Goal: Task Accomplishment & Management: Complete application form

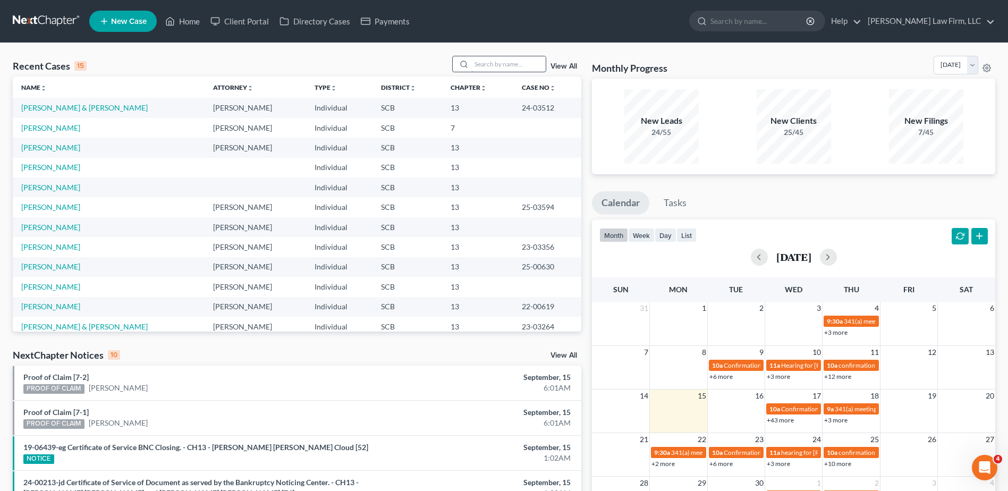
click at [505, 65] on input "search" at bounding box center [508, 63] width 74 height 15
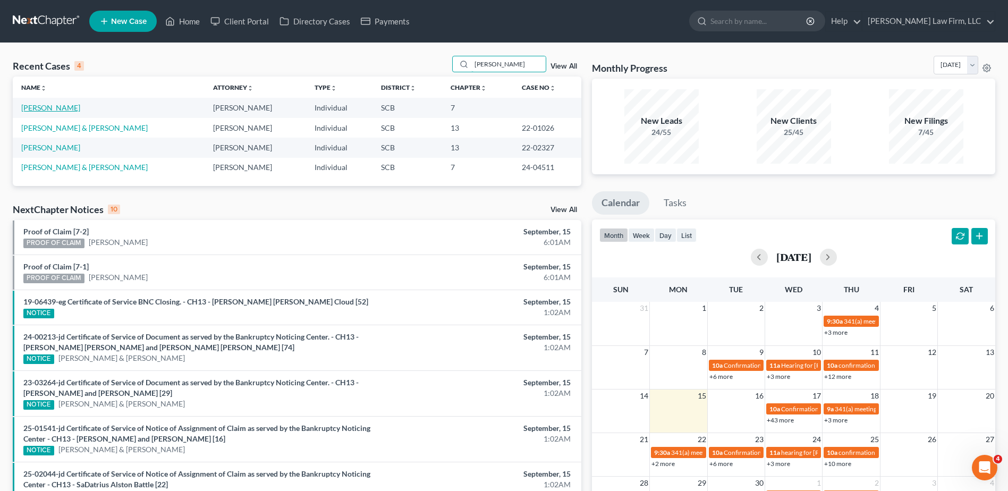
type input "[PERSON_NAME]"
click at [36, 107] on link "[PERSON_NAME]" at bounding box center [50, 107] width 59 height 9
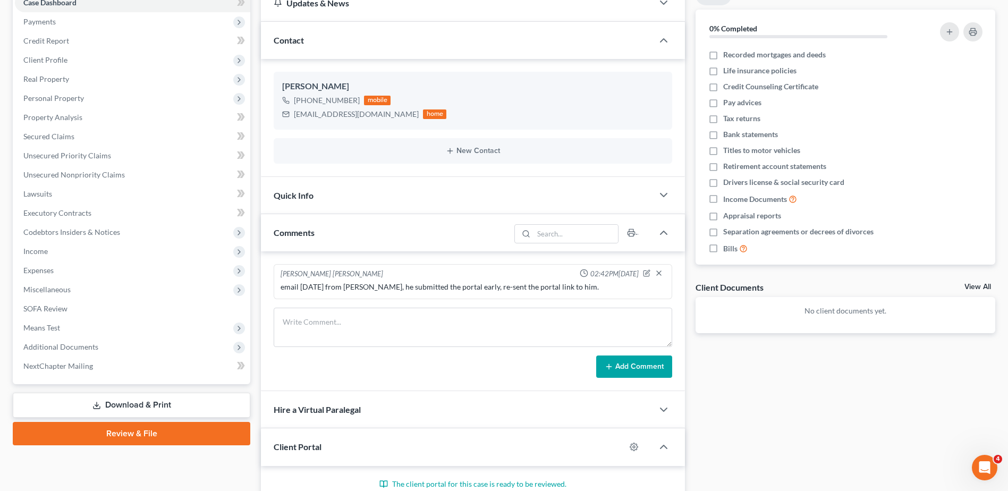
scroll to position [237, 0]
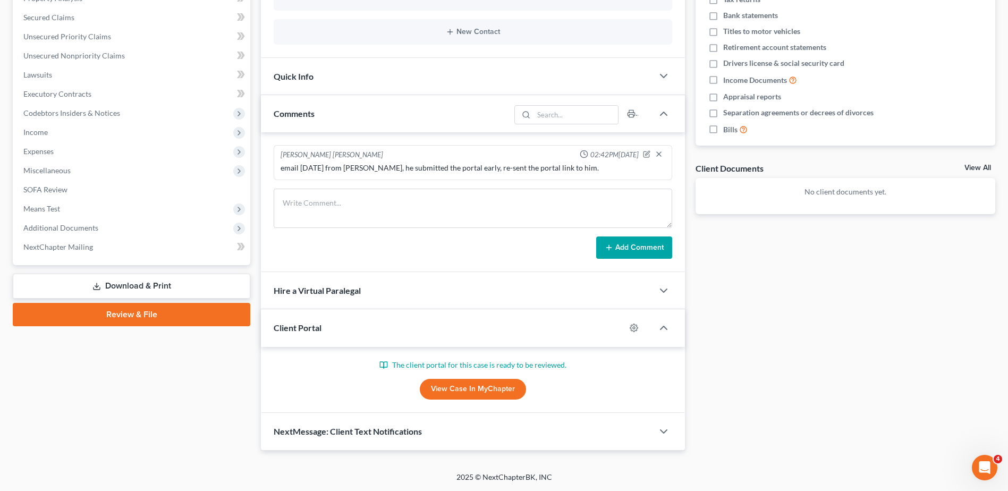
click at [473, 391] on link "View Case in MyChapter" at bounding box center [473, 389] width 106 height 21
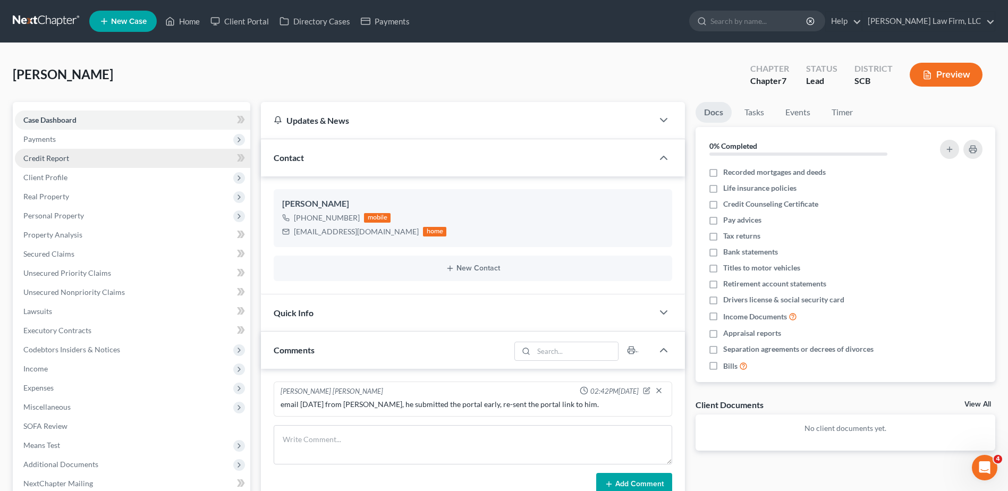
click at [52, 152] on link "Credit Report" at bounding box center [132, 158] width 235 height 19
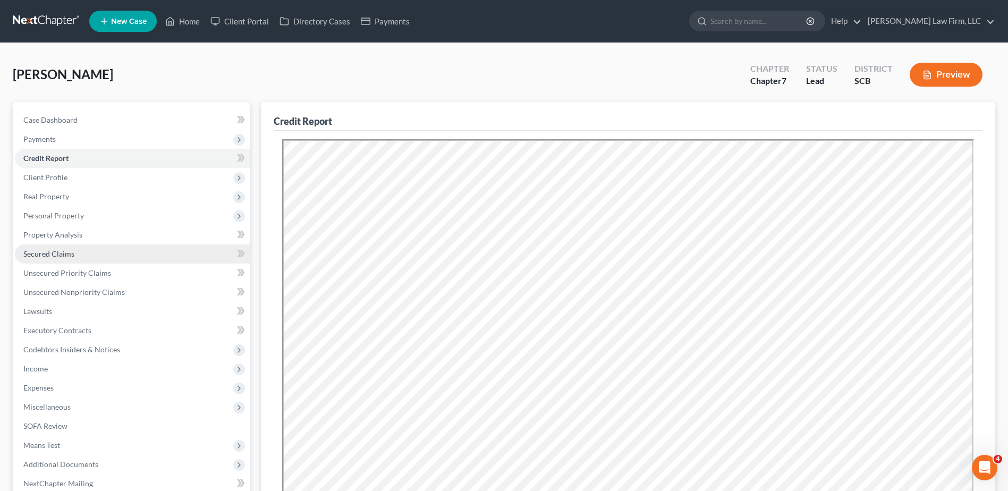
click at [56, 255] on span "Secured Claims" at bounding box center [48, 253] width 51 height 9
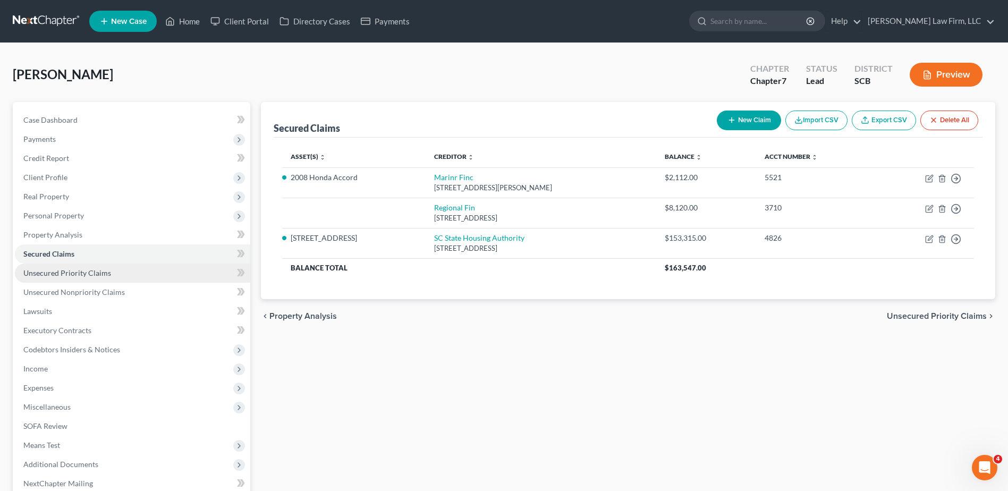
click at [58, 271] on span "Unsecured Priority Claims" at bounding box center [67, 272] width 88 height 9
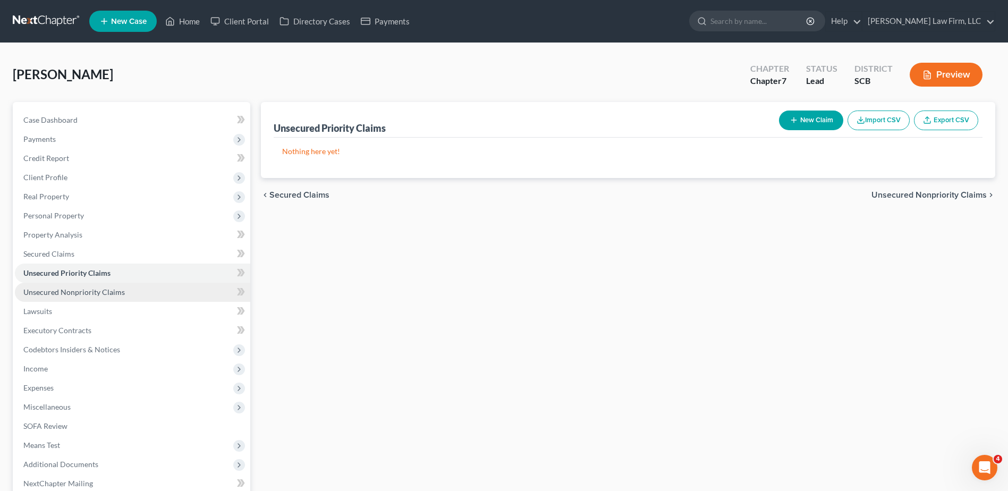
click at [60, 292] on span "Unsecured Nonpriority Claims" at bounding box center [74, 292] width 102 height 9
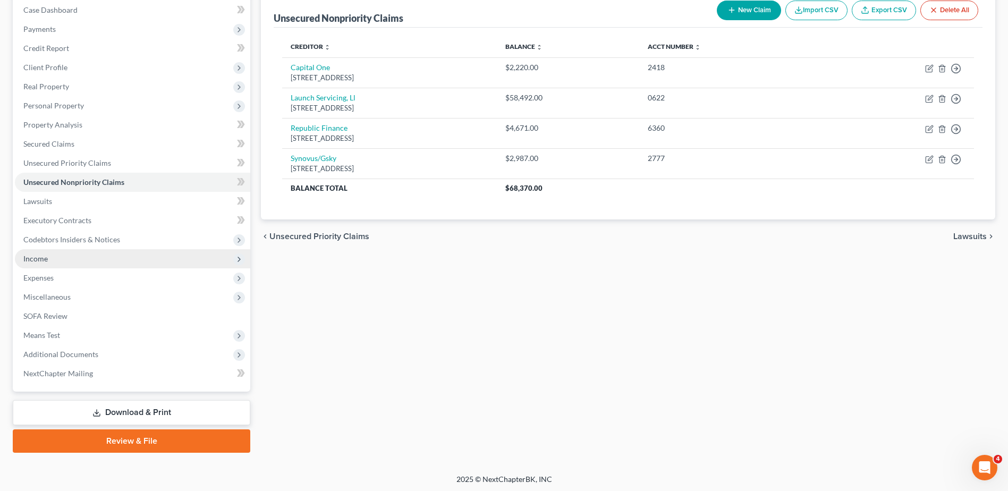
scroll to position [112, 0]
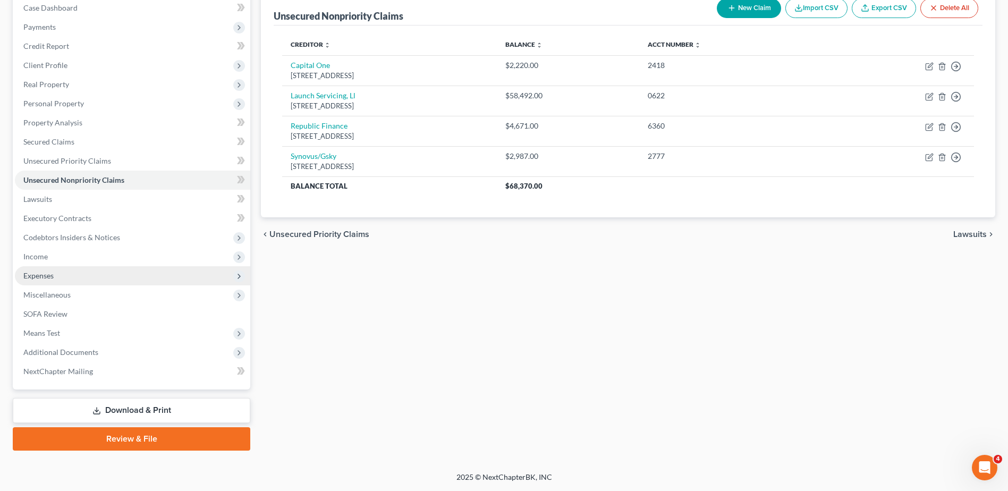
click at [70, 277] on span "Expenses" at bounding box center [132, 275] width 235 height 19
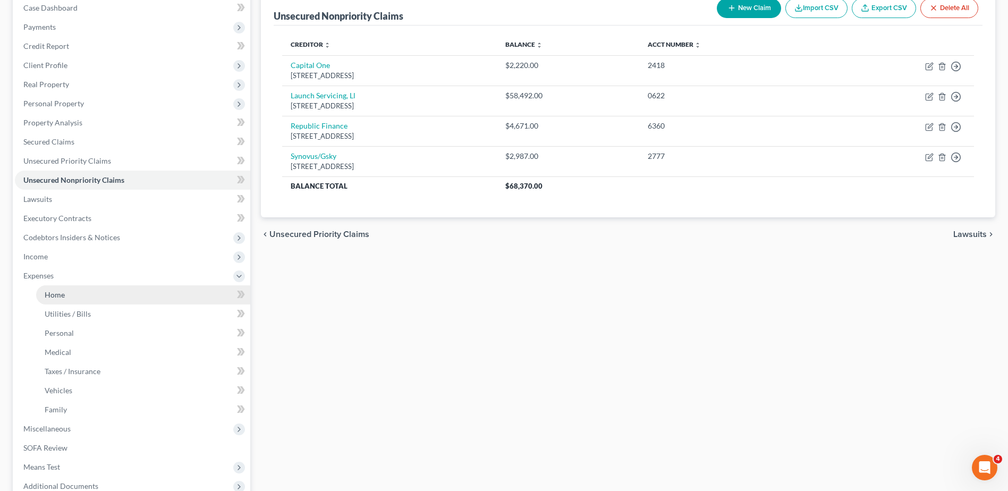
click at [68, 291] on link "Home" at bounding box center [143, 294] width 214 height 19
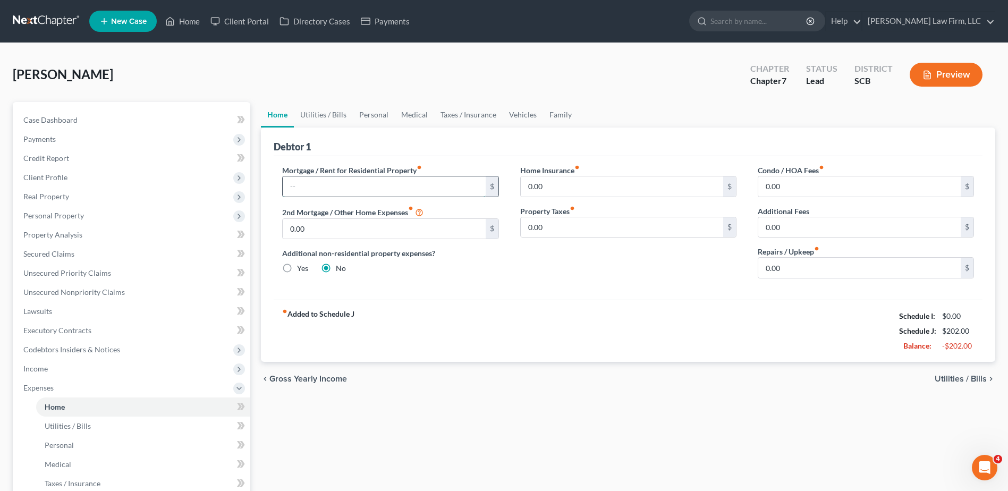
click at [319, 183] on input "text" at bounding box center [384, 186] width 203 height 20
type input "1,251.61"
click at [576, 189] on input "0.00" at bounding box center [622, 186] width 203 height 20
type input "50.00"
click at [325, 111] on link "Utilities / Bills" at bounding box center [323, 115] width 59 height 26
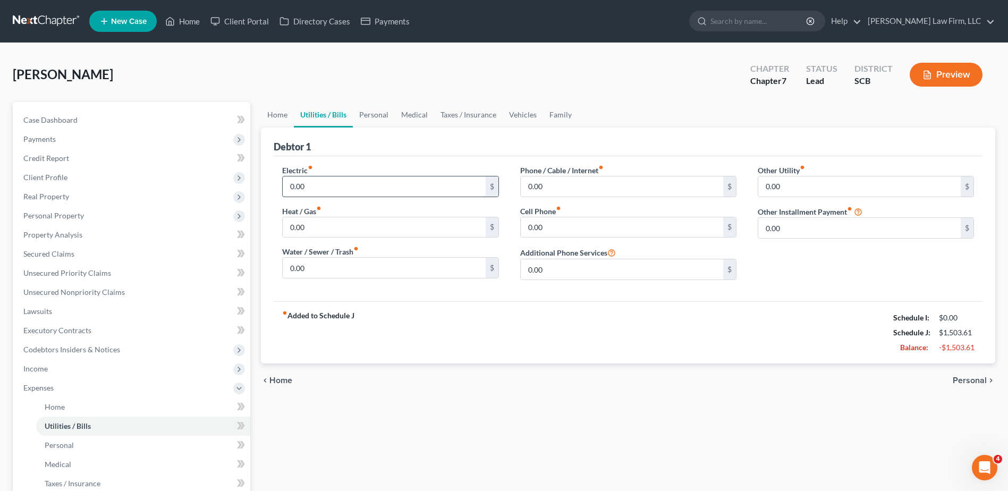
click at [332, 184] on input "0.00" at bounding box center [384, 186] width 203 height 20
type input "104.90"
type input "53.88"
click at [563, 188] on input "0.00" at bounding box center [622, 186] width 203 height 20
type input "100.48"
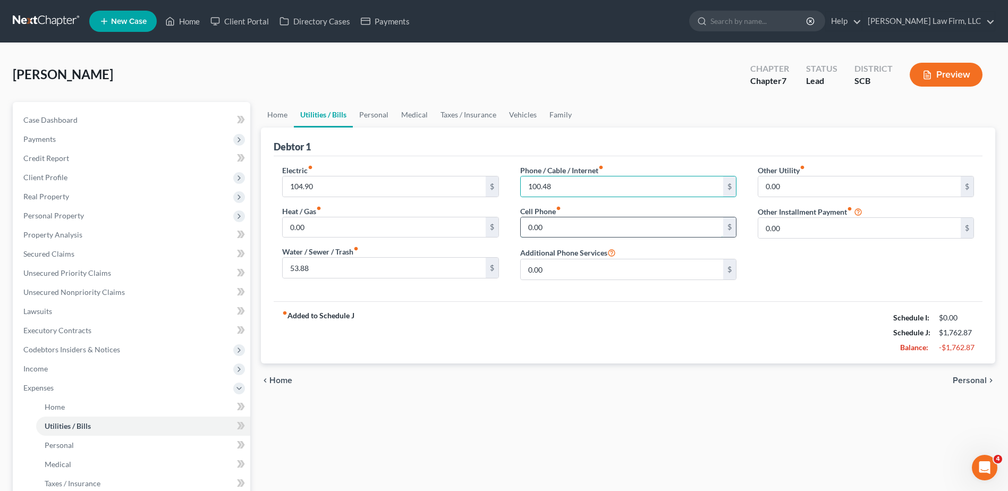
click at [563, 230] on input "0.00" at bounding box center [622, 227] width 203 height 20
type input "81.62"
click at [840, 192] on input "0.00" at bounding box center [860, 186] width 203 height 20
type input "59.99"
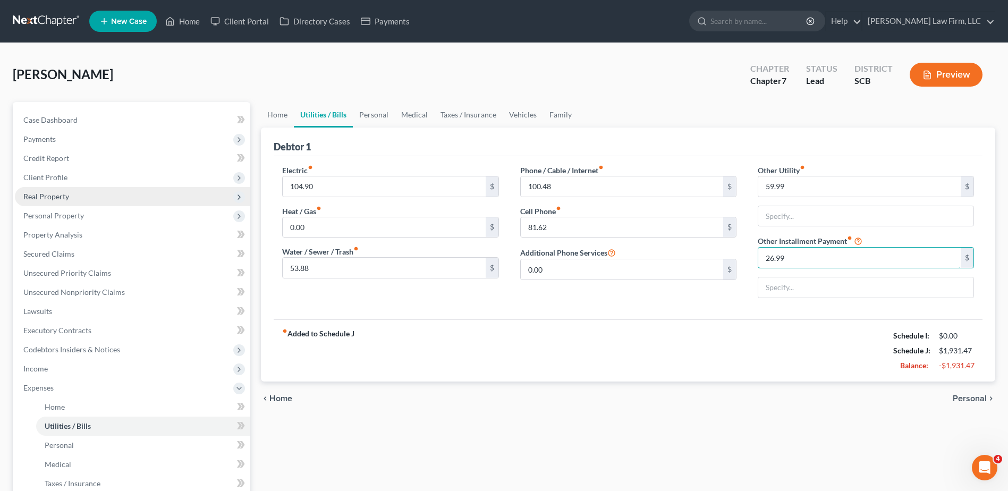
type input "26.99"
click at [362, 113] on link "Personal" at bounding box center [374, 115] width 42 height 26
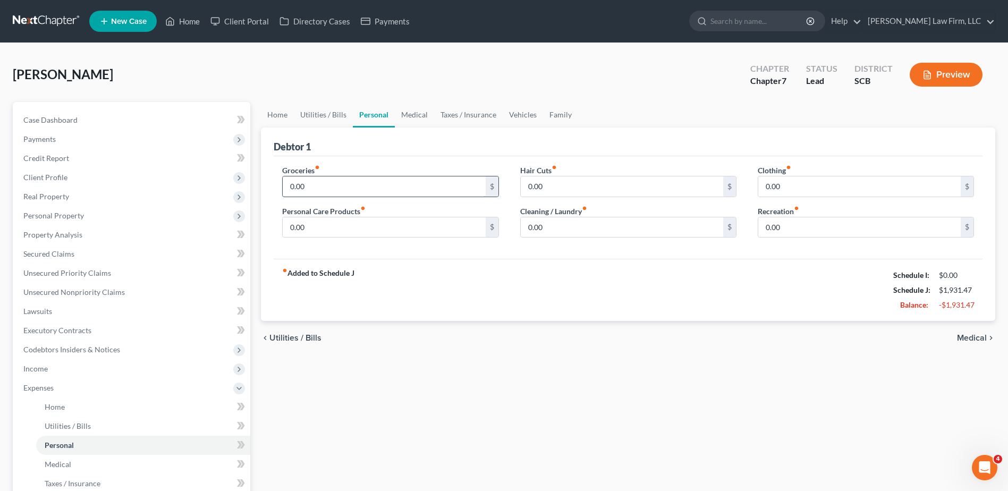
click at [347, 183] on input "0.00" at bounding box center [384, 186] width 203 height 20
type input "300.00"
click at [339, 227] on input "0.00" at bounding box center [384, 227] width 203 height 20
type input "35.00"
type input "15.00"
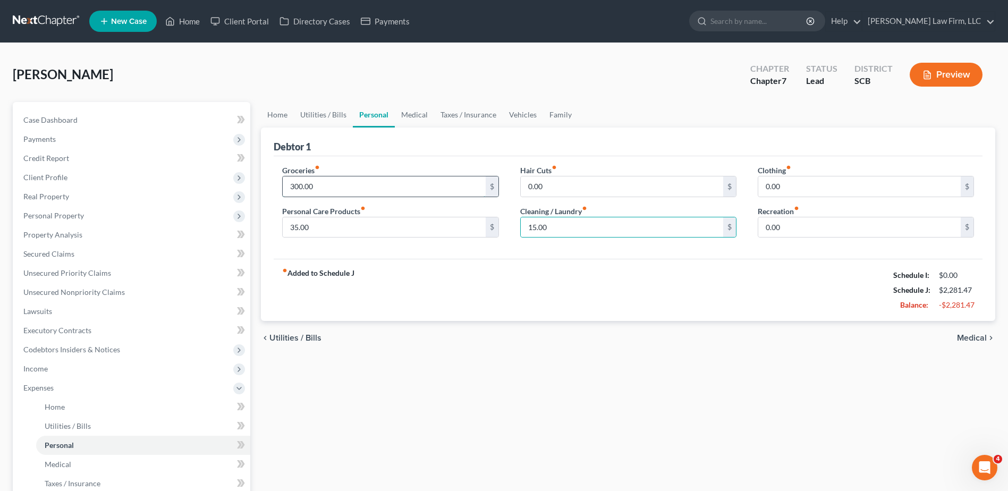
click at [339, 186] on input "300.00" at bounding box center [384, 186] width 203 height 20
type input "470.00"
click at [416, 116] on link "Medical" at bounding box center [414, 115] width 39 height 26
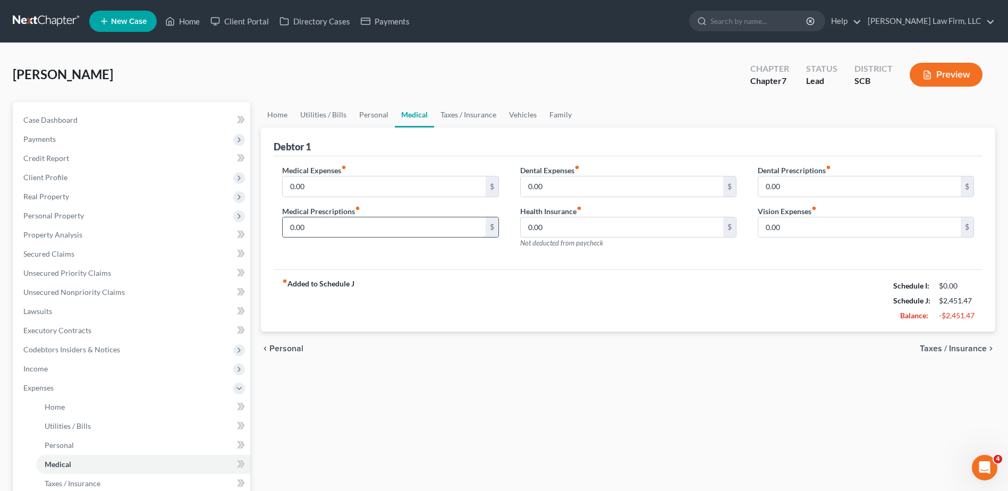
click at [429, 230] on input "0.00" at bounding box center [384, 227] width 203 height 20
type input "42.00"
click at [374, 190] on input "0.00" at bounding box center [384, 186] width 203 height 20
type input "120.00"
click at [460, 113] on link "Taxes / Insurance" at bounding box center [468, 115] width 69 height 26
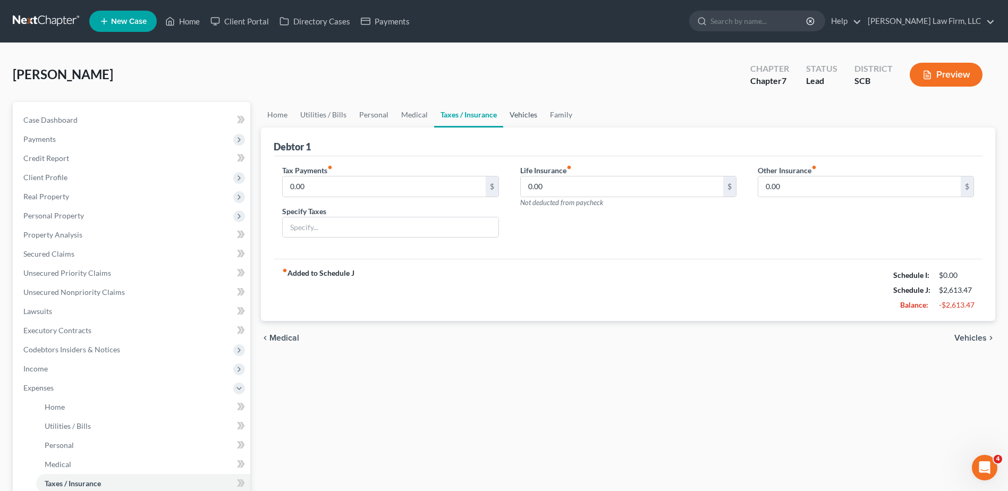
click at [528, 113] on link "Vehicles" at bounding box center [523, 115] width 40 height 26
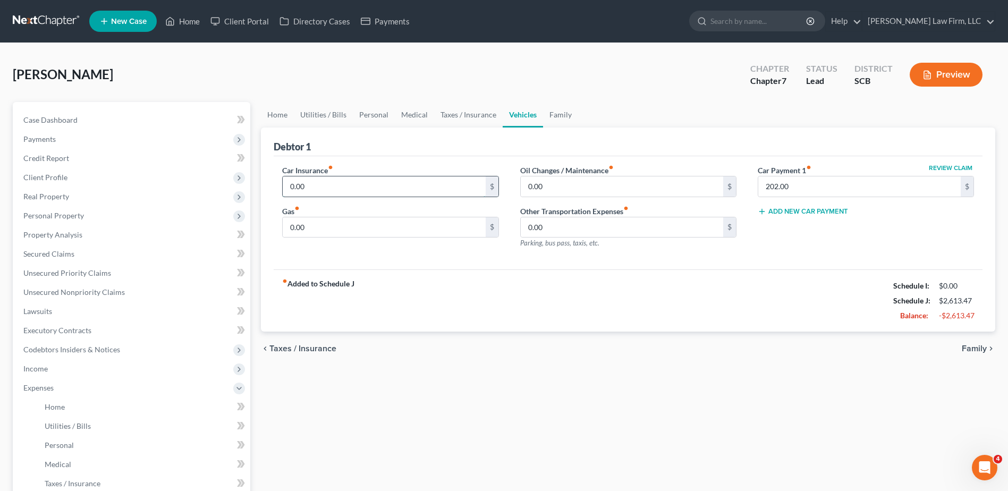
click at [348, 188] on input "0.00" at bounding box center [384, 186] width 203 height 20
type input "74.00"
click at [440, 226] on input "0.00" at bounding box center [384, 227] width 203 height 20
type input "170.00"
click at [550, 186] on input "0.00" at bounding box center [622, 186] width 203 height 20
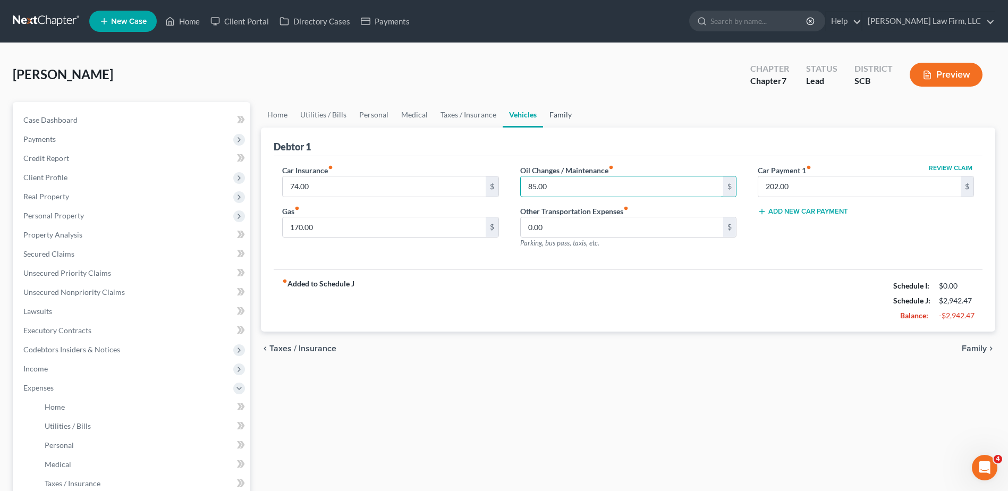
type input "85.00"
click at [557, 112] on link "Family" at bounding box center [560, 115] width 35 height 26
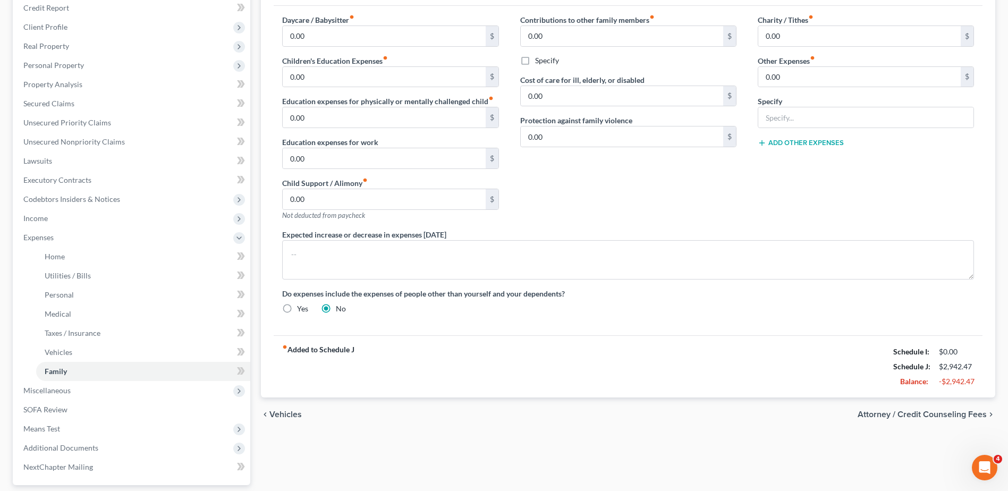
scroll to position [159, 0]
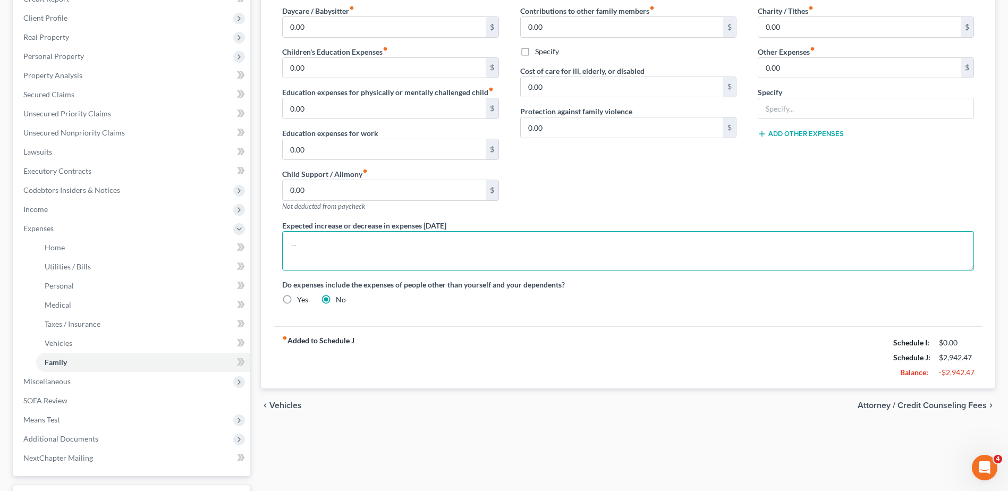
click at [342, 251] on textarea at bounding box center [628, 250] width 692 height 39
type textarea "The debtor does not anticipate an increase or decrease in expenditures of 10% o…"
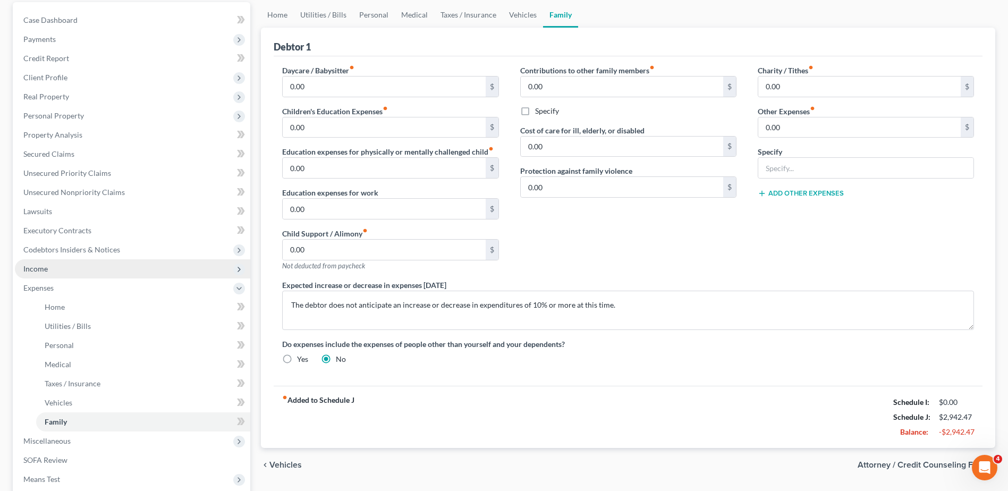
scroll to position [0, 0]
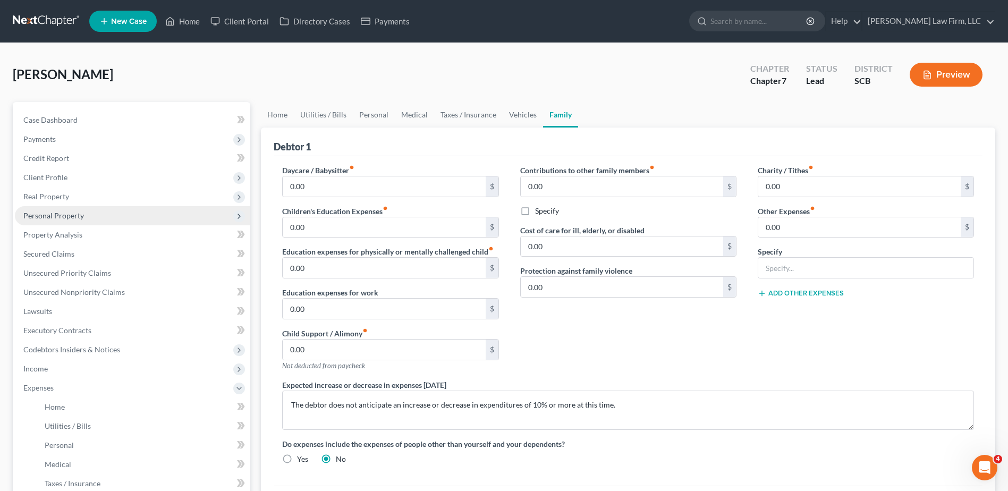
click at [77, 218] on span "Personal Property" at bounding box center [53, 215] width 61 height 9
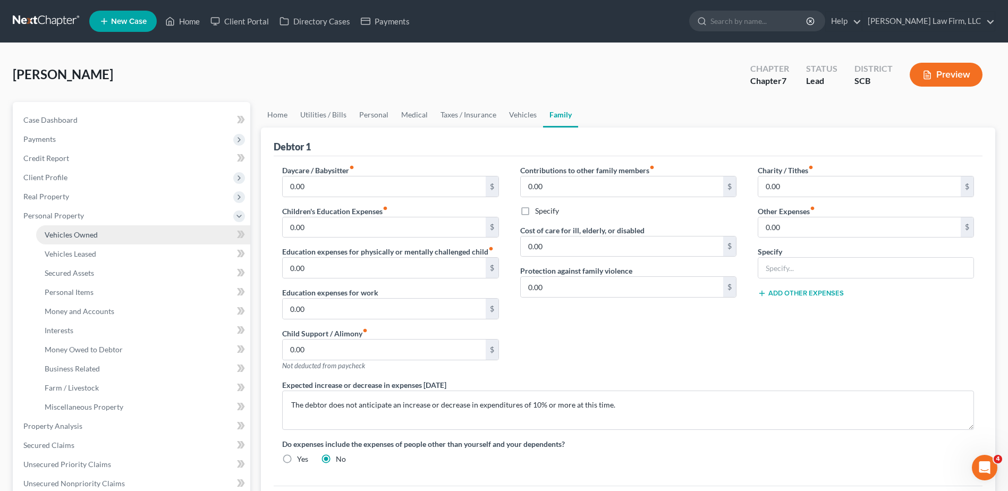
click at [76, 238] on span "Vehicles Owned" at bounding box center [71, 234] width 53 height 9
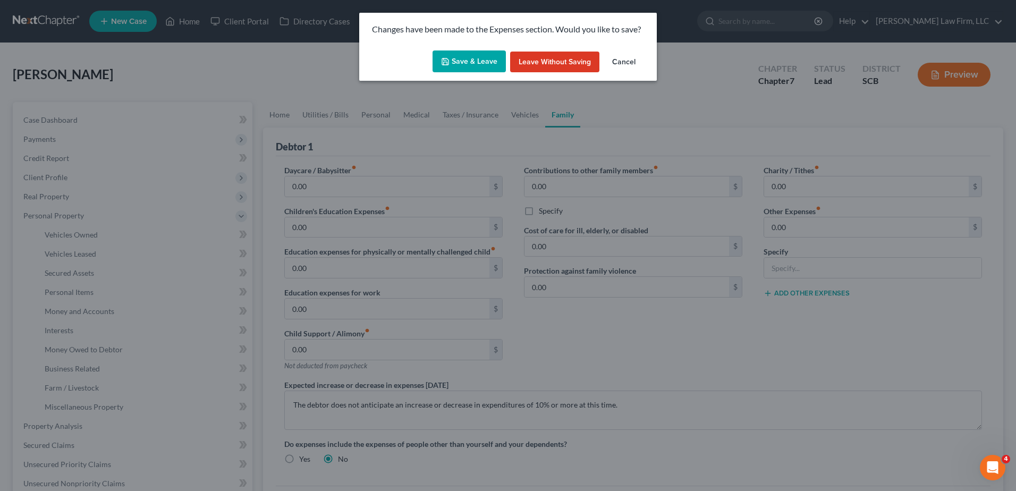
click at [466, 63] on button "Save & Leave" at bounding box center [469, 61] width 73 height 22
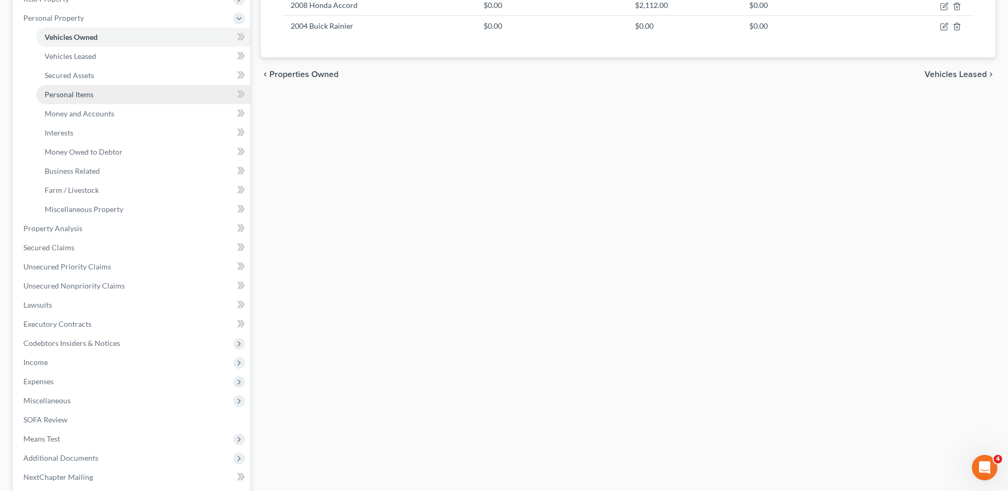
scroll to position [213, 0]
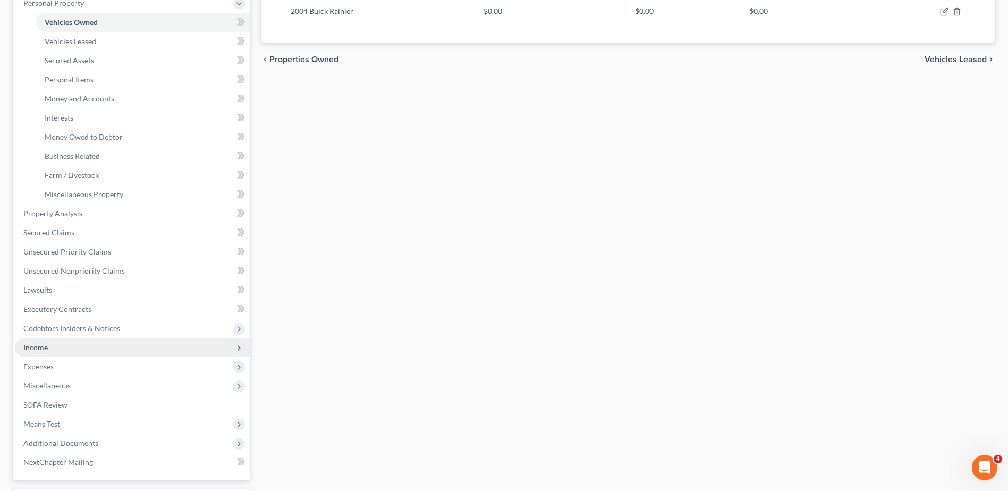
click at [44, 347] on span "Income" at bounding box center [35, 347] width 24 height 9
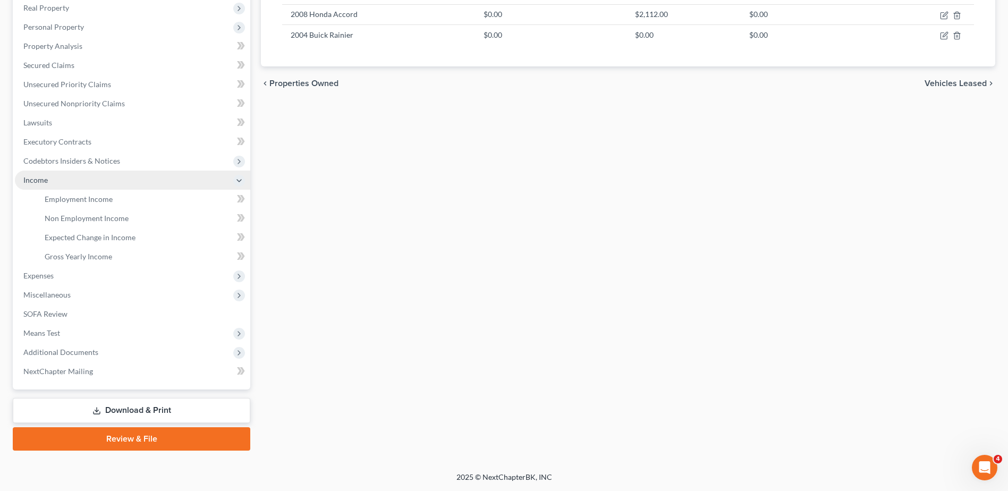
scroll to position [189, 0]
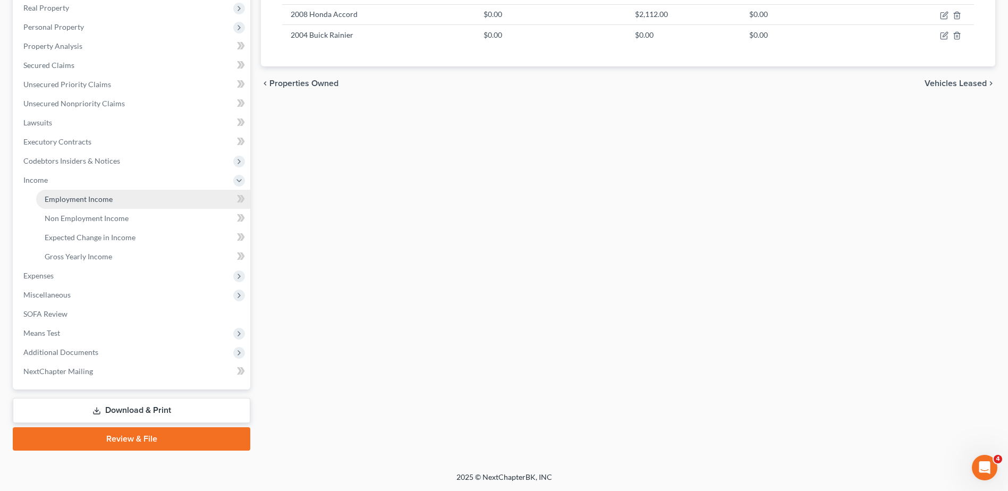
click at [81, 198] on span "Employment Income" at bounding box center [79, 199] width 68 height 9
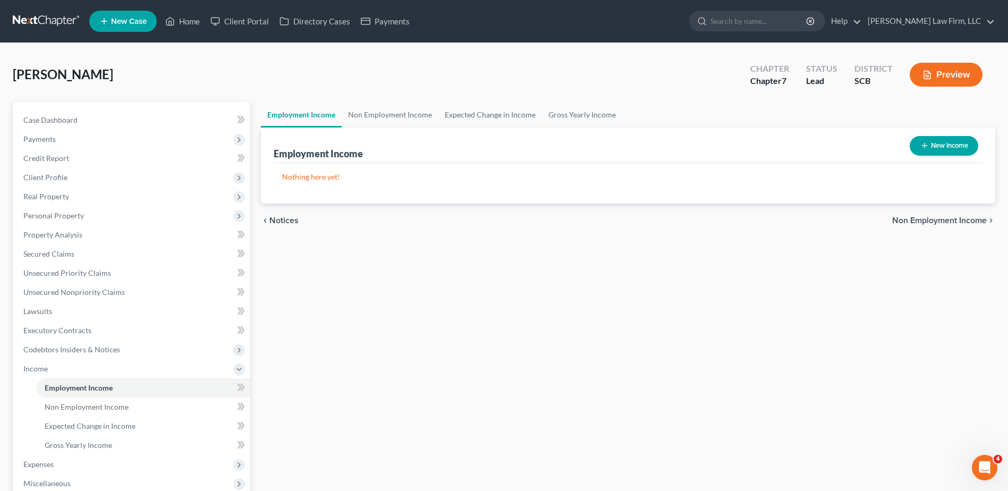
click at [939, 147] on button "New Income" at bounding box center [944, 146] width 69 height 20
select select "0"
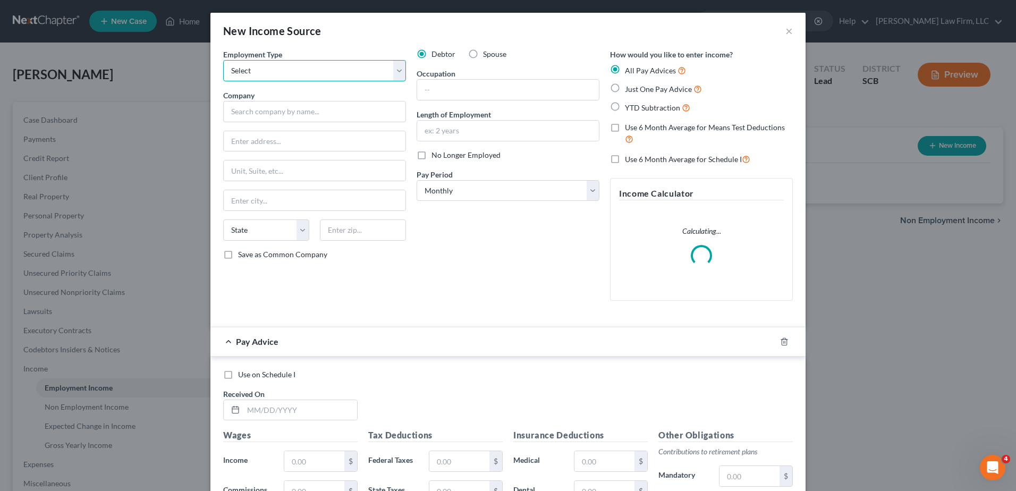
click at [262, 71] on select "Select Full or Part Time Employment Self Employment" at bounding box center [314, 70] width 183 height 21
select select "0"
click at [223, 60] on select "Select Full or Part Time Employment Self Employment" at bounding box center [314, 70] width 183 height 21
click at [252, 119] on input "text" at bounding box center [314, 111] width 183 height 21
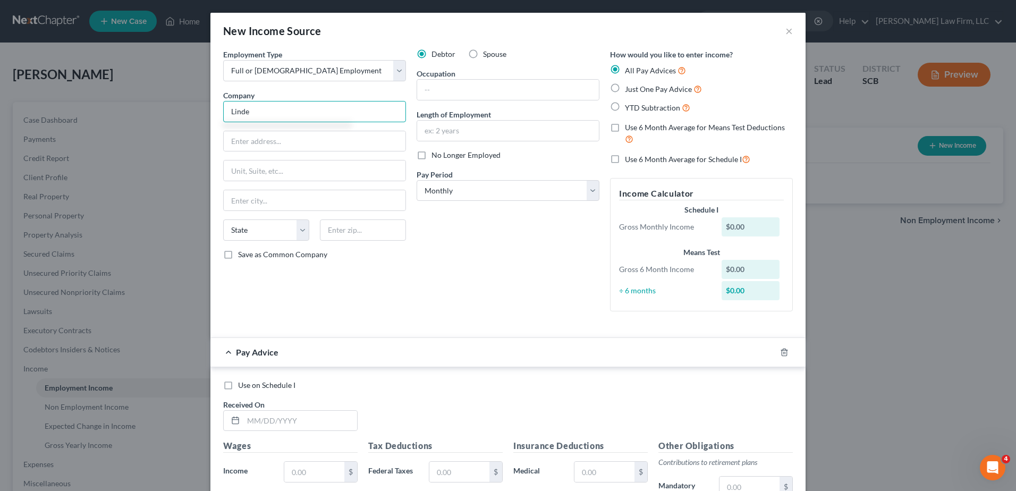
type input "Linde"
type input "Cylinder Processor"
click at [294, 140] on input "Cylinder Processor" at bounding box center [315, 141] width 182 height 20
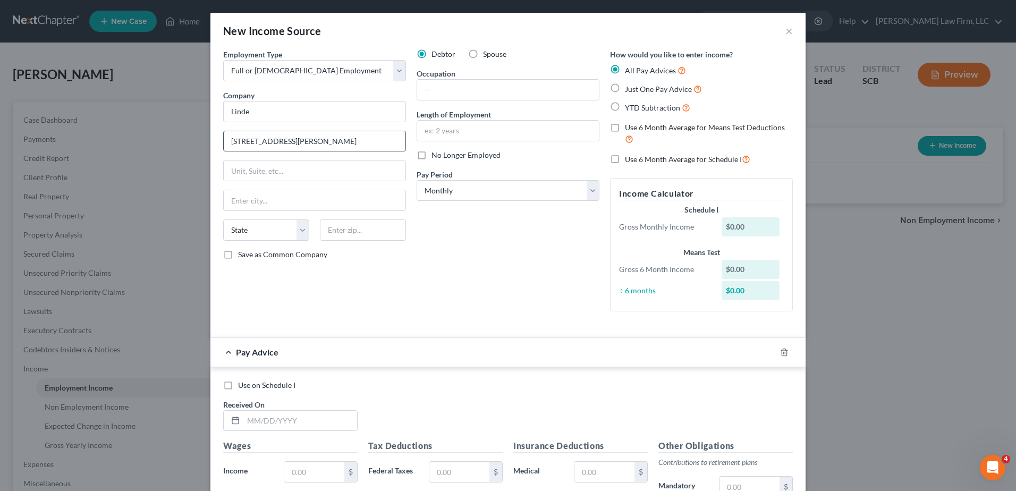
type input "[STREET_ADDRESS][PERSON_NAME]"
type input "Blythewood"
select select "42"
type input "29016"
type input "Cylinder Processor"
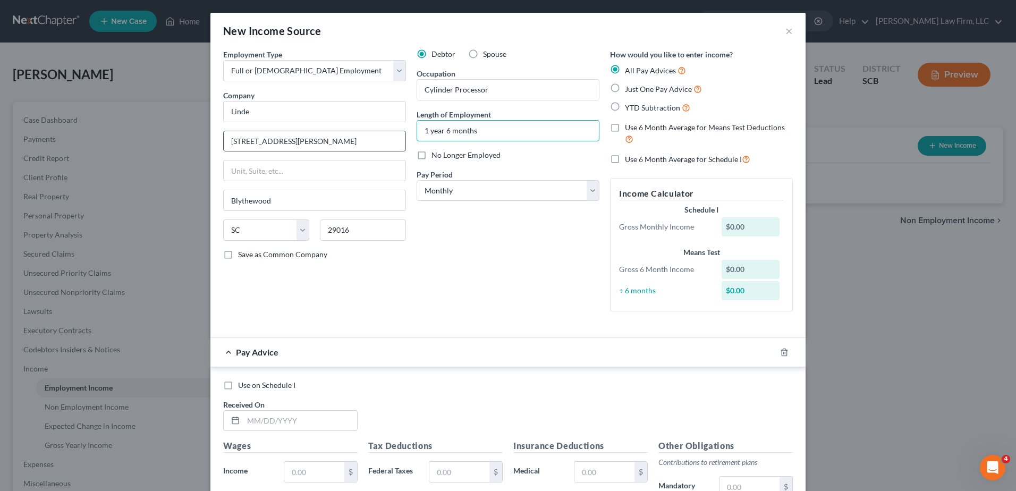
type input "1 year 6 months"
click at [468, 196] on select "Select Monthly Twice Monthly Every Other Week Weekly" at bounding box center [508, 190] width 183 height 21
select select "3"
click at [417, 180] on select "Select Monthly Twice Monthly Every Other Week Weekly" at bounding box center [508, 190] width 183 height 21
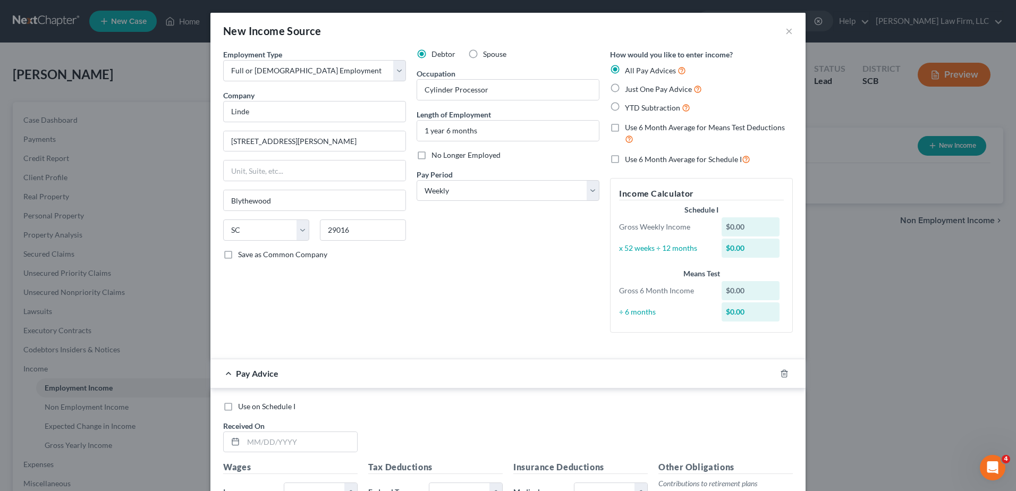
click at [625, 128] on label "Use 6 Month Average for Means Test Deductions" at bounding box center [709, 133] width 168 height 23
click at [629, 128] on input "Use 6 Month Average for Means Test Deductions" at bounding box center [632, 125] width 7 height 7
checkbox input "true"
click at [625, 158] on label "Use 6 Month Average for Schedule I" at bounding box center [687, 159] width 125 height 12
click at [629, 158] on input "Use 6 Month Average for Schedule I" at bounding box center [632, 156] width 7 height 7
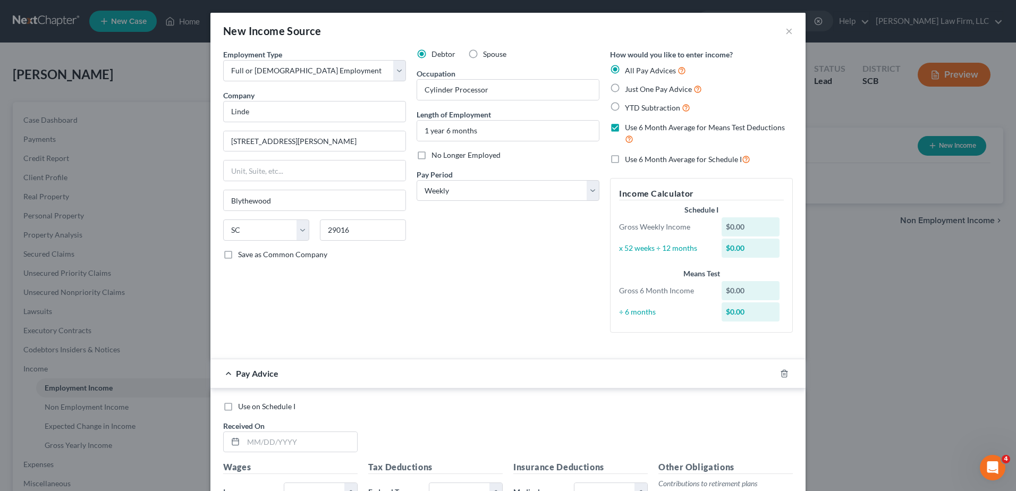
checkbox input "true"
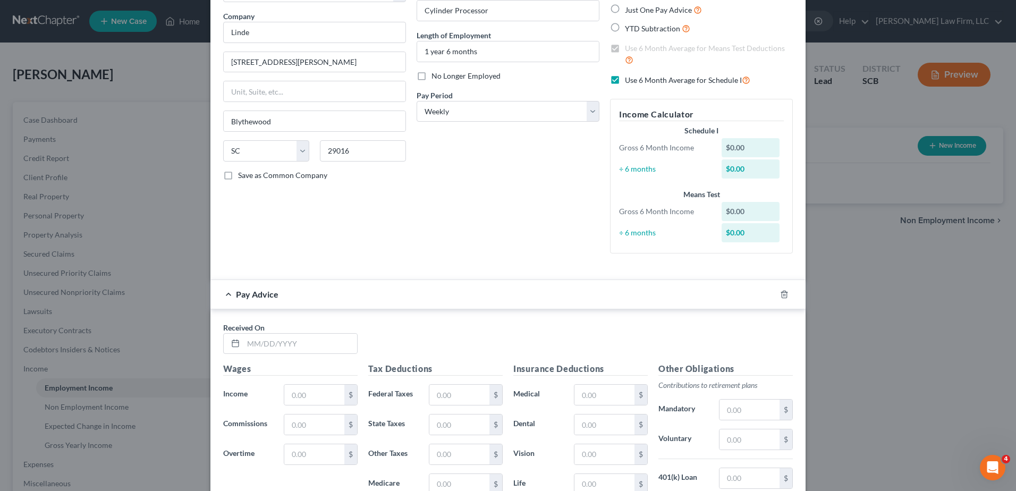
scroll to position [256, 0]
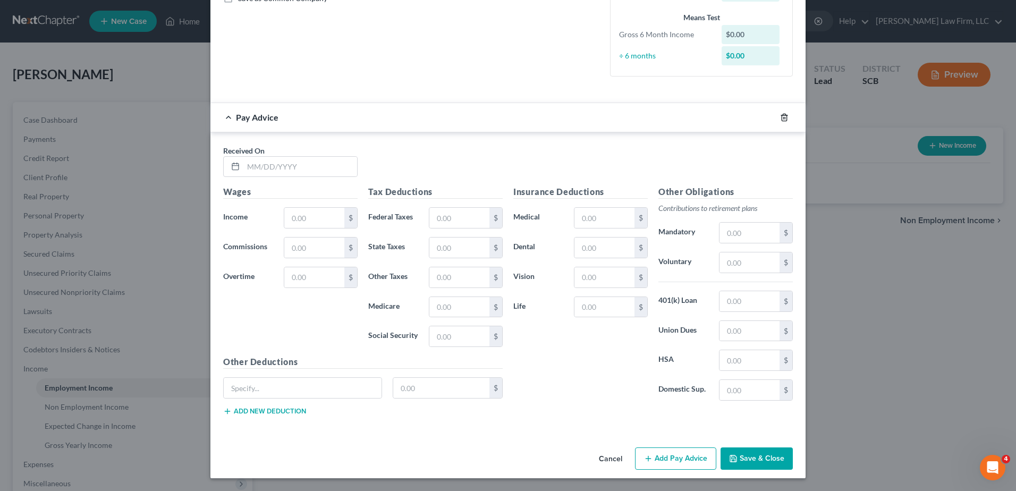
click at [782, 116] on icon "button" at bounding box center [784, 117] width 9 height 9
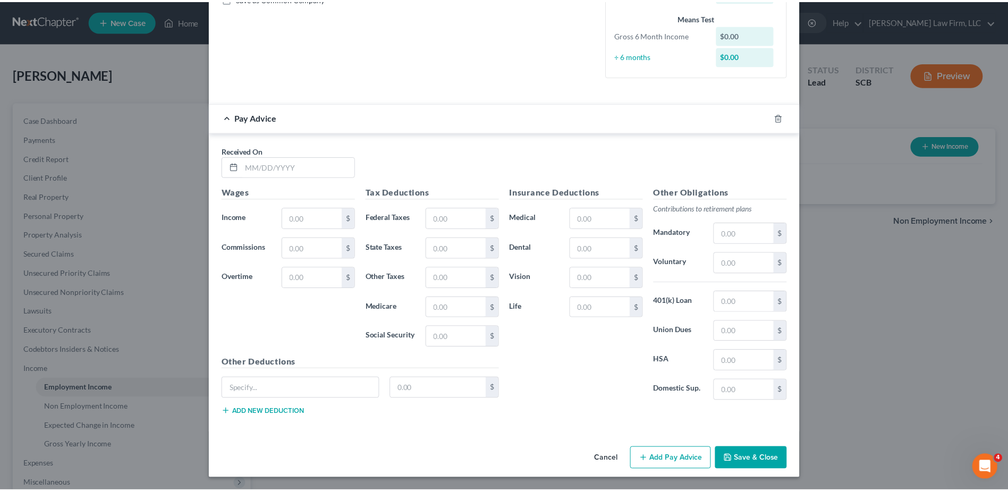
scroll to position [0, 0]
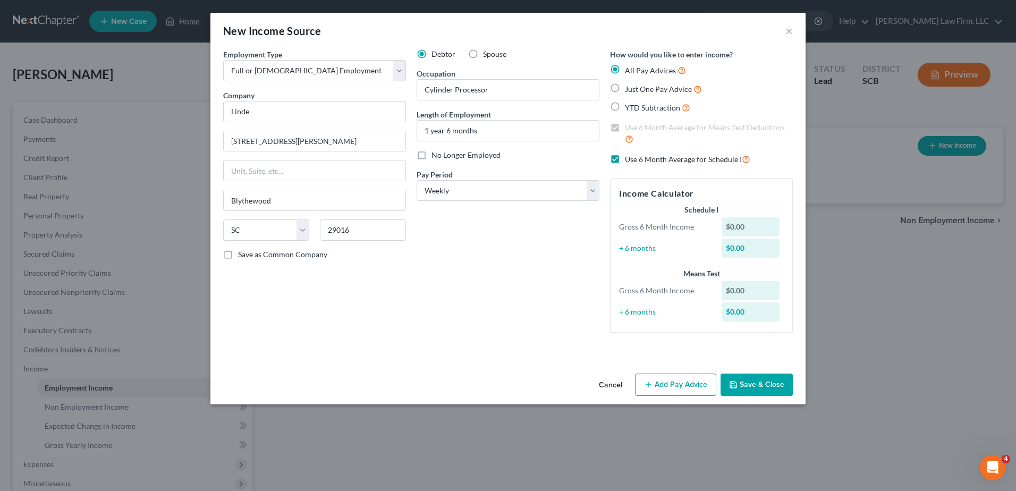
click at [767, 385] on button "Save & Close" at bounding box center [757, 385] width 72 height 22
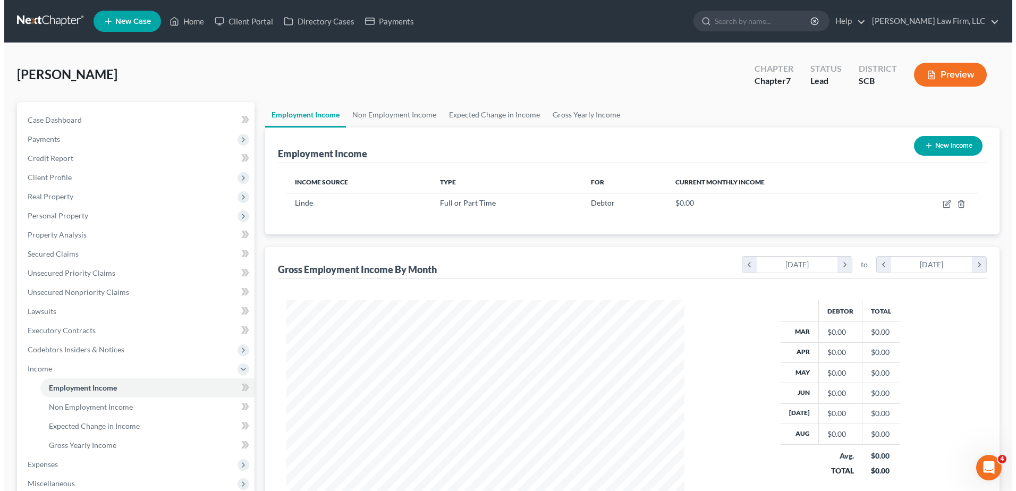
scroll to position [531343, 531124]
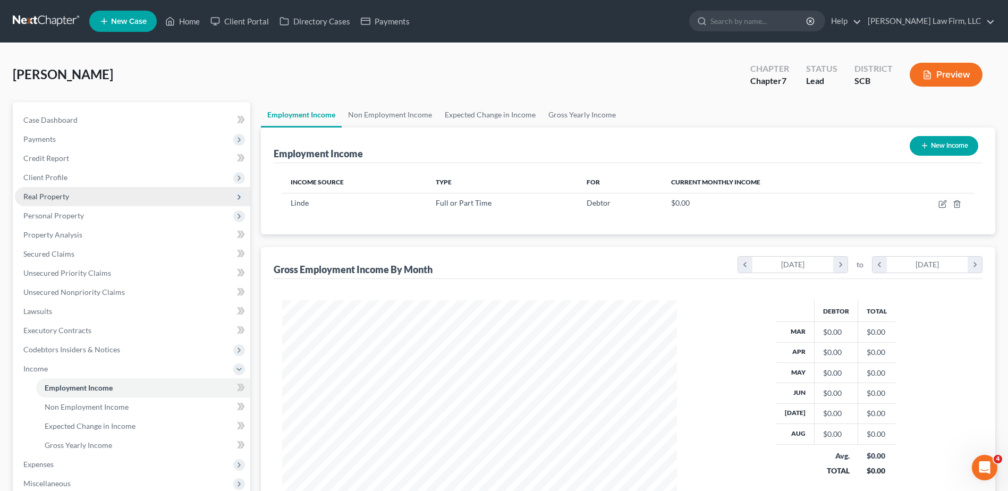
click at [61, 200] on span "Real Property" at bounding box center [46, 196] width 46 height 9
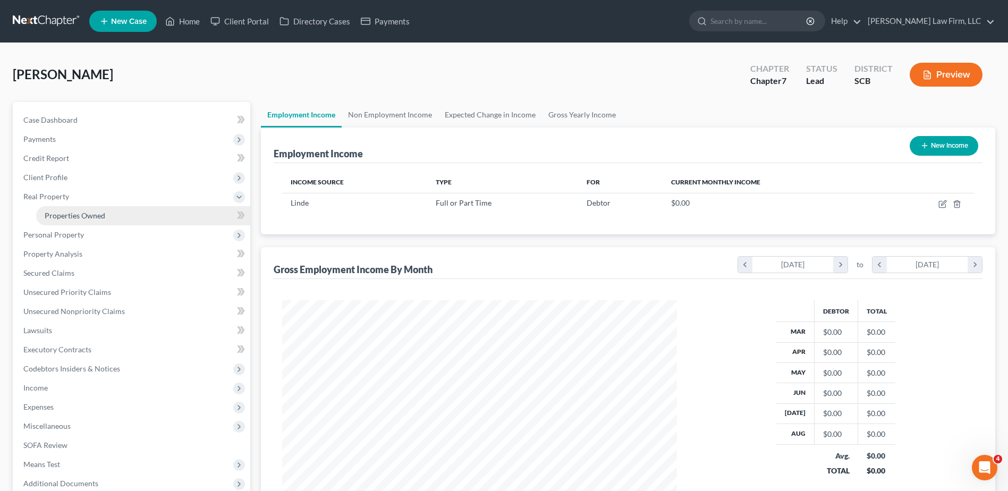
click at [69, 221] on link "Properties Owned" at bounding box center [143, 215] width 214 height 19
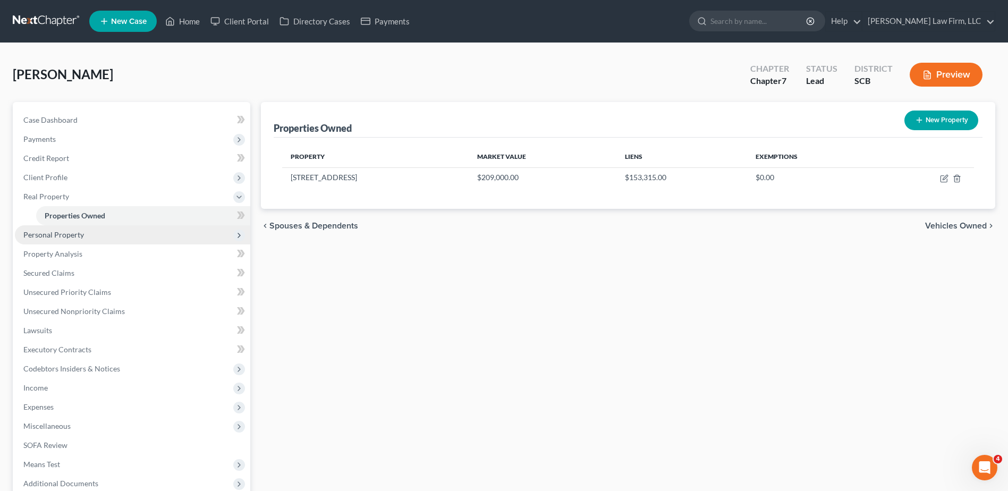
click at [73, 234] on span "Personal Property" at bounding box center [53, 234] width 61 height 9
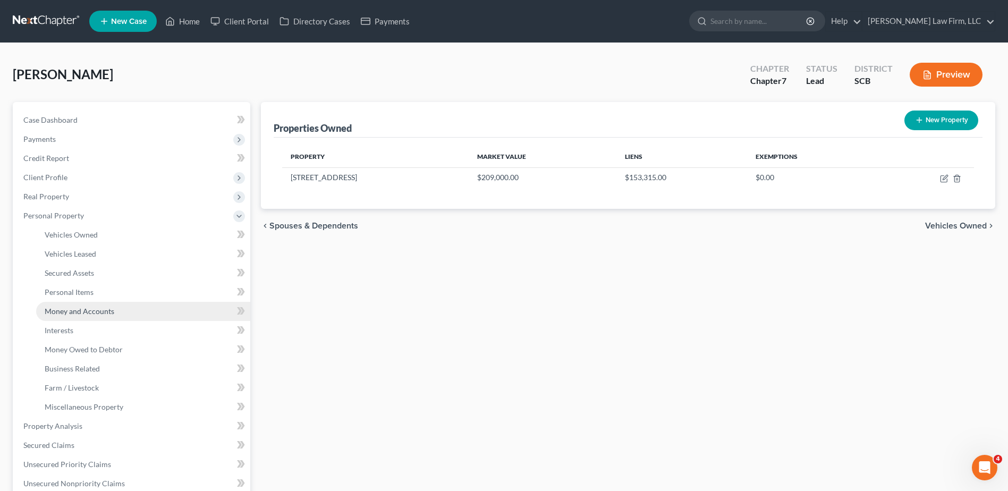
click at [77, 315] on span "Money and Accounts" at bounding box center [80, 311] width 70 height 9
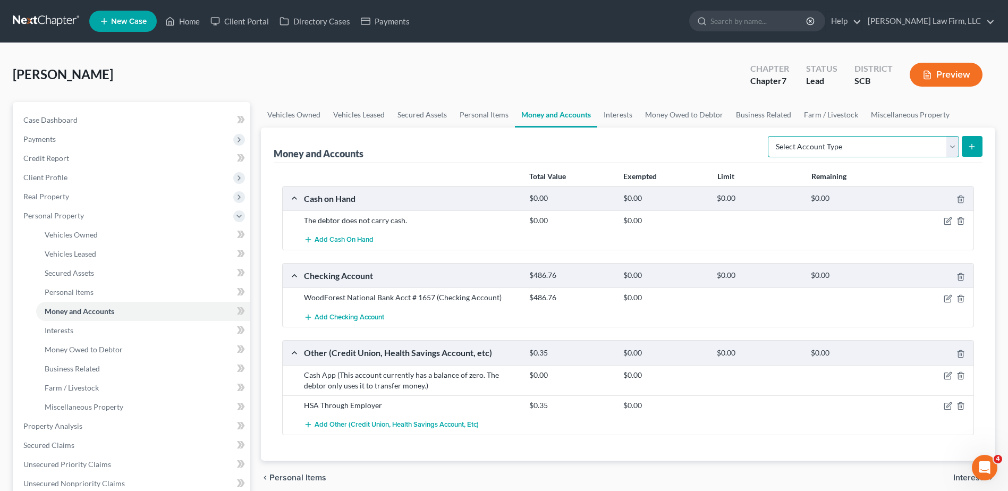
click at [819, 147] on select "Select Account Type Brokerage Cash on Hand Certificates of Deposit Checking Acc…" at bounding box center [863, 146] width 191 height 21
click at [667, 143] on div "Money and Accounts Select Account Type Brokerage Cash on Hand Certificates of D…" at bounding box center [628, 146] width 709 height 36
click at [616, 113] on link "Interests" at bounding box center [617, 115] width 41 height 26
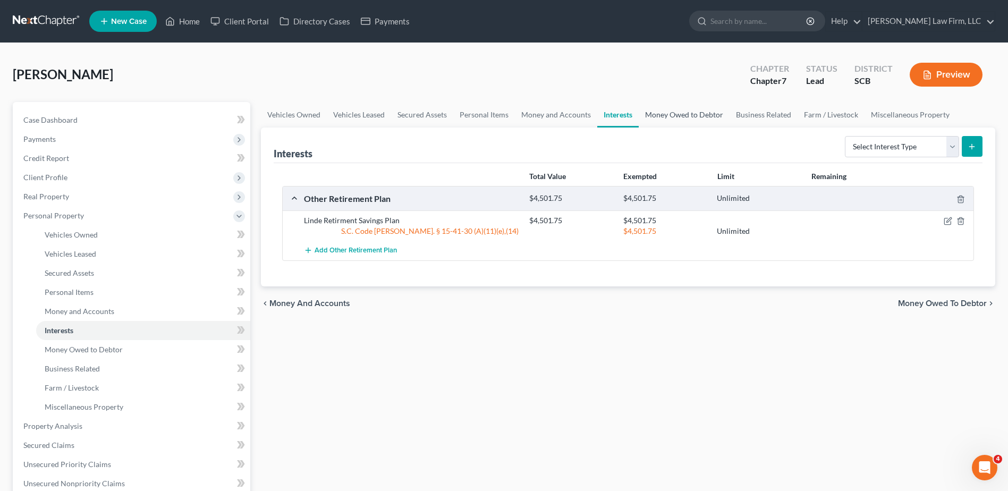
click at [673, 113] on link "Money Owed to Debtor" at bounding box center [684, 115] width 91 height 26
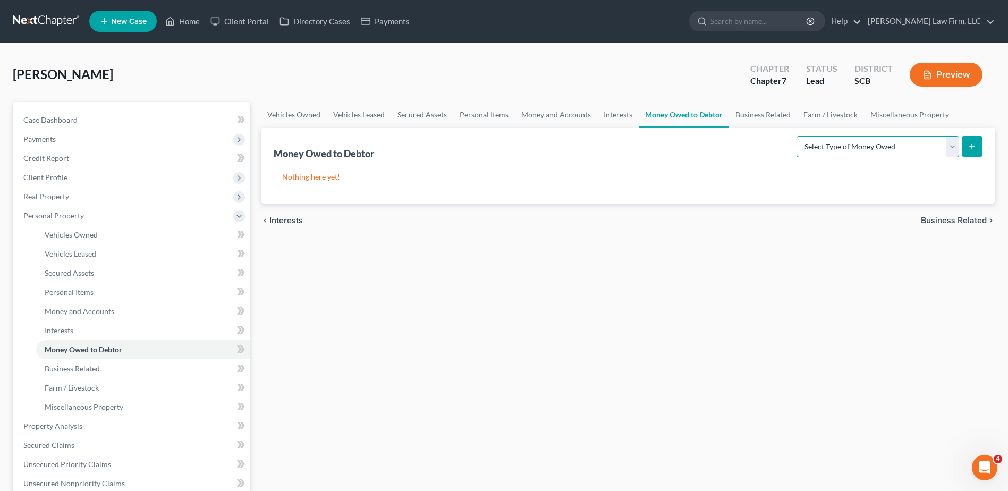
click at [932, 149] on select "Select Type of Money Owed Accounts Receivable Alimony Child Support Claims Agai…" at bounding box center [878, 146] width 163 height 21
select select "expected_tax_refund"
click at [798, 136] on select "Select Type of Money Owed Accounts Receivable Alimony Child Support Claims Agai…" at bounding box center [878, 146] width 163 height 21
click at [971, 146] on icon "submit" at bounding box center [972, 146] width 9 height 9
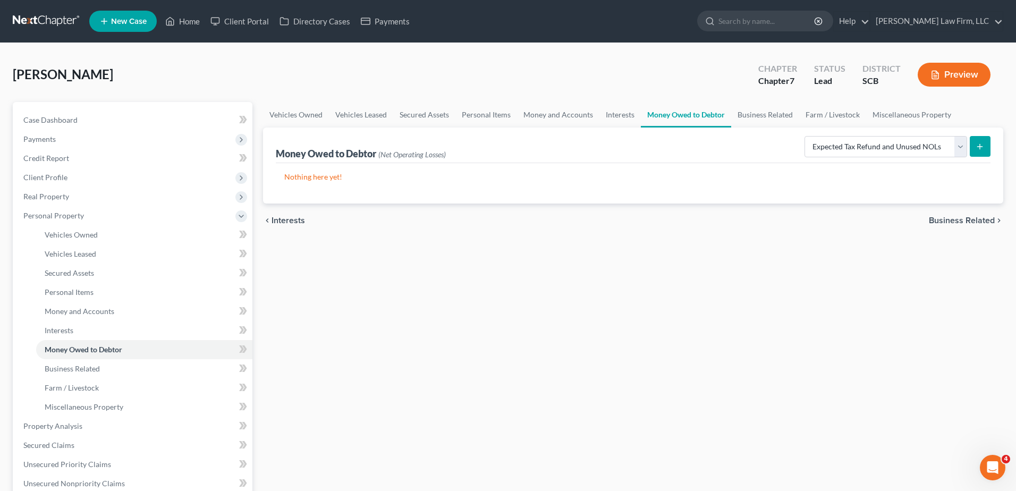
select select "0"
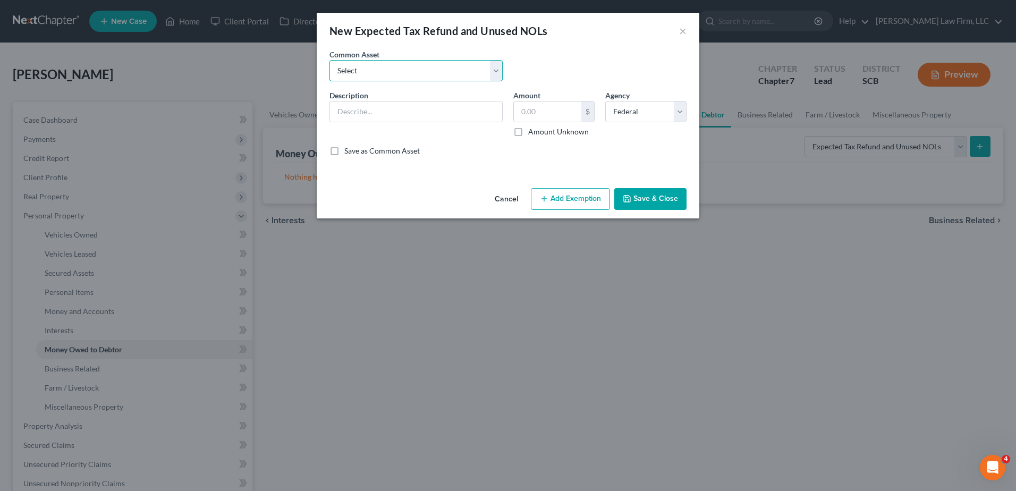
click at [408, 77] on select "Select 2024 Anticipated Federal and State Tax Refunds (This amount is based on …" at bounding box center [416, 70] width 173 height 21
select select "5"
click at [330, 60] on select "Select 2024 Anticipated Federal and State Tax Refunds (This amount is based on …" at bounding box center [416, 70] width 173 height 21
type input "The debtor received his 2024 Federal and State Tax refunds prepetition in the a…"
click at [654, 198] on button "Save & Close" at bounding box center [650, 199] width 72 height 22
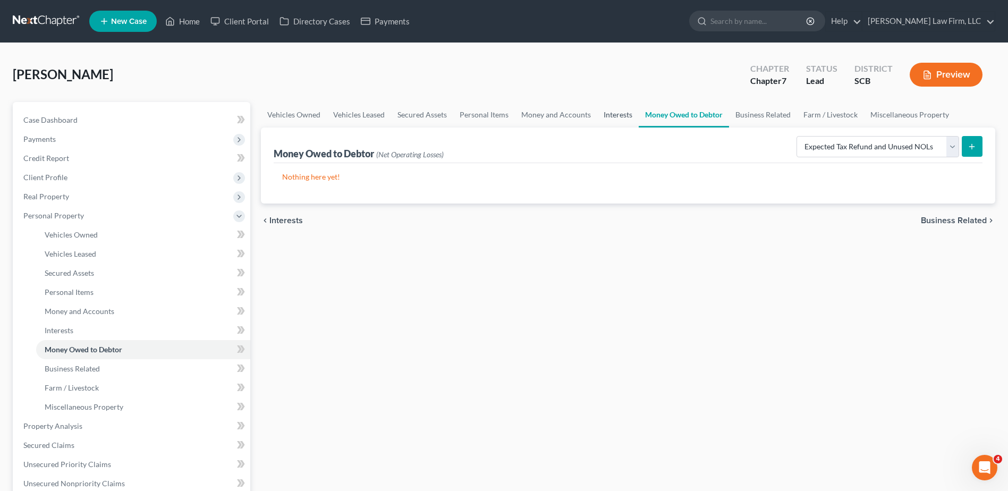
click at [621, 111] on link "Interests" at bounding box center [617, 115] width 41 height 26
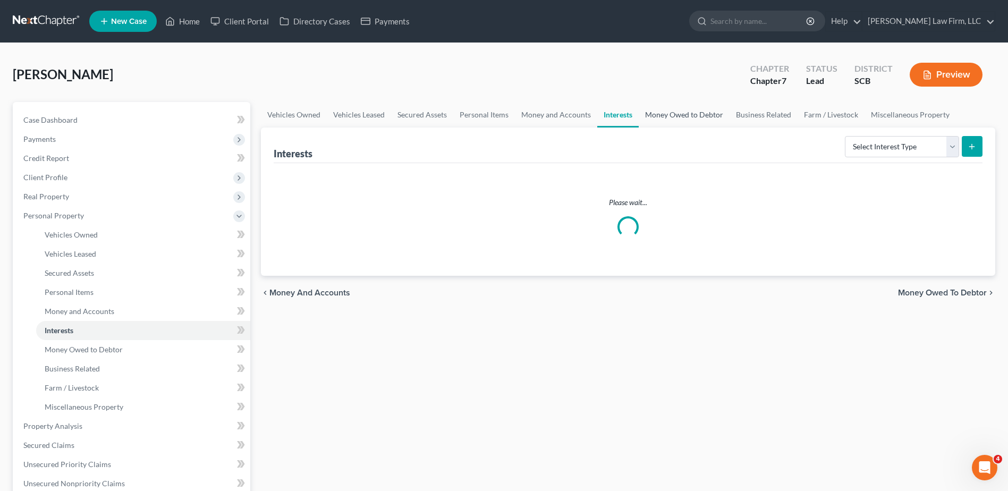
click at [686, 111] on link "Money Owed to Debtor" at bounding box center [684, 115] width 91 height 26
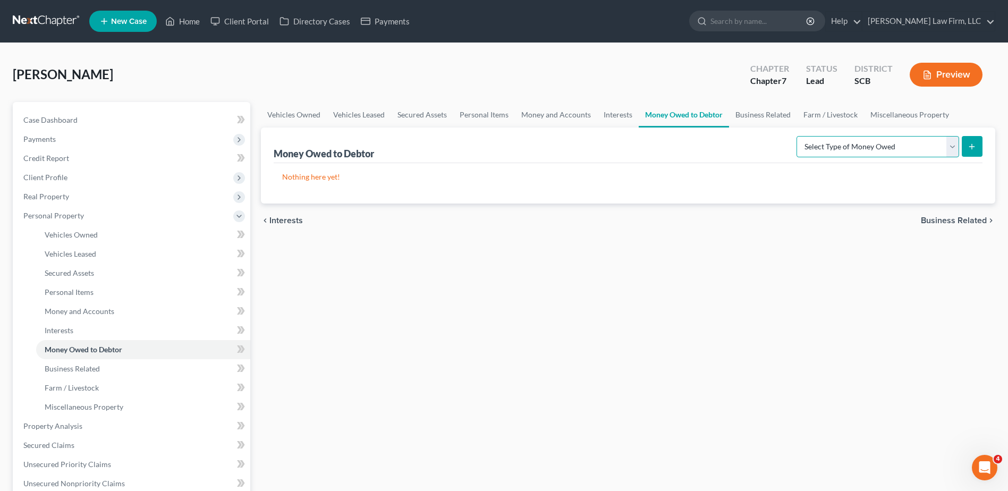
click at [839, 148] on select "Select Type of Money Owed Accounts Receivable Alimony Child Support Claims Agai…" at bounding box center [878, 146] width 163 height 21
select select "expected_tax_refund"
click at [798, 136] on select "Select Type of Money Owed Accounts Receivable Alimony Child Support Claims Agai…" at bounding box center [878, 146] width 163 height 21
click at [613, 111] on link "Interests" at bounding box center [617, 115] width 41 height 26
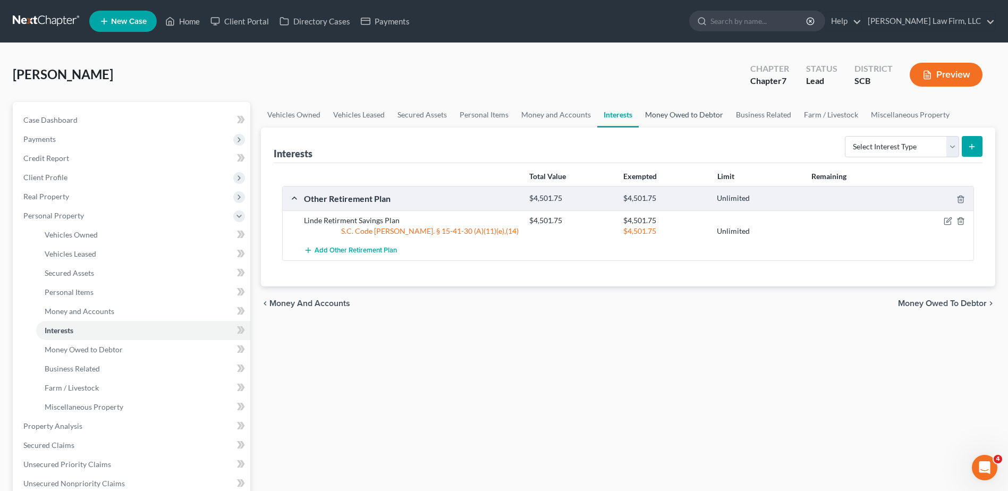
click at [663, 115] on link "Money Owed to Debtor" at bounding box center [684, 115] width 91 height 26
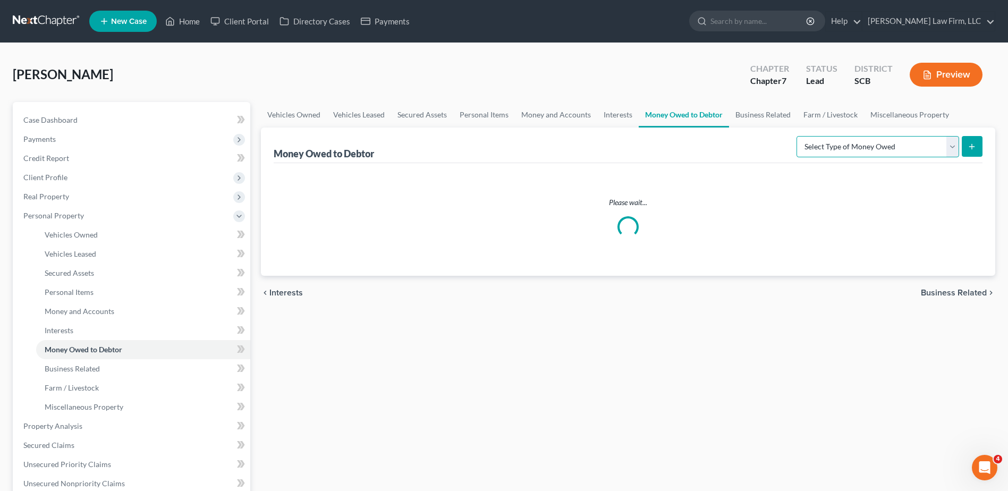
click at [902, 145] on select "Select Type of Money Owed Accounts Receivable Alimony Child Support Claims Agai…" at bounding box center [878, 146] width 163 height 21
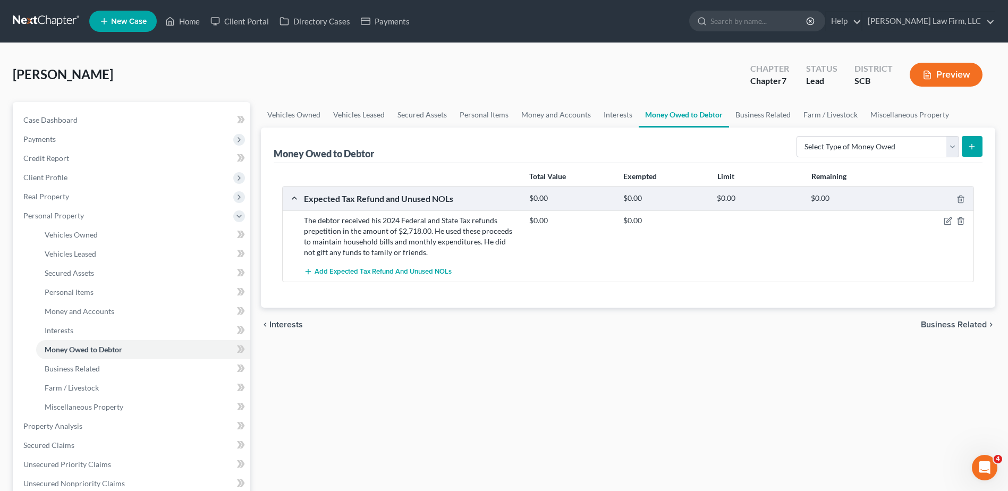
click at [581, 289] on div "Total Value Exempted Limit Remaining Expected Tax Refund and Unused NOLs $0.00 …" at bounding box center [628, 235] width 709 height 145
click at [903, 115] on link "Miscellaneous Property" at bounding box center [909, 115] width 91 height 26
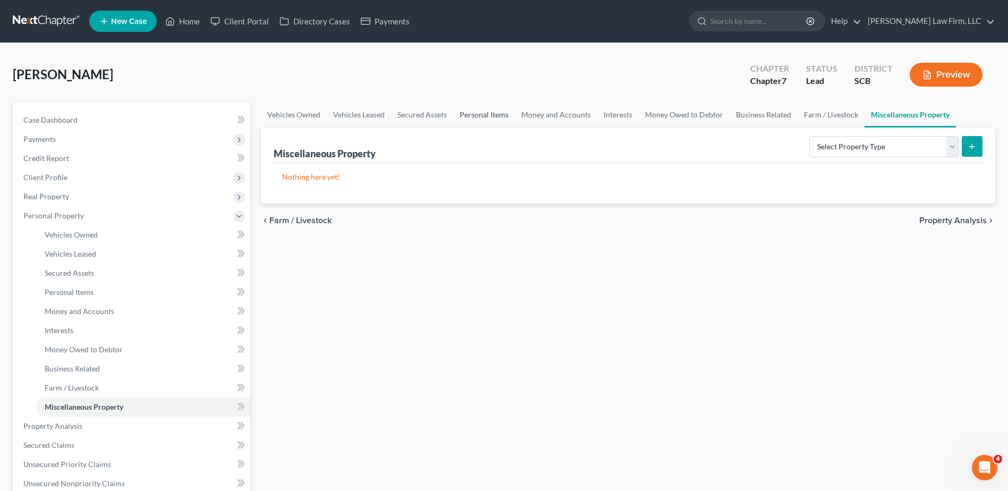
click at [488, 117] on link "Personal Items" at bounding box center [484, 115] width 62 height 26
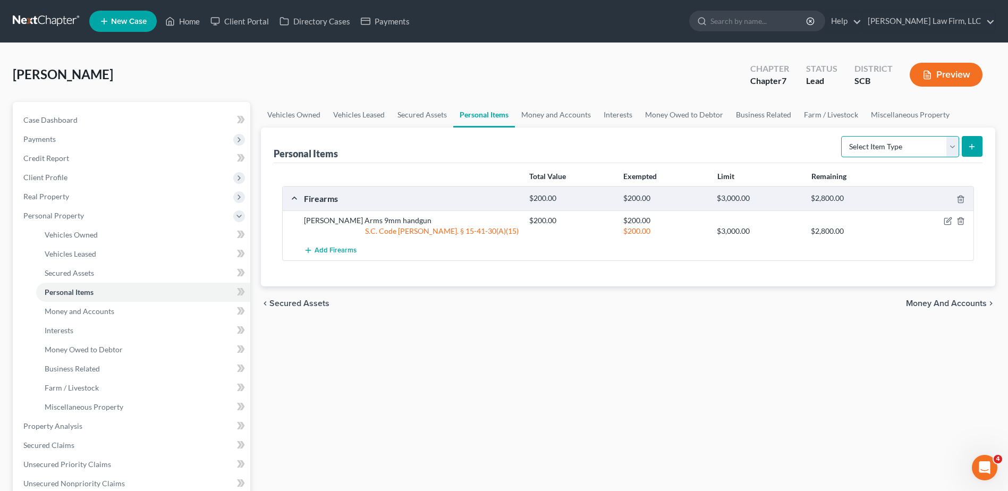
click at [951, 148] on select "Select Item Type Clothing Collectibles Of Value Electronics Firearms Household …" at bounding box center [900, 146] width 118 height 21
select select "sports_and_hobby_equipment"
click at [842, 136] on select "Select Item Type Clothing Collectibles Of Value Electronics Firearms Household …" at bounding box center [900, 146] width 118 height 21
click at [972, 150] on icon "submit" at bounding box center [972, 146] width 9 height 9
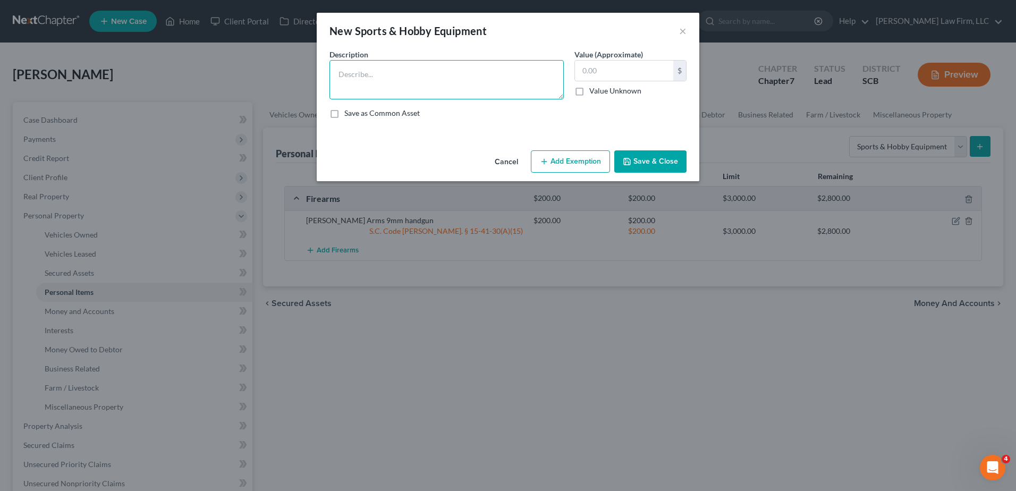
click at [420, 83] on textarea at bounding box center [447, 79] width 234 height 39
type textarea "6 Fishing Poles 1 Tackle Box"
click at [608, 77] on input "text" at bounding box center [624, 71] width 98 height 20
type input "300.00"
click at [582, 162] on button "Add Exemption" at bounding box center [570, 161] width 79 height 22
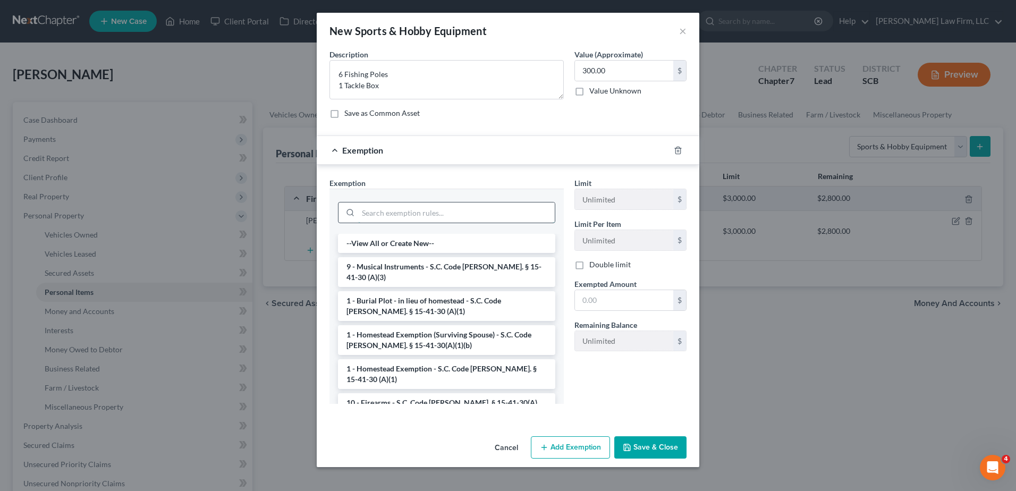
click at [457, 217] on input "search" at bounding box center [456, 213] width 197 height 20
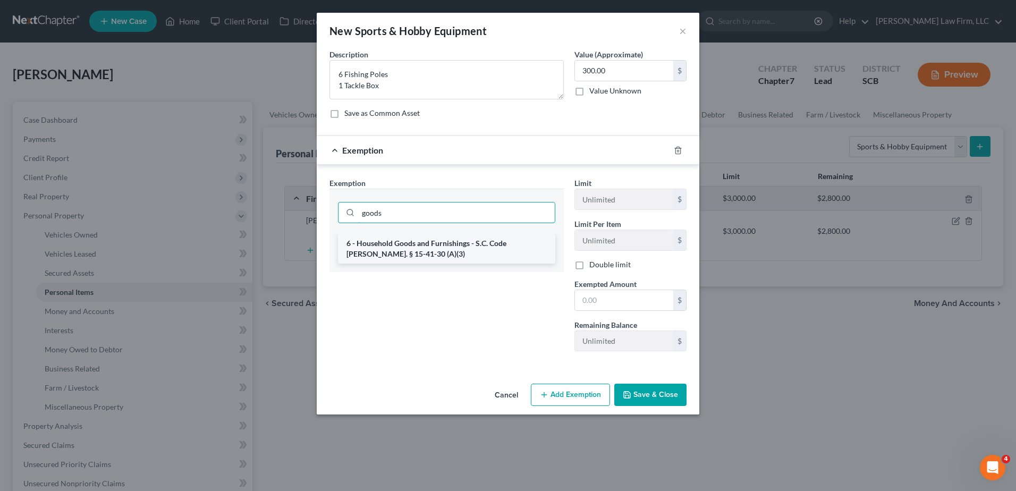
type input "goods"
click at [465, 250] on li "6 - Household Goods and Furnishings - S.C. Code [PERSON_NAME]. § 15-41-30 (A)(3)" at bounding box center [446, 249] width 217 height 30
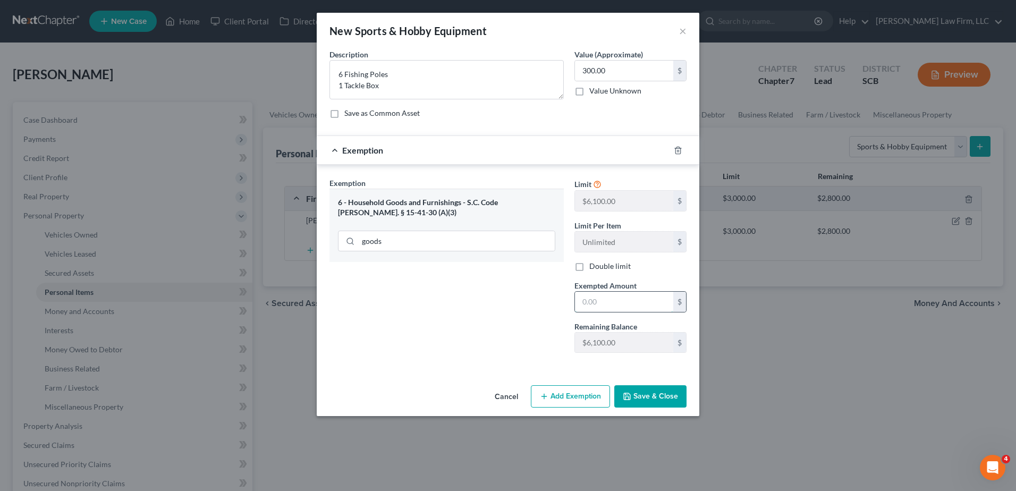
click at [598, 305] on input "text" at bounding box center [624, 302] width 98 height 20
type input "300.00"
click at [652, 395] on button "Save & Close" at bounding box center [650, 396] width 72 height 22
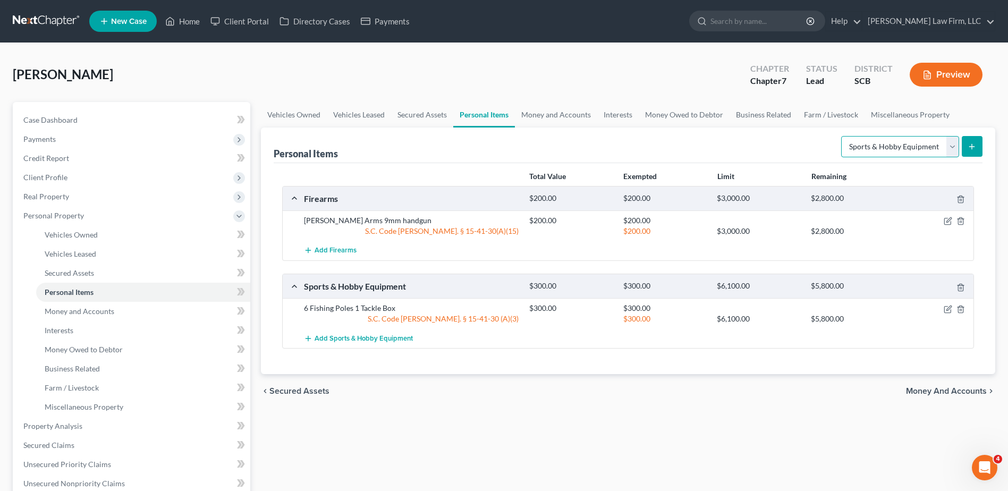
click at [946, 146] on select "Select Item Type Clothing Collectibles Of Value Electronics Firearms Household …" at bounding box center [900, 146] width 118 height 21
select select "clothing"
click at [842, 136] on select "Select Item Type Clothing Collectibles Of Value Electronics Firearms Household …" at bounding box center [900, 146] width 118 height 21
click at [975, 145] on icon "submit" at bounding box center [972, 146] width 9 height 9
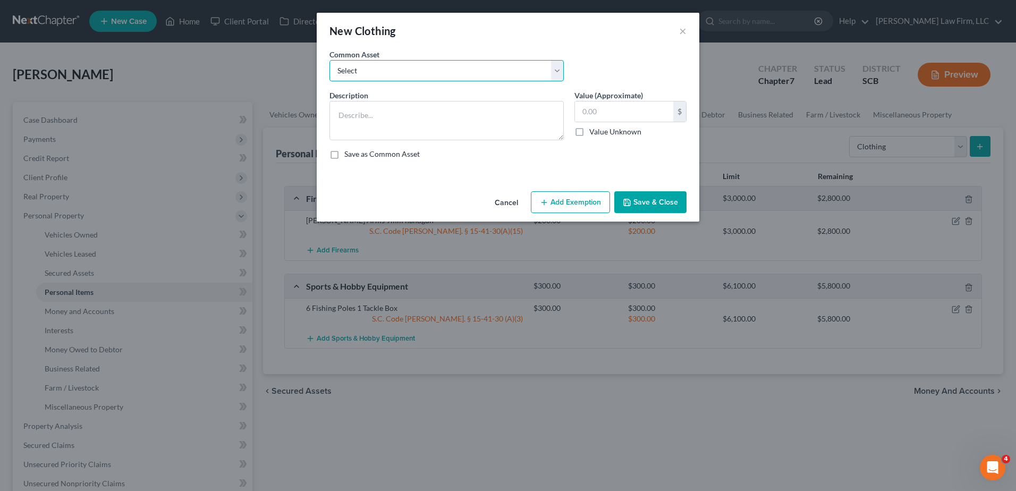
click at [456, 69] on select "Select Clothing and Personal Items Clothing and Personal Items Personal Items C…" at bounding box center [447, 70] width 234 height 21
select select "0"
click at [330, 60] on select "Select Clothing and Personal Items Clothing and Personal Items Personal Items C…" at bounding box center [447, 70] width 234 height 21
type textarea "Clothing and Personal Items"
click at [645, 113] on input "500.00" at bounding box center [624, 112] width 98 height 20
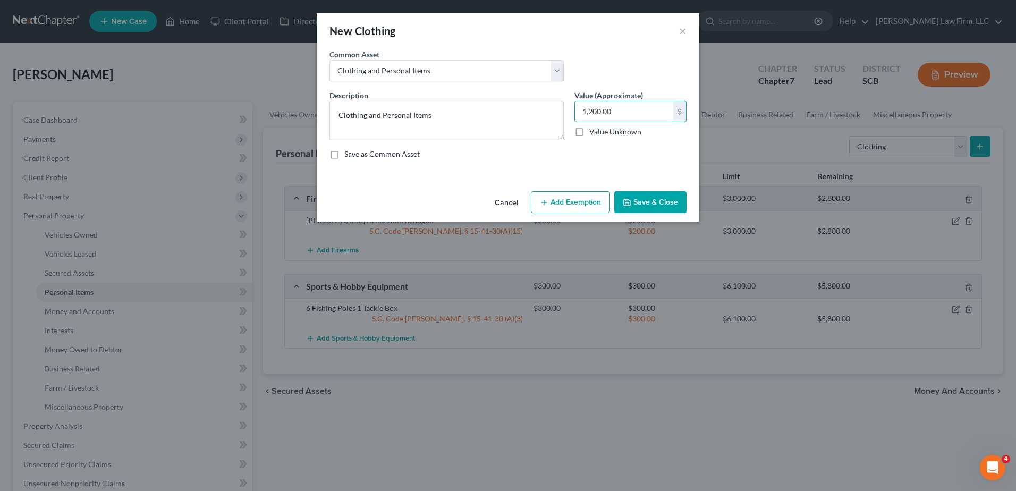
type input "1,200.00"
click at [584, 214] on div "Cancel Add Exemption Save & Close" at bounding box center [508, 204] width 383 height 35
click at [584, 206] on button "Add Exemption" at bounding box center [570, 202] width 79 height 22
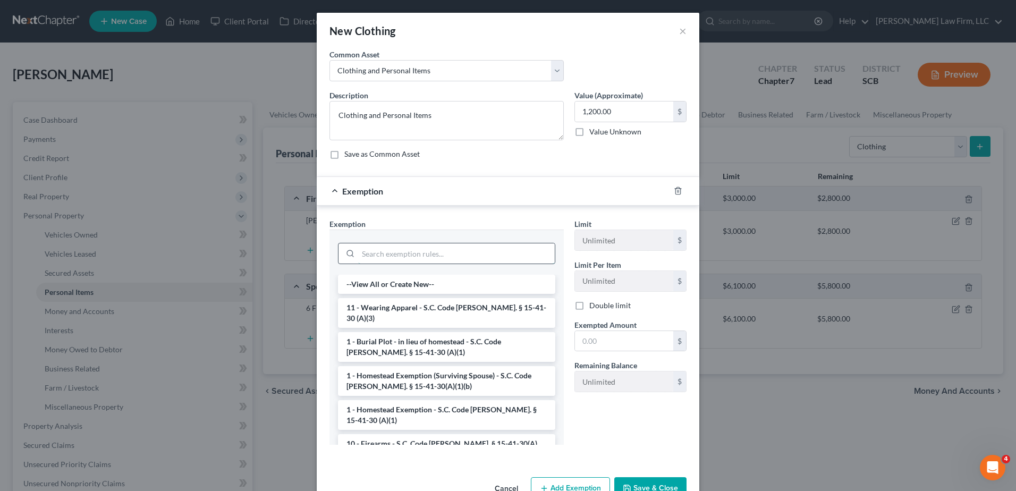
click at [470, 251] on input "search" at bounding box center [456, 253] width 197 height 20
click at [445, 310] on li "11 - Wearing Apparel - S.C. Code [PERSON_NAME]. § 15-41-30 (A)(3)" at bounding box center [446, 313] width 217 height 30
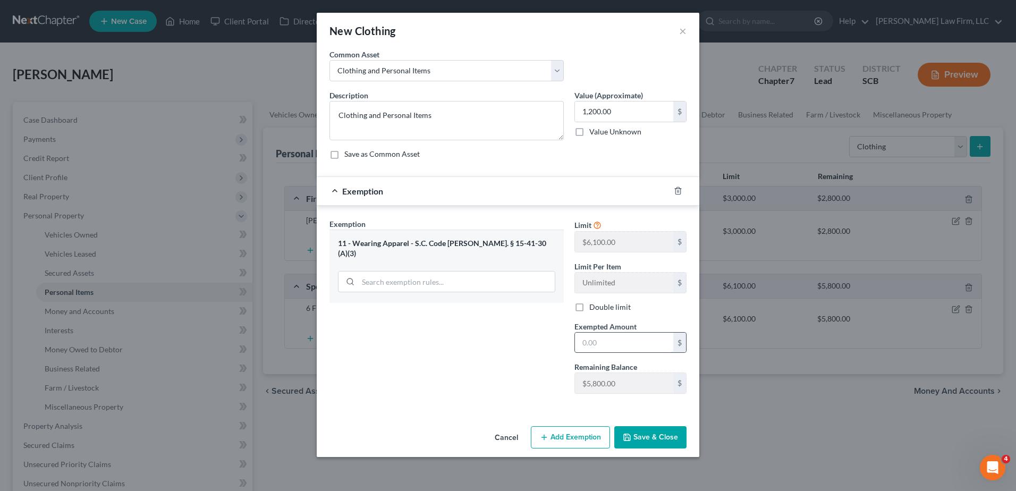
click at [599, 341] on input "text" at bounding box center [624, 343] width 98 height 20
type input "1,200.00"
click at [670, 436] on button "Save & Close" at bounding box center [650, 437] width 72 height 22
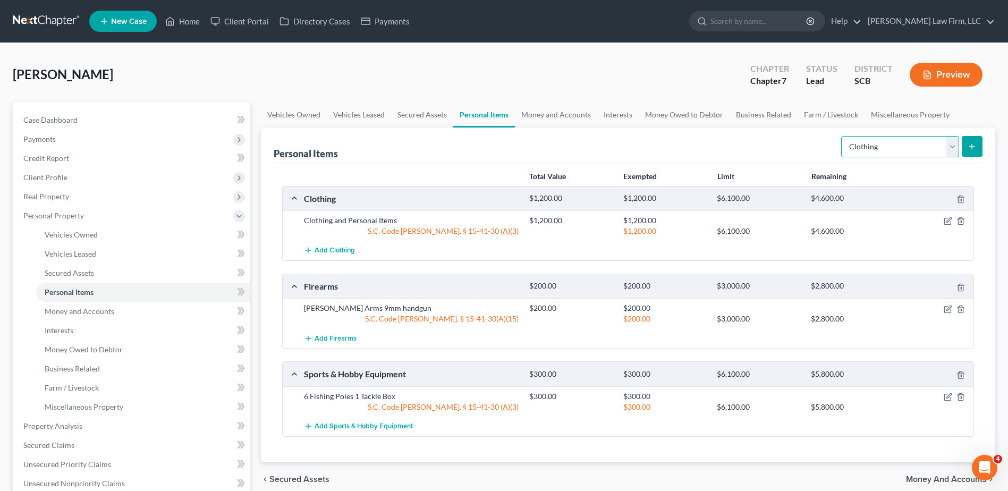
click at [908, 150] on select "Select Item Type Clothing Collectibles Of Value Electronics Firearms Household …" at bounding box center [900, 146] width 118 height 21
select select "household_goods"
click at [842, 136] on select "Select Item Type Clothing Collectibles Of Value Electronics Firearms Household …" at bounding box center [900, 146] width 118 height 21
click at [976, 149] on icon "submit" at bounding box center [972, 146] width 9 height 9
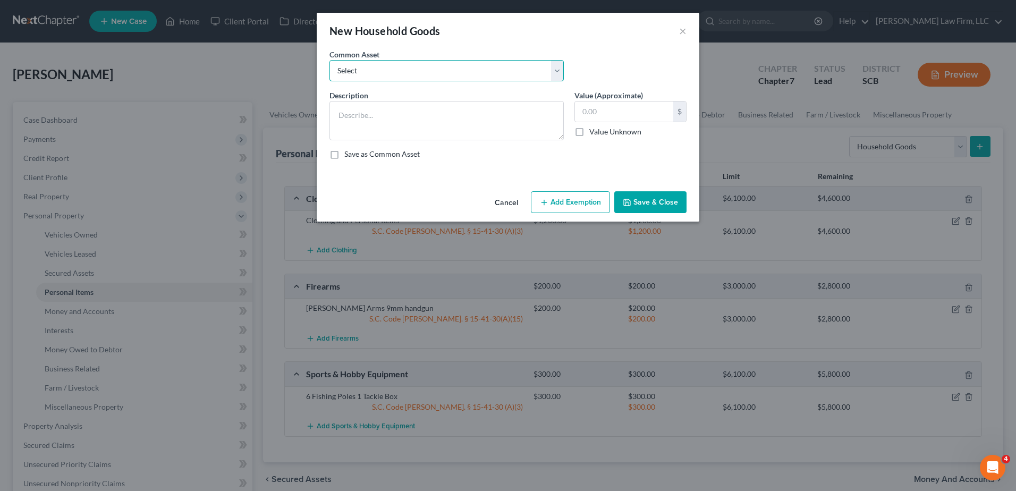
click at [458, 69] on select "Select Kitchenware Stove Refrigerator Washing Machine Dryer Living Room Furnitu…" at bounding box center [447, 70] width 234 height 21
select select "0"
click at [330, 60] on select "Select Kitchenware Stove Refrigerator Washing Machine Dryer Living Room Furnitu…" at bounding box center [447, 70] width 234 height 21
type textarea "Kitchenware Stove Refrigerator Washing Machine Dryer Living Room Furniture Bedr…"
type input "1,660.00"
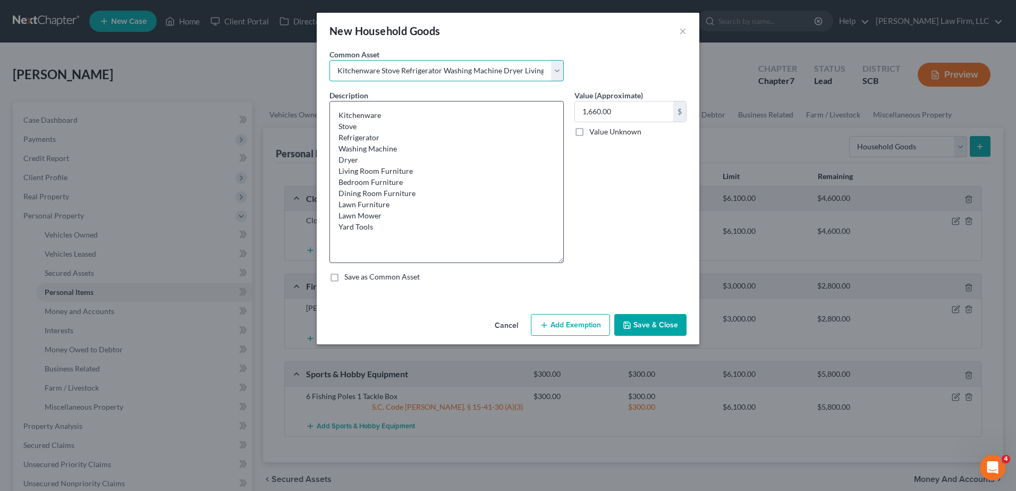
drag, startPoint x: 562, startPoint y: 137, endPoint x: 564, endPoint y: 259, distance: 122.8
click at [564, 259] on textarea "Kitchenware Stove Refrigerator Washing Machine Dryer Living Room Furniture Bedr…" at bounding box center [447, 182] width 234 height 162
click at [624, 109] on input "1,660.00" at bounding box center [624, 112] width 98 height 20
drag, startPoint x: 393, startPoint y: 204, endPoint x: 327, endPoint y: 205, distance: 65.9
click at [327, 205] on div "Description * Kitchenware Stove Refrigerator Washing Machine Dryer Living Room …" at bounding box center [446, 176] width 245 height 173
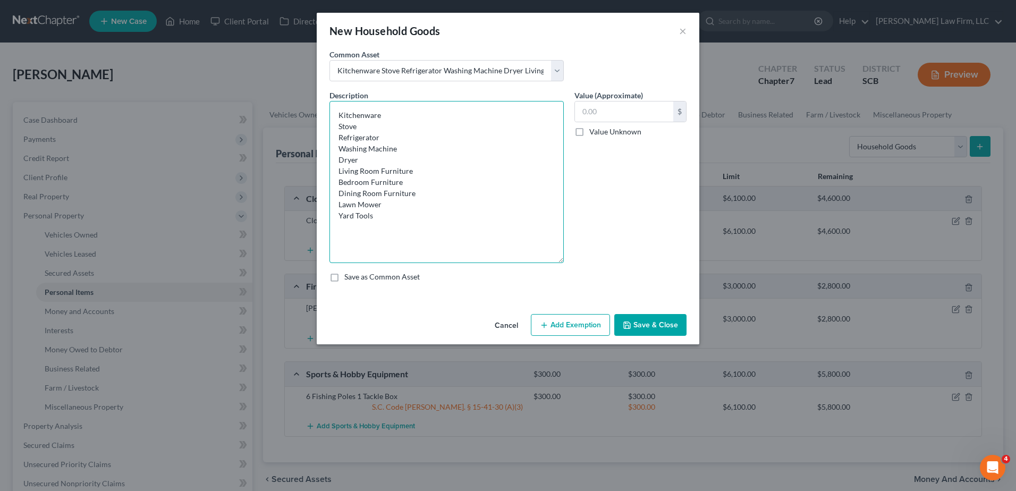
click at [396, 116] on textarea "Kitchenware Stove Refrigerator Washing Machine Dryer Living Room Furniture Bedr…" at bounding box center [447, 182] width 234 height 162
click at [601, 114] on input "text" at bounding box center [624, 112] width 98 height 20
click at [408, 151] on textarea "Kitchenware Stove Refrigerator Washing Machine Dryer Living Room Furniture Bedr…" at bounding box center [447, 182] width 234 height 162
type textarea "Kitchenware Stove Refrigerator Washing Machine Dishwasher Dryer Living Room Fur…"
click at [613, 119] on input "text" at bounding box center [624, 112] width 98 height 20
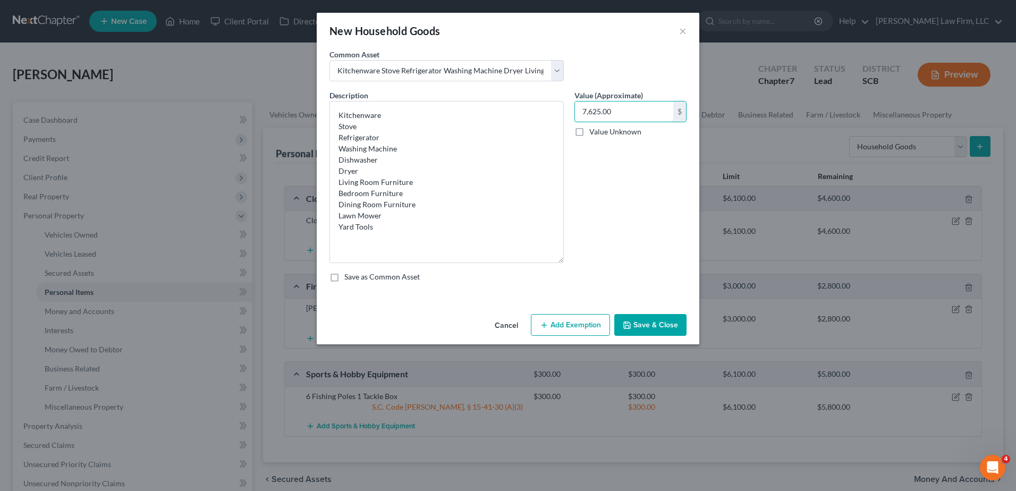
type input "7,625.00"
click at [561, 324] on button "Add Exemption" at bounding box center [570, 325] width 79 height 22
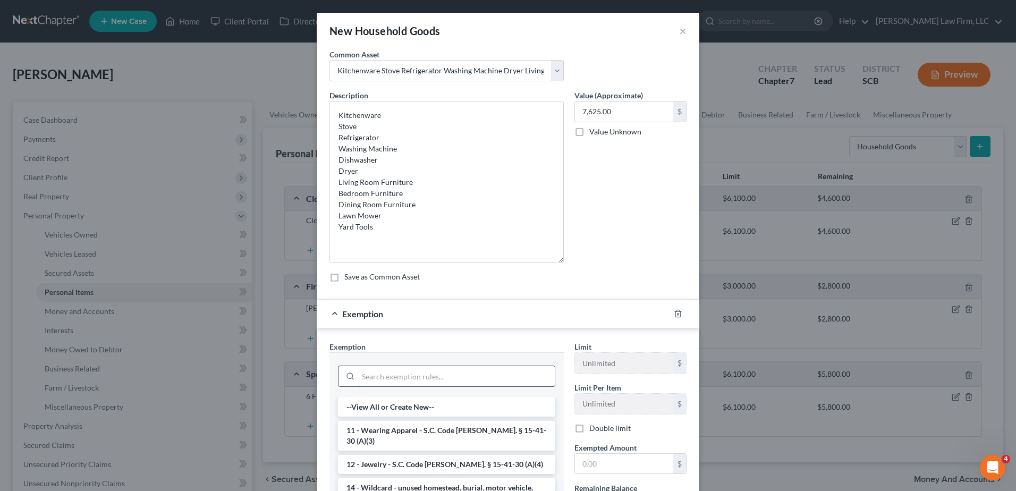
click at [423, 374] on input "search" at bounding box center [456, 376] width 197 height 20
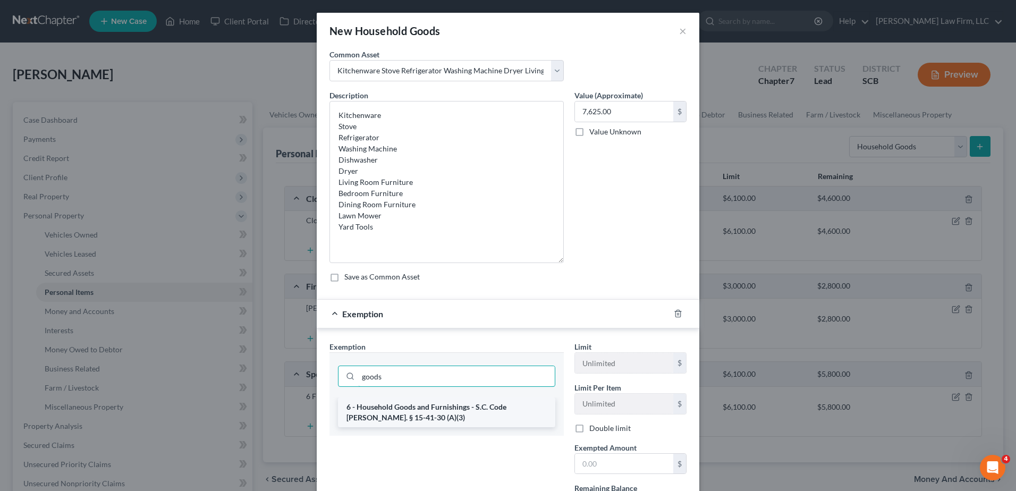
type input "goods"
click at [423, 412] on li "6 - Household Goods and Furnishings - S.C. Code [PERSON_NAME]. § 15-41-30 (A)(3)" at bounding box center [446, 413] width 217 height 30
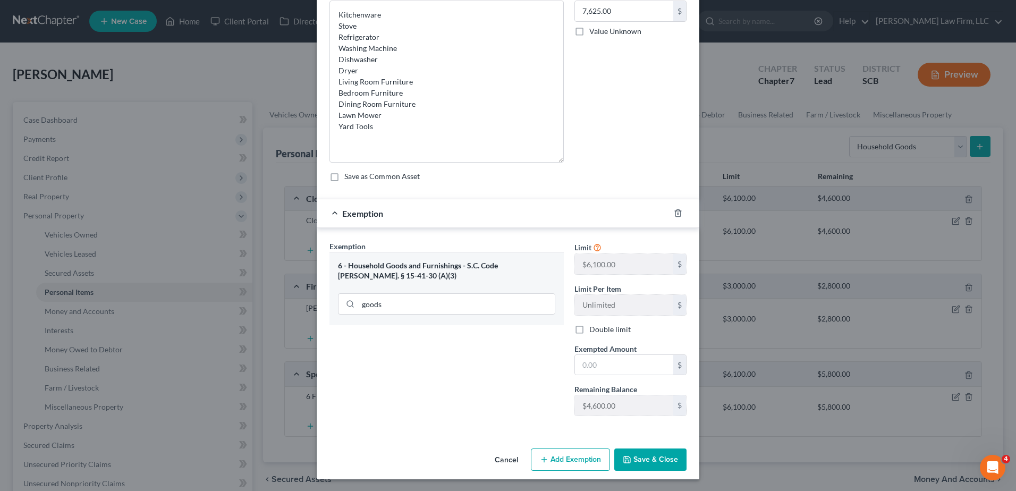
scroll to position [102, 0]
click at [629, 367] on input "text" at bounding box center [624, 364] width 98 height 20
type input "4,600.00"
click at [485, 220] on div "Exemption $4,600.00" at bounding box center [493, 212] width 353 height 28
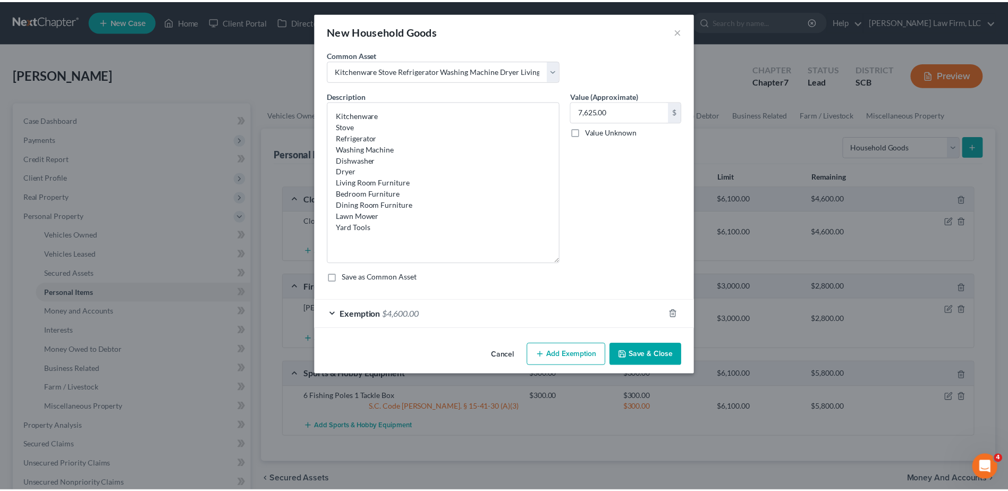
scroll to position [0, 0]
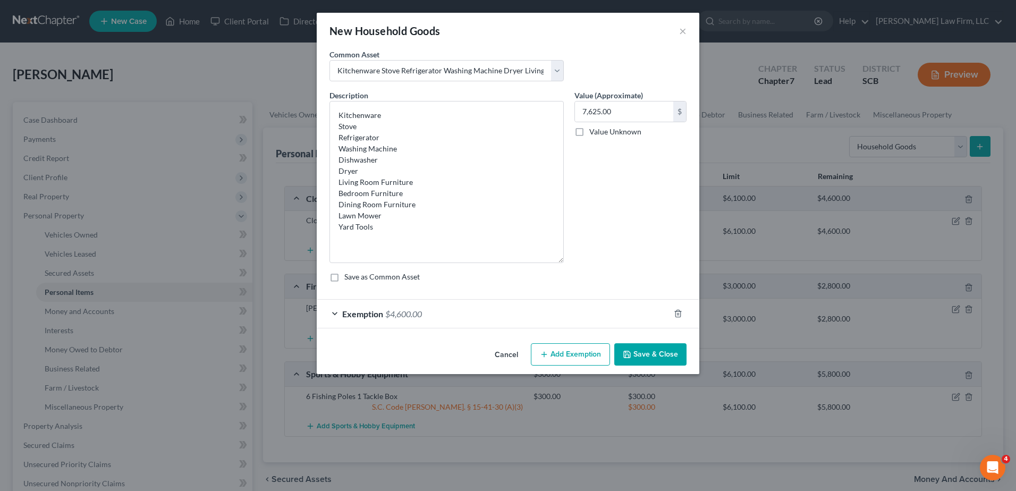
click at [641, 348] on button "Save & Close" at bounding box center [650, 354] width 72 height 22
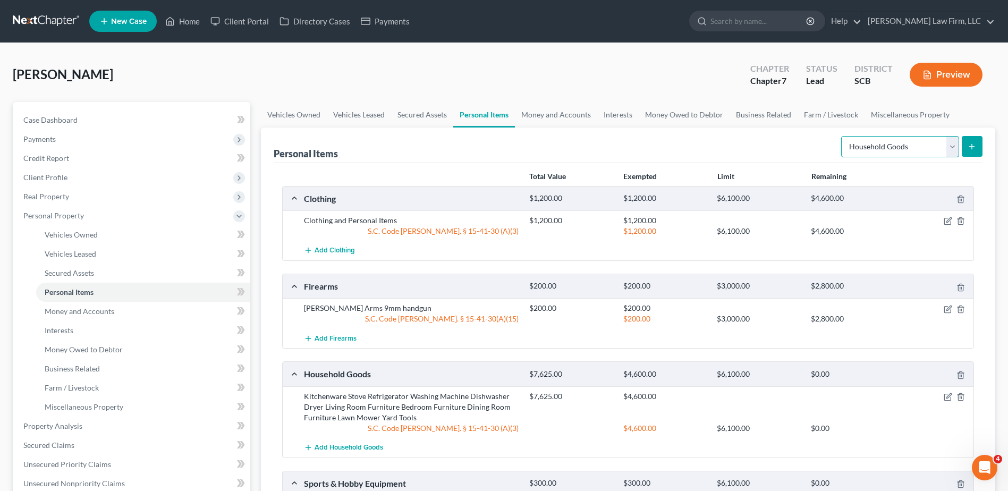
click at [921, 151] on select "Select Item Type Clothing Collectibles Of Value Electronics Firearms Household …" at bounding box center [900, 146] width 118 height 21
click at [769, 150] on div "Personal Items Select Item Type Clothing Collectibles Of Value Electronics Fire…" at bounding box center [628, 146] width 709 height 36
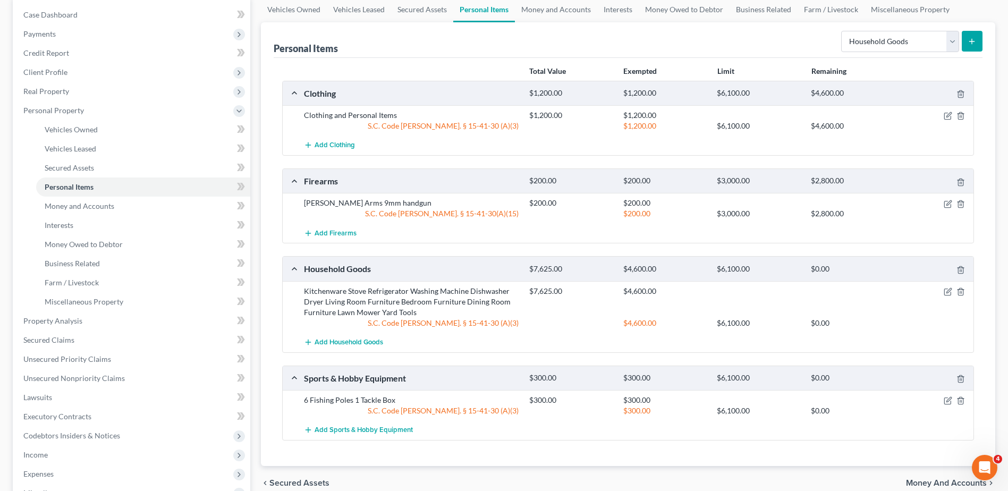
scroll to position [106, 0]
click at [949, 37] on select "Select Item Type Clothing Collectibles Of Value Electronics Firearms Household …" at bounding box center [900, 40] width 118 height 21
select select "pets"
click at [842, 30] on select "Select Item Type Clothing Collectibles Of Value Electronics Firearms Household …" at bounding box center [900, 40] width 118 height 21
click at [968, 44] on icon "submit" at bounding box center [972, 40] width 9 height 9
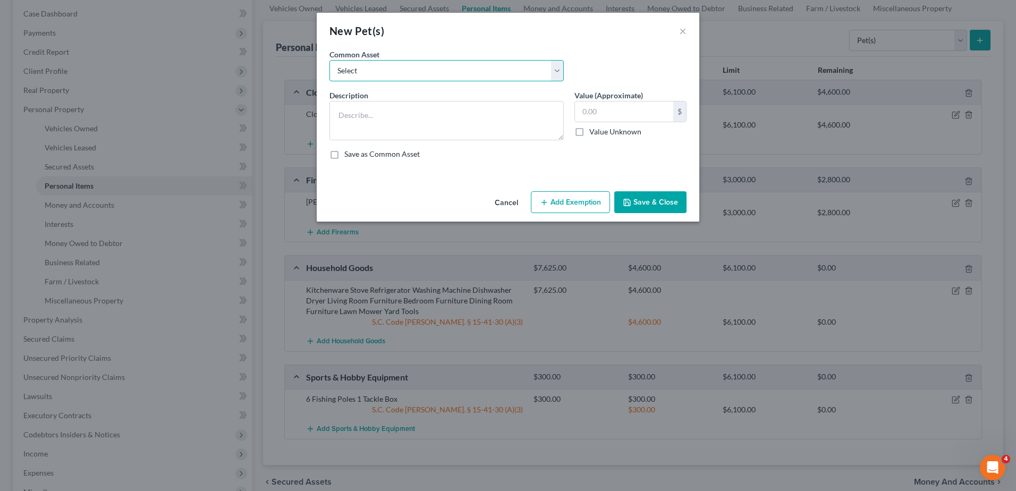
click at [534, 69] on select "Select Dog Cat" at bounding box center [447, 70] width 234 height 21
select select "0"
click at [330, 60] on select "Select Dog Cat" at bounding box center [447, 70] width 234 height 21
type textarea "Dog"
type input "50.00"
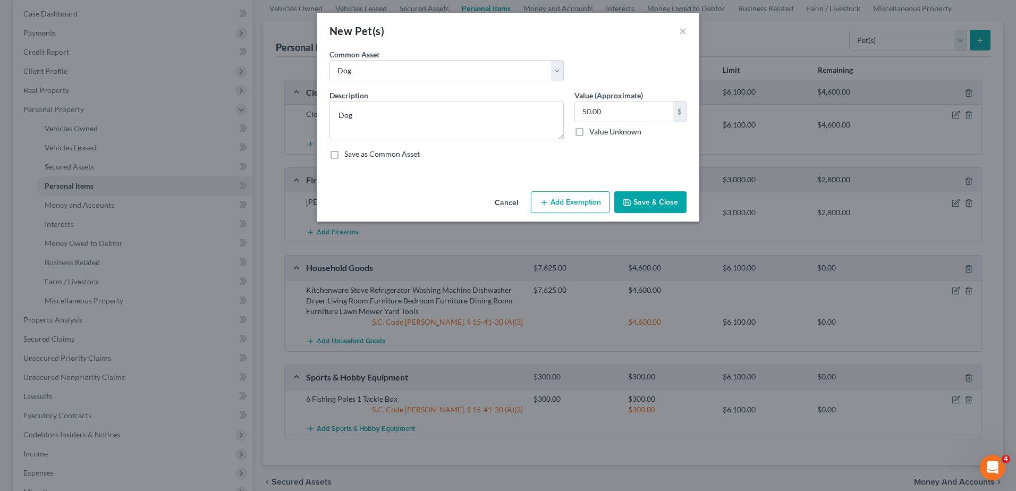
click at [628, 202] on icon "button" at bounding box center [627, 202] width 9 height 9
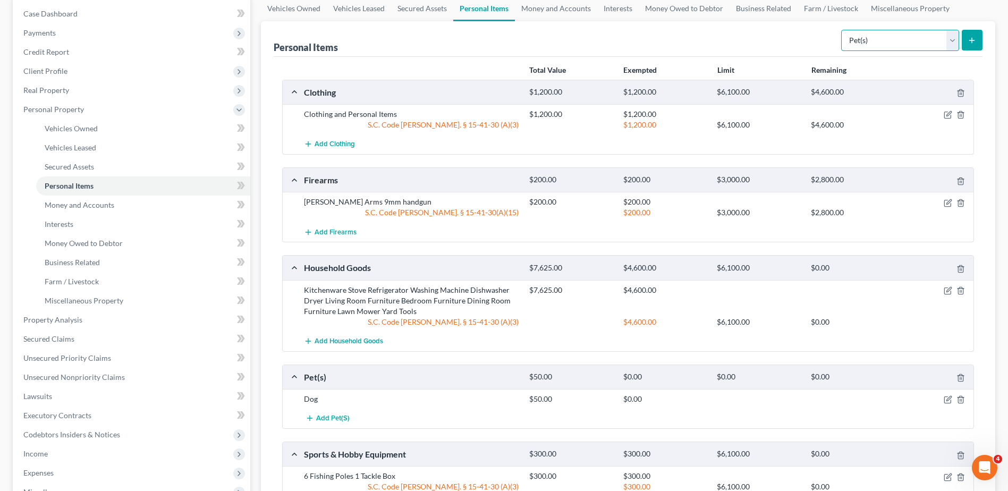
click at [905, 46] on select "Select Item Type Clothing Collectibles Of Value Electronics Firearms Household …" at bounding box center [900, 40] width 118 height 21
select select "other"
click at [842, 30] on select "Select Item Type Clothing Collectibles Of Value Electronics Firearms Household …" at bounding box center [900, 40] width 118 height 21
click at [973, 40] on line "submit" at bounding box center [972, 40] width 5 height 0
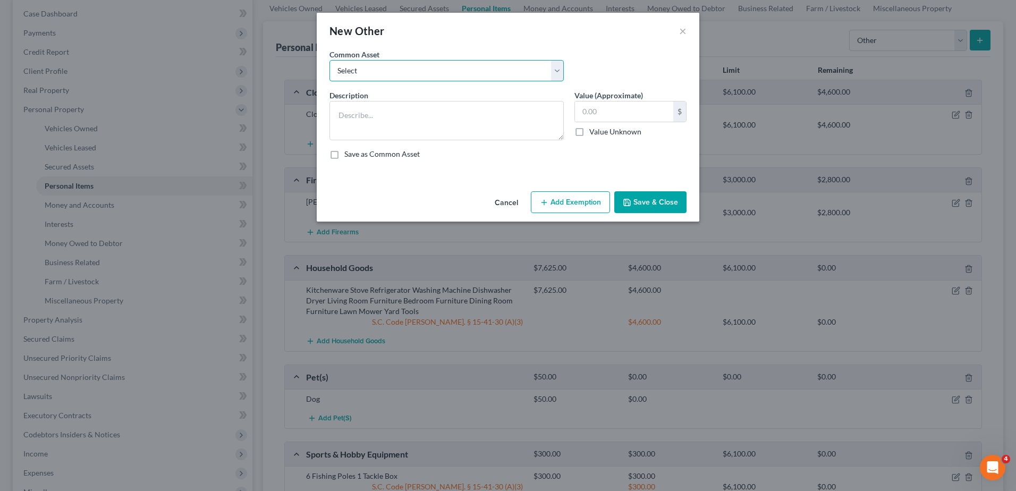
click at [516, 78] on select "Select CPAP Machine" at bounding box center [447, 70] width 234 height 21
select select "0"
click at [330, 60] on select "Select CPAP Machine" at bounding box center [447, 70] width 234 height 21
type textarea "CPAP Machine"
type input "250.00"
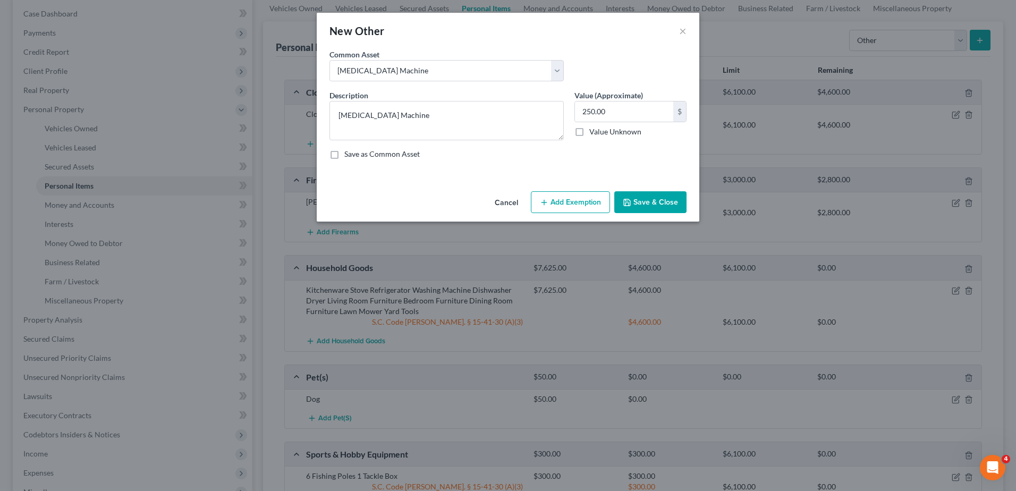
click at [585, 200] on button "Add Exemption" at bounding box center [570, 202] width 79 height 22
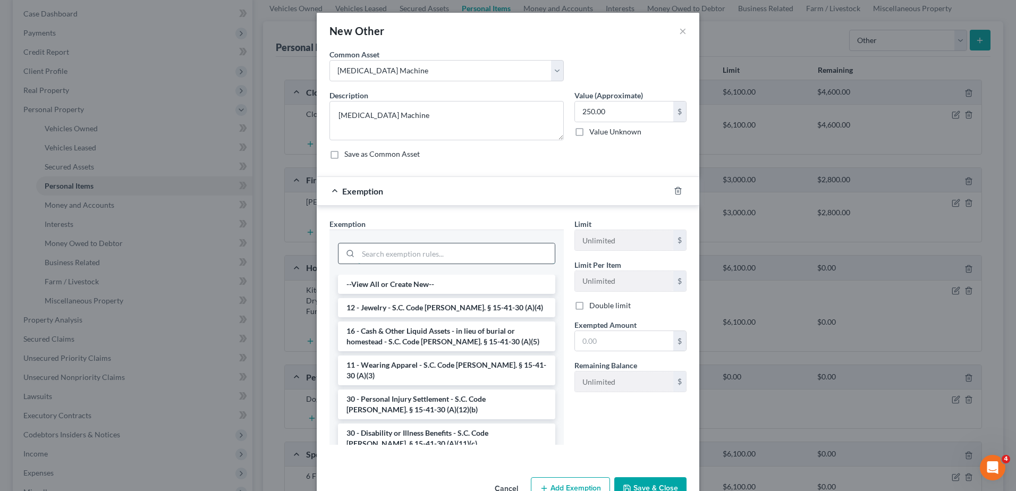
click at [460, 256] on input "search" at bounding box center [456, 253] width 197 height 20
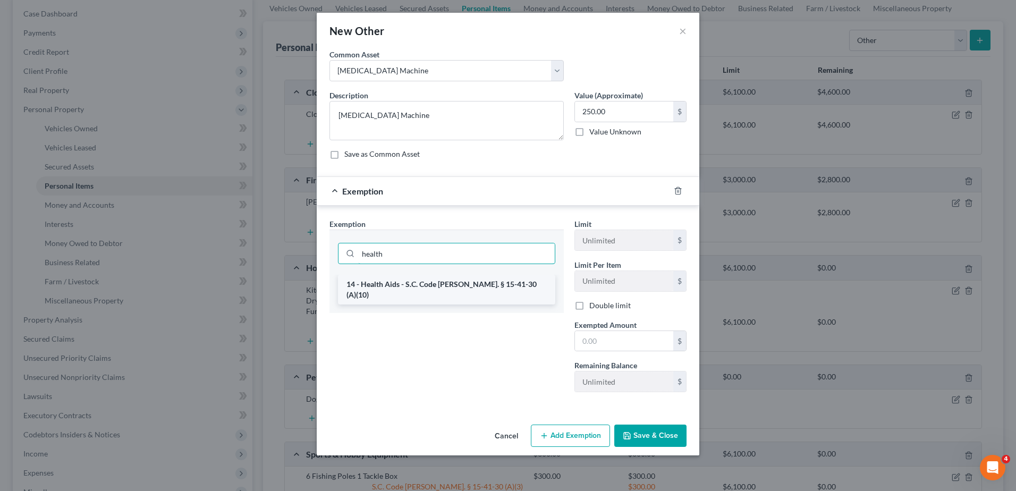
type input "health"
click at [442, 287] on li "14 - Health Aids - S.C. Code [PERSON_NAME]. § 15-41-30 (A)(10)" at bounding box center [446, 290] width 217 height 30
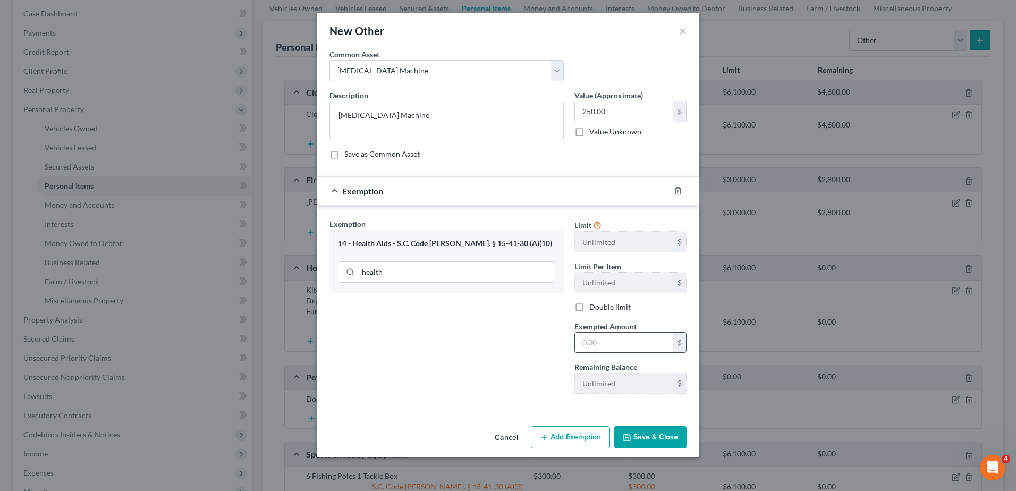
click at [605, 342] on input "text" at bounding box center [624, 343] width 98 height 20
type input "250.00"
click at [640, 439] on button "Save & Close" at bounding box center [650, 437] width 72 height 22
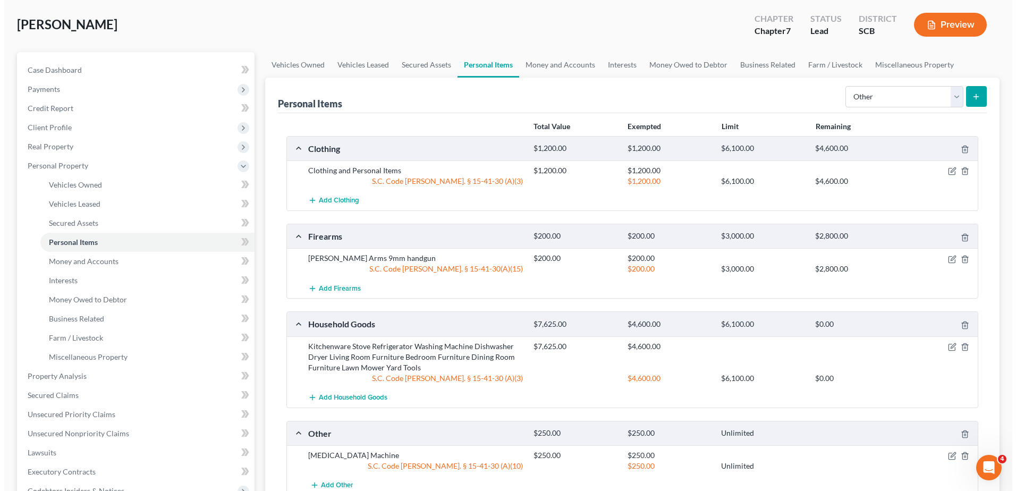
scroll to position [0, 0]
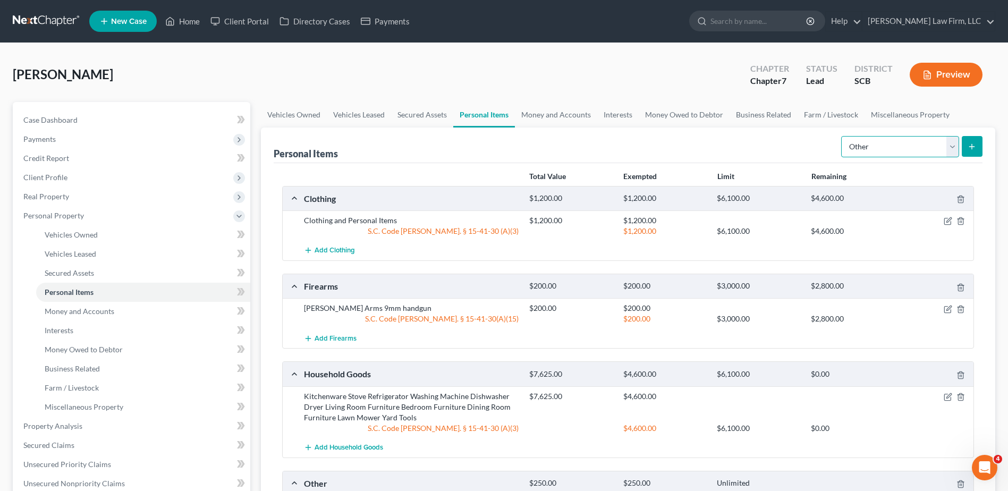
click at [910, 149] on select "Select Item Type Clothing Collectibles Of Value Electronics Firearms Household …" at bounding box center [900, 146] width 118 height 21
select select "electronics"
click at [842, 136] on select "Select Item Type Clothing Collectibles Of Value Electronics Firearms Household …" at bounding box center [900, 146] width 118 height 21
click at [973, 139] on button "submit" at bounding box center [972, 146] width 21 height 21
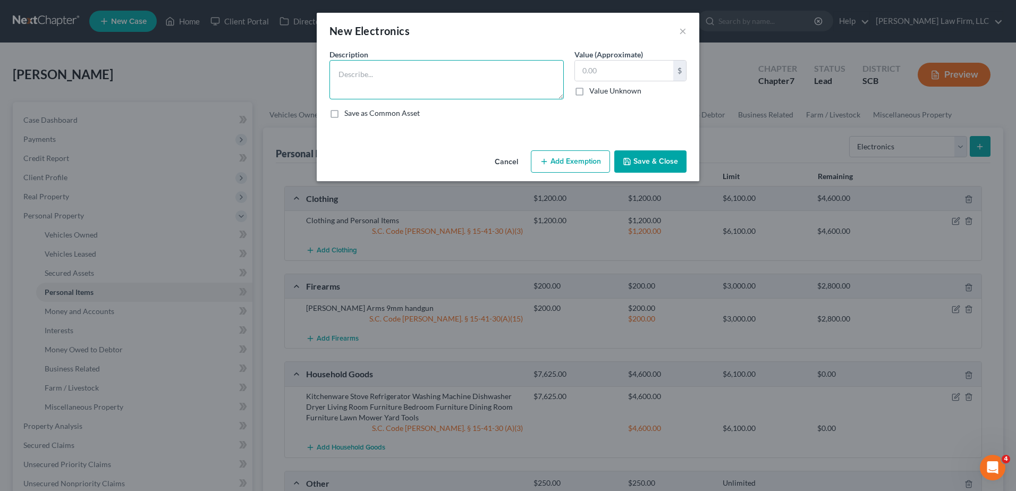
click at [507, 71] on textarea at bounding box center [447, 79] width 234 height 39
click at [404, 75] on textarea "2 Televisions" at bounding box center [447, 79] width 234 height 39
type textarea "2 Televisions ASUS Vivobook laptop Samsung Galaxy S20"
click at [601, 70] on input "text" at bounding box center [624, 71] width 98 height 20
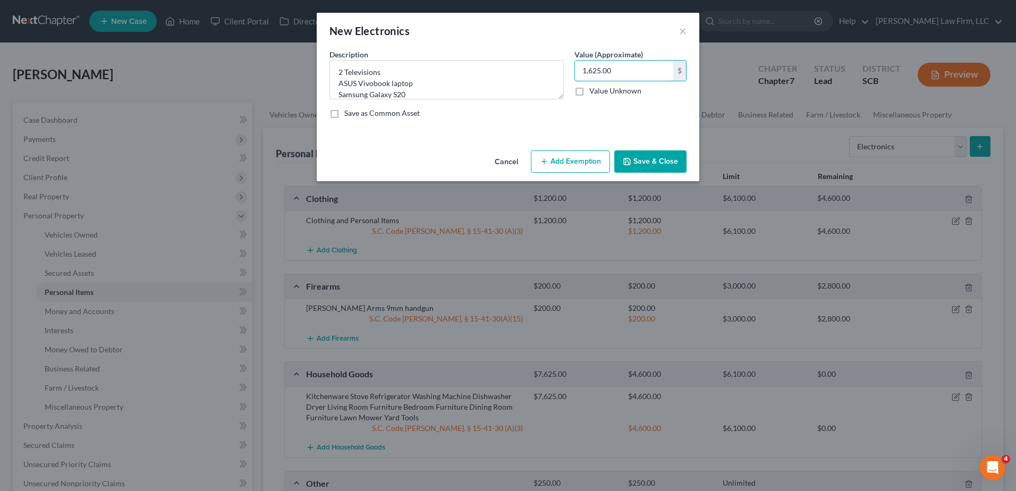
type input "1,625.00"
click at [567, 156] on button "Add Exemption" at bounding box center [570, 161] width 79 height 22
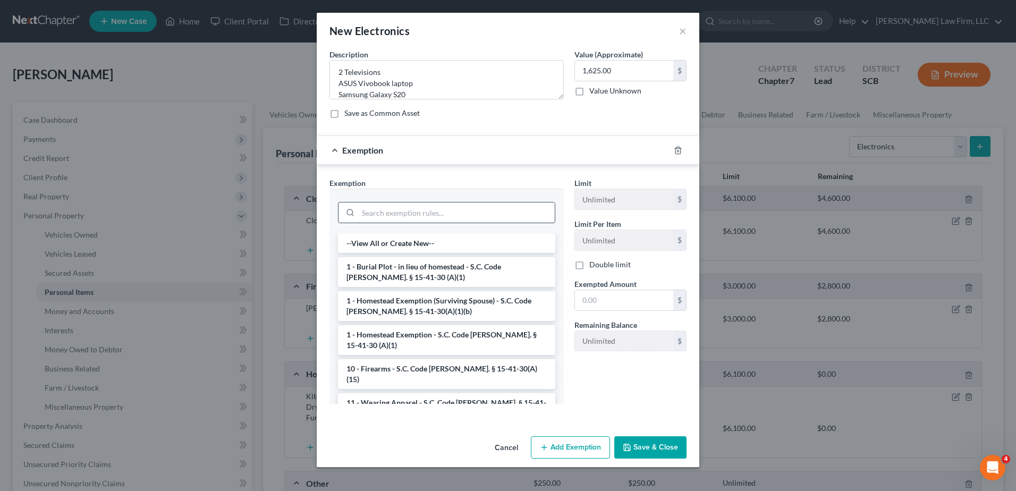
click at [472, 217] on input "search" at bounding box center [456, 213] width 197 height 20
click at [569, 147] on div "Exemption" at bounding box center [493, 150] width 353 height 28
click at [678, 151] on line "button" at bounding box center [678, 151] width 0 height 2
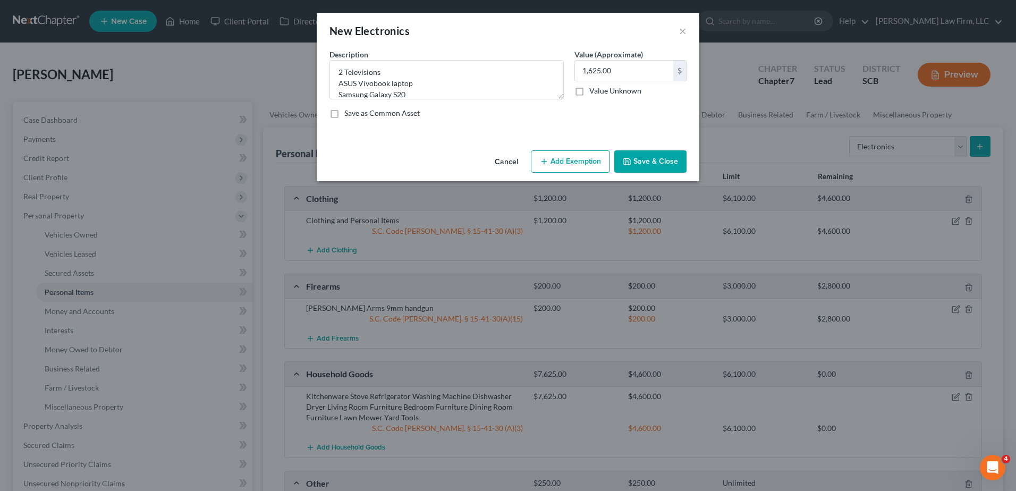
click at [660, 165] on button "Save & Close" at bounding box center [650, 161] width 72 height 22
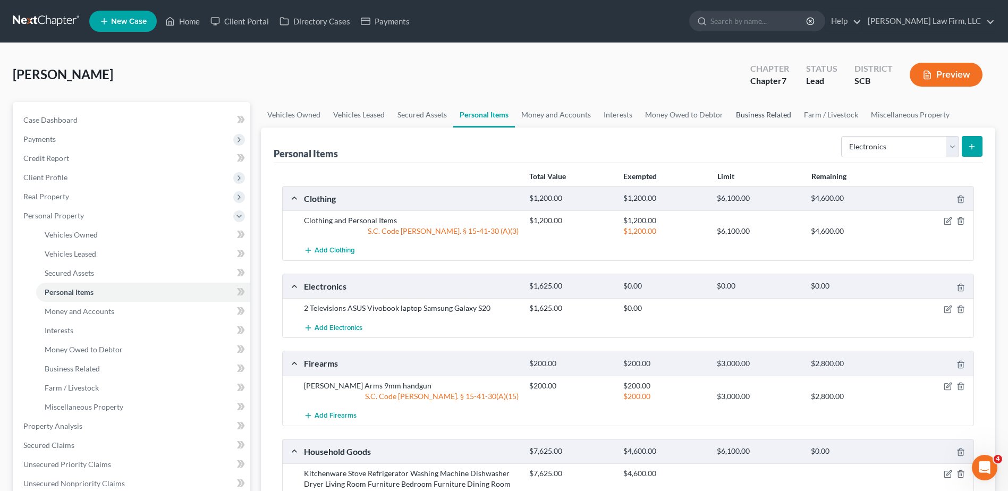
click at [755, 116] on link "Business Related" at bounding box center [764, 115] width 68 height 26
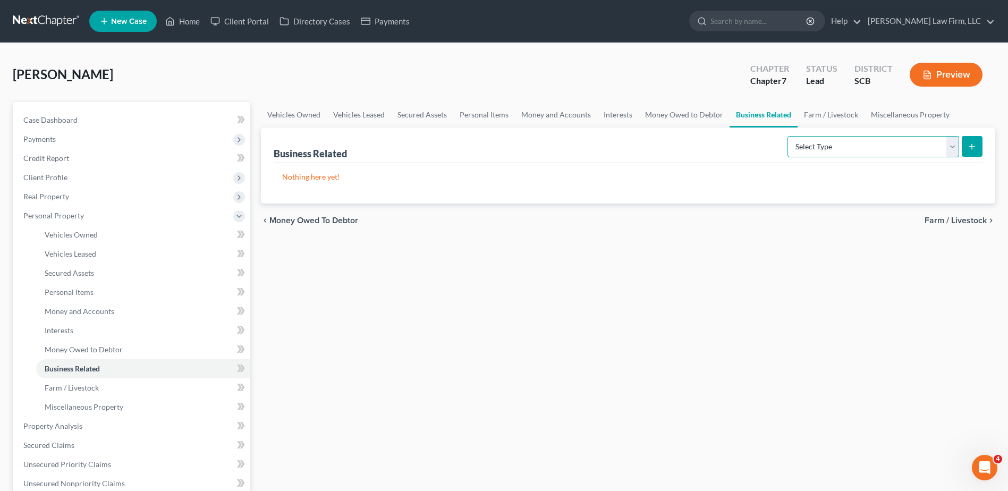
click at [880, 150] on select "Select Type Customer Lists Franchises Inventory Licenses Machinery Office Equip…" at bounding box center [874, 146] width 172 height 21
click at [570, 115] on link "Money and Accounts" at bounding box center [556, 115] width 82 height 26
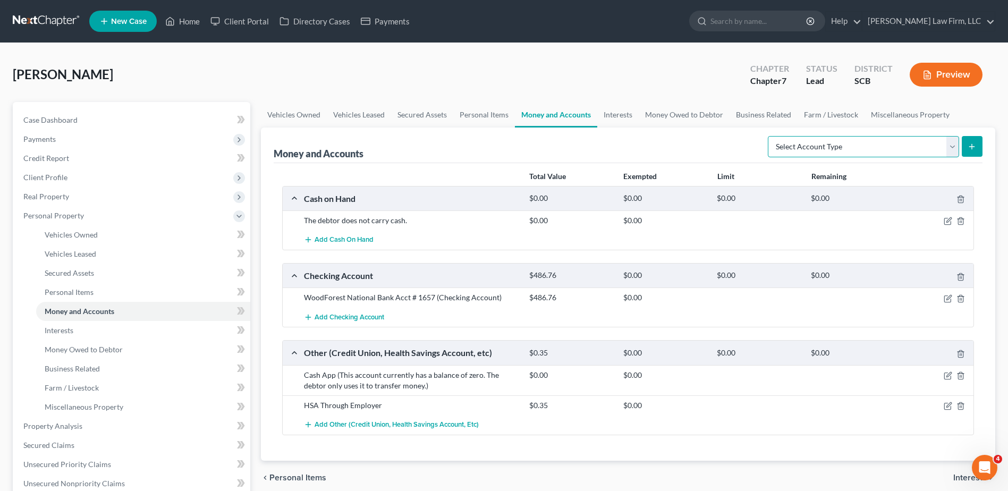
click at [832, 153] on select "Select Account Type Brokerage Cash on Hand Certificates of Deposit Checking Acc…" at bounding box center [863, 146] width 191 height 21
click at [481, 104] on link "Personal Items" at bounding box center [484, 115] width 62 height 26
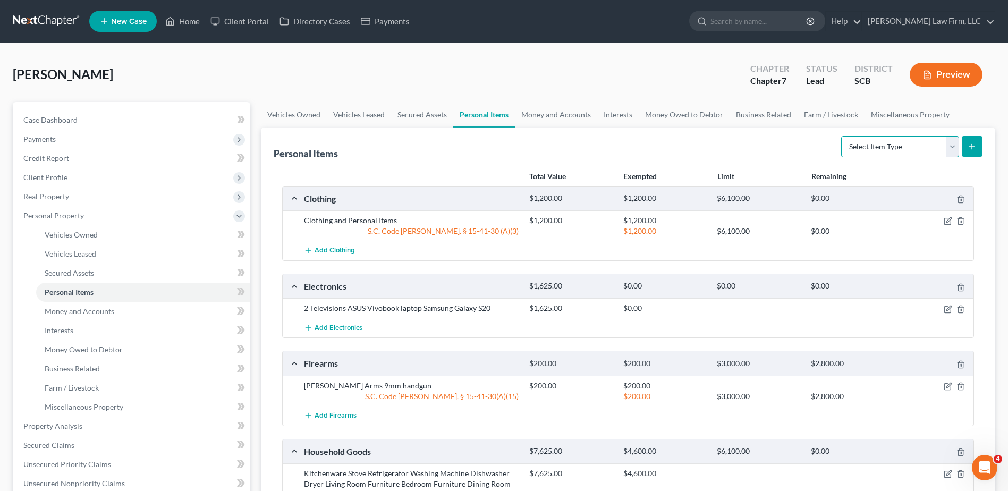
click at [869, 141] on select "Select Item Type Clothing Collectibles Of Value Electronics Firearms Household …" at bounding box center [900, 146] width 118 height 21
select select "other"
click at [842, 136] on select "Select Item Type Clothing Collectibles Of Value Electronics Firearms Household …" at bounding box center [900, 146] width 118 height 21
click at [969, 150] on icon "submit" at bounding box center [972, 146] width 9 height 9
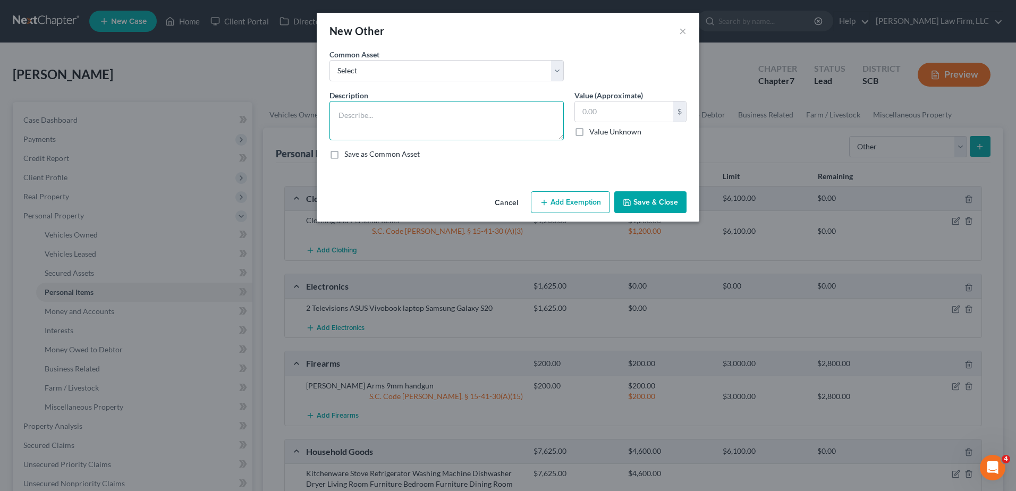
click at [492, 113] on textarea at bounding box center [447, 120] width 234 height 39
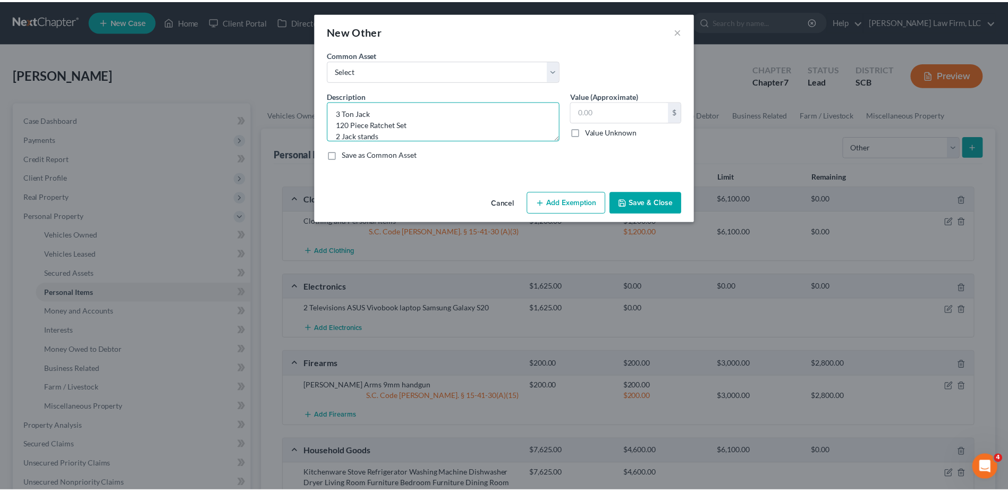
scroll to position [13, 0]
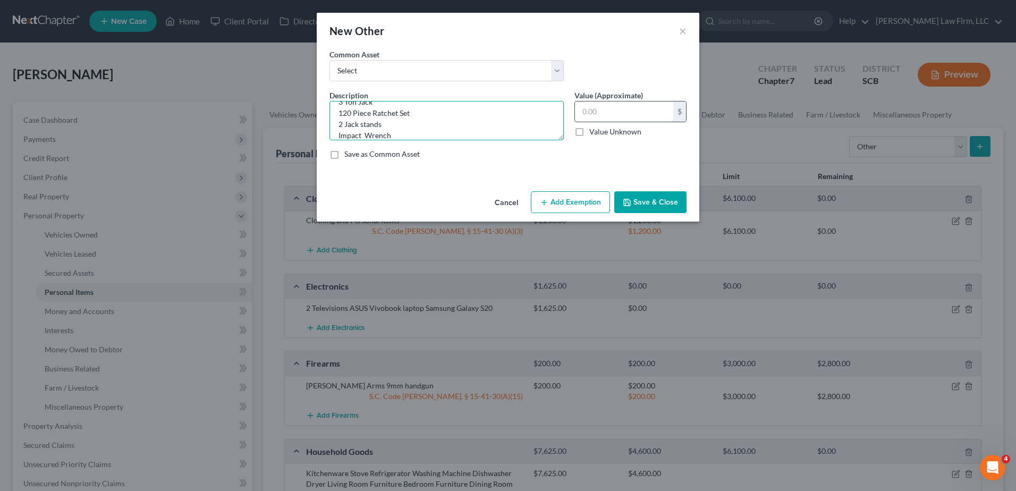
type textarea "3 Ton Jack 120 Piece Ratchet Set 2 Jack stands Impact Wrench"
click at [624, 115] on input "text" at bounding box center [624, 112] width 98 height 20
type input "2,000.00"
click at [596, 198] on button "Add Exemption" at bounding box center [570, 202] width 79 height 22
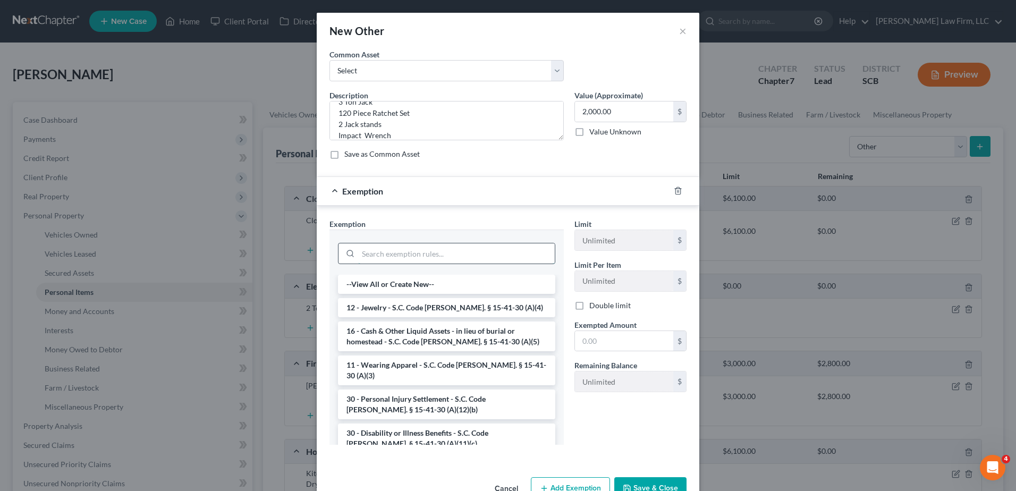
click at [474, 247] on input "search" at bounding box center [456, 253] width 197 height 20
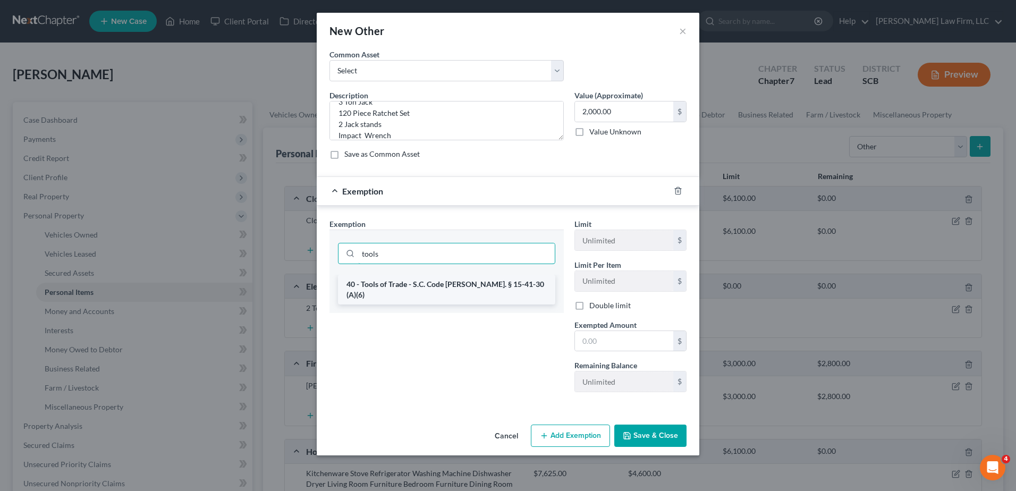
type input "tools"
click at [466, 285] on li "40 - Tools of Trade - S.C. Code [PERSON_NAME]. § 15-41-30 (A)(6)" at bounding box center [446, 290] width 217 height 30
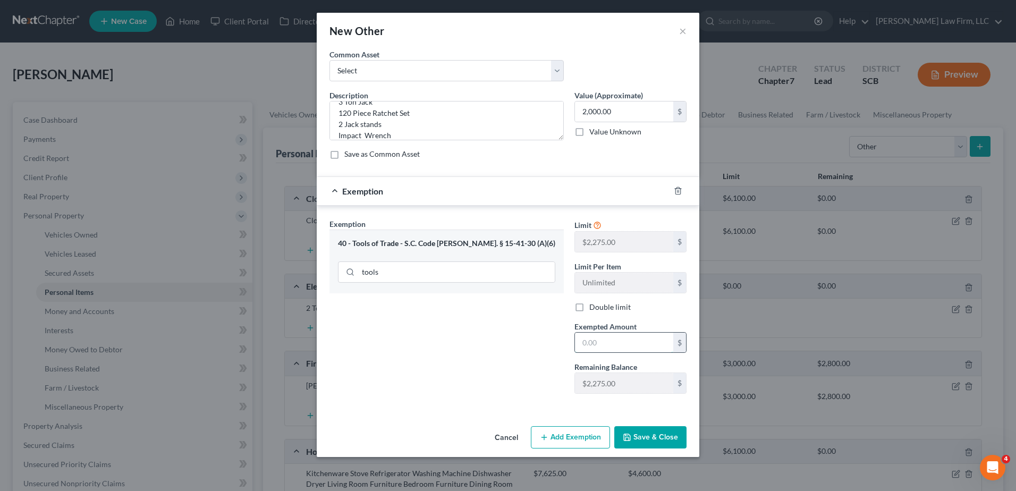
click at [606, 346] on input "text" at bounding box center [624, 343] width 98 height 20
type input "2,000.00"
click at [680, 190] on icon "button" at bounding box center [678, 191] width 9 height 9
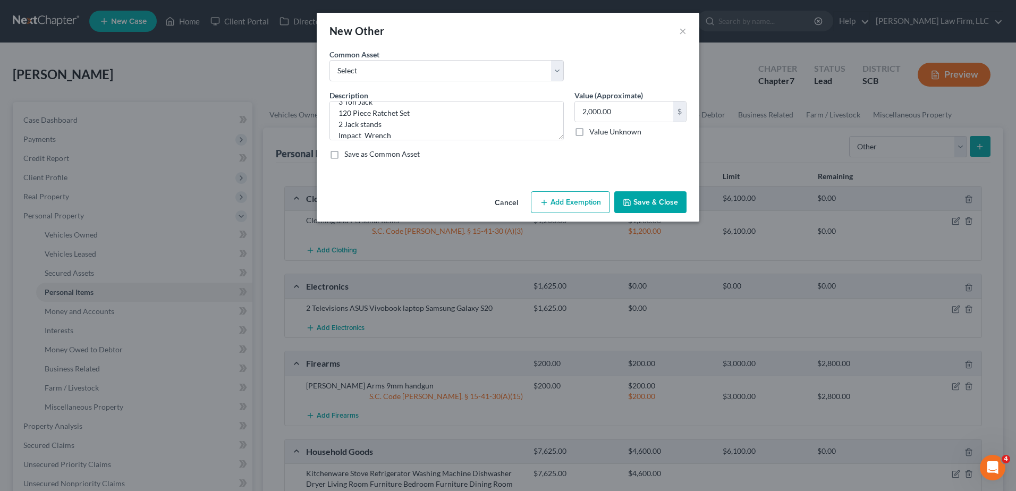
click at [668, 201] on button "Save & Close" at bounding box center [650, 202] width 72 height 22
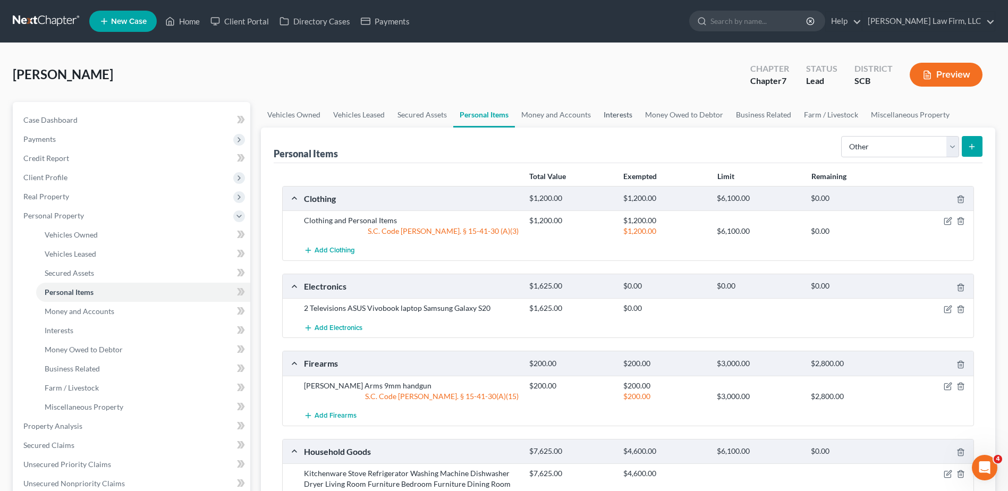
click at [612, 115] on link "Interests" at bounding box center [617, 115] width 41 height 26
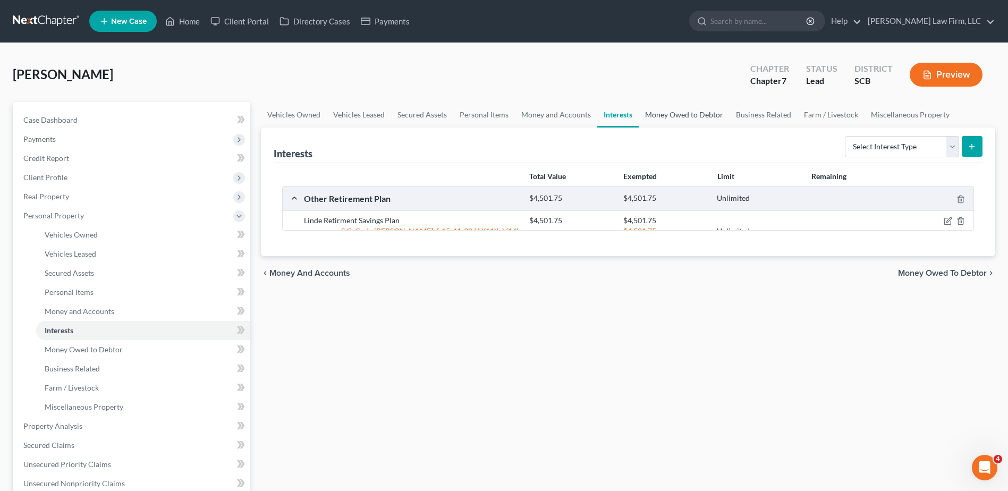
click at [655, 117] on link "Money Owed to Debtor" at bounding box center [684, 115] width 91 height 26
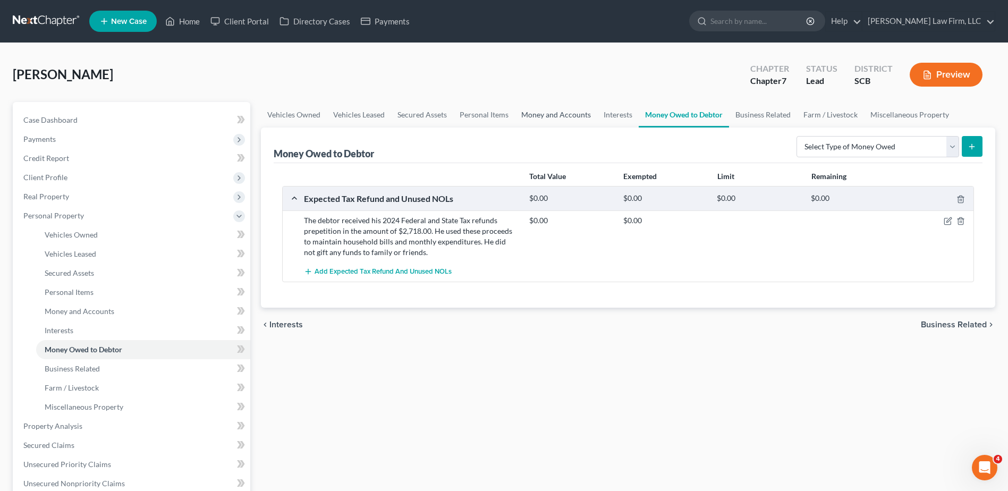
click at [566, 115] on link "Money and Accounts" at bounding box center [556, 115] width 82 height 26
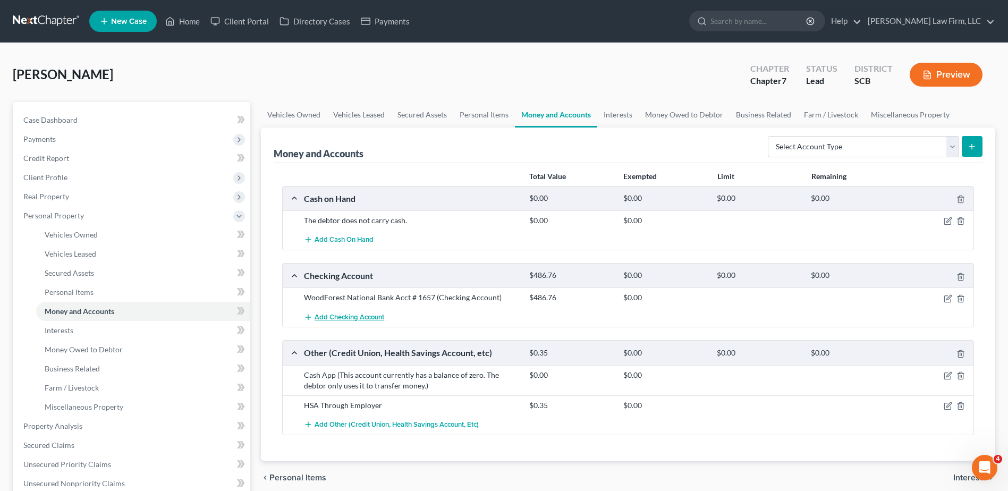
click at [343, 313] on button "Add Checking Account" at bounding box center [344, 317] width 80 height 20
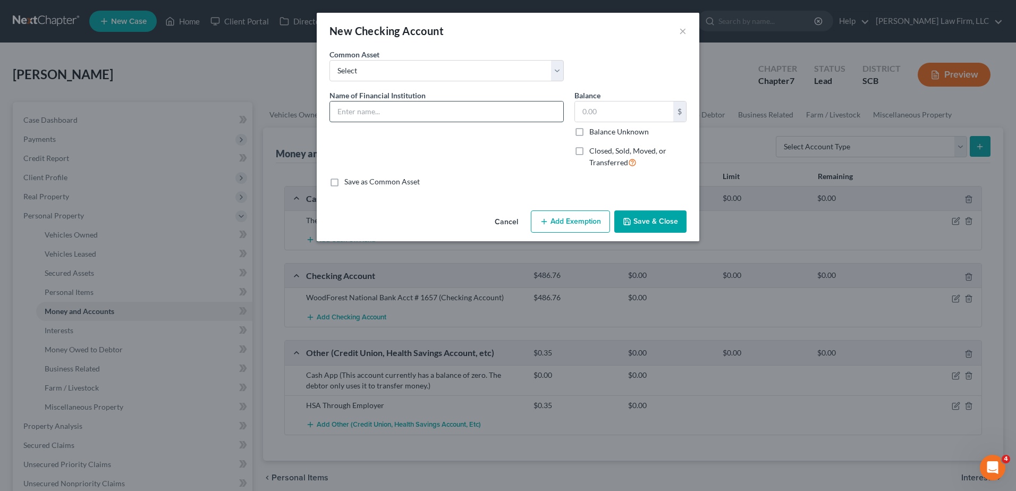
click at [378, 112] on input "text" at bounding box center [446, 112] width 233 height 20
type input "South Carolina State Credit Union Acct: #XXXX"
click at [599, 131] on label "Balance Unknown" at bounding box center [619, 132] width 60 height 11
click at [599, 131] on input "Balance Unknown" at bounding box center [597, 130] width 7 height 7
checkbox input "true"
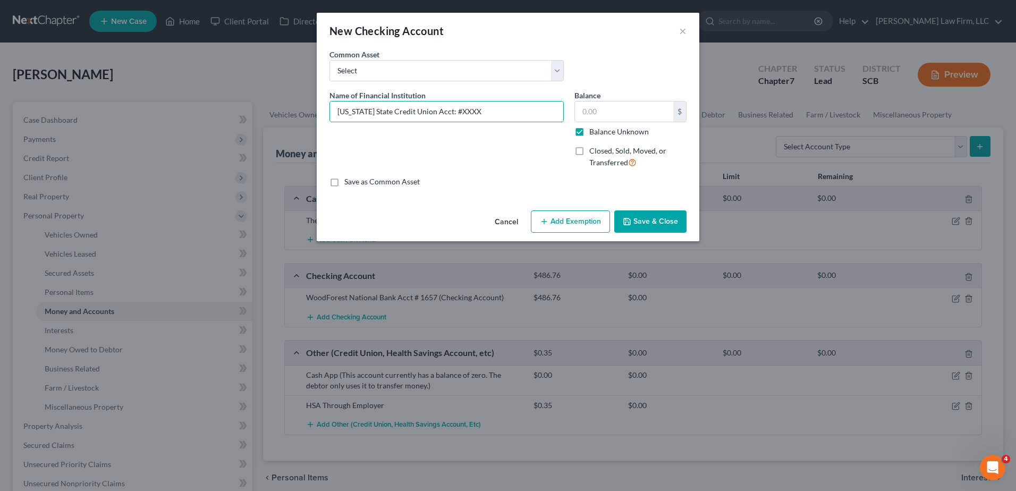
type input "0.00"
click at [639, 220] on button "Save & Close" at bounding box center [650, 221] width 72 height 22
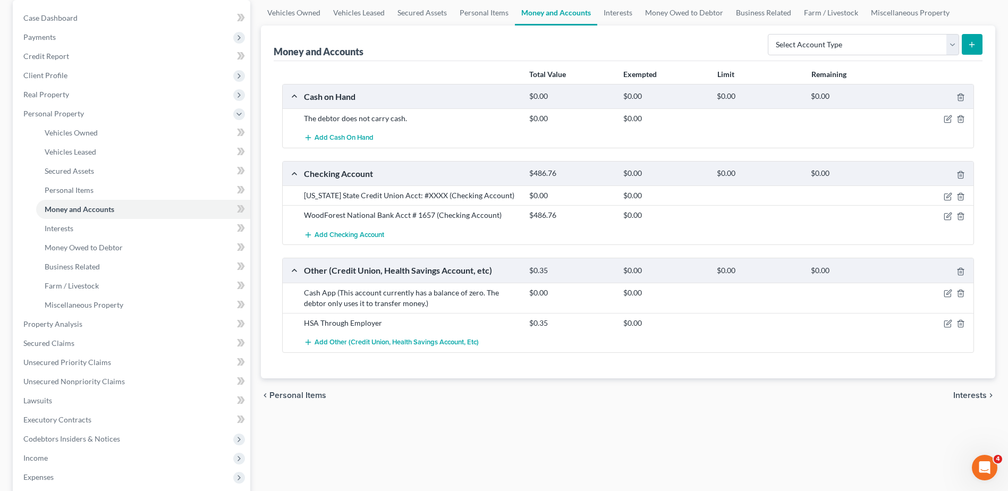
scroll to position [106, 0]
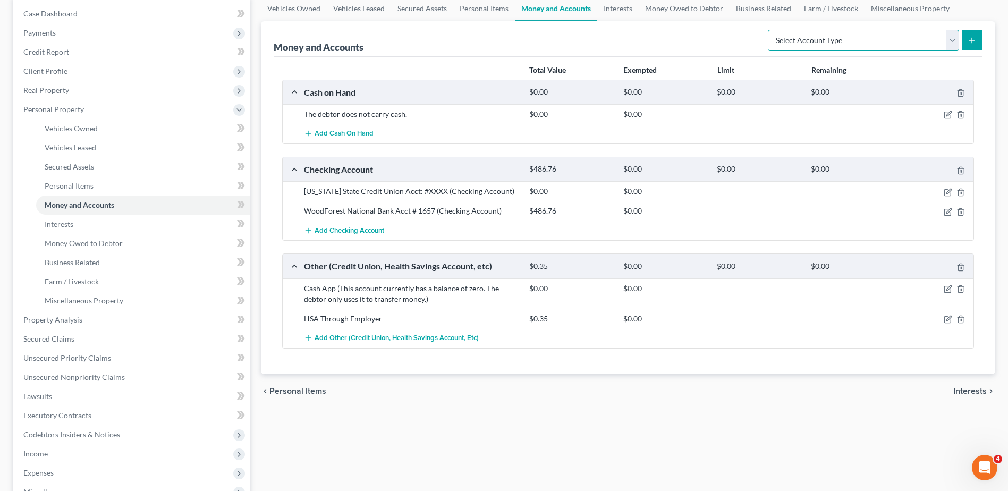
click at [951, 41] on select "Select Account Type Brokerage Cash on Hand Certificates of Deposit Checking Acc…" at bounding box center [863, 40] width 191 height 21
select select "savings"
click at [770, 30] on select "Select Account Type Brokerage Cash on Hand Certificates of Deposit Checking Acc…" at bounding box center [863, 40] width 191 height 21
click at [975, 37] on icon "submit" at bounding box center [972, 40] width 9 height 9
click at [611, 0] on link "Interests" at bounding box center [617, 9] width 41 height 26
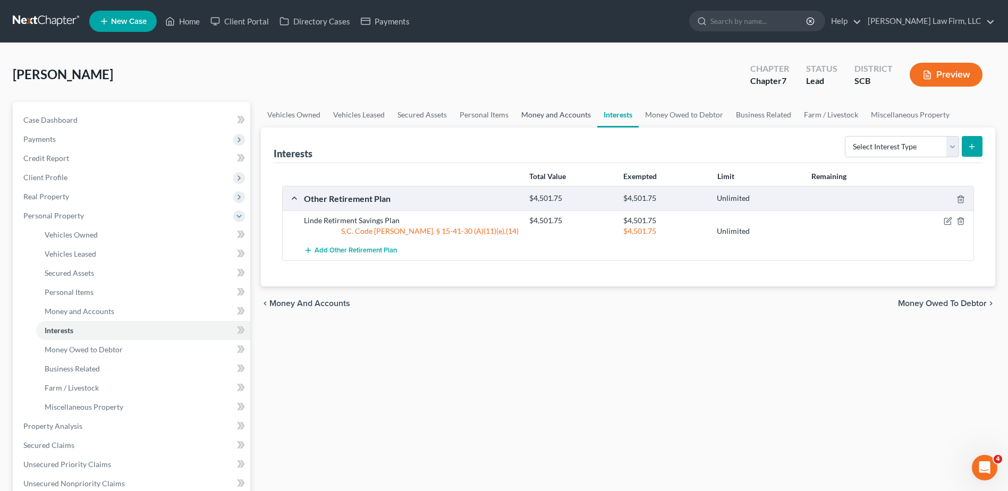
click at [556, 111] on link "Money and Accounts" at bounding box center [556, 115] width 82 height 26
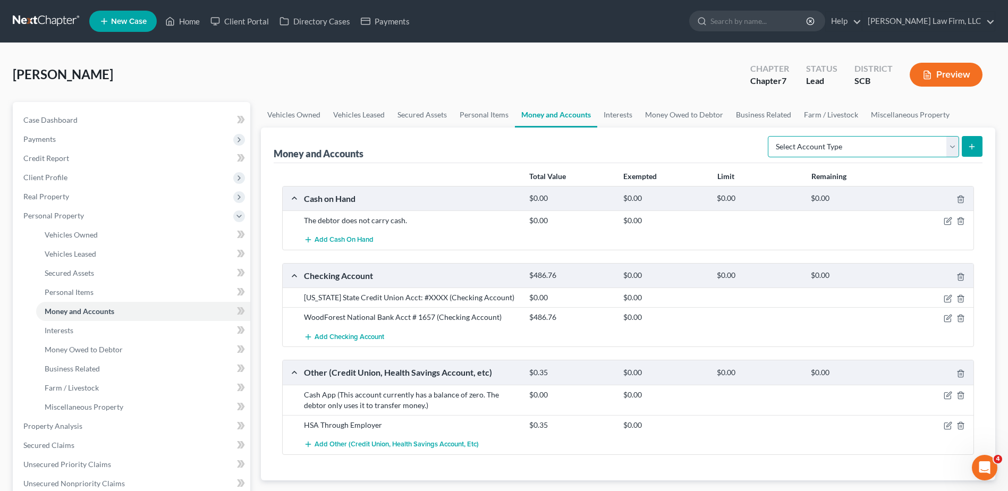
click at [947, 146] on select "Select Account Type Brokerage Cash on Hand Certificates of Deposit Checking Acc…" at bounding box center [863, 146] width 191 height 21
select select "savings"
click at [770, 136] on select "Select Account Type Brokerage Cash on Hand Certificates of Deposit Checking Acc…" at bounding box center [863, 146] width 191 height 21
click at [973, 140] on button "submit" at bounding box center [972, 146] width 21 height 21
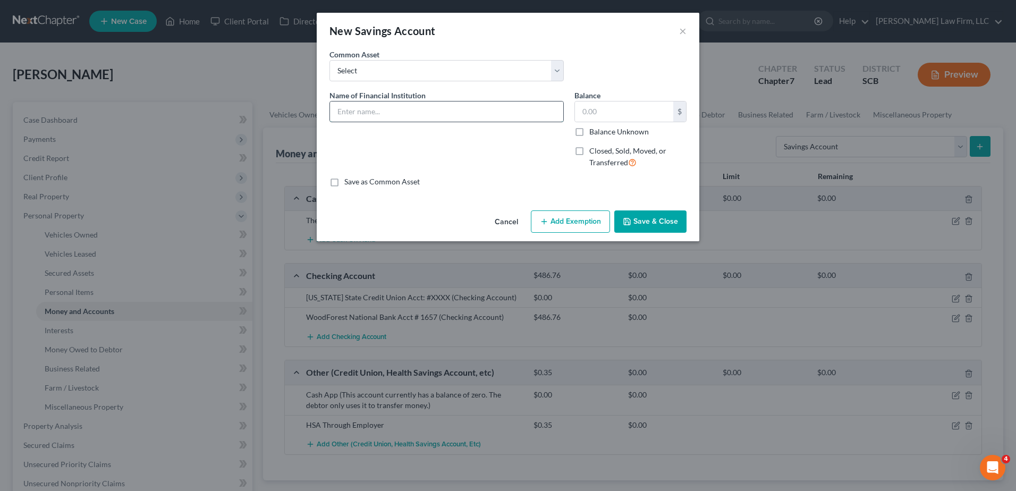
click at [455, 105] on input "text" at bounding box center [446, 112] width 233 height 20
type input "South Carolina State Credit Union Acct: #"
click at [614, 131] on label "Balance Unknown" at bounding box center [619, 132] width 60 height 11
click at [601, 131] on input "Balance Unknown" at bounding box center [597, 130] width 7 height 7
checkbox input "true"
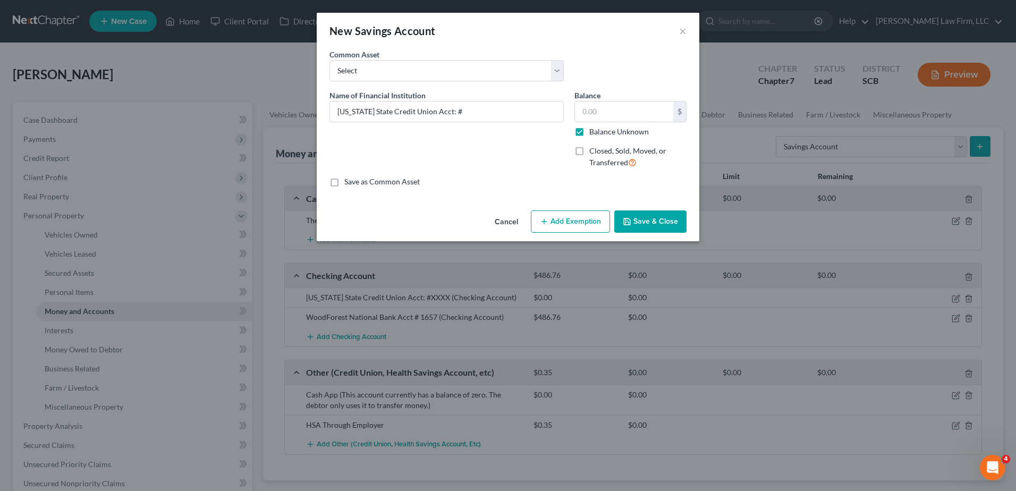
type input "0.00"
click at [520, 114] on input "South Carolina State Credit Union Acct: #" at bounding box center [446, 112] width 233 height 20
type input "South Carolina State Credit Union Acct: #XXXX"
click at [645, 216] on button "Save & Close" at bounding box center [650, 221] width 72 height 22
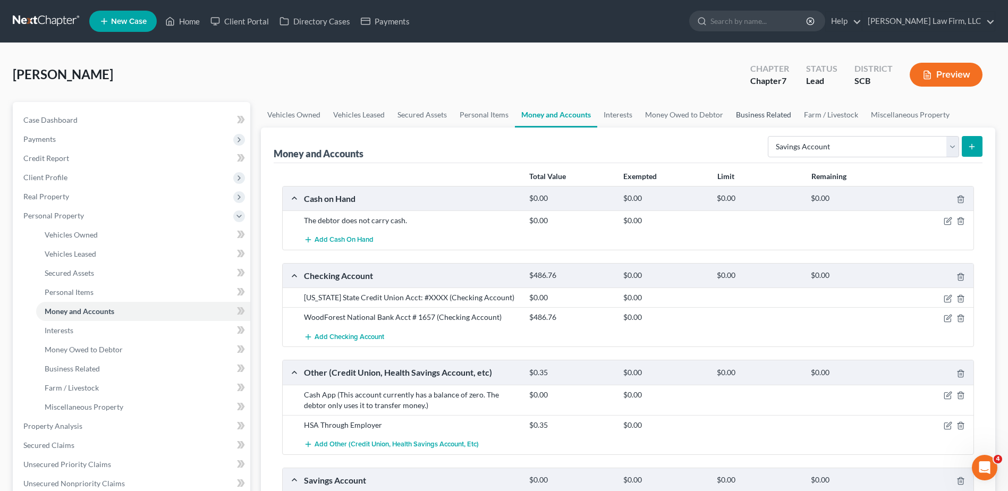
drag, startPoint x: 785, startPoint y: 111, endPoint x: 794, endPoint y: 112, distance: 9.6
click at [785, 111] on link "Business Related" at bounding box center [764, 115] width 68 height 26
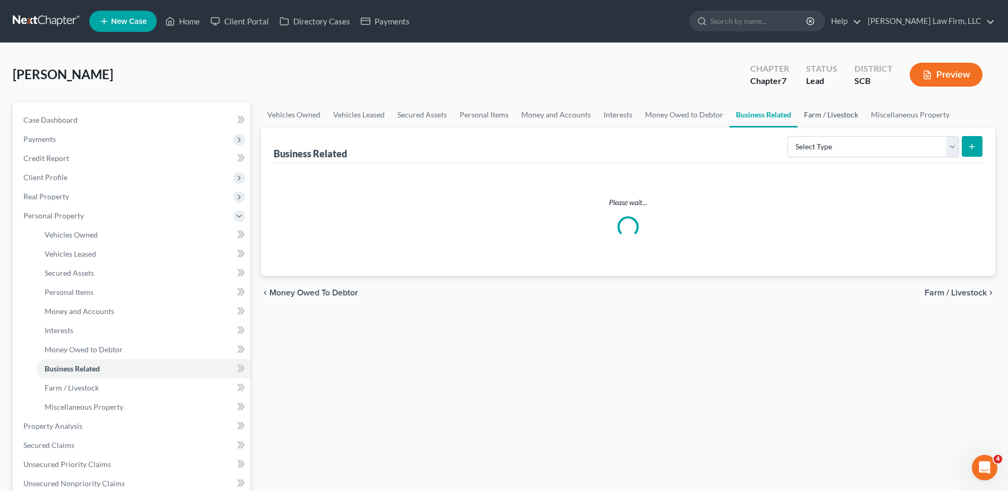
click at [837, 112] on link "Farm / Livestock" at bounding box center [831, 115] width 67 height 26
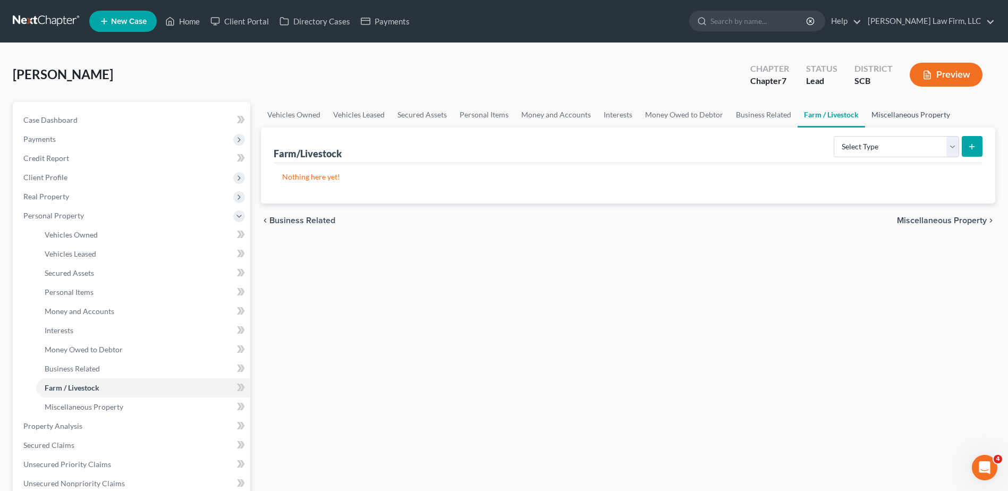
click at [894, 113] on link "Miscellaneous Property" at bounding box center [910, 115] width 91 height 26
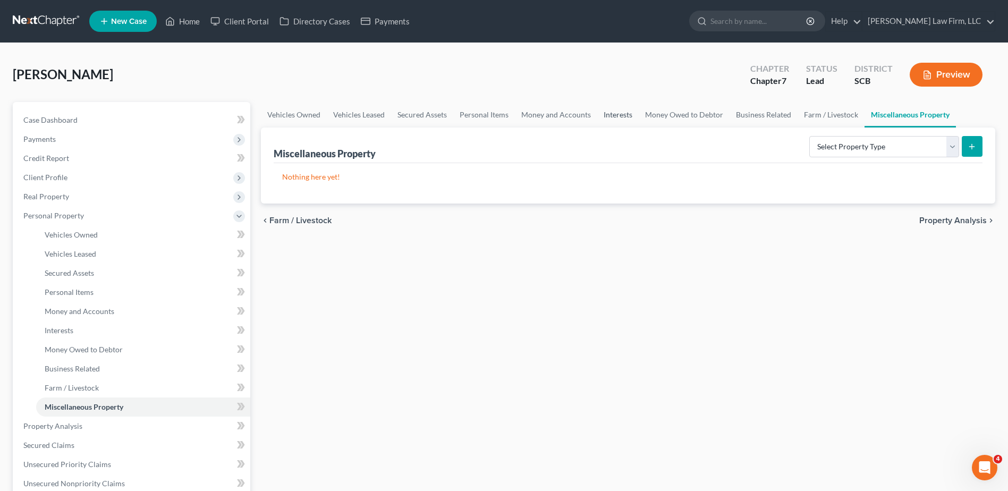
click at [619, 111] on link "Interests" at bounding box center [617, 115] width 41 height 26
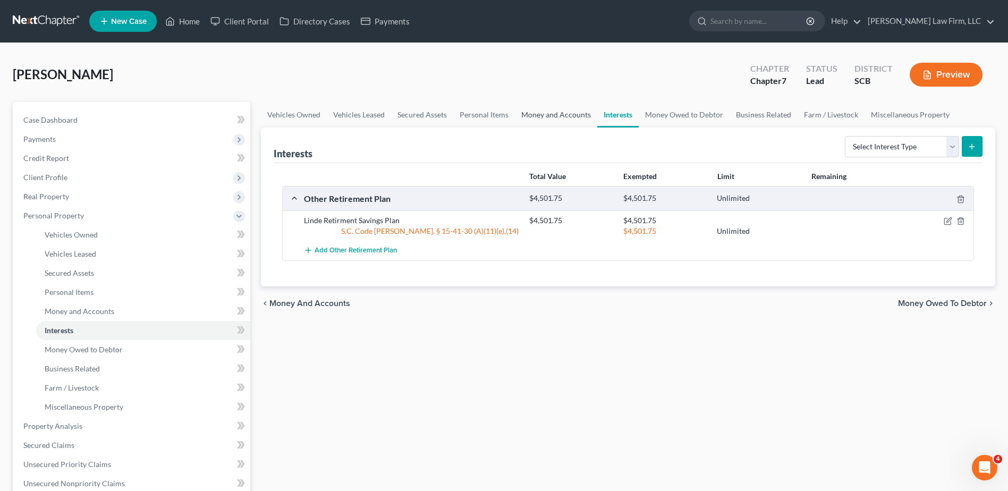
click at [564, 119] on link "Money and Accounts" at bounding box center [556, 115] width 82 height 26
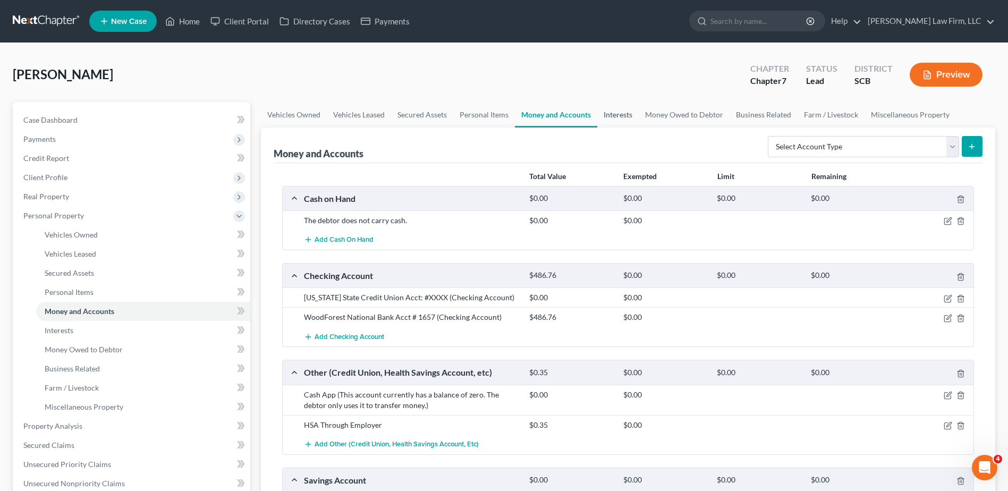
click at [625, 120] on link "Interests" at bounding box center [617, 115] width 41 height 26
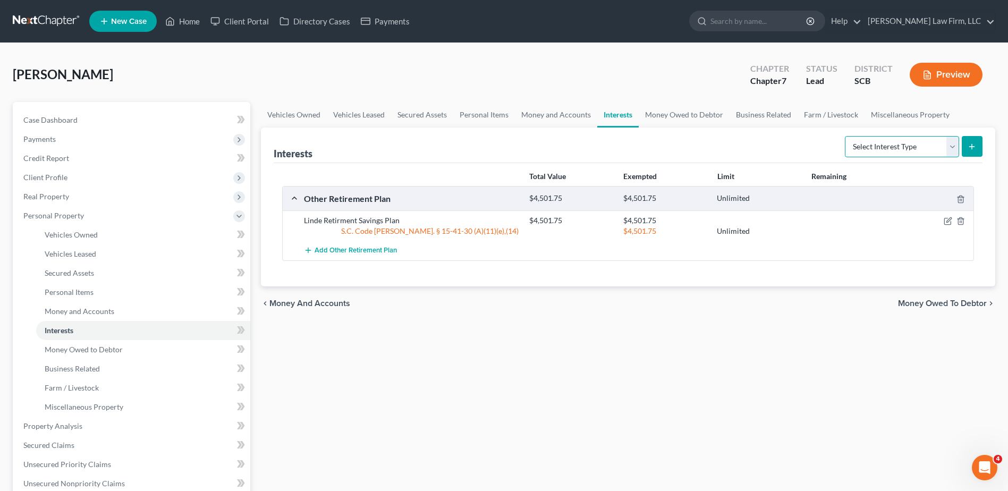
click at [890, 144] on select "Select Interest Type 401K Annuity Bond Education IRA Government Bond Government…" at bounding box center [902, 146] width 114 height 21
select select "term_life_insurance"
click at [846, 136] on select "Select Interest Type 401K Annuity Bond Education IRA Government Bond Government…" at bounding box center [902, 146] width 114 height 21
click at [975, 153] on button "submit" at bounding box center [972, 146] width 21 height 21
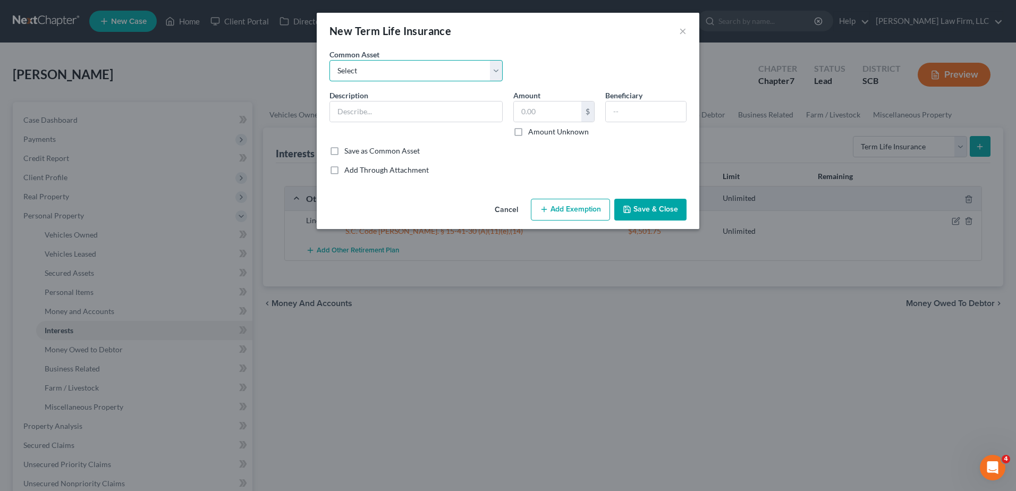
click at [451, 70] on select "Select (Mr.) Term Life Insurance Policy through Employer (Mrs.) Term Life Insur…" at bounding box center [416, 70] width 173 height 21
drag, startPoint x: 458, startPoint y: 48, endPoint x: 445, endPoint y: 73, distance: 28.1
click at [458, 48] on div "New Term Life Insurance ×" at bounding box center [508, 31] width 383 height 36
click at [419, 108] on input "text" at bounding box center [416, 112] width 172 height 20
type input "Term Life Insurance Policy through Employer"
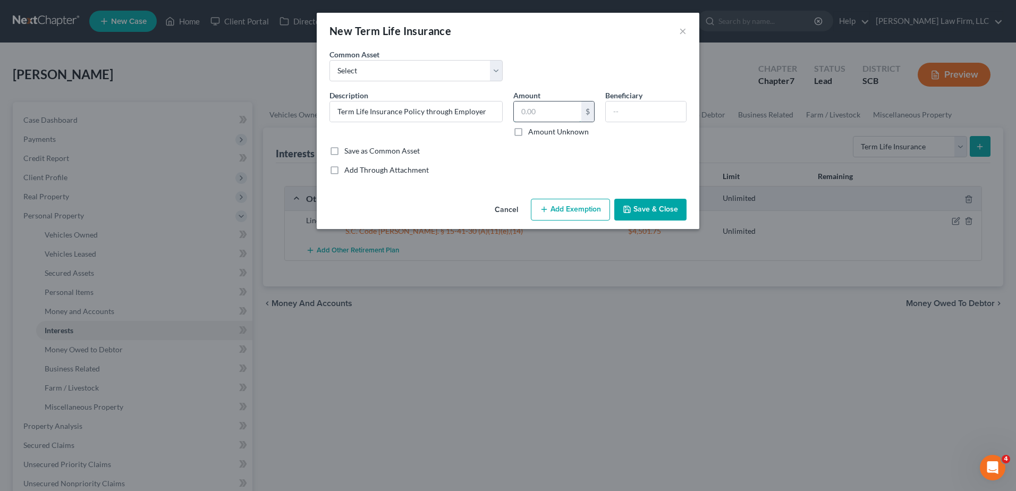
click at [550, 113] on input "text" at bounding box center [548, 112] width 68 height 20
type input "1.00"
click at [630, 116] on input "text" at bounding box center [646, 112] width 80 height 20
click at [676, 112] on input "Crystal Williams (Daughter)" at bounding box center [646, 112] width 80 height 20
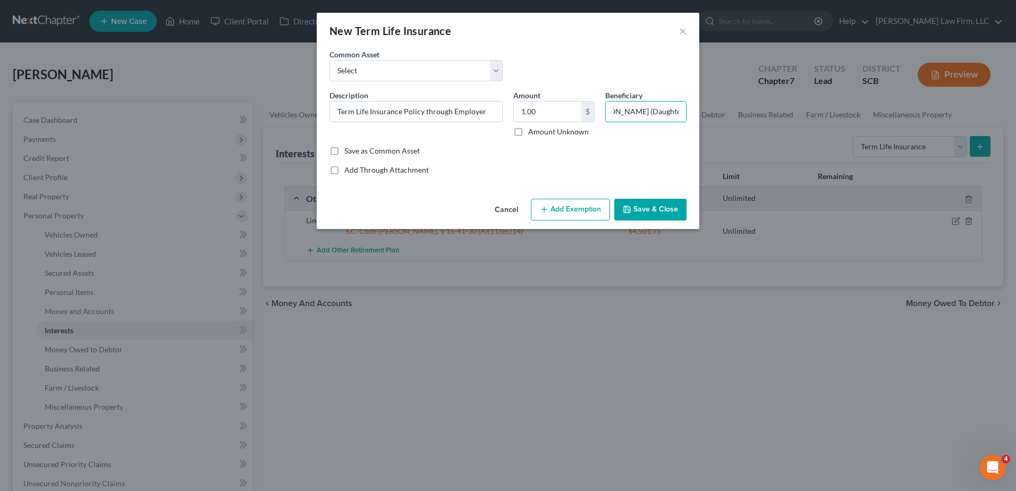
type input "Crystal Williams (Daughter)"
click at [582, 212] on button "Add Exemption" at bounding box center [570, 210] width 79 height 22
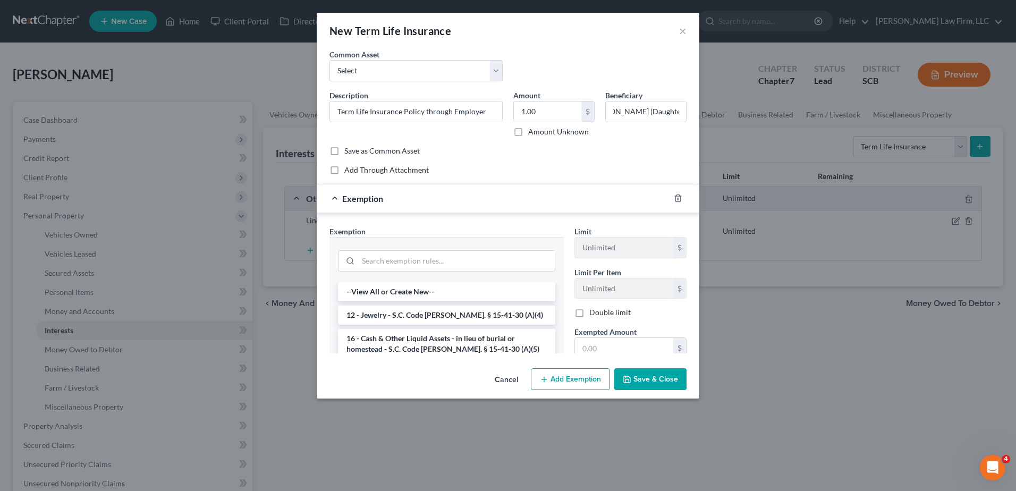
scroll to position [0, 0]
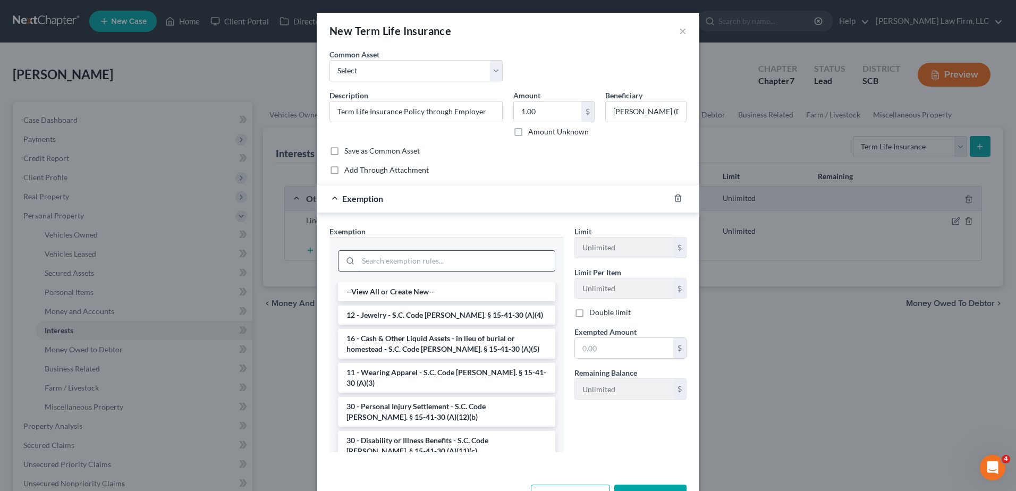
click at [494, 266] on input "search" at bounding box center [456, 261] width 197 height 20
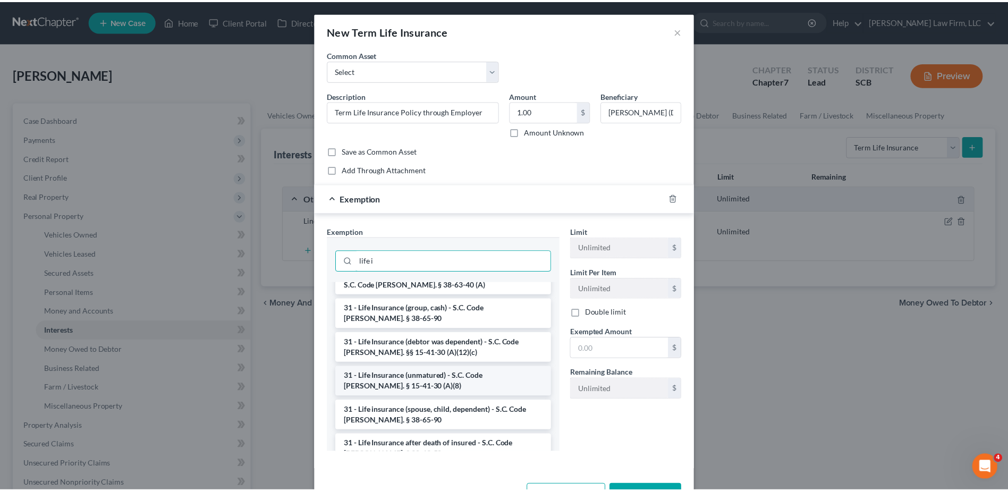
scroll to position [53, 0]
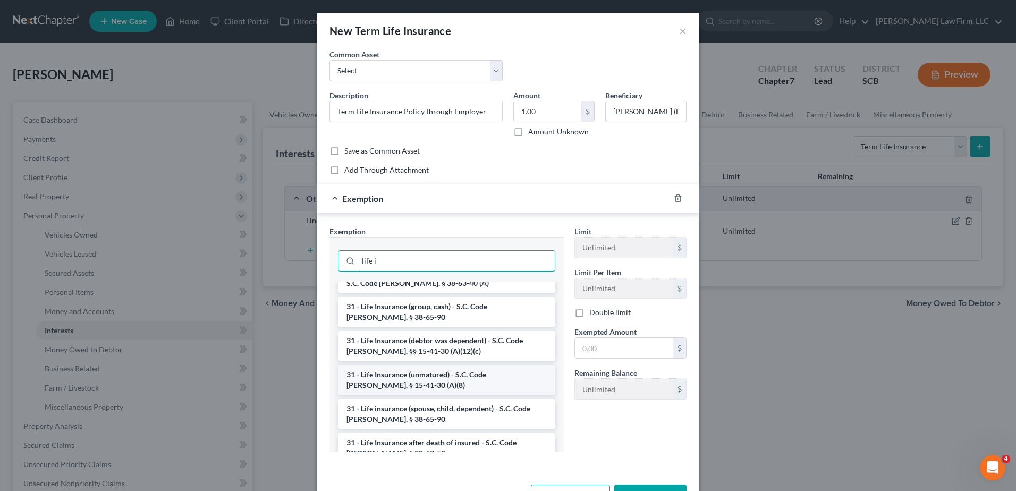
type input "life i"
click at [484, 382] on li "31 - Life Insurance (unmatured) - S.C. Code [PERSON_NAME]. § 15-41-30 (A)(8)" at bounding box center [446, 380] width 217 height 30
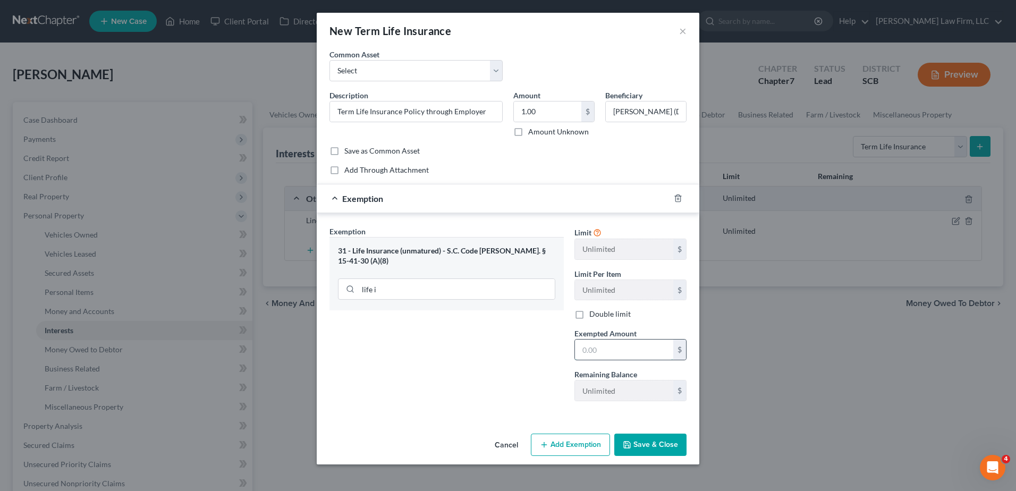
click at [609, 351] on input "text" at bounding box center [624, 350] width 98 height 20
type input "1.00"
click at [666, 446] on button "Save & Close" at bounding box center [650, 445] width 72 height 22
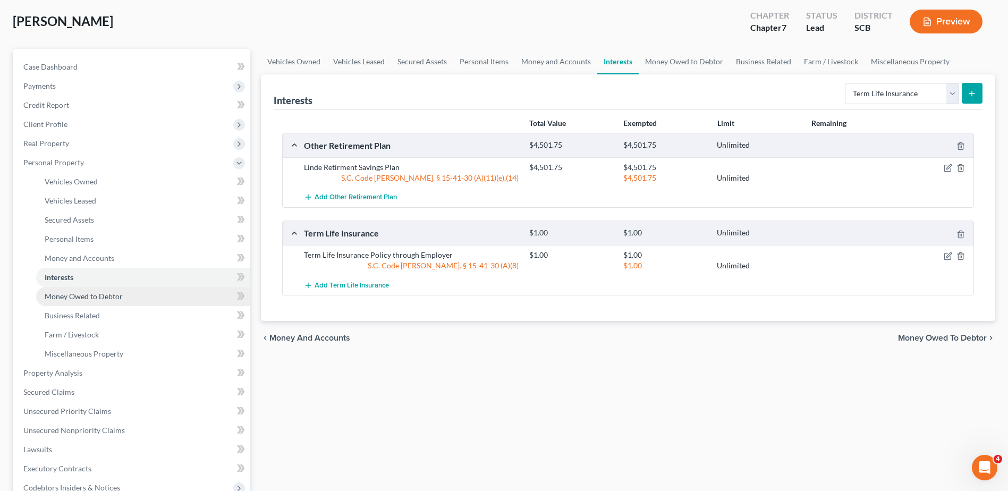
click at [93, 297] on span "Money Owed to Debtor" at bounding box center [84, 296] width 78 height 9
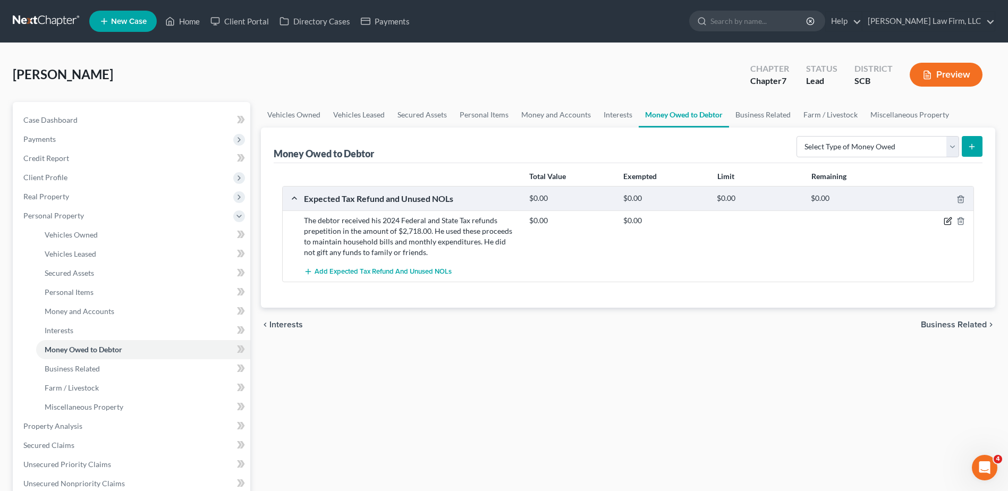
click at [948, 222] on icon "button" at bounding box center [948, 221] width 9 height 9
select select "0"
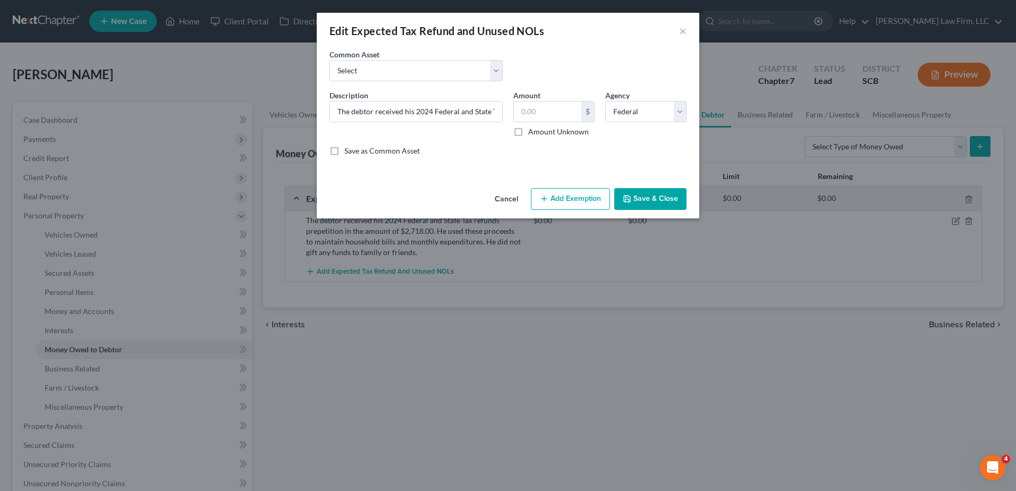
click at [528, 133] on div "Amount Unknown" at bounding box center [553, 132] width 81 height 11
click at [528, 133] on label "Amount Unknown" at bounding box center [558, 132] width 61 height 11
click at [533, 133] on input "Amount Unknown" at bounding box center [536, 130] width 7 height 7
checkbox input "true"
type input "0.00"
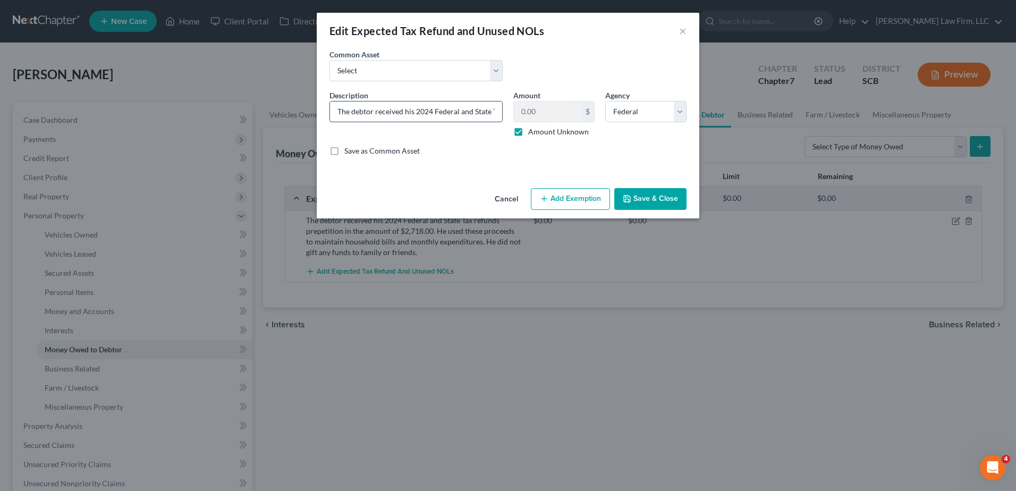
click at [466, 112] on input "The debtor received his 2024 Federal and State Tax refunds prepetition in the a…" at bounding box center [416, 112] width 172 height 20
type input "The debtor received his 2024 Federal and State Tax refunds prepetition in the a…"
click at [654, 198] on button "Save & Close" at bounding box center [650, 199] width 72 height 22
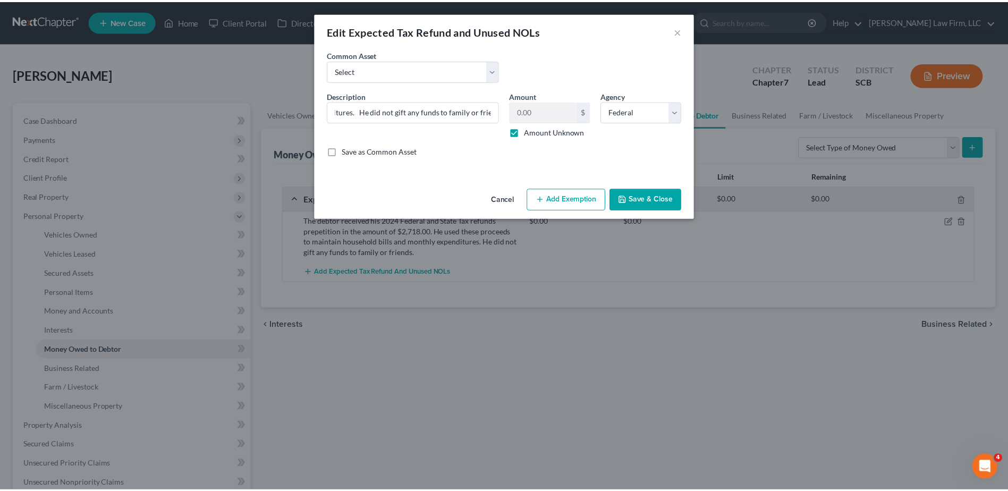
scroll to position [0, 0]
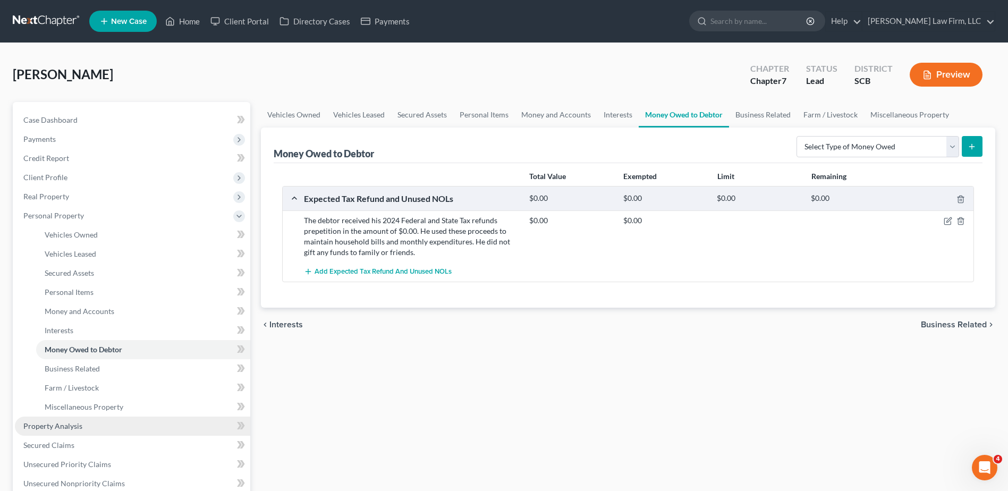
click at [83, 426] on link "Property Analysis" at bounding box center [132, 426] width 235 height 19
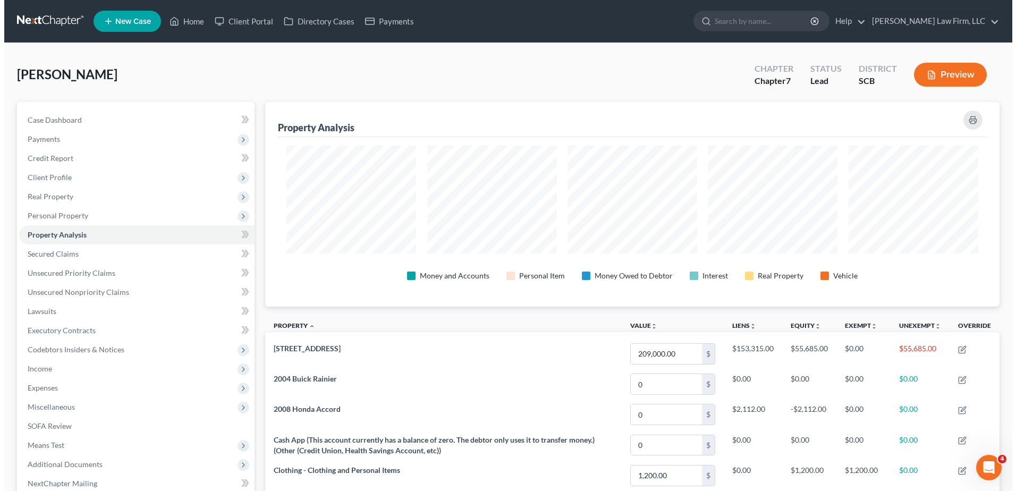
scroll to position [205, 735]
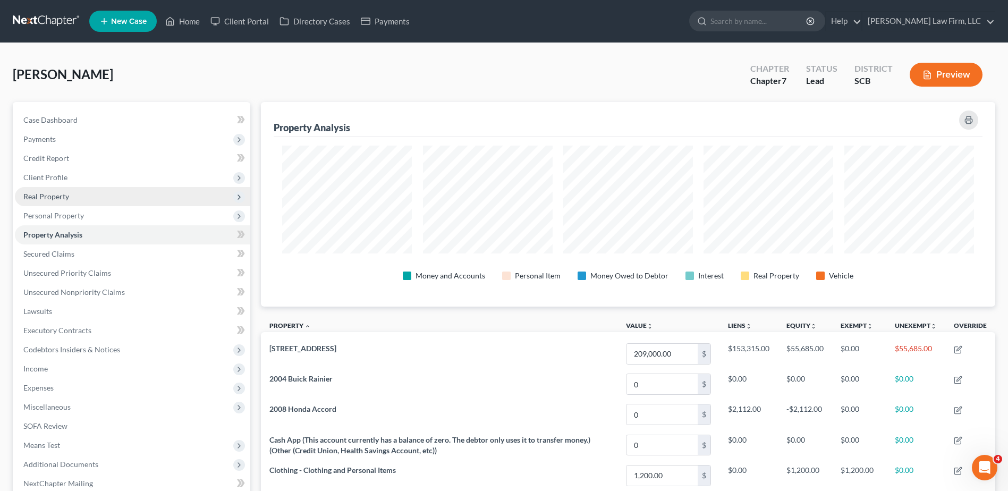
click at [68, 202] on span "Real Property" at bounding box center [132, 196] width 235 height 19
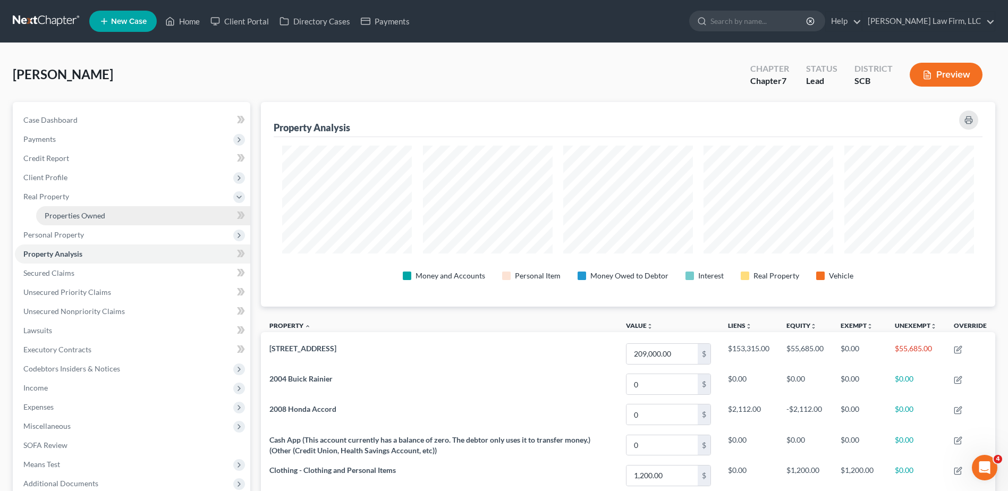
click at [74, 213] on span "Properties Owned" at bounding box center [75, 215] width 61 height 9
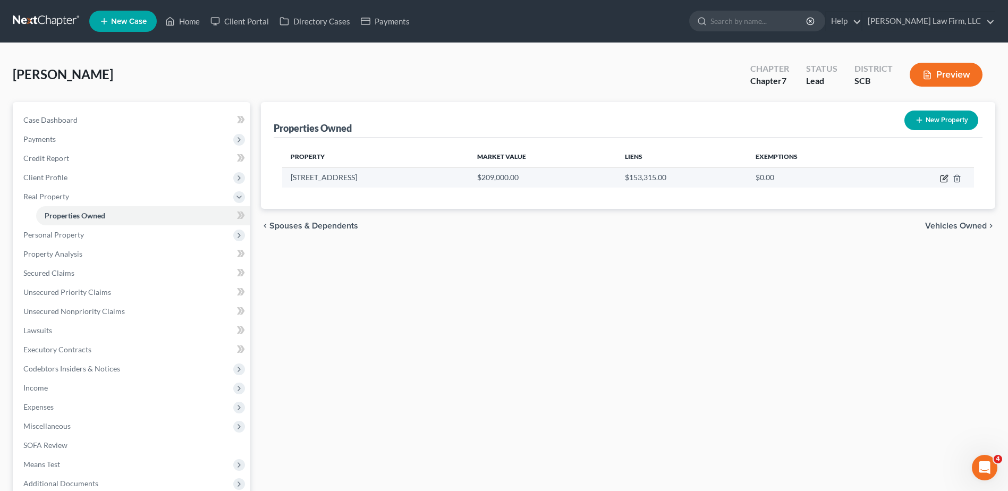
click at [946, 180] on icon "button" at bounding box center [944, 178] width 9 height 9
select select "42"
select select "0"
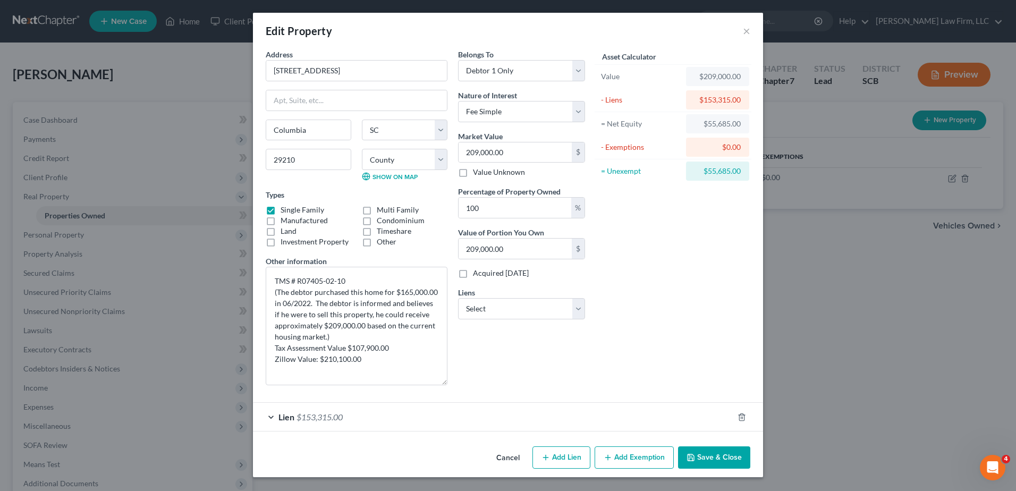
drag, startPoint x: 444, startPoint y: 304, endPoint x: 455, endPoint y: 383, distance: 80.0
click at [455, 383] on div "Address * 1310 Omarest Drive Columbia State AL AK AR AZ CA CO CT DE DC FL GA GU…" at bounding box center [425, 221] width 330 height 345
click at [473, 273] on label "Acquired within 1,215 days" at bounding box center [501, 273] width 56 height 11
click at [477, 273] on input "Acquired within 1,215 days" at bounding box center [480, 271] width 7 height 7
checkbox input "true"
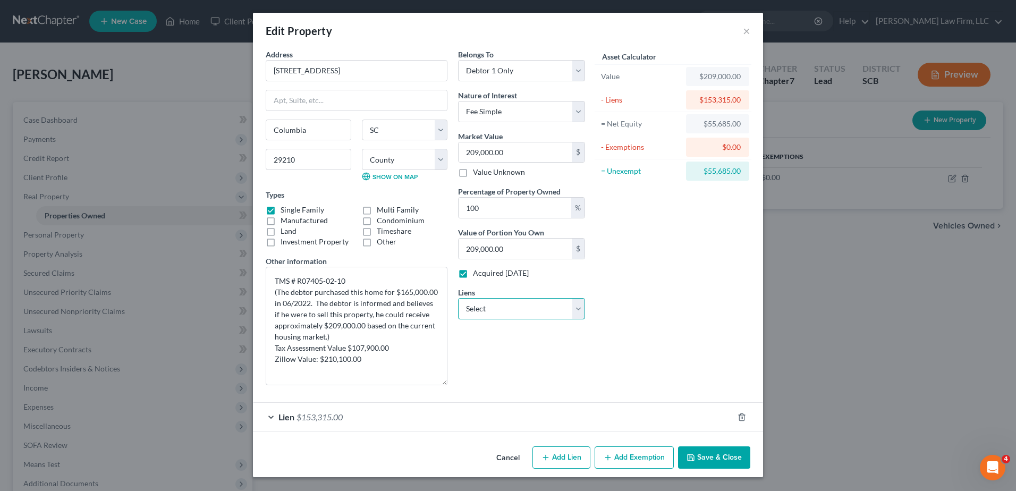
click at [523, 306] on select "Select Regional Fin - $8,120.00" at bounding box center [521, 308] width 127 height 21
click at [646, 282] on div "Asset Calculator Value $209,000.00 - Liens $153,315.00 = Net Equity $55,685.00 …" at bounding box center [673, 221] width 165 height 345
click at [623, 459] on button "Add Exemption" at bounding box center [634, 457] width 79 height 22
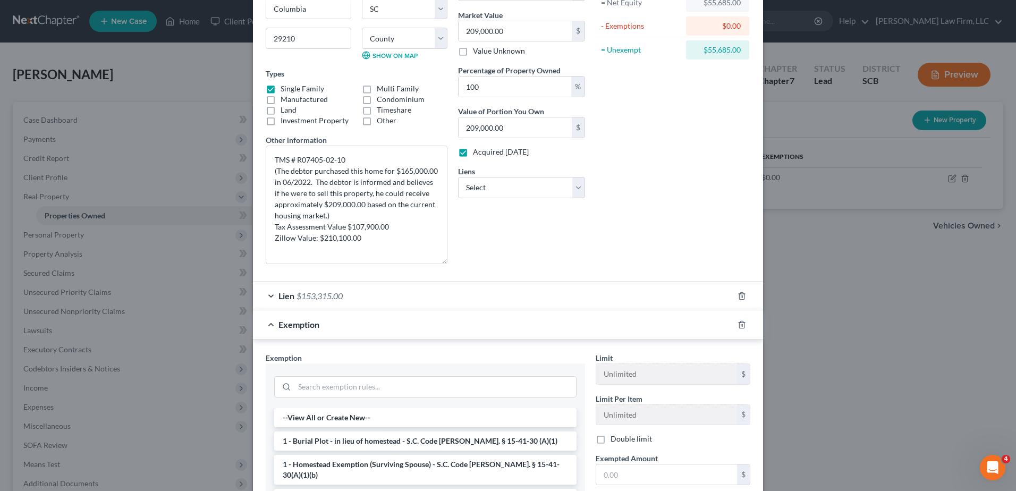
scroll to position [159, 0]
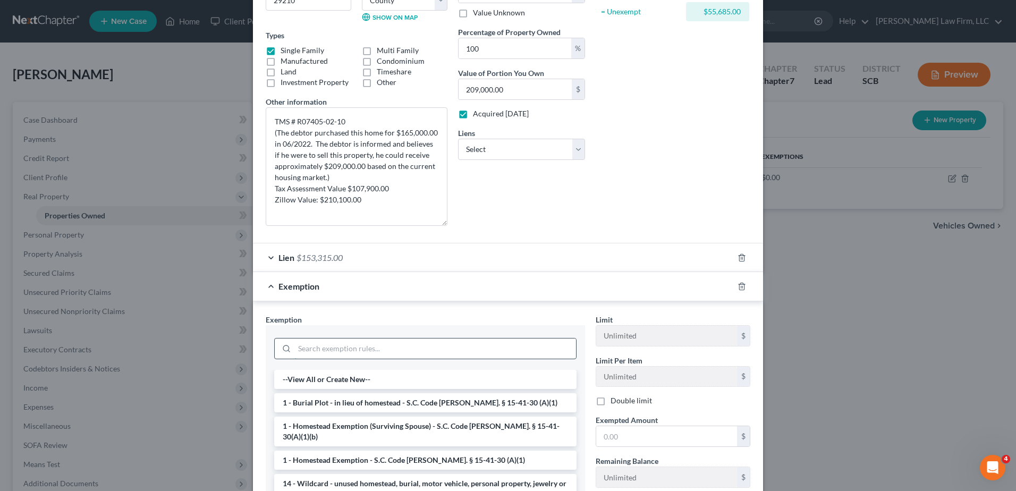
click at [371, 350] on input "search" at bounding box center [435, 349] width 282 height 20
click at [416, 452] on li "1 - Homestead Exemption - S.C. Code [PERSON_NAME]. § 15-41-30 (A)(1)" at bounding box center [425, 460] width 302 height 19
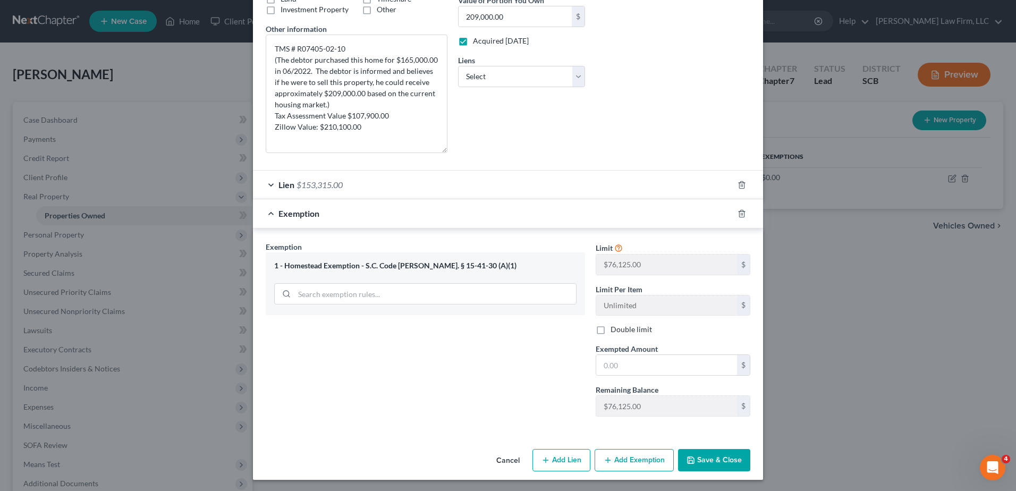
scroll to position [234, 0]
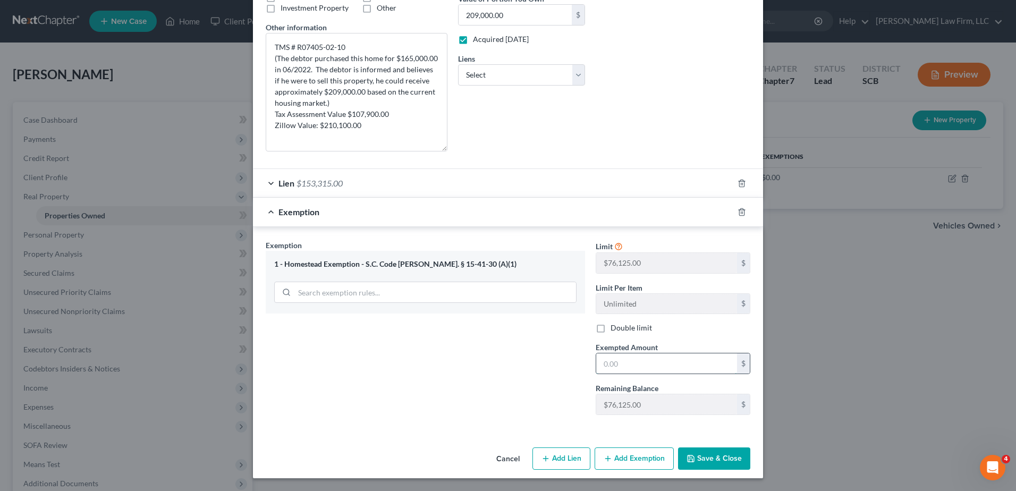
click at [642, 365] on input "text" at bounding box center [666, 363] width 141 height 20
type input "76,125.00"
click at [646, 208] on div "Exemption $76,125.00" at bounding box center [493, 212] width 481 height 28
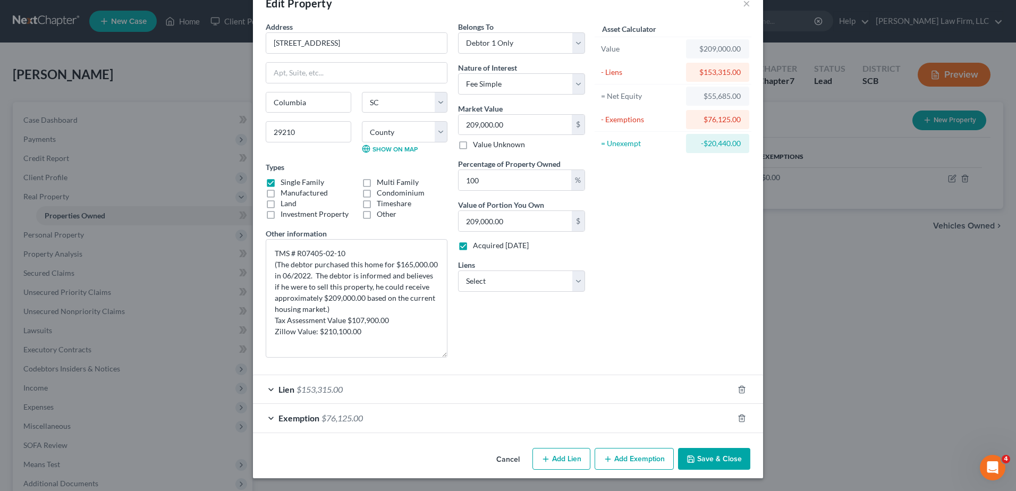
scroll to position [28, 0]
click at [701, 458] on button "Save & Close" at bounding box center [714, 459] width 72 height 22
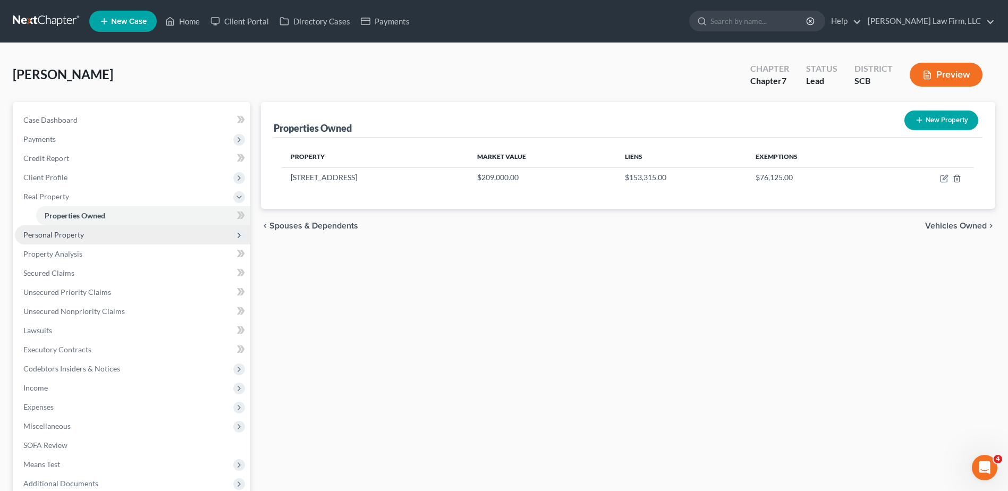
click at [108, 232] on span "Personal Property" at bounding box center [132, 234] width 235 height 19
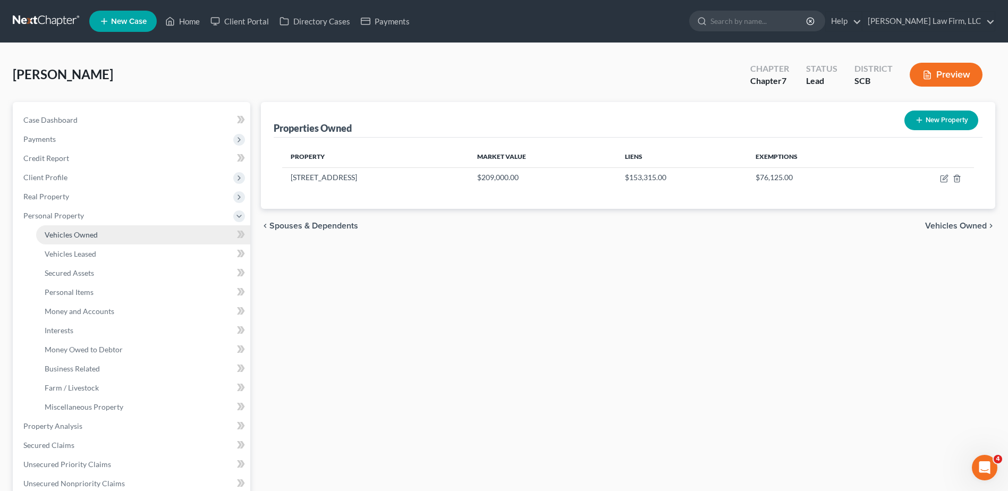
click at [105, 238] on link "Vehicles Owned" at bounding box center [143, 234] width 214 height 19
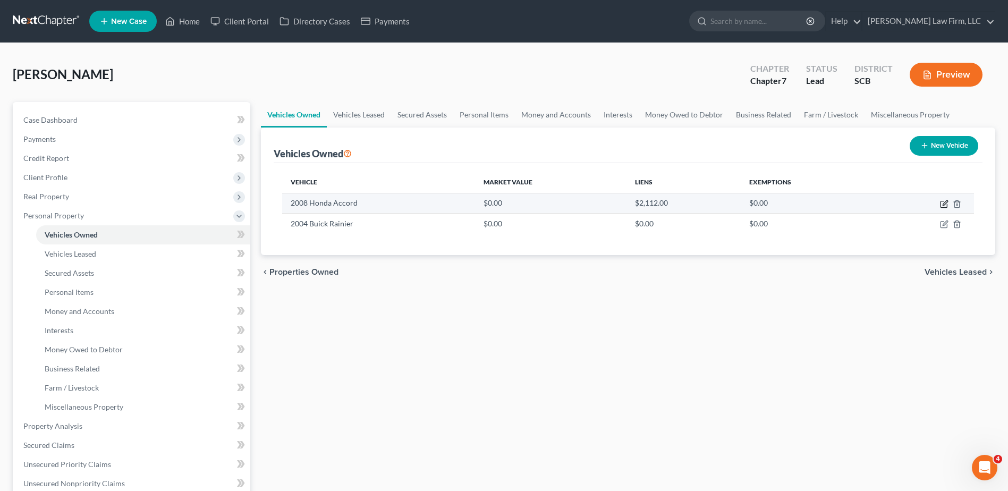
click at [943, 205] on icon "button" at bounding box center [945, 202] width 5 height 5
select select "0"
select select "18"
select select "3"
select select "0"
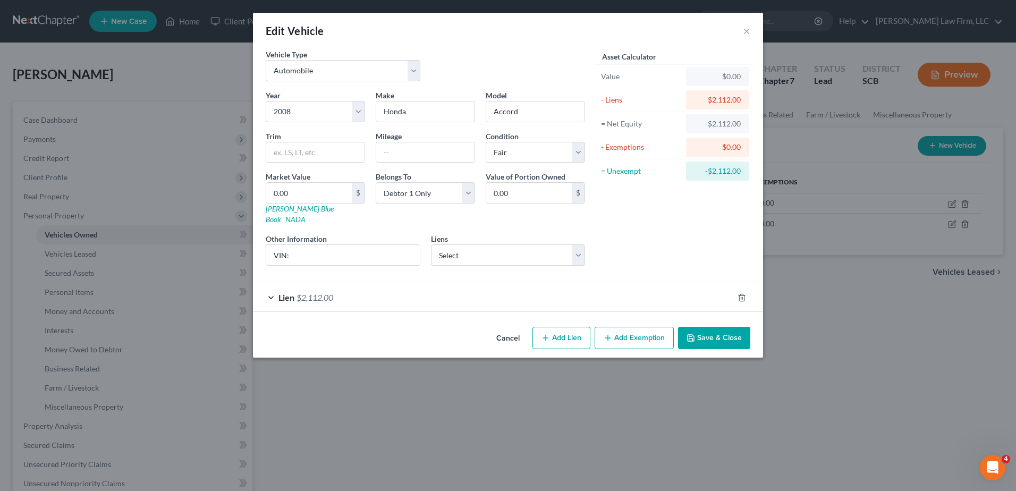
click at [625, 327] on button "Add Exemption" at bounding box center [634, 338] width 79 height 22
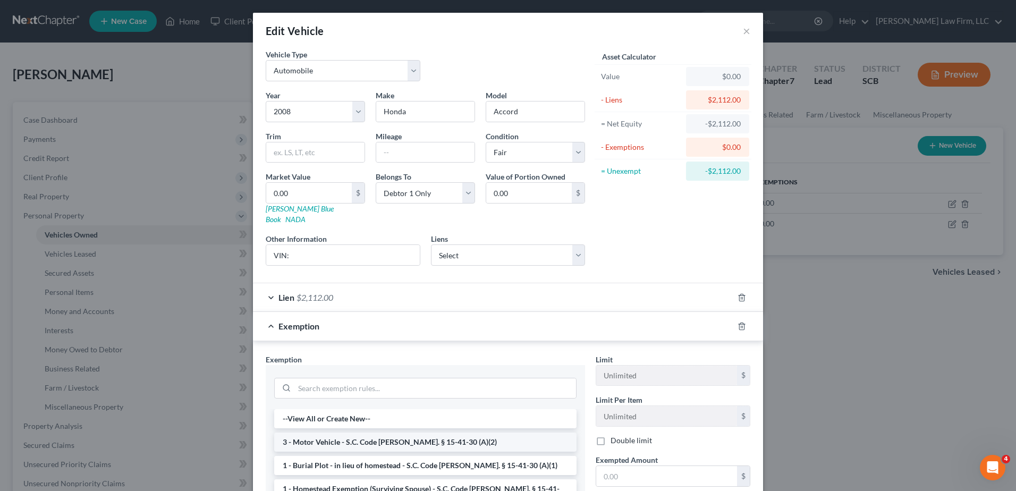
click at [382, 434] on li "3 - Motor Vehicle - S.C. Code [PERSON_NAME]. § 15-41-30 (A)(2)" at bounding box center [425, 442] width 302 height 19
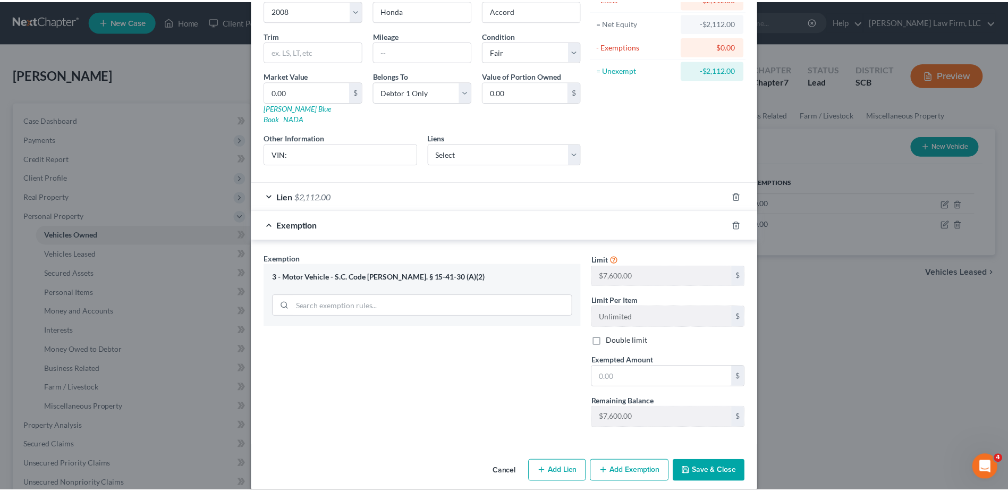
scroll to position [103, 0]
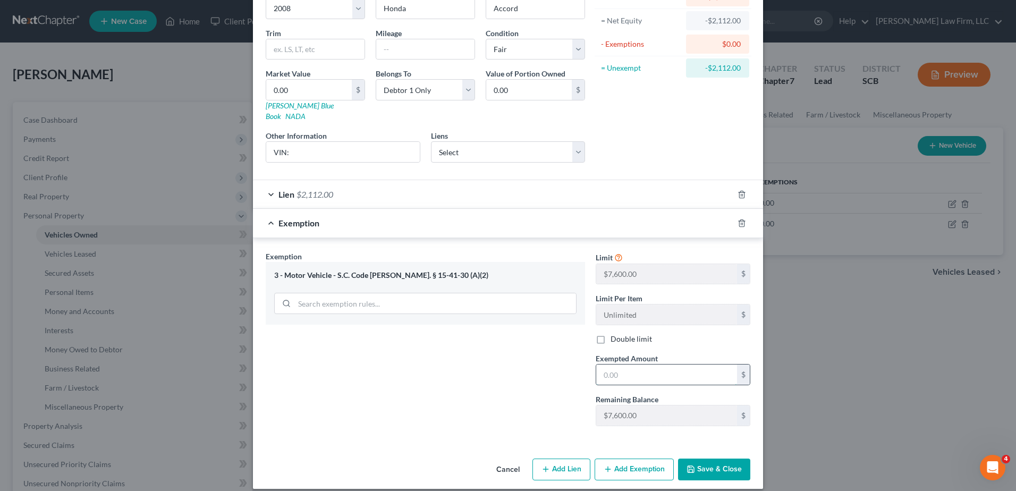
click at [625, 365] on input "text" at bounding box center [666, 375] width 141 height 20
type input "7"
type input "7,600.00"
click at [705, 459] on button "Save & Close" at bounding box center [714, 470] width 72 height 22
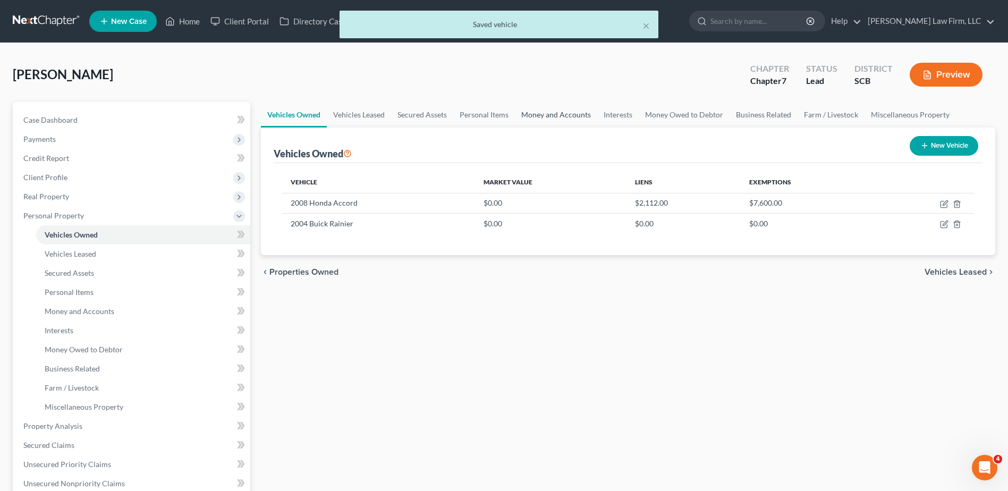
click at [535, 114] on link "Money and Accounts" at bounding box center [556, 115] width 82 height 26
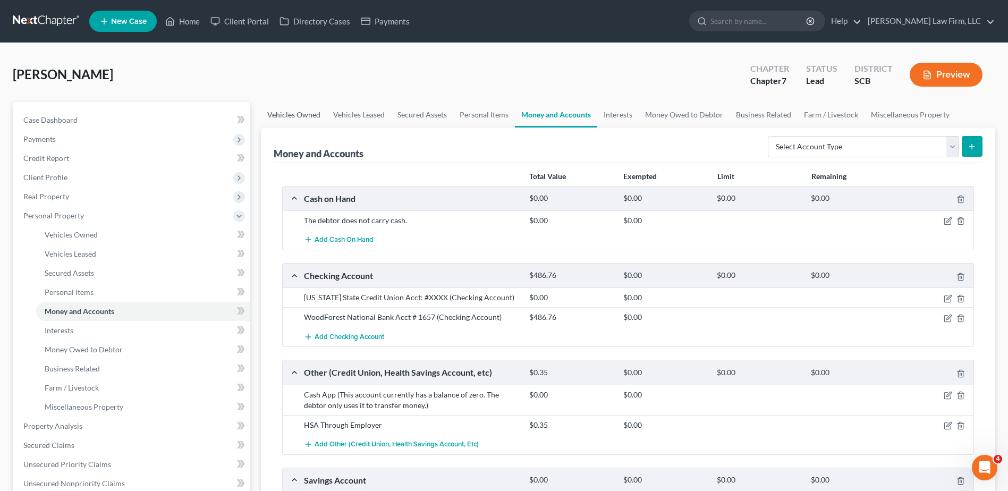
click at [310, 116] on link "Vehicles Owned" at bounding box center [294, 115] width 66 height 26
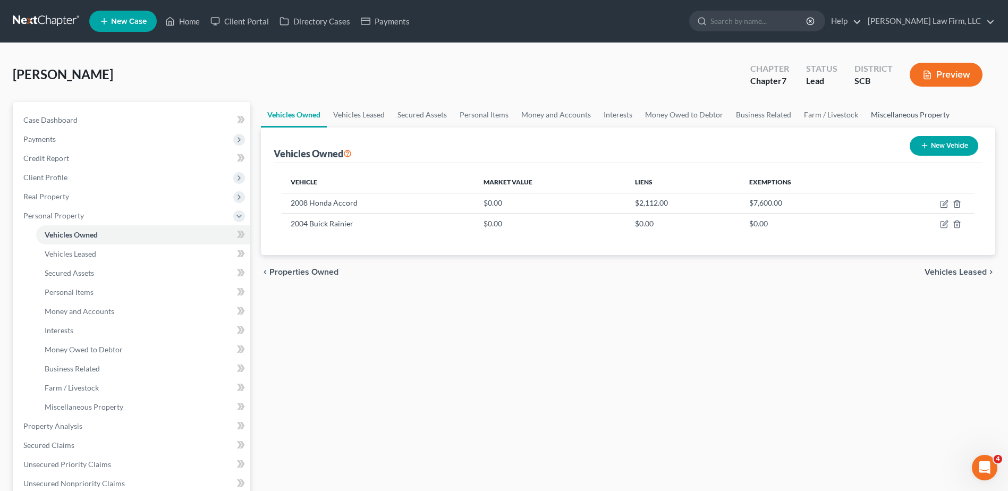
click at [925, 115] on link "Miscellaneous Property" at bounding box center [910, 115] width 91 height 26
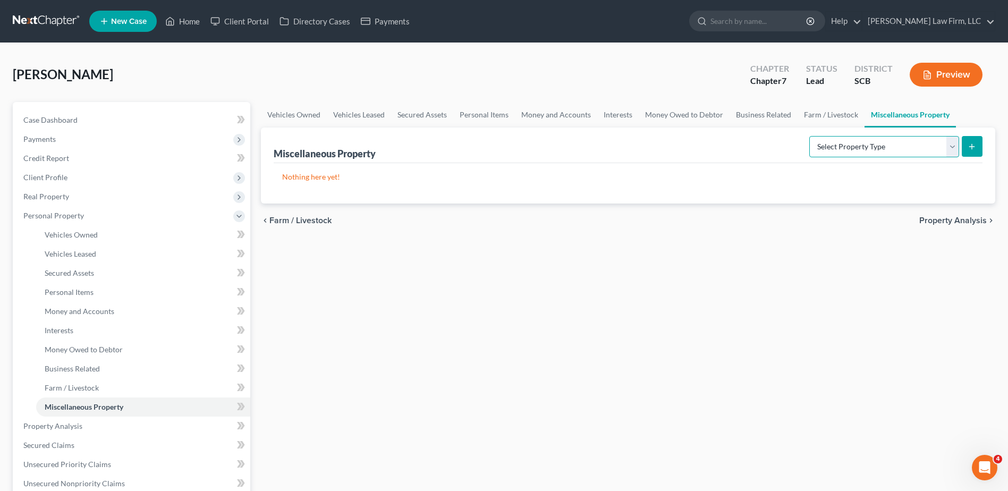
click at [908, 152] on select "Select Property Type Assigned for Creditor Benefit Within 1 Year Holding for An…" at bounding box center [885, 146] width 150 height 21
select select "not_yet_listed"
click at [810, 136] on select "Select Property Type Assigned for Creditor Benefit Within 1 Year Holding for An…" at bounding box center [885, 146] width 150 height 21
click at [974, 147] on icon "submit" at bounding box center [972, 146] width 9 height 9
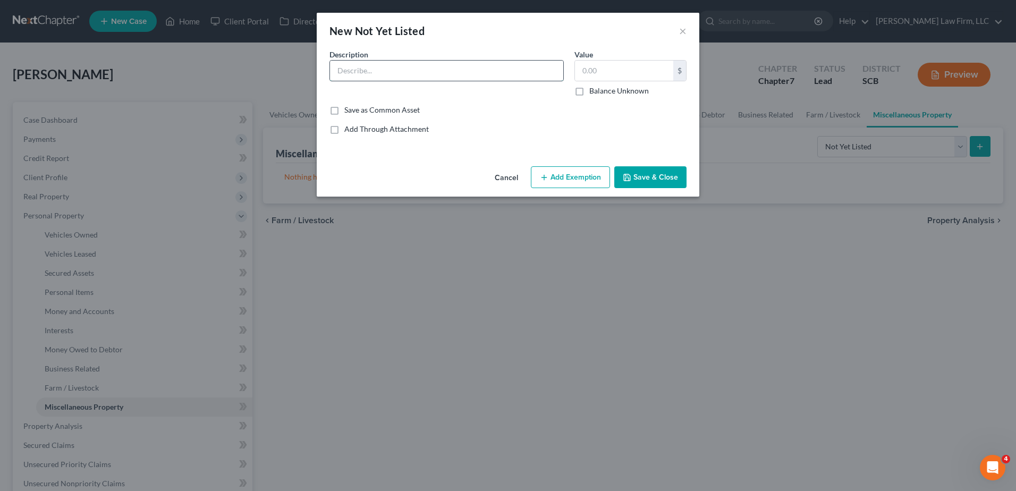
click at [424, 70] on input "text" at bounding box center [446, 71] width 233 height 20
type input "12x15 Shed in Backyard"
type input "1,200.00"
click at [655, 178] on button "Save & Close" at bounding box center [650, 177] width 72 height 22
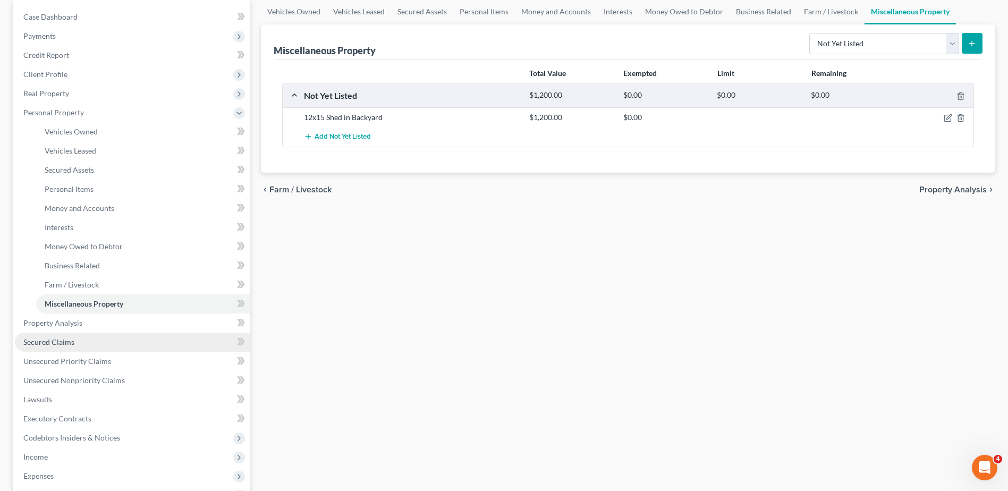
scroll to position [106, 0]
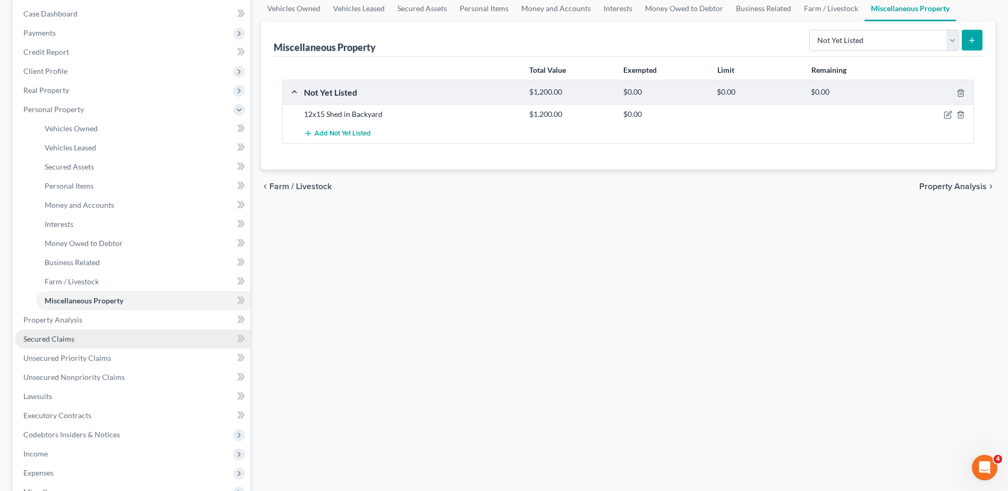
click at [90, 336] on link "Secured Claims" at bounding box center [132, 339] width 235 height 19
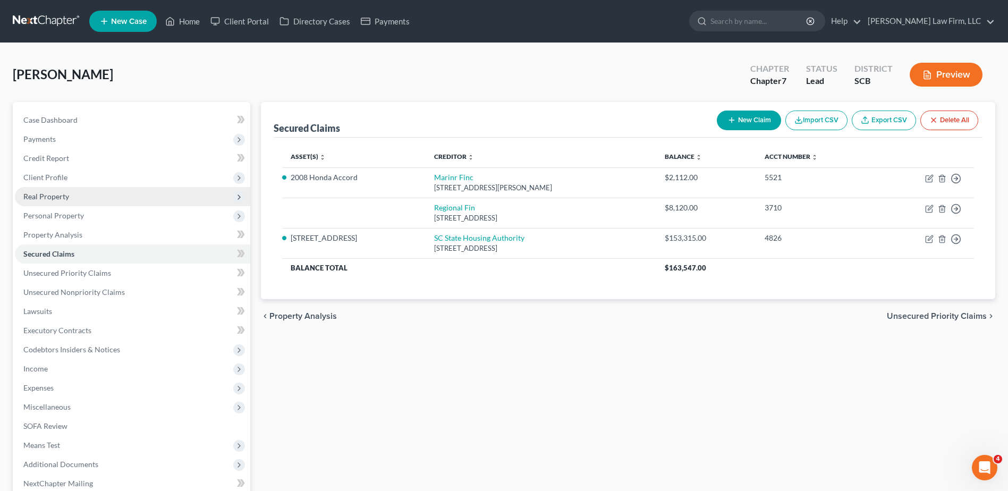
click at [61, 201] on span "Real Property" at bounding box center [132, 196] width 235 height 19
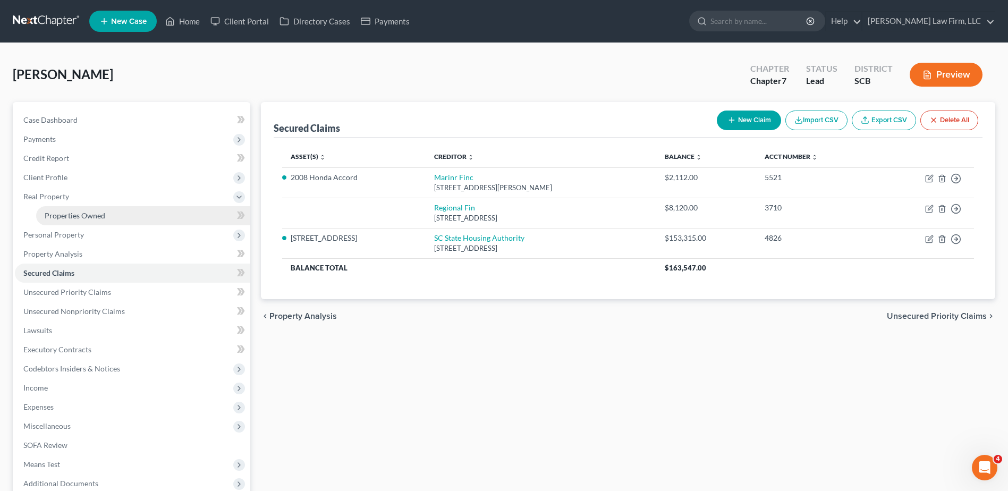
click at [61, 213] on span "Properties Owned" at bounding box center [75, 215] width 61 height 9
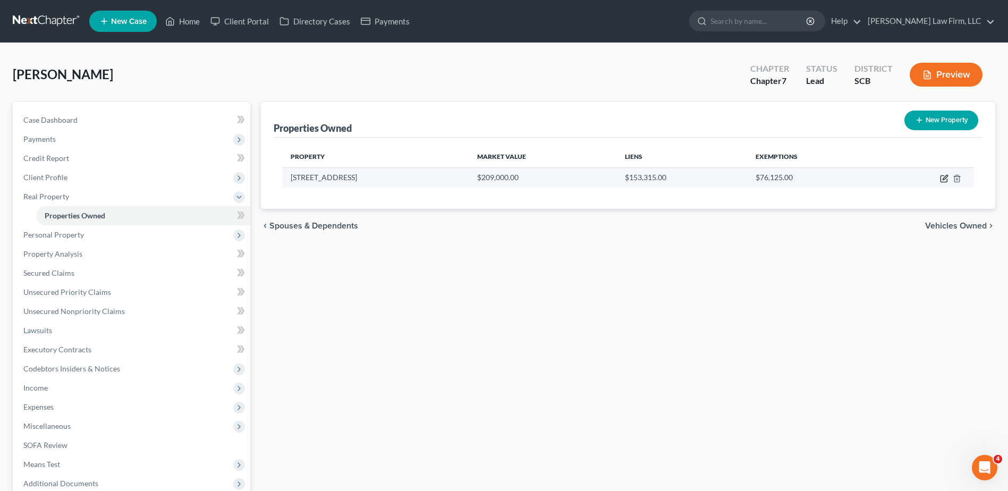
click at [943, 178] on icon "button" at bounding box center [945, 177] width 5 height 5
select select "42"
select select "39"
select select "0"
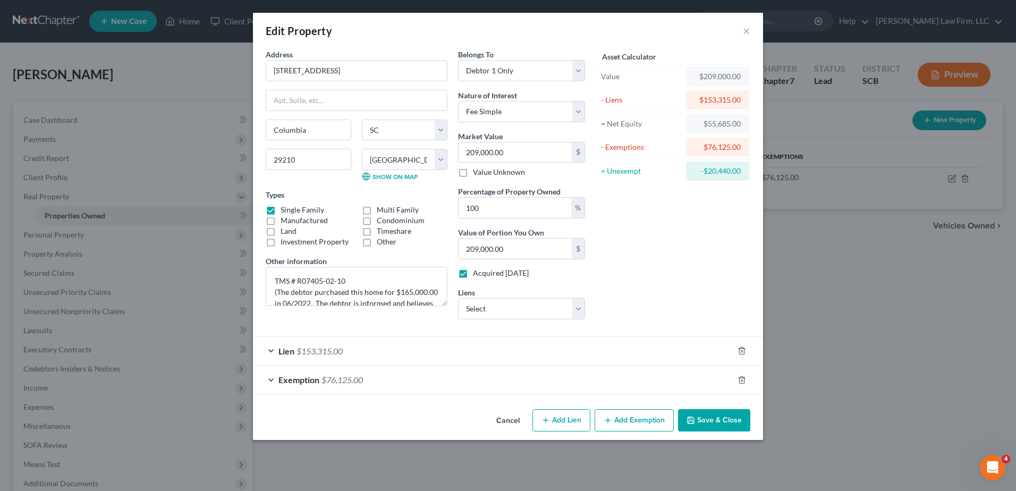
click at [721, 422] on button "Save & Close" at bounding box center [714, 420] width 72 height 22
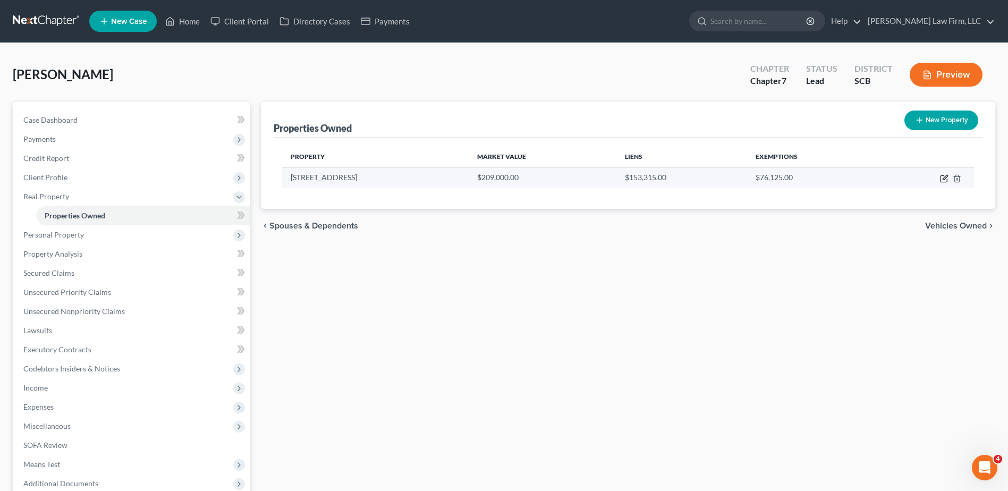
click at [944, 176] on icon "button" at bounding box center [944, 179] width 6 height 6
select select "42"
select select "39"
select select "0"
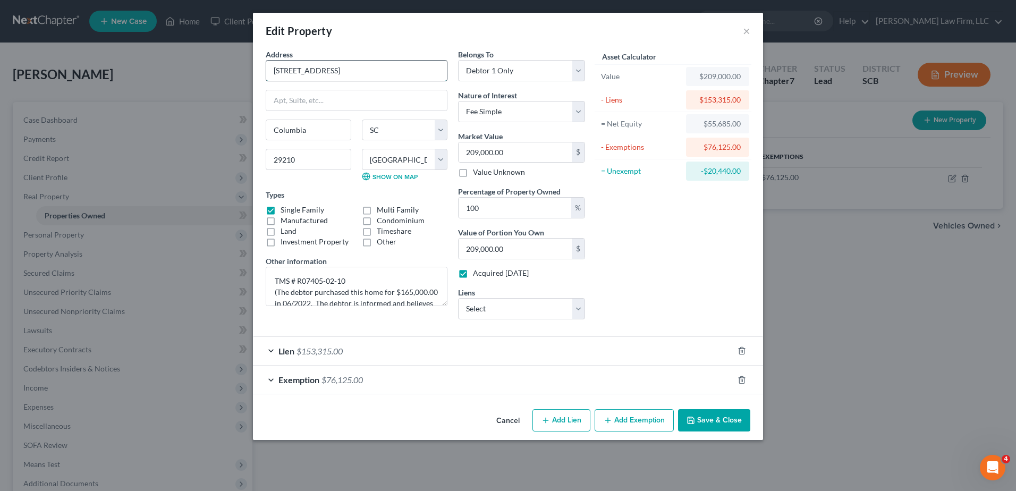
click at [291, 71] on input "1310 Omarest Drive" at bounding box center [356, 71] width 181 height 20
type input "1319 Omarest Drive"
click at [724, 419] on button "Save & Close" at bounding box center [714, 420] width 72 height 22
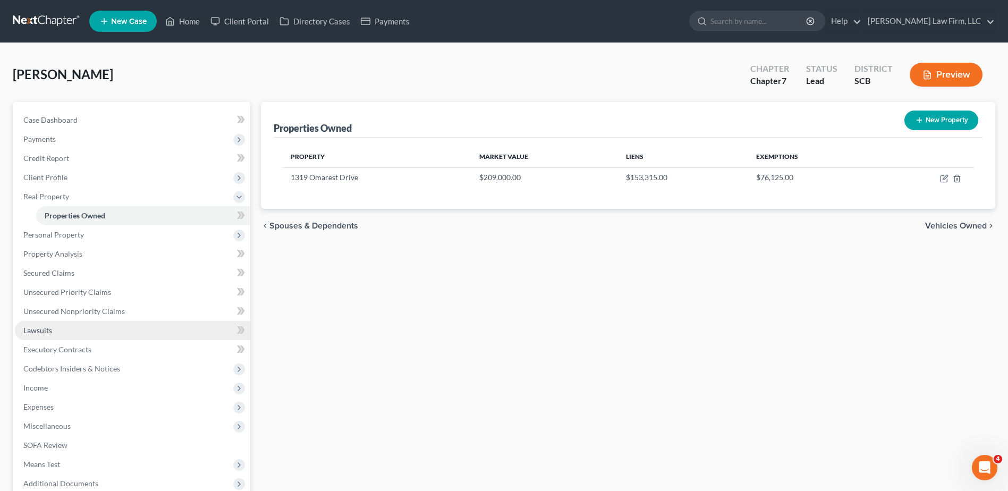
click at [66, 329] on link "Lawsuits" at bounding box center [132, 330] width 235 height 19
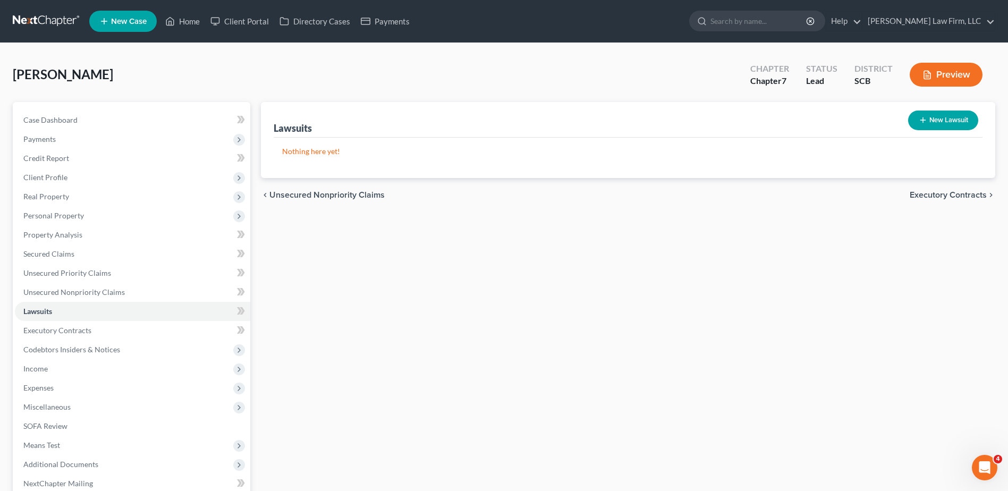
click at [923, 113] on button "New Lawsuit" at bounding box center [943, 121] width 70 height 20
select select "0"
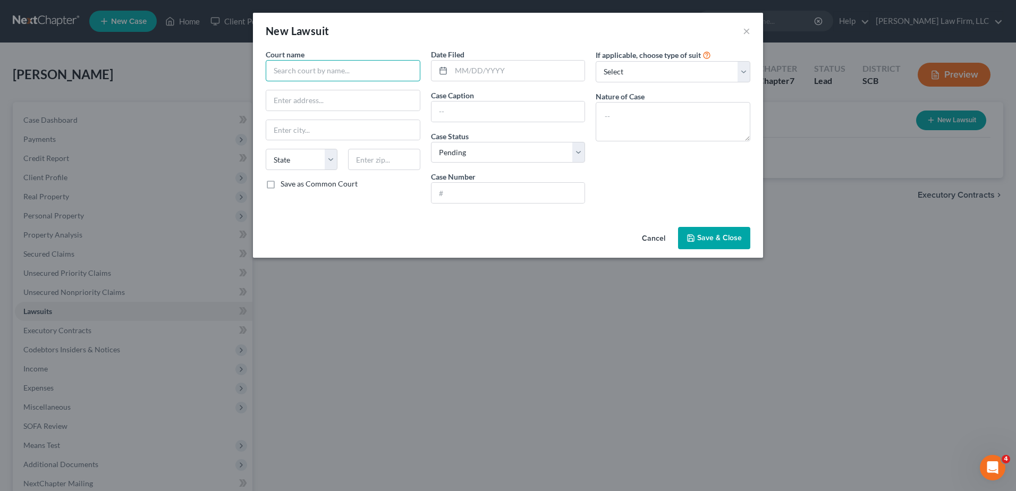
click at [321, 65] on input "text" at bounding box center [343, 70] width 155 height 21
type input "Dutch Fork Magistrate"
click at [370, 104] on input "text" at bounding box center [343, 100] width 154 height 20
click at [308, 99] on input "1019 Beaty Road" at bounding box center [343, 100] width 154 height 20
type input "1019 Beatty Road"
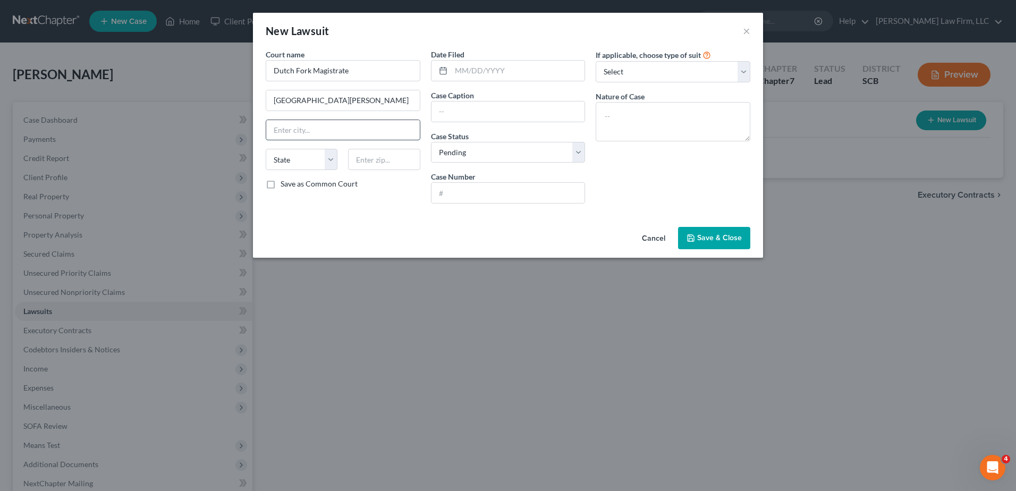
click at [304, 130] on input "text" at bounding box center [343, 130] width 154 height 20
type input "Columbia"
select select "42"
type input "29210"
click at [479, 71] on input "text" at bounding box center [518, 71] width 134 height 20
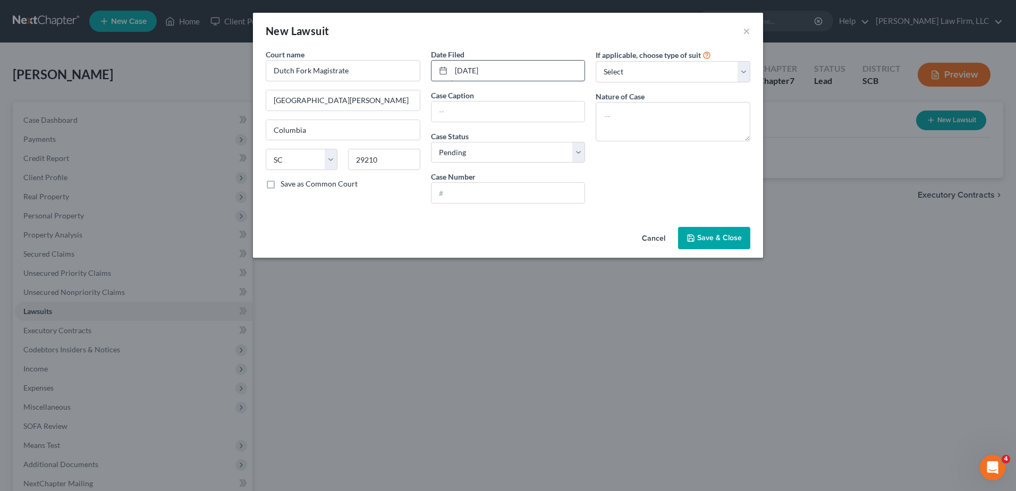
type input "07/01/2025"
type input "Uyless O. Harvey, Jr., v. Uyless O. Harvey, Sr."
click at [581, 112] on input "Uyless O. Harvey, Jr., v. Uyless O. Harvey, Sr." at bounding box center [509, 112] width 154 height 20
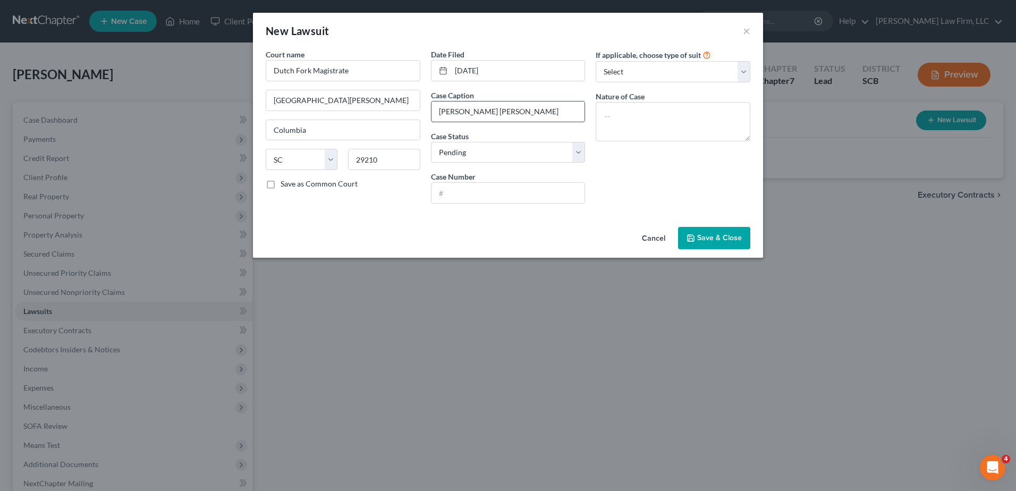
click at [570, 112] on input "Uyless O. Harvey, Jr., v. Uyless O. Harvey, Sr." at bounding box center [509, 112] width 154 height 20
drag, startPoint x: 489, startPoint y: 185, endPoint x: 454, endPoint y: 167, distance: 39.2
click at [489, 185] on input "text" at bounding box center [509, 193] width 154 height 20
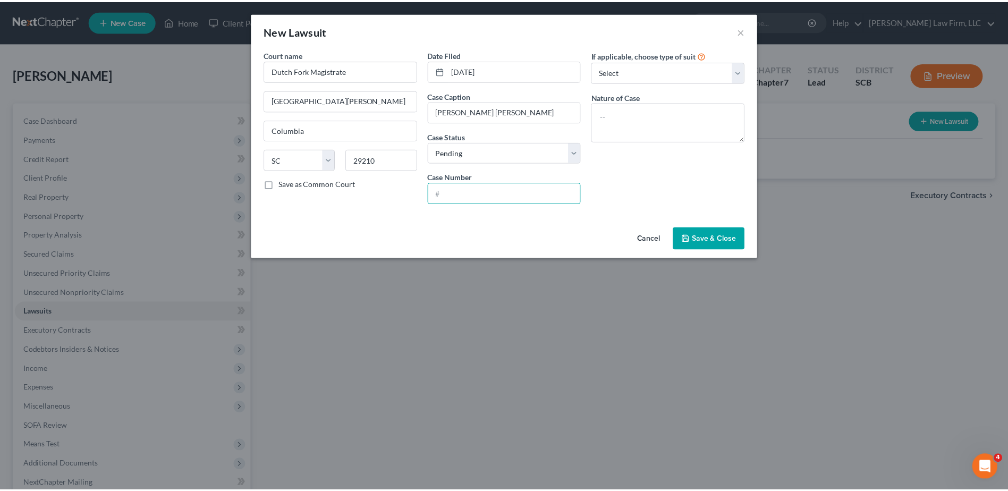
scroll to position [0, 0]
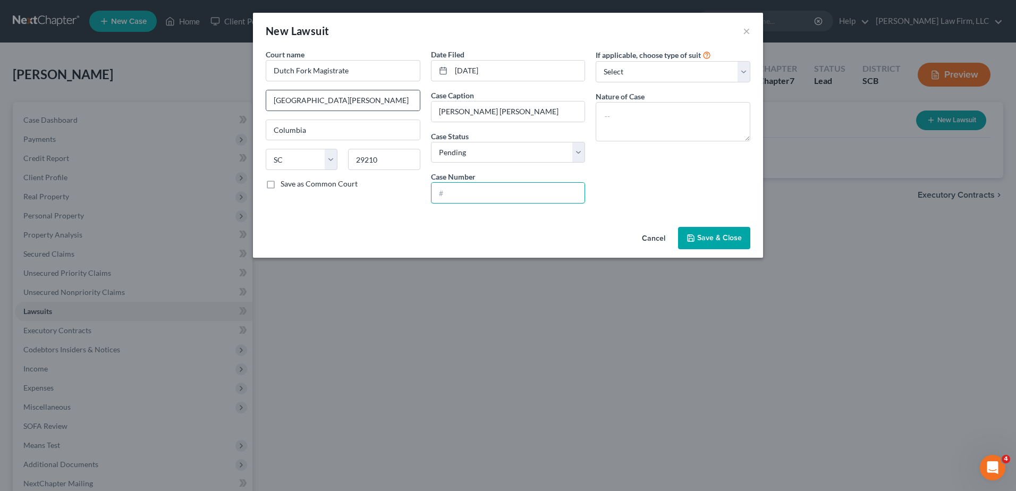
type input "c"
type input "C"
click at [440, 193] on input "4010502524" at bounding box center [509, 193] width 154 height 20
click at [722, 70] on select "Select Repossession Garnishment Foreclosure Attached, Seized, Or Levied Other" at bounding box center [673, 71] width 155 height 21
click at [440, 193] on input "CV4010502524" at bounding box center [509, 193] width 154 height 20
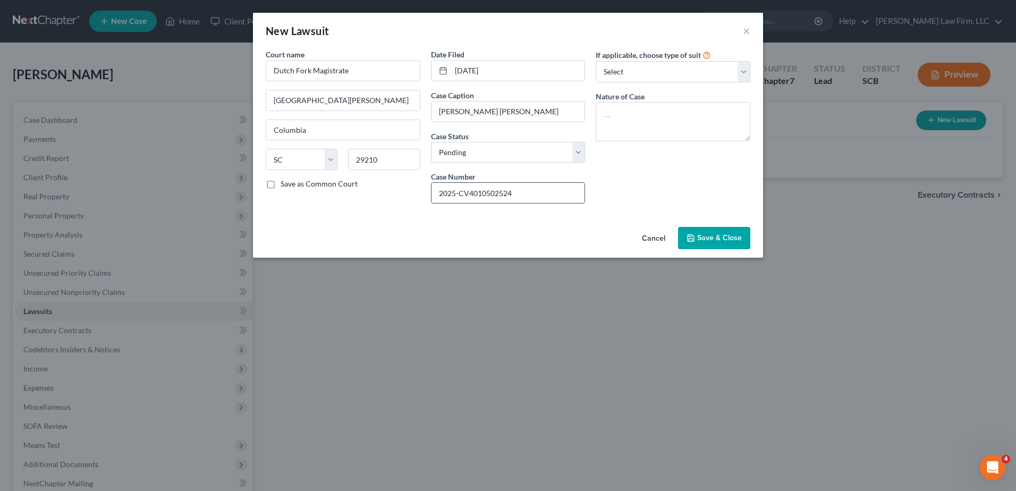
click at [471, 191] on input "2025-CV4010502524" at bounding box center [509, 193] width 154 height 20
type input "2025-CV-4010502524"
click at [637, 69] on select "Select Repossession Garnishment Foreclosure Attached, Seized, Or Levied Other" at bounding box center [673, 71] width 155 height 21
select select "4"
click at [596, 61] on select "Select Repossession Garnishment Foreclosure Attached, Seized, Or Levied Other" at bounding box center [673, 71] width 155 height 21
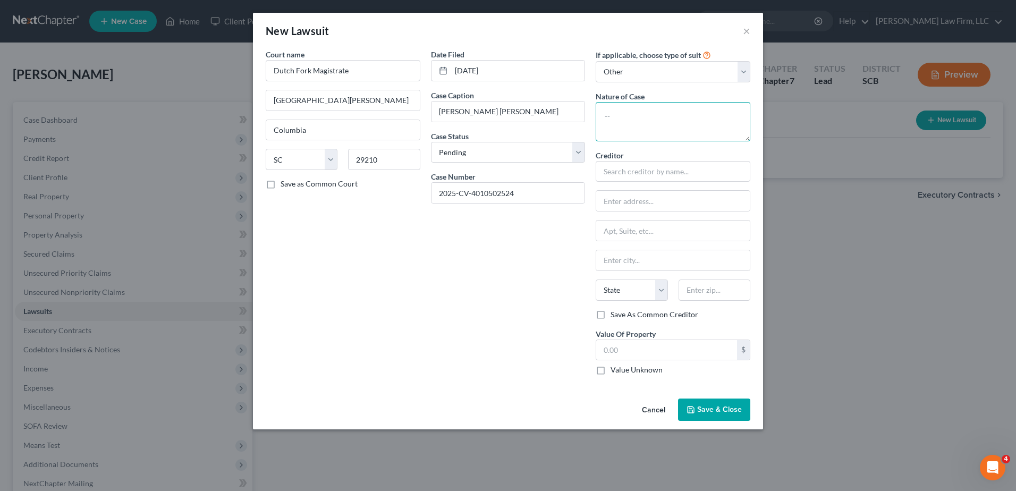
click at [636, 115] on textarea at bounding box center [673, 121] width 155 height 39
type textarea "Rule to Vacate"
click at [636, 171] on input "text" at bounding box center [673, 171] width 155 height 21
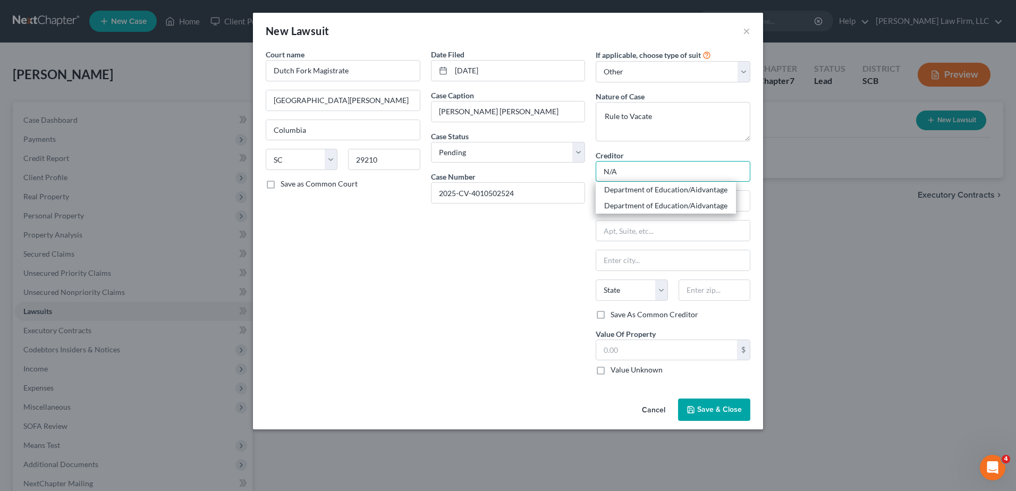
type input "N/A"
click at [498, 258] on div "Date Filed 07/01/2025 Case Caption Uyless O. Harvey, Jr., v. Uyless O. Harvey, …" at bounding box center [508, 216] width 165 height 335
click at [733, 407] on span "Save & Close" at bounding box center [719, 409] width 45 height 9
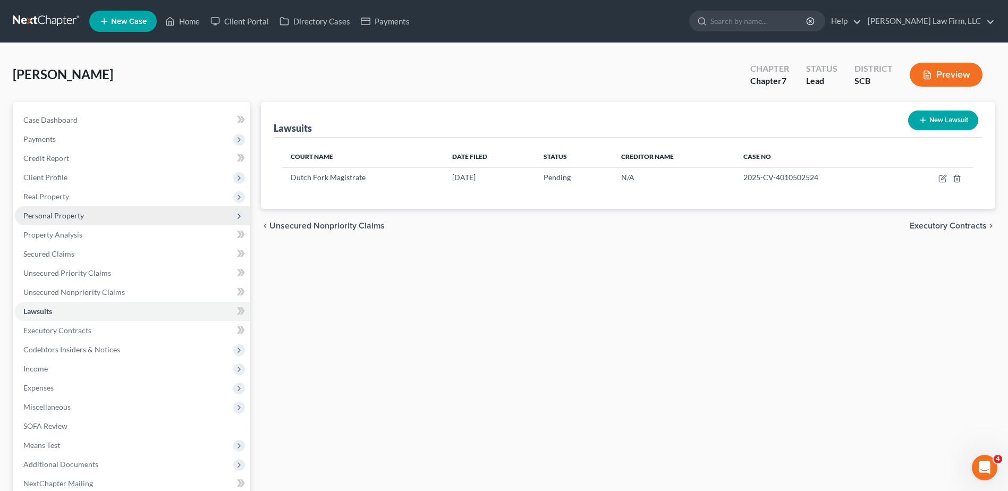
click at [92, 214] on span "Personal Property" at bounding box center [132, 215] width 235 height 19
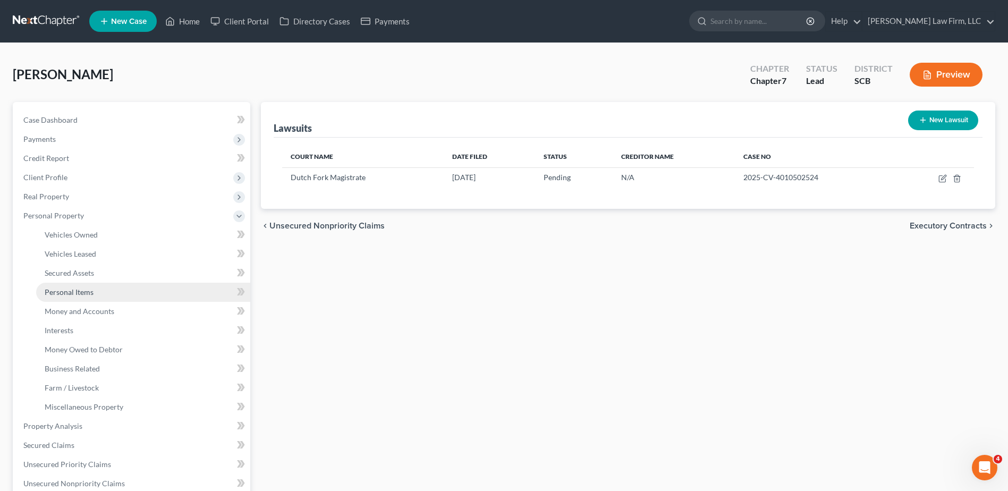
click at [88, 292] on span "Personal Items" at bounding box center [69, 292] width 49 height 9
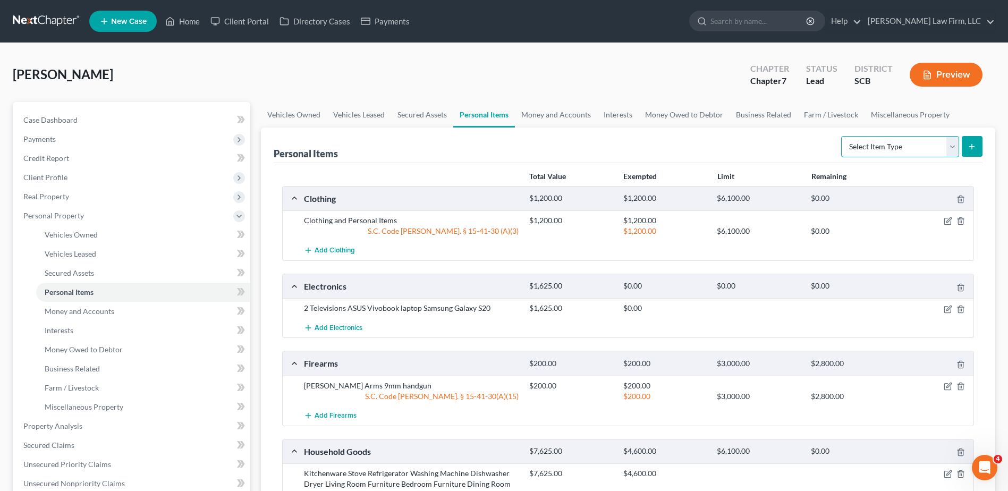
click at [947, 148] on select "Select Item Type Clothing Collectibles Of Value Electronics Firearms Household …" at bounding box center [900, 146] width 118 height 21
select select "collectibles_of_value"
click at [842, 136] on select "Select Item Type Clothing Collectibles Of Value Electronics Firearms Household …" at bounding box center [900, 146] width 118 height 21
click at [974, 150] on icon "submit" at bounding box center [972, 146] width 9 height 9
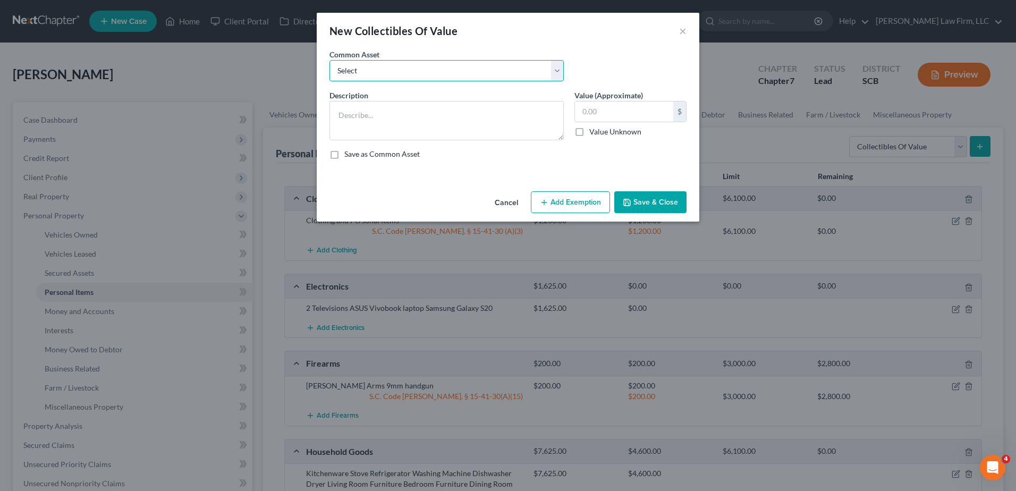
click at [456, 73] on select "Select Household Décor Hard and Soft Cover Books Household Décor" at bounding box center [447, 70] width 234 height 21
select select "0"
click at [330, 60] on select "Select Household Décor Hard and Soft Cover Books Household Décor" at bounding box center [447, 70] width 234 height 21
type textarea "Household Décor"
click at [611, 115] on input "text" at bounding box center [624, 112] width 98 height 20
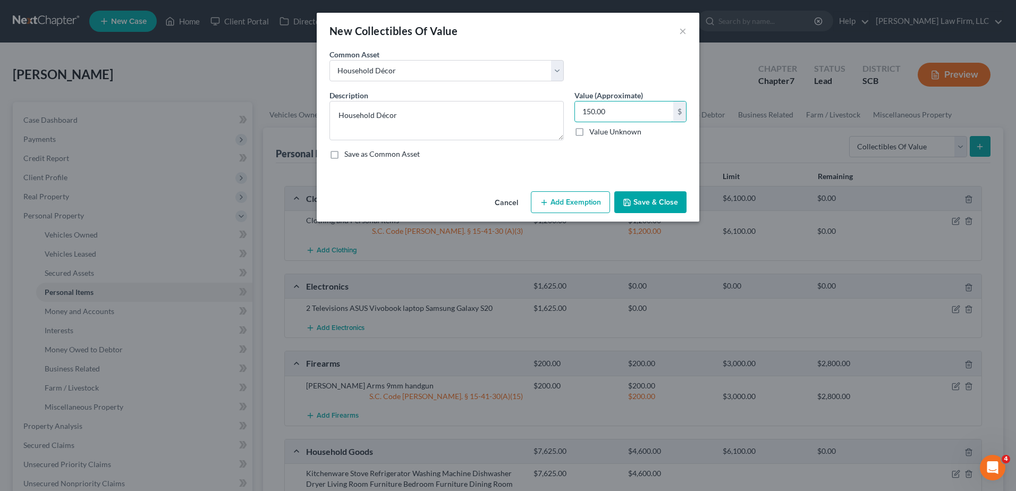
type input "150.00"
click at [653, 205] on button "Save & Close" at bounding box center [650, 202] width 72 height 22
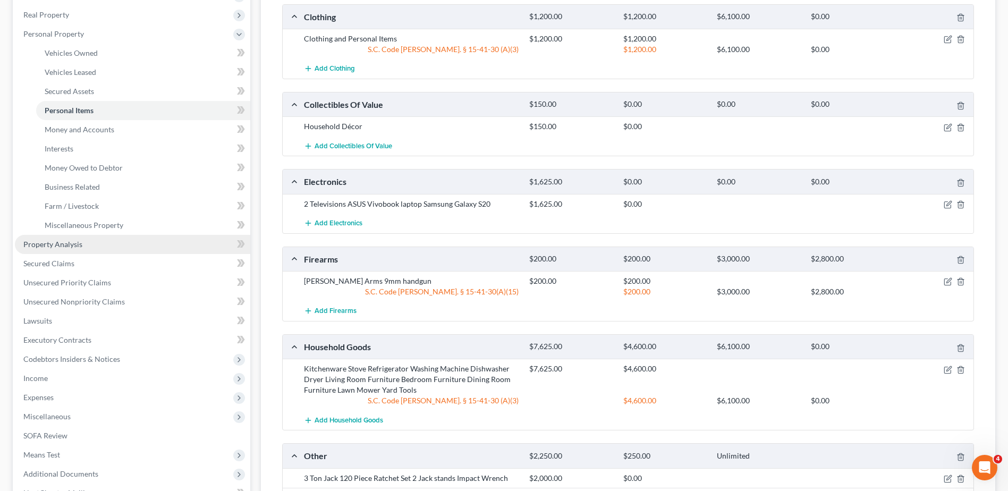
scroll to position [159, 0]
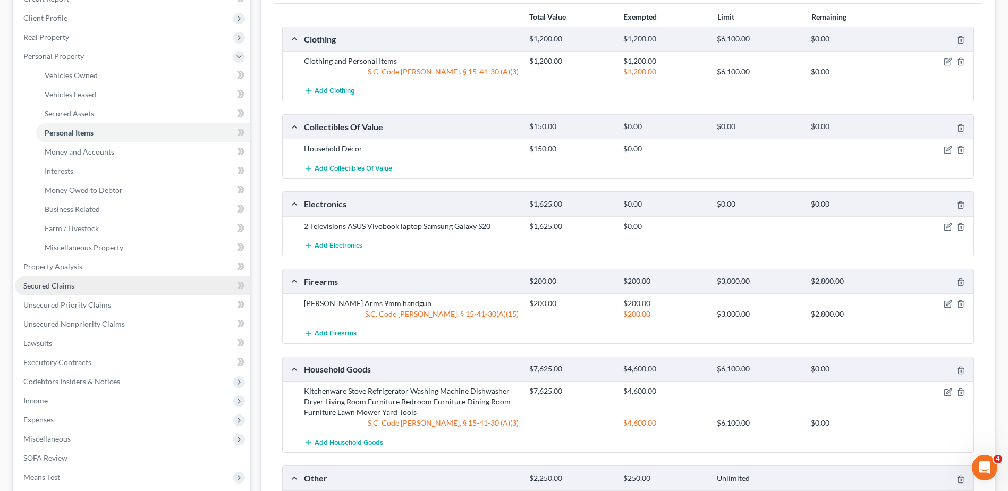
click at [121, 284] on link "Secured Claims" at bounding box center [132, 285] width 235 height 19
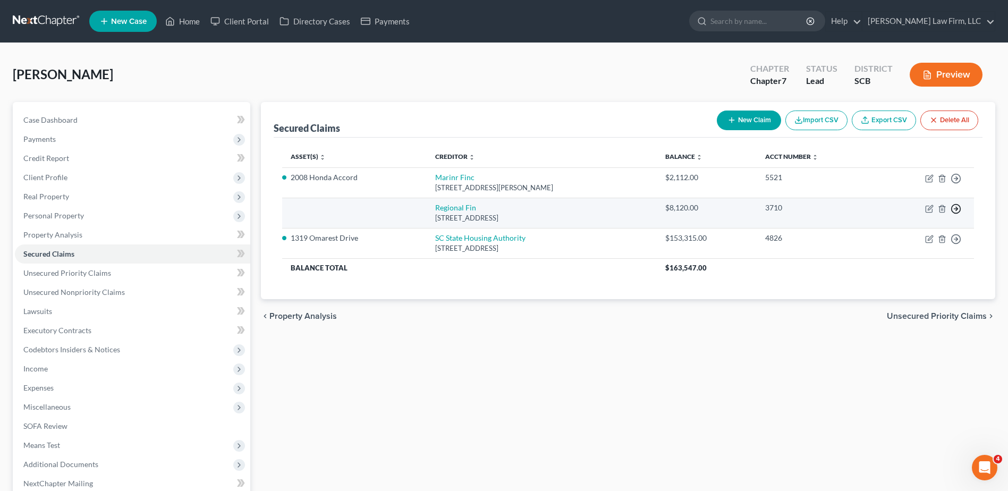
click at [956, 208] on icon "button" at bounding box center [956, 209] width 11 height 11
click at [912, 233] on link "Move to F" at bounding box center [907, 234] width 89 height 18
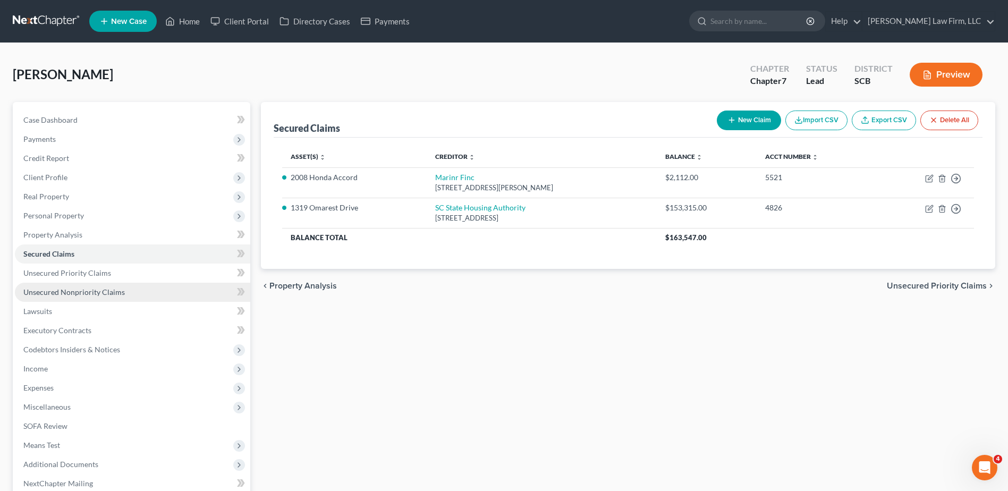
click at [93, 294] on span "Unsecured Nonpriority Claims" at bounding box center [74, 292] width 102 height 9
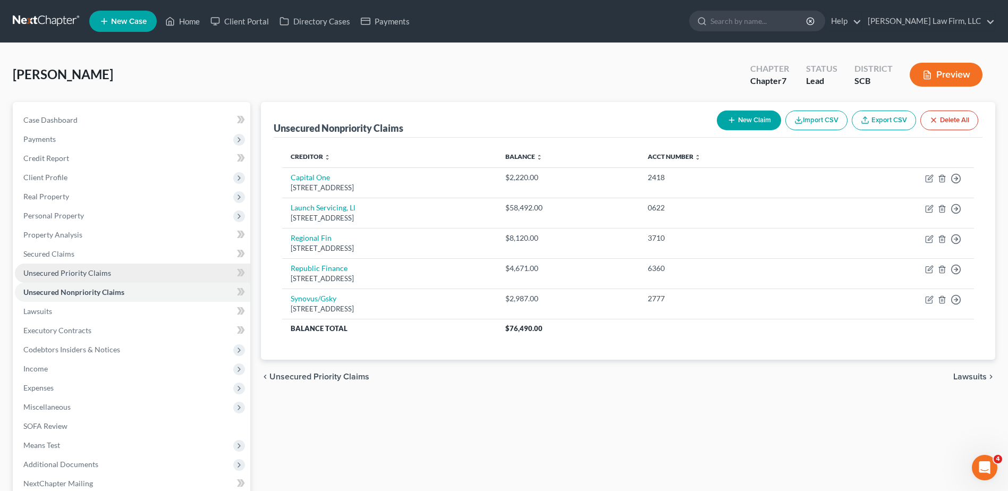
click at [95, 267] on link "Unsecured Priority Claims" at bounding box center [132, 273] width 235 height 19
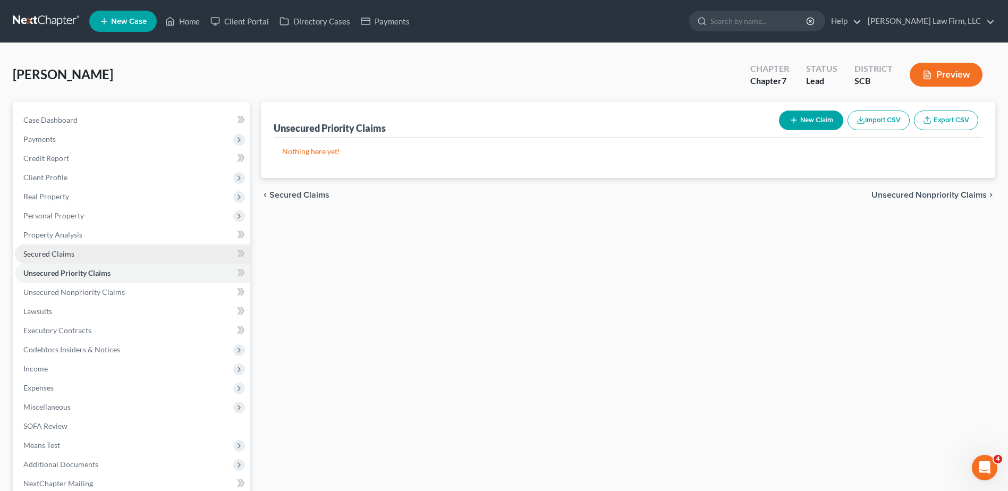
click at [88, 249] on link "Secured Claims" at bounding box center [132, 254] width 235 height 19
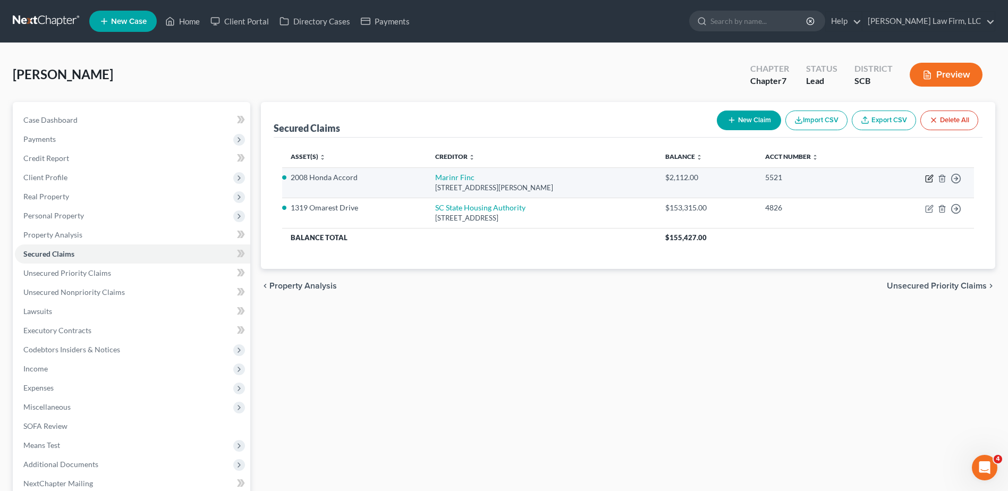
click at [931, 177] on icon "button" at bounding box center [929, 178] width 9 height 9
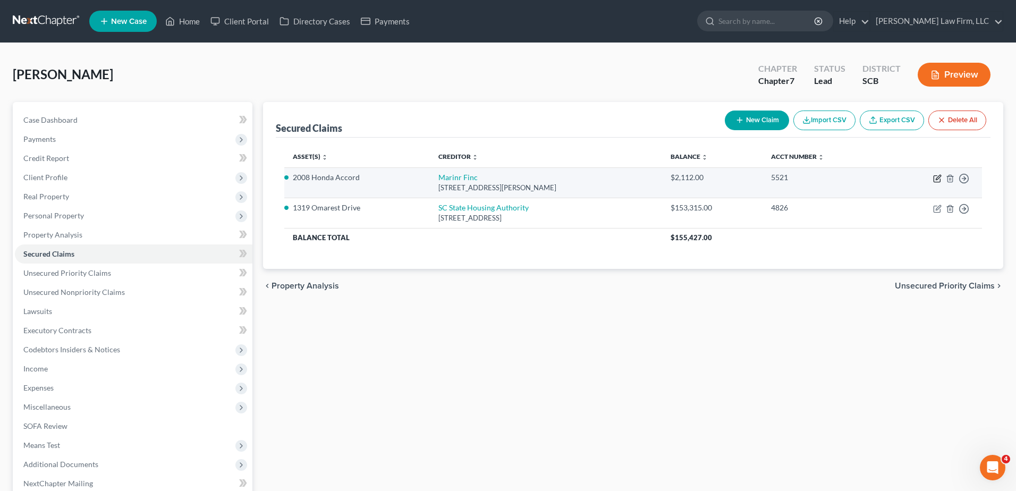
select select "21"
select select "0"
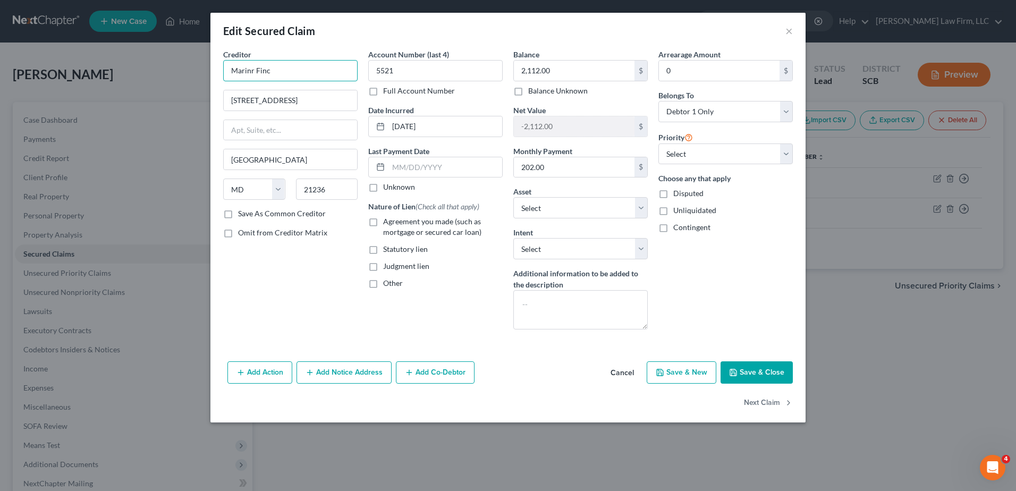
click at [287, 68] on input "Marinr Finc" at bounding box center [290, 70] width 134 height 21
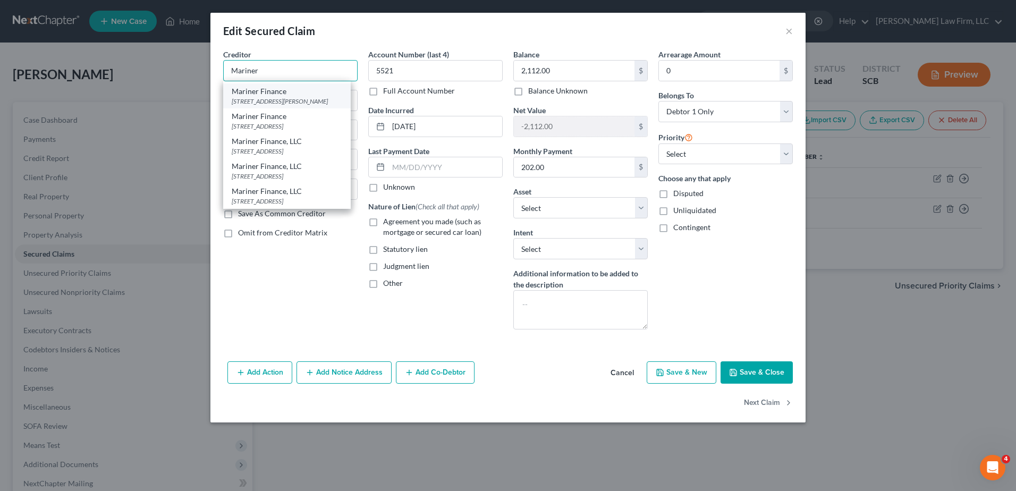
scroll to position [77, 0]
click at [330, 172] on div "[STREET_ADDRESS]" at bounding box center [287, 176] width 111 height 9
type input "Mariner Finance, LLC"
type input "[STREET_ADDRESS]"
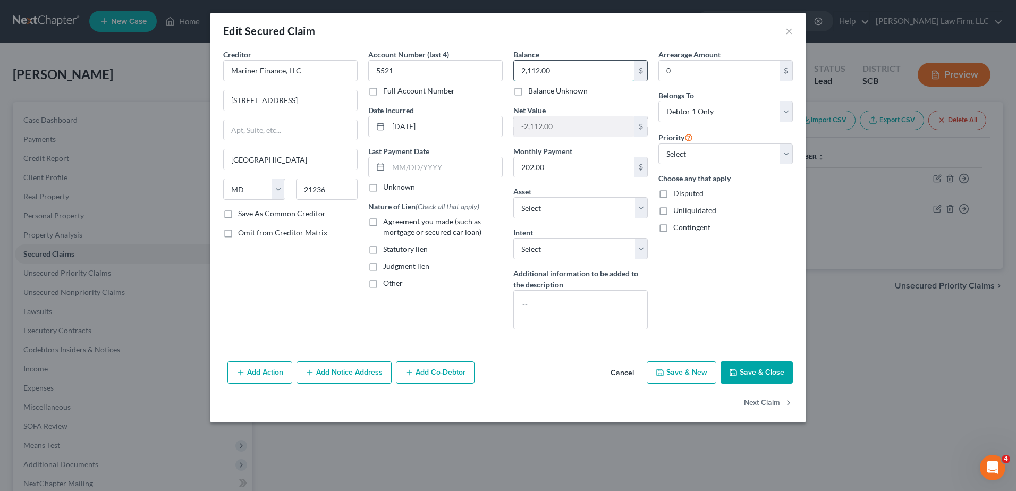
click at [560, 71] on input "2,112.00" at bounding box center [574, 71] width 121 height 20
type input "2,112.96"
click at [566, 247] on select "Select Surrender Redeem Reaffirm Avoid Other" at bounding box center [580, 248] width 134 height 21
select select "4"
click at [513, 238] on select "Select Surrender Redeem Reaffirm Avoid Other" at bounding box center [580, 248] width 134 height 21
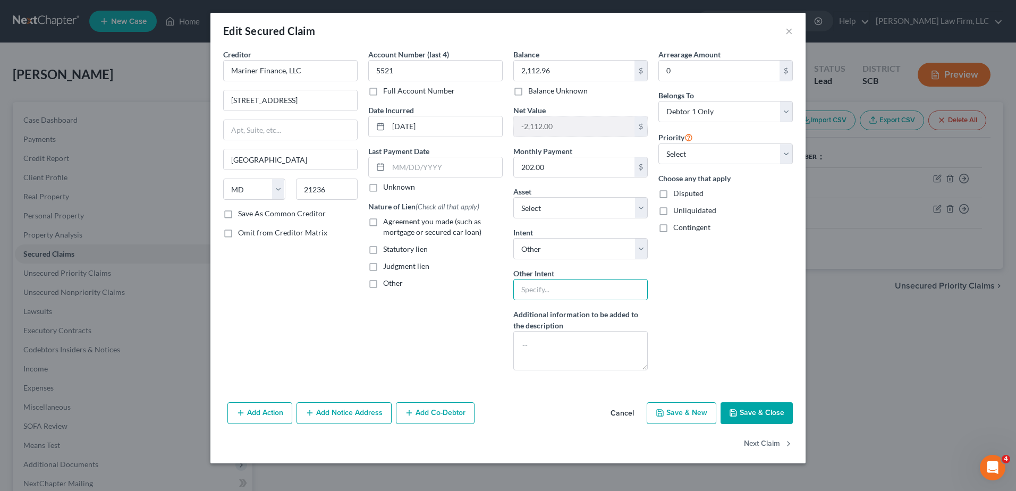
click at [565, 288] on input "text" at bounding box center [580, 289] width 134 height 21
drag, startPoint x: 596, startPoint y: 288, endPoint x: 572, endPoint y: 290, distance: 23.5
click at [572, 290] on input "The debtor will assume and continue to make payments to this creditor pursuant …" at bounding box center [580, 289] width 134 height 21
type input "The debtor will retain and continue to make payments to this creditor pursuant …"
click at [412, 223] on span "Agreement you made (such as mortgage or secured car loan)" at bounding box center [432, 227] width 98 height 20
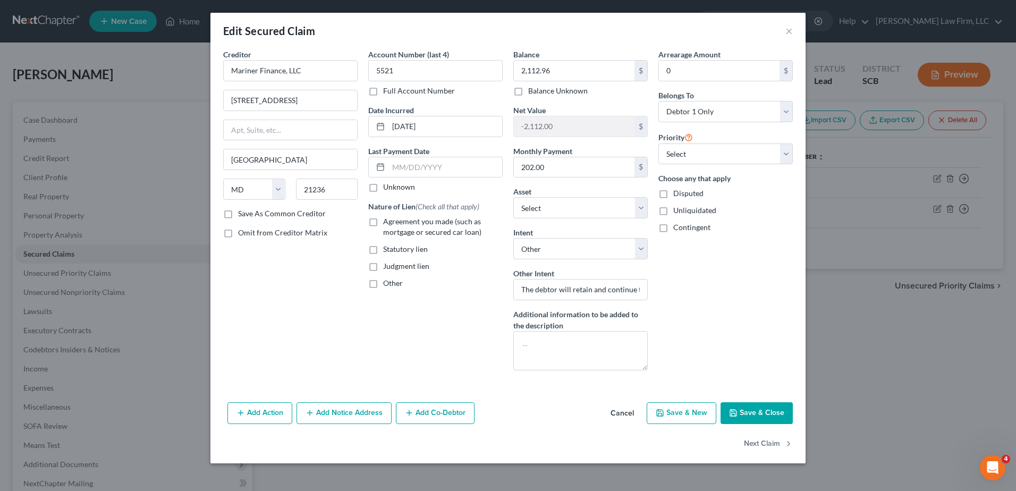
click at [394, 223] on input "Agreement you made (such as mortgage or secured car loan)" at bounding box center [390, 219] width 7 height 7
click at [400, 222] on span "Agreement you made (such as mortgage or secured car loan)" at bounding box center [432, 227] width 98 height 20
click at [394, 222] on input "Agreement you made (such as mortgage or secured car loan)" at bounding box center [390, 219] width 7 height 7
checkbox input "false"
click at [634, 241] on select "Select Surrender Redeem Reaffirm Avoid Other" at bounding box center [580, 248] width 134 height 21
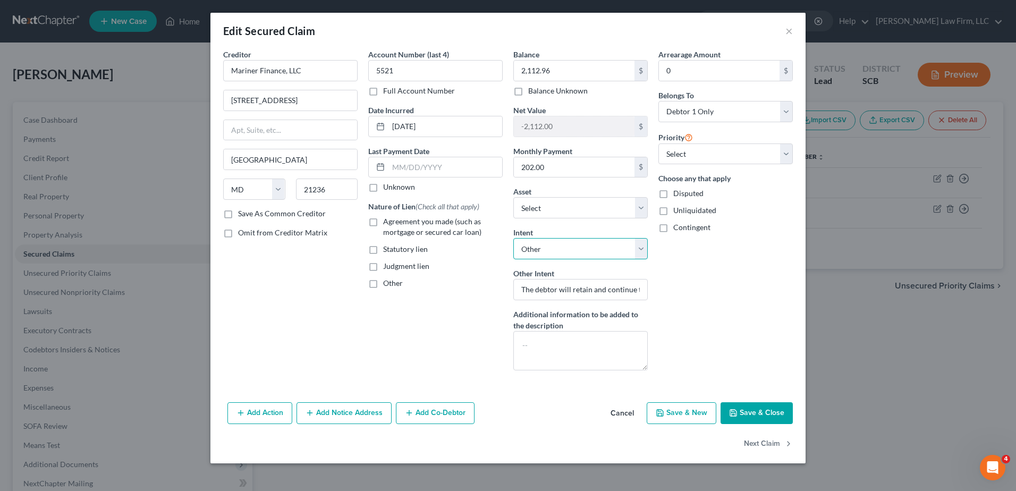
select select "3"
click at [513, 238] on select "Select Surrender Redeem Reaffirm Avoid Other" at bounding box center [580, 248] width 134 height 21
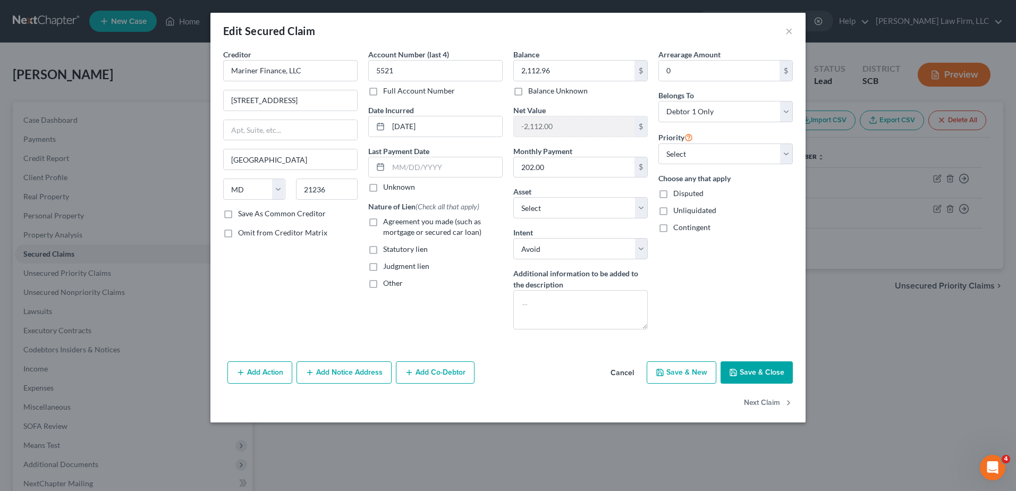
click at [392, 220] on span "Agreement you made (such as mortgage or secured car loan)" at bounding box center [432, 227] width 98 height 20
click at [392, 220] on input "Agreement you made (such as mortgage or secured car loan)" at bounding box center [390, 219] width 7 height 7
checkbox input "true"
click at [392, 282] on span "Other" at bounding box center [393, 283] width 20 height 9
click at [392, 282] on input "Other" at bounding box center [390, 281] width 7 height 7
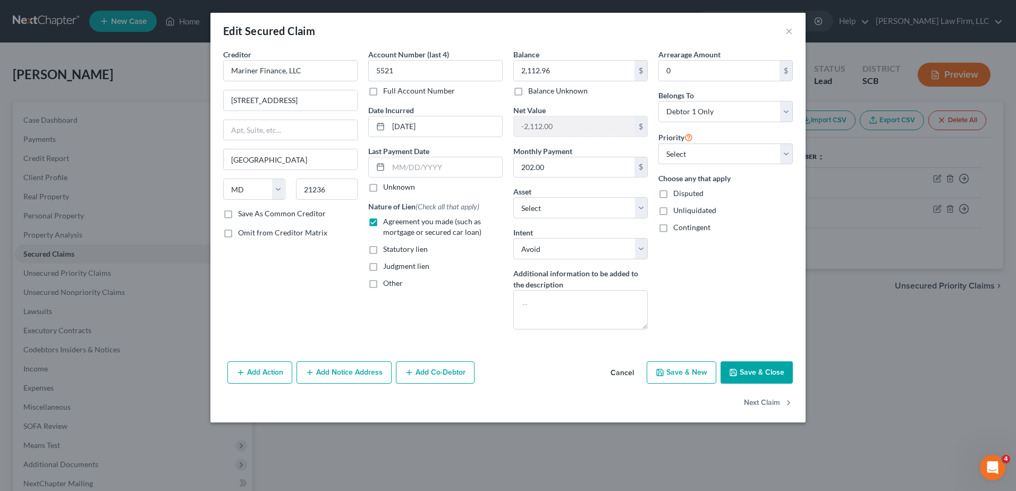
checkbox input "true"
click at [416, 300] on input "text" at bounding box center [435, 308] width 133 height 20
type input "NPMSI"
click at [744, 368] on button "Save & Close" at bounding box center [757, 372] width 72 height 22
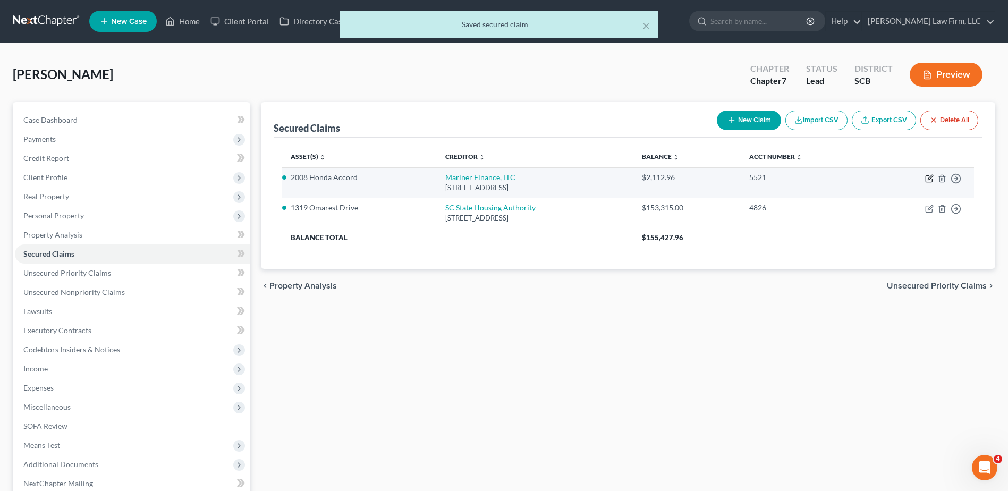
click at [929, 176] on icon "button" at bounding box center [929, 178] width 9 height 9
select select "21"
select select "3"
select select "0"
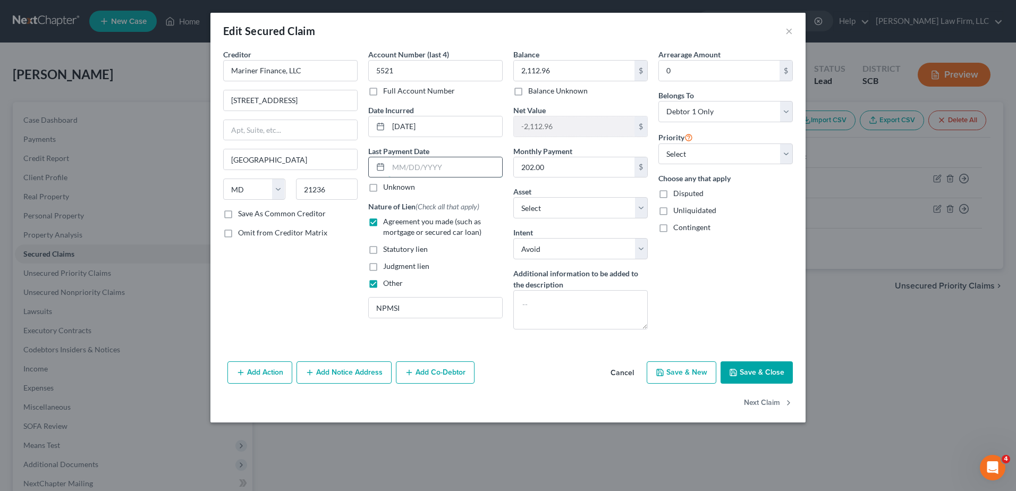
click at [446, 173] on input "text" at bounding box center [446, 167] width 114 height 20
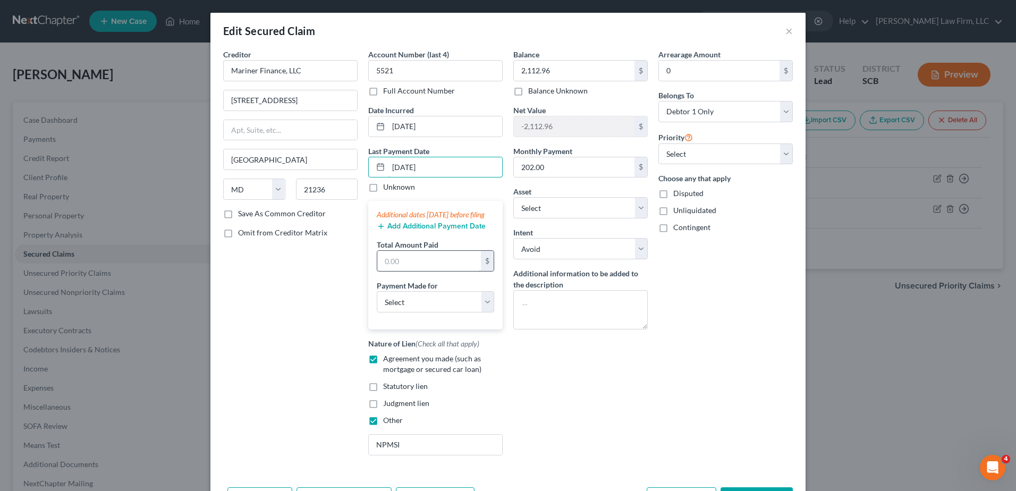
type input "[DATE]"
click at [403, 271] on input "text" at bounding box center [429, 261] width 104 height 20
type input "202.27"
click at [419, 231] on button "Add Additional Payment Date" at bounding box center [431, 226] width 109 height 9
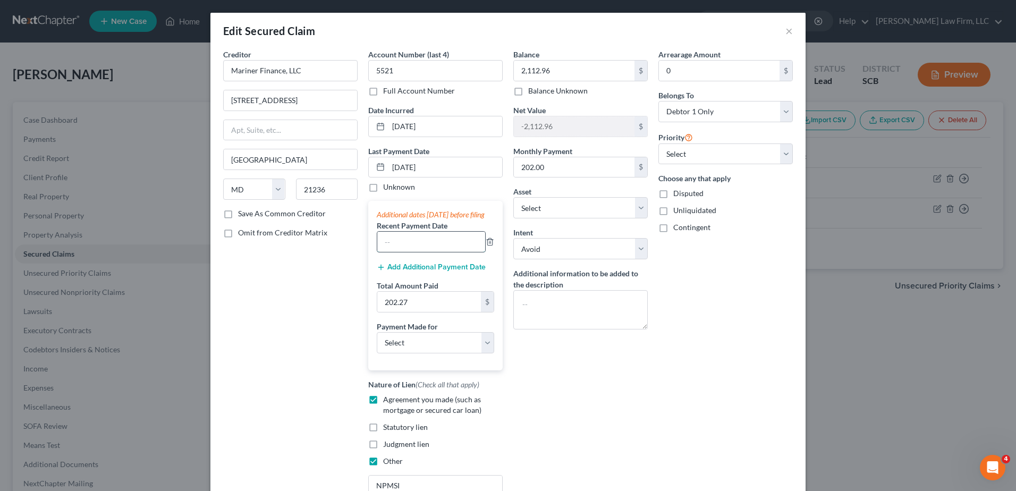
click at [415, 248] on input "text" at bounding box center [431, 242] width 108 height 20
type input "[DATE]"
click at [413, 312] on input "202.27" at bounding box center [429, 302] width 104 height 20
type input "404.54"
click at [420, 353] on select "Select Car Credit Card Loan Repayment Mortgage Other Suppliers Or Vendors" at bounding box center [435, 342] width 117 height 21
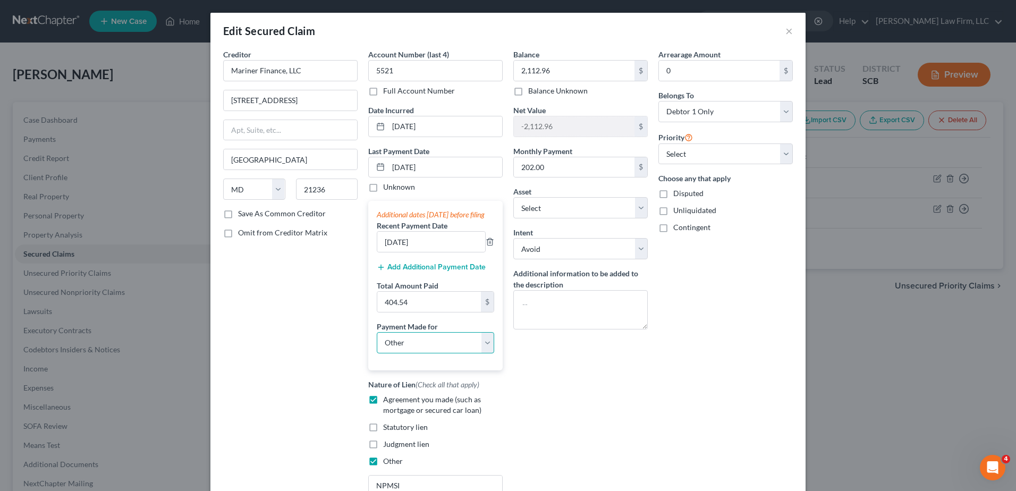
click at [377, 342] on select "Select Car Credit Card Loan Repayment Mortgage Other Suppliers Or Vendors" at bounding box center [435, 342] width 117 height 21
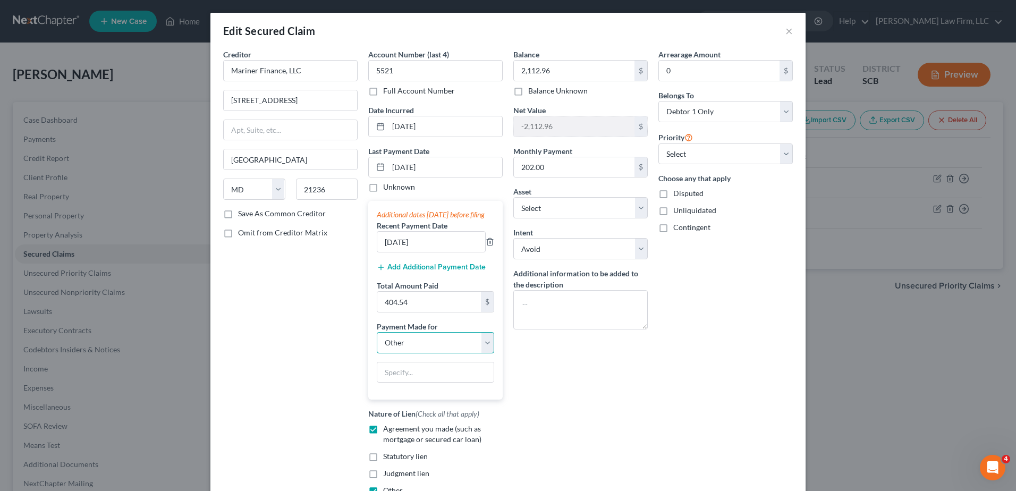
click at [483, 353] on select "Select Car Credit Card Loan Repayment Mortgage Other Suppliers Or Vendors" at bounding box center [435, 342] width 117 height 21
select select "2"
click at [377, 342] on select "Select Car Credit Card Loan Repayment Mortgage Other Suppliers Or Vendors" at bounding box center [435, 342] width 117 height 21
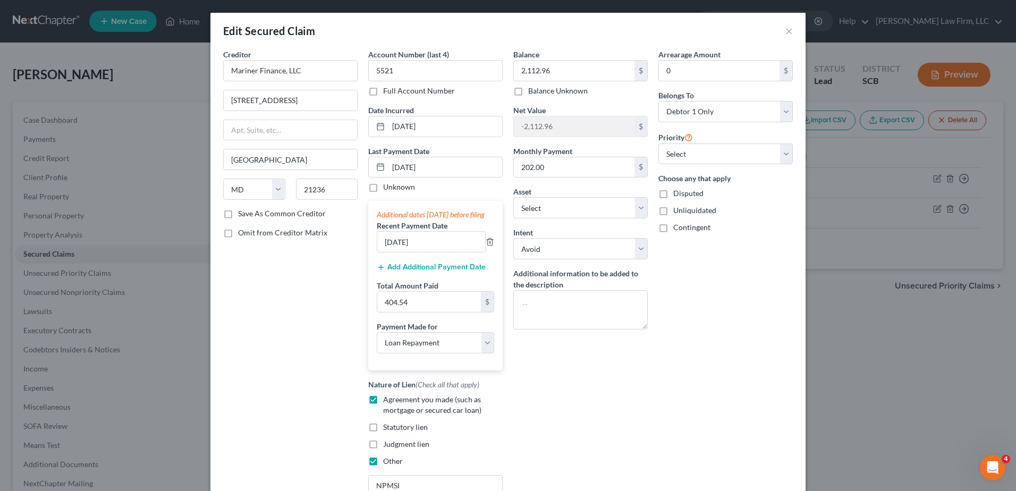
click at [549, 376] on div "Balance 2,112.96 $ Balance Unknown Balance Undetermined 2,112.96 $ Balance Unkn…" at bounding box center [580, 277] width 145 height 456
click at [592, 171] on input "202.00" at bounding box center [574, 167] width 121 height 20
type input "0"
click at [604, 248] on select "Select Surrender Redeem Reaffirm Avoid Other" at bounding box center [580, 248] width 134 height 21
click at [513, 238] on select "Select Surrender Redeem Reaffirm Avoid Other" at bounding box center [580, 248] width 134 height 21
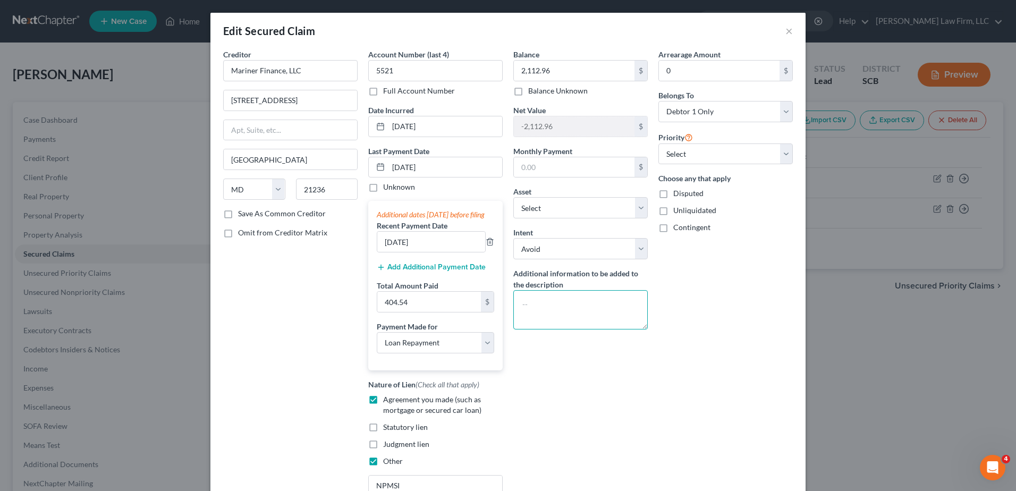
click at [583, 310] on textarea at bounding box center [580, 309] width 134 height 39
click at [574, 168] on input "text" at bounding box center [574, 167] width 121 height 20
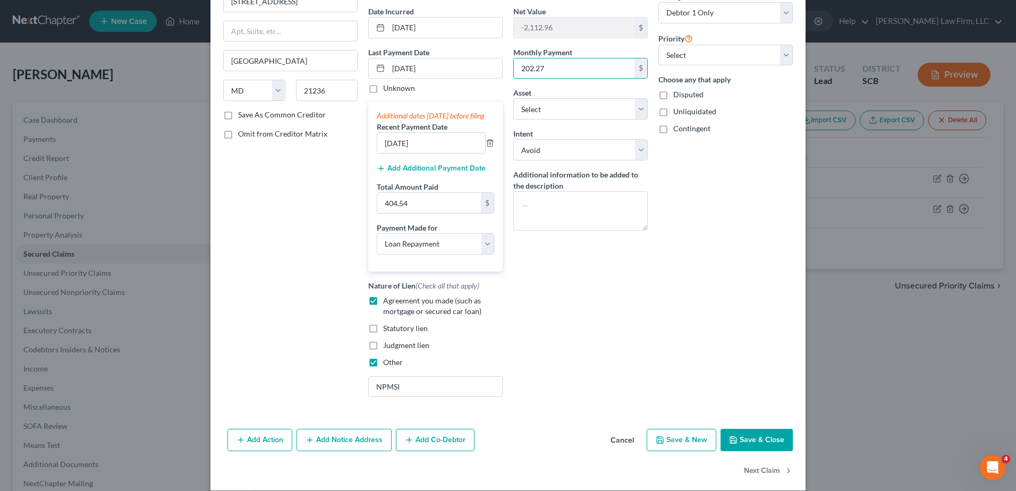
scroll to position [122, 0]
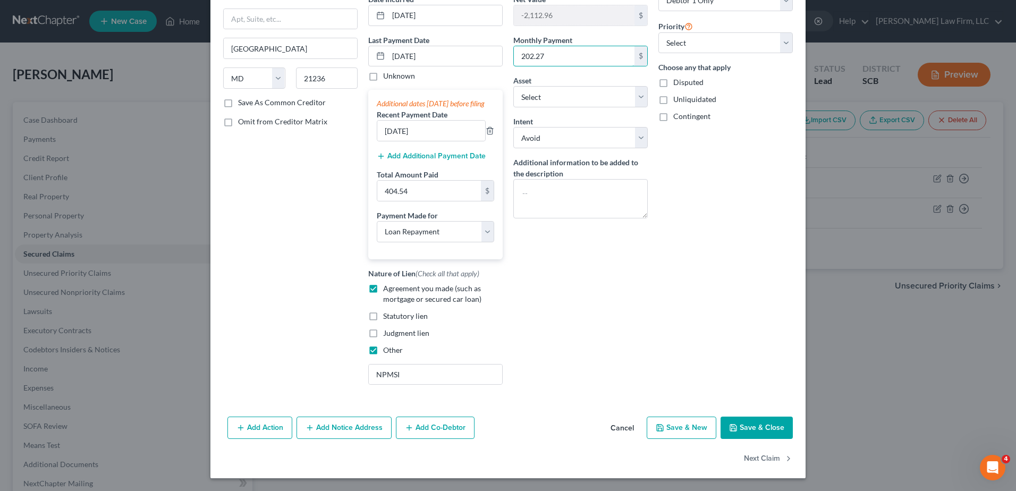
type input "202.27"
click at [766, 429] on button "Save & Close" at bounding box center [757, 428] width 72 height 22
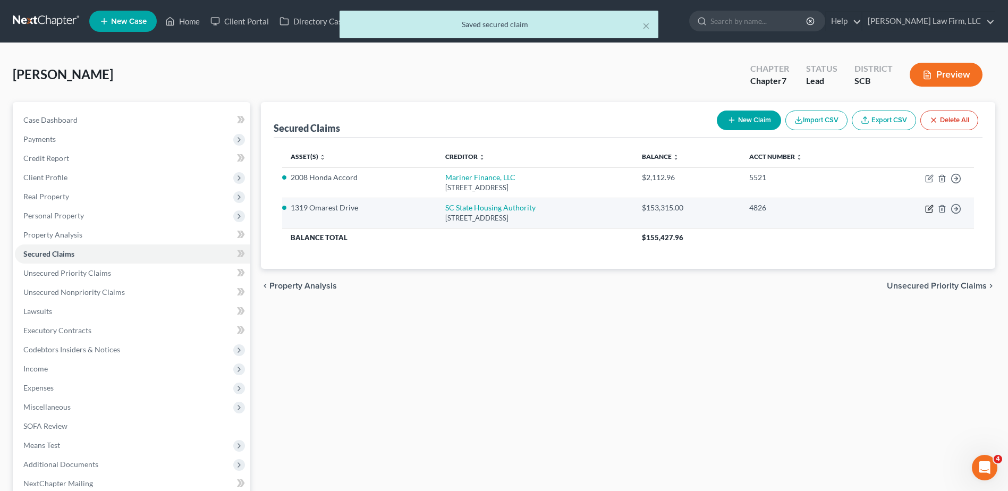
click at [928, 205] on icon "button" at bounding box center [929, 209] width 9 height 9
select select "42"
select select "0"
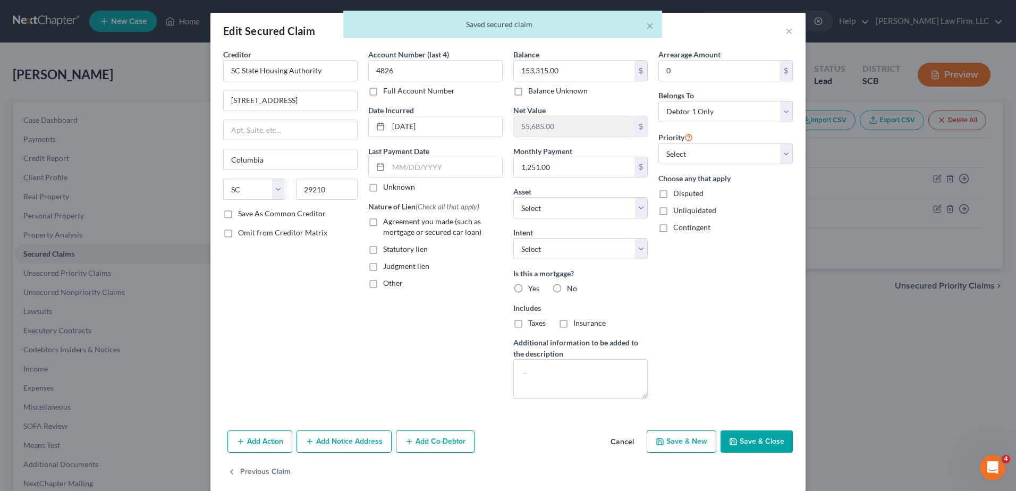
click at [387, 222] on span "Agreement you made (such as mortgage or secured car loan)" at bounding box center [432, 227] width 98 height 20
click at [387, 222] on input "Agreement you made (such as mortgage or secured car loan)" at bounding box center [390, 219] width 7 height 7
checkbox input "true"
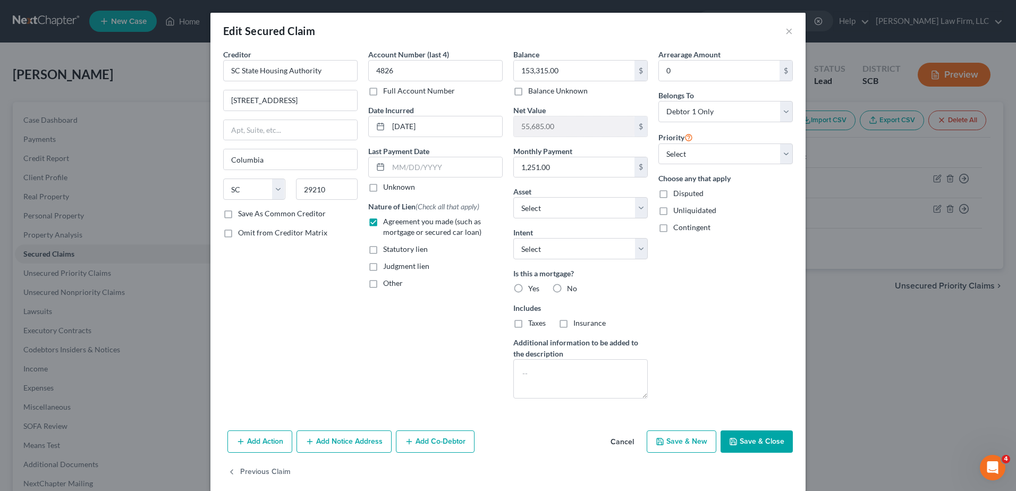
click at [383, 284] on span "Other" at bounding box center [393, 283] width 20 height 9
click at [387, 284] on input "Other" at bounding box center [390, 281] width 7 height 7
checkbox input "true"
click at [528, 289] on label "Yes" at bounding box center [533, 288] width 11 height 11
click at [533, 289] on input "Yes" at bounding box center [536, 286] width 7 height 7
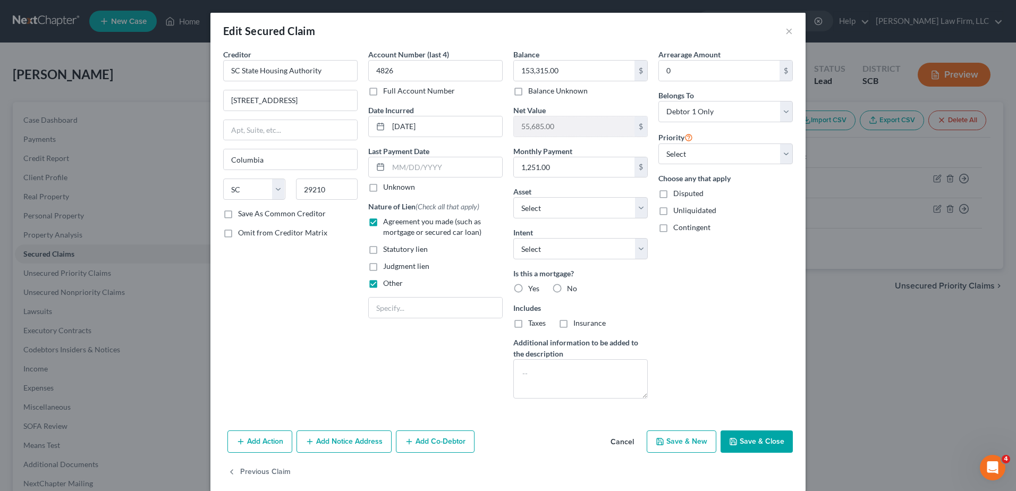
radio input "true"
click at [453, 310] on input "text" at bounding box center [435, 308] width 133 height 20
click at [385, 285] on span "Other" at bounding box center [393, 283] width 20 height 9
click at [387, 285] on input "Other" at bounding box center [390, 281] width 7 height 7
checkbox input "false"
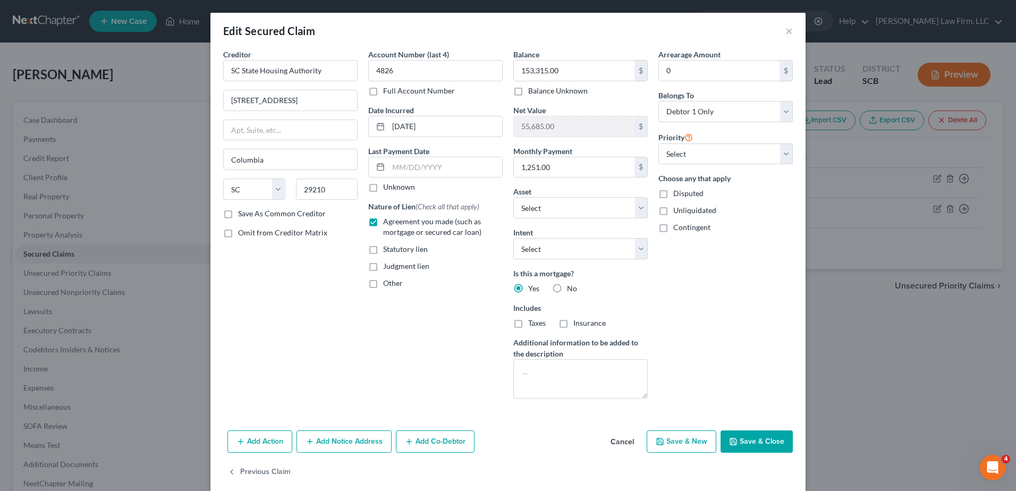
click at [567, 291] on label "No" at bounding box center [572, 288] width 10 height 11
click at [571, 290] on input "No" at bounding box center [574, 286] width 7 height 7
radio input "true"
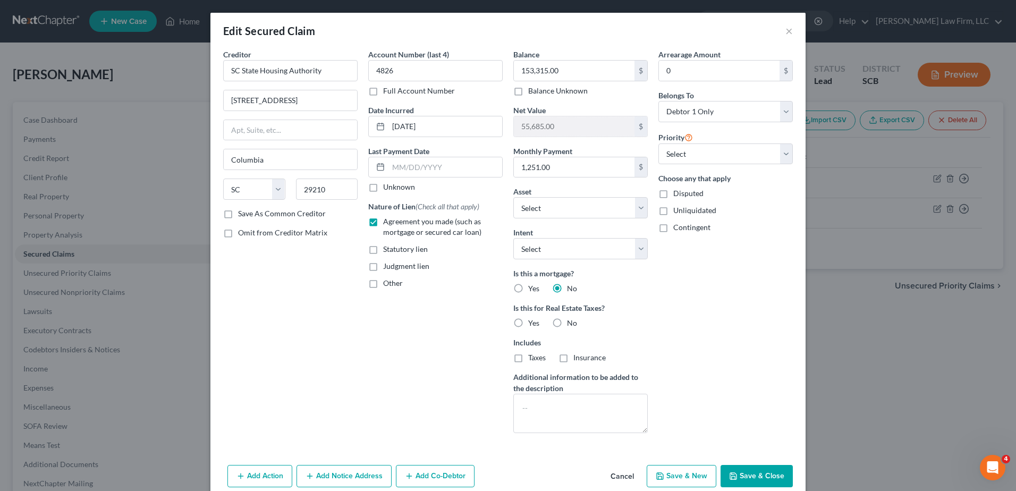
click at [528, 289] on label "Yes" at bounding box center [533, 288] width 11 height 11
click at [533, 289] on input "Yes" at bounding box center [536, 286] width 7 height 7
radio input "true"
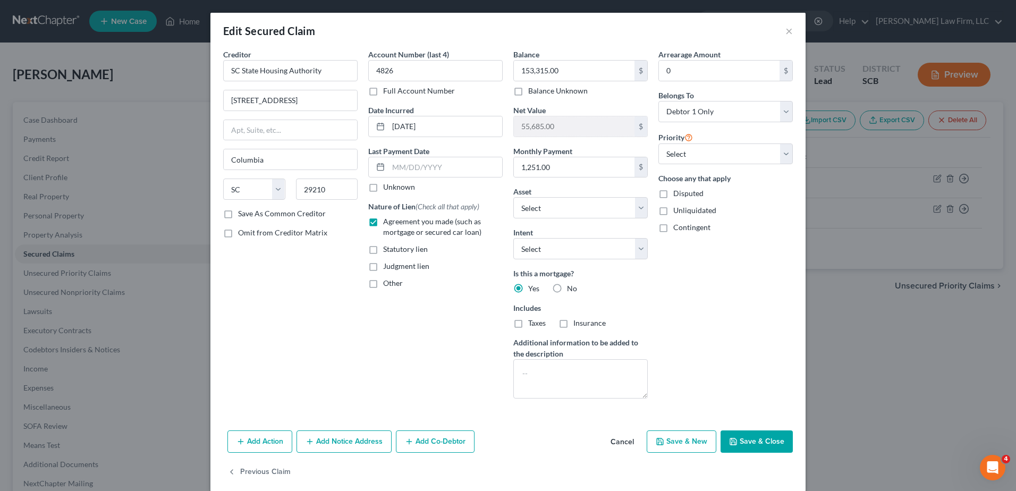
click at [610, 310] on label "Includes" at bounding box center [580, 307] width 134 height 11
click at [322, 69] on input "SC State Housing Authority" at bounding box center [290, 70] width 134 height 21
click at [343, 47] on div "Edit Secured Claim ×" at bounding box center [507, 31] width 595 height 36
type input "SC State Housing Authority"
click at [634, 247] on select "Select Surrender Redeem Reaffirm Avoid Other" at bounding box center [580, 248] width 134 height 21
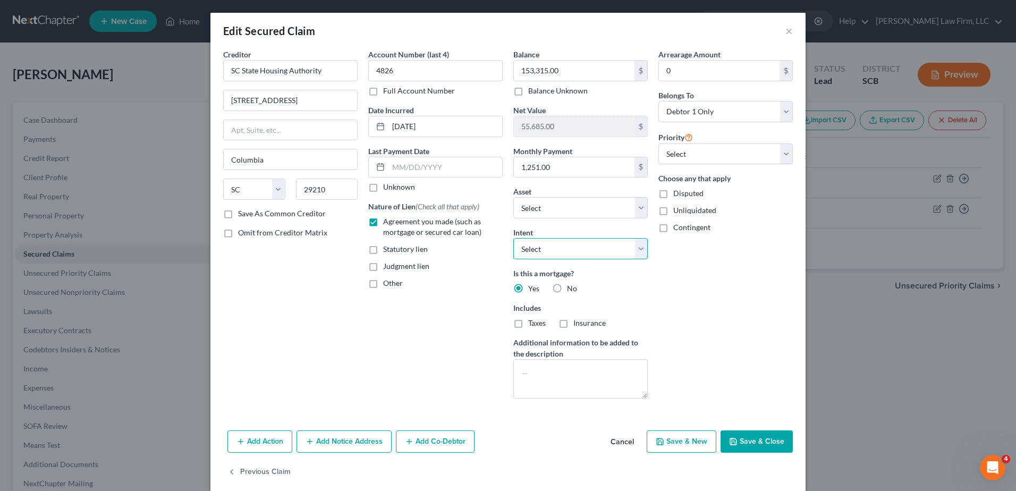
select select "4"
click at [513, 238] on select "Select Surrender Redeem Reaffirm Avoid Other" at bounding box center [580, 248] width 134 height 21
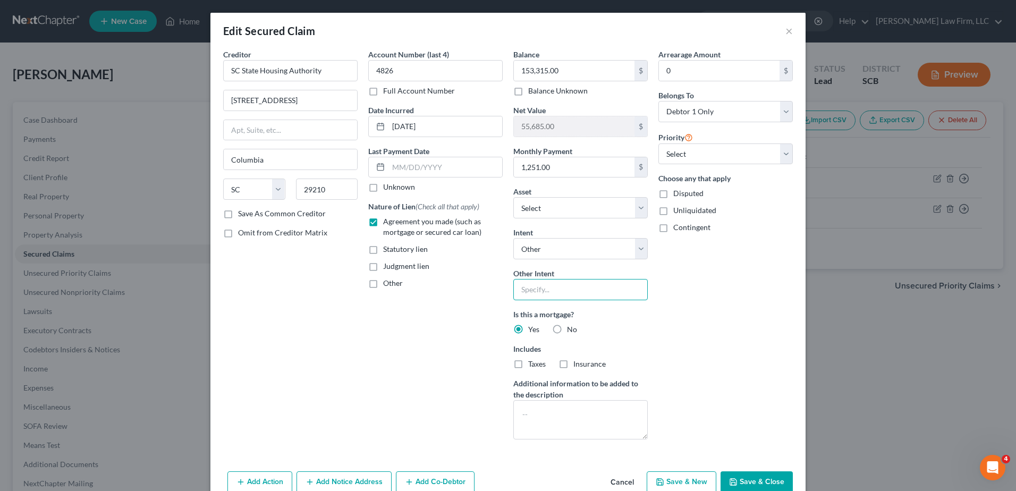
click at [579, 287] on input "text" at bounding box center [580, 289] width 134 height 21
click at [614, 287] on input "The debtor will retain and continue to make payments to this creditor pursuant …" at bounding box center [580, 289] width 134 height 21
type input "The debtor will retain and continue to make payments to this creditor pursuant …"
click at [748, 481] on button "Save & Close" at bounding box center [757, 482] width 72 height 22
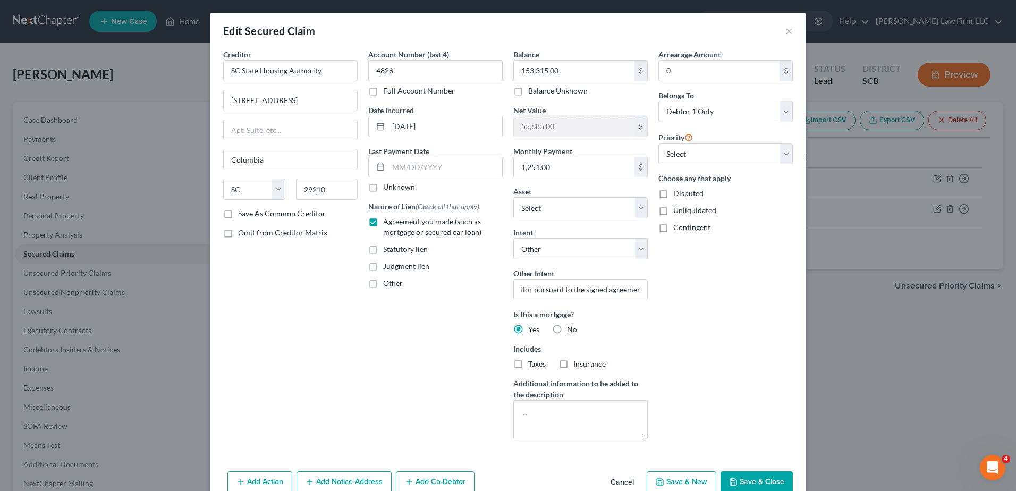
scroll to position [0, 0]
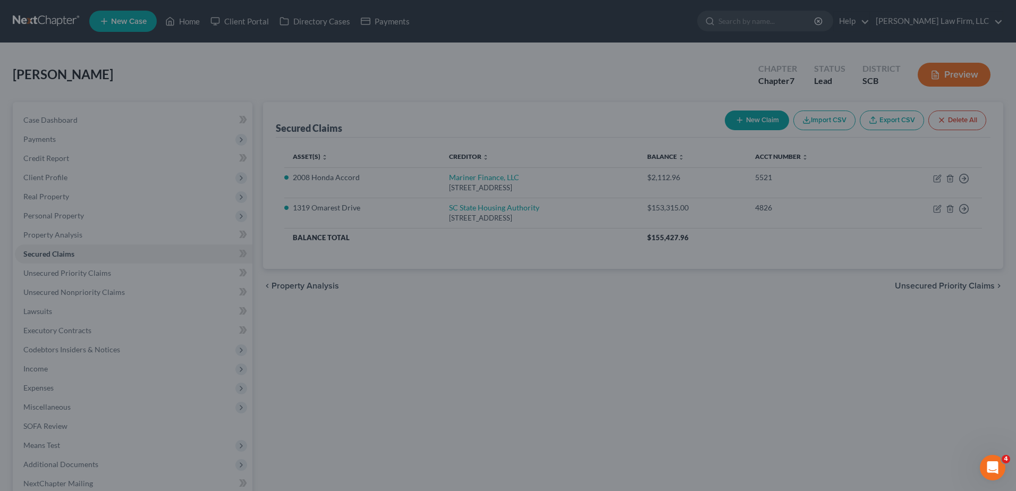
select select "18"
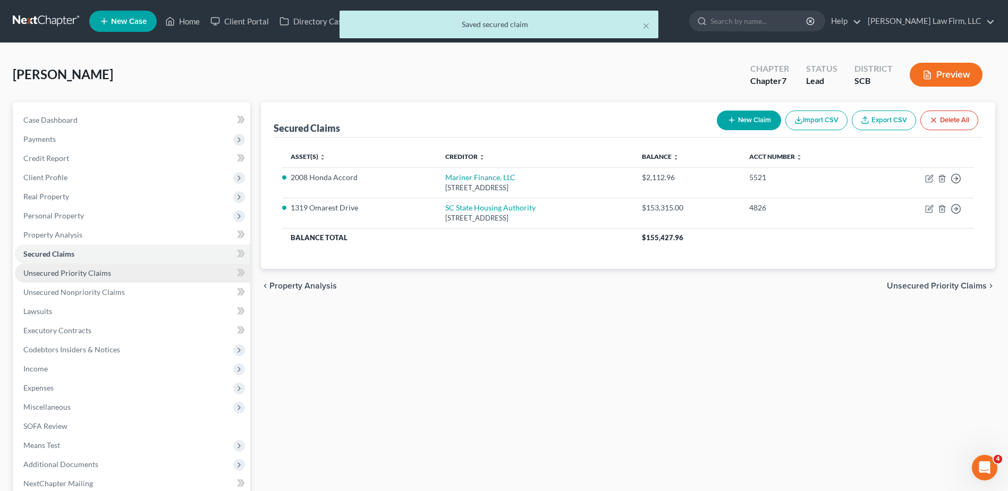
click at [120, 276] on link "Unsecured Priority Claims" at bounding box center [132, 273] width 235 height 19
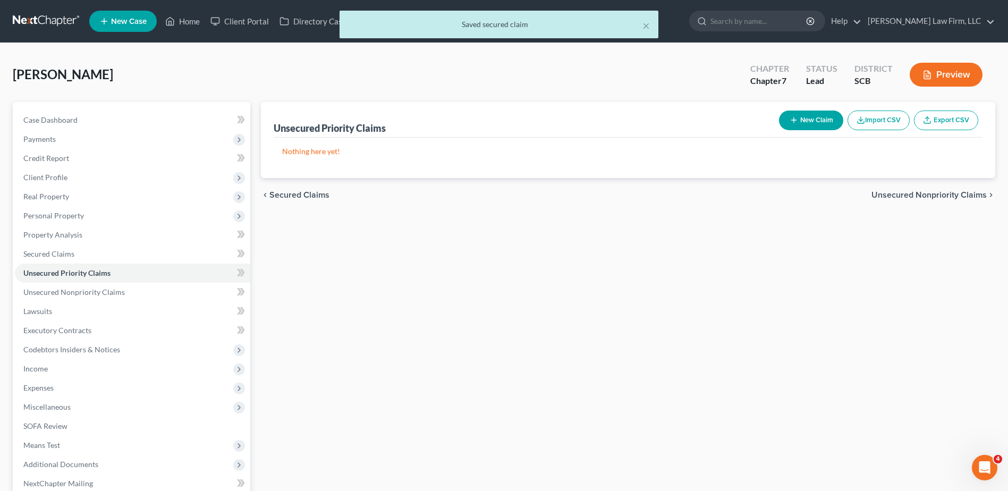
click at [807, 121] on button "New Claim" at bounding box center [811, 121] width 64 height 20
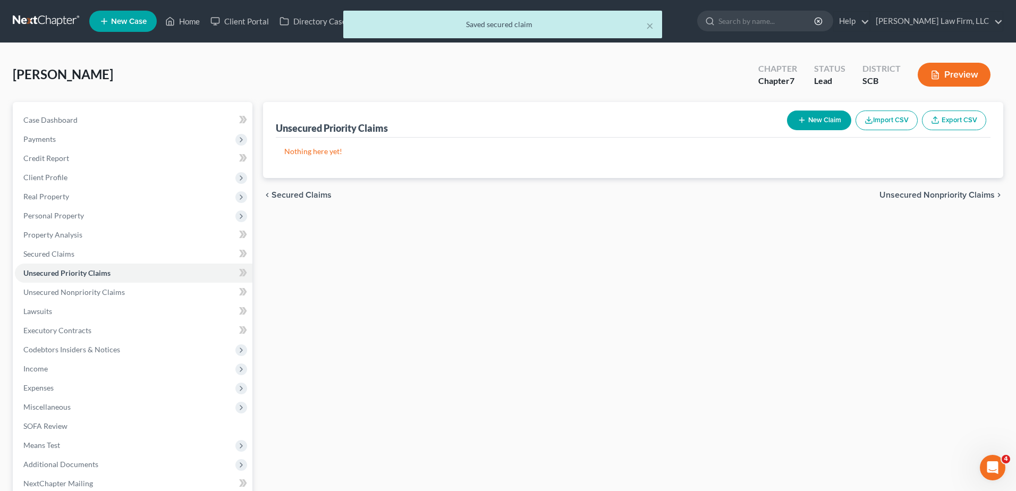
select select "0"
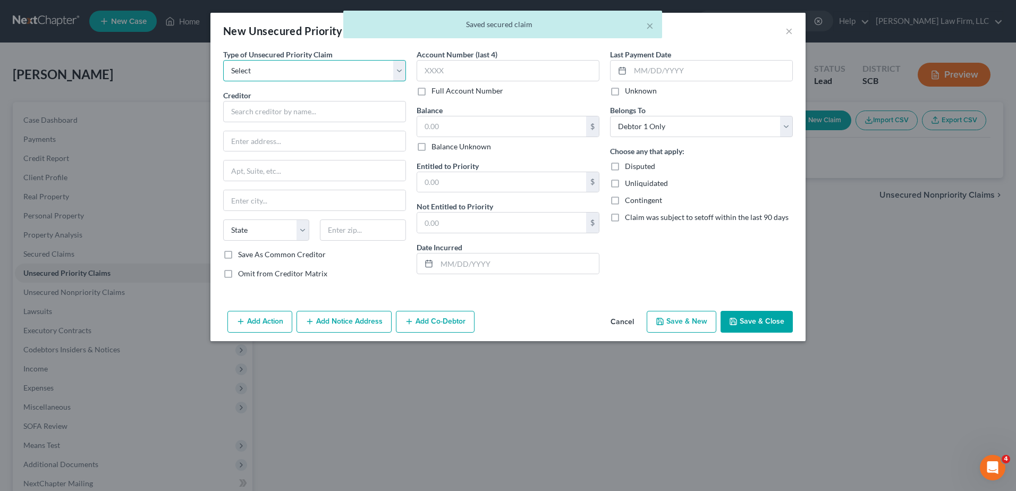
click at [337, 69] on select "Select Taxes & Other Government Units Domestic Support Obligations Extensions o…" at bounding box center [314, 70] width 183 height 21
select select "0"
click at [223, 60] on select "Select Taxes & Other Government Units Domestic Support Obligations Extensions o…" at bounding box center [314, 70] width 183 height 21
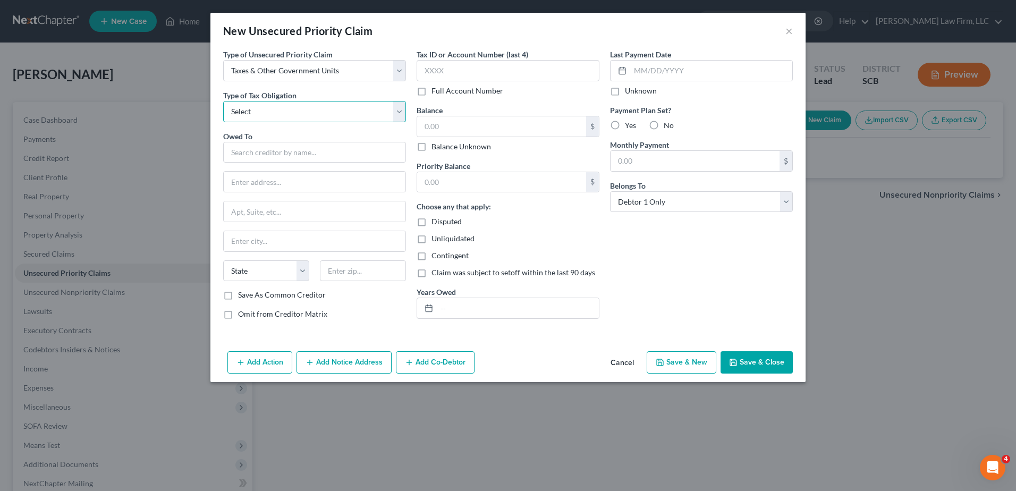
click at [309, 114] on select "Select Federal City State Franchise Tax Board Other" at bounding box center [314, 111] width 183 height 21
select select "0"
click at [223, 101] on select "Select Federal City State Franchise Tax Board Other" at bounding box center [314, 111] width 183 height 21
click at [303, 150] on input "text" at bounding box center [314, 152] width 183 height 21
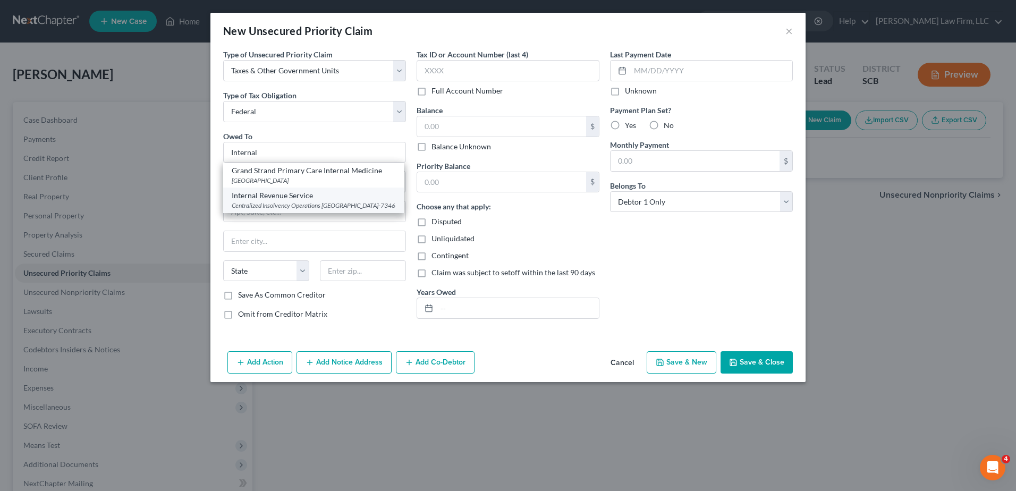
click at [309, 202] on div "Centralized Insolvency Operations PO Box 7346, Philadelphia, PA 19101-7346" at bounding box center [314, 205] width 164 height 9
type input "Internal Revenue Service"
type input "Centralized Insolvency Operations"
type input "PO Box 7346"
type input "Philadelphia"
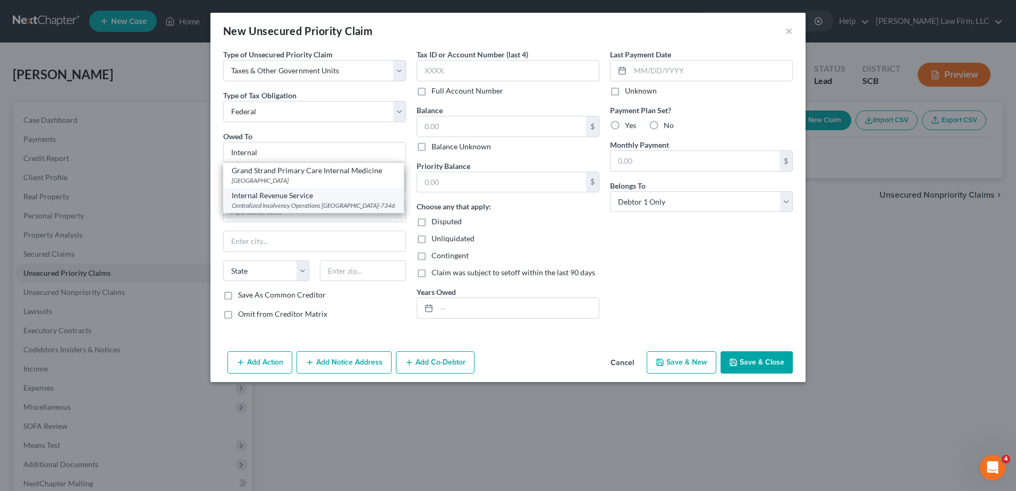
select select "39"
type input "19101-7346"
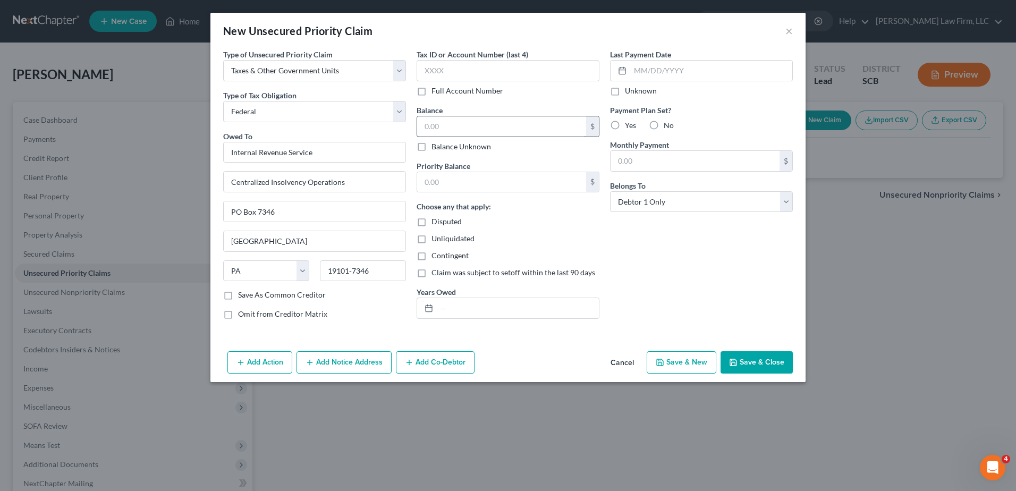
click at [458, 131] on input "text" at bounding box center [501, 126] width 169 height 20
type input "0.00"
click at [476, 307] on input "text" at bounding box center [518, 308] width 162 height 20
type input "Notice Only."
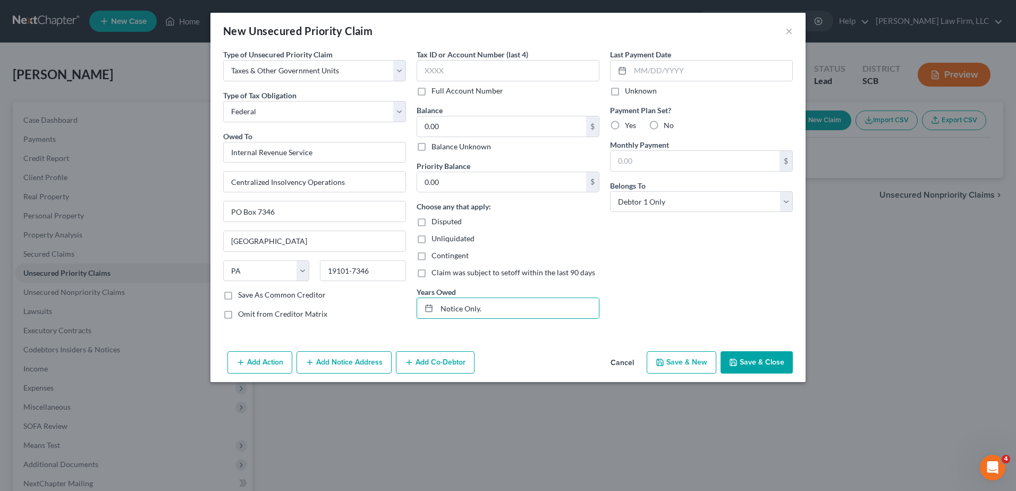
click at [340, 367] on button "Add Notice Address" at bounding box center [344, 362] width 95 height 22
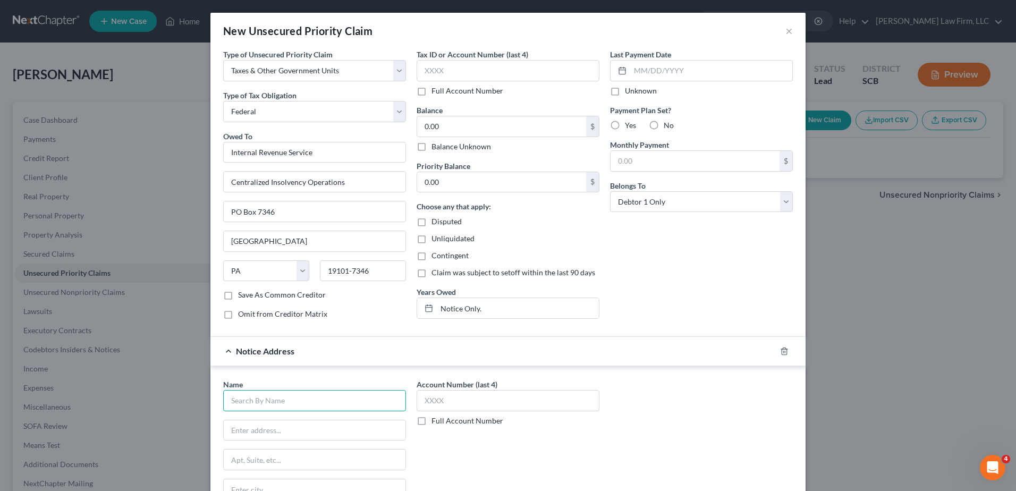
click at [314, 399] on input "text" at bounding box center [314, 400] width 183 height 21
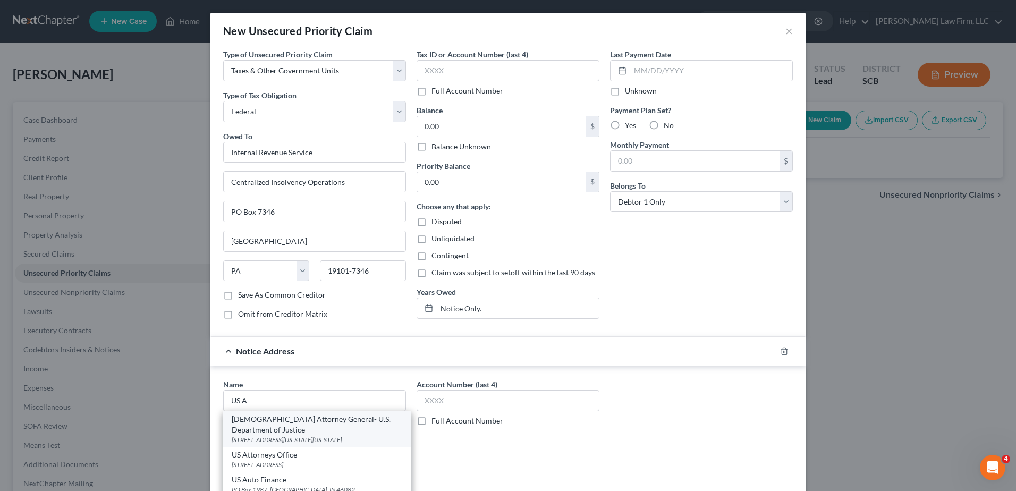
click at [286, 435] on div "950 Pennsylvania Avenue, NW, Washington, DC 20530" at bounding box center [317, 439] width 171 height 9
type input "US Attorney General- U.S. Department of Justice"
type input "950 Pennsylvania Avenue, NW"
type input "Washington"
select select "8"
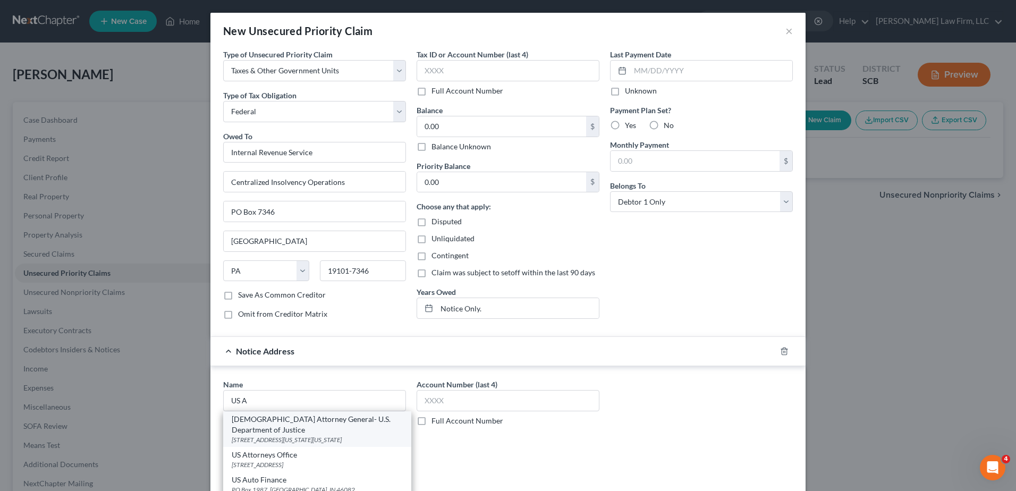
type input "20530"
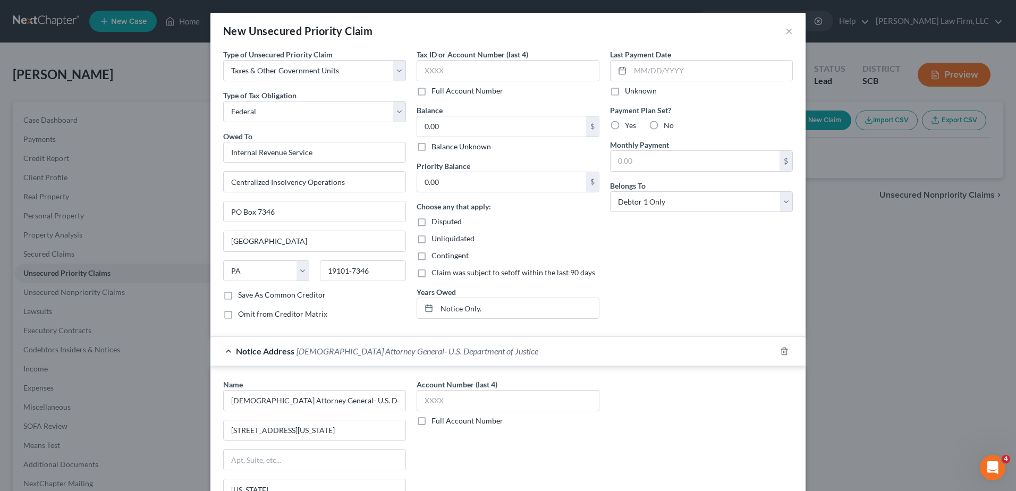
click at [452, 344] on div "Notice Address US Attorney General- U.S. Department of Justice" at bounding box center [493, 351] width 566 height 28
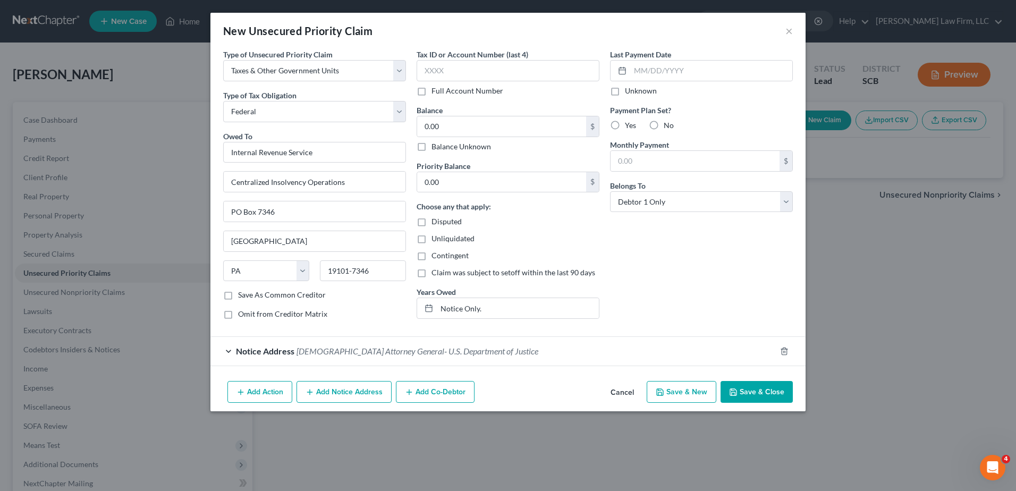
click at [344, 390] on button "Add Notice Address" at bounding box center [344, 392] width 95 height 22
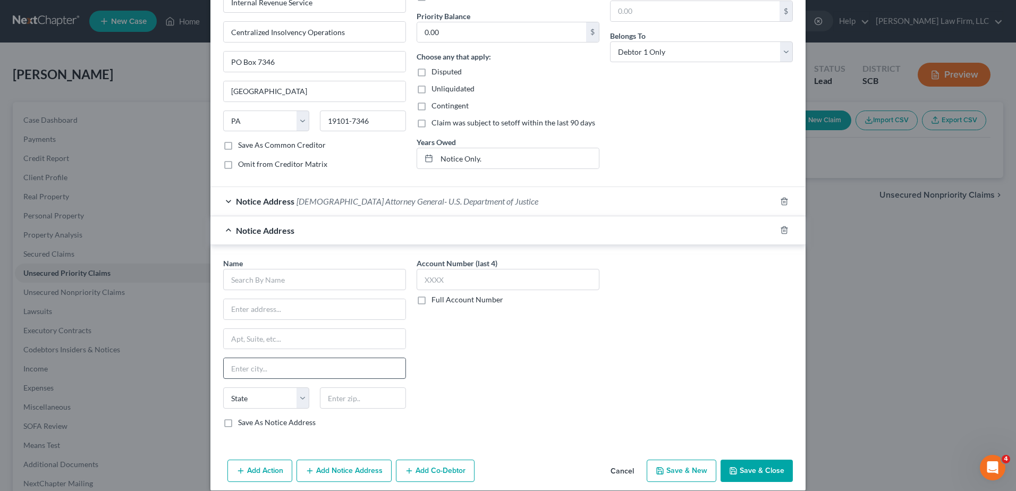
scroll to position [159, 0]
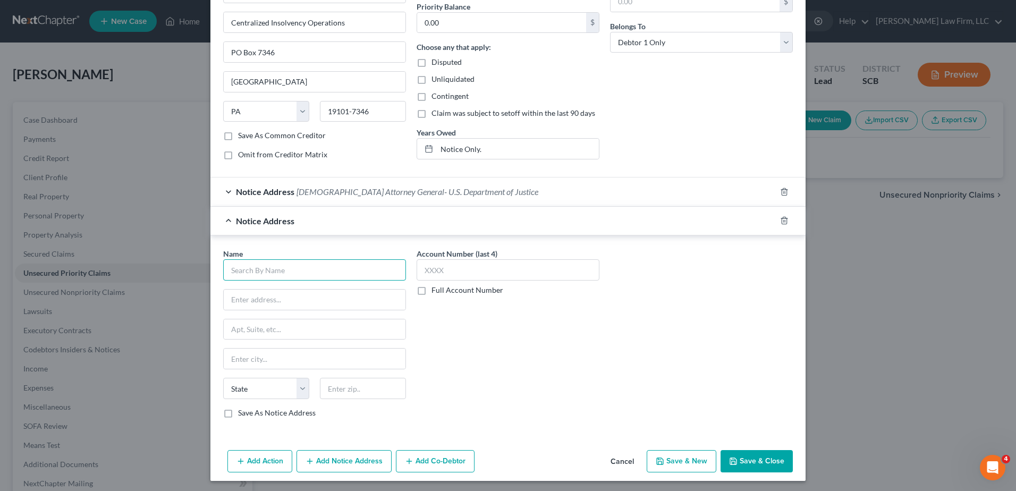
click at [300, 271] on input "text" at bounding box center [314, 269] width 183 height 21
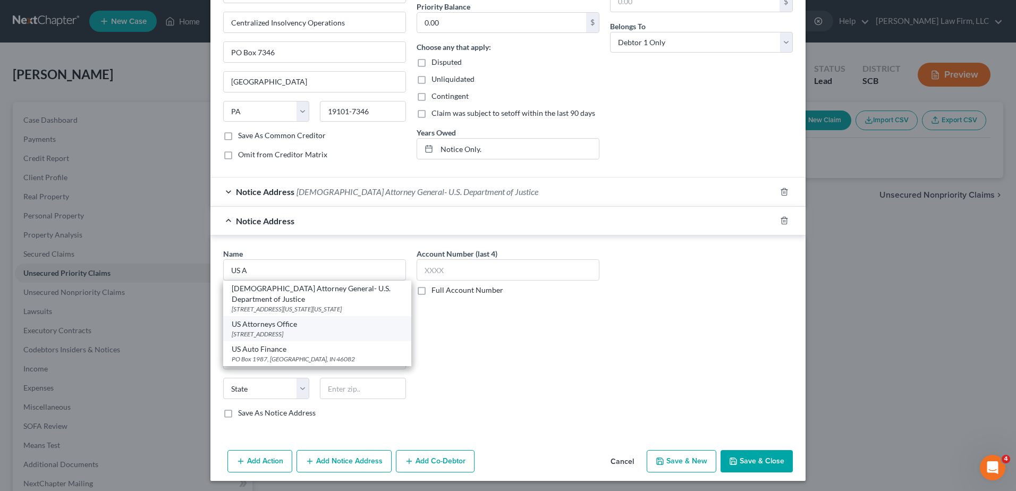
click at [306, 330] on div "1441 Main Street Suite 29201, Columbia, SC 29201" at bounding box center [317, 334] width 171 height 9
type input "US Attorneys Office"
type input "1441 Main Street"
type input "Suite 29201"
type input "Columbia"
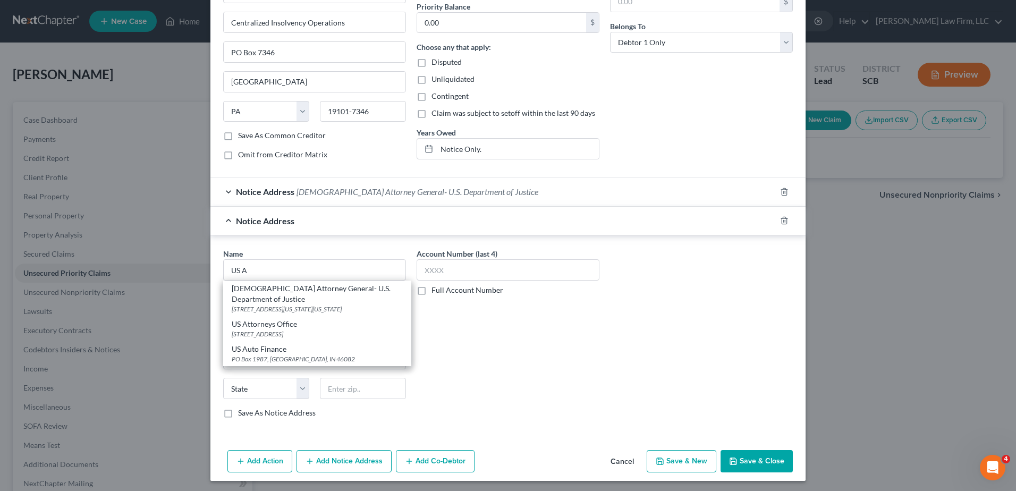
select select "42"
type input "29201"
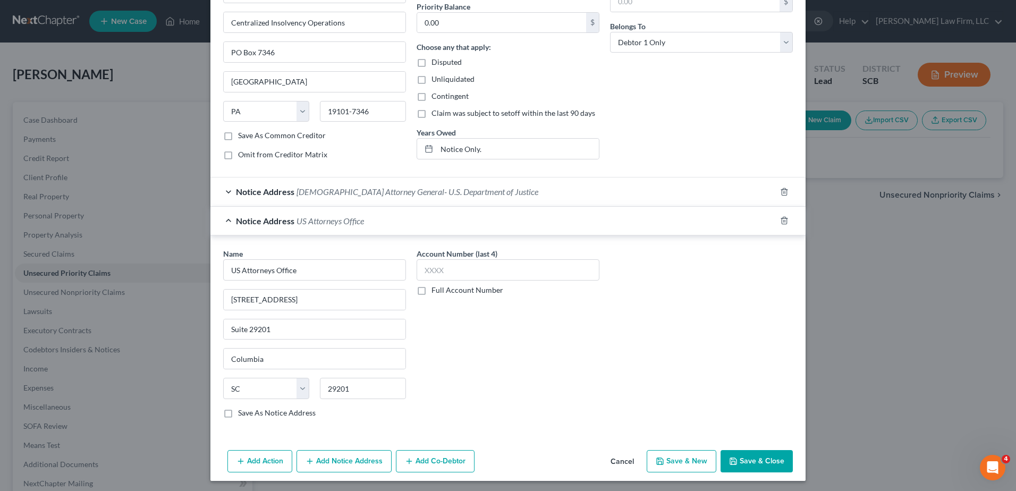
click at [481, 224] on div "Notice Address US Attorneys Office" at bounding box center [493, 221] width 566 height 28
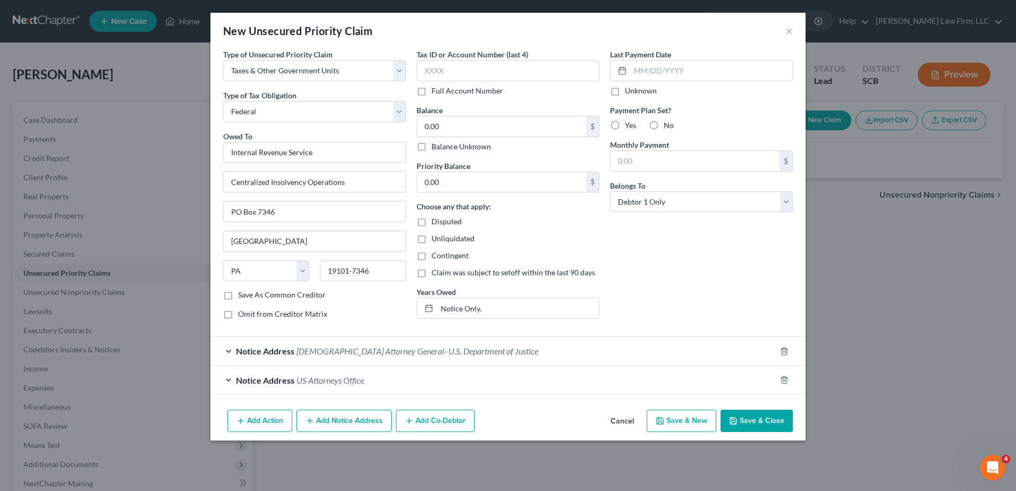
scroll to position [0, 0]
click at [758, 423] on button "Save & Close" at bounding box center [757, 421] width 72 height 22
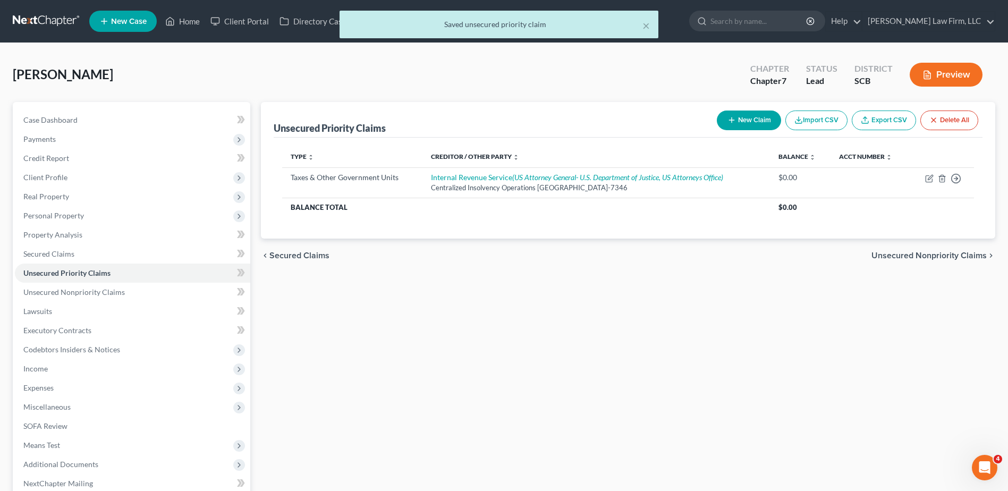
click at [750, 121] on button "New Claim" at bounding box center [749, 121] width 64 height 20
select select "0"
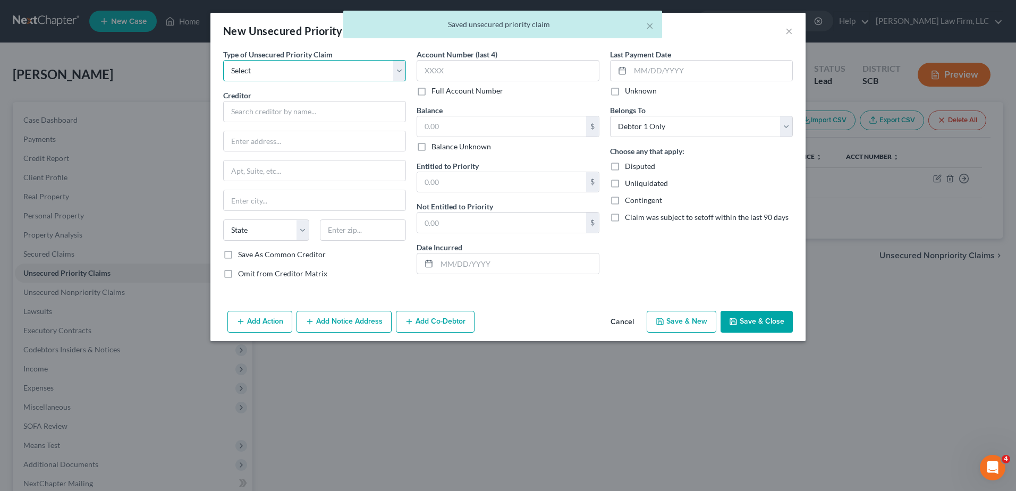
click at [323, 66] on select "Select Taxes & Other Government Units Domestic Support Obligations Extensions o…" at bounding box center [314, 70] width 183 height 21
select select "0"
click at [223, 60] on select "Select Taxes & Other Government Units Domestic Support Obligations Extensions o…" at bounding box center [314, 70] width 183 height 21
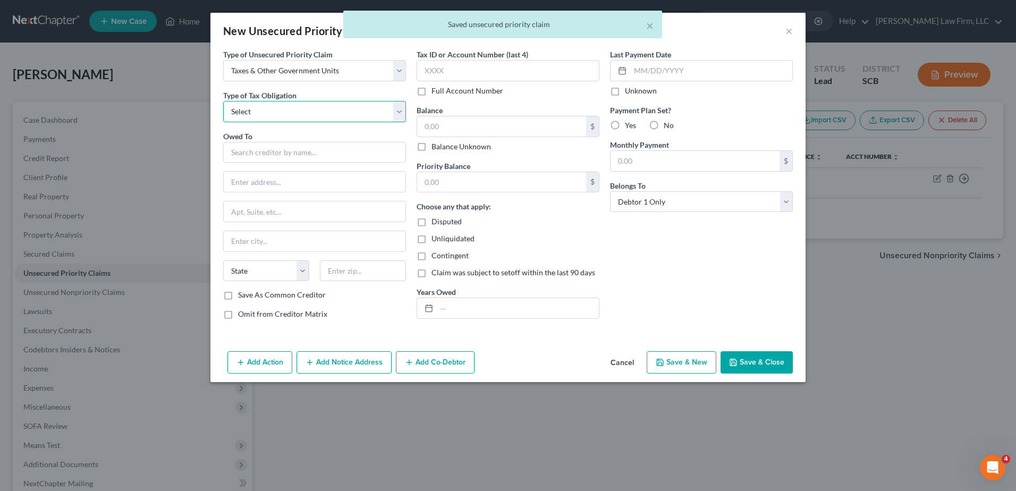
click at [305, 112] on select "Select Federal City State Franchise Tax Board Other" at bounding box center [314, 111] width 183 height 21
select select "2"
click at [223, 101] on select "Select Federal City State Franchise Tax Board Other" at bounding box center [314, 111] width 183 height 21
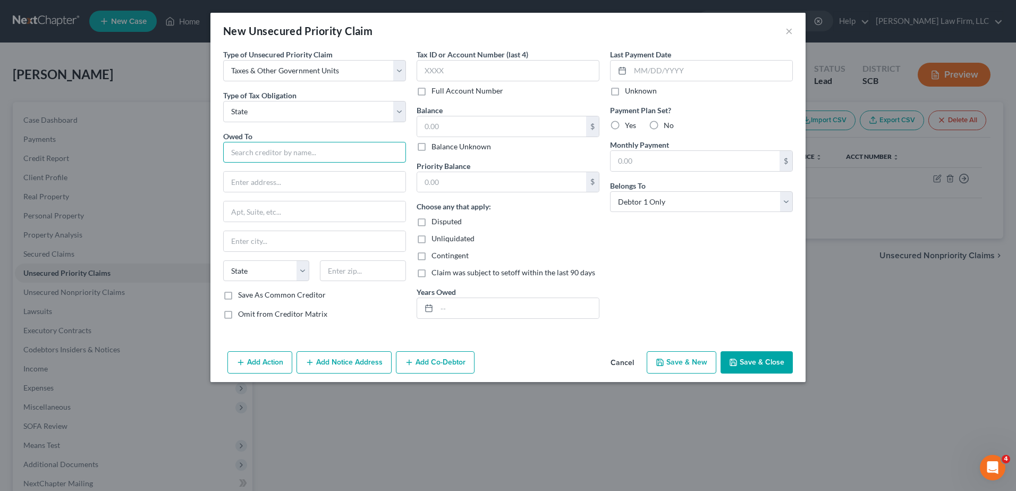
click at [277, 148] on input "text" at bounding box center [314, 152] width 183 height 21
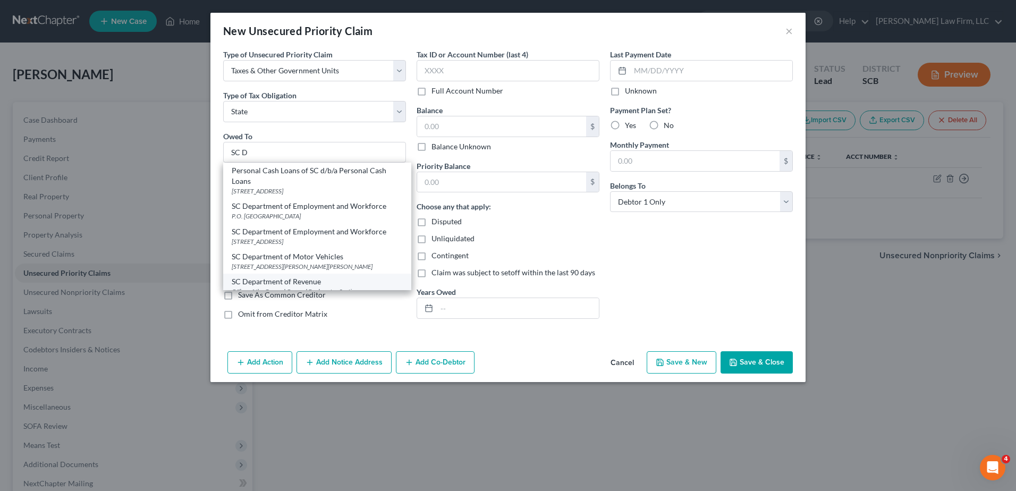
click at [294, 282] on div "SC Department of Revenue" at bounding box center [317, 281] width 171 height 11
type input "SC Department of Revenue"
type input "Office of the General Counsel Bankruptcy Section"
type input "300A Outlet Pointe Blvd"
type input "Columbia"
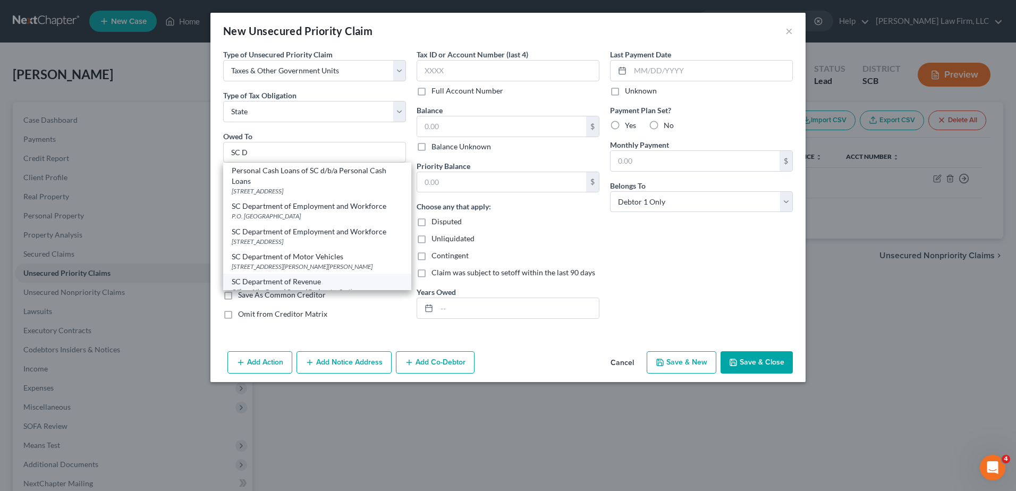
select select "42"
type input "29210-5666"
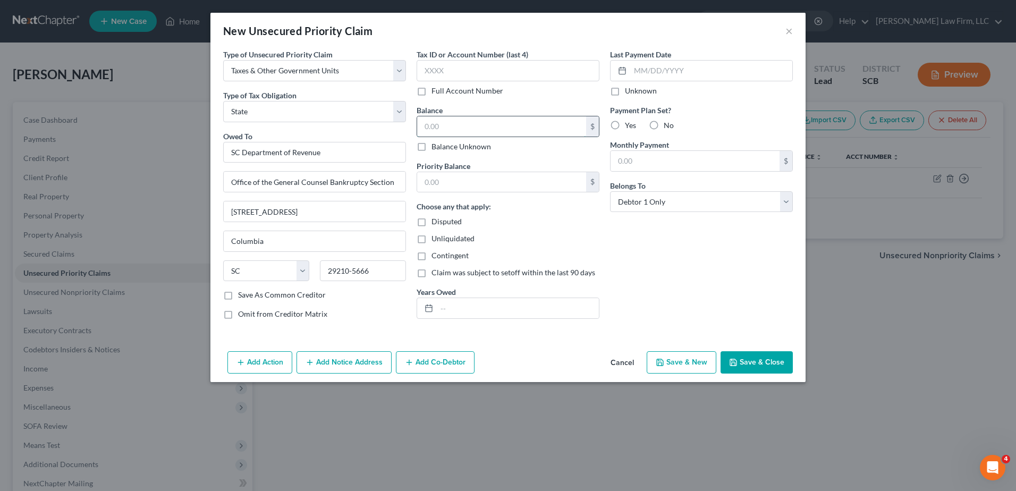
click at [461, 123] on input "text" at bounding box center [501, 126] width 169 height 20
click at [477, 303] on input "text" at bounding box center [518, 308] width 162 height 20
click at [768, 361] on button "Save & Close" at bounding box center [757, 362] width 72 height 22
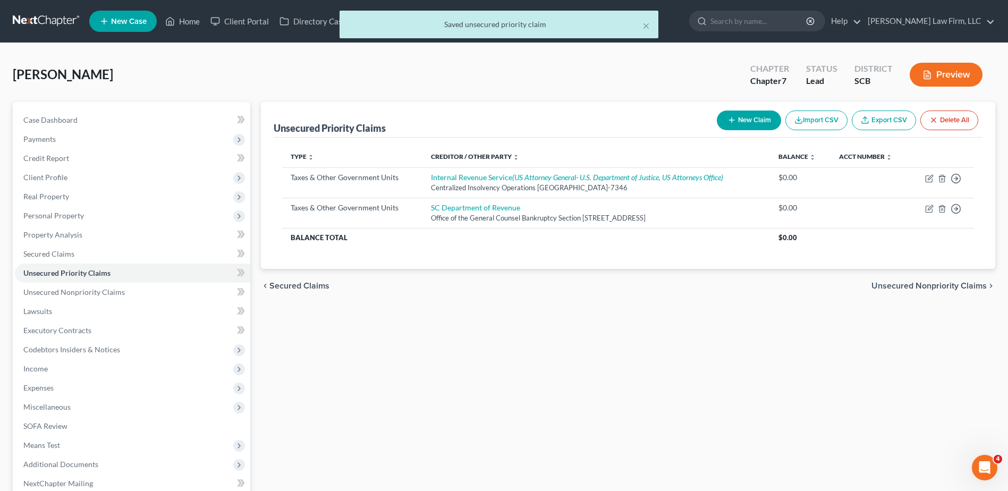
click at [762, 125] on button "New Claim" at bounding box center [749, 121] width 64 height 20
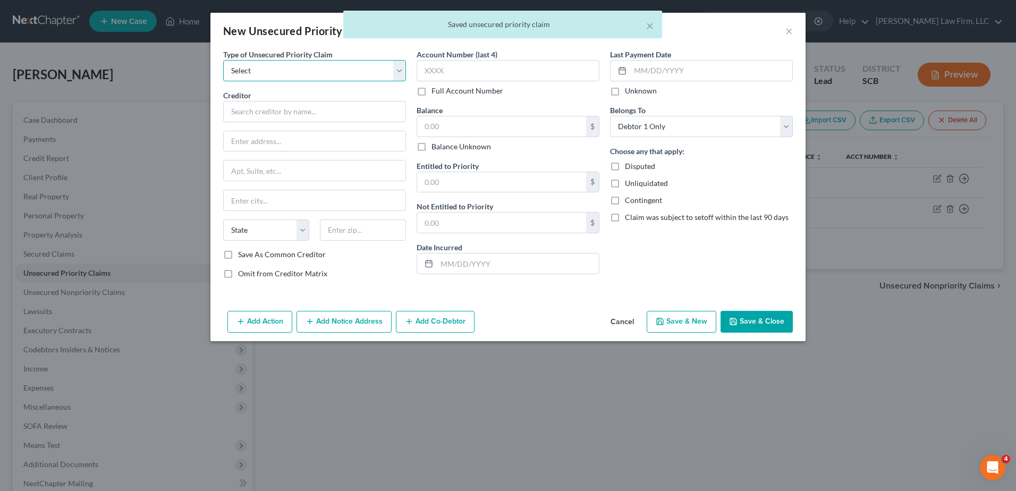
click at [342, 66] on select "Select Taxes & Other Government Units Domestic Support Obligations Extensions o…" at bounding box center [314, 70] width 183 height 21
click at [223, 60] on select "Select Taxes & Other Government Units Domestic Support Obligations Extensions o…" at bounding box center [314, 70] width 183 height 21
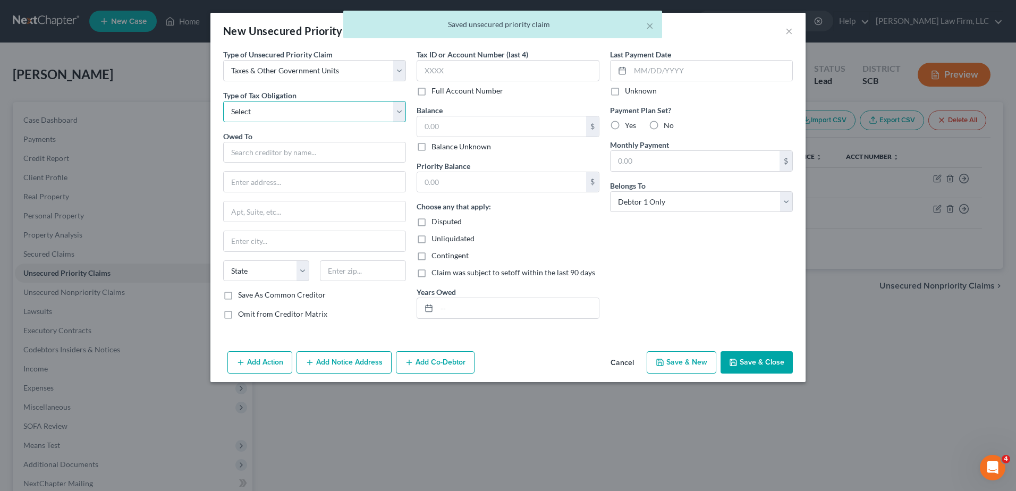
click at [340, 110] on select "Select Federal City State Franchise Tax Board Other" at bounding box center [314, 111] width 183 height 21
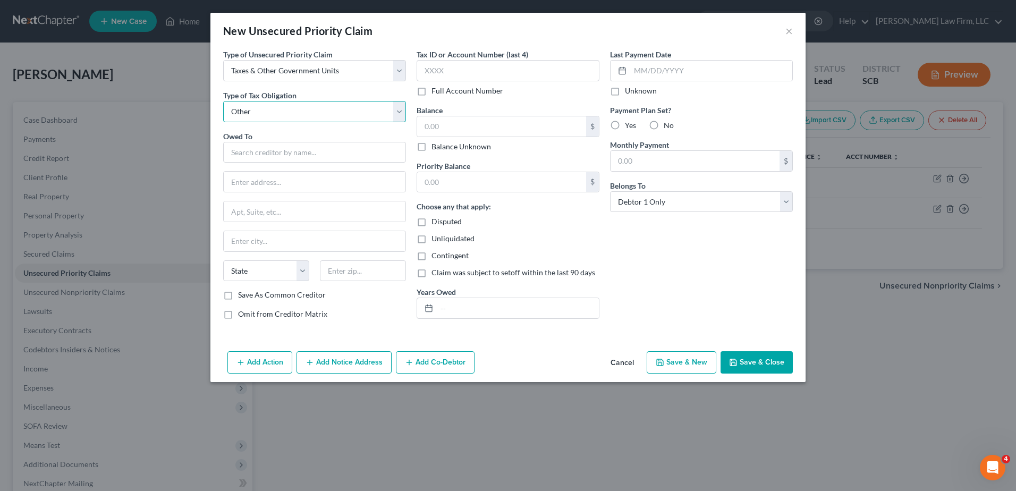
click at [223, 101] on select "Select Federal City State Franchise Tax Board Other" at bounding box center [314, 111] width 183 height 21
click at [288, 156] on input "text" at bounding box center [314, 152] width 183 height 21
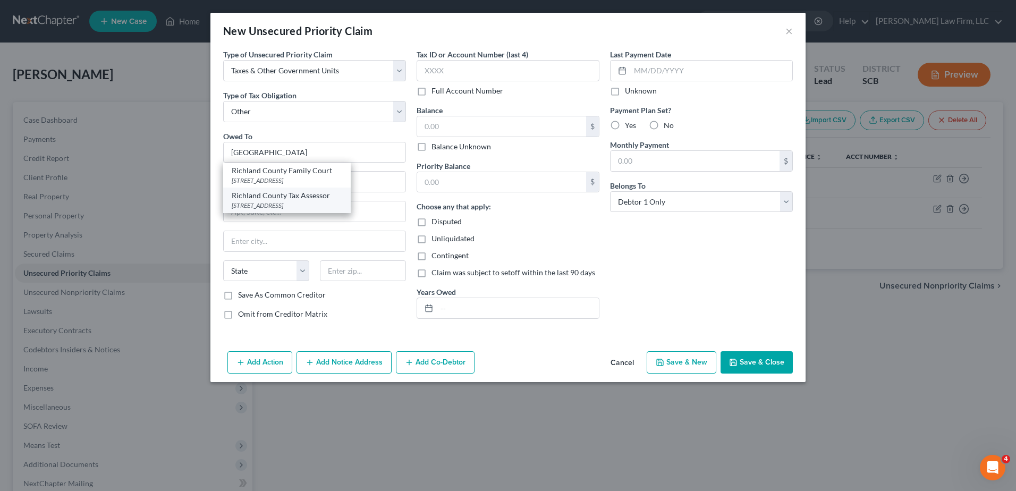
click at [290, 210] on div "Richland County Tax Assessor 2020 Hampton St, Columbia, SC 29204" at bounding box center [287, 200] width 128 height 25
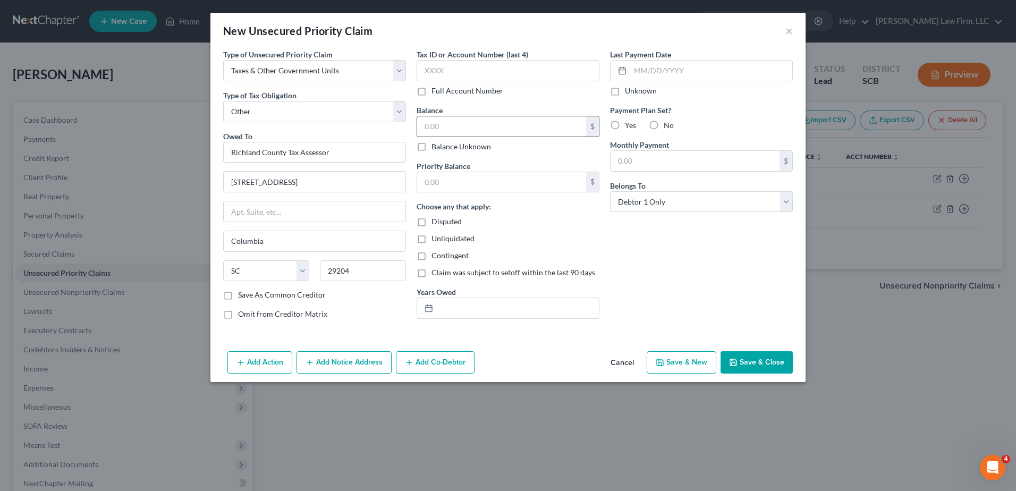
click at [440, 124] on input "text" at bounding box center [501, 126] width 169 height 20
click at [449, 314] on input "text" at bounding box center [518, 308] width 162 height 20
click at [753, 366] on button "Save & Close" at bounding box center [757, 362] width 72 height 22
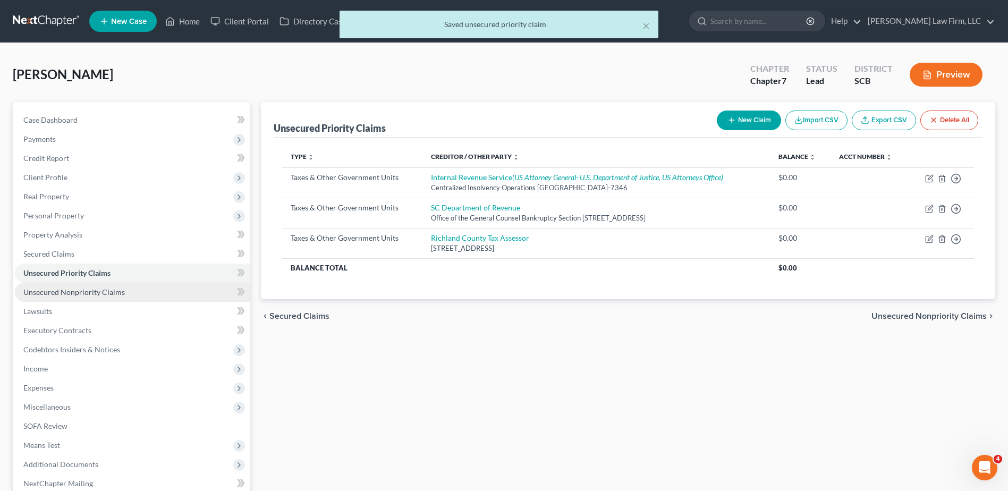
click at [77, 290] on span "Unsecured Nonpriority Claims" at bounding box center [74, 292] width 102 height 9
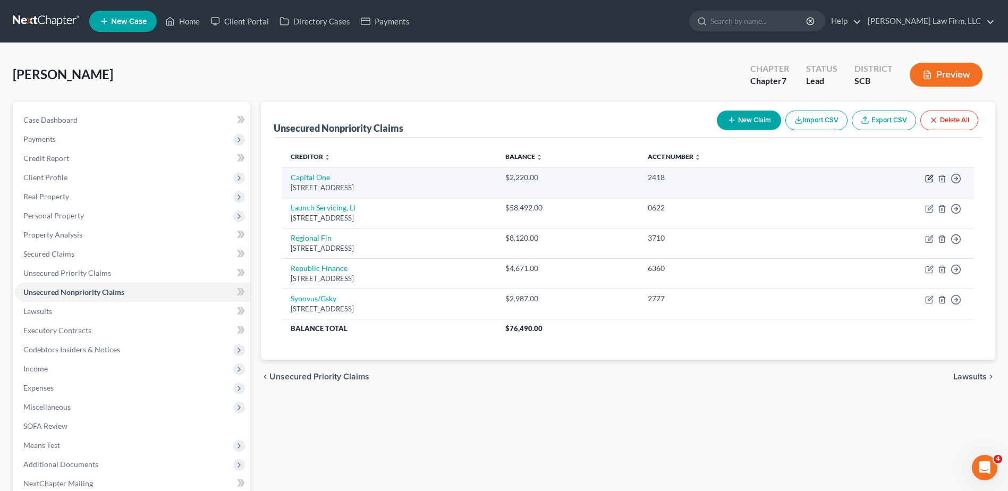
click at [931, 180] on icon "button" at bounding box center [929, 178] width 9 height 9
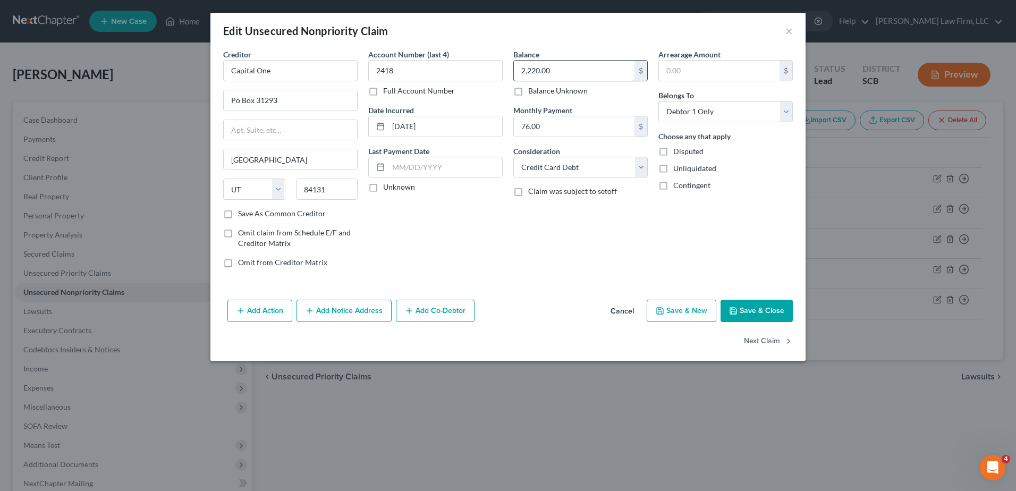
click at [582, 73] on input "2,220.00" at bounding box center [574, 71] width 121 height 20
click at [418, 167] on input "text" at bounding box center [446, 167] width 114 height 20
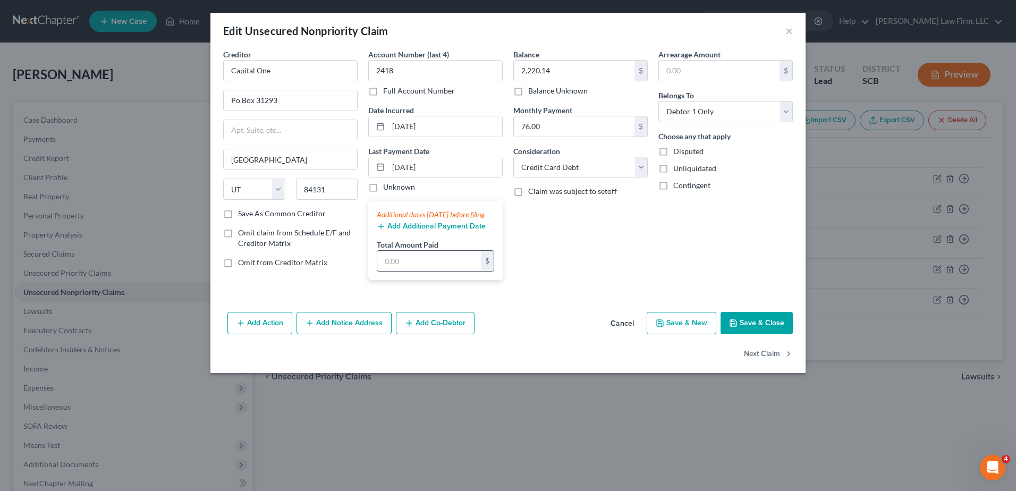
click at [403, 271] on input "text" at bounding box center [429, 261] width 104 height 20
click at [564, 127] on input "76.00" at bounding box center [574, 126] width 121 height 20
click at [759, 333] on button "Save & Close" at bounding box center [757, 323] width 72 height 22
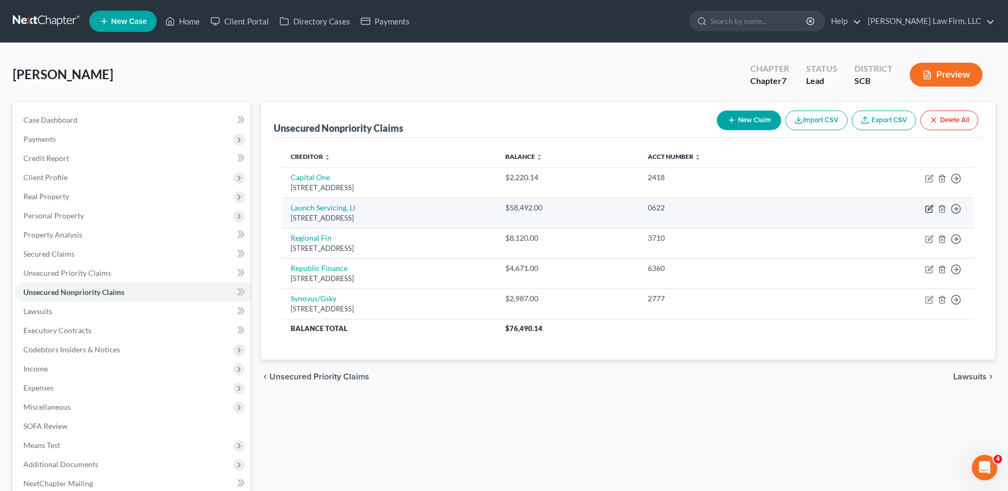
click at [928, 209] on icon "button" at bounding box center [929, 209] width 9 height 9
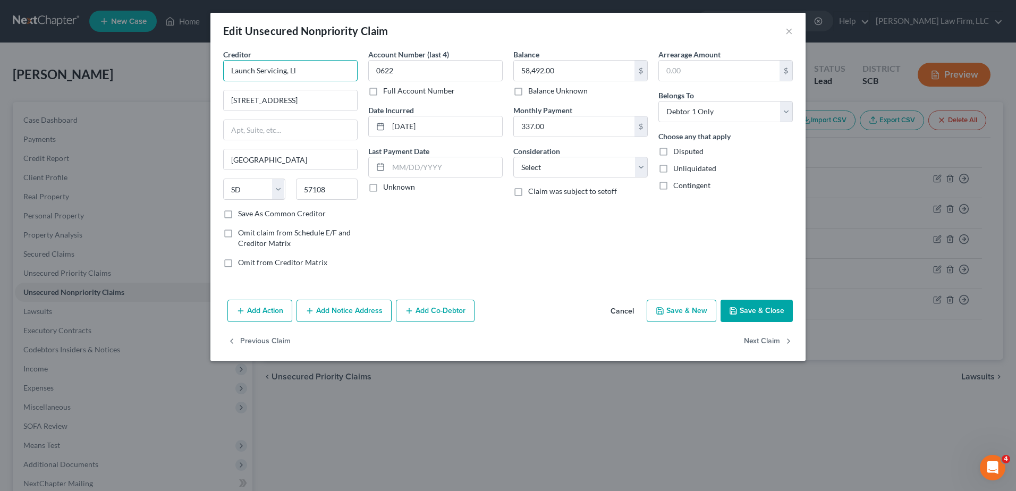
click at [313, 70] on input "Launch Servicing, Ll" at bounding box center [290, 70] width 134 height 21
click at [329, 100] on input "5109 Broadband Ln Ste 400" at bounding box center [290, 100] width 133 height 20
click at [363, 307] on button "Add Notice Address" at bounding box center [344, 311] width 95 height 22
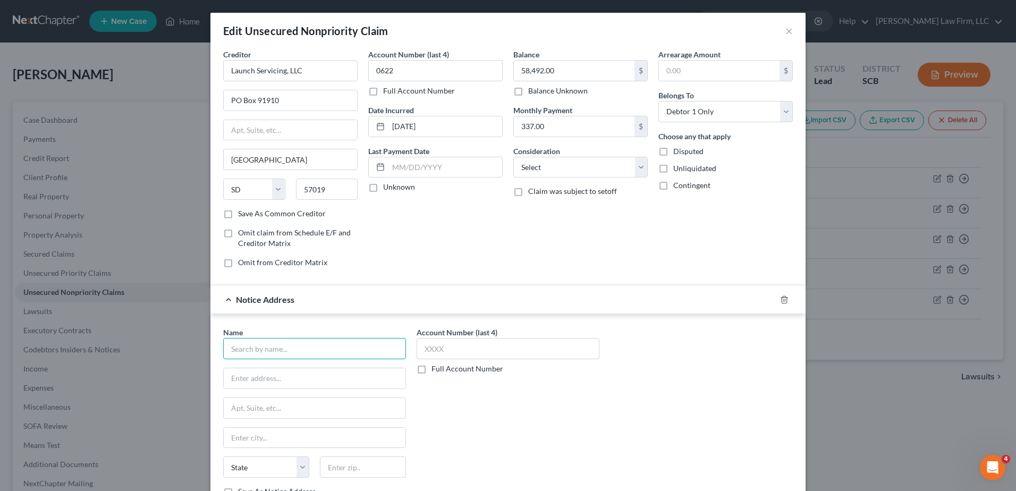
click at [299, 354] on input "text" at bounding box center [314, 348] width 183 height 21
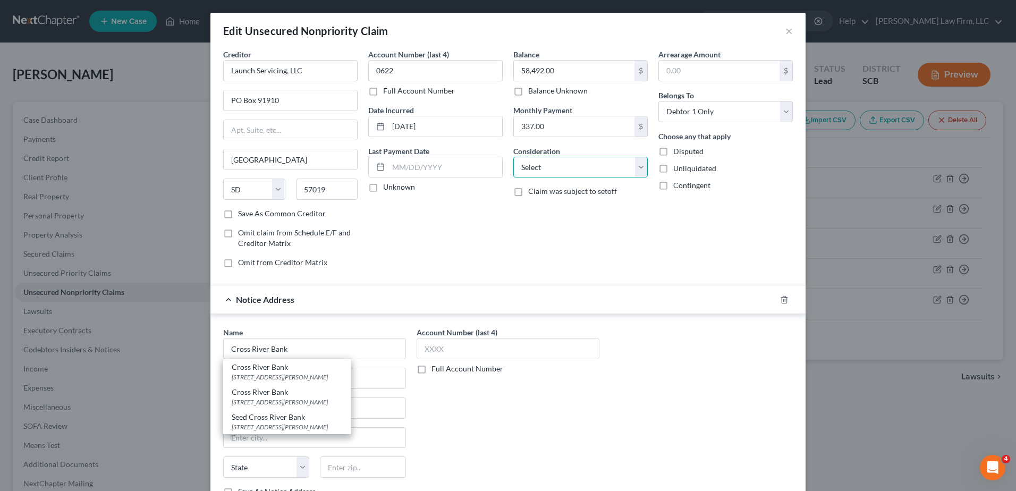
click at [615, 163] on select "Select Cable / Satellite Services Collection Agency Credit Card Debt Debt Couns…" at bounding box center [580, 167] width 134 height 21
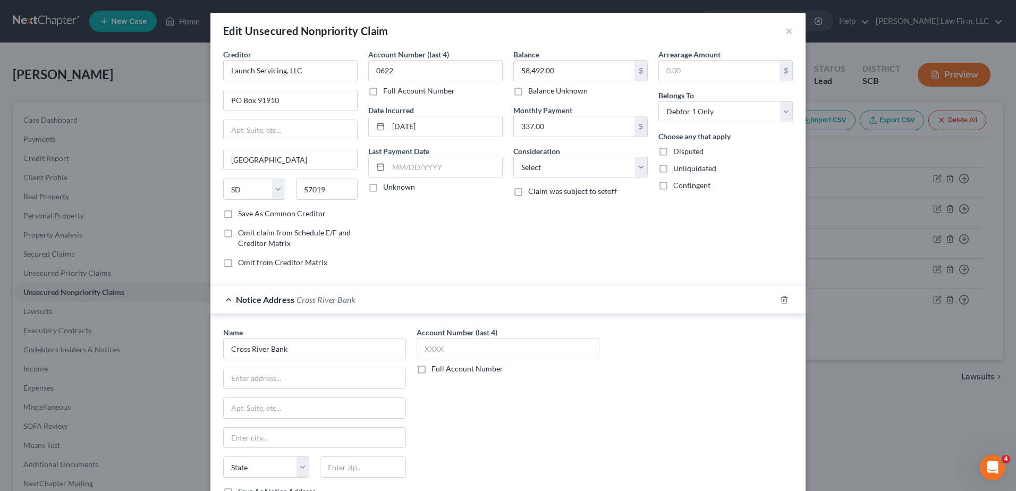
click at [691, 238] on div "Arrearage Amount $ Belongs To * Select Debtor 1 Only Debtor 2 Only Debtor 1 And…" at bounding box center [725, 162] width 145 height 227
click at [271, 375] on input "text" at bounding box center [315, 378] width 182 height 20
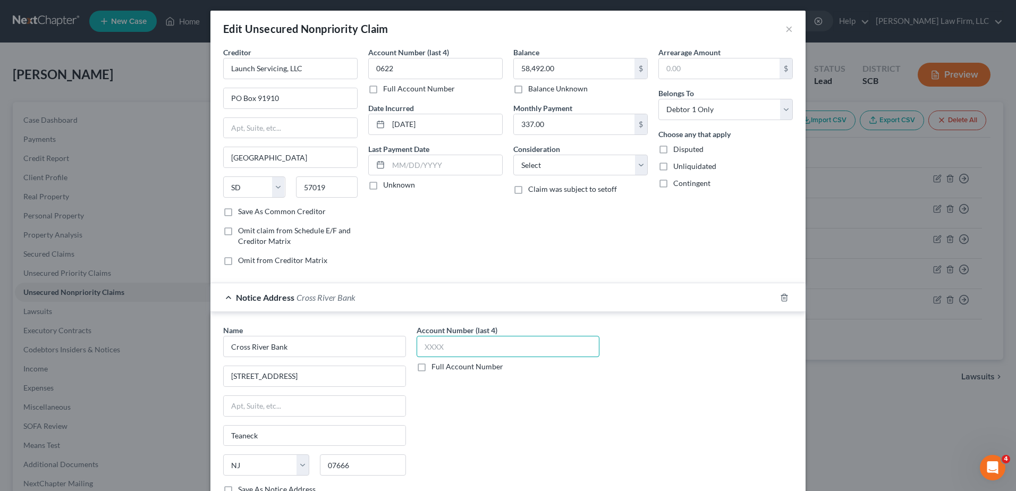
click at [439, 344] on input "text" at bounding box center [508, 346] width 183 height 21
click at [407, 67] on input "0622" at bounding box center [435, 68] width 134 height 21
click at [424, 254] on div "Account Number (last 4) 8000 Full Account Number Date Incurred 10-06-2023 Last …" at bounding box center [435, 160] width 145 height 227
click at [369, 290] on div "Notice Address Cross River Bank" at bounding box center [493, 297] width 566 height 28
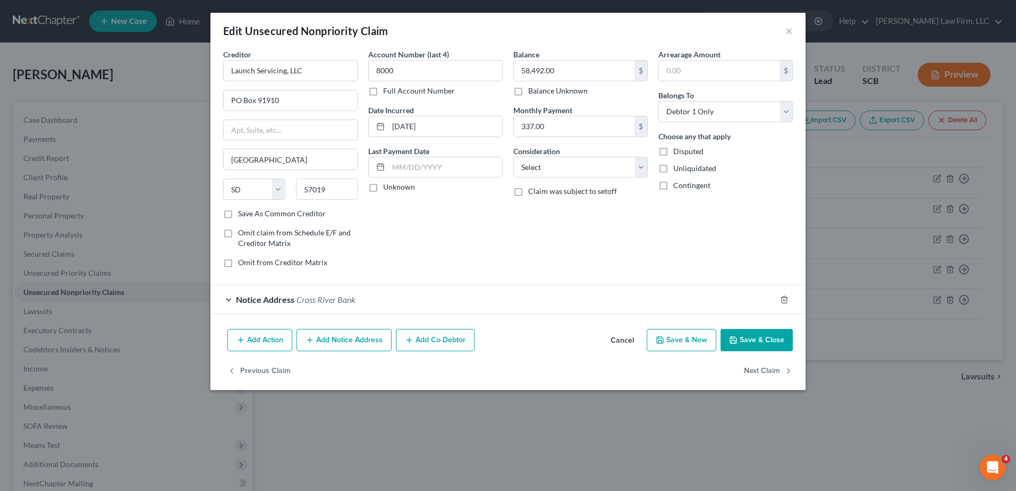
scroll to position [0, 0]
click at [616, 169] on select "Select Cable / Satellite Services Collection Agency Credit Card Debt Debt Couns…" at bounding box center [580, 167] width 134 height 21
click at [513, 157] on select "Select Cable / Satellite Services Collection Agency Credit Card Debt Debt Couns…" at bounding box center [580, 167] width 134 height 21
click at [570, 175] on select "Select Cable / Satellite Services Collection Agency Credit Card Debt Debt Couns…" at bounding box center [580, 167] width 134 height 21
click at [513, 157] on select "Select Cable / Satellite Services Collection Agency Credit Card Debt Debt Couns…" at bounding box center [580, 167] width 134 height 21
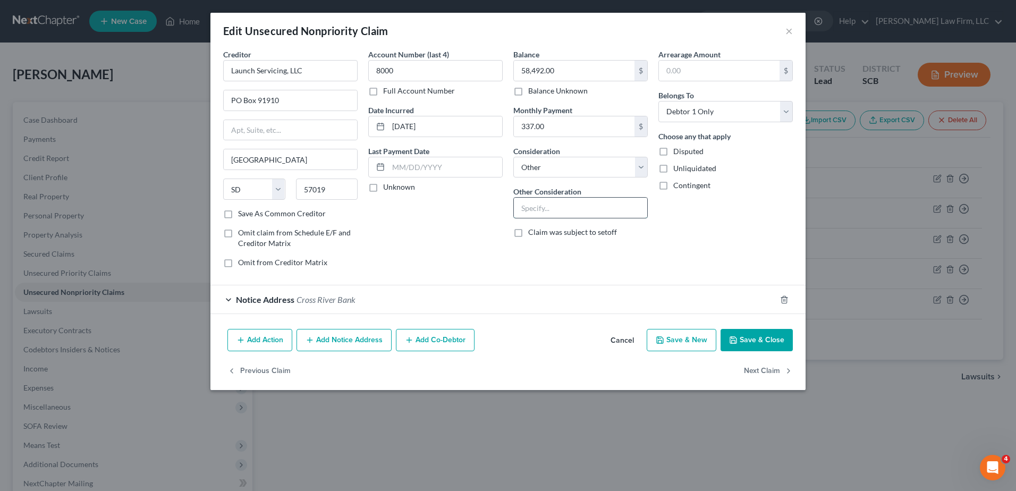
click at [559, 198] on input "text" at bounding box center [580, 208] width 133 height 20
click at [464, 209] on div "Account Number (last 4) 8000 Full Account Number Date Incurred 10-06-2023 Last …" at bounding box center [435, 162] width 145 height 227
click at [576, 171] on select "Select Cable / Satellite Services Collection Agency Credit Card Debt Debt Couns…" at bounding box center [580, 167] width 134 height 21
click at [513, 157] on select "Select Cable / Satellite Services Collection Agency Credit Card Debt Debt Couns…" at bounding box center [580, 167] width 134 height 21
click at [758, 343] on button "Save & Close" at bounding box center [757, 340] width 72 height 22
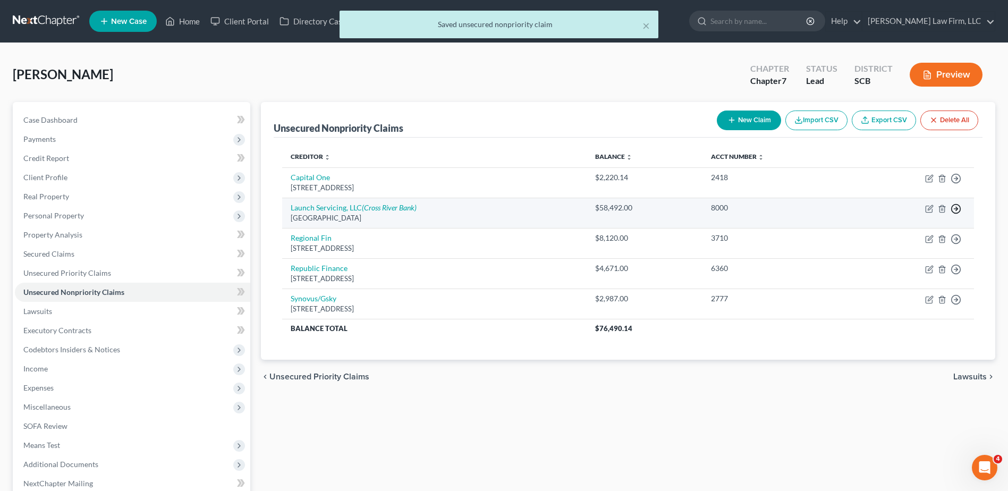
click at [957, 210] on polyline "button" at bounding box center [957, 209] width 2 height 4
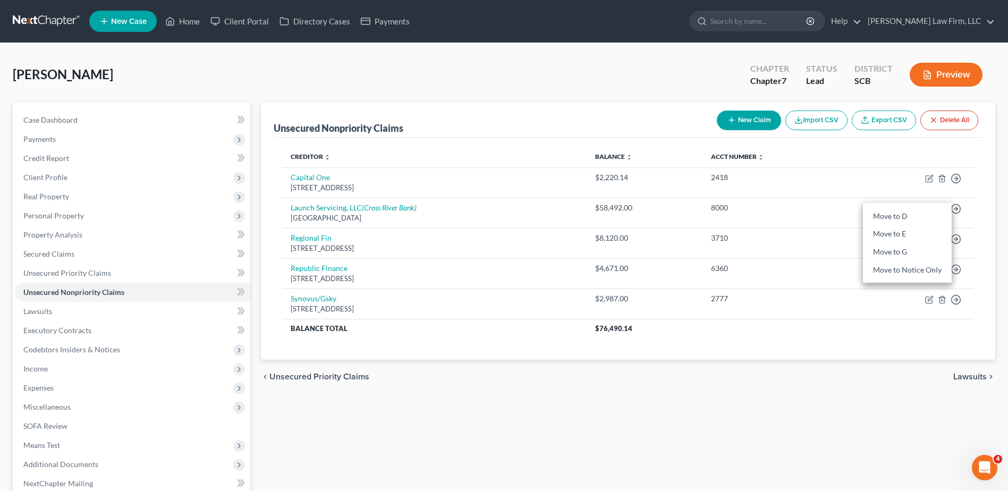
click at [992, 179] on div "Unsecured Nonpriority Claims New Claim Import CSV Export CSV Delete All Credito…" at bounding box center [628, 231] width 735 height 258
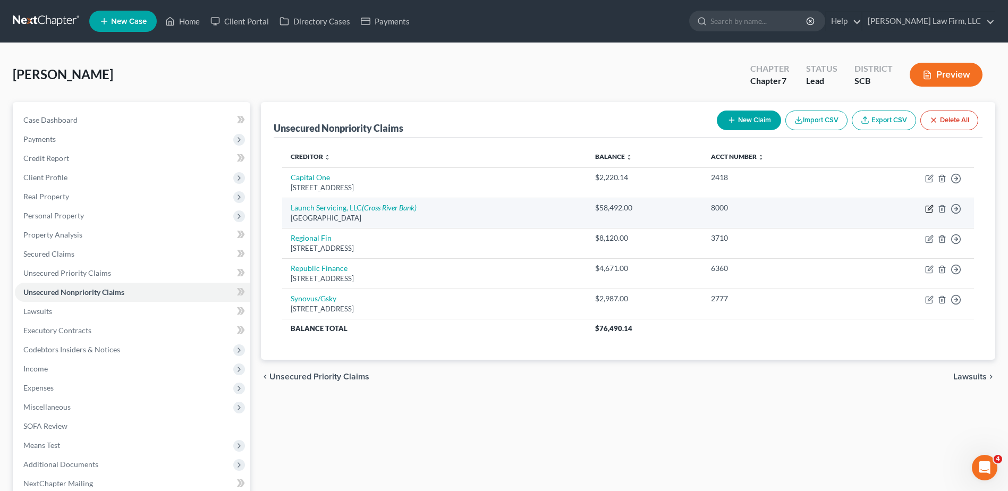
click at [928, 210] on icon "button" at bounding box center [929, 209] width 9 height 9
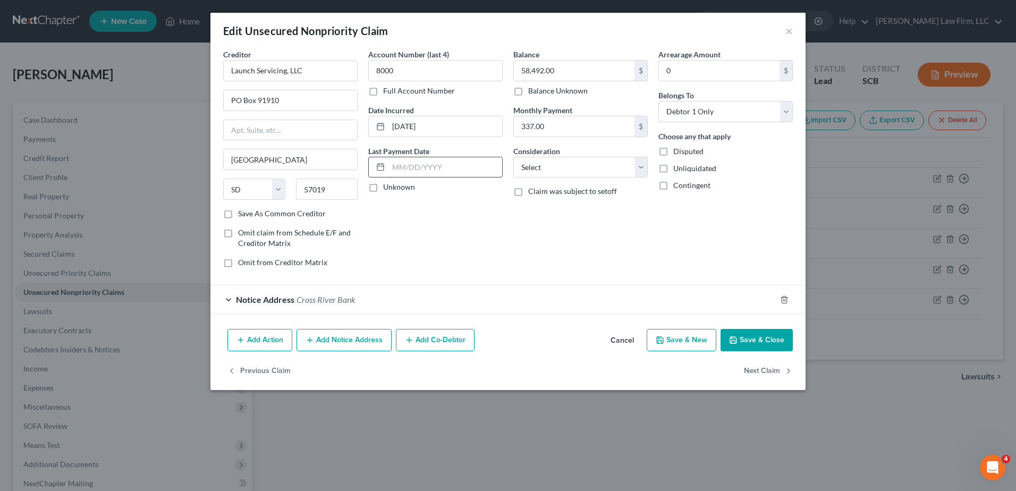
click at [443, 163] on input "text" at bounding box center [446, 167] width 114 height 20
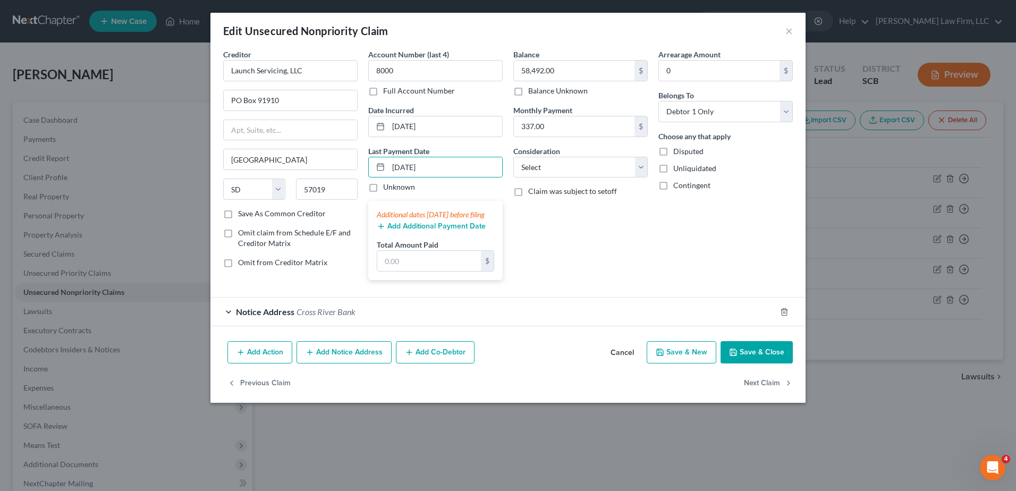
click at [433, 231] on button "Add Additional Payment Date" at bounding box center [431, 226] width 109 height 9
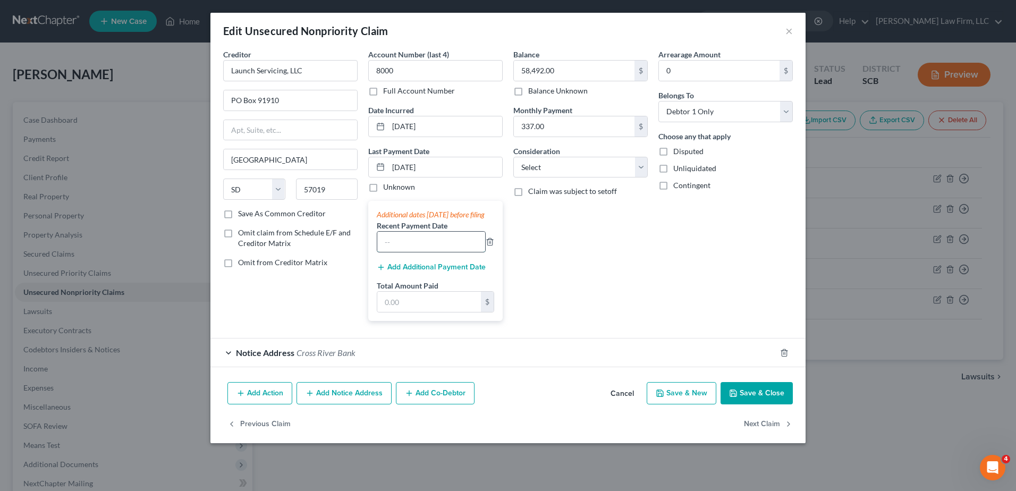
click at [426, 252] on input "text" at bounding box center [431, 242] width 108 height 20
click at [450, 168] on input "[DATE]" at bounding box center [446, 167] width 114 height 20
click at [430, 252] on input "[DATE]" at bounding box center [431, 242] width 108 height 20
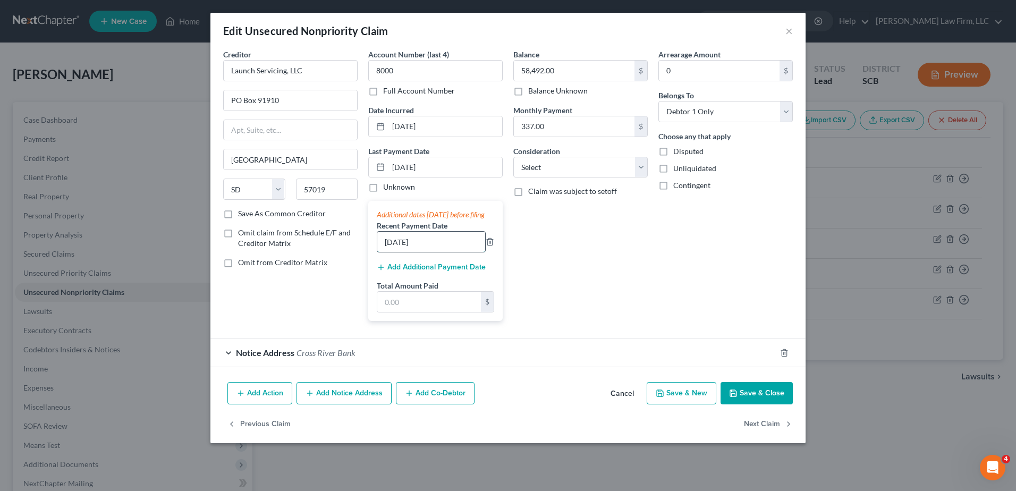
click at [430, 252] on input "[DATE]" at bounding box center [431, 242] width 108 height 20
click at [434, 272] on button "Add Additional Payment Date" at bounding box center [431, 267] width 109 height 9
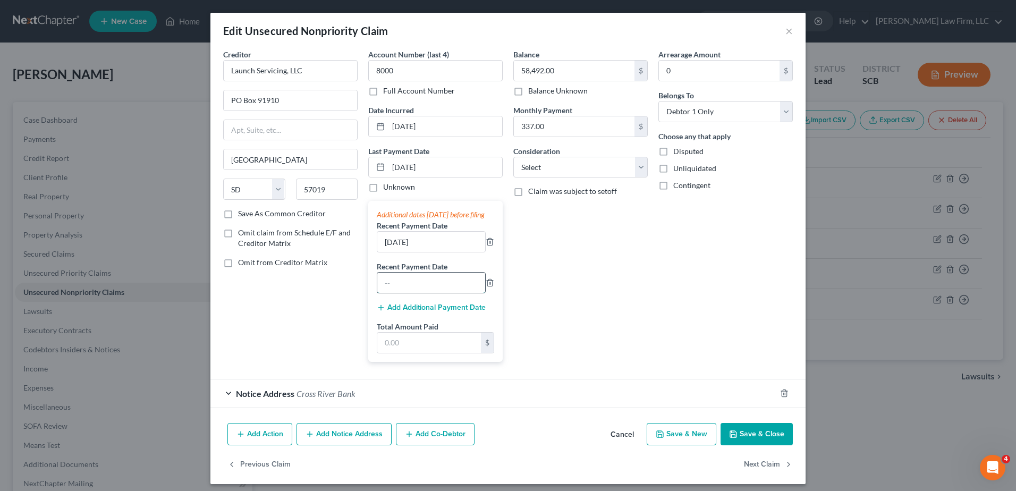
click at [432, 289] on input "text" at bounding box center [431, 283] width 108 height 20
click at [408, 353] on input "text" at bounding box center [429, 343] width 104 height 20
click at [608, 329] on div "Balance 58,492.00 $ Balance Unknown Balance Undetermined 58,492.00 $ Balance Un…" at bounding box center [580, 210] width 145 height 322
click at [761, 440] on button "Save & Close" at bounding box center [757, 434] width 72 height 22
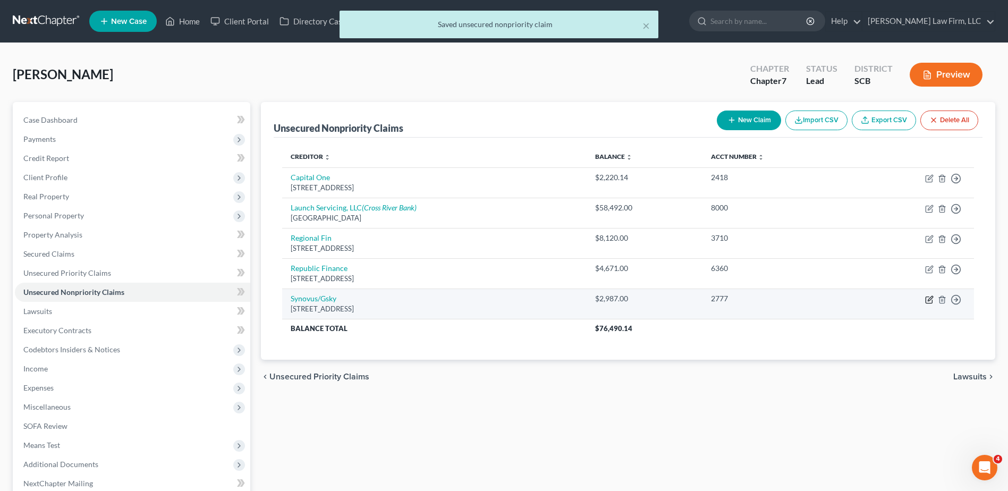
click at [928, 300] on icon "button" at bounding box center [929, 300] width 9 height 9
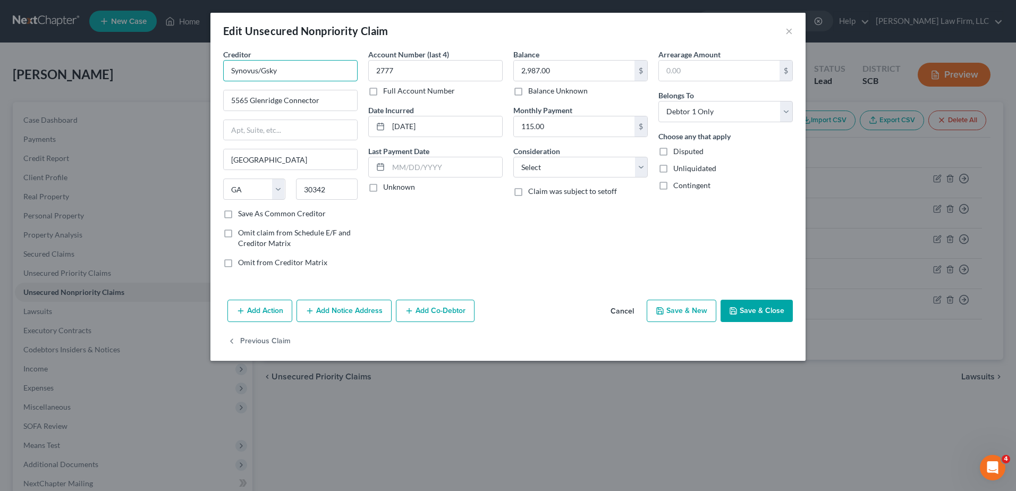
click at [284, 72] on input "Synovus/Gsky" at bounding box center [290, 70] width 134 height 21
click at [287, 96] on div "[STREET_ADDRESS]" at bounding box center [287, 99] width 111 height 9
click at [279, 66] on input "Greensky" at bounding box center [290, 70] width 134 height 21
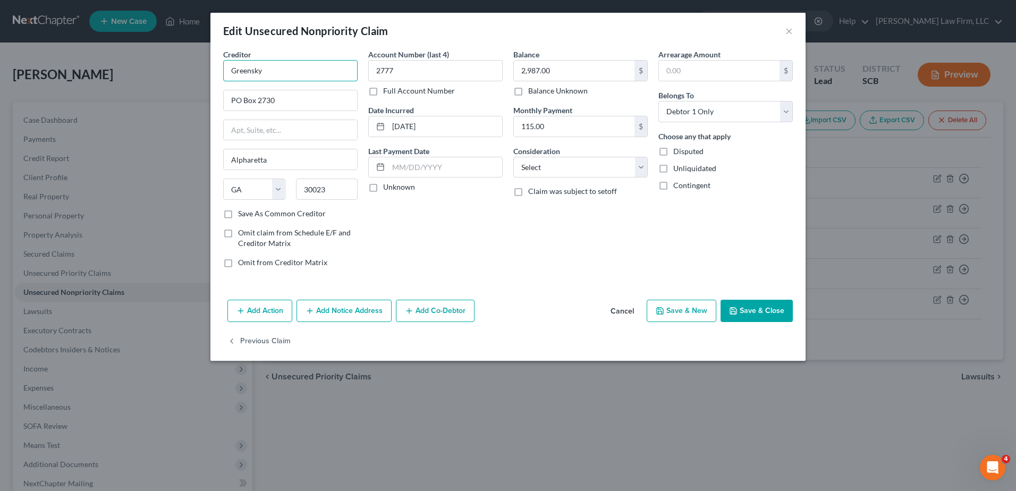
click at [279, 66] on input "Greensky" at bounding box center [290, 70] width 134 height 21
click at [591, 73] on input "2,987.00" at bounding box center [574, 71] width 121 height 20
click at [452, 166] on input "text" at bounding box center [446, 167] width 114 height 20
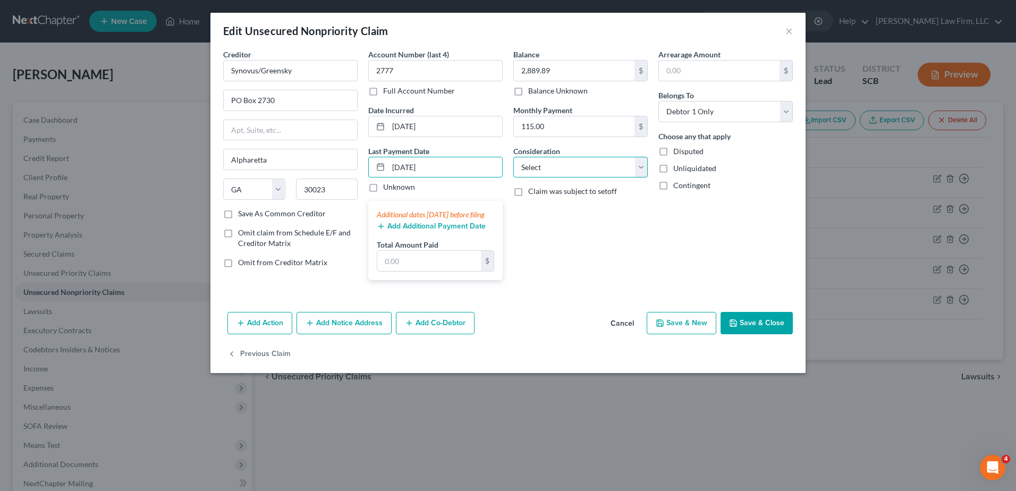
click at [595, 174] on select "Select Cable / Satellite Services Collection Agency Credit Card Debt Debt Couns…" at bounding box center [580, 167] width 134 height 21
click at [513, 157] on select "Select Cable / Satellite Services Collection Agency Credit Card Debt Debt Couns…" at bounding box center [580, 167] width 134 height 21
click at [540, 251] on div "Balance 2,889.89 $ Balance Unknown Balance Undetermined 2,889.89 $ Balance Unkn…" at bounding box center [580, 169] width 145 height 240
click at [441, 269] on input "text" at bounding box center [429, 261] width 104 height 20
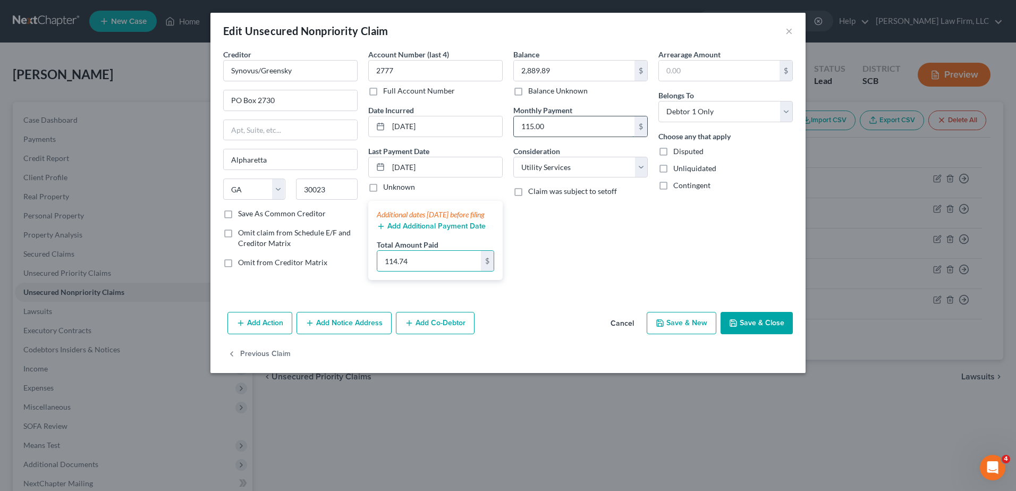
click at [597, 132] on input "115.00" at bounding box center [574, 126] width 121 height 20
click at [594, 157] on select "Select Cable / Satellite Services Collection Agency Credit Card Debt Debt Couns…" at bounding box center [580, 167] width 134 height 21
click at [513, 157] on select "Select Cable / Satellite Services Collection Agency Credit Card Debt Debt Couns…" at bounding box center [580, 167] width 134 height 21
click at [576, 120] on input "115.00" at bounding box center [574, 126] width 121 height 20
click at [589, 250] on div "Balance 2,889.89 $ Balance Unknown Balance Undetermined 2,889.89 $ Balance Unkn…" at bounding box center [580, 169] width 145 height 240
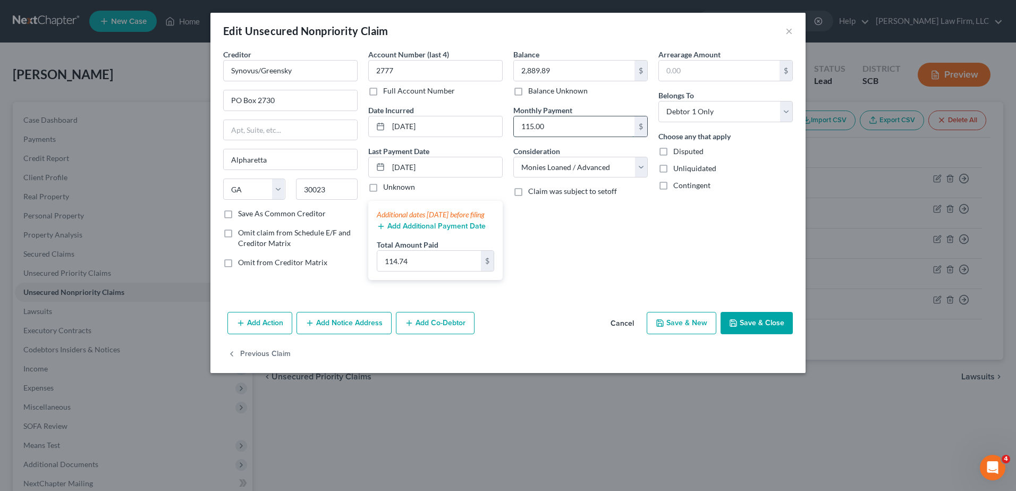
click at [598, 130] on input "115.00" at bounding box center [574, 126] width 121 height 20
click at [754, 333] on button "Save & Close" at bounding box center [757, 323] width 72 height 22
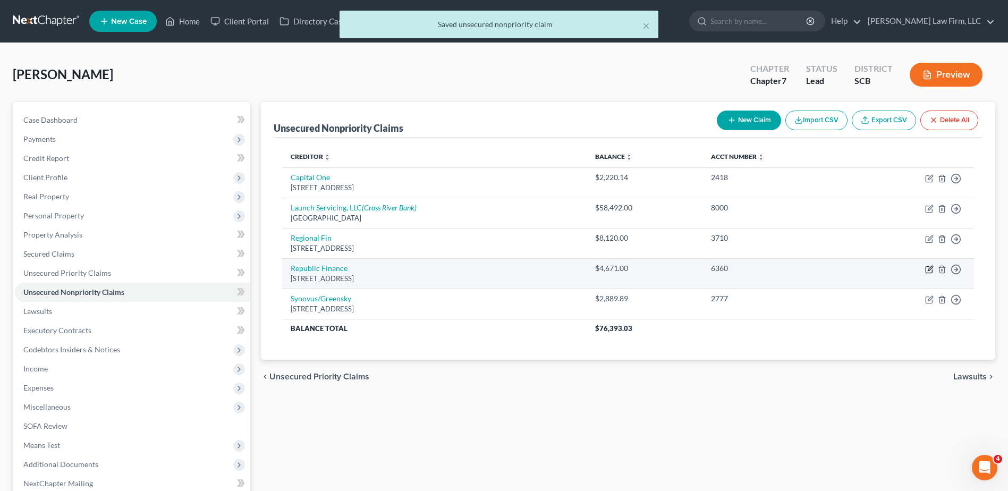
click at [928, 269] on icon "button" at bounding box center [929, 269] width 9 height 9
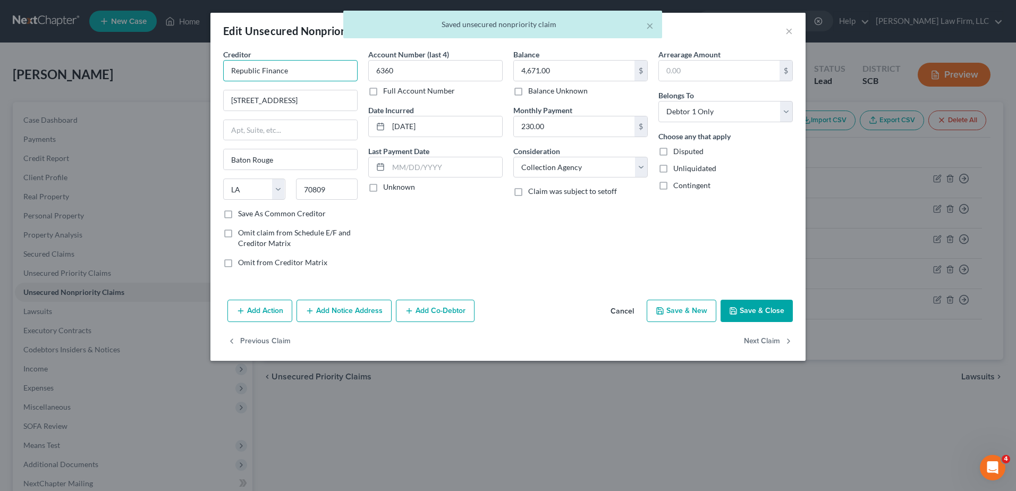
click at [297, 72] on input "Republic Finance" at bounding box center [290, 70] width 134 height 21
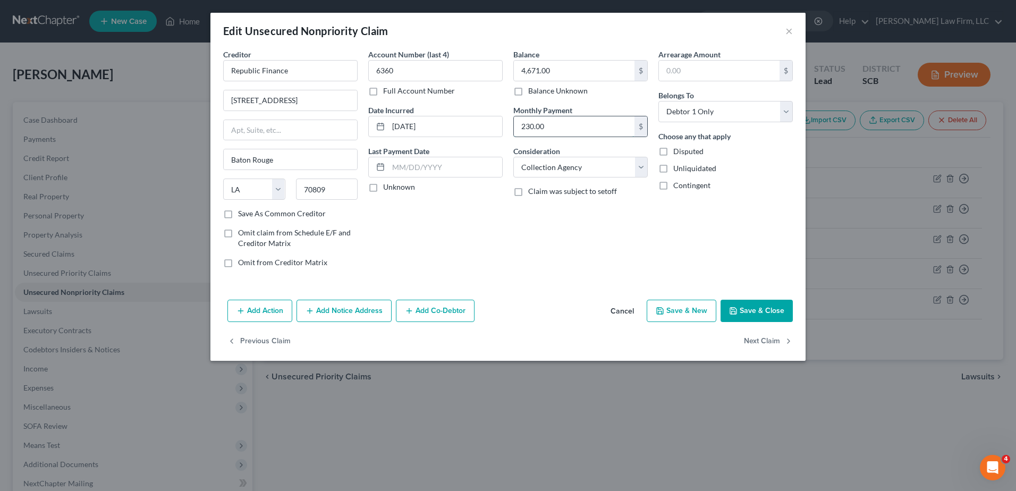
click at [601, 125] on input "230.00" at bounding box center [574, 126] width 121 height 20
click at [468, 215] on div "Account Number (last 4) 6360 Full Account Number Date Incurred 03-07-2023 Last …" at bounding box center [435, 162] width 145 height 227
click at [297, 100] on input "7031 Commerce Cir Ste 100" at bounding box center [290, 100] width 133 height 20
drag, startPoint x: 334, startPoint y: 103, endPoint x: 307, endPoint y: 107, distance: 26.9
click at [307, 107] on input "7031 Commerce Circle Ste 100" at bounding box center [290, 100] width 133 height 20
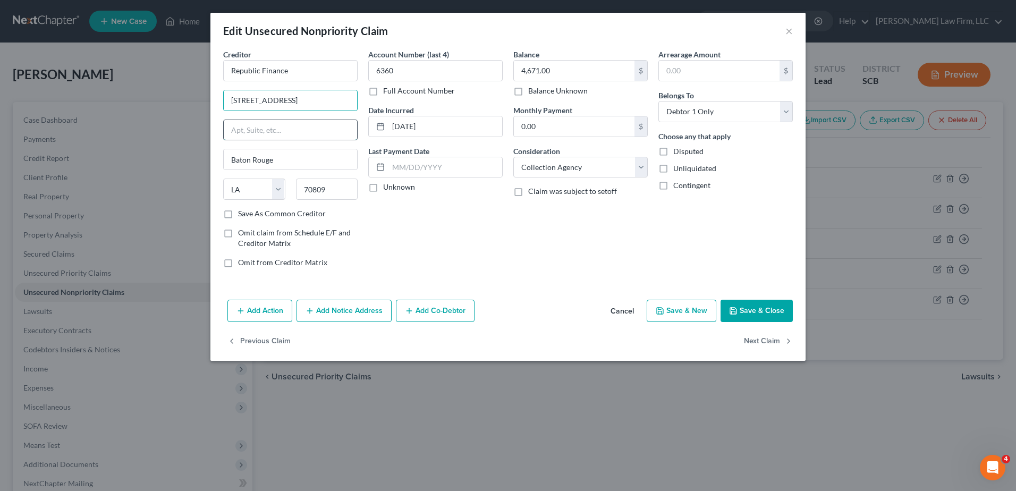
click at [293, 128] on input "text" at bounding box center [290, 130] width 133 height 20
click at [486, 224] on div "Account Number (last 4) 6360 Full Account Number Date Incurred 03-07-2023 Last …" at bounding box center [435, 162] width 145 height 227
click at [745, 307] on button "Save & Close" at bounding box center [757, 311] width 72 height 22
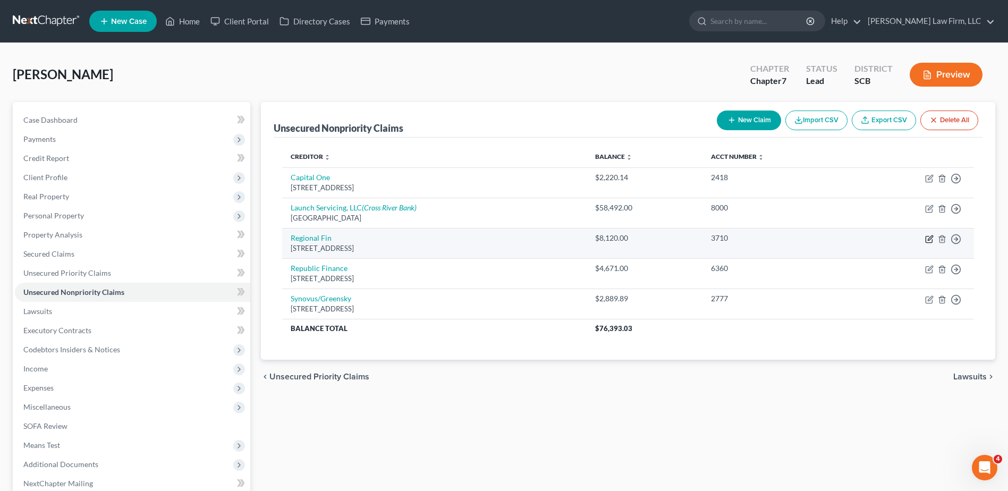
click at [927, 242] on icon "button" at bounding box center [929, 240] width 6 height 6
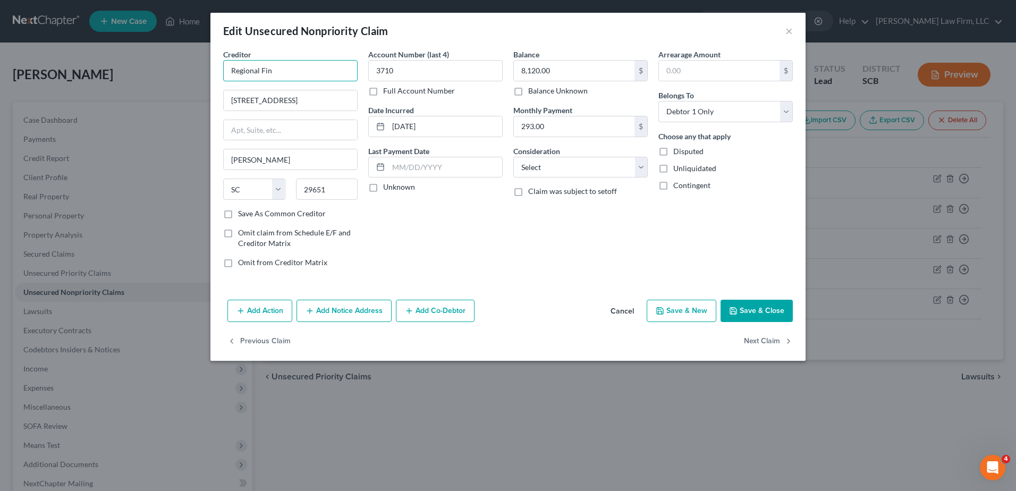
click at [316, 73] on input "Regional Fin" at bounding box center [290, 70] width 134 height 21
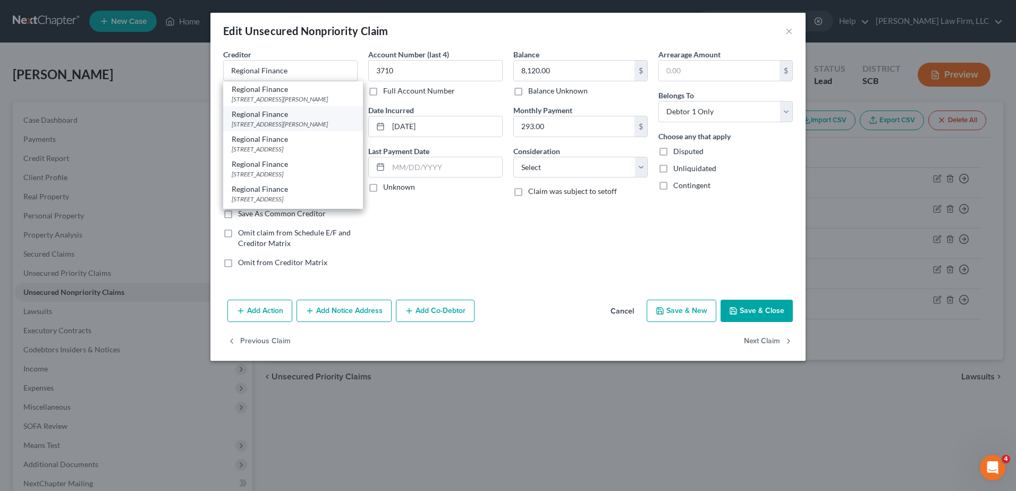
click at [319, 129] on div "[STREET_ADDRESS][PERSON_NAME]" at bounding box center [293, 124] width 123 height 9
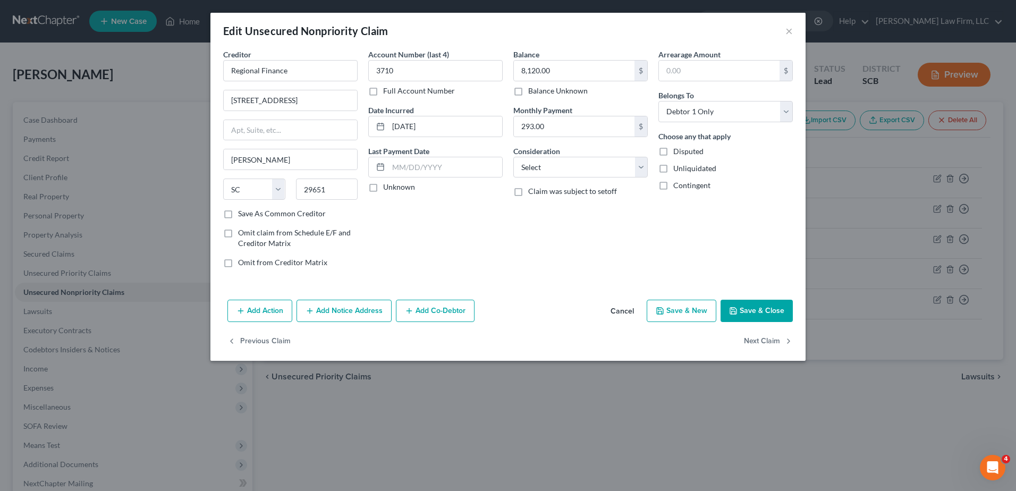
click at [763, 308] on button "Save & Close" at bounding box center [757, 311] width 72 height 22
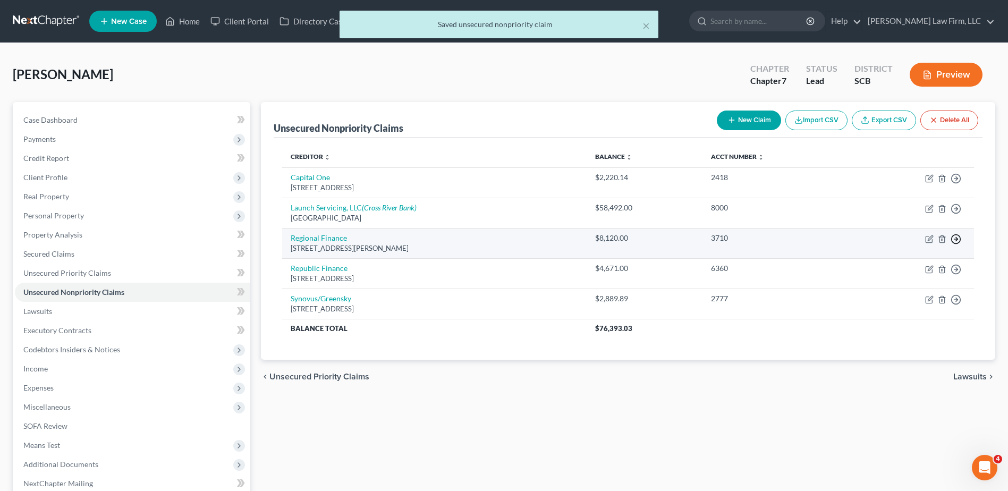
click at [956, 236] on icon "button" at bounding box center [956, 239] width 11 height 11
click at [927, 246] on link "Move to D" at bounding box center [907, 247] width 89 height 18
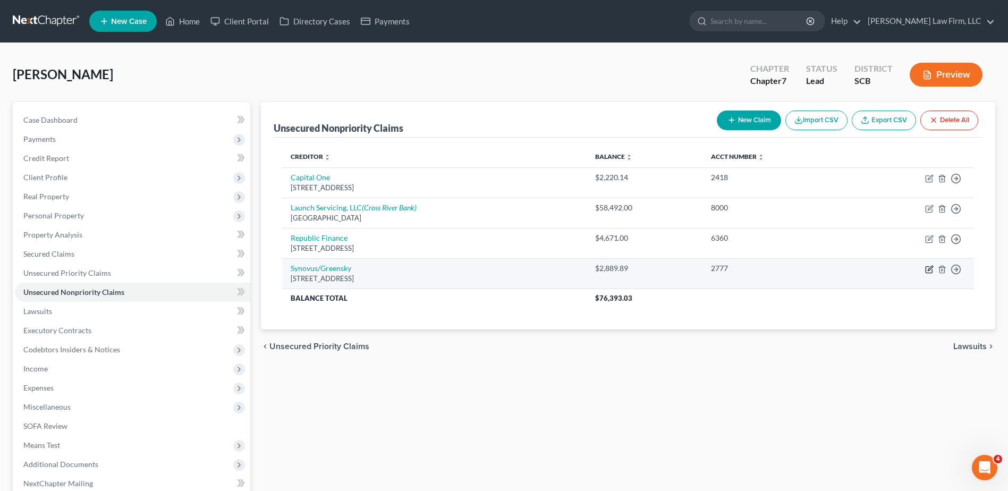
click at [931, 271] on icon "button" at bounding box center [929, 269] width 9 height 9
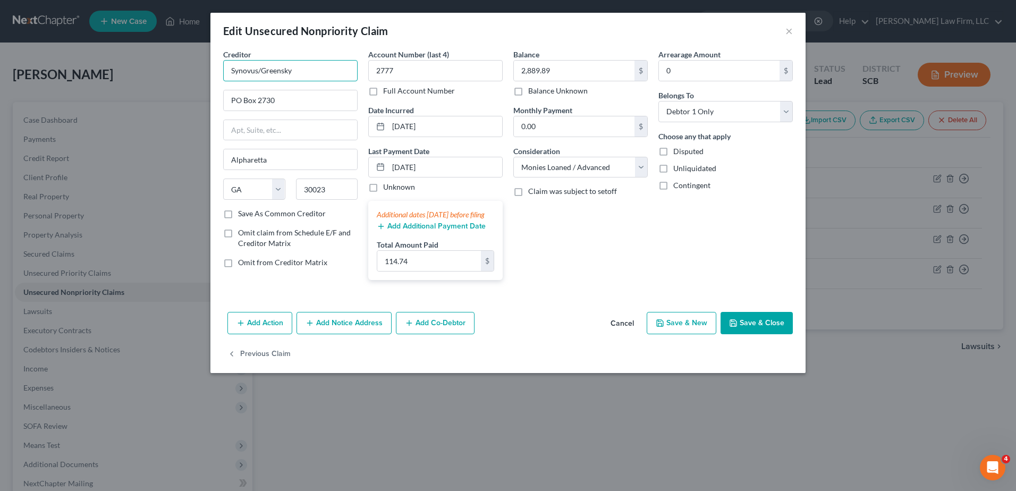
click at [305, 72] on input "Synovus/Greensky" at bounding box center [290, 70] width 134 height 21
click at [299, 98] on div "[STREET_ADDRESS]" at bounding box center [287, 99] width 111 height 9
click at [752, 334] on button "Save & Close" at bounding box center [757, 323] width 72 height 22
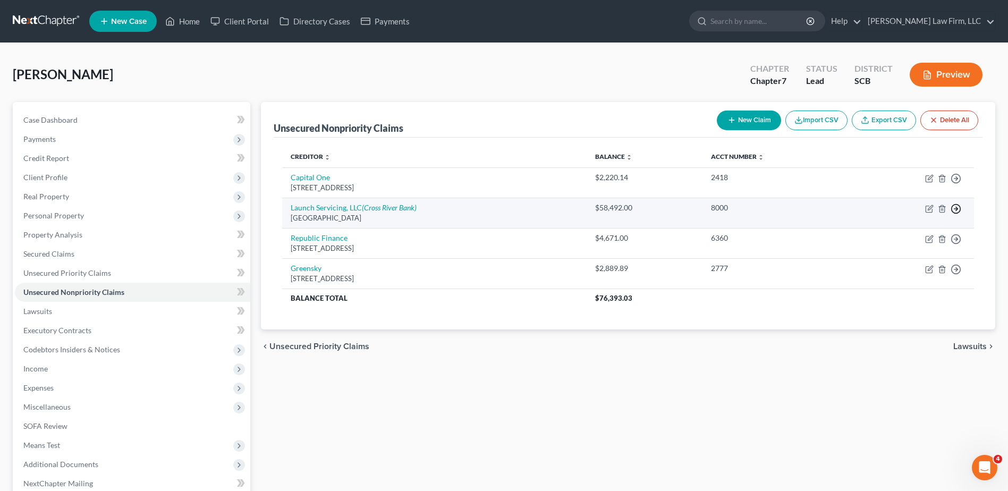
click at [956, 210] on icon "button" at bounding box center [956, 209] width 11 height 11
click at [913, 217] on link "Move to D" at bounding box center [907, 216] width 89 height 18
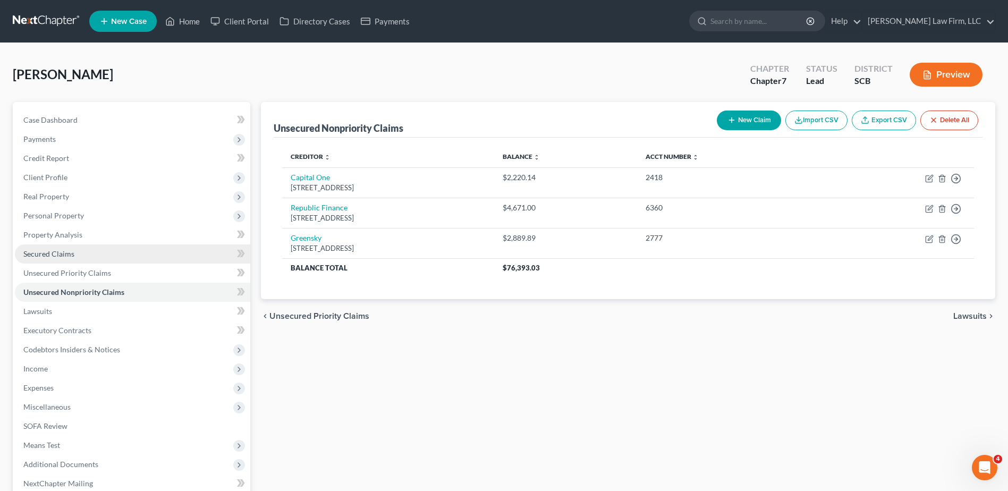
click at [73, 255] on span "Secured Claims" at bounding box center [48, 253] width 51 height 9
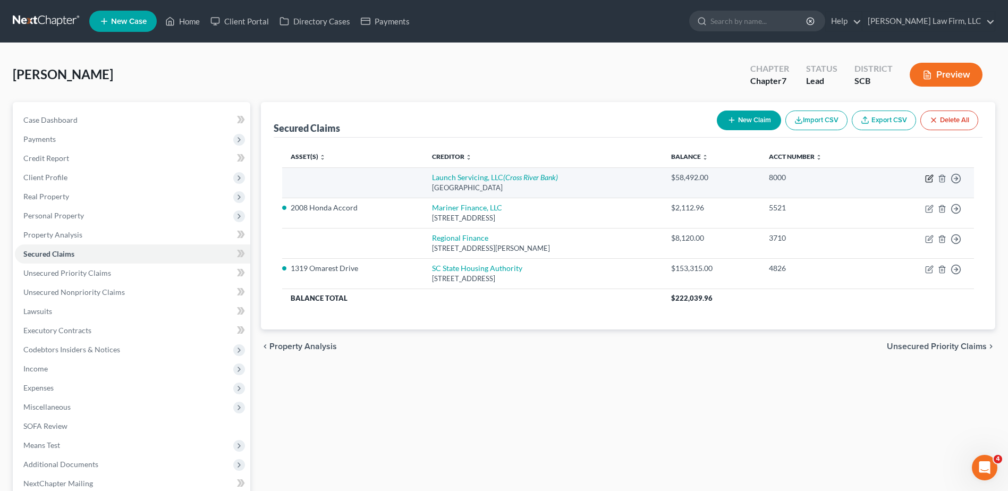
click at [932, 179] on icon "button" at bounding box center [929, 178] width 9 height 9
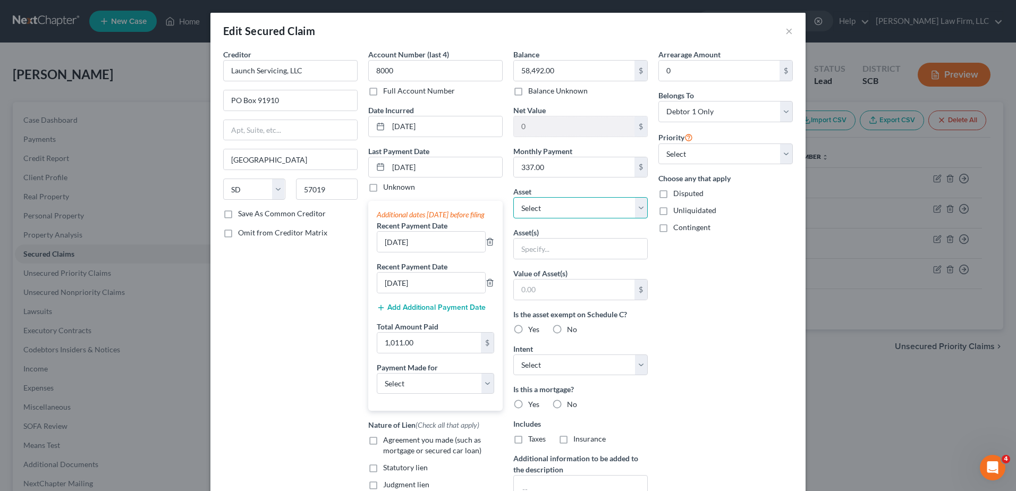
click at [584, 209] on select "Select Other Multiple Assets [US_STATE] State Credit Union Acct: #XXXX (Savings…" at bounding box center [580, 207] width 134 height 21
click at [513, 197] on select "Select Other Multiple Assets [US_STATE] State Credit Union Acct: #XXXX (Savings…" at bounding box center [580, 207] width 134 height 21
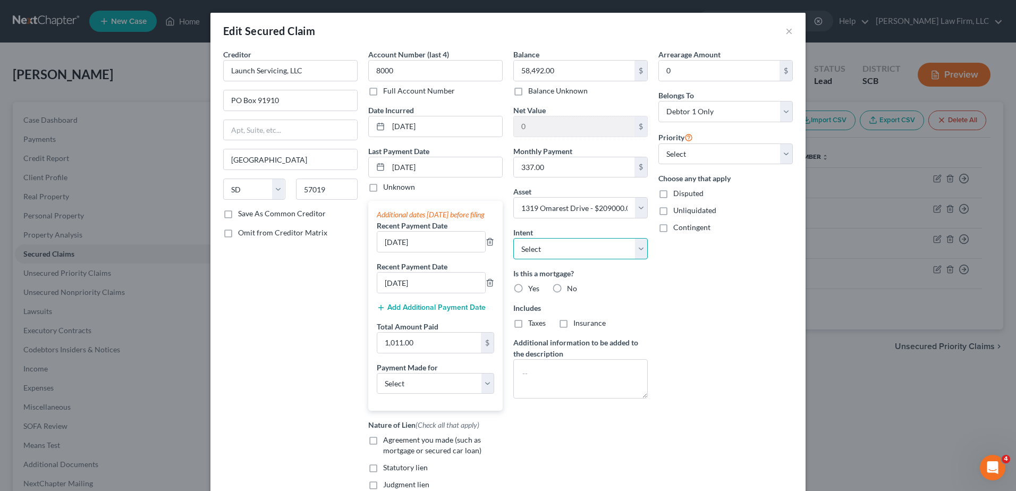
click at [619, 251] on select "Select Surrender Redeem Reaffirm Avoid Other" at bounding box center [580, 248] width 134 height 21
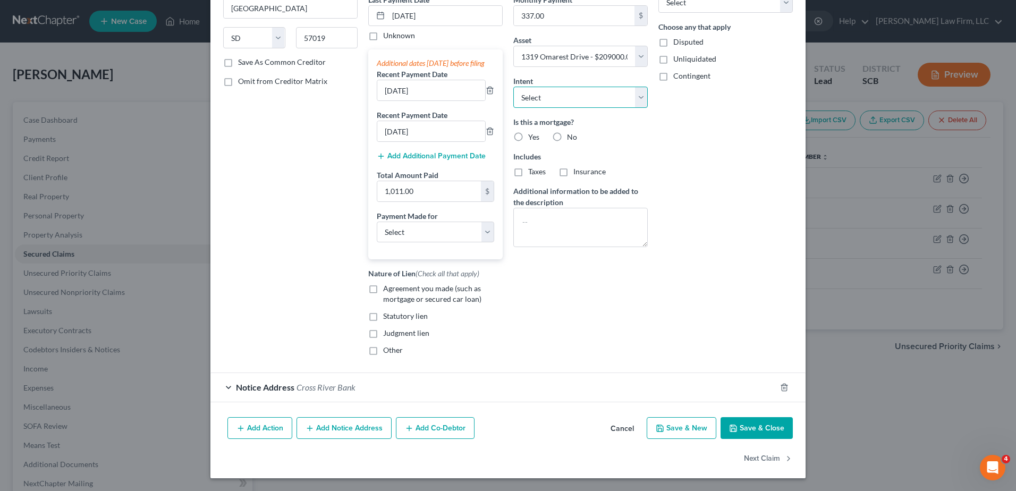
scroll to position [159, 0]
click at [431, 293] on span "Agreement you made (such as mortgage or secured car loan)" at bounding box center [432, 294] width 98 height 20
click at [394, 290] on input "Agreement you made (such as mortgage or secured car loan)" at bounding box center [390, 286] width 7 height 7
click at [389, 351] on span "Other" at bounding box center [393, 350] width 20 height 9
click at [389, 351] on input "Other" at bounding box center [390, 348] width 7 height 7
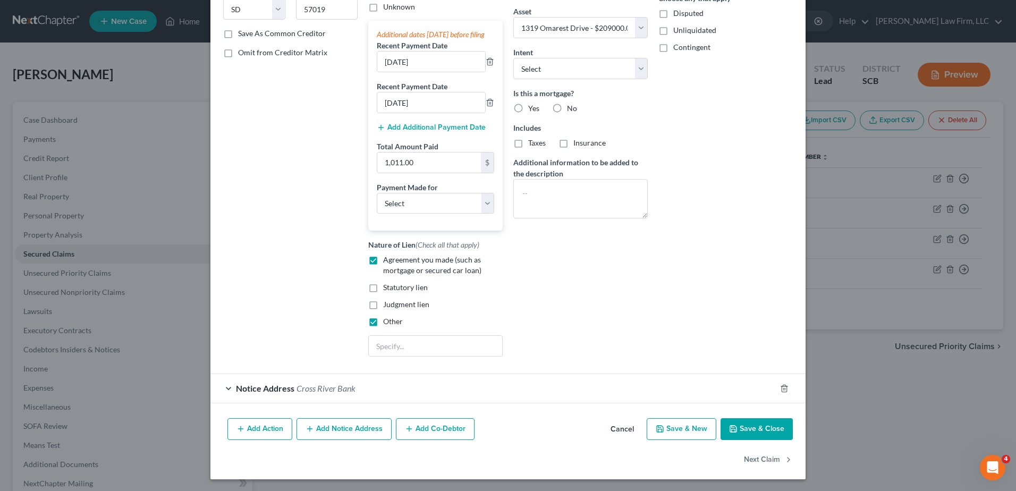
scroll to position [192, 0]
click at [443, 342] on input "text" at bounding box center [435, 345] width 133 height 20
click at [481, 205] on select "Select Car Credit Card Loan Repayment Mortgage Other Suppliers Or Vendors" at bounding box center [435, 202] width 117 height 21
click at [377, 192] on select "Select Car Credit Card Loan Repayment Mortgage Other Suppliers Or Vendors" at bounding box center [435, 202] width 117 height 21
click at [437, 340] on input "text" at bounding box center [435, 345] width 133 height 20
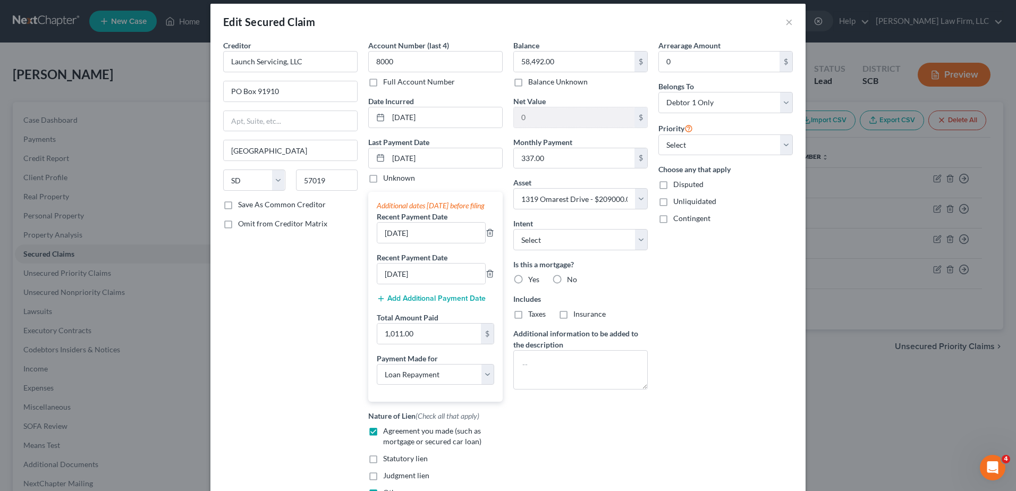
scroll to position [0, 0]
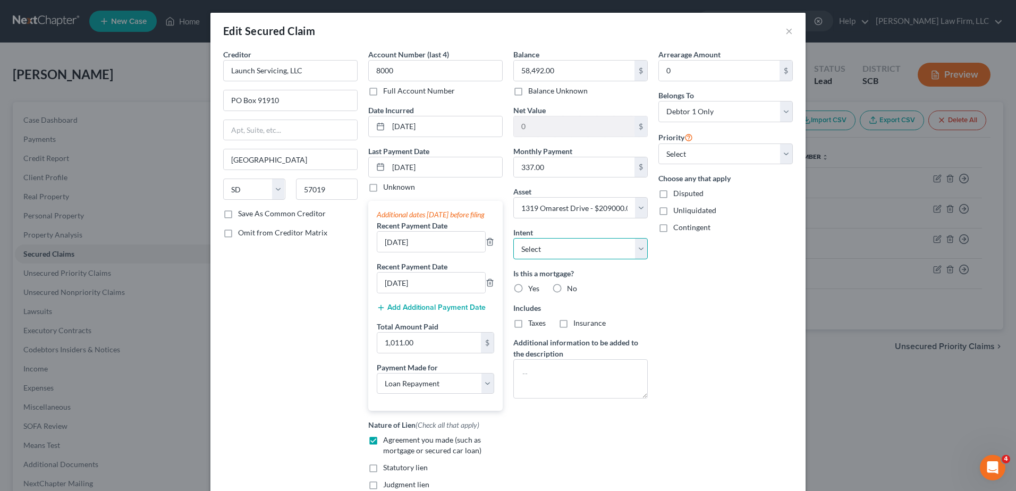
click at [592, 249] on select "Select Surrender Redeem Reaffirm Avoid Other" at bounding box center [580, 248] width 134 height 21
click at [513, 238] on select "Select Surrender Redeem Reaffirm Avoid Other" at bounding box center [580, 248] width 134 height 21
click at [567, 288] on label "No" at bounding box center [572, 288] width 10 height 11
click at [571, 288] on input "No" at bounding box center [574, 286] width 7 height 7
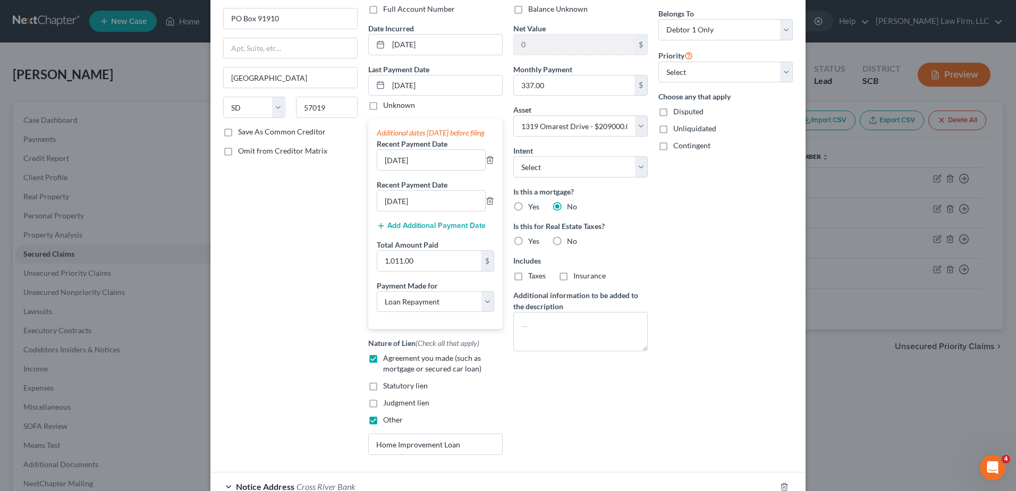
scroll to position [106, 0]
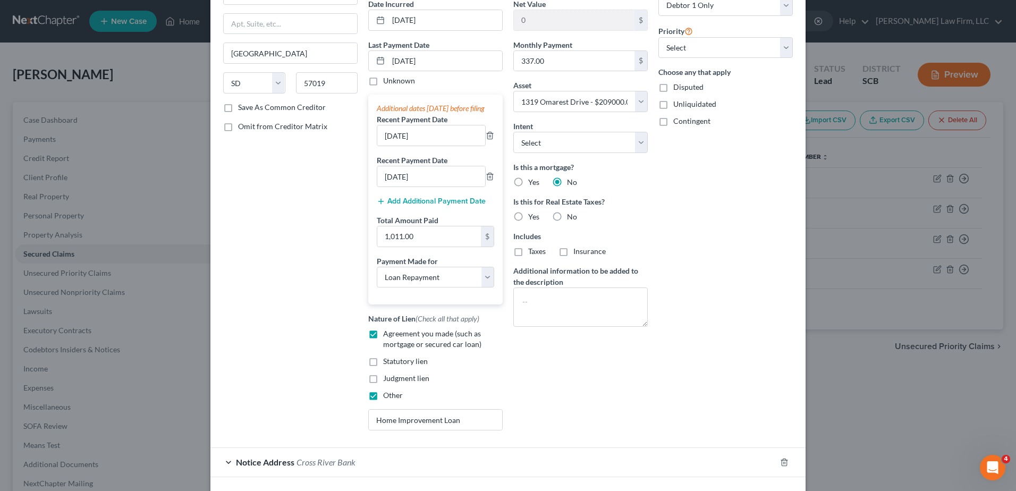
click at [567, 218] on label "No" at bounding box center [572, 217] width 10 height 11
click at [571, 218] on input "No" at bounding box center [574, 215] width 7 height 7
click at [547, 304] on textarea at bounding box center [580, 307] width 134 height 39
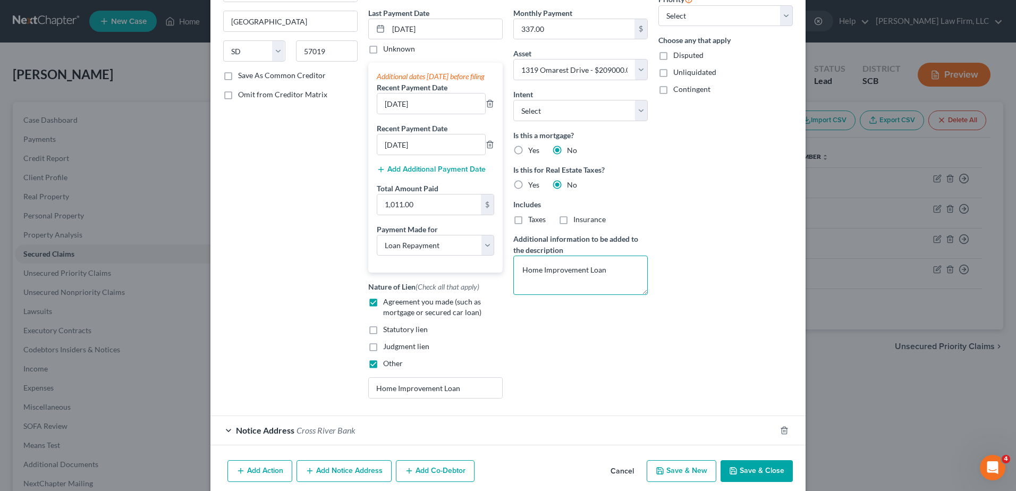
scroll to position [192, 0]
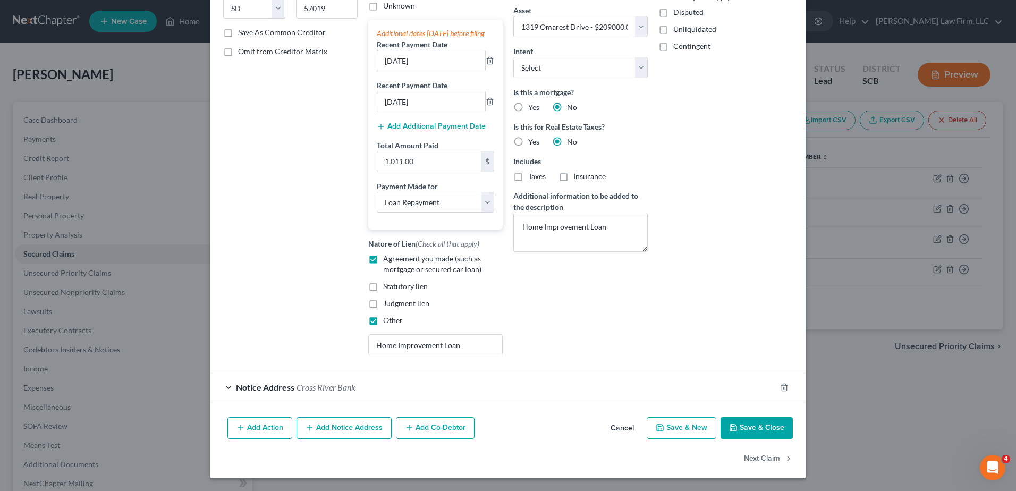
click at [745, 429] on button "Save & Close" at bounding box center [757, 428] width 72 height 22
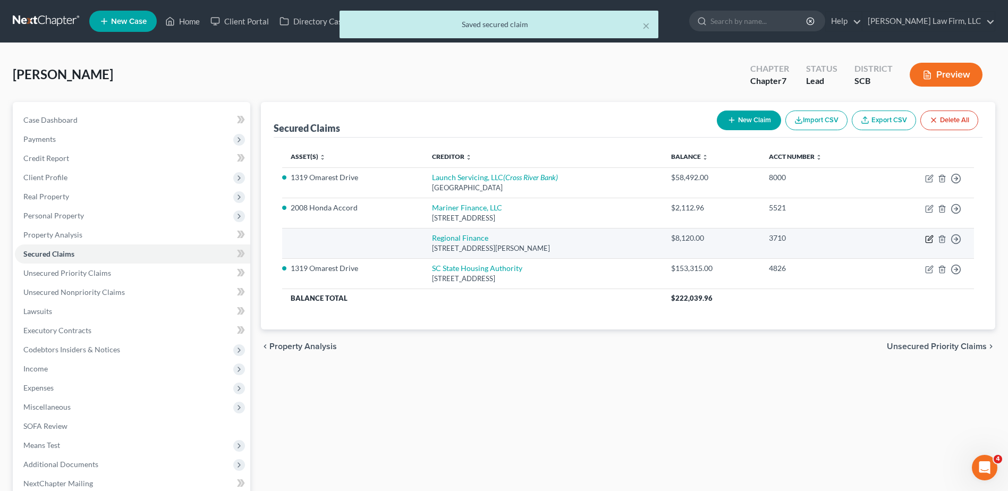
click at [931, 240] on icon "button" at bounding box center [929, 239] width 9 height 9
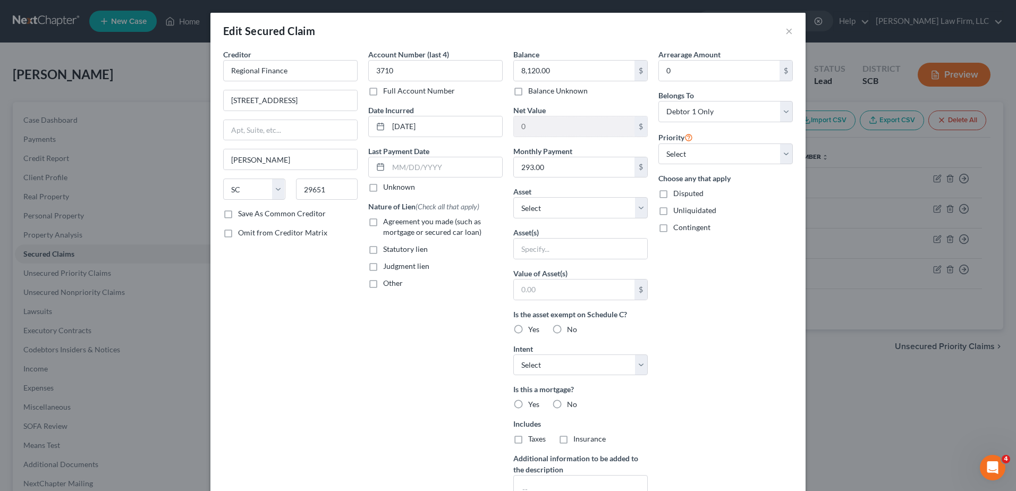
click at [401, 222] on span "Agreement you made (such as mortgage or secured car loan)" at bounding box center [432, 227] width 98 height 20
click at [394, 222] on input "Agreement you made (such as mortgage or secured car loan)" at bounding box center [390, 219] width 7 height 7
click at [389, 284] on span "Other" at bounding box center [393, 283] width 20 height 9
click at [389, 284] on input "Other" at bounding box center [390, 281] width 7 height 7
click at [403, 313] on input "text" at bounding box center [435, 308] width 133 height 20
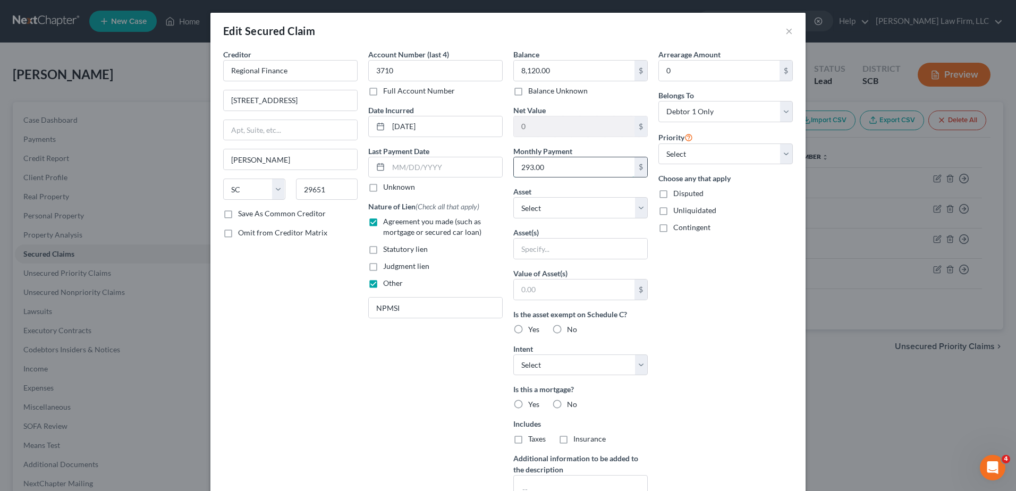
click at [607, 170] on input "293.00" at bounding box center [574, 167] width 121 height 20
click at [600, 258] on input "text" at bounding box center [580, 249] width 133 height 20
click at [528, 332] on label "Yes" at bounding box center [533, 329] width 11 height 11
click at [533, 331] on input "Yes" at bounding box center [536, 327] width 7 height 7
click at [552, 368] on select "Select Surrender Redeem Reaffirm Avoid Other" at bounding box center [580, 365] width 134 height 21
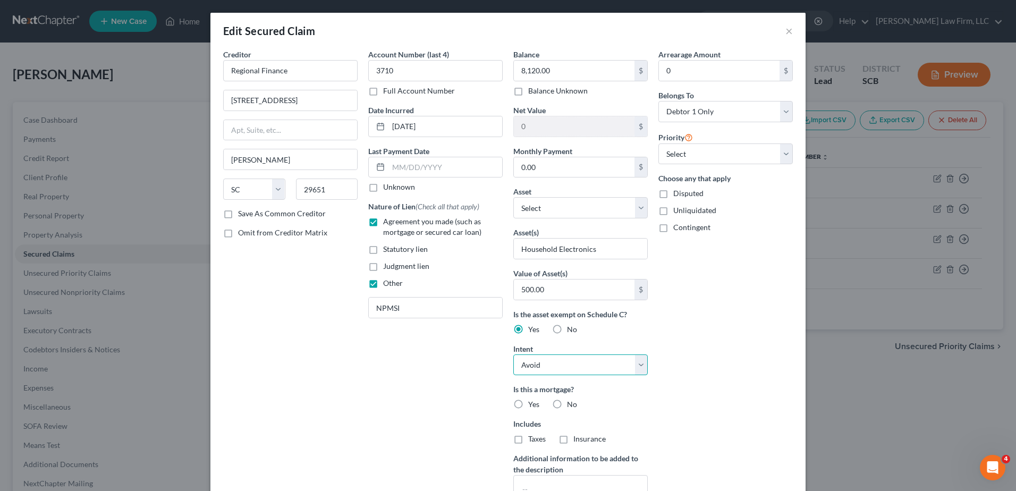
click at [513, 355] on select "Select Surrender Redeem Reaffirm Avoid Other" at bounding box center [580, 365] width 134 height 21
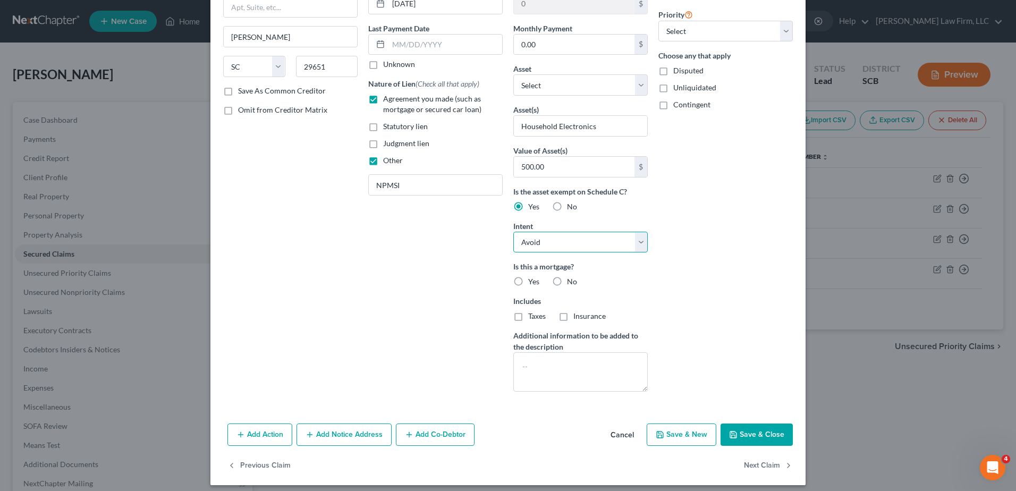
scroll to position [130, 0]
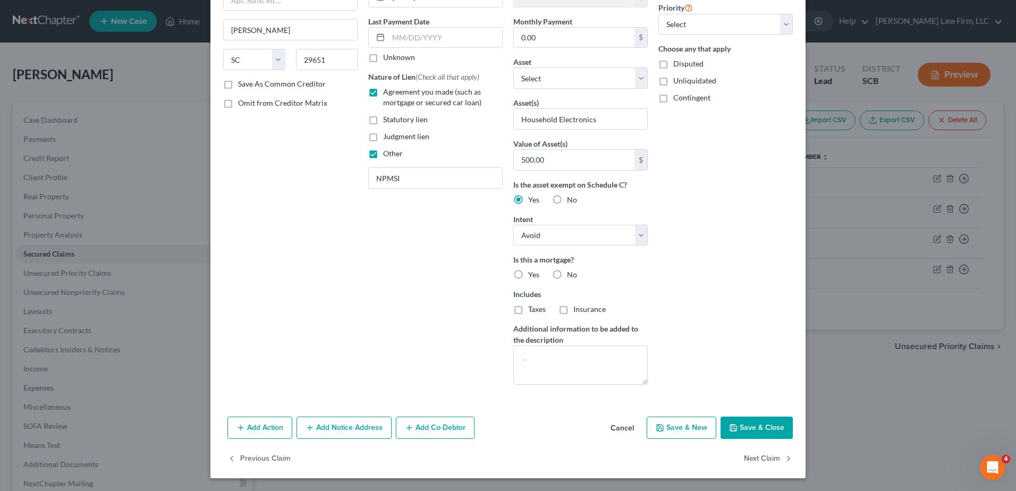
click at [567, 273] on label "No" at bounding box center [572, 274] width 10 height 11
click at [571, 273] on input "No" at bounding box center [574, 272] width 7 height 7
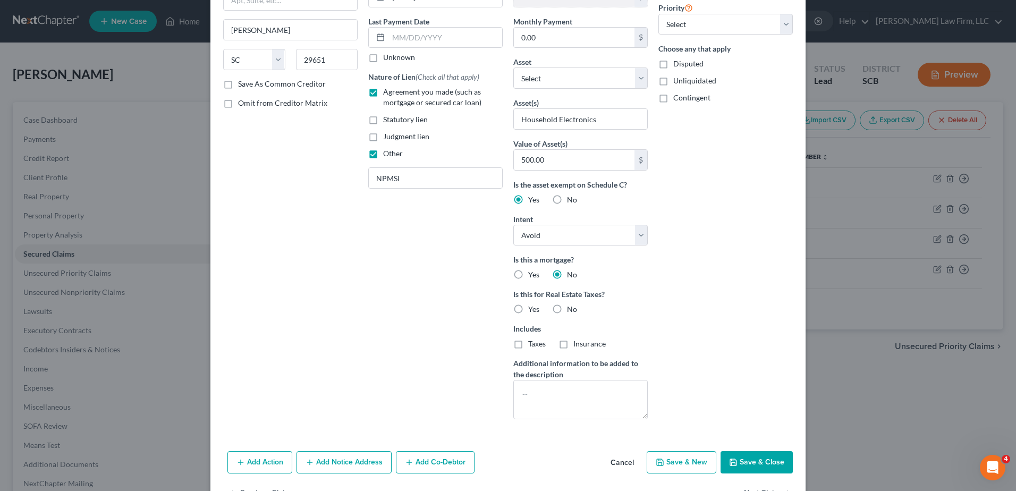
click at [567, 311] on label "No" at bounding box center [572, 309] width 10 height 11
click at [571, 311] on input "No" at bounding box center [574, 307] width 7 height 7
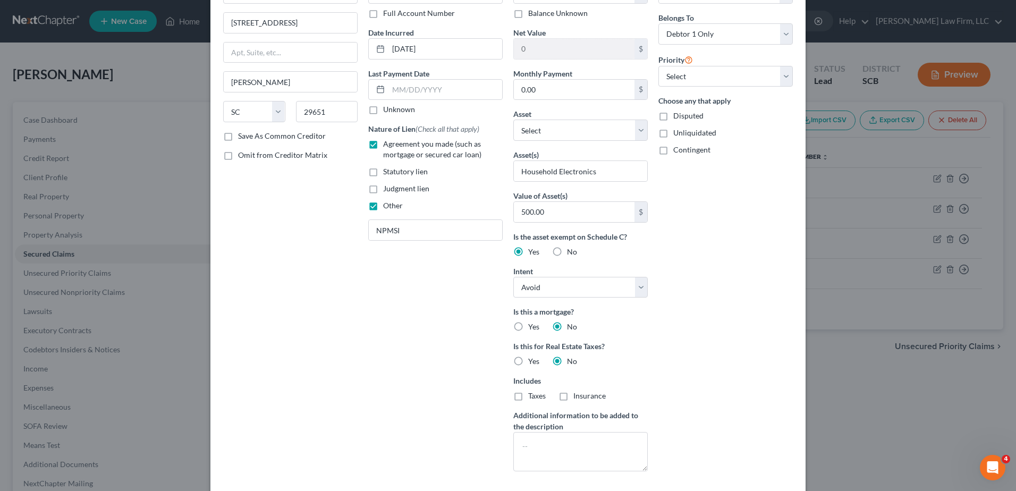
scroll to position [164, 0]
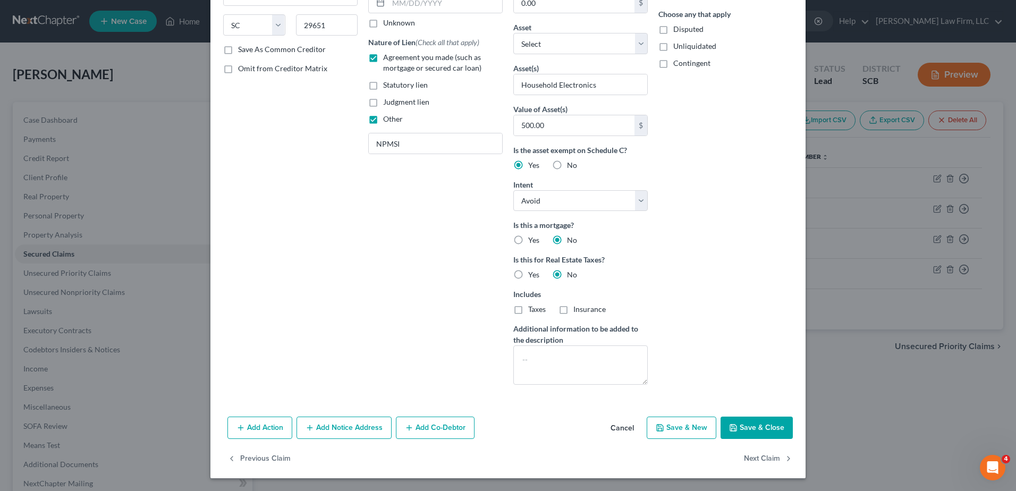
click at [747, 430] on button "Save & Close" at bounding box center [757, 428] width 72 height 22
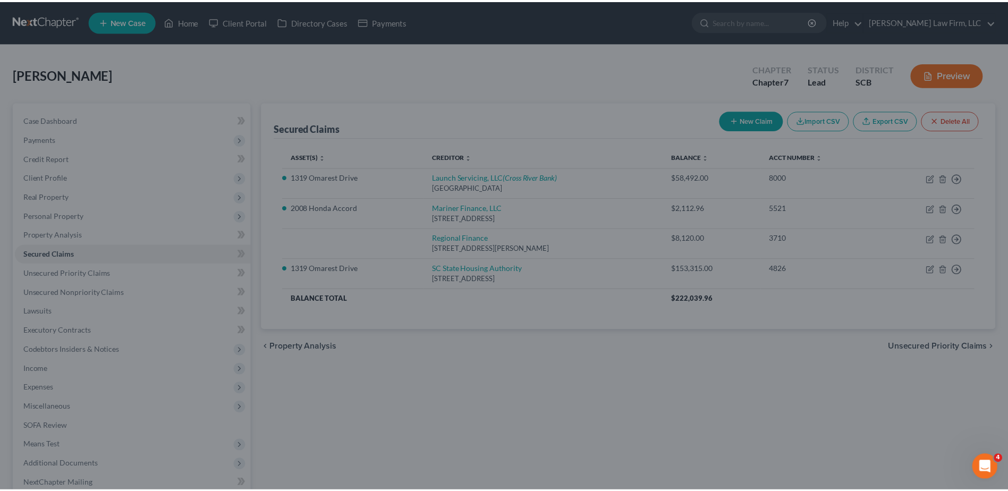
scroll to position [48, 0]
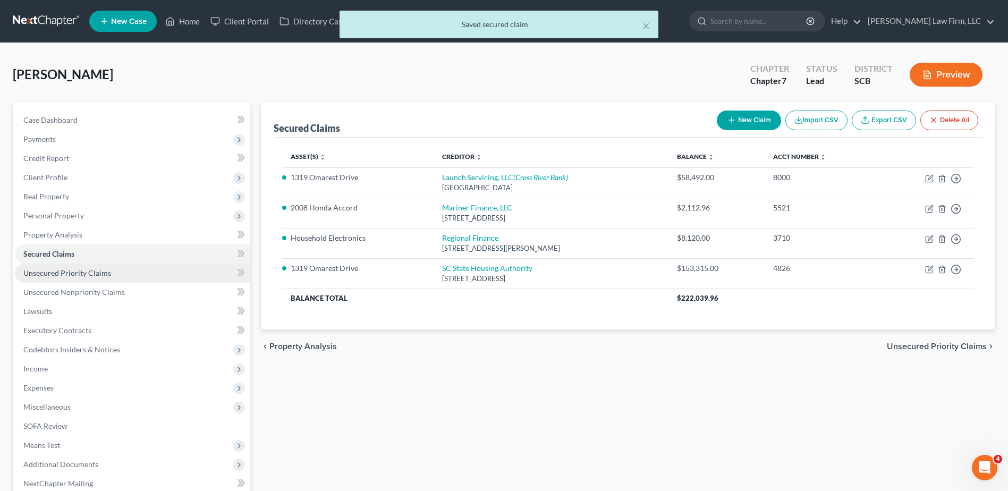
click at [138, 279] on link "Unsecured Priority Claims" at bounding box center [132, 273] width 235 height 19
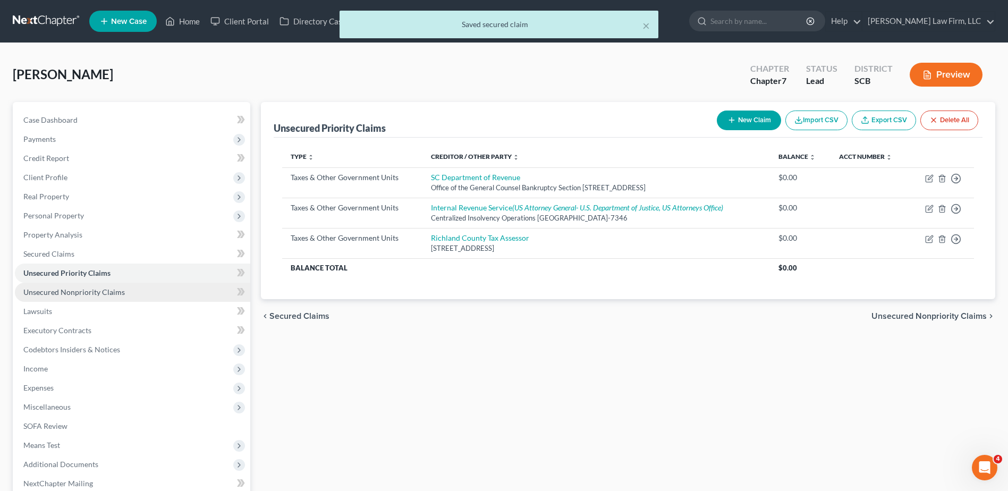
click at [134, 294] on link "Unsecured Nonpriority Claims" at bounding box center [132, 292] width 235 height 19
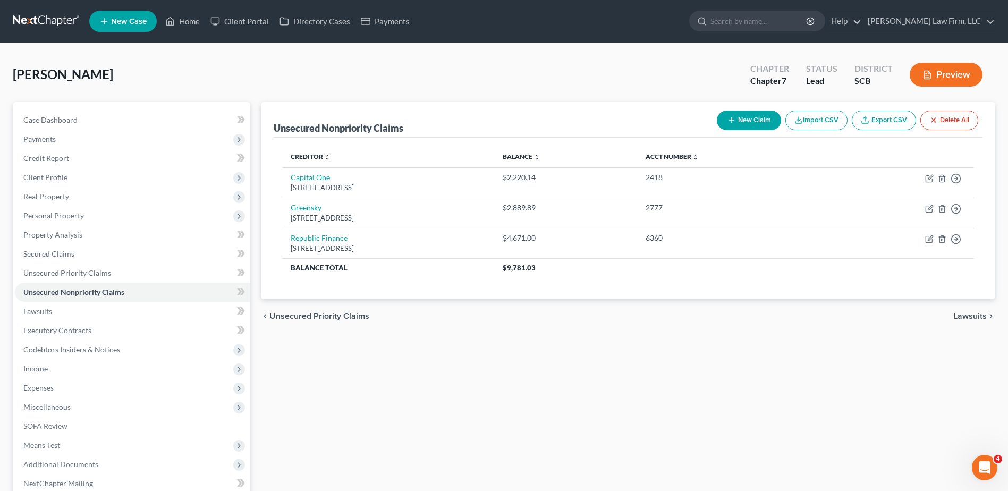
click at [741, 116] on button "New Claim" at bounding box center [749, 121] width 64 height 20
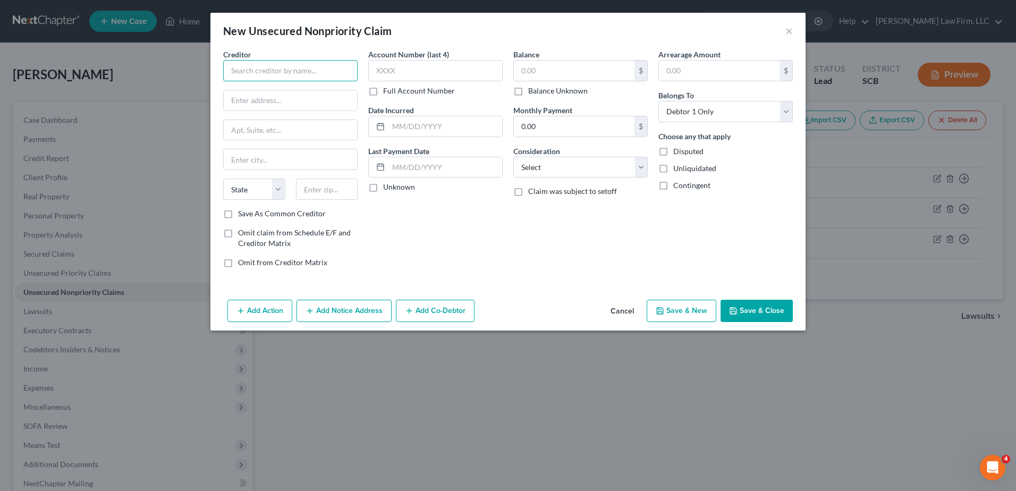
click at [336, 70] on input "text" at bounding box center [290, 70] width 134 height 21
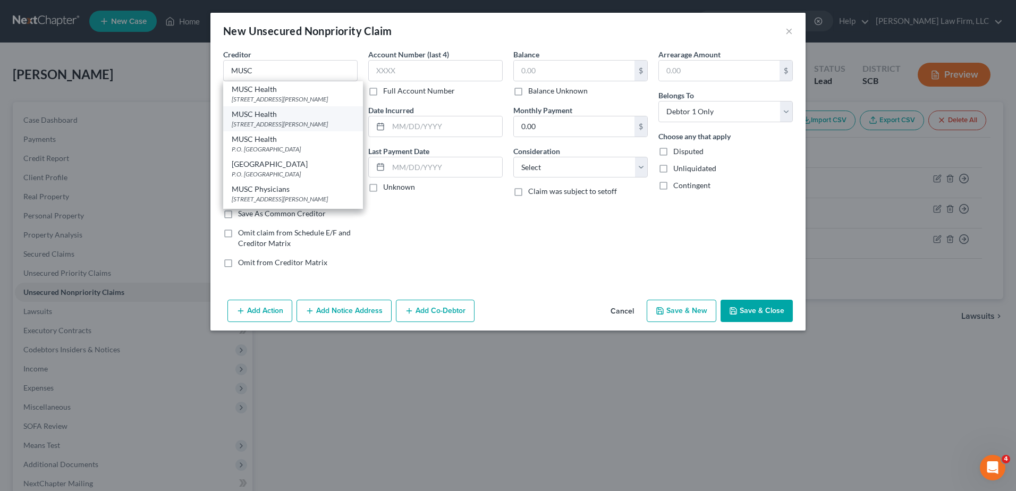
click at [301, 129] on div "[STREET_ADDRESS][PERSON_NAME]" at bounding box center [293, 124] width 123 height 9
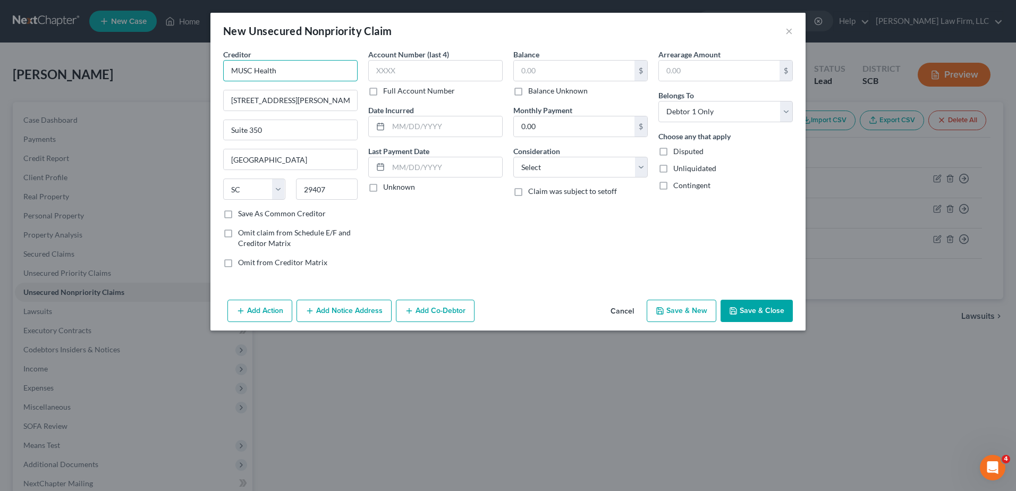
click at [320, 72] on input "MUSC Health" at bounding box center [290, 70] width 134 height 21
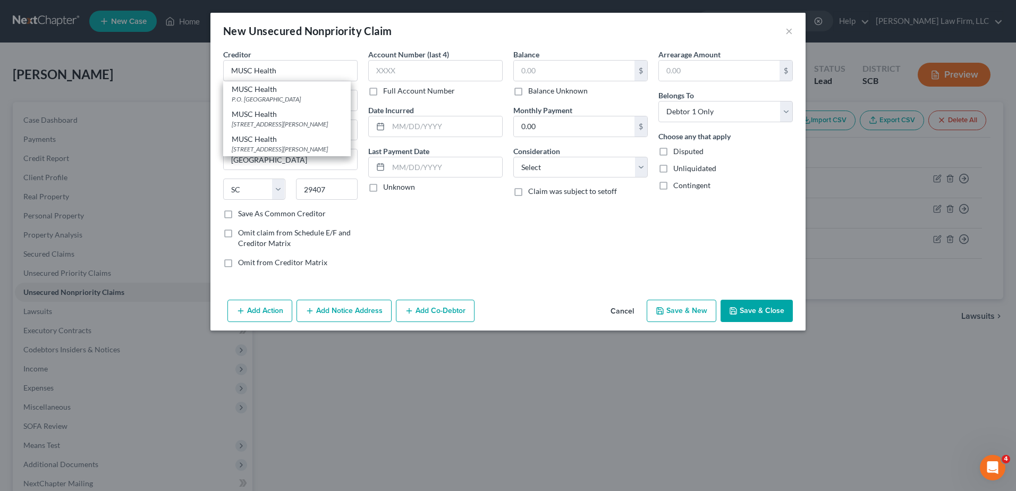
click at [324, 50] on div "Creditor * MUSC Health MUSC Health P.O. Box 931736, Atlanta, GA 31193 MUSC Heal…" at bounding box center [290, 65] width 134 height 32
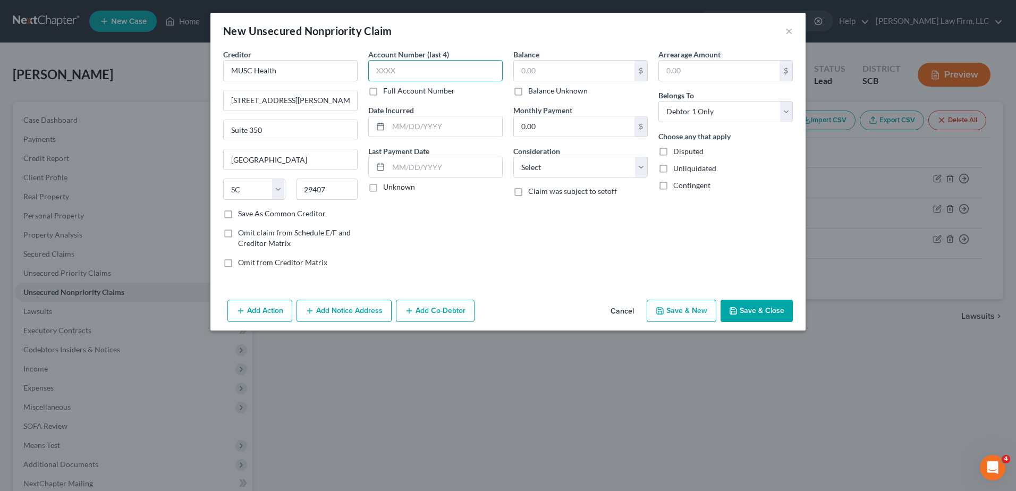
click at [402, 69] on input "text" at bounding box center [435, 70] width 134 height 21
click at [416, 123] on input "text" at bounding box center [446, 126] width 114 height 20
click at [569, 70] on input "text" at bounding box center [574, 71] width 121 height 20
click at [543, 169] on select "Select Cable / Satellite Services Collection Agency Credit Card Debt Debt Couns…" at bounding box center [580, 167] width 134 height 21
click at [513, 157] on select "Select Cable / Satellite Services Collection Agency Credit Card Debt Debt Couns…" at bounding box center [580, 167] width 134 height 21
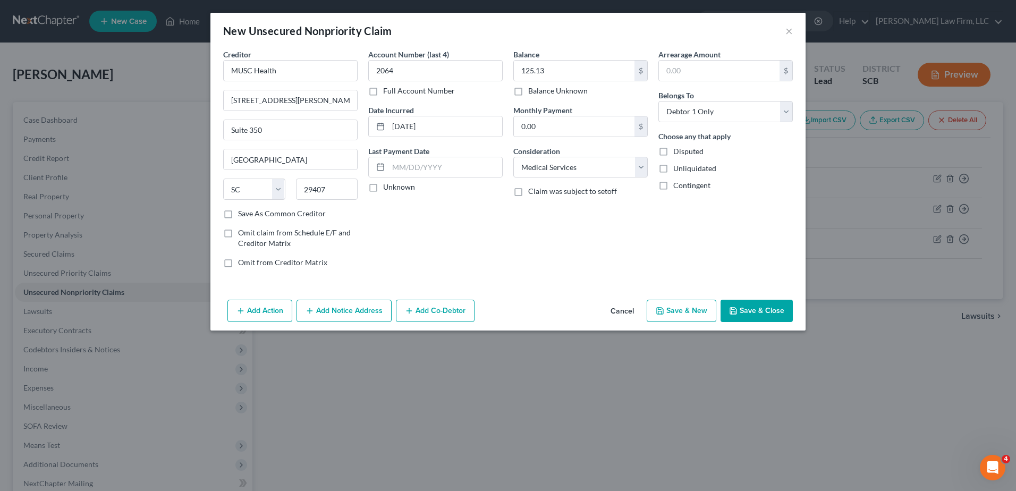
click at [501, 227] on div "Account Number (last 4) 2064 Full Account Number Date Incurred 04/29/2025 Last …" at bounding box center [435, 162] width 145 height 227
click at [768, 313] on button "Save & Close" at bounding box center [757, 311] width 72 height 22
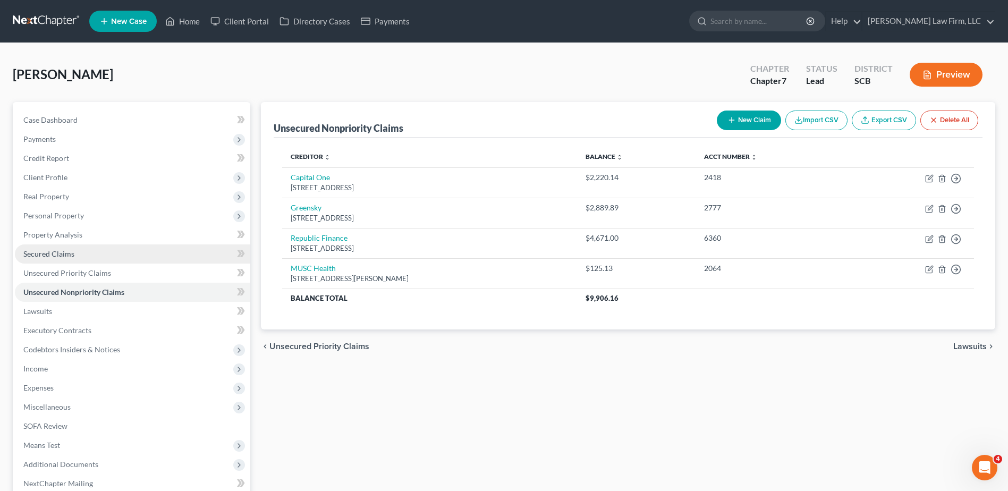
click at [77, 253] on link "Secured Claims" at bounding box center [132, 254] width 235 height 19
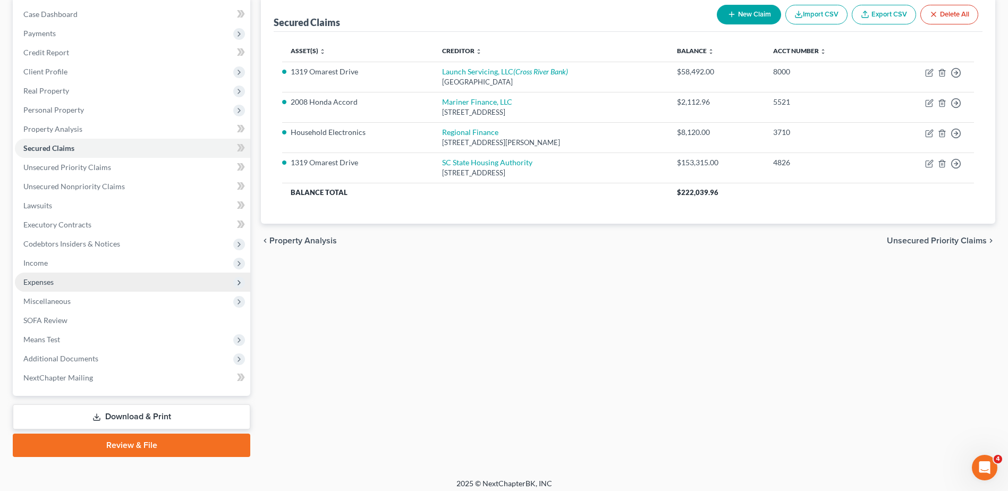
scroll to position [106, 0]
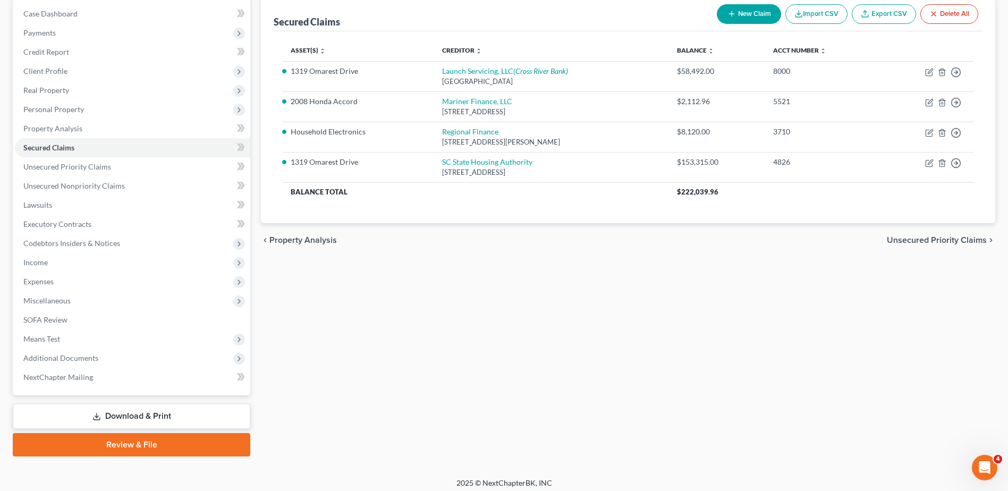
click at [750, 22] on button "New Claim" at bounding box center [749, 14] width 64 height 20
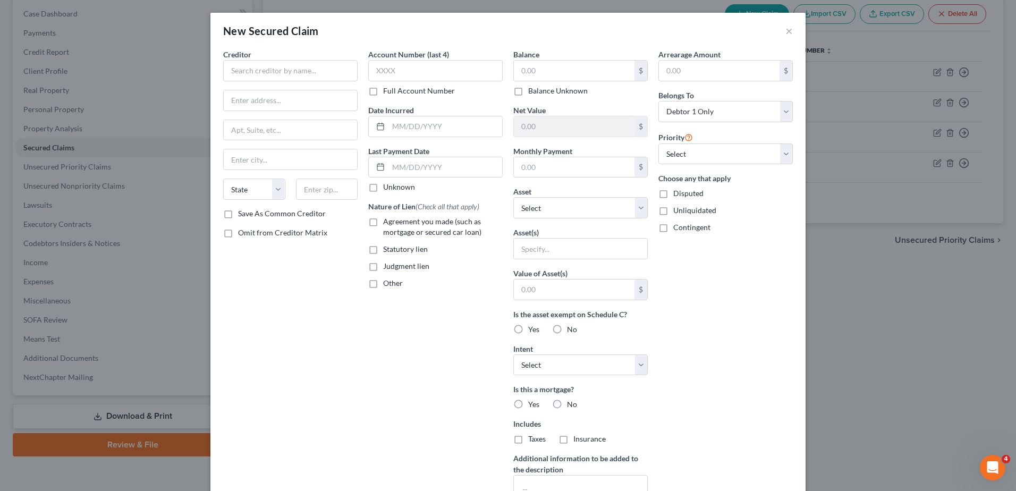
click at [303, 83] on div "Creditor * State AL AK AR AZ CA CO CT DE DC FL GA GU HI ID IL IN IA KS KY LA ME…" at bounding box center [290, 128] width 134 height 159
click at [309, 72] on input "text" at bounding box center [290, 70] width 134 height 21
click at [318, 117] on div "Americollect, Inc." at bounding box center [287, 114] width 111 height 11
click at [402, 74] on input "text" at bounding box center [435, 70] width 134 height 21
click at [542, 71] on input "text" at bounding box center [574, 71] width 121 height 20
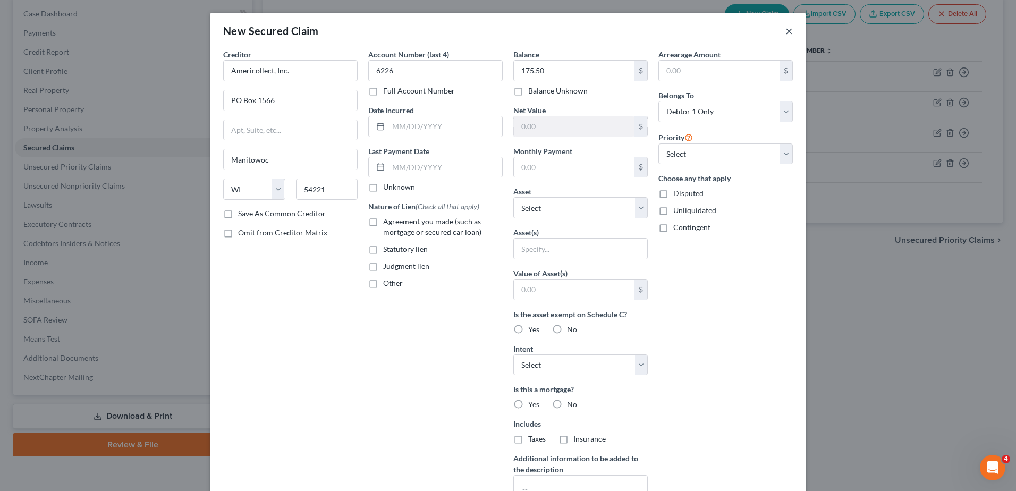
click at [788, 31] on button "×" at bounding box center [789, 30] width 7 height 13
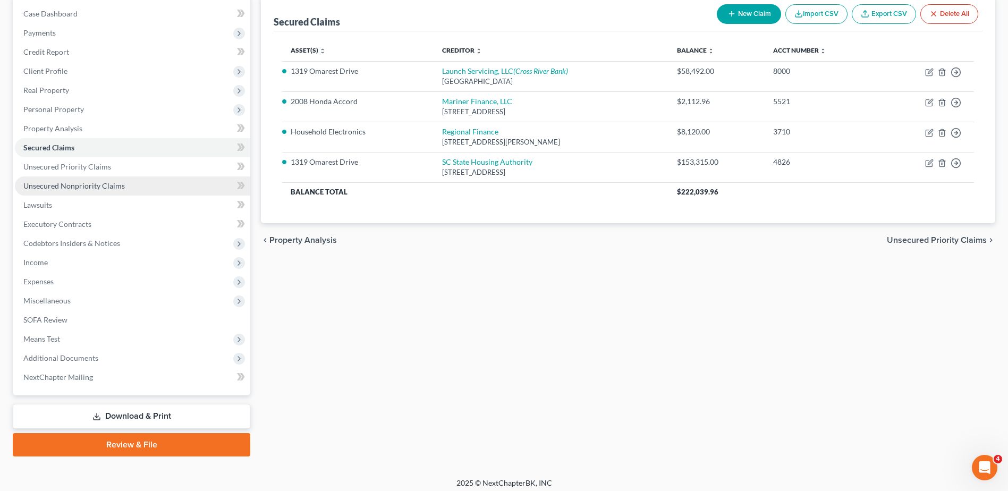
click at [79, 186] on span "Unsecured Nonpriority Claims" at bounding box center [74, 185] width 102 height 9
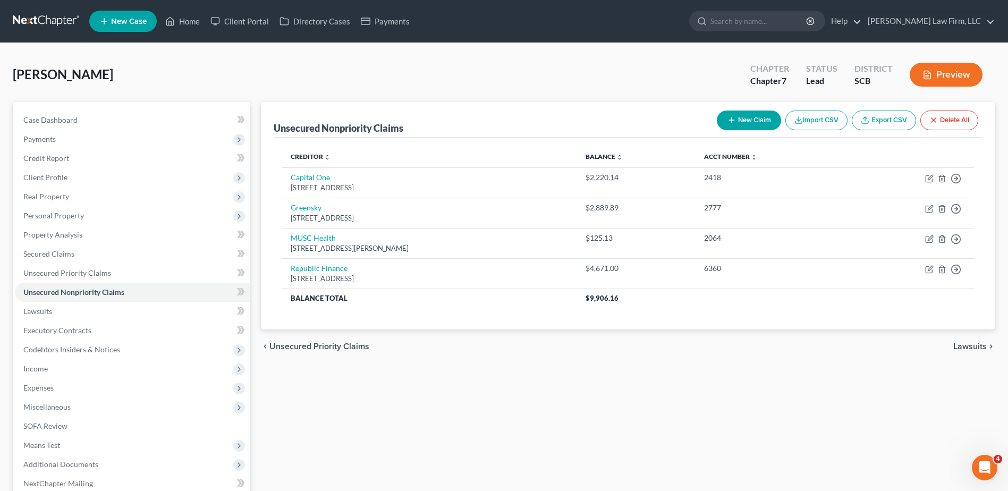
click at [765, 125] on button "New Claim" at bounding box center [749, 121] width 64 height 20
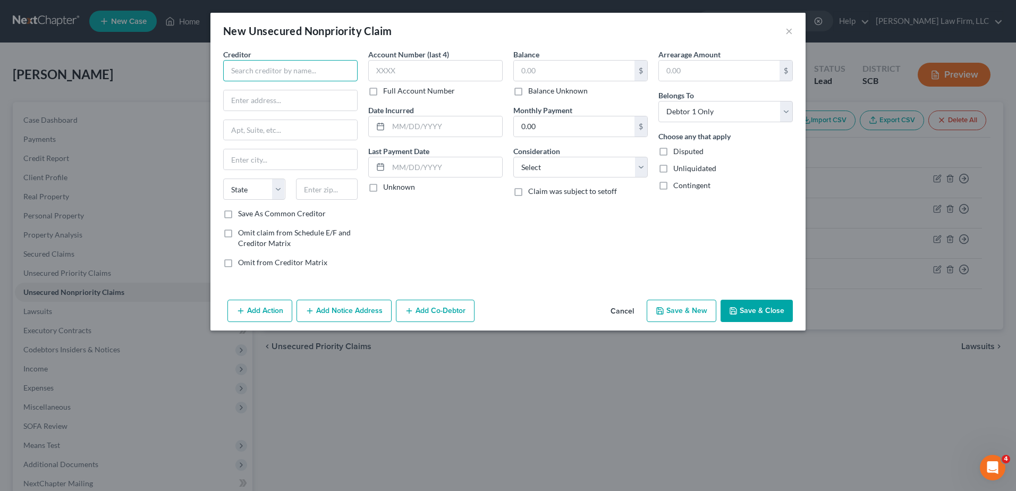
click at [260, 73] on input "text" at bounding box center [290, 70] width 134 height 21
click at [332, 120] on div "[STREET_ADDRESS]" at bounding box center [287, 124] width 111 height 9
click at [428, 75] on input "text" at bounding box center [435, 70] width 134 height 21
click at [536, 66] on input "text" at bounding box center [574, 71] width 121 height 20
click at [549, 172] on select "Select Cable / Satellite Services Collection Agency Credit Card Debt Debt Couns…" at bounding box center [580, 167] width 134 height 21
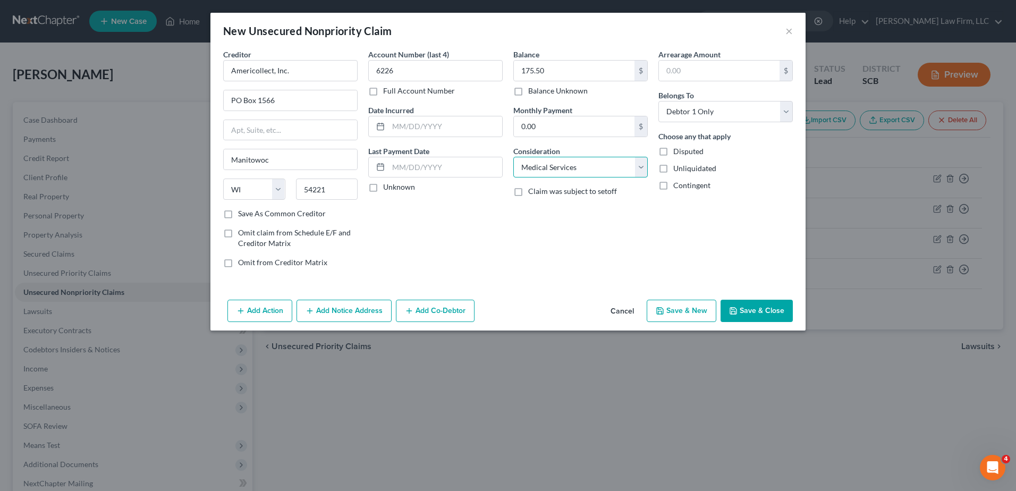
click at [513, 157] on select "Select Cable / Satellite Services Collection Agency Credit Card Debt Debt Couns…" at bounding box center [580, 167] width 134 height 21
click at [772, 313] on button "Save & Close" at bounding box center [757, 311] width 72 height 22
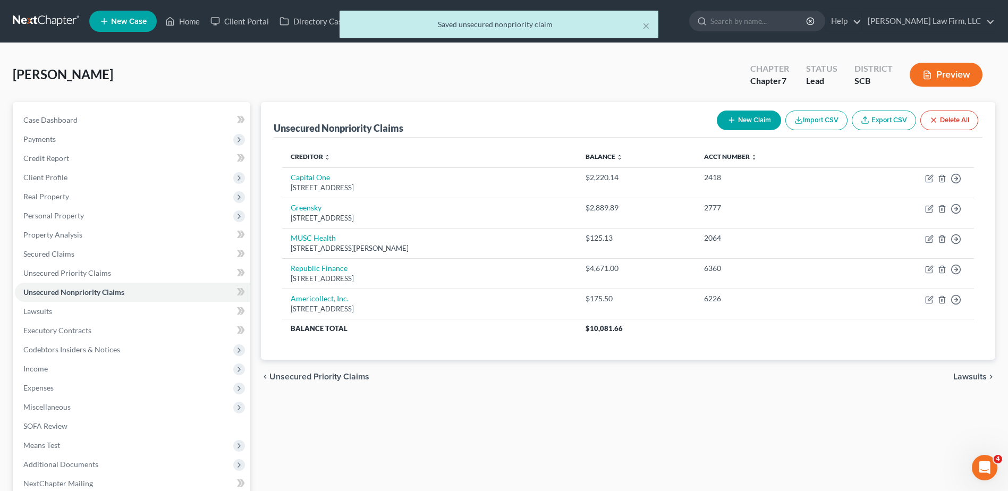
click at [749, 122] on button "New Claim" at bounding box center [749, 121] width 64 height 20
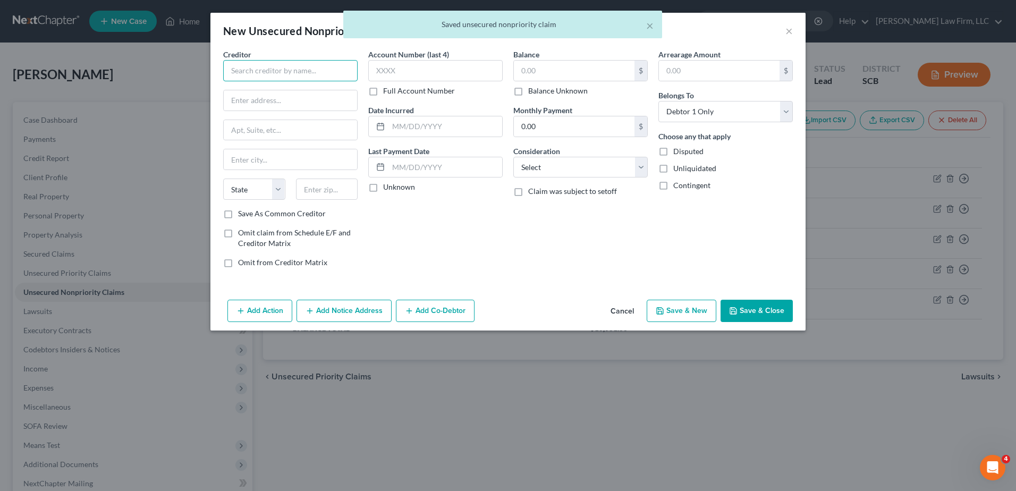
click at [309, 73] on input "text" at bounding box center [290, 70] width 134 height 21
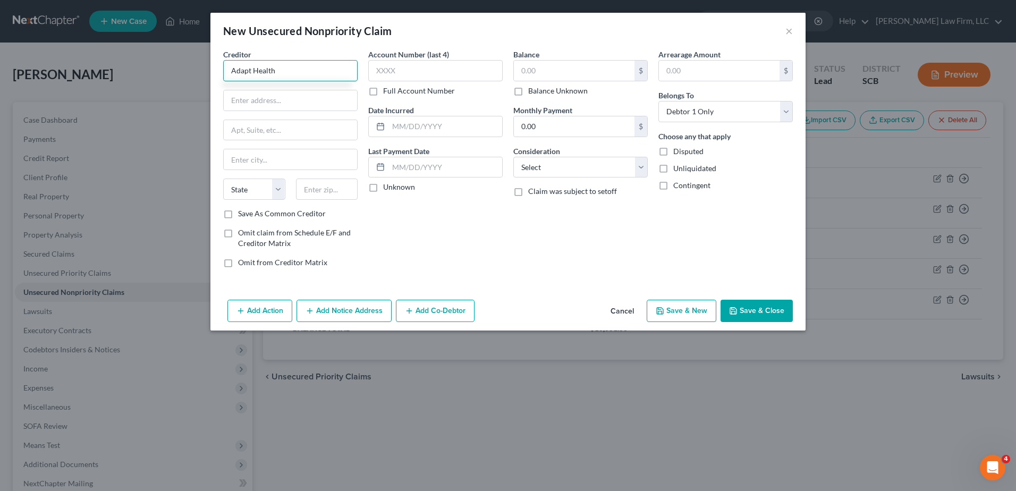
click at [252, 69] on input "Adapt Health" at bounding box center [290, 70] width 134 height 21
drag, startPoint x: 279, startPoint y: 69, endPoint x: 254, endPoint y: 71, distance: 25.1
click at [254, 71] on input "Adapt Health" at bounding box center [290, 70] width 134 height 21
click at [256, 69] on input "Adapt" at bounding box center [290, 70] width 134 height 21
click at [788, 30] on button "×" at bounding box center [789, 30] width 7 height 13
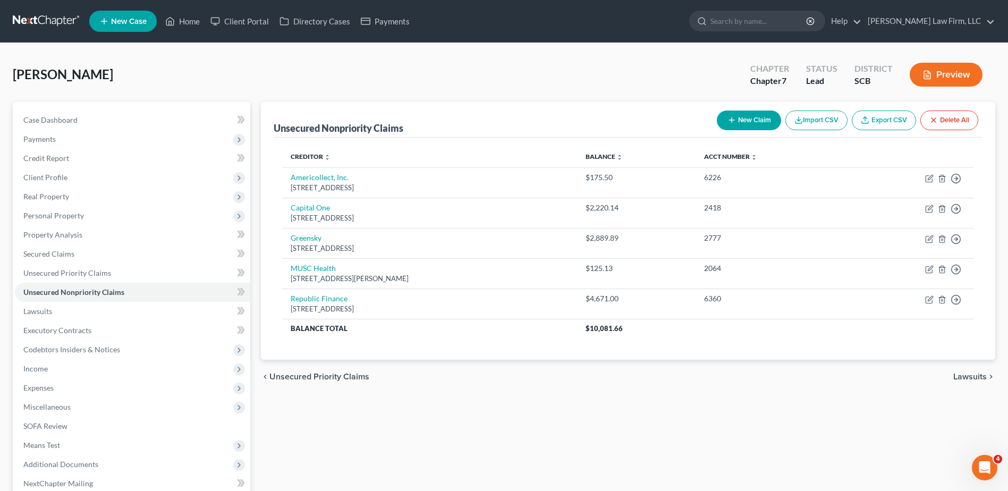
click at [738, 122] on button "New Claim" at bounding box center [749, 121] width 64 height 20
select select "0"
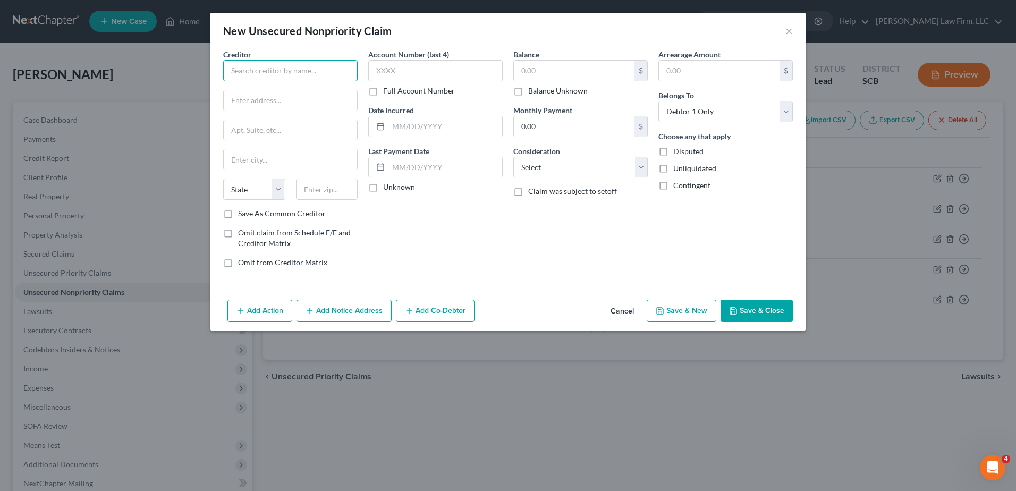
click at [299, 70] on input "text" at bounding box center [290, 70] width 134 height 21
type input "Adapt Health"
click at [292, 97] on input "text" at bounding box center [290, 100] width 133 height 20
type input "[STREET_ADDRESS]"
click at [269, 128] on input "text" at bounding box center [290, 130] width 133 height 20
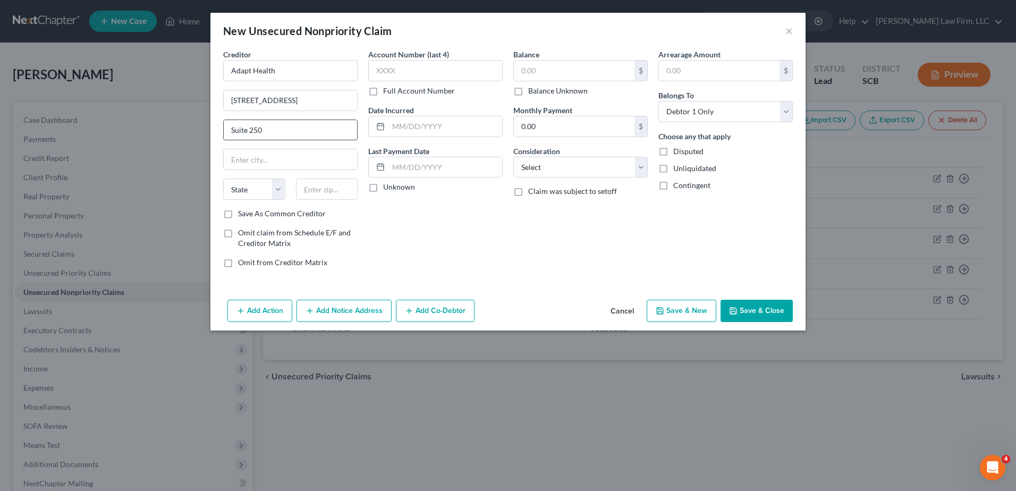
type input "Suite 250"
type input "[GEOGRAPHIC_DATA]"
select select "22"
click at [313, 153] on input "[GEOGRAPHIC_DATA]" at bounding box center [290, 159] width 133 height 20
type input "Plymouth MEeting"
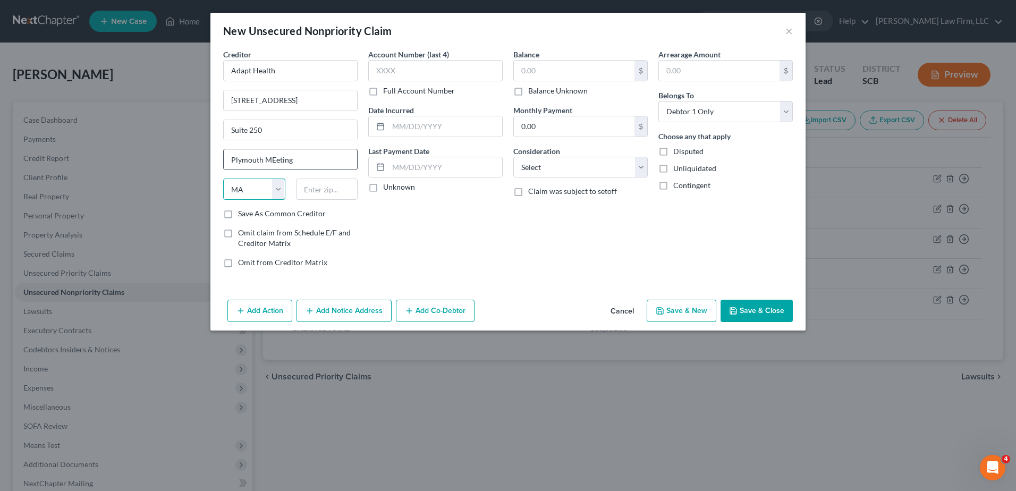
select select "39"
type input "19462"
type input "Plymouth Meeting"
click at [520, 75] on input "text" at bounding box center [574, 71] width 121 height 20
type input "209.00"
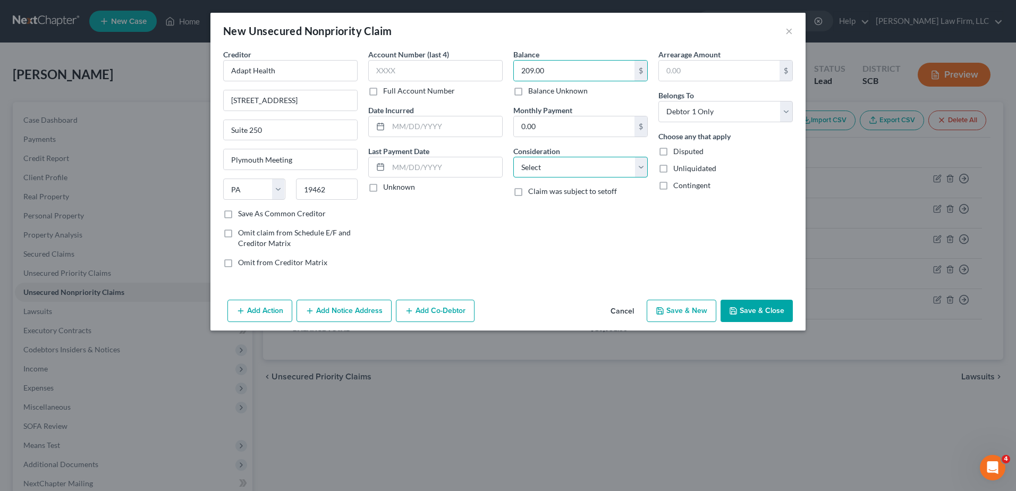
click at [545, 169] on select "Select Cable / Satellite Services Collection Agency Credit Card Debt Debt Couns…" at bounding box center [580, 167] width 134 height 21
select select "9"
click at [513, 157] on select "Select Cable / Satellite Services Collection Agency Credit Card Debt Debt Couns…" at bounding box center [580, 167] width 134 height 21
click at [599, 260] on div "Balance 209.00 $ Balance Unknown Balance Undetermined 209.00 $ Balance Unknown …" at bounding box center [580, 162] width 145 height 227
click at [756, 309] on button "Save & Close" at bounding box center [757, 311] width 72 height 22
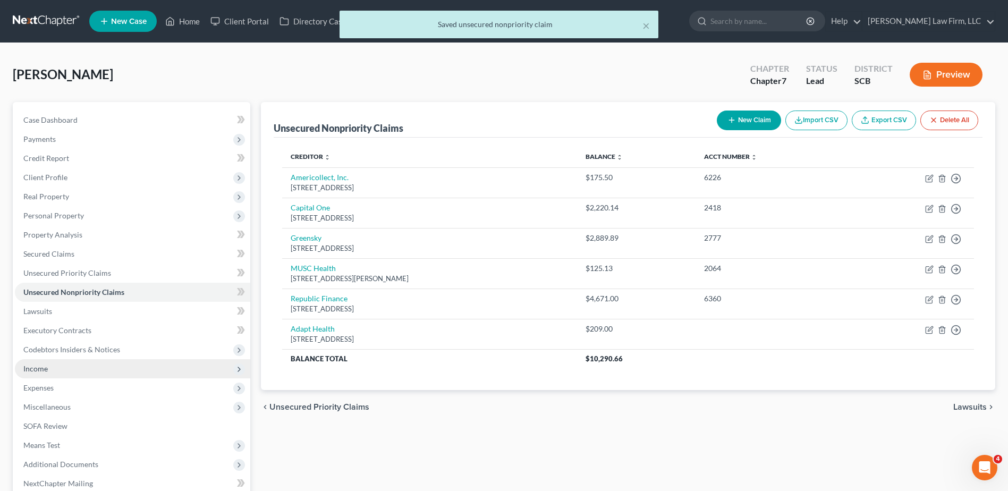
click at [121, 370] on span "Income" at bounding box center [132, 368] width 235 height 19
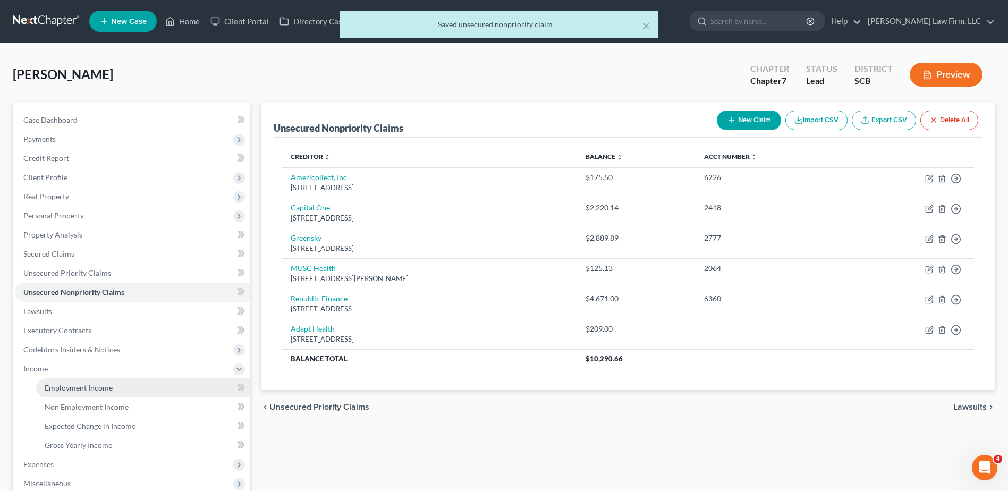
click at [121, 387] on link "Employment Income" at bounding box center [143, 387] width 214 height 19
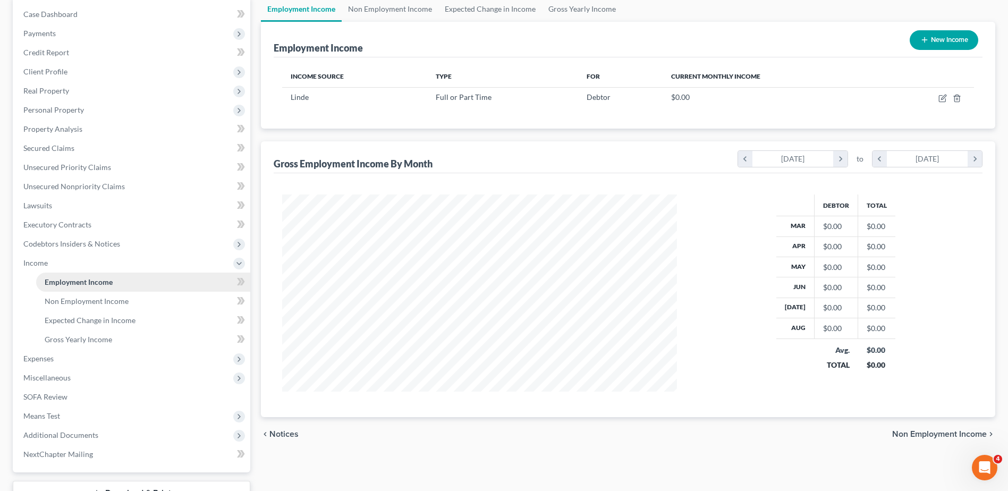
scroll to position [106, 0]
click at [71, 380] on span "Miscellaneous" at bounding box center [132, 377] width 235 height 19
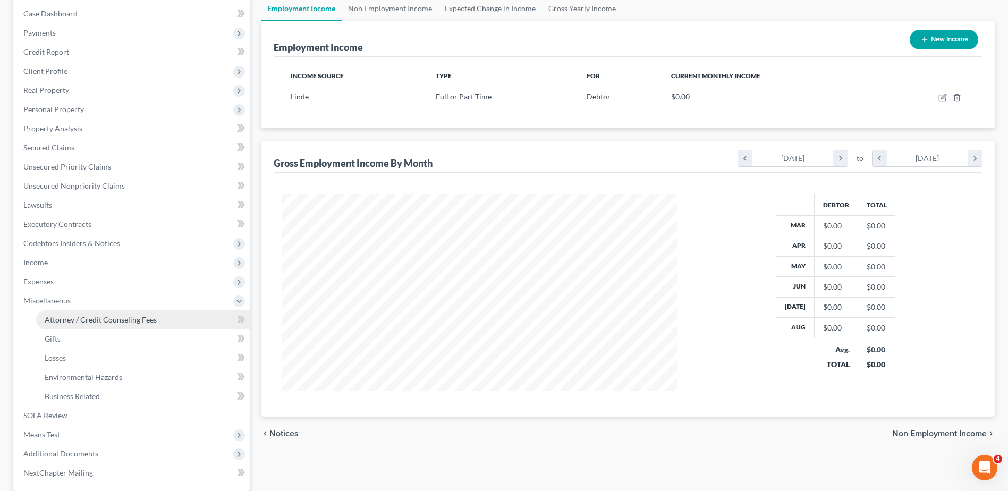
click at [102, 324] on span "Attorney / Credit Counseling Fees" at bounding box center [101, 319] width 112 height 9
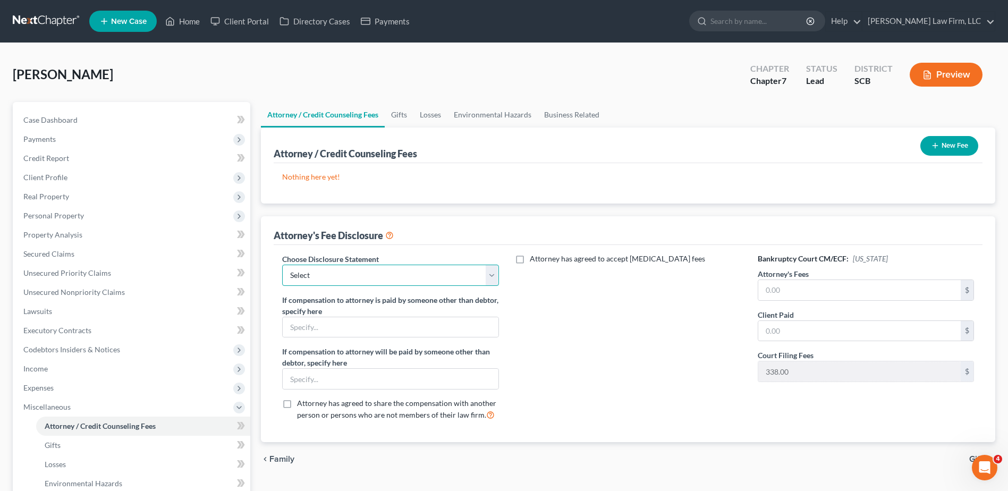
click at [380, 275] on select "Select Disclosure of Compensation of Attorney for Debtor(S)" at bounding box center [390, 275] width 216 height 21
select select "0"
click at [282, 265] on select "Select Disclosure of Compensation of Attorney for Debtor(S)" at bounding box center [390, 275] width 216 height 21
click at [803, 285] on input "text" at bounding box center [860, 290] width 203 height 20
click at [783, 292] on input "text" at bounding box center [860, 290] width 203 height 20
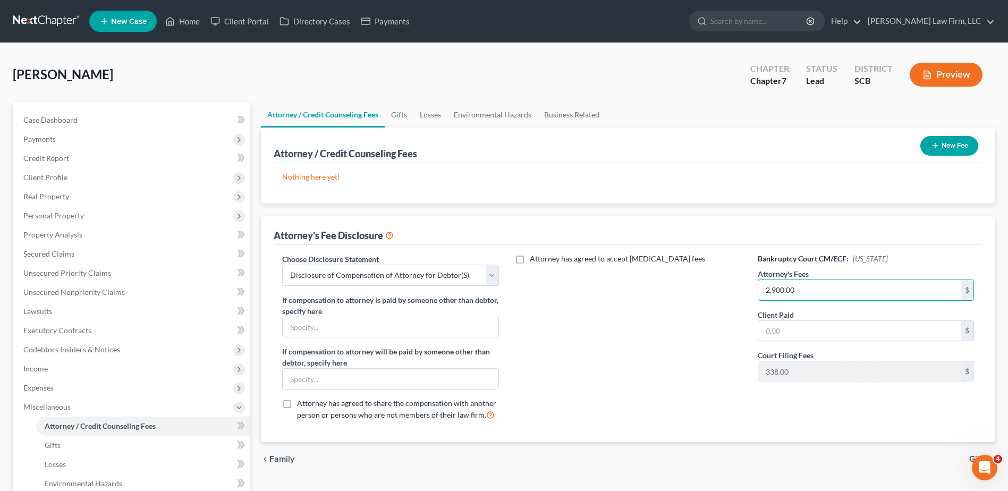
type input "2,900.00"
click at [953, 141] on button "New Fee" at bounding box center [950, 146] width 58 height 20
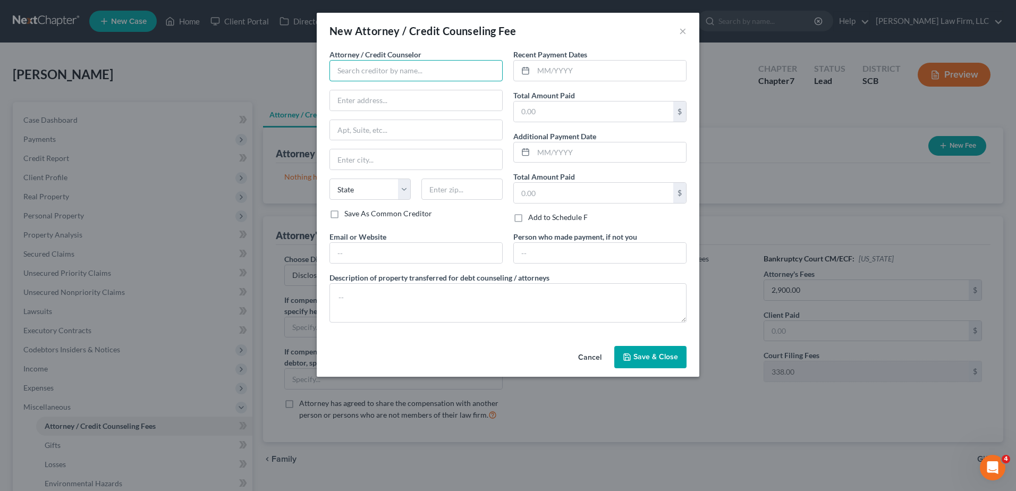
click at [409, 71] on input "text" at bounding box center [416, 70] width 173 height 21
click at [342, 86] on div "MoneySharp Credit Counseling" at bounding box center [393, 89] width 111 height 11
type input "MoneySharp Credit Counseling"
type input "[STREET_ADDRESS]"
type input "[GEOGRAPHIC_DATA]"
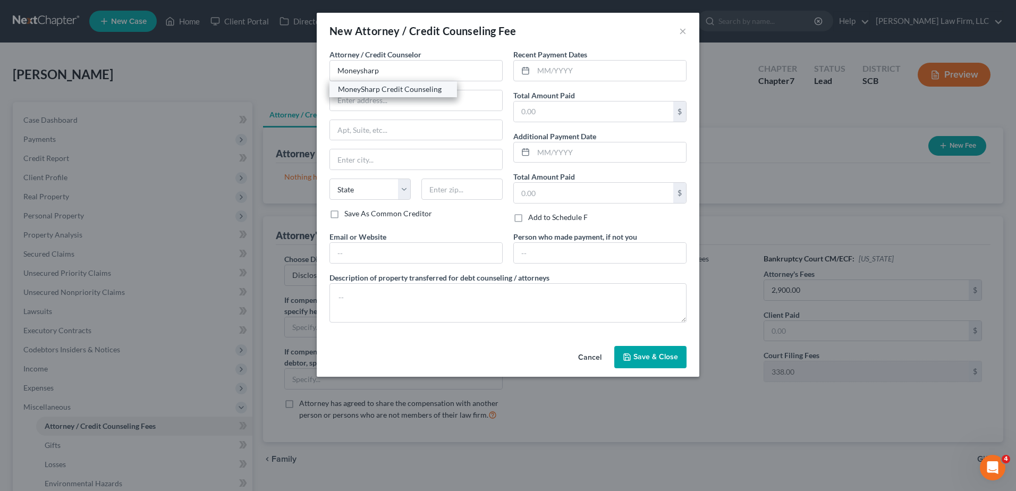
select select "14"
type input "60647"
click at [553, 74] on input "text" at bounding box center [610, 71] width 153 height 20
type input "08/2025"
click at [553, 109] on input "text" at bounding box center [593, 112] width 159 height 20
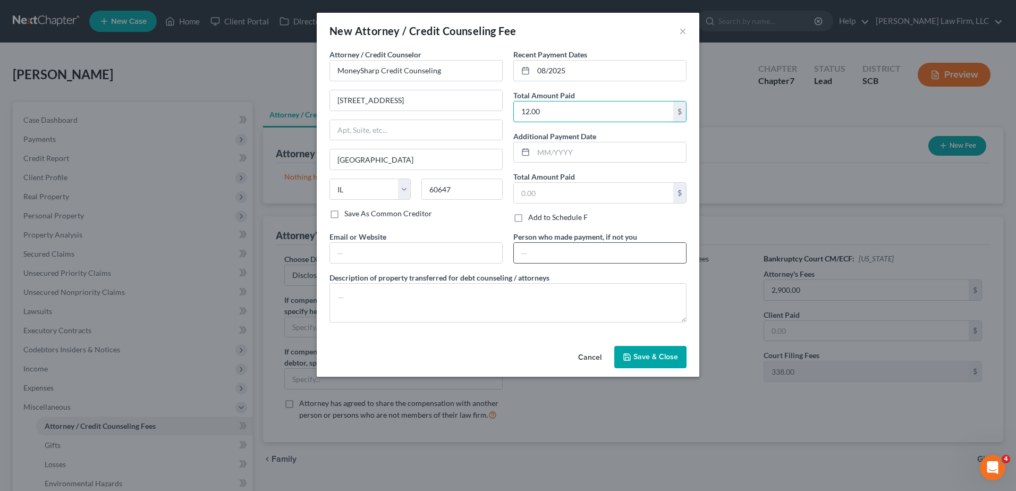
type input "12.00"
click at [543, 256] on input "text" at bounding box center [600, 253] width 172 height 20
type input "Debtor"
click at [496, 289] on textarea at bounding box center [508, 302] width 357 height 39
type textarea "Credit Counseling: $12"
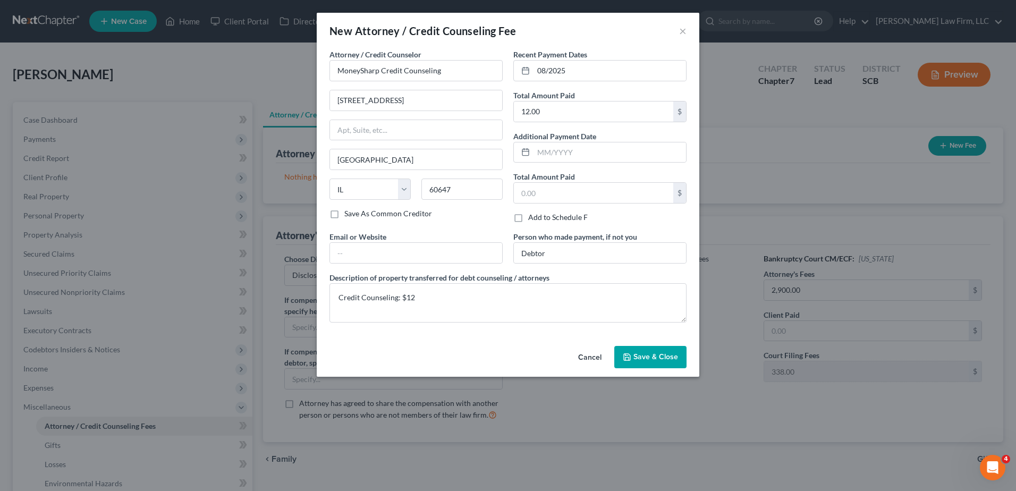
click at [665, 359] on span "Save & Close" at bounding box center [656, 356] width 45 height 9
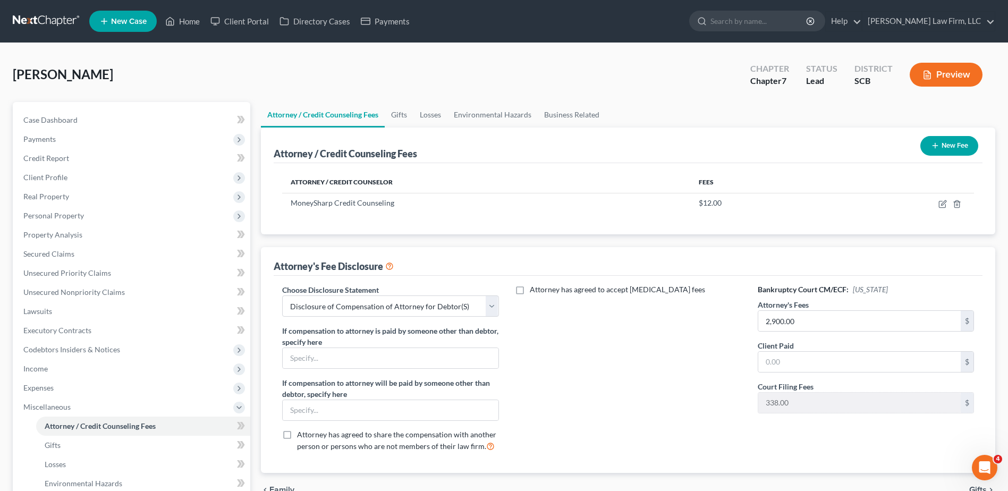
click at [944, 151] on button "New Fee" at bounding box center [950, 146] width 58 height 20
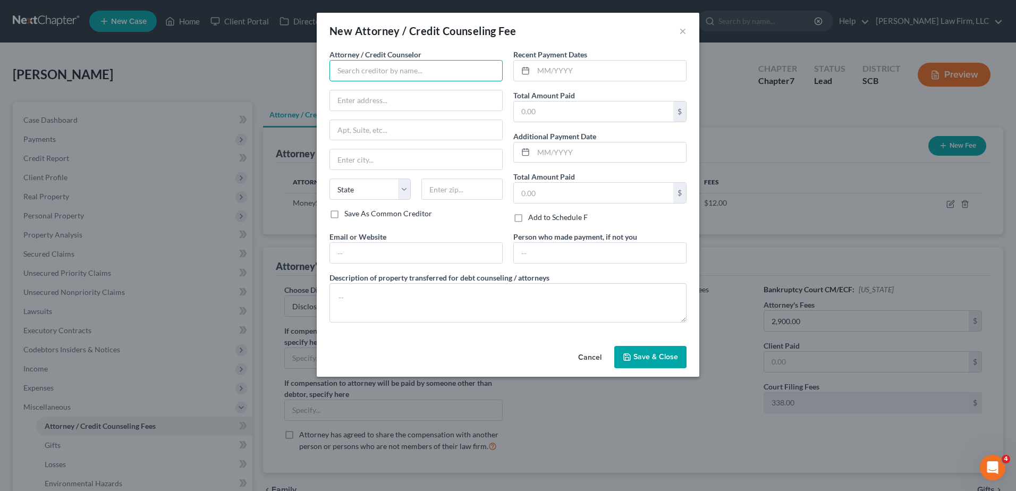
click at [431, 71] on input "text" at bounding box center [416, 70] width 173 height 21
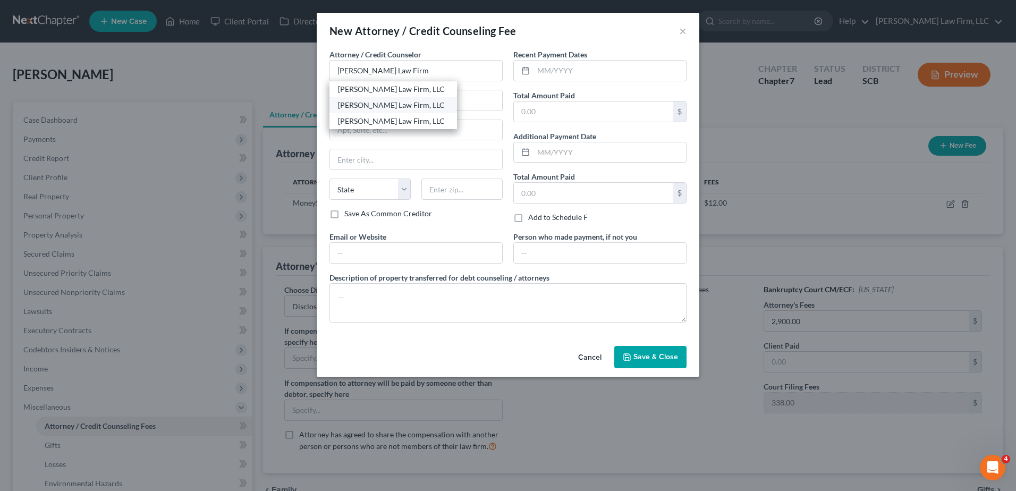
click at [342, 105] on div "[PERSON_NAME] Law Firm, LLC" at bounding box center [393, 105] width 111 height 11
type input "[PERSON_NAME] Law Firm, LLC"
type input "[STREET_ADDRESS]"
type input "Suite 120"
type input "[GEOGRAPHIC_DATA]"
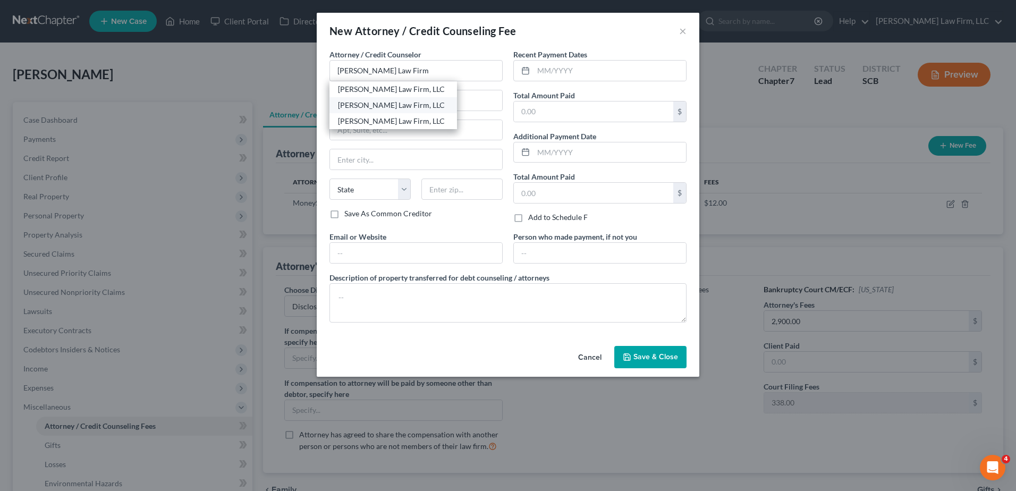
select select "42"
type input "29405"
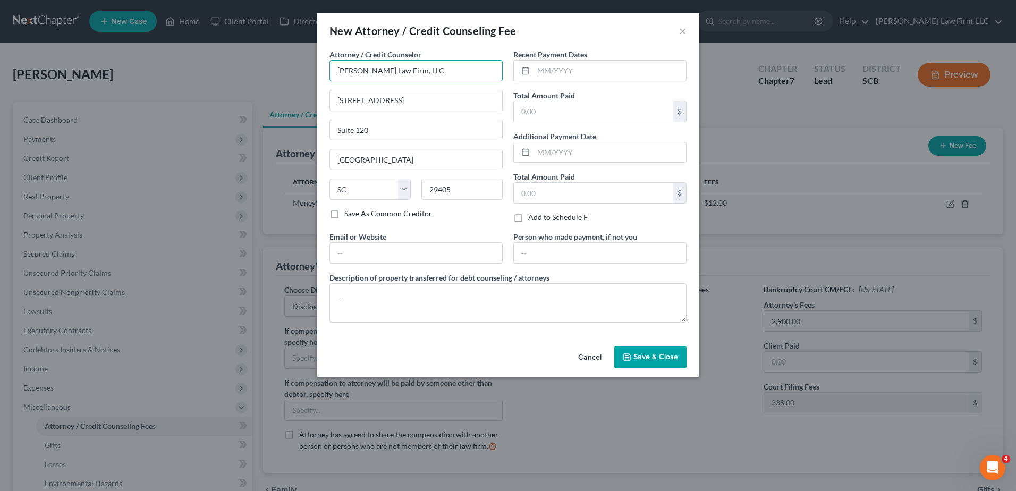
click at [417, 74] on input "[PERSON_NAME] Law Firm, LLC" at bounding box center [416, 70] width 173 height 21
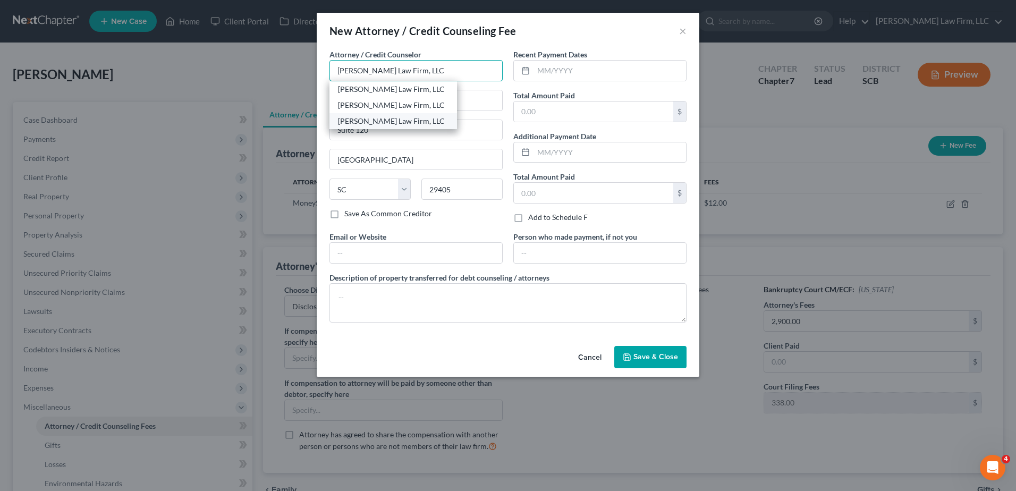
type input "[PERSON_NAME] Law Firm, LLC"
click at [344, 122] on div "[PERSON_NAME] Law Firm, LLC" at bounding box center [393, 121] width 111 height 11
type input "[STREET_ADDRESS]"
type input "Suite 360"
type input "Columbia"
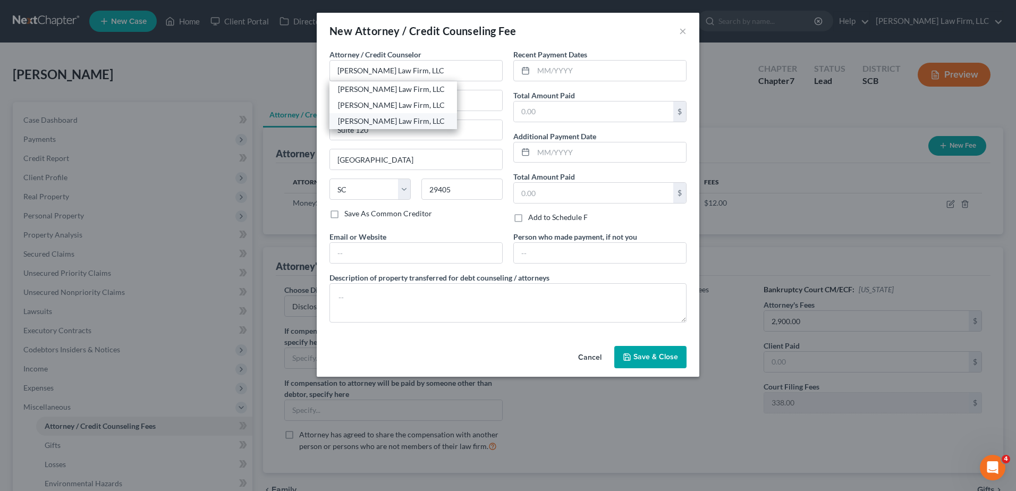
type input "29201"
type input "[PERSON_NAME] Law Firm, LLC"
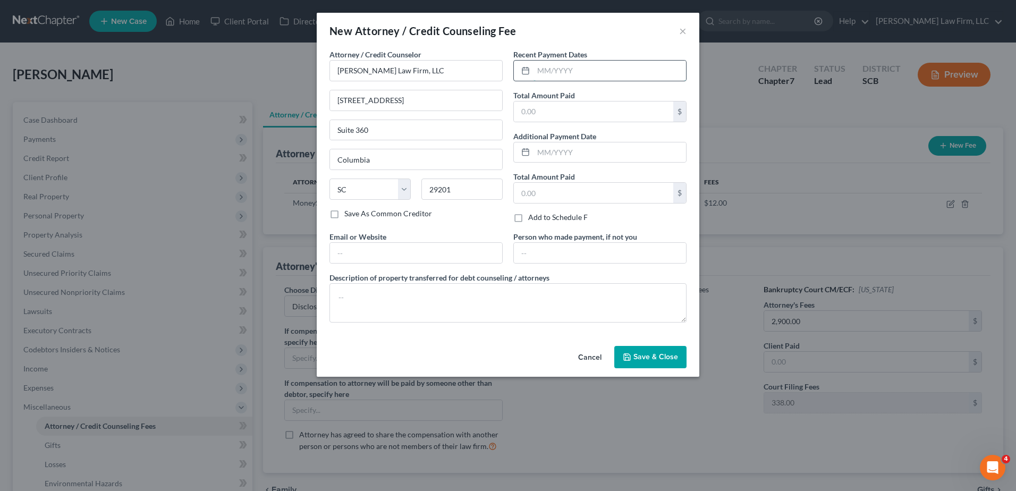
click at [564, 69] on input "text" at bounding box center [610, 71] width 153 height 20
type input "09/2025"
click at [547, 113] on input "text" at bounding box center [593, 112] width 159 height 20
type input "2,900.00"
click at [553, 248] on input "text" at bounding box center [600, 253] width 172 height 20
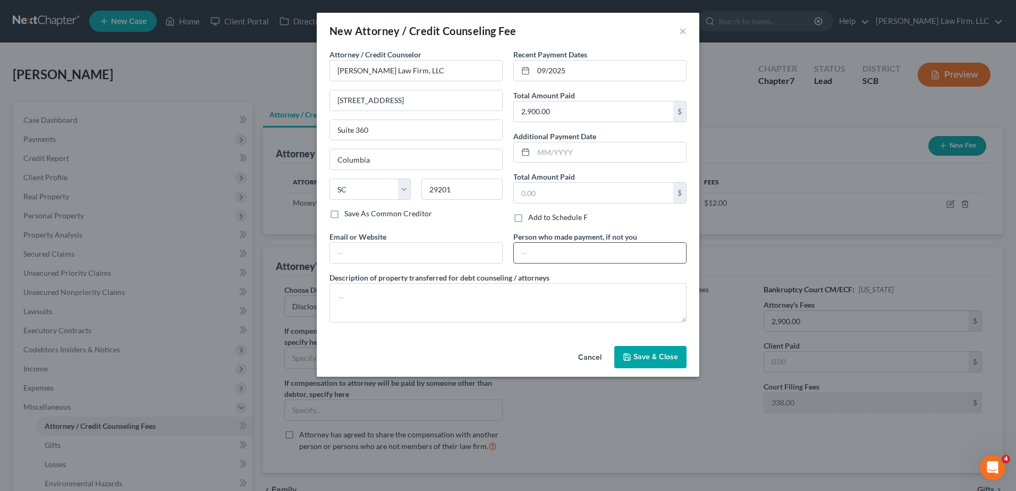
type input "Debtor"
click at [480, 302] on textarea at bounding box center [508, 302] width 357 height 39
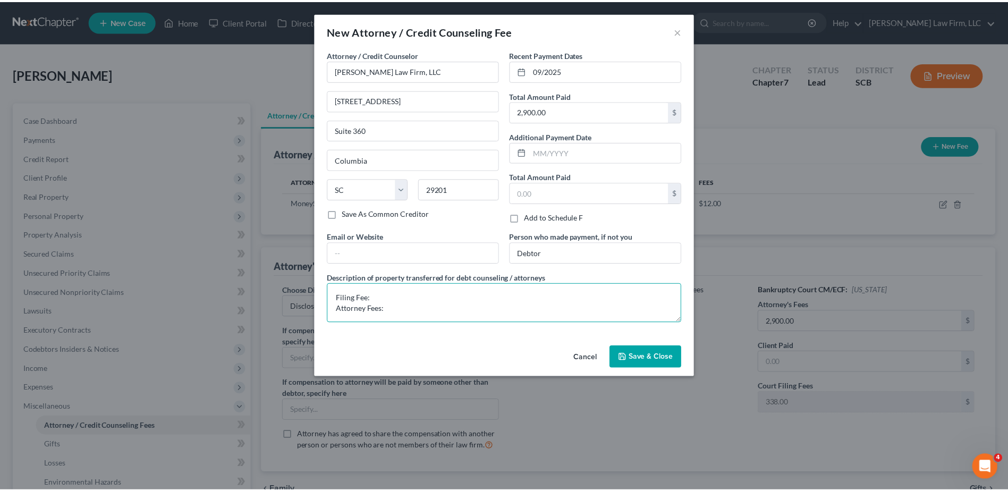
scroll to position [2, 0]
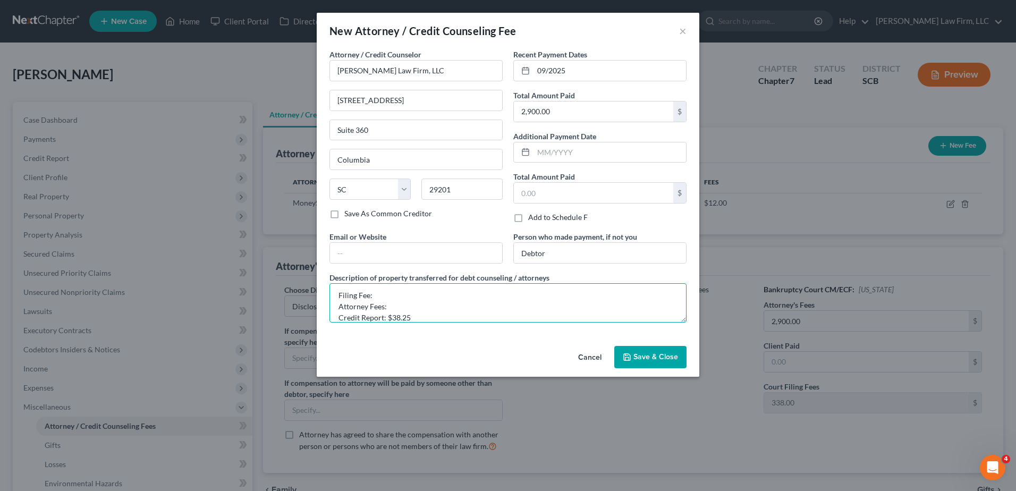
click at [418, 310] on textarea "Filing Fee: Attorney Fees: Credit Report: $38.25" at bounding box center [508, 302] width 357 height 39
click at [407, 296] on textarea "Filing Fee: Attorney Fees: Credit Report: $38.25" at bounding box center [508, 302] width 357 height 39
click at [375, 296] on textarea "Filing Fee: 313 Attorney Fees: Credit Report: $38.25" at bounding box center [508, 302] width 357 height 39
click at [396, 296] on textarea "Filing Fee: $313 Attorney Fees: Credit Report: $38.25" at bounding box center [508, 302] width 357 height 39
click at [403, 306] on textarea "Filing Fee: $338 Attorney Fees: Credit Report: $38.25" at bounding box center [508, 302] width 357 height 39
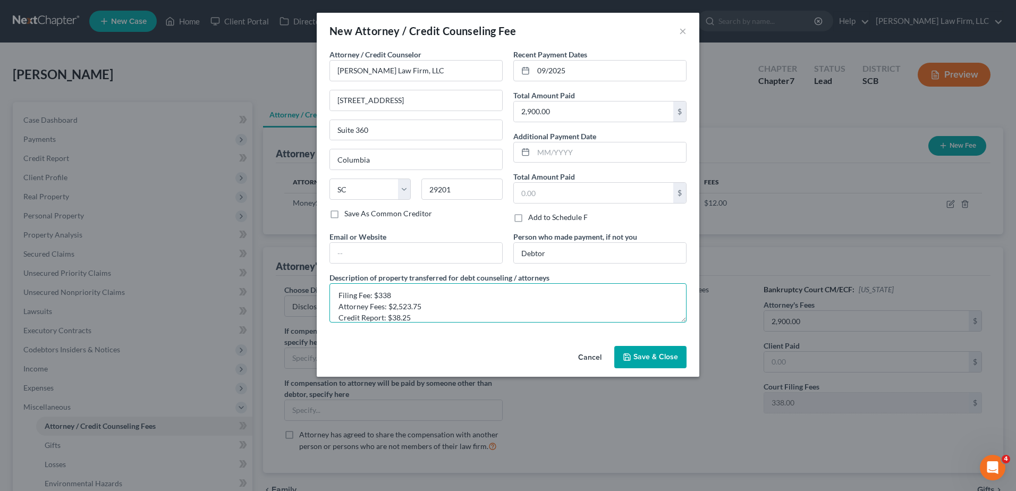
type textarea "Filing Fee: $338 Attorney Fees: $2,523.75 Credit Report: $38.25"
click at [638, 355] on span "Save & Close" at bounding box center [656, 356] width 45 height 9
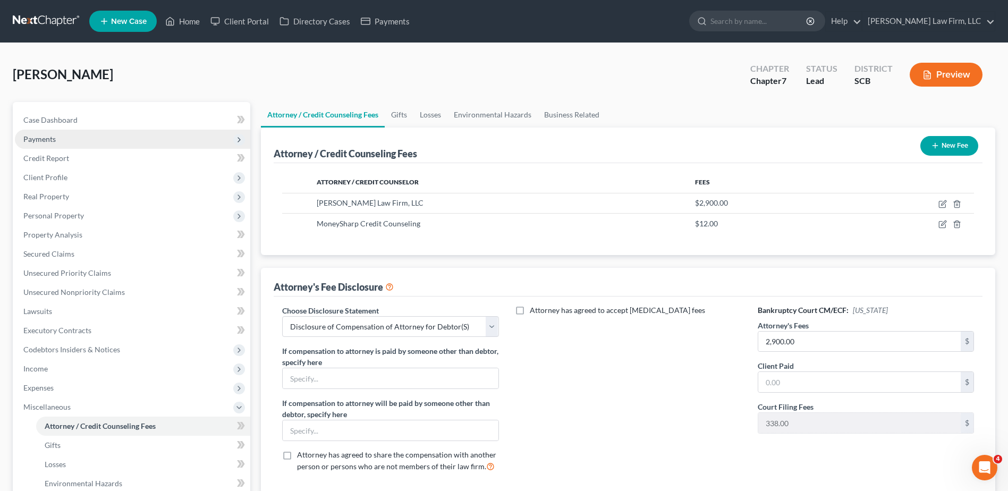
click at [113, 138] on span "Payments" at bounding box center [132, 139] width 235 height 19
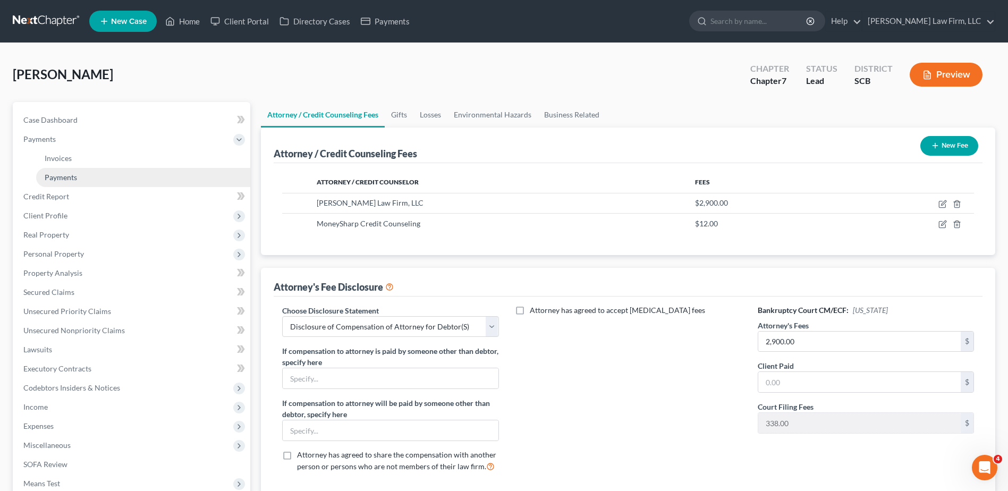
click at [104, 176] on link "Payments" at bounding box center [143, 177] width 214 height 19
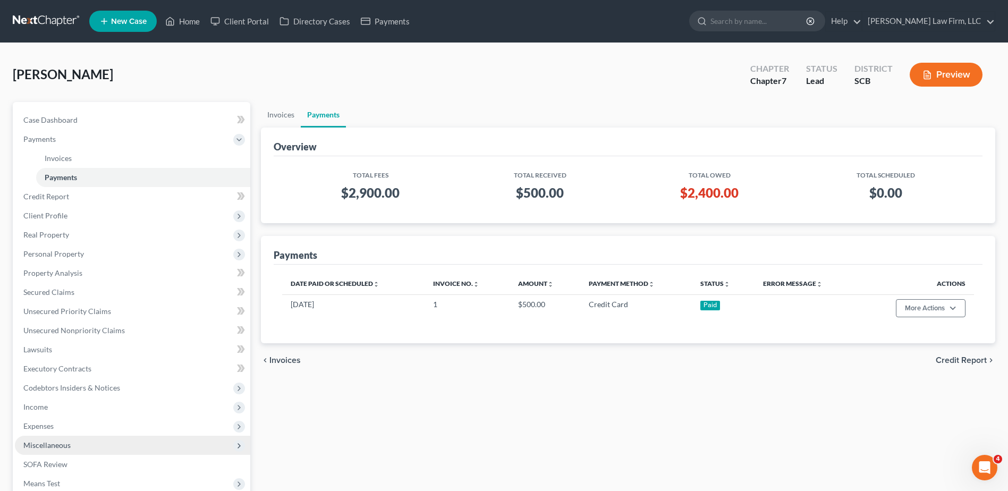
click at [82, 445] on span "Miscellaneous" at bounding box center [132, 445] width 235 height 19
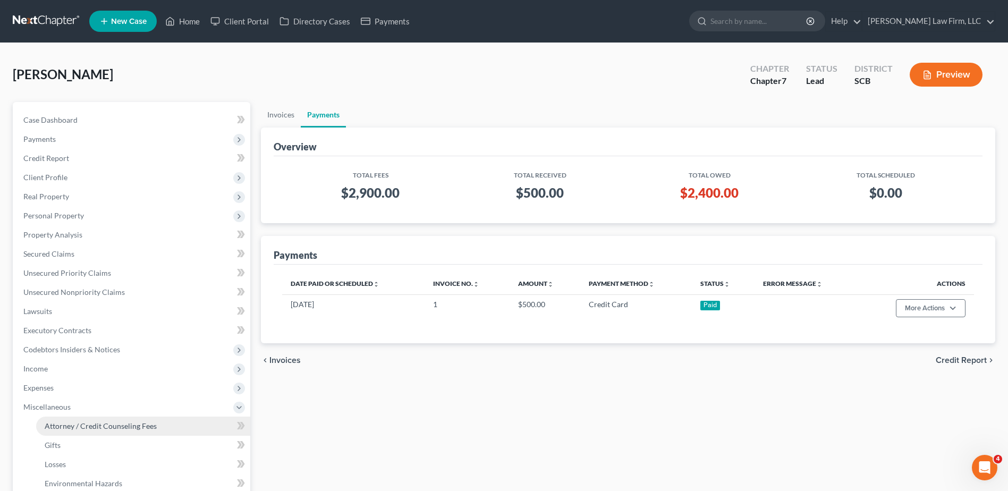
click at [89, 426] on span "Attorney / Credit Counseling Fees" at bounding box center [101, 426] width 112 height 9
select select "0"
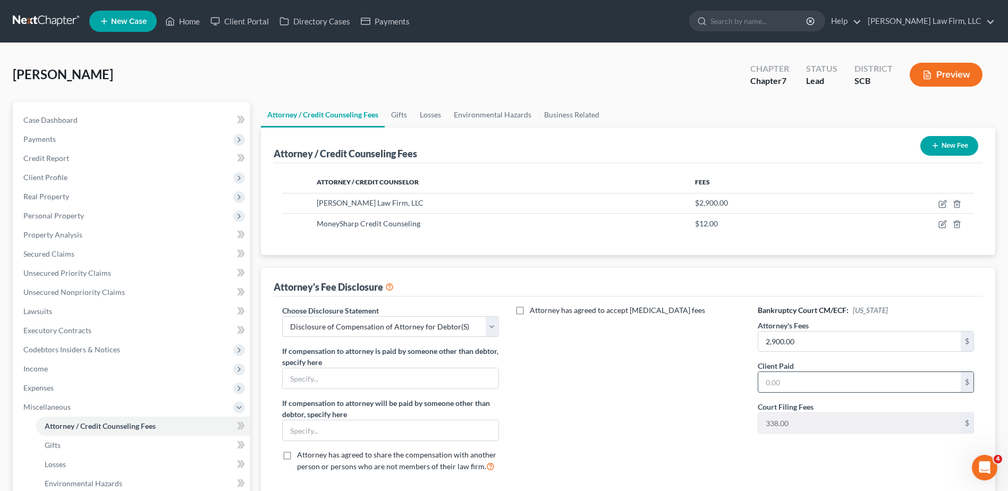
click at [789, 389] on input "text" at bounding box center [860, 382] width 203 height 20
type input "500.00"
click at [705, 390] on div "Attorney has agreed to accept [MEDICAL_DATA] fees" at bounding box center [629, 393] width 238 height 176
click at [807, 341] on input "2,900.00" at bounding box center [860, 342] width 203 height 20
type input "2,523.75"
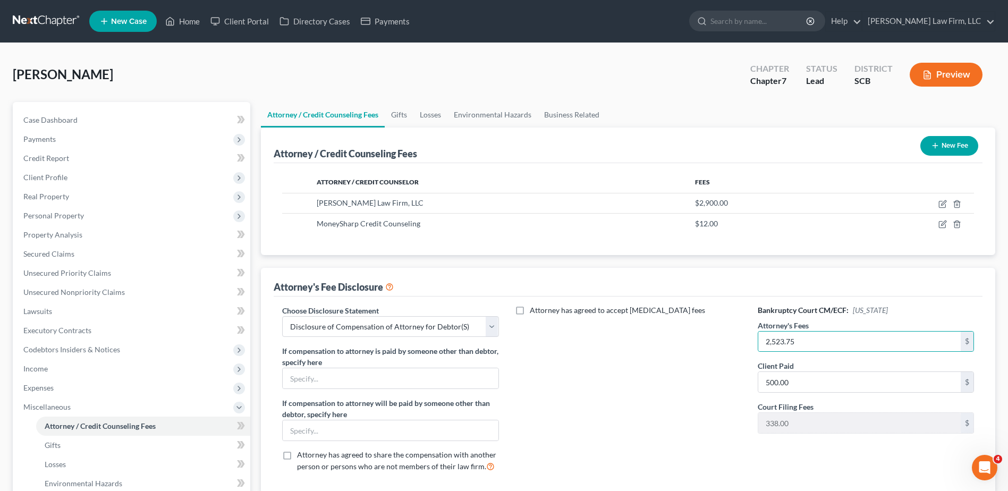
click at [727, 360] on div "Attorney has agreed to accept [MEDICAL_DATA] fees" at bounding box center [629, 393] width 238 height 176
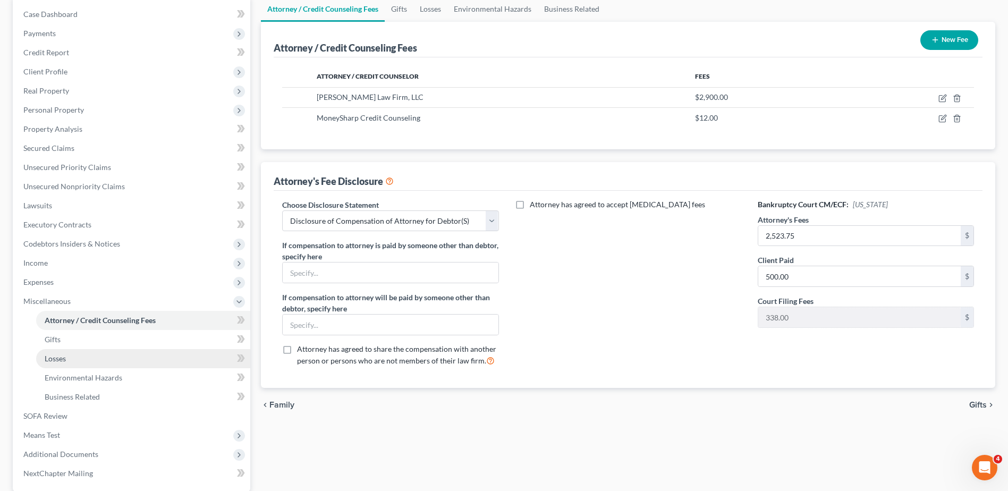
scroll to position [106, 0]
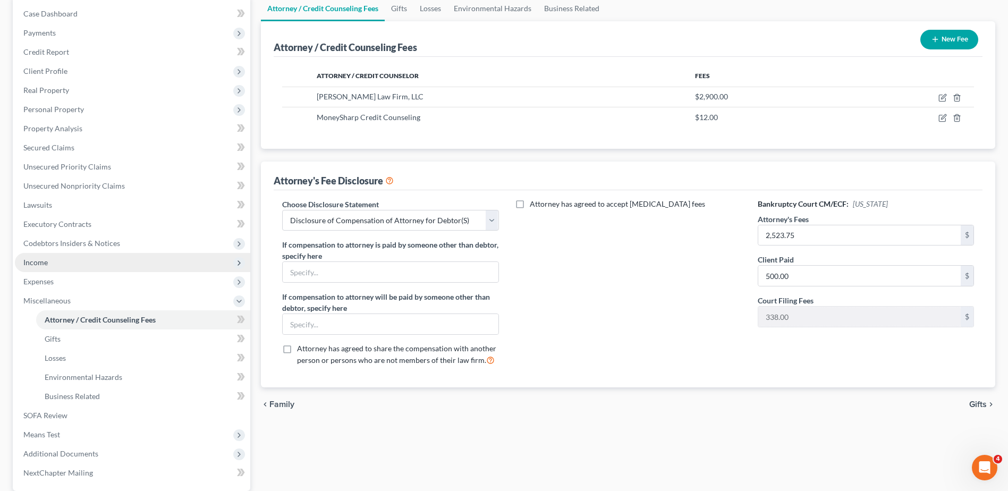
click at [68, 261] on span "Income" at bounding box center [132, 262] width 235 height 19
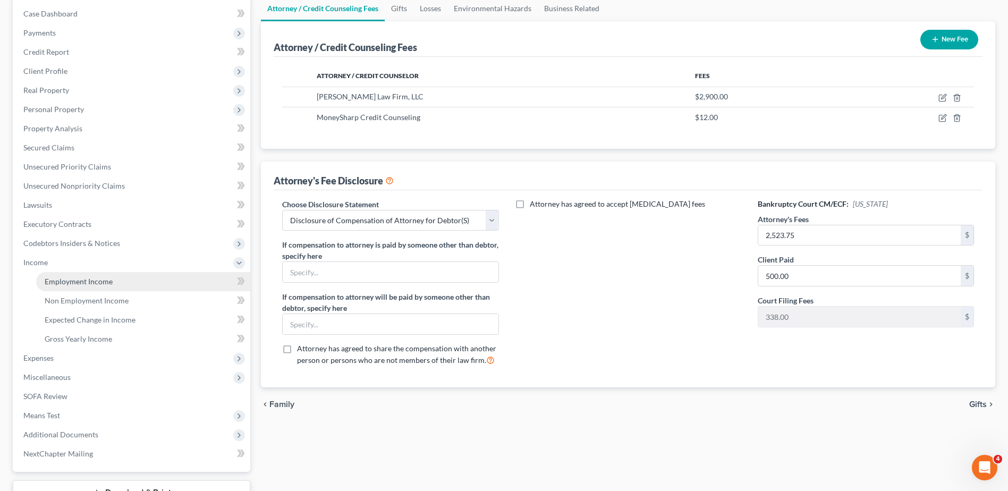
click at [70, 279] on span "Employment Income" at bounding box center [79, 281] width 68 height 9
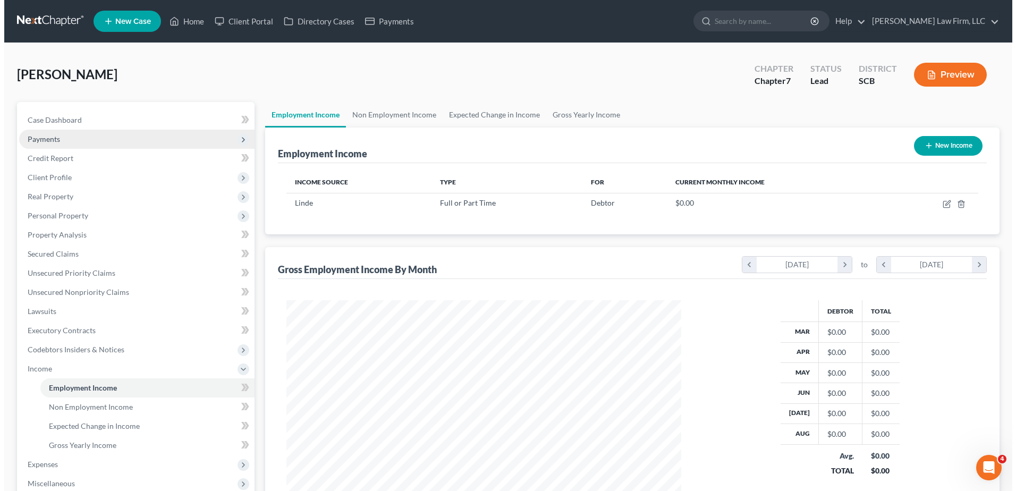
scroll to position [197, 416]
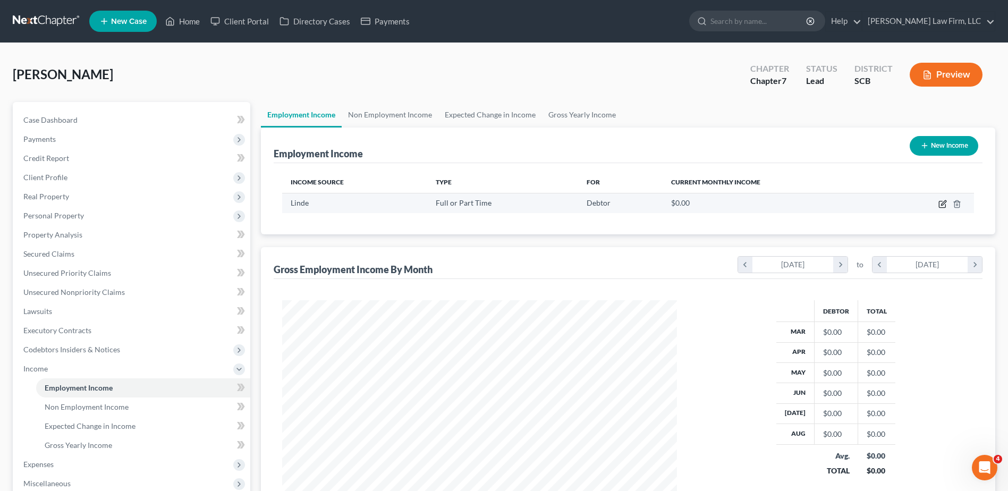
click at [942, 207] on icon "button" at bounding box center [943, 204] width 9 height 9
select select "0"
select select "42"
select select "3"
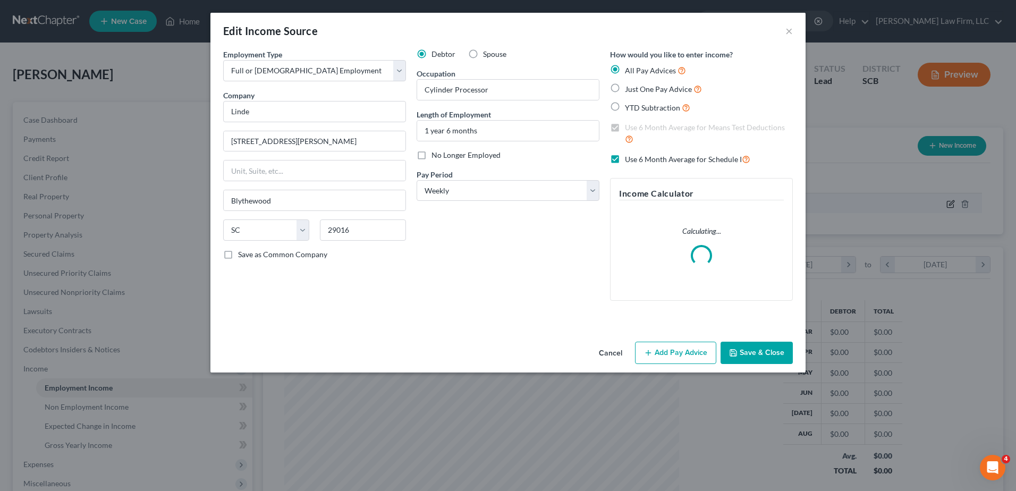
scroll to position [199, 420]
click at [282, 114] on input "Linde" at bounding box center [314, 111] width 183 height 21
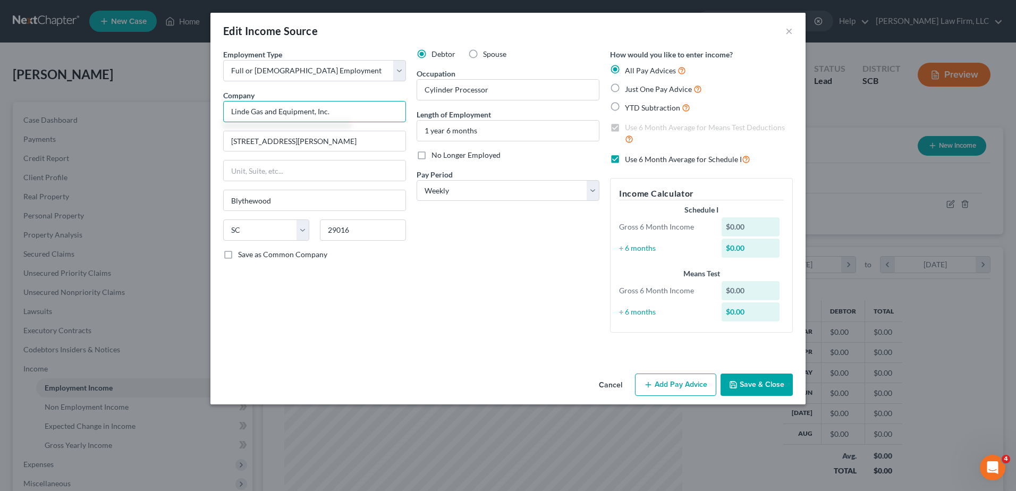
type input "Linde Gas and Equipment, Inc."
click at [687, 383] on button "Add Pay Advice" at bounding box center [675, 385] width 81 height 22
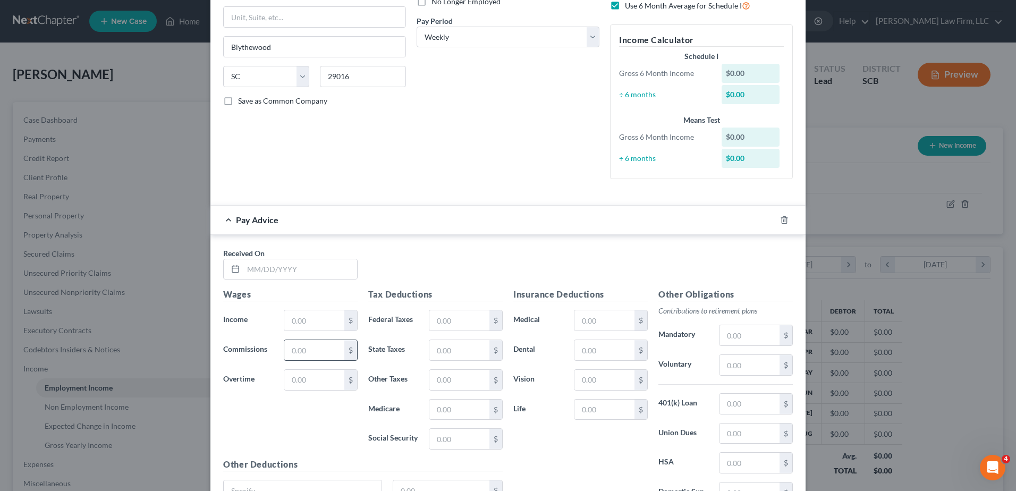
scroll to position [159, 0]
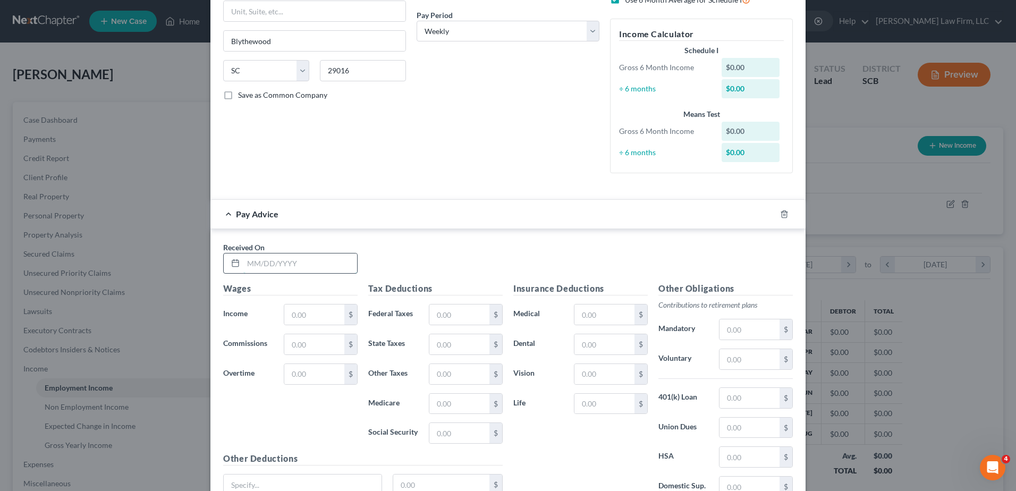
click at [300, 268] on input "text" at bounding box center [300, 264] width 114 height 20
type input "[DATE]"
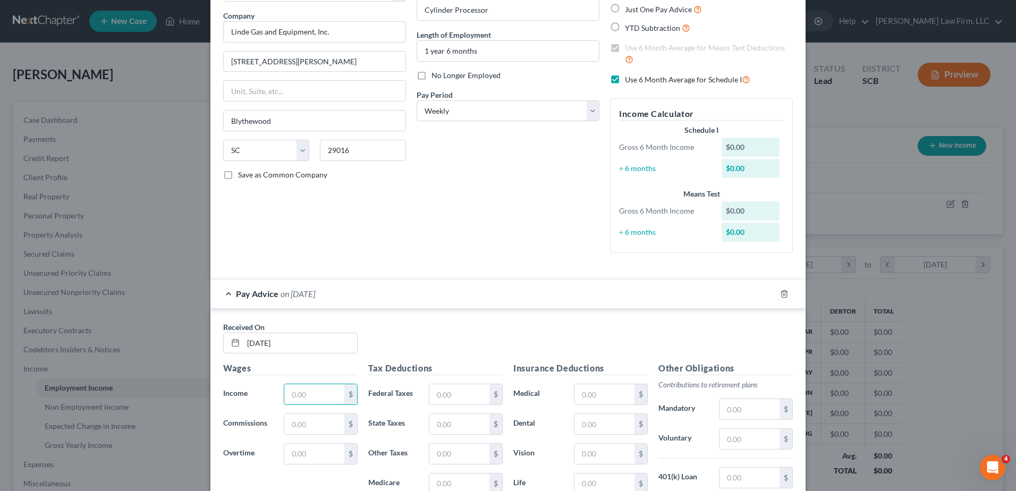
scroll to position [0, 0]
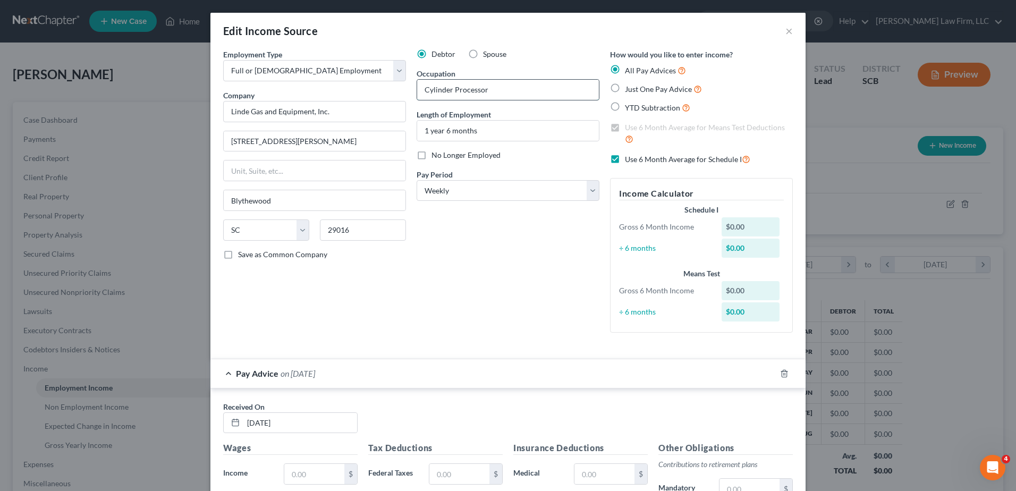
click at [492, 91] on input "Cylinder Processor" at bounding box center [508, 90] width 182 height 20
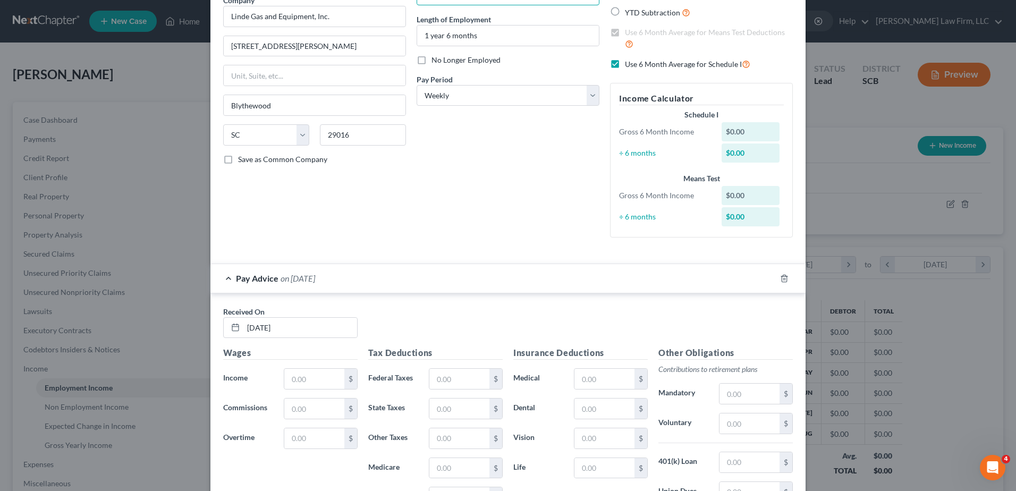
scroll to position [106, 0]
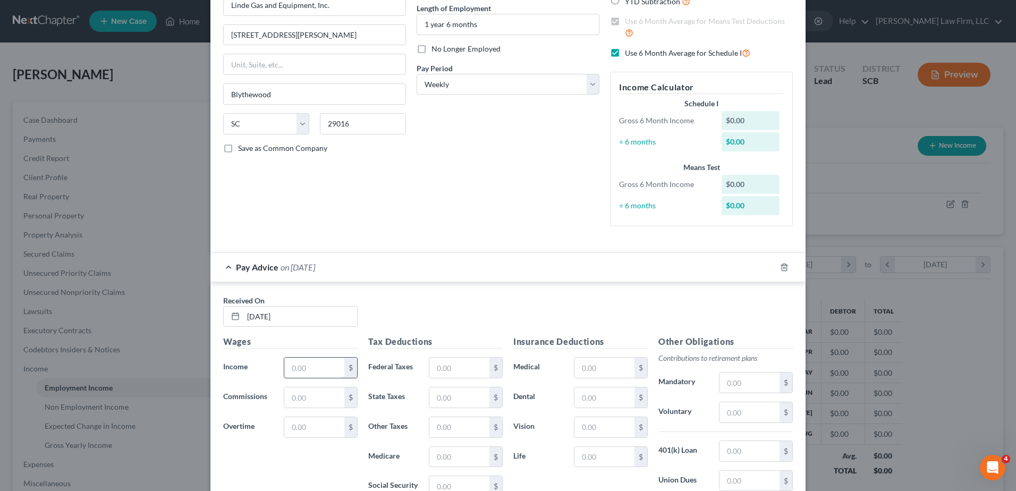
type input "Product Filler"
click at [326, 366] on input "text" at bounding box center [314, 368] width 60 height 20
click at [356, 183] on div "Employment Type * Select Full or [DEMOGRAPHIC_DATA] Employment Self Employment …" at bounding box center [314, 89] width 193 height 292
click at [262, 317] on input "[DATE]" at bounding box center [300, 317] width 114 height 20
type input "[DATE]"
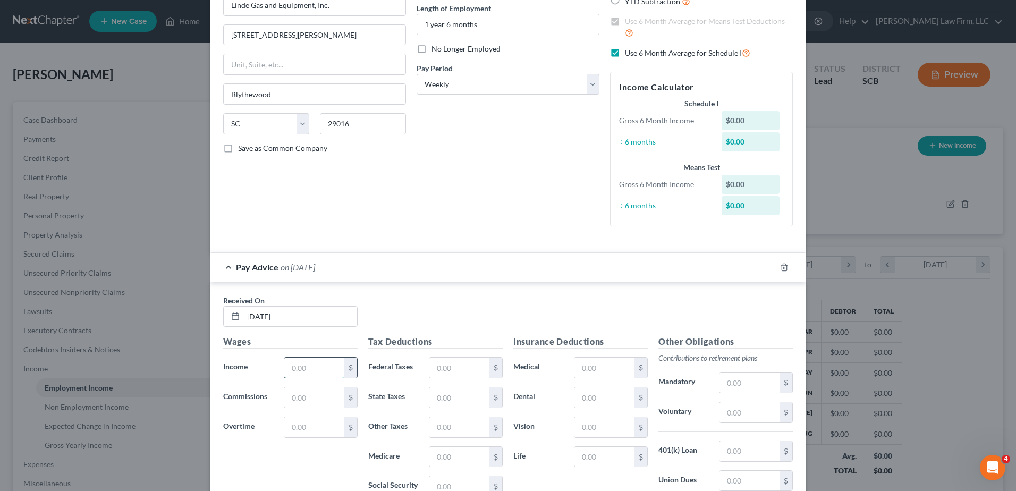
click at [296, 363] on input "text" at bounding box center [314, 368] width 60 height 20
type input "934.69"
type input "64.49"
type input "40.55"
type input "13.21"
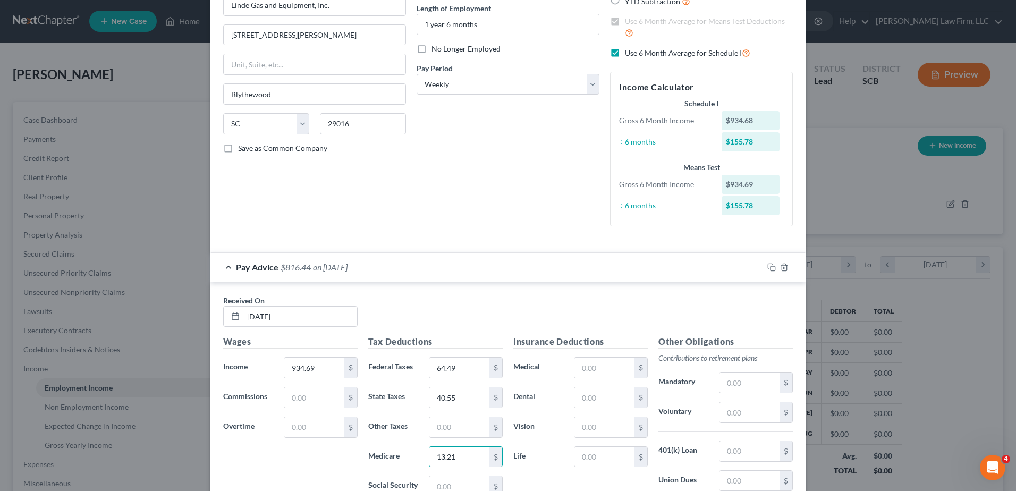
scroll to position [112, 0]
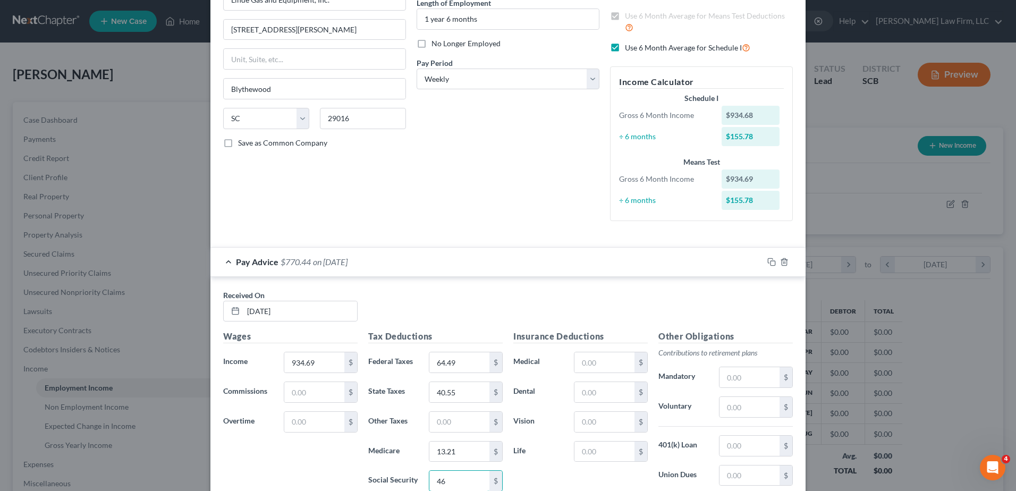
type input "4"
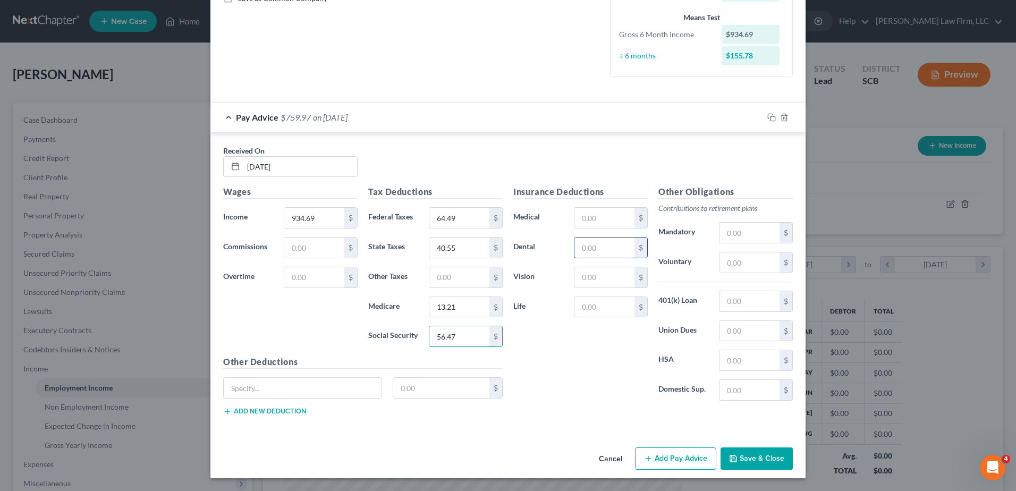
type input "56.47"
click at [606, 254] on input "text" at bounding box center [605, 248] width 60 height 20
type input "0.79"
click at [587, 306] on input "text" at bounding box center [605, 307] width 60 height 20
type input "0.69"
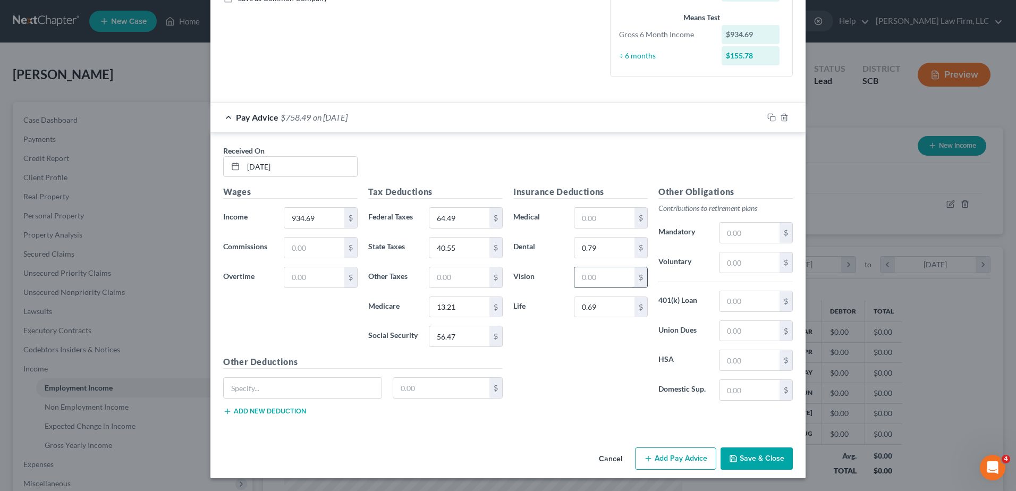
click at [594, 274] on input "text" at bounding box center [605, 277] width 60 height 20
type input "1.32"
click at [597, 219] on input "text" at bounding box center [605, 218] width 60 height 20
type input "21.78"
click at [735, 265] on input "text" at bounding box center [750, 262] width 60 height 20
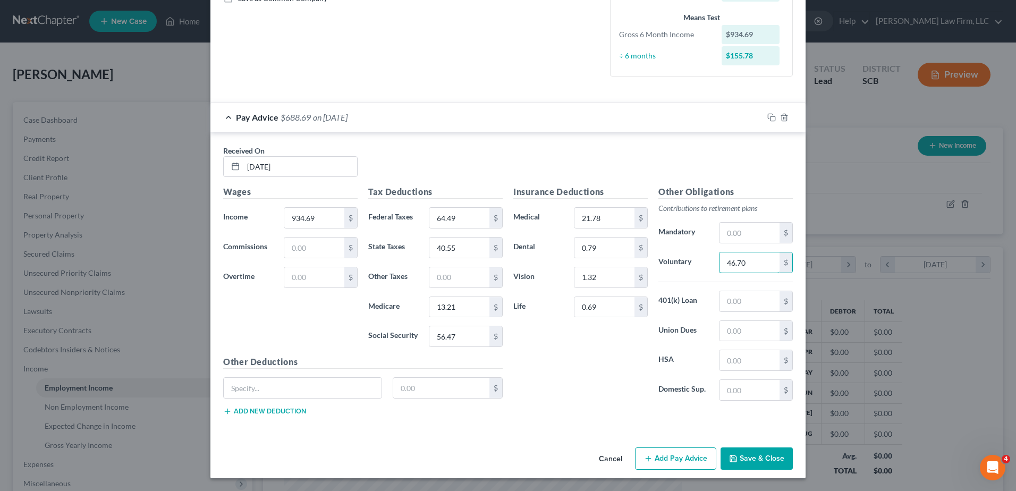
type input "46.70"
click at [603, 379] on div "Insurance Deductions Medical 21.78 $ Dental 0.79 $ Vision 1.32 $ Life 0.69 $" at bounding box center [580, 298] width 145 height 224
click at [771, 118] on rect "button" at bounding box center [773, 118] width 5 height 5
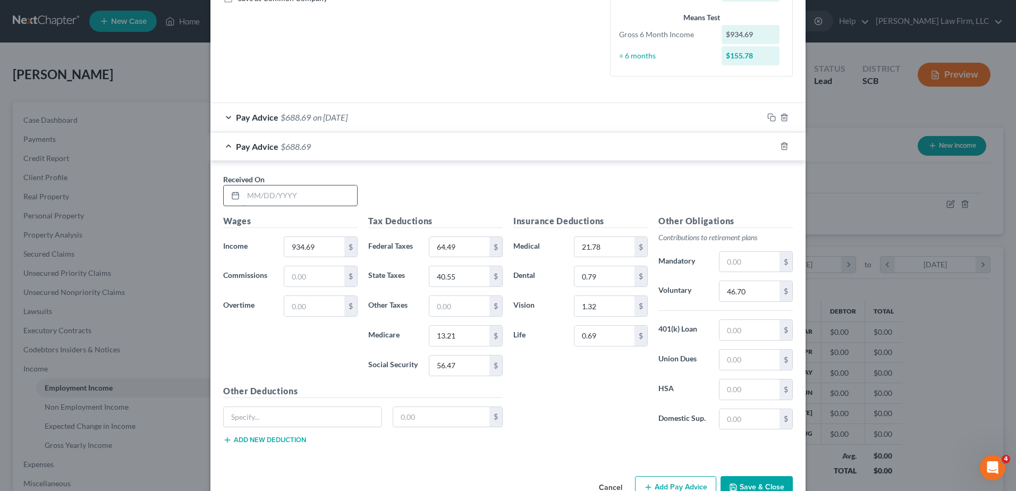
click at [327, 195] on input "text" at bounding box center [300, 196] width 114 height 20
type input "[DATE]"
type input "924.19"
type input "63.29"
type input "39.93"
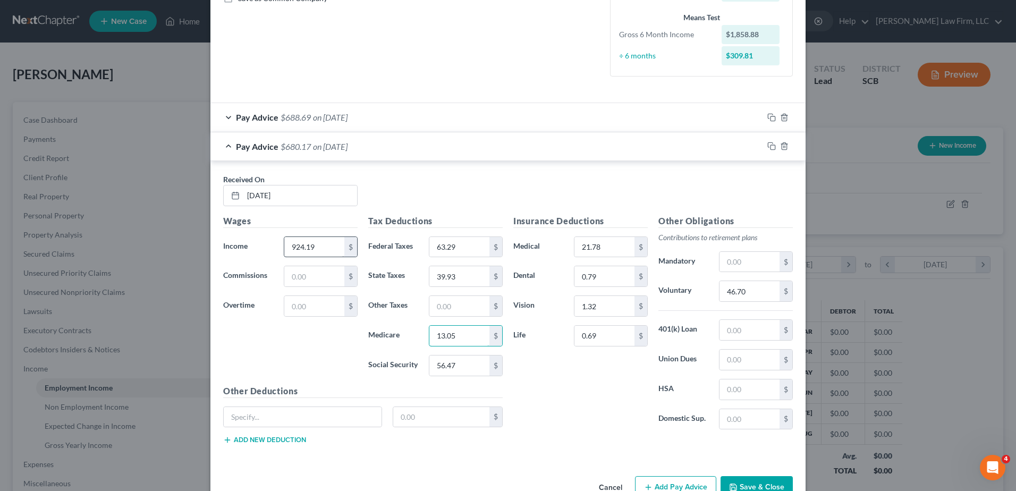
type input "13.05"
type input "55.82"
click at [761, 298] on input "46.70" at bounding box center [750, 291] width 60 height 20
type input "46.18"
click at [769, 146] on icon "button" at bounding box center [772, 146] width 9 height 9
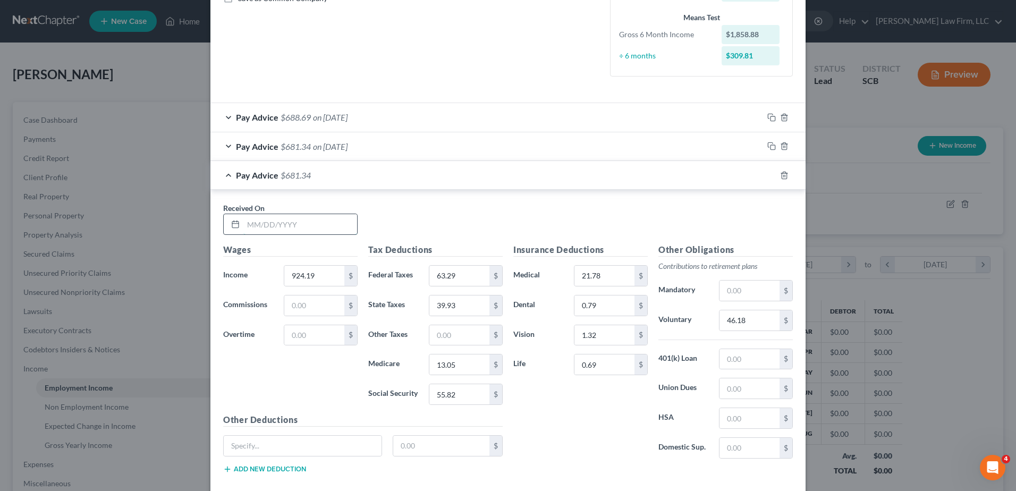
click at [282, 227] on input "text" at bounding box center [300, 224] width 114 height 20
type input "[DATE]"
type input "790.36"
type input "48.04"
type input "32.05"
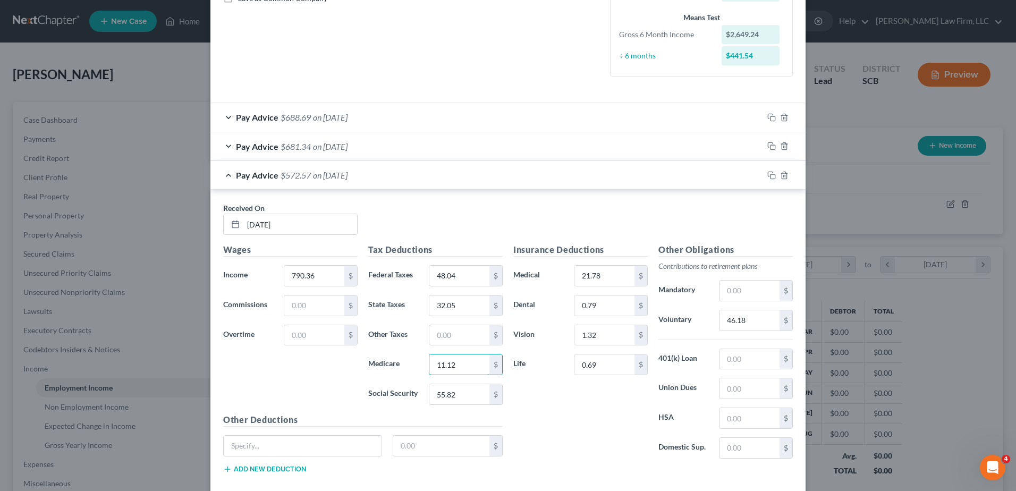
type input "11.12"
type input "47.52"
click at [766, 323] on input "46.18" at bounding box center [750, 320] width 60 height 20
type input "39.48"
click at [771, 176] on rect "button" at bounding box center [773, 176] width 5 height 5
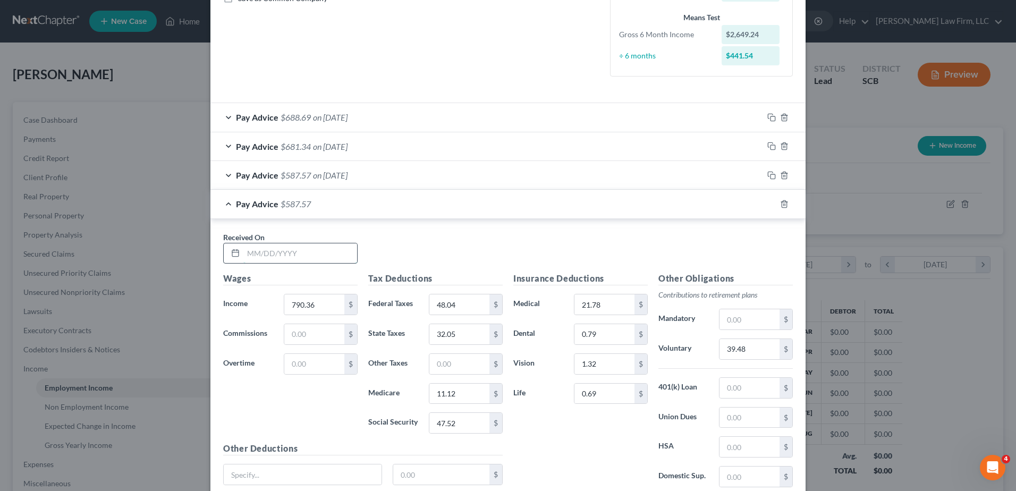
click at [274, 249] on input "text" at bounding box center [300, 253] width 114 height 20
click at [281, 252] on input "03/" at bounding box center [300, 253] width 114 height 20
type input "[DATE]"
type input "818.19"
type input "51.21"
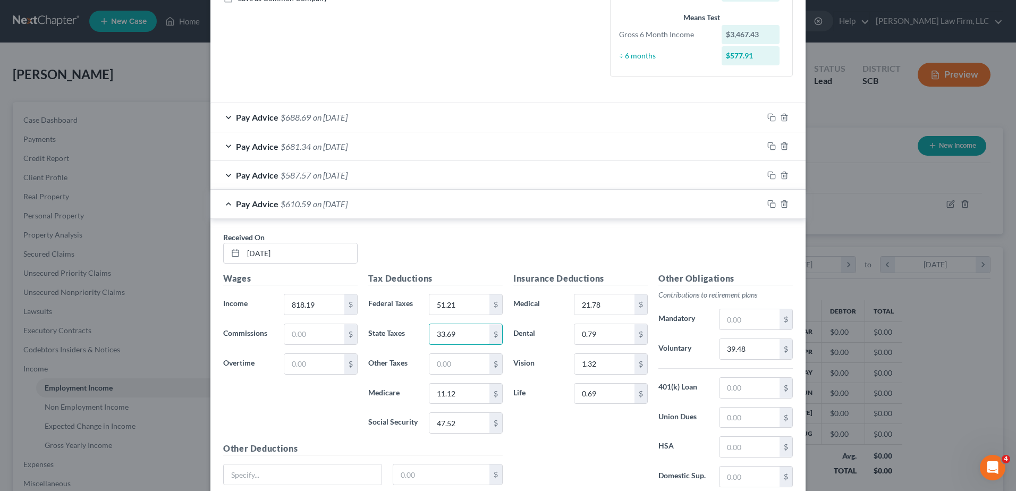
type input "33.69"
type input "11.51"
type input "49.24"
click at [761, 353] on input "39.48" at bounding box center [750, 349] width 60 height 20
type input "40.88"
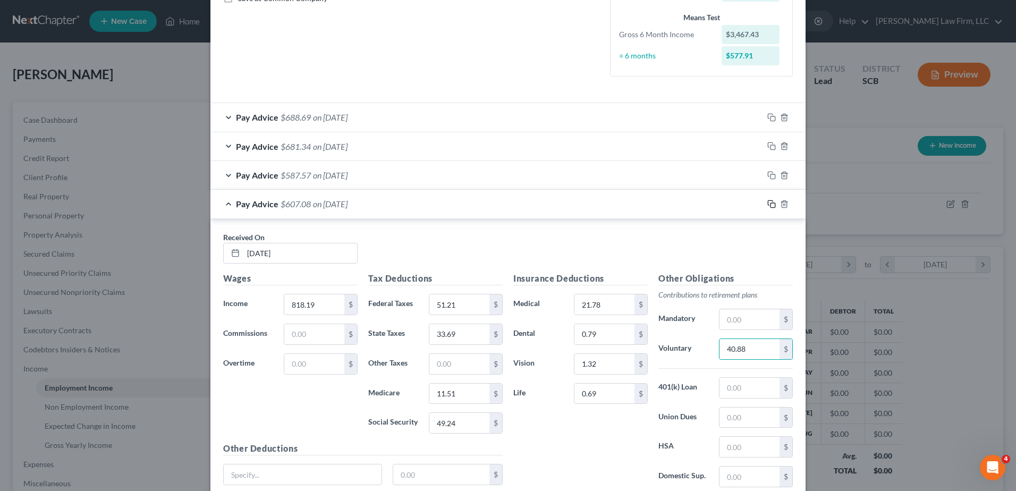
click at [768, 204] on icon "button" at bounding box center [772, 204] width 9 height 9
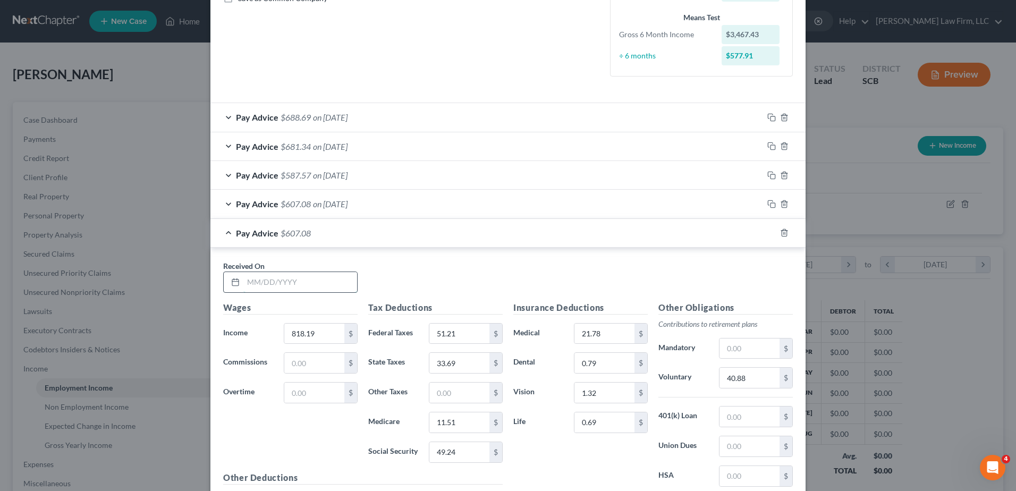
click at [294, 286] on input "text" at bounding box center [300, 282] width 114 height 20
type input "[DATE]"
type input "834.19"
click at [735, 380] on input "40.88" at bounding box center [750, 378] width 60 height 20
type input "41.68"
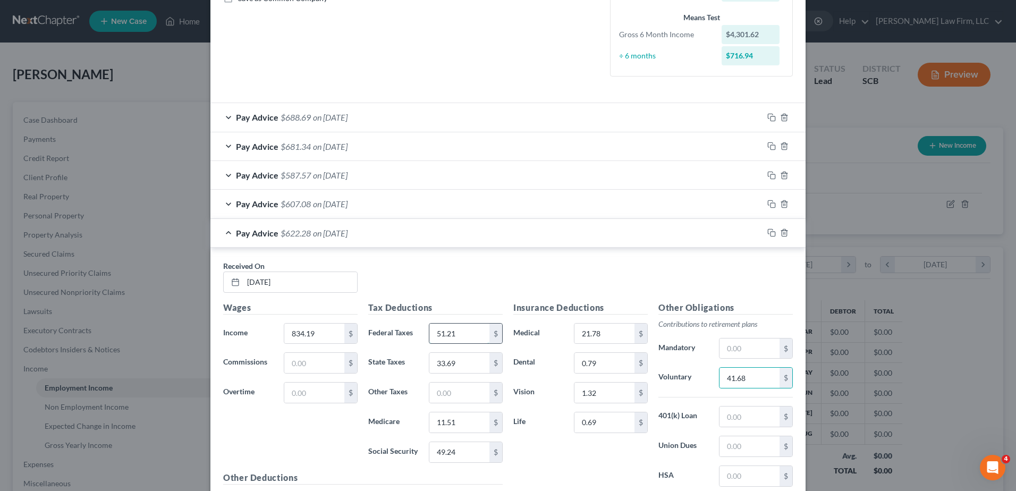
click at [464, 334] on input "51.21" at bounding box center [459, 334] width 60 height 20
type input "53.03"
type input "34.63"
type input "11.75"
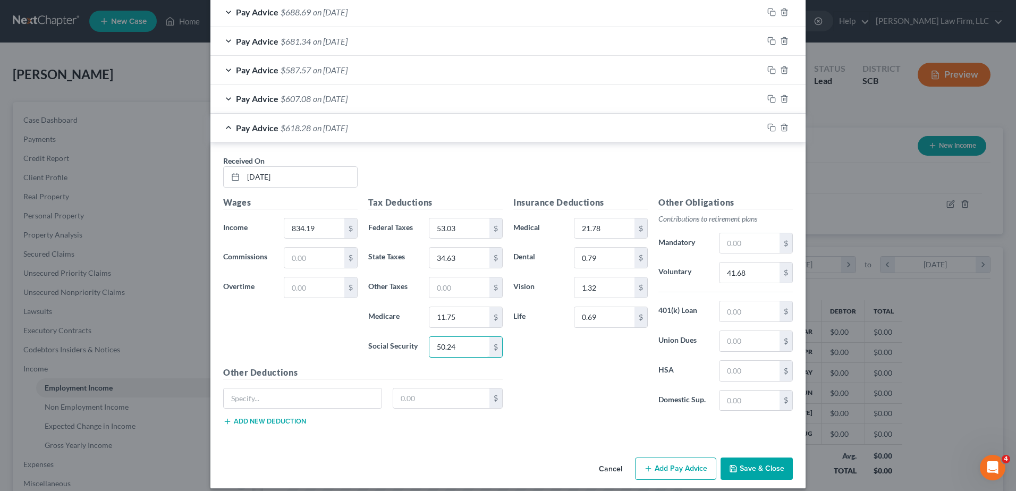
scroll to position [363, 0]
type input "50.24"
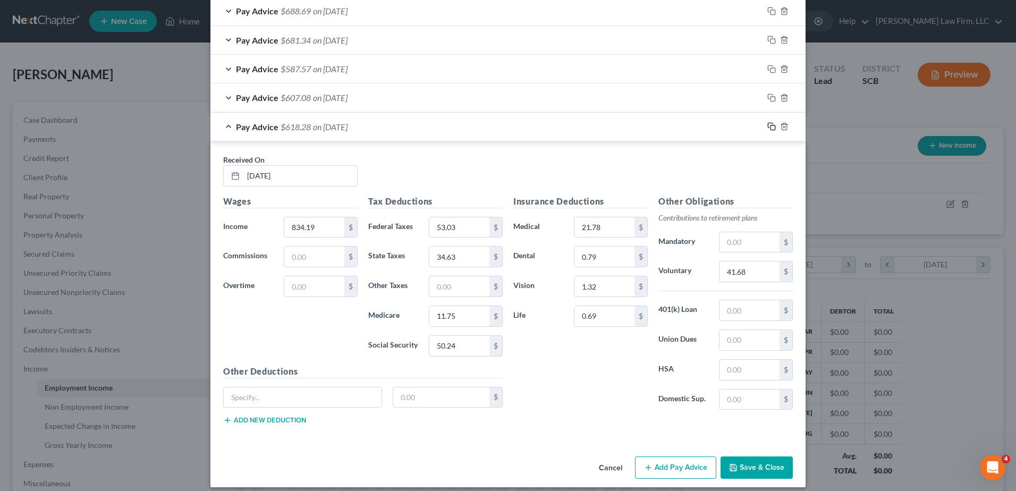
click at [768, 125] on icon "button" at bounding box center [772, 126] width 9 height 9
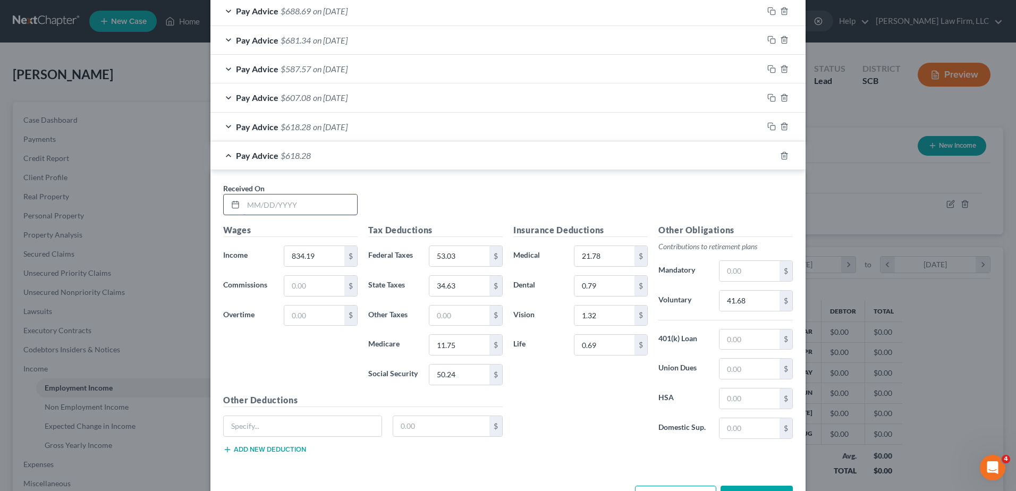
click at [268, 200] on input "text" at bounding box center [300, 205] width 114 height 20
type input "[DATE]"
click at [400, 201] on div "Received On * [DATE]" at bounding box center [508, 203] width 580 height 41
click at [312, 257] on input "834.19" at bounding box center [314, 256] width 60 height 20
type input "858.33"
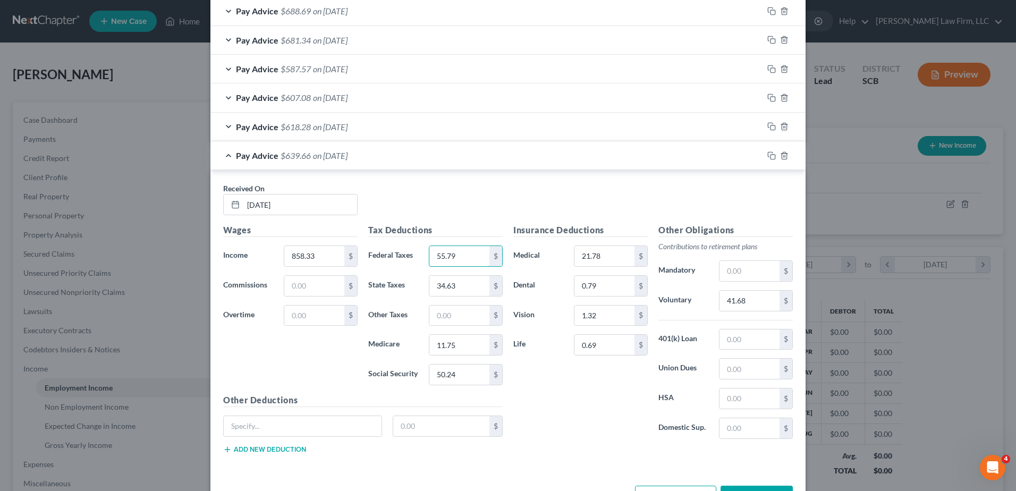
type input "55.79"
type input "36.05"
type input "12.10"
type input "51.74"
click at [611, 187] on div "Received On * [DATE]" at bounding box center [508, 203] width 580 height 41
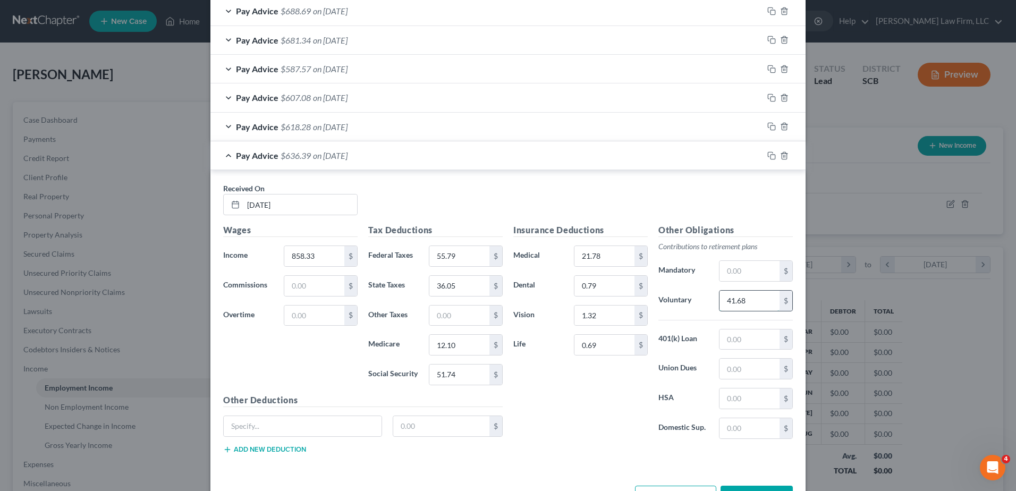
click at [739, 296] on input "41.68" at bounding box center [750, 301] width 60 height 20
type input "42.88"
click at [771, 155] on rect "button" at bounding box center [773, 157] width 5 height 5
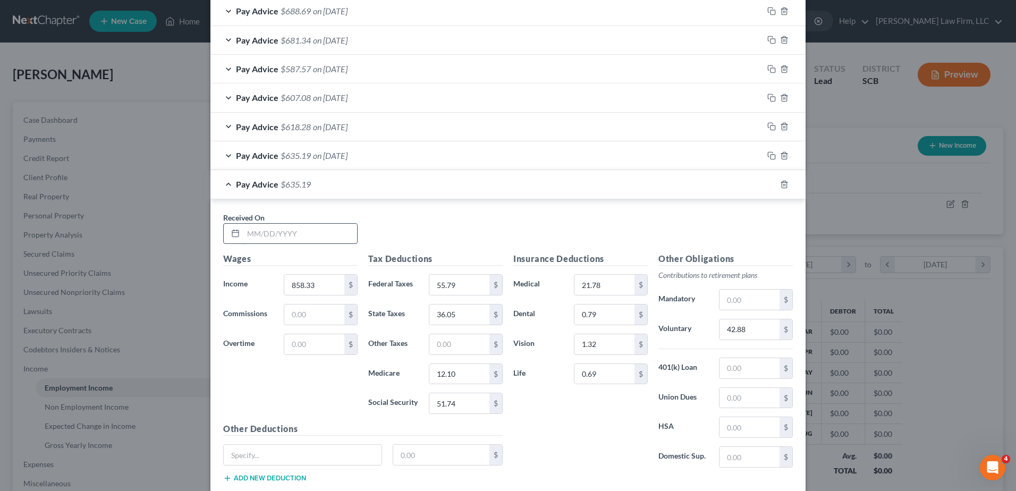
click at [326, 235] on input "text" at bounding box center [300, 234] width 114 height 20
type input "[DATE]"
type input "856.25"
type input "55.55"
type input "35.93"
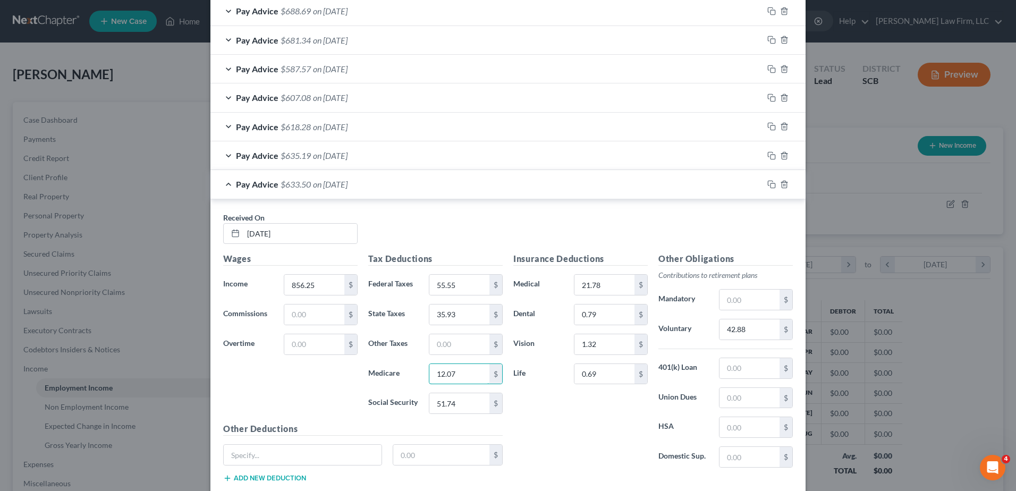
type input "12.07"
type input "51.60"
click at [751, 326] on input "42.88" at bounding box center [750, 329] width 60 height 20
type input "42.78"
click at [768, 182] on icon "button" at bounding box center [772, 184] width 9 height 9
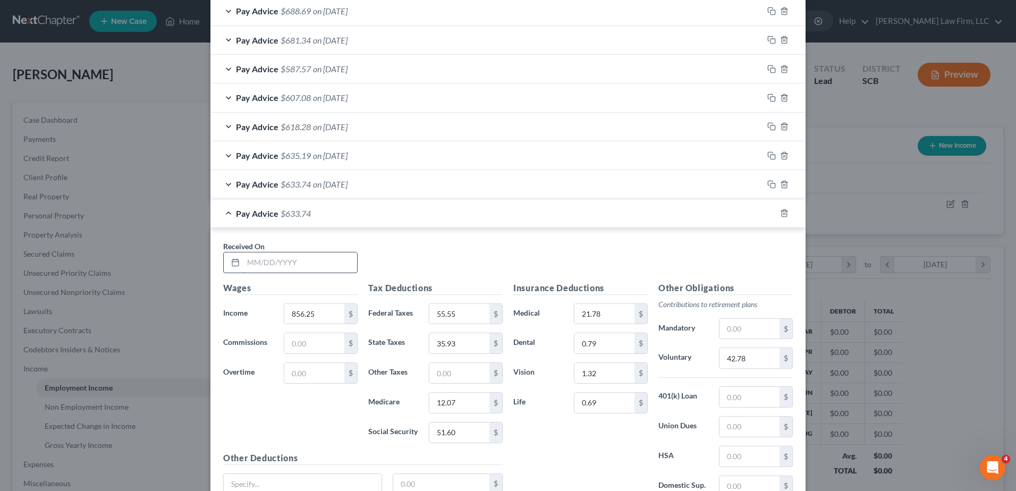
click at [287, 262] on input "text" at bounding box center [300, 262] width 114 height 20
type input "[DATE]"
click at [326, 311] on input "856.25" at bounding box center [314, 314] width 60 height 20
type input "868.26"
click at [481, 314] on input "55.55" at bounding box center [459, 314] width 60 height 20
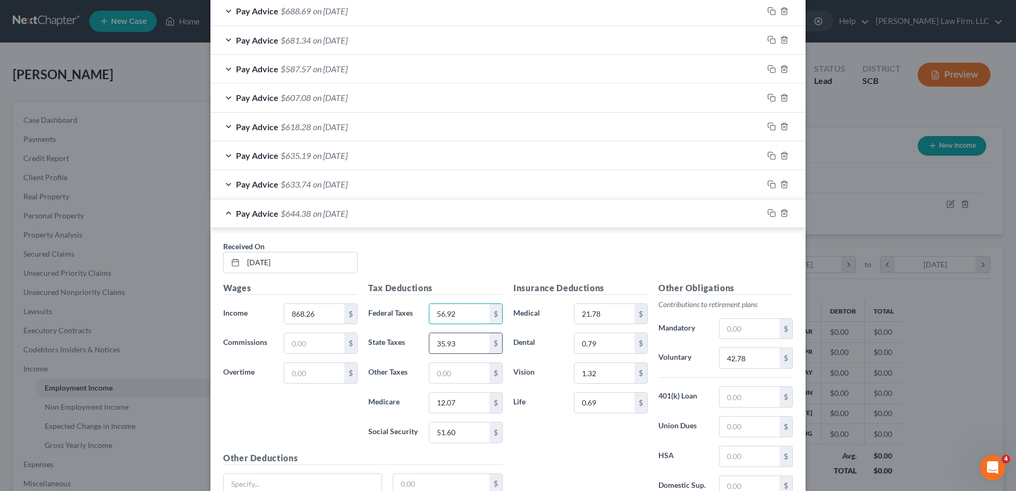
type input "56.92"
click at [464, 346] on input "35.93" at bounding box center [459, 343] width 60 height 20
type input "36.64"
click at [460, 405] on input "12.07" at bounding box center [459, 403] width 60 height 20
type input "12.24"
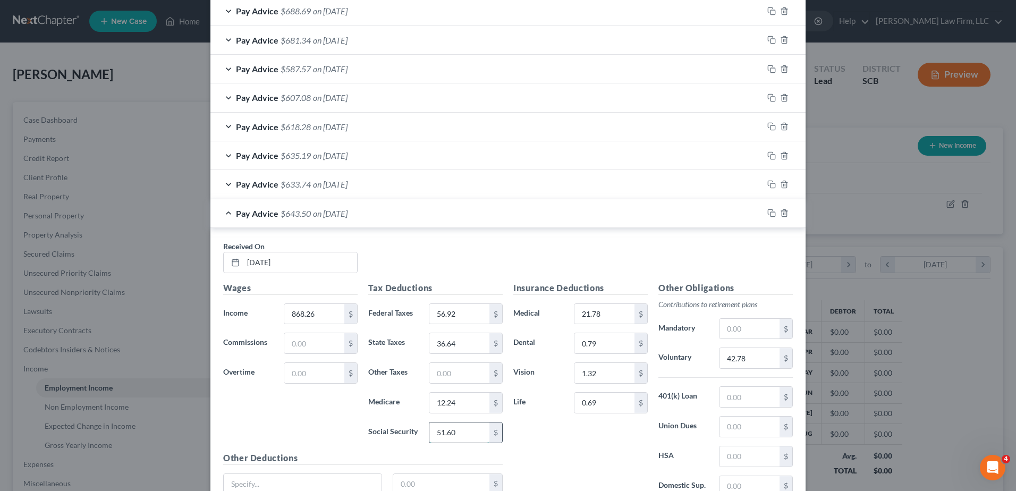
click at [460, 432] on input "51.60" at bounding box center [459, 433] width 60 height 20
type input "52.35"
click at [554, 446] on div "Insurance Deductions Medical 21.78 $ Dental 0.79 $ Vision 1.32 $ Life 0.69 $" at bounding box center [580, 394] width 145 height 224
click at [747, 364] on input "42.78" at bounding box center [750, 358] width 60 height 20
type input "43.38"
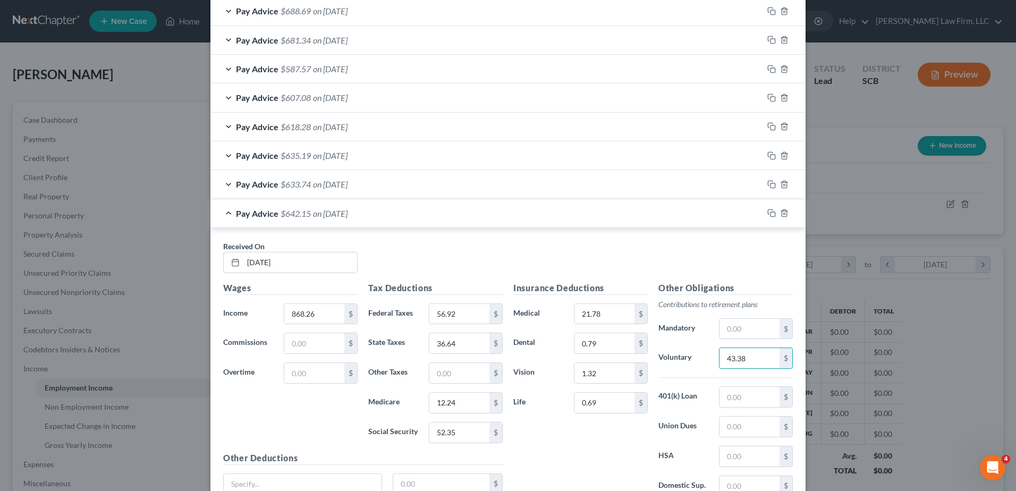
click at [681, 256] on div "Received On * [DATE]" at bounding box center [508, 261] width 580 height 41
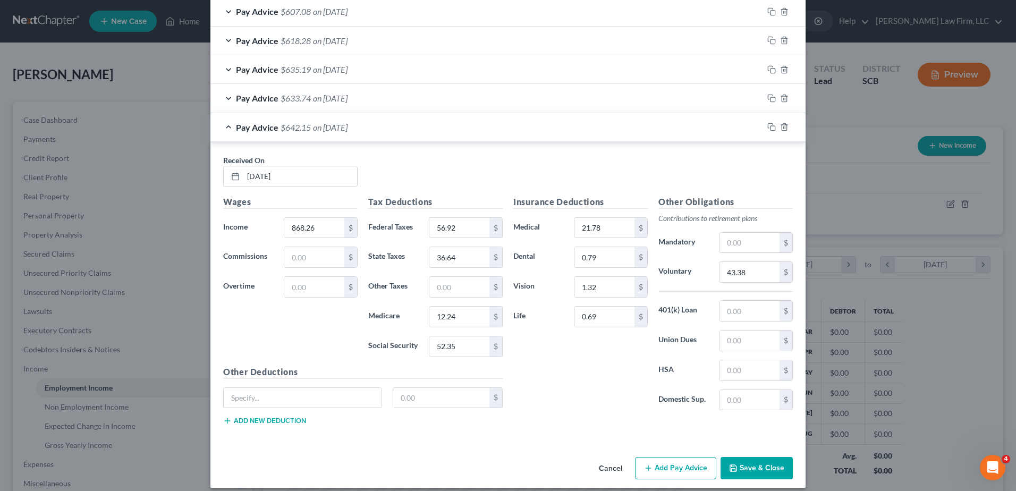
scroll to position [458, 0]
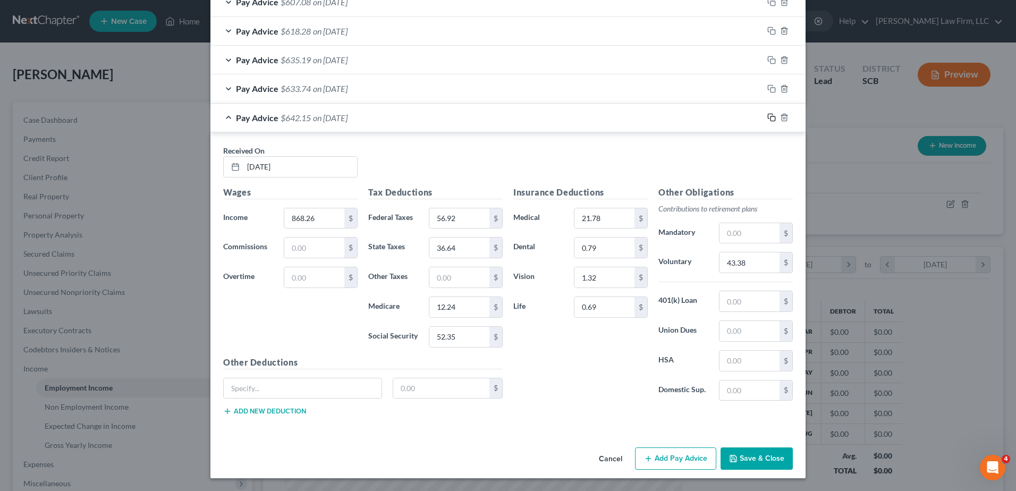
click at [768, 116] on icon "button" at bounding box center [772, 117] width 9 height 9
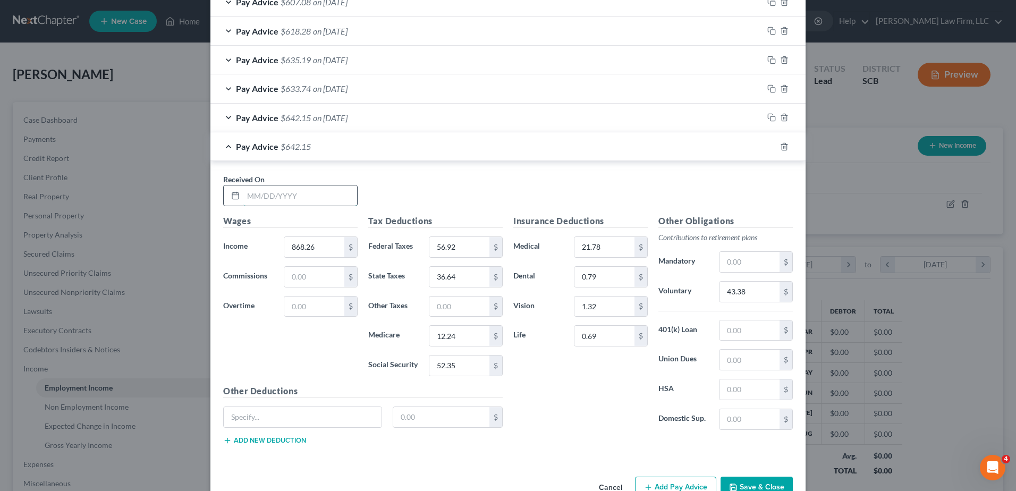
click at [290, 199] on input "text" at bounding box center [300, 196] width 114 height 20
type input "[DATE]"
click at [307, 250] on input "621." at bounding box center [314, 247] width 60 height 20
click at [325, 246] on input "621." at bounding box center [314, 247] width 60 height 20
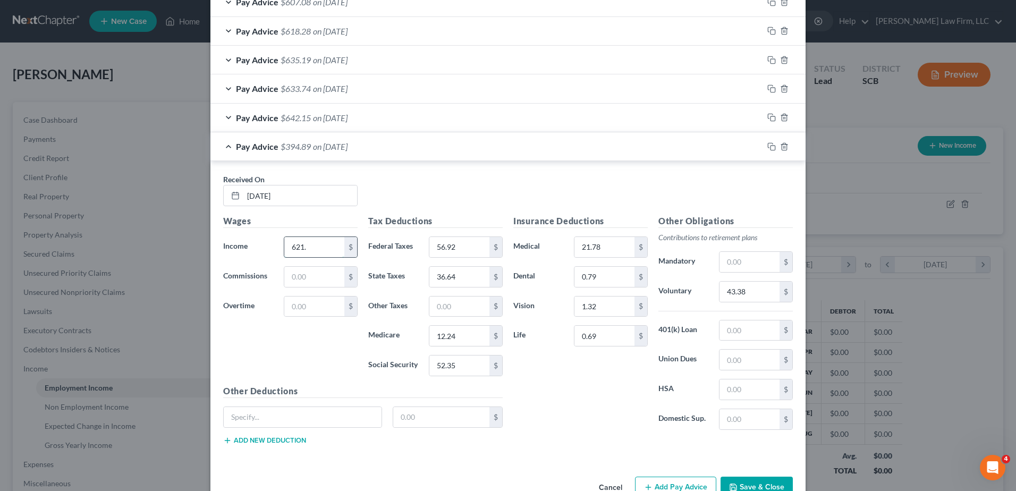
click at [325, 246] on input "621." at bounding box center [314, 247] width 60 height 20
type input "892.79"
type input "59.71"
type input "38.08"
type input "12.60"
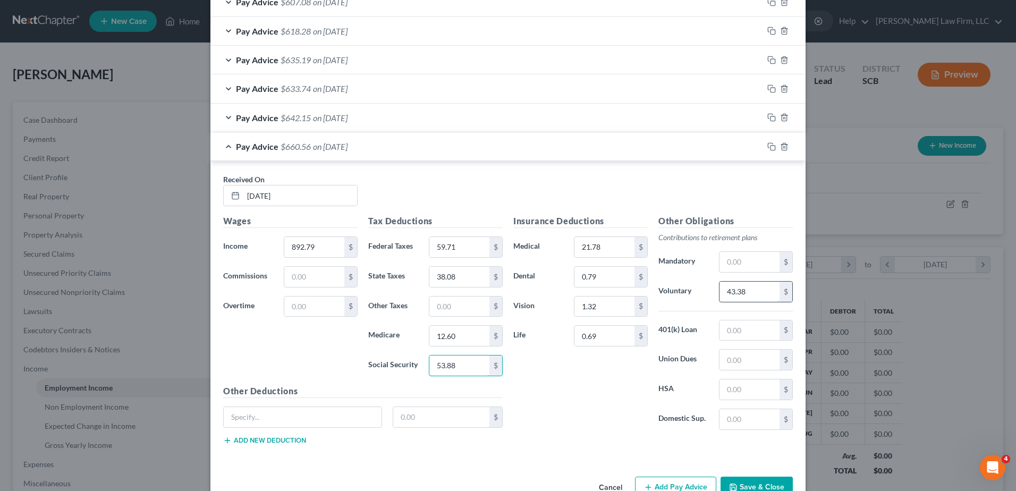
type input "53.88"
click at [750, 291] on input "43.38" at bounding box center [750, 292] width 60 height 20
type input "44.60"
click at [768, 145] on icon "button" at bounding box center [772, 146] width 9 height 9
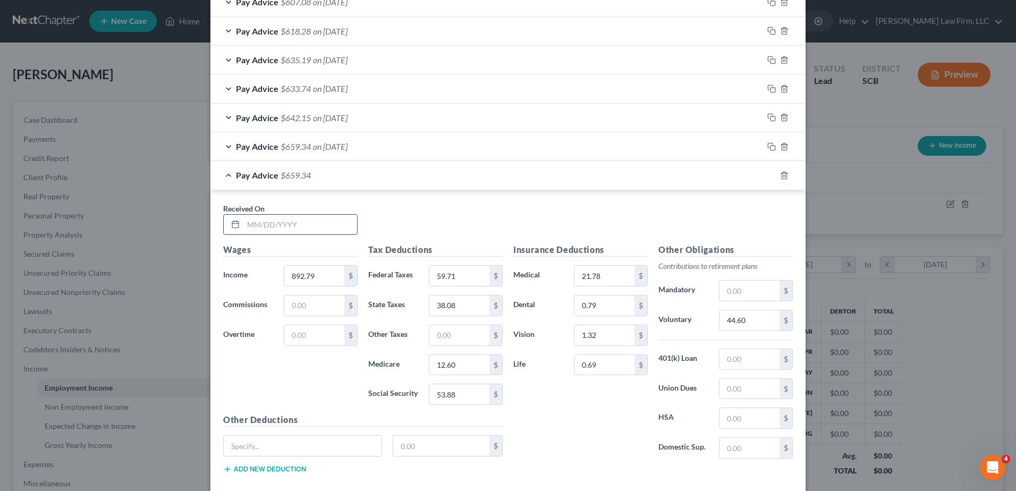
click at [300, 226] on input "text" at bounding box center [300, 225] width 114 height 20
type input "[DATE]"
type input "830.67"
type input "52.63"
type input "34.42"
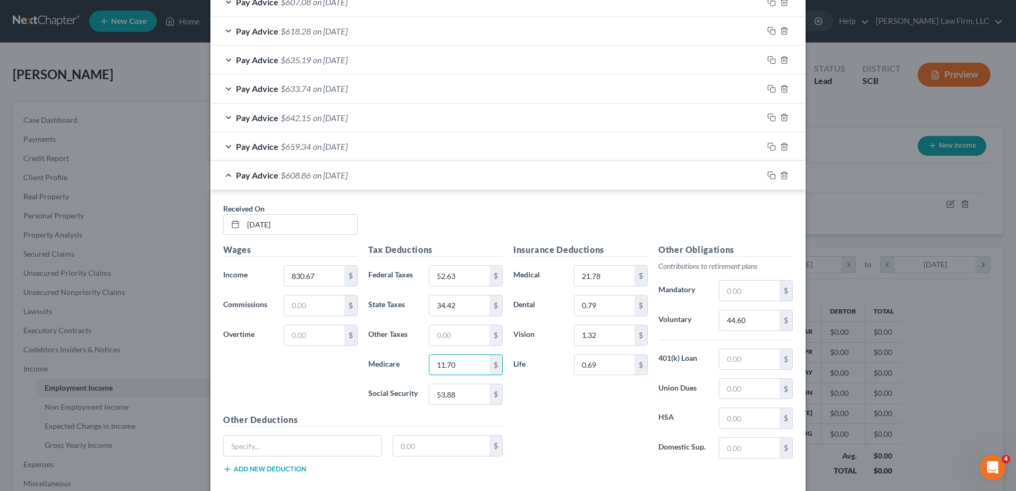
type input "11.70"
type input "50.02"
click at [736, 323] on input "44.60" at bounding box center [750, 320] width 60 height 20
type input "41.50"
click at [771, 173] on icon "button" at bounding box center [772, 175] width 9 height 9
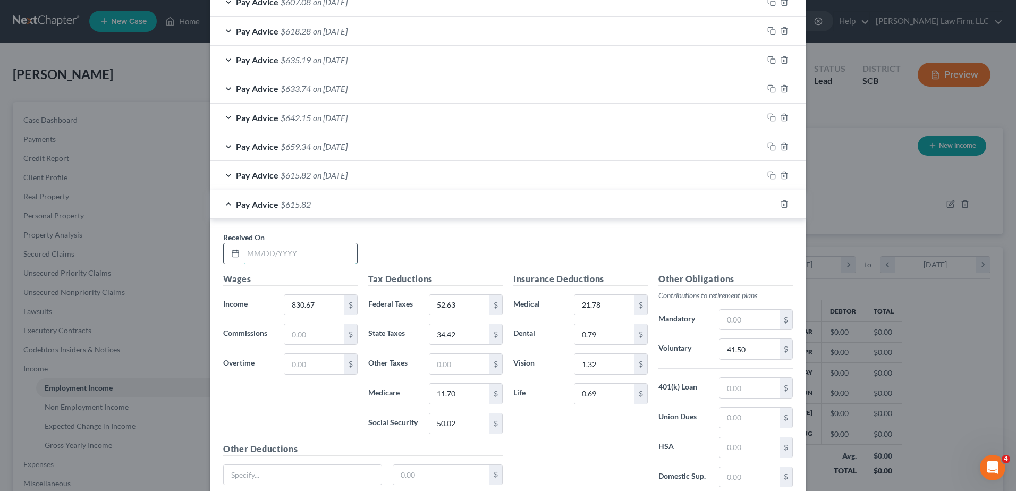
click at [296, 256] on input "text" at bounding box center [300, 253] width 114 height 20
type input "[DATE]"
click at [302, 303] on input "830.67" at bounding box center [314, 305] width 60 height 20
type input "861.99"
type input "56.20"
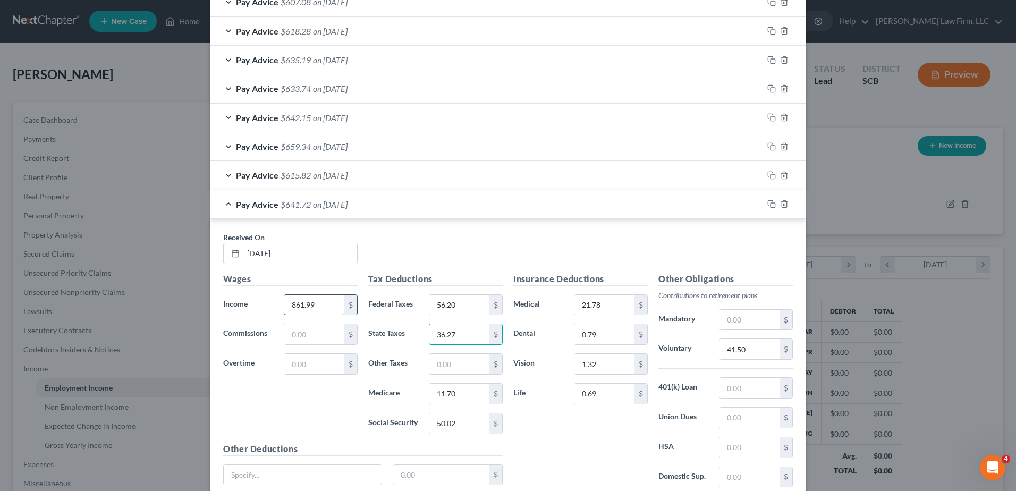
type input "36.27"
type input "12.16"
type input "51.96"
click at [752, 349] on input "41.50" at bounding box center [750, 349] width 60 height 20
type input "43.06"
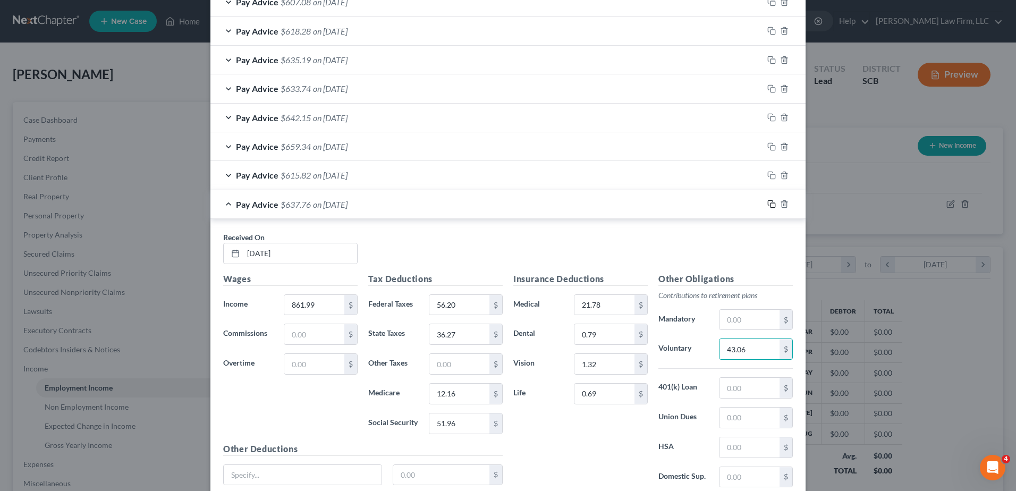
click at [768, 206] on icon "button" at bounding box center [772, 204] width 9 height 9
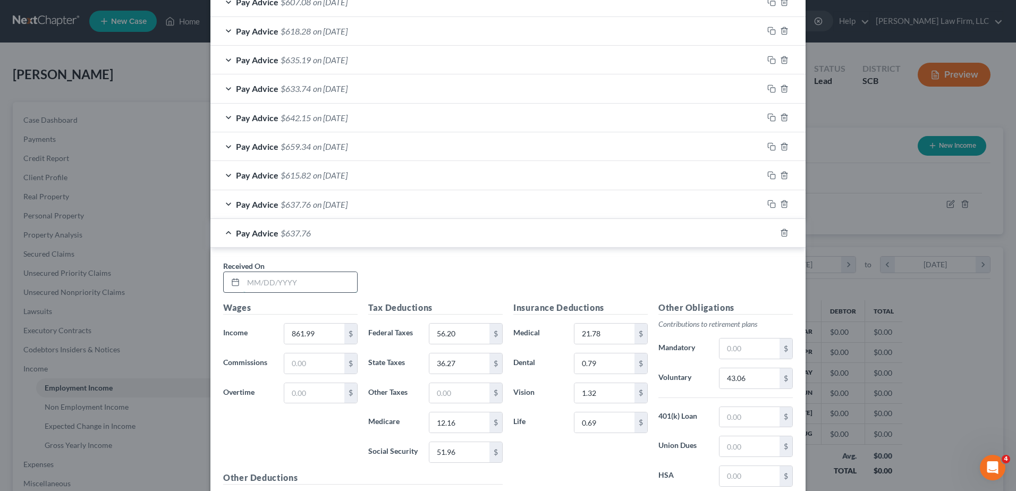
click at [309, 284] on input "text" at bounding box center [300, 282] width 114 height 20
click at [324, 286] on input "05/2" at bounding box center [300, 282] width 114 height 20
type input "[DATE]"
type input "879.21"
type input "58.16"
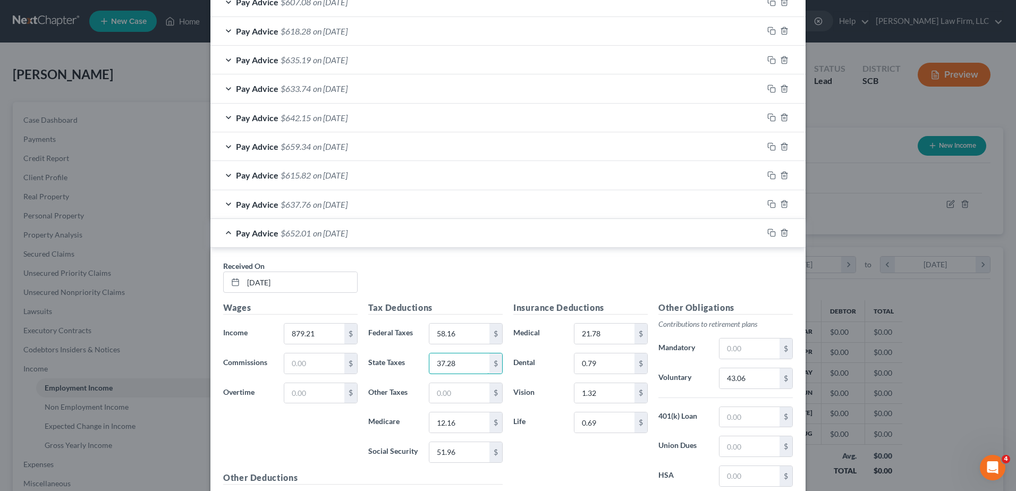
type input "37.28"
type input "12.40"
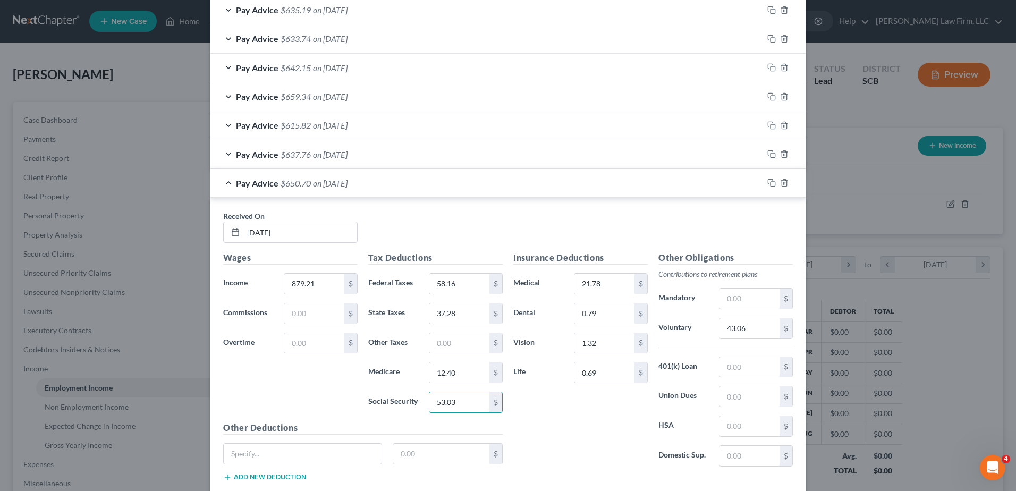
scroll to position [574, 0]
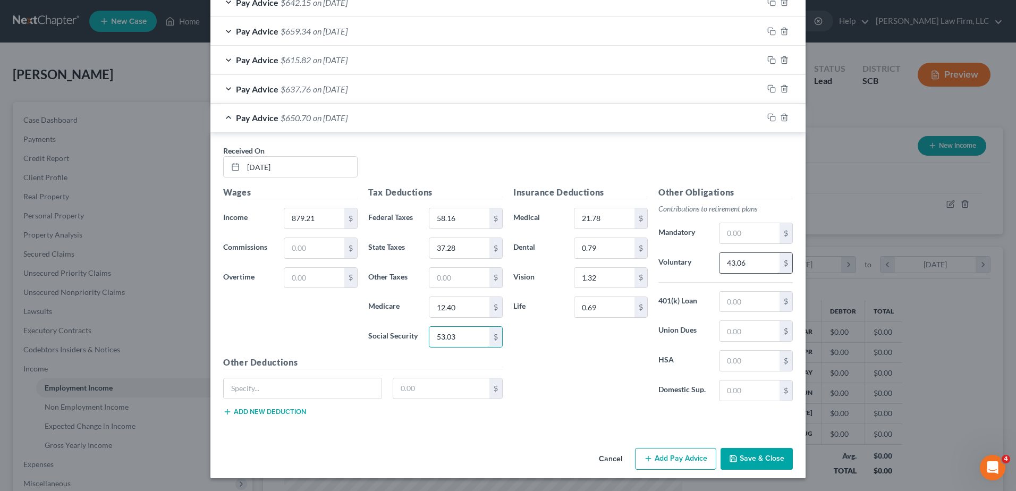
type input "53.03"
click at [738, 262] on input "43.06" at bounding box center [750, 263] width 60 height 20
type input "43.93"
click at [769, 118] on icon "button" at bounding box center [772, 117] width 9 height 9
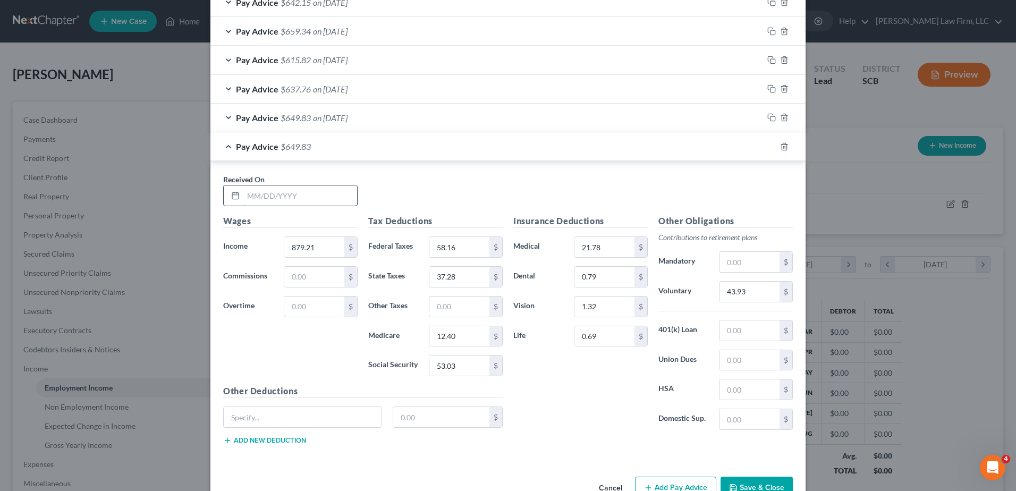
click at [259, 193] on input "text" at bounding box center [300, 196] width 114 height 20
type input "[DATE]"
type input "876.60"
type input "57.87"
type input "37.13"
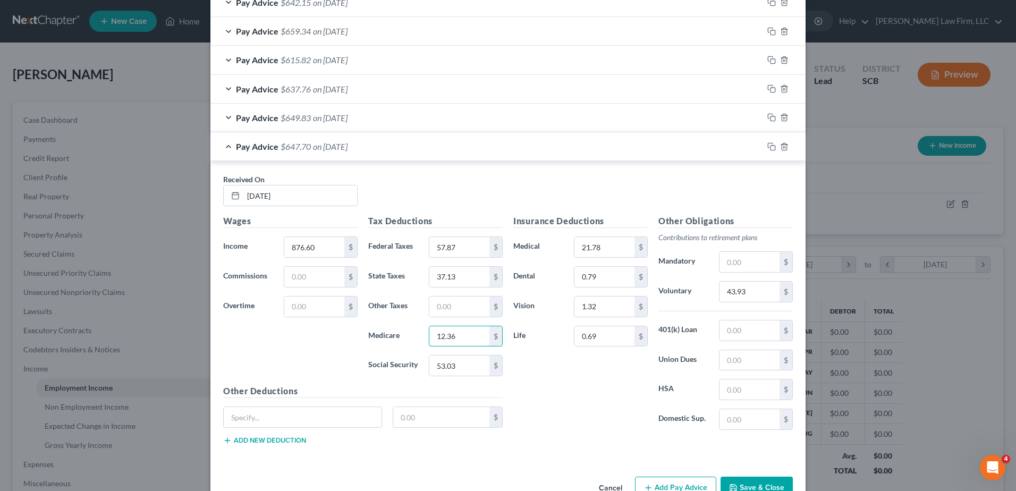
type input "12.36"
type input "52.87"
click at [749, 292] on input "43.93" at bounding box center [750, 292] width 60 height 20
type input "43.80"
click at [768, 144] on icon "button" at bounding box center [772, 146] width 9 height 9
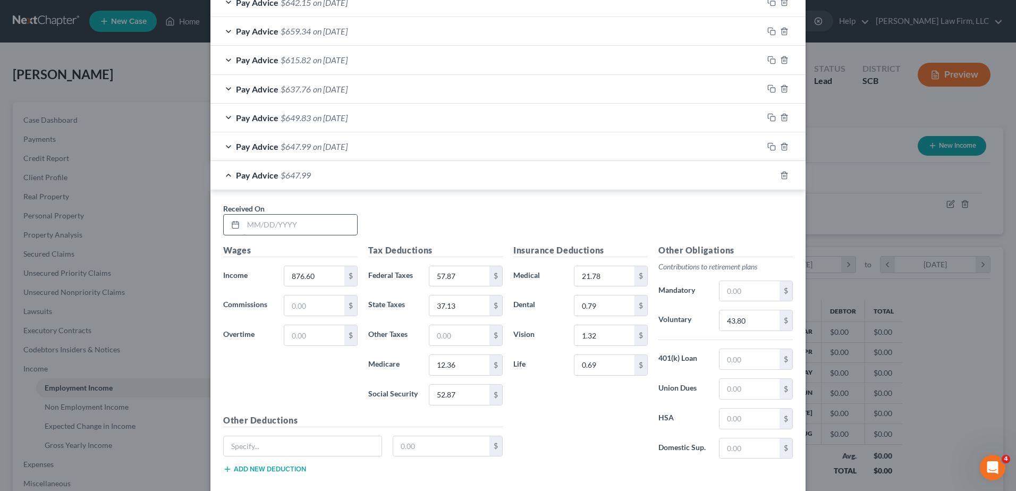
click at [261, 232] on input "text" at bounding box center [300, 225] width 114 height 20
type input "[DATE]"
type input "850.50"
type input "54.89"
type input "35.59"
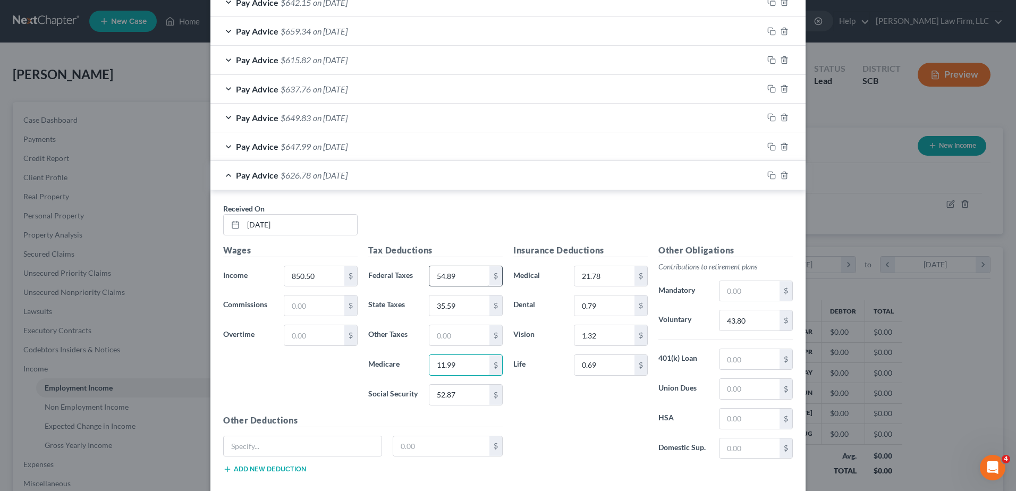
type input "11.99"
type input "51.25"
click at [763, 322] on input "43.80" at bounding box center [750, 320] width 60 height 20
type input "42.49"
click at [769, 172] on icon "button" at bounding box center [772, 175] width 9 height 9
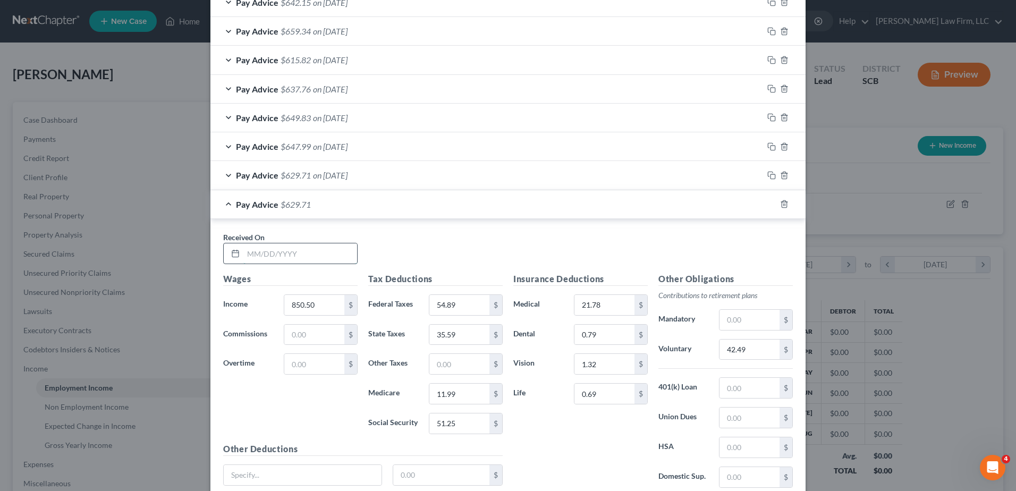
click at [281, 254] on input "text" at bounding box center [300, 253] width 114 height 20
click at [296, 256] on input "860.43" at bounding box center [300, 253] width 114 height 20
type input "[DATE]"
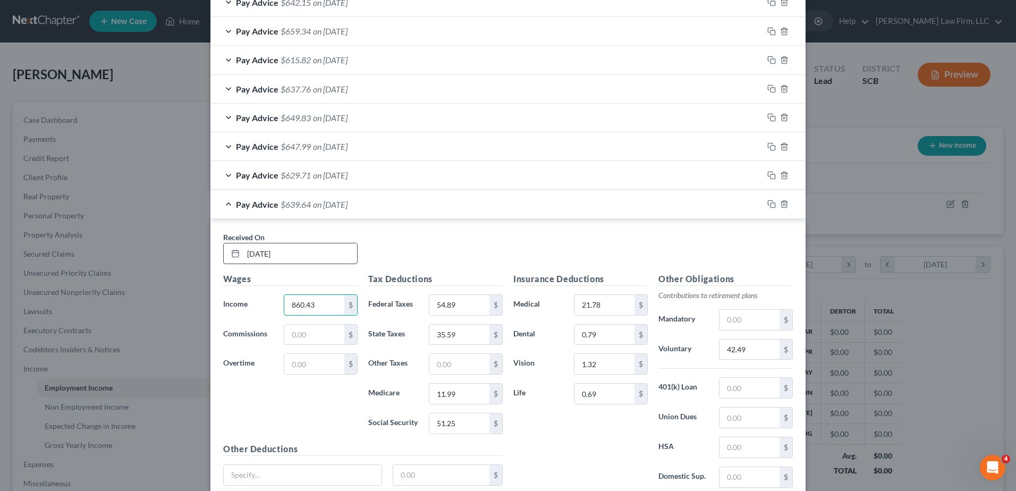
type input "860.43"
type input "56.02"
type input "36.17"
type input "12.13"
type input "51.86"
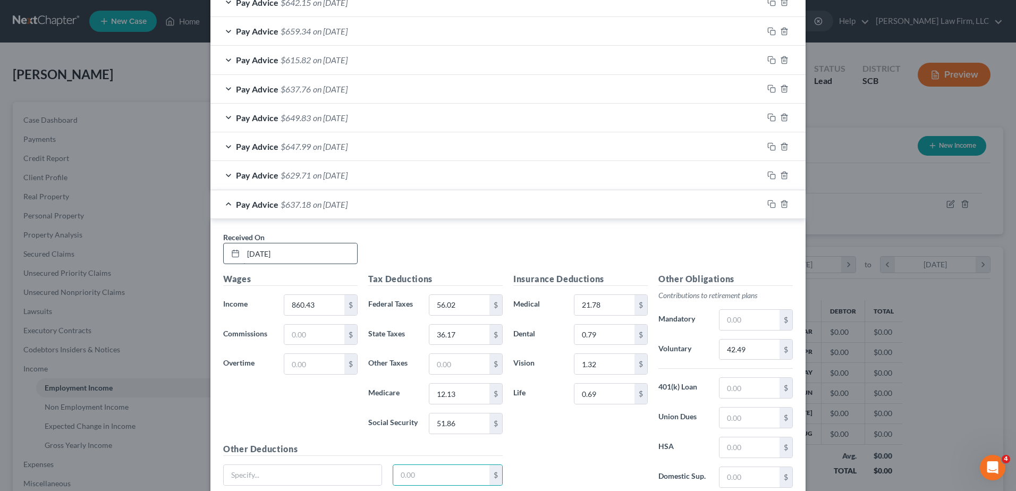
scroll to position [660, 0]
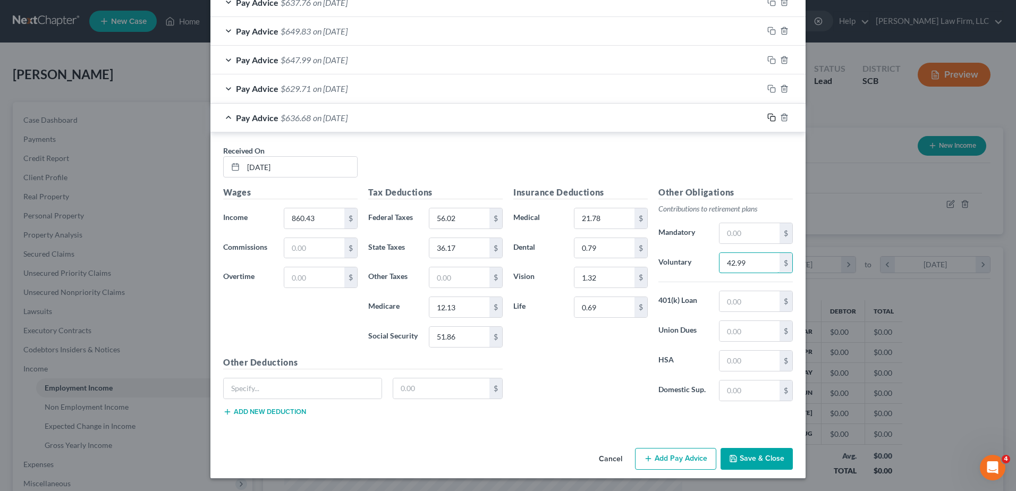
type input "42.99"
click at [768, 118] on icon "button" at bounding box center [772, 117] width 9 height 9
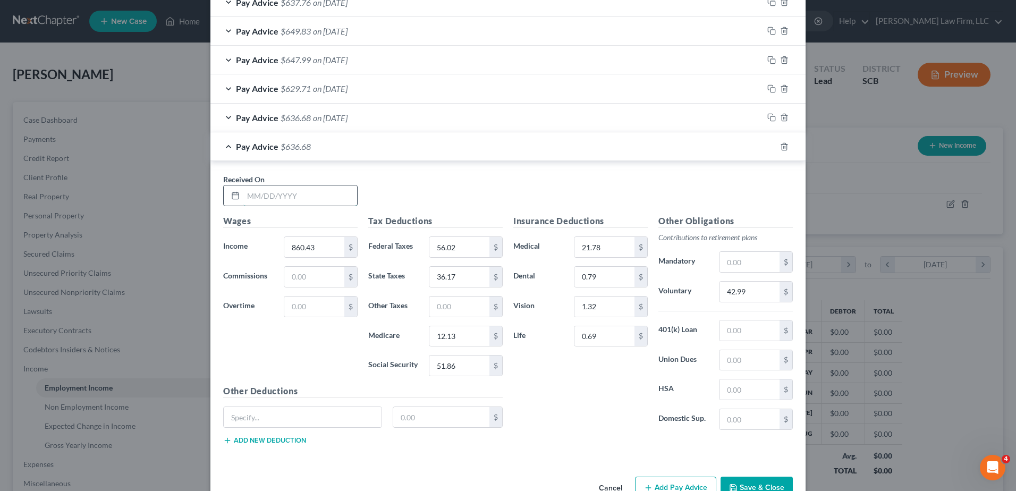
click at [306, 199] on input "text" at bounding box center [300, 196] width 114 height 20
type input "[DATE]"
type input "861.47"
type input "56.14"
type input "36.24"
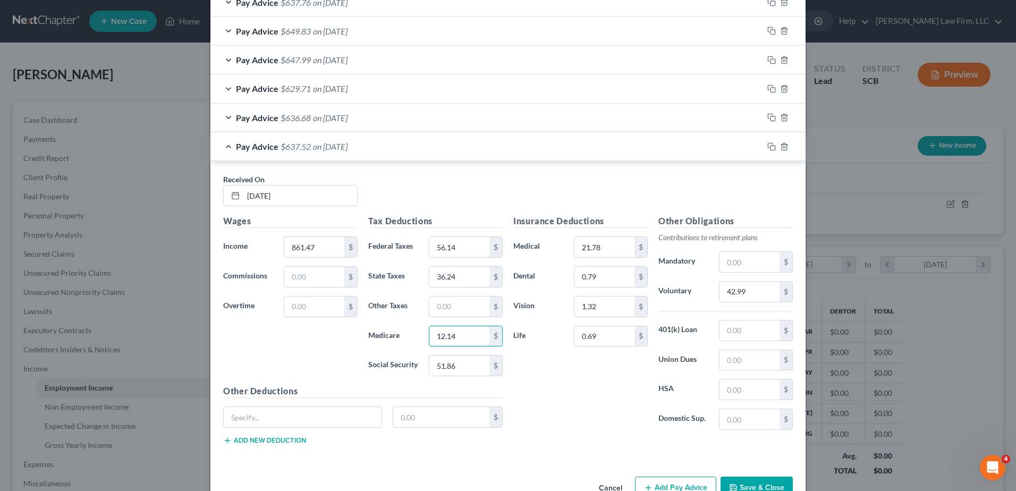
type input "12.14"
type input "51.93"
click at [761, 287] on input "42.99" at bounding box center [750, 292] width 60 height 20
type input "43.04"
click at [768, 147] on icon "button" at bounding box center [772, 146] width 9 height 9
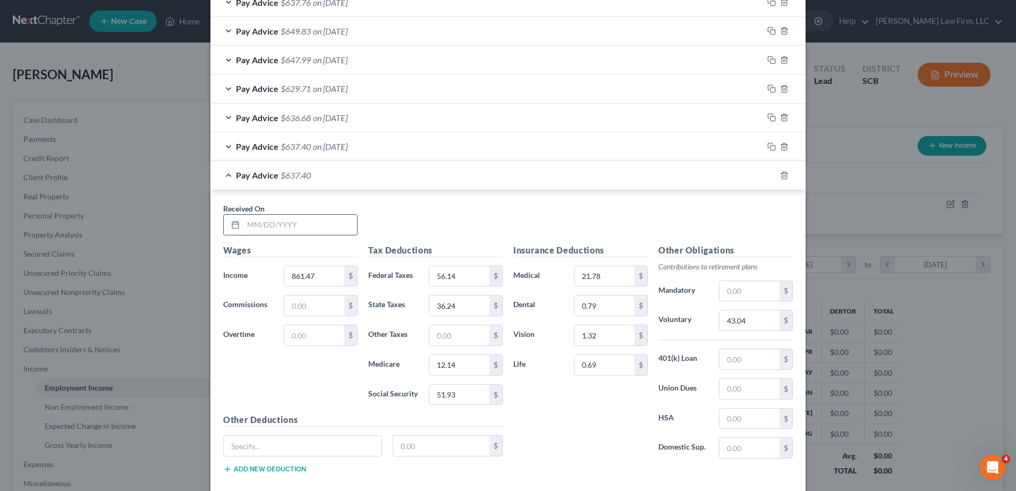
click at [310, 225] on input "text" at bounding box center [300, 225] width 114 height 20
type input "[DATE]"
type input "863.04"
type input "56.32"
type input "36.33"
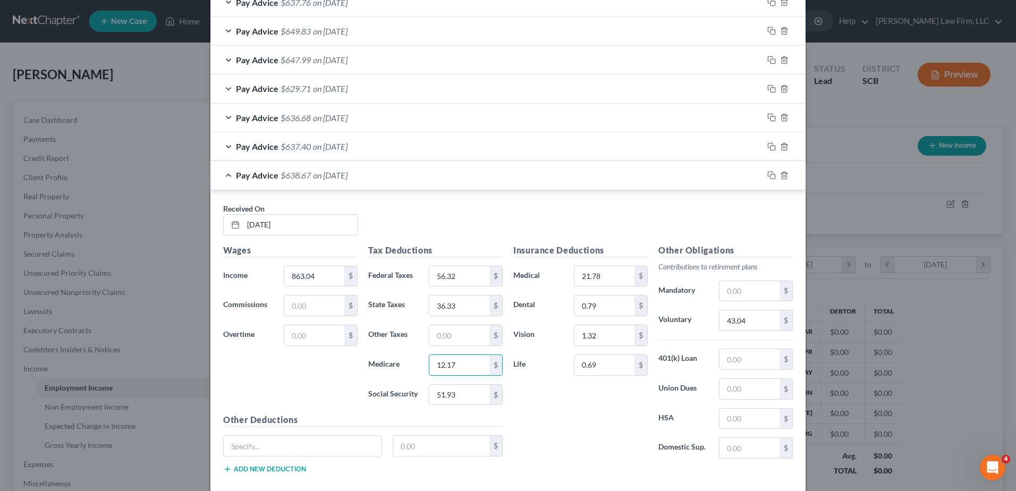
type input "12.17"
type input "52.03"
click at [759, 321] on input "43.04" at bounding box center [750, 320] width 60 height 20
type input "43.12"
click at [768, 180] on icon "button" at bounding box center [772, 175] width 9 height 9
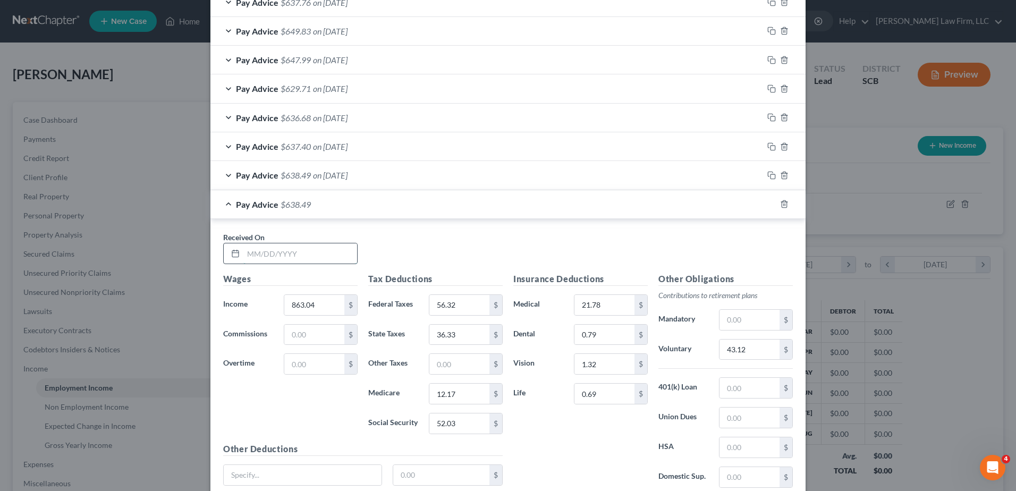
click at [287, 259] on input "text" at bounding box center [300, 253] width 114 height 20
click at [275, 253] on input "text" at bounding box center [300, 253] width 114 height 20
type input "[DATE]"
type input "866.69"
type input "50.79"
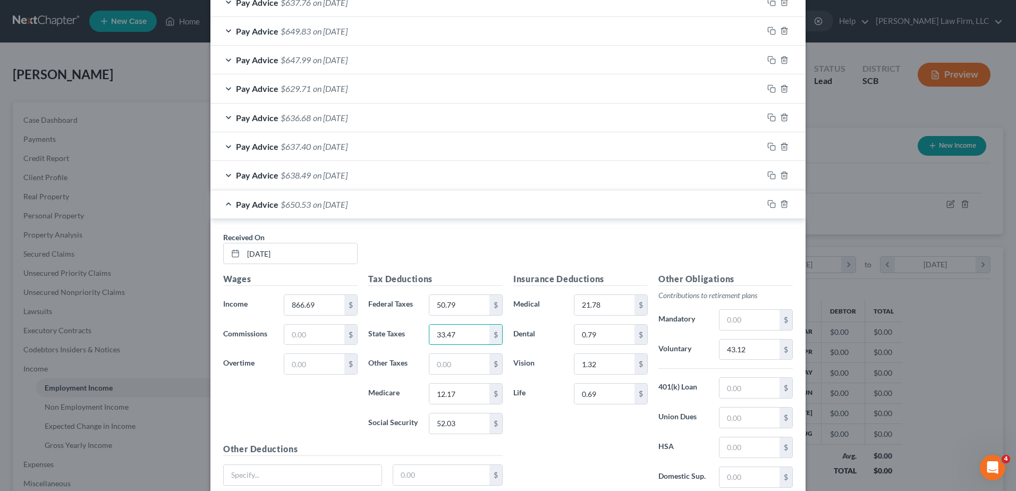
type input "33.47"
type input "11.50"
type input "49.18"
click at [750, 353] on input "43.12" at bounding box center [750, 350] width 60 height 20
type input "43.30"
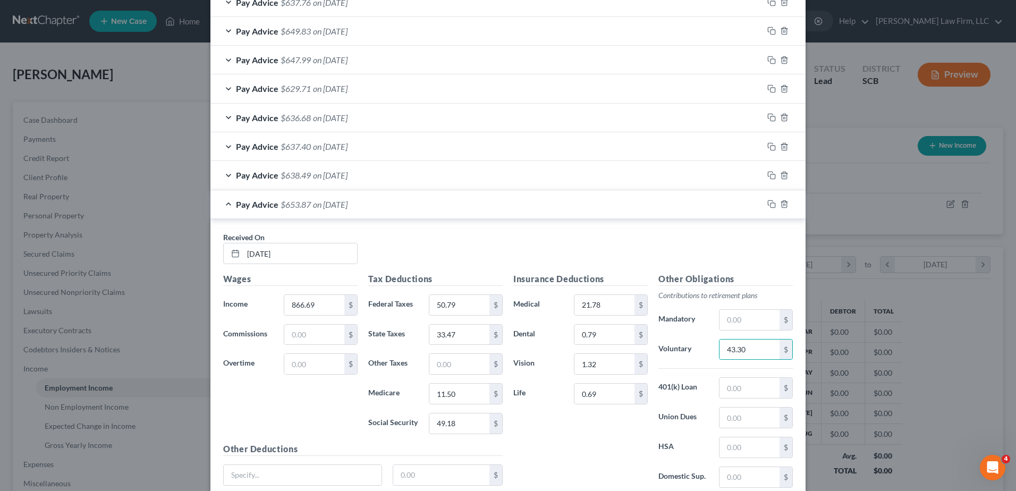
click at [639, 245] on div "Received On * [DATE]" at bounding box center [508, 252] width 580 height 41
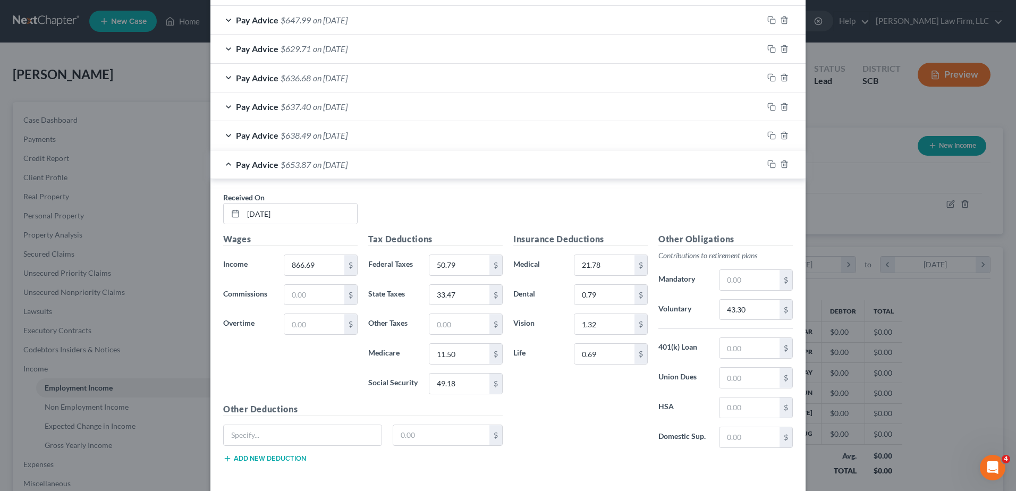
scroll to position [747, 0]
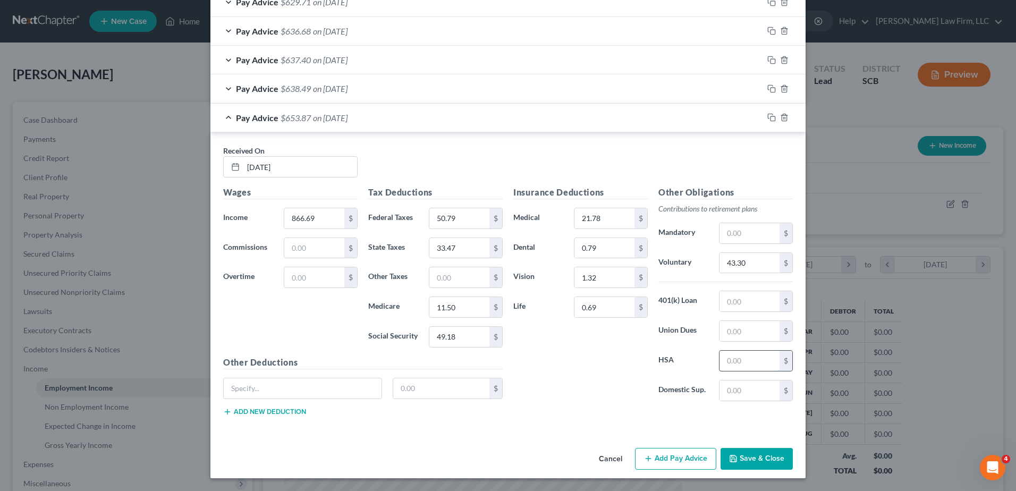
click at [743, 352] on input "text" at bounding box center [750, 361] width 60 height 20
type input "28.85"
click at [612, 216] on input "21.78" at bounding box center [605, 218] width 60 height 20
type input "40.02"
click at [610, 251] on input "0.79" at bounding box center [605, 248] width 60 height 20
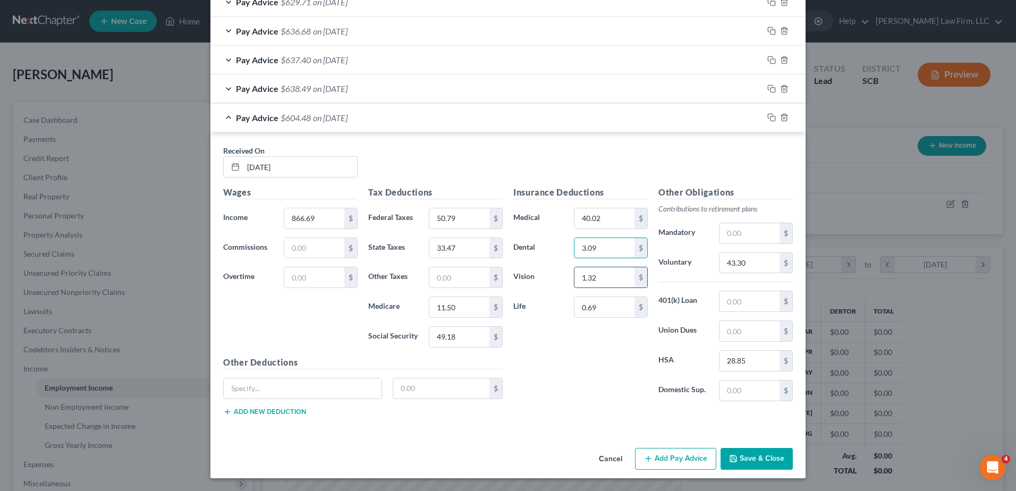
type input "3.09"
click at [609, 284] on input "1.32" at bounding box center [605, 277] width 60 height 20
type input "1.47"
click at [768, 119] on icon "button" at bounding box center [772, 117] width 9 height 9
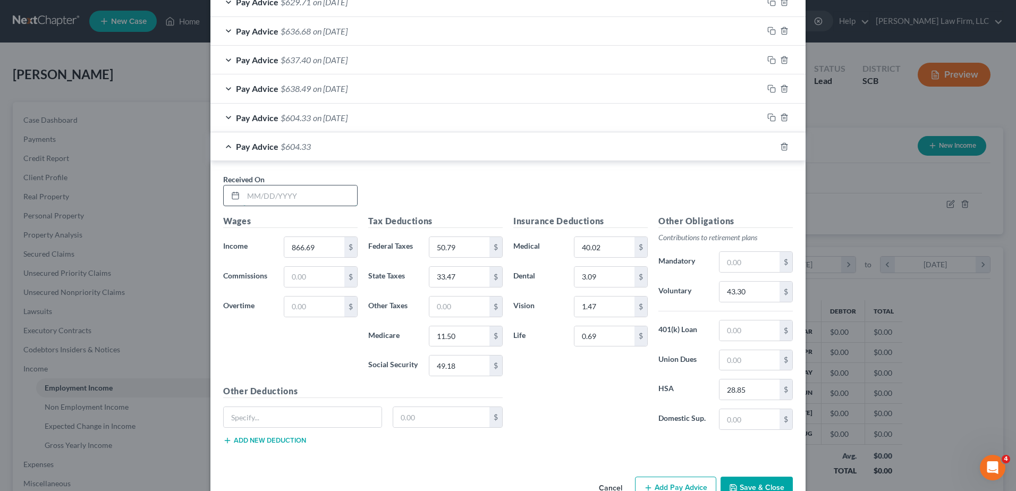
click at [257, 197] on input "text" at bounding box center [300, 196] width 114 height 20
type input "[DATE]"
click at [311, 248] on input "866.69" at bounding box center [314, 247] width 60 height 20
type input "995.26"
click at [460, 244] on input "50.79" at bounding box center [459, 247] width 60 height 20
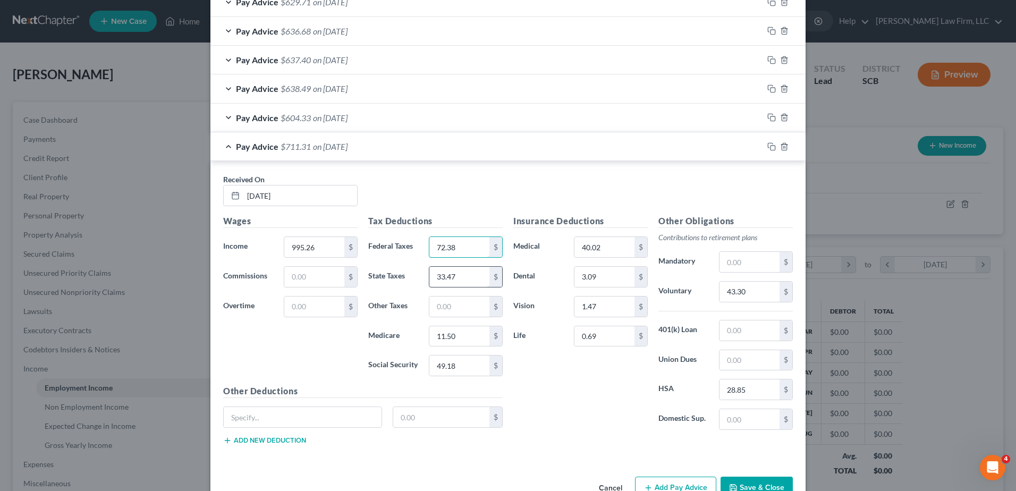
type input "72.38"
click at [461, 270] on input "33.47" at bounding box center [459, 277] width 60 height 20
type input "44.62"
type input "14.21"
type input "60.73"
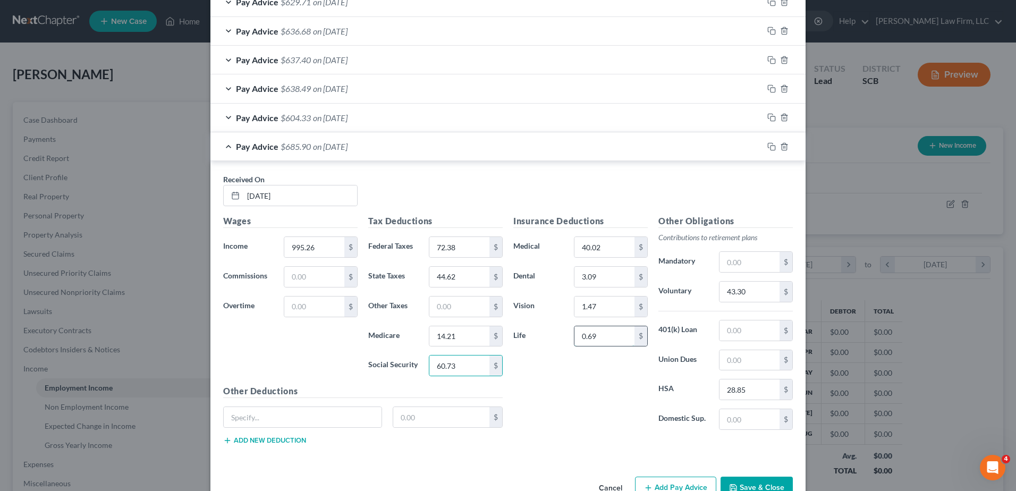
click at [608, 332] on input "0.69" at bounding box center [605, 336] width 60 height 20
type input "0.85"
click at [756, 290] on input "43.30" at bounding box center [750, 292] width 60 height 20
type input "49.72"
click at [738, 386] on input "28.85" at bounding box center [750, 390] width 60 height 20
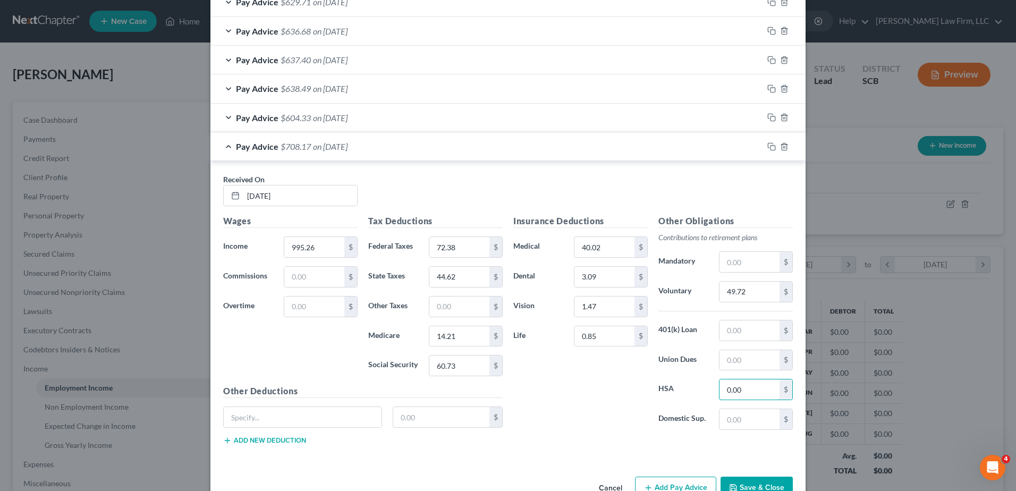
type input "0.00"
click at [613, 381] on div "Insurance Deductions Medical 40.02 $ Dental 3.09 $ Vision 1.47 $ Life 0.85 $" at bounding box center [580, 327] width 145 height 224
click at [326, 244] on input "995.26" at bounding box center [314, 247] width 60 height 20
type input "1,024.11"
click at [768, 144] on icon "button" at bounding box center [772, 146] width 9 height 9
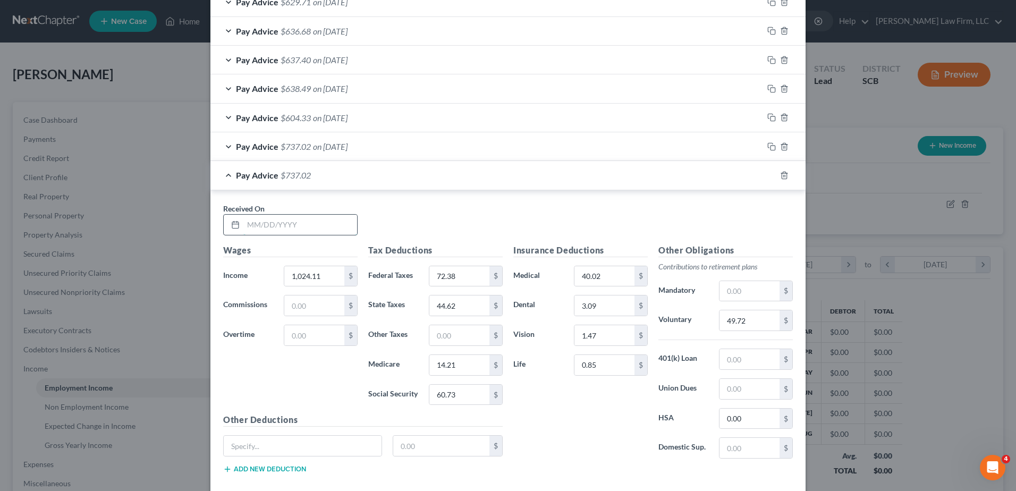
click at [306, 219] on input "text" at bounding box center [300, 225] width 114 height 20
type input "[DATE]"
click at [325, 284] on input "1,024.11" at bounding box center [314, 276] width 60 height 20
type input "1,629.90"
type input "52.16"
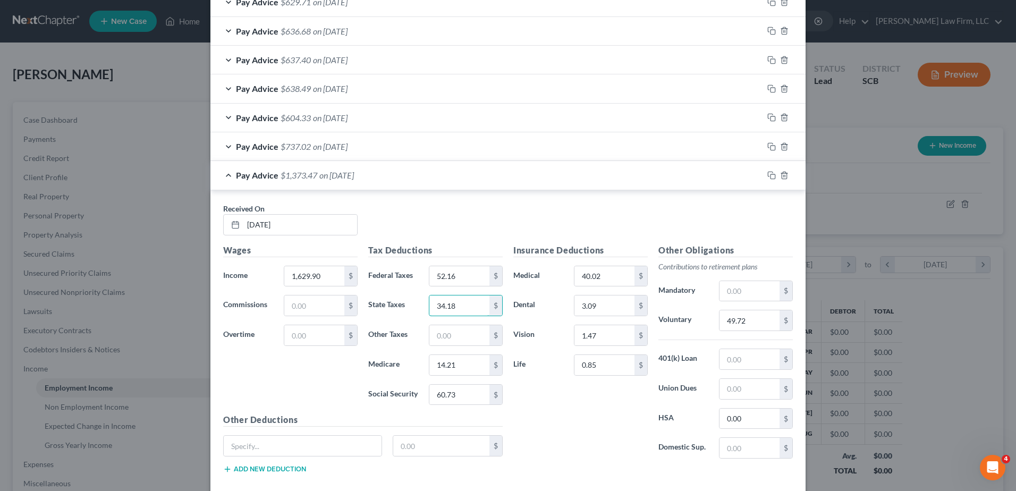
type input "34.18"
type input "11.67"
type input "49.93"
click at [526, 409] on div "Insurance Deductions Medical 40.02 $ Dental 3.09 $ Vision 1.47 $ Life 0.85 $" at bounding box center [580, 356] width 145 height 224
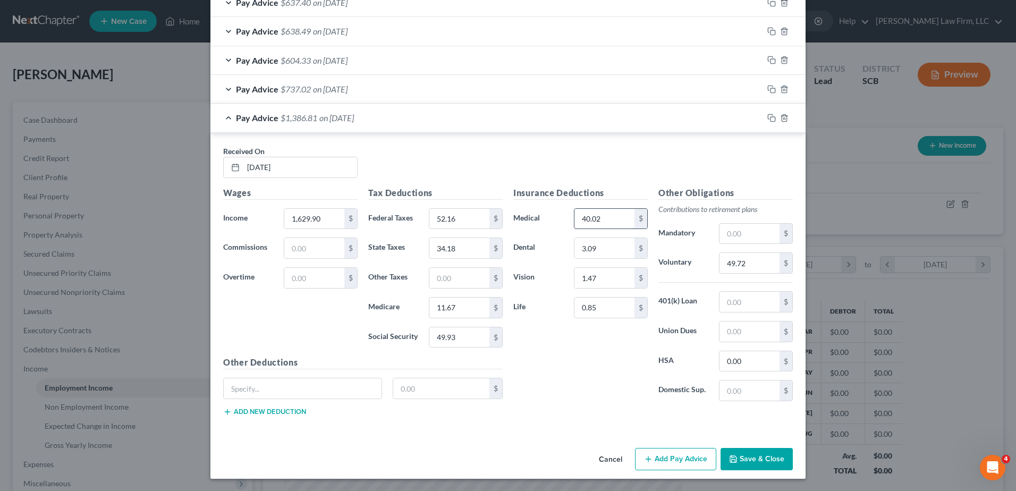
scroll to position [805, 0]
click at [744, 362] on input "0.00" at bounding box center [750, 361] width 60 height 20
click at [681, 364] on label "HSA" at bounding box center [683, 360] width 61 height 21
click at [734, 356] on input "0" at bounding box center [750, 361] width 60 height 20
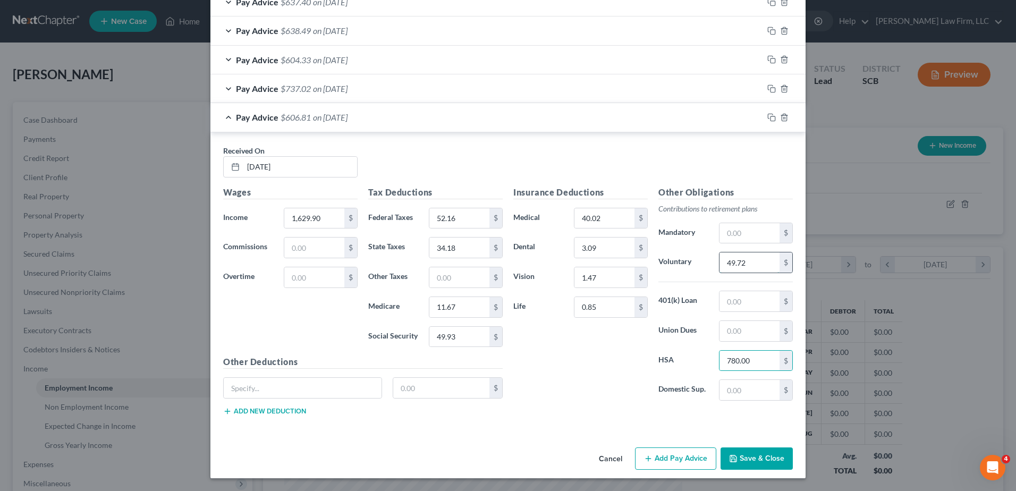
click at [745, 262] on input "49.72" at bounding box center [750, 262] width 60 height 20
click at [768, 117] on icon "button" at bounding box center [772, 117] width 9 height 9
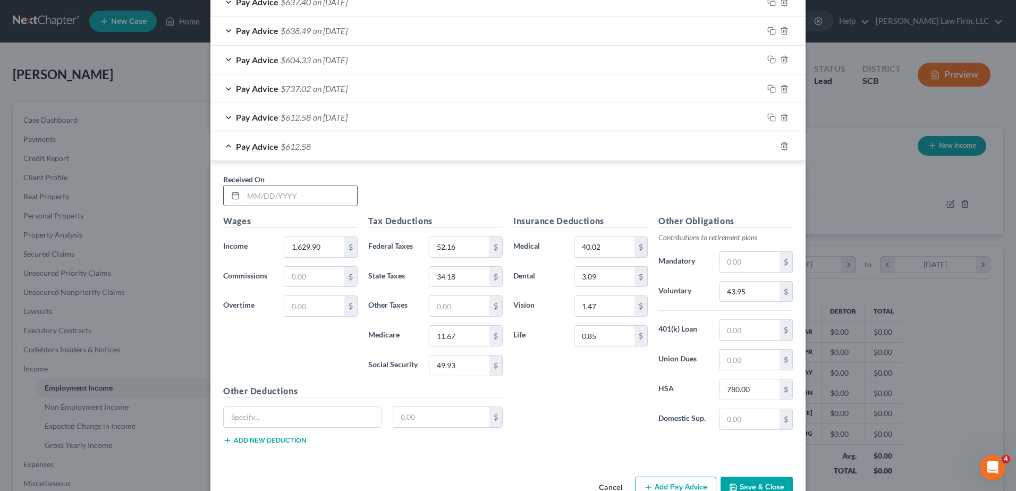
click at [299, 196] on input "text" at bounding box center [300, 196] width 114 height 20
click at [296, 197] on input "text" at bounding box center [300, 196] width 114 height 20
click at [309, 248] on input "1,629.90" at bounding box center [314, 247] width 60 height 20
click at [456, 244] on input "52.16" at bounding box center [459, 247] width 60 height 20
click at [739, 294] on input "43.95" at bounding box center [750, 292] width 60 height 20
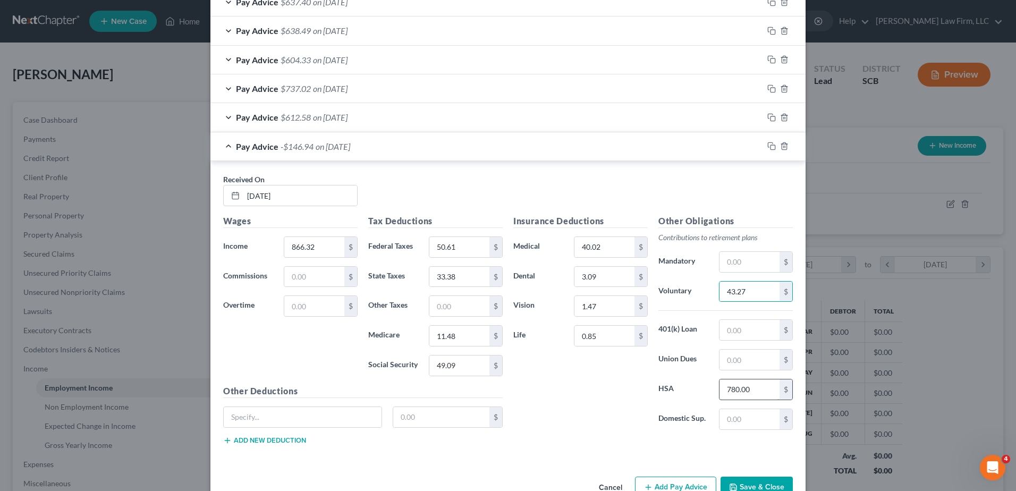
click at [747, 391] on input "780.00" at bounding box center [750, 390] width 60 height 20
click at [591, 444] on div "Insurance Deductions Medical 40.02 $ Dental 3.09 $ Vision 1.47 $ Life 0.85 $ Ot…" at bounding box center [653, 334] width 290 height 239
click at [768, 146] on icon "button" at bounding box center [772, 146] width 9 height 9
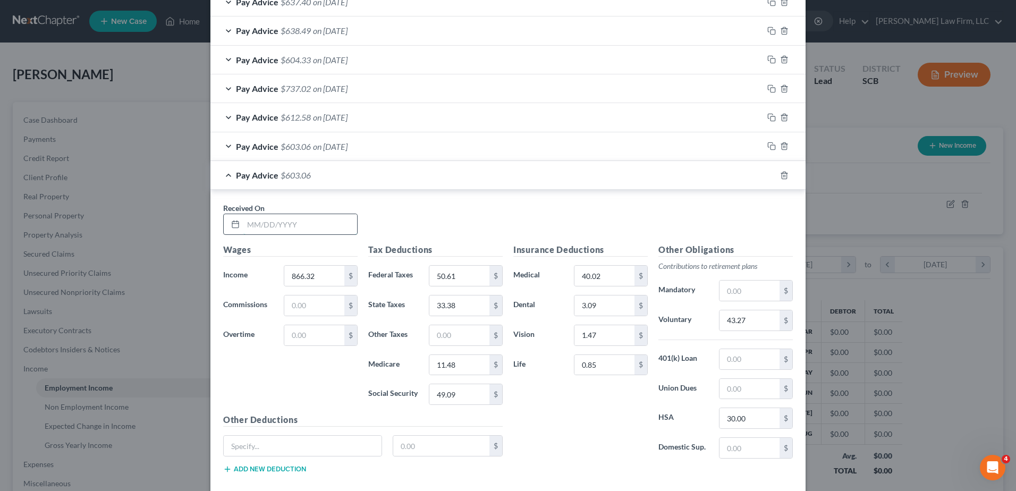
click at [285, 224] on input "text" at bounding box center [300, 224] width 114 height 20
click at [759, 326] on input "43.27" at bounding box center [750, 320] width 60 height 20
click at [768, 175] on icon "button" at bounding box center [770, 174] width 5 height 5
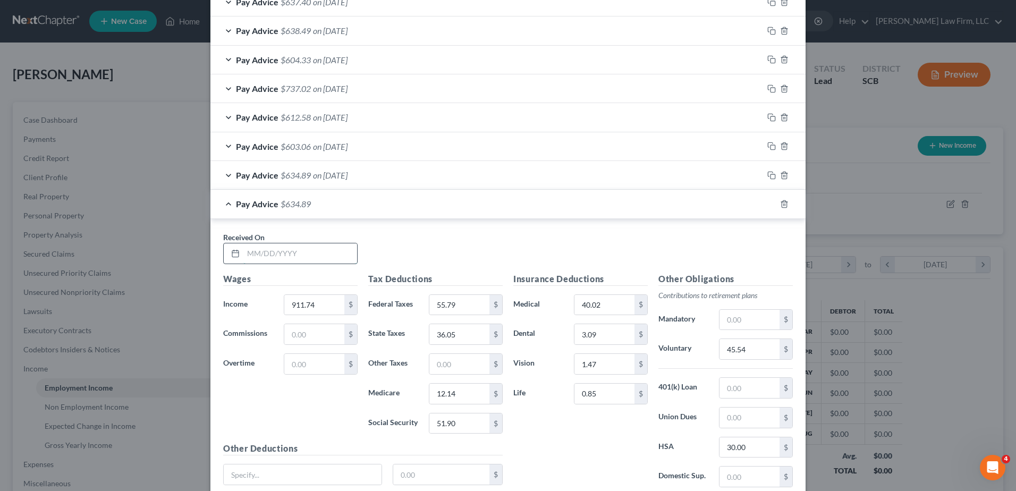
click at [329, 248] on input "text" at bounding box center [300, 253] width 114 height 20
click at [743, 351] on input "45.54" at bounding box center [750, 349] width 60 height 20
click at [714, 207] on div "Pay Advice $600.49 on [DATE]" at bounding box center [486, 204] width 553 height 28
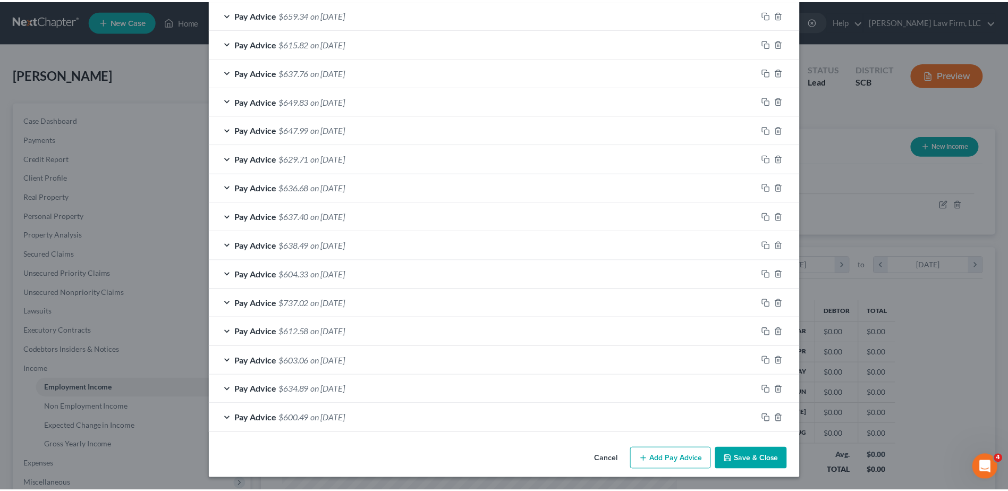
scroll to position [591, 0]
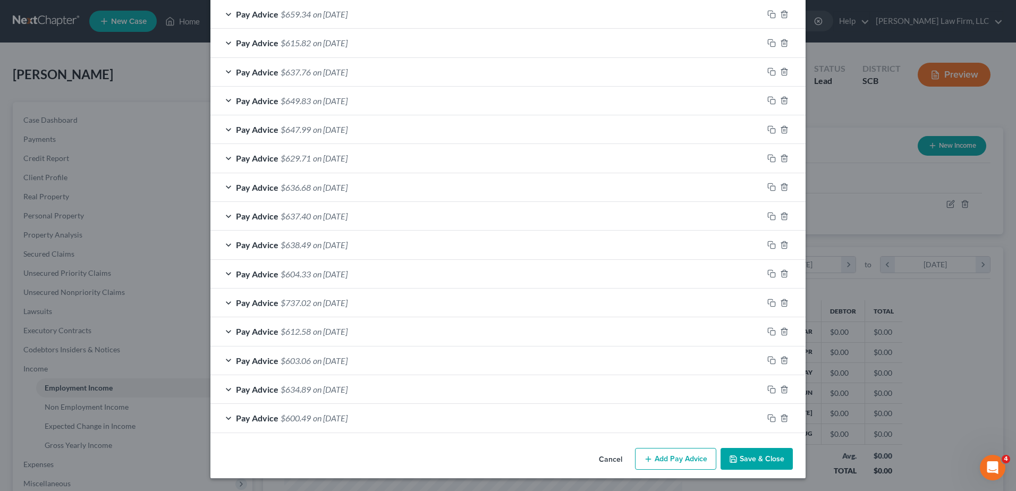
click at [766, 462] on button "Save & Close" at bounding box center [757, 459] width 72 height 22
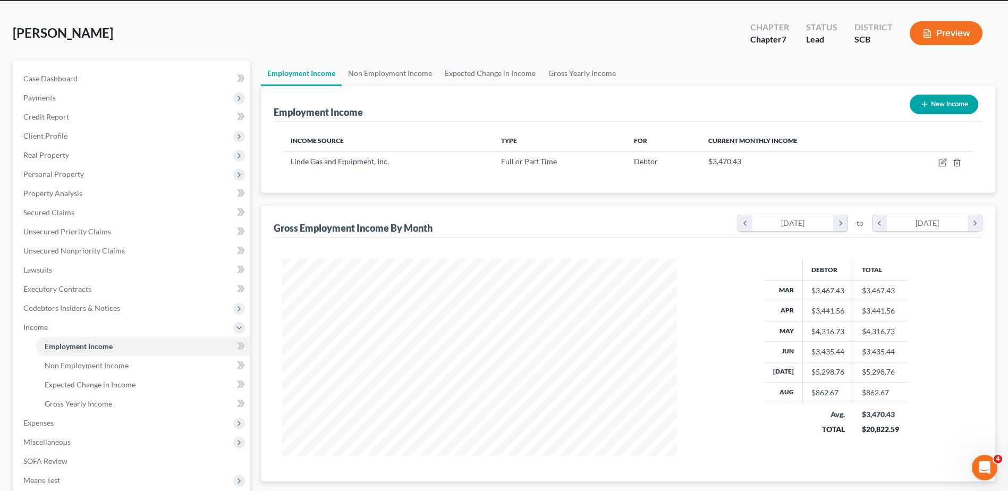
scroll to position [106, 0]
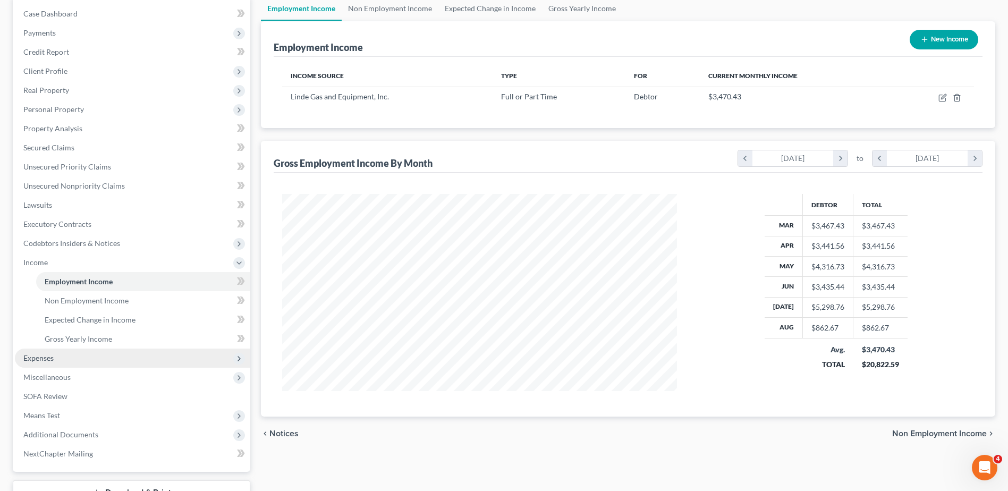
click at [35, 356] on span "Expenses" at bounding box center [38, 357] width 30 height 9
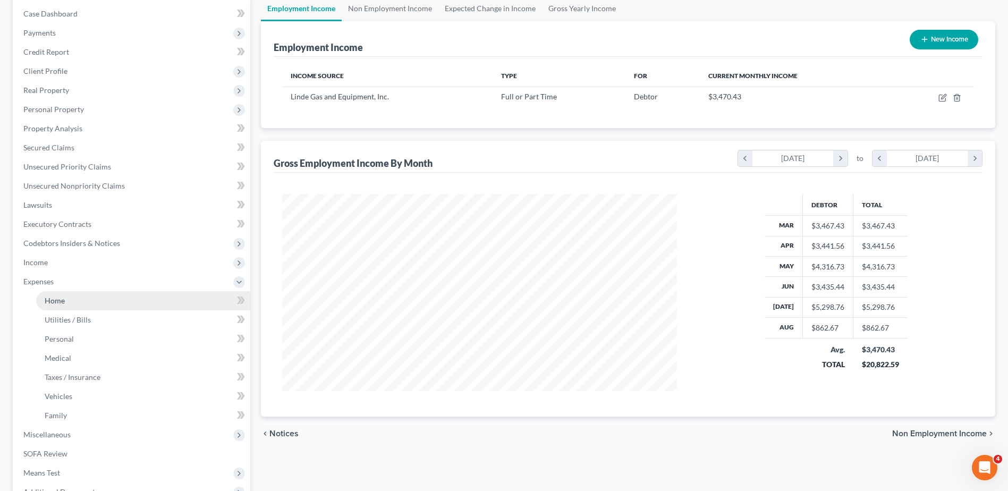
click at [67, 303] on link "Home" at bounding box center [143, 300] width 214 height 19
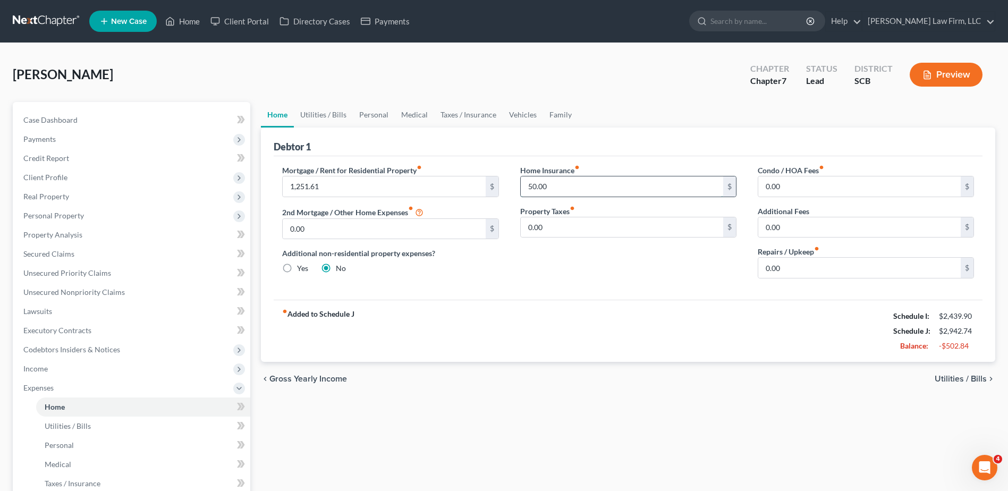
click at [572, 188] on input "50.00" at bounding box center [622, 186] width 203 height 20
click at [325, 114] on link "Utilities / Bills" at bounding box center [323, 115] width 59 height 26
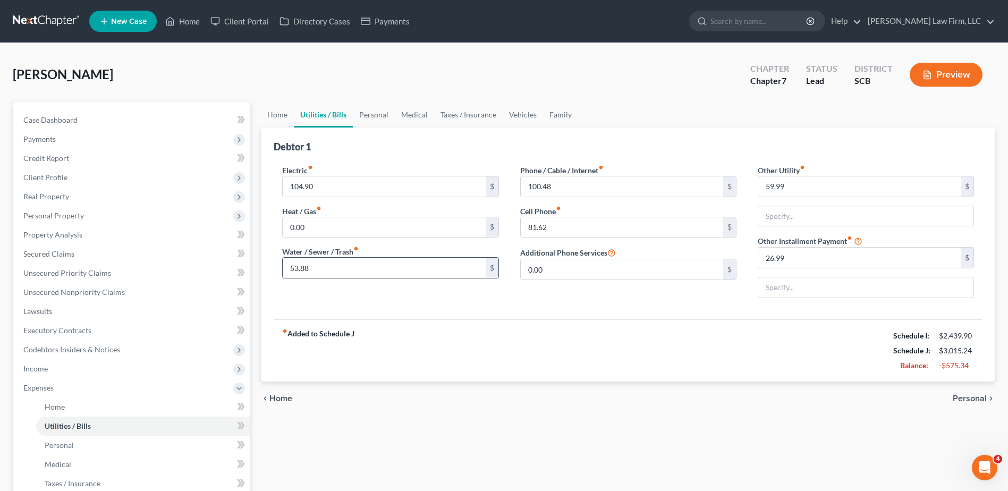
click at [367, 275] on input "53.88" at bounding box center [384, 268] width 203 height 20
click at [804, 188] on input "59.99" at bounding box center [860, 186] width 203 height 20
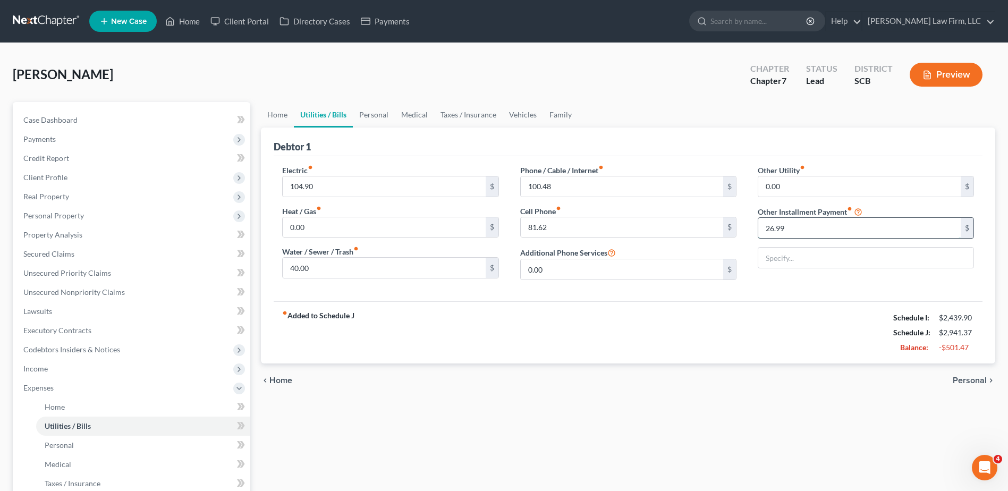
click at [811, 230] on input "26.99" at bounding box center [860, 228] width 203 height 20
click at [367, 111] on link "Personal" at bounding box center [374, 115] width 42 height 26
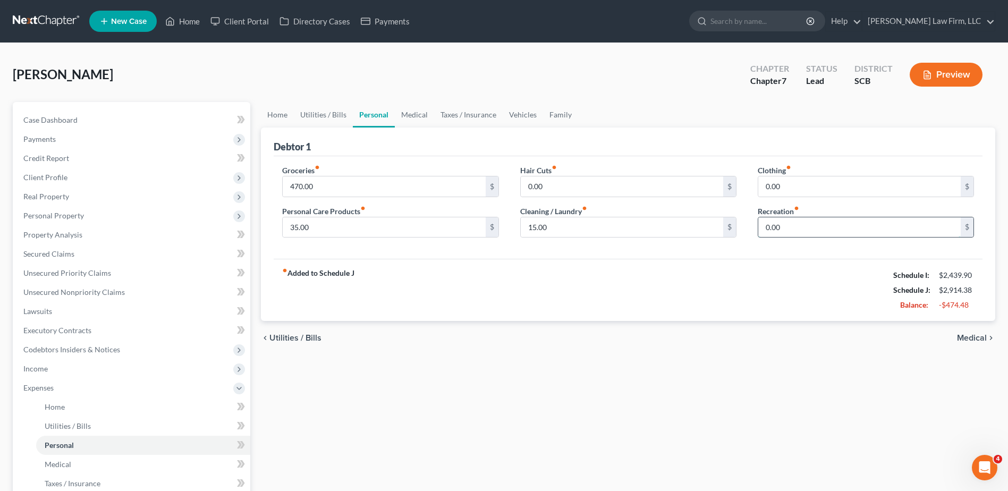
click at [788, 224] on input "0.00" at bounding box center [860, 227] width 203 height 20
click at [424, 117] on link "Medical" at bounding box center [414, 115] width 39 height 26
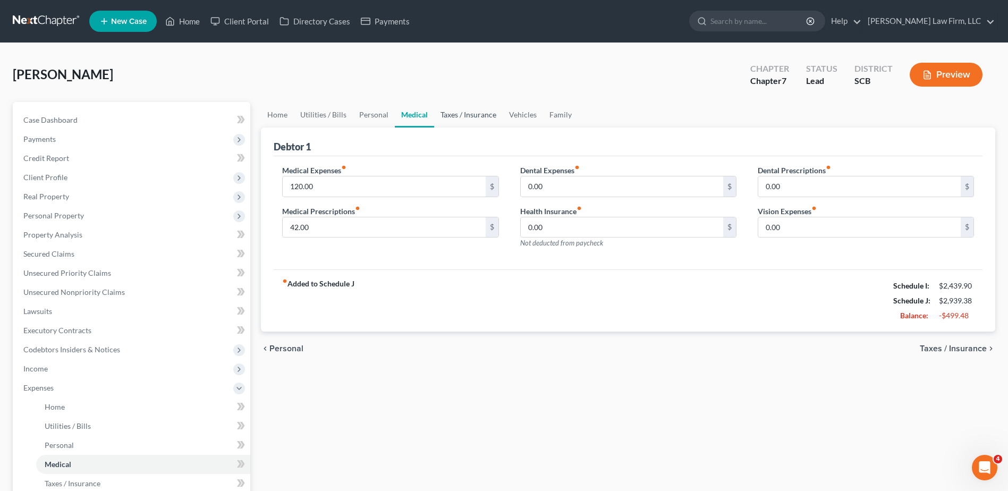
click at [470, 117] on link "Taxes / Insurance" at bounding box center [468, 115] width 69 height 26
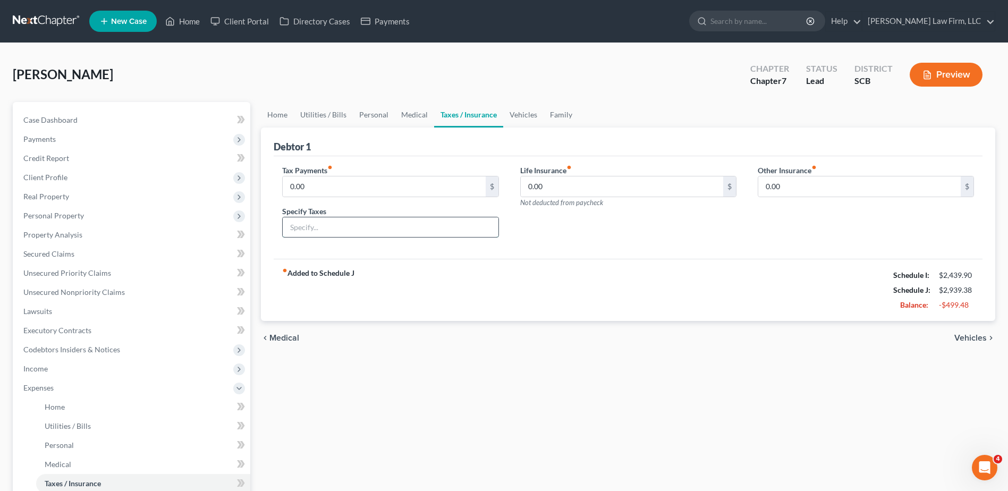
click at [443, 235] on input "text" at bounding box center [390, 227] width 215 height 20
click at [342, 196] on input "0.00" at bounding box center [384, 186] width 203 height 20
click at [688, 136] on div "Debtor 1" at bounding box center [628, 142] width 709 height 29
click at [512, 110] on link "Vehicles" at bounding box center [523, 115] width 40 height 26
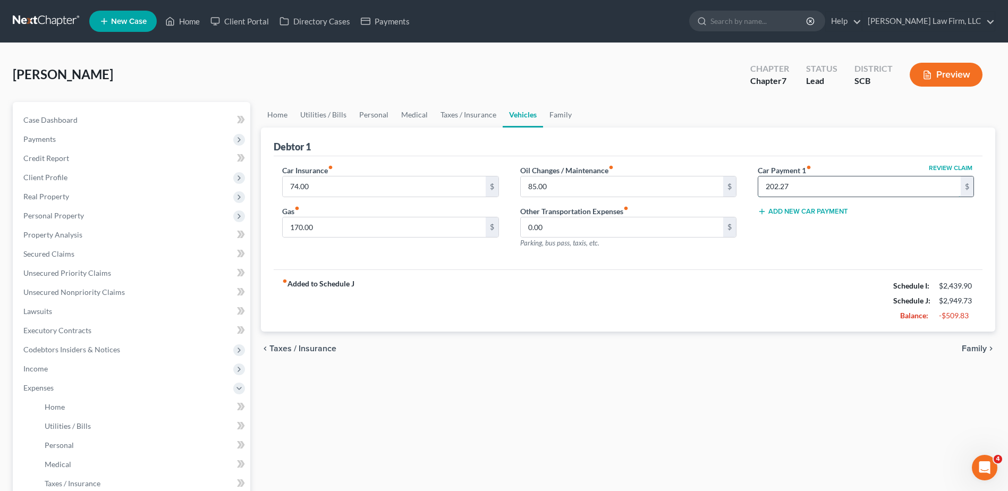
click at [847, 183] on input "202.27" at bounding box center [860, 186] width 203 height 20
click at [558, 116] on link "Family" at bounding box center [560, 115] width 35 height 26
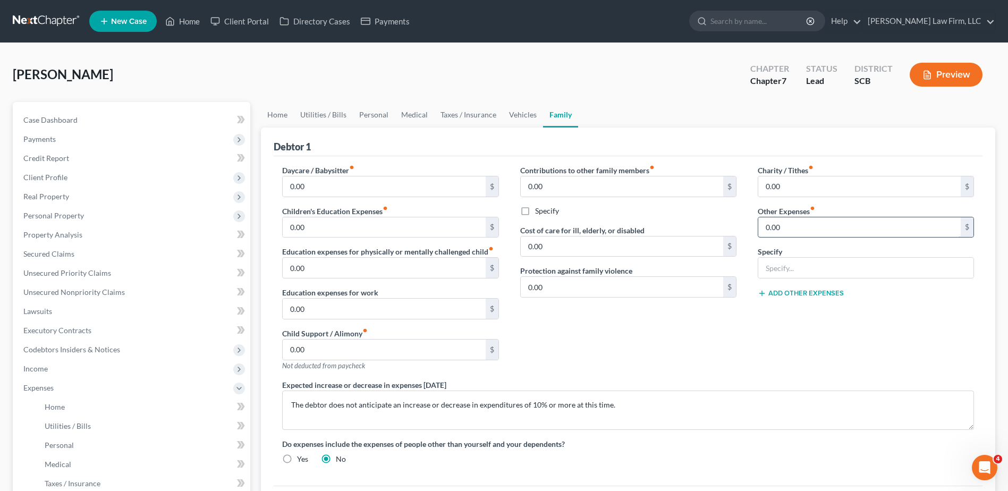
click at [860, 221] on input "0.00" at bounding box center [860, 227] width 203 height 20
click at [830, 267] on input "text" at bounding box center [866, 268] width 215 height 20
click at [768, 292] on button "Add Other Expenses" at bounding box center [801, 293] width 86 height 9
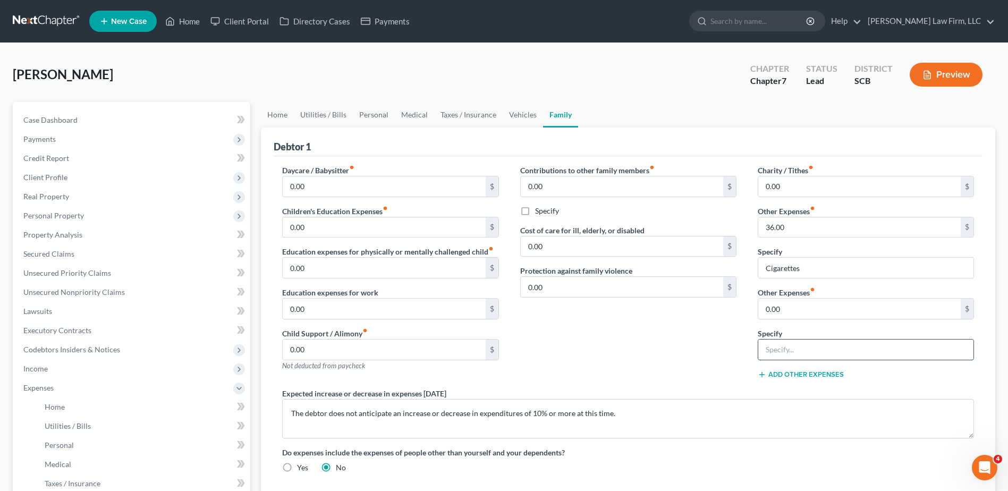
click at [789, 348] on input "text" at bounding box center [866, 350] width 215 height 20
click at [806, 314] on input "0.00" at bounding box center [860, 309] width 203 height 20
click at [797, 353] on input "text" at bounding box center [866, 350] width 215 height 20
click at [634, 340] on div "Contributions to other family members fiber_manual_record 0.00 $ Specify Cost o…" at bounding box center [629, 276] width 238 height 223
click at [275, 118] on link "Home" at bounding box center [277, 115] width 33 height 26
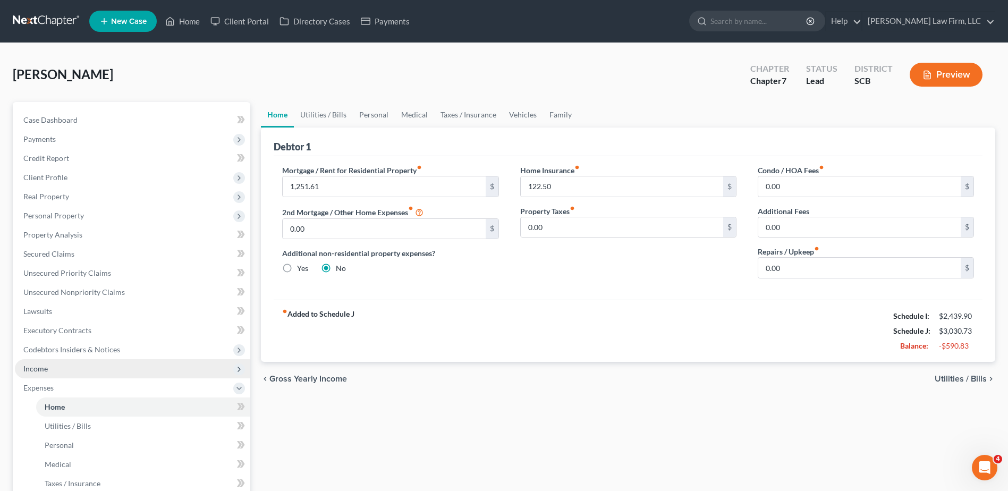
click at [81, 371] on span "Income" at bounding box center [132, 368] width 235 height 19
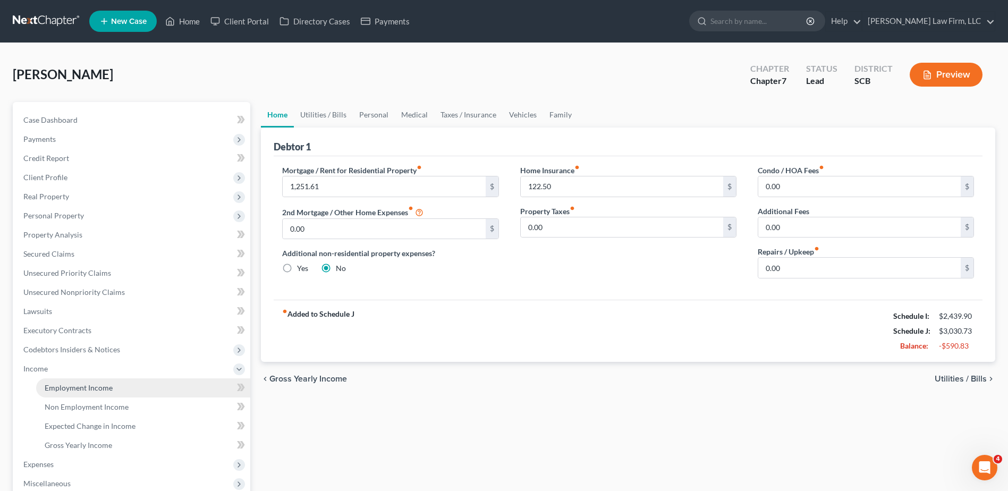
click at [77, 383] on span "Employment Income" at bounding box center [79, 387] width 68 height 9
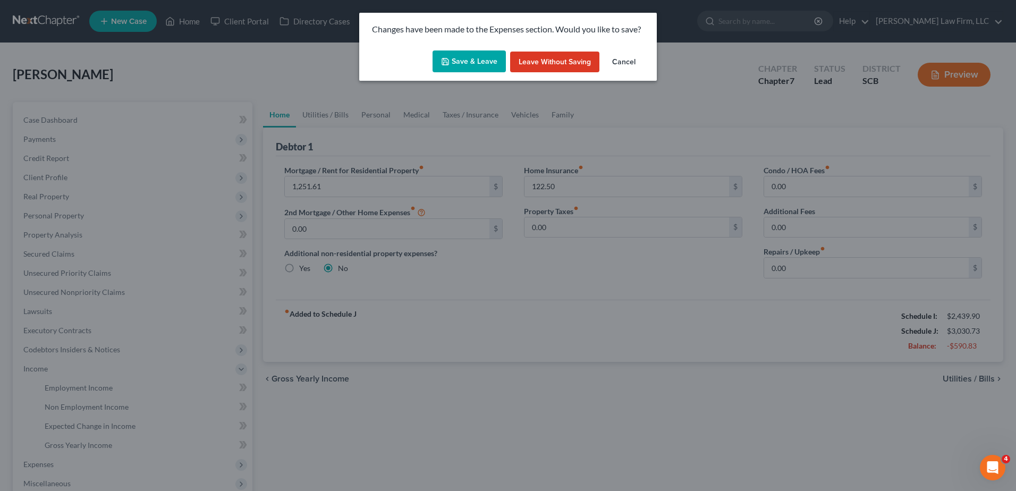
click at [474, 57] on button "Save & Leave" at bounding box center [469, 61] width 73 height 22
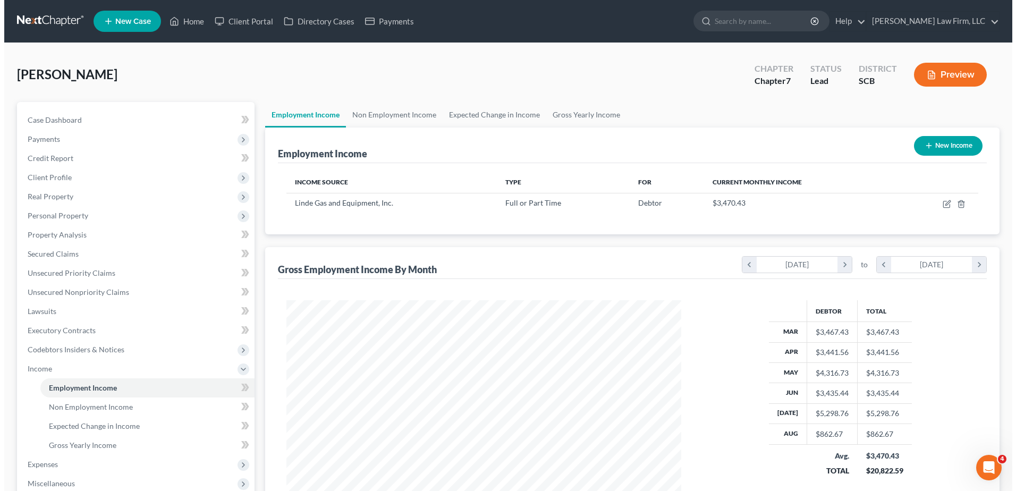
scroll to position [197, 416]
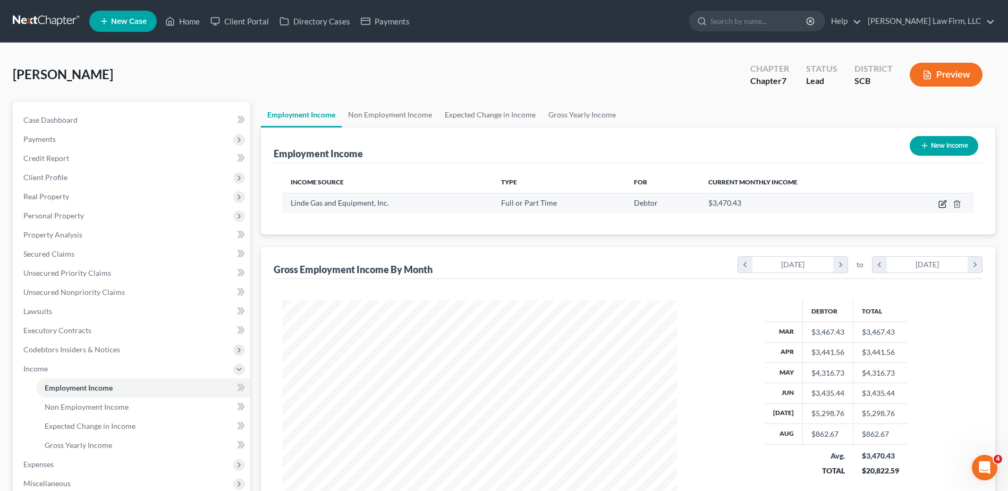
click at [944, 204] on icon "button" at bounding box center [943, 204] width 9 height 9
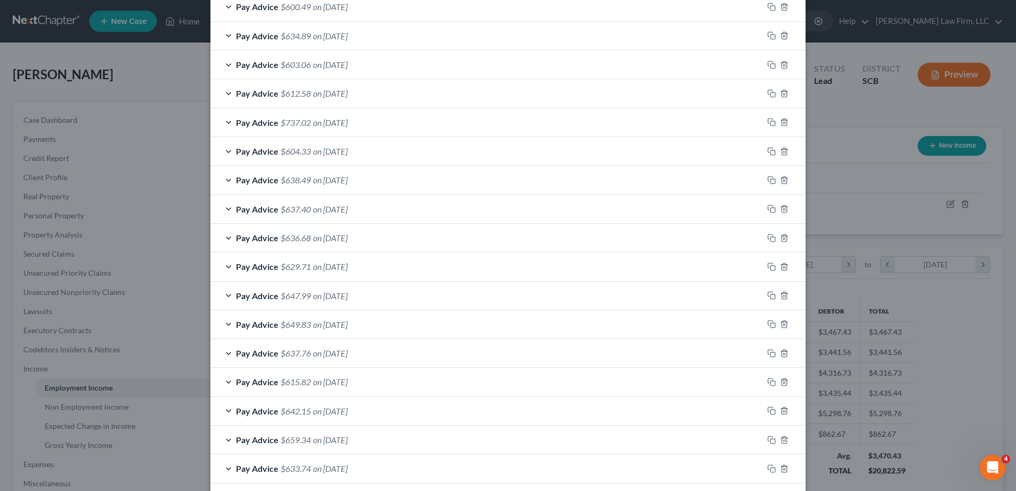
scroll to position [213, 0]
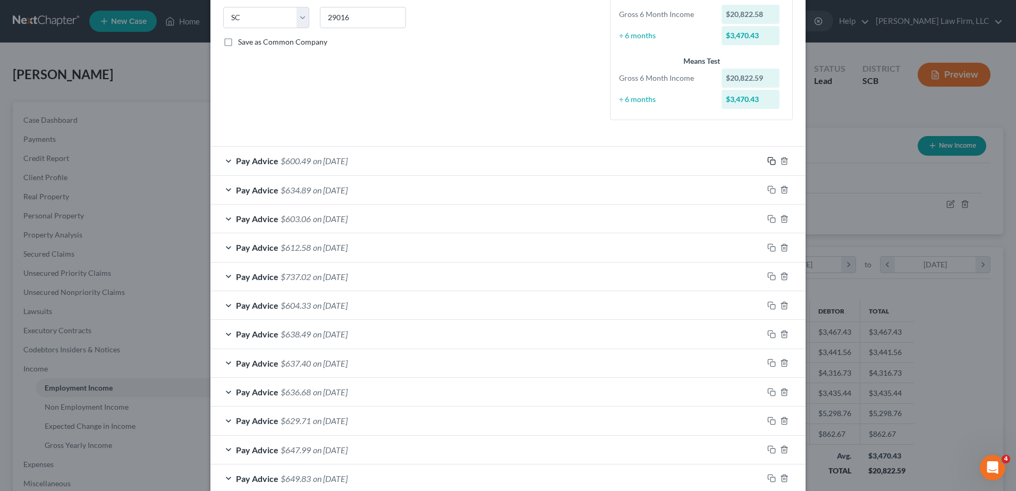
click at [769, 162] on icon "button" at bounding box center [772, 161] width 9 height 9
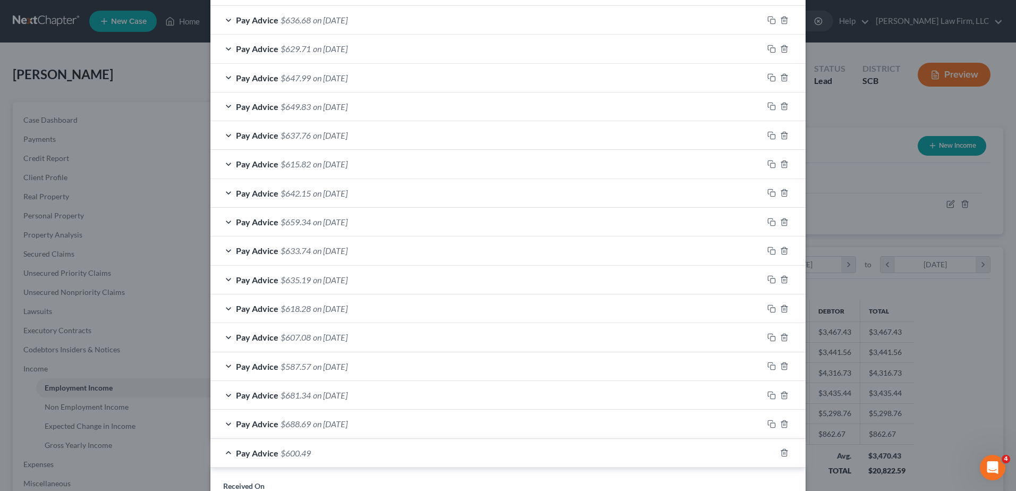
scroll to position [920, 0]
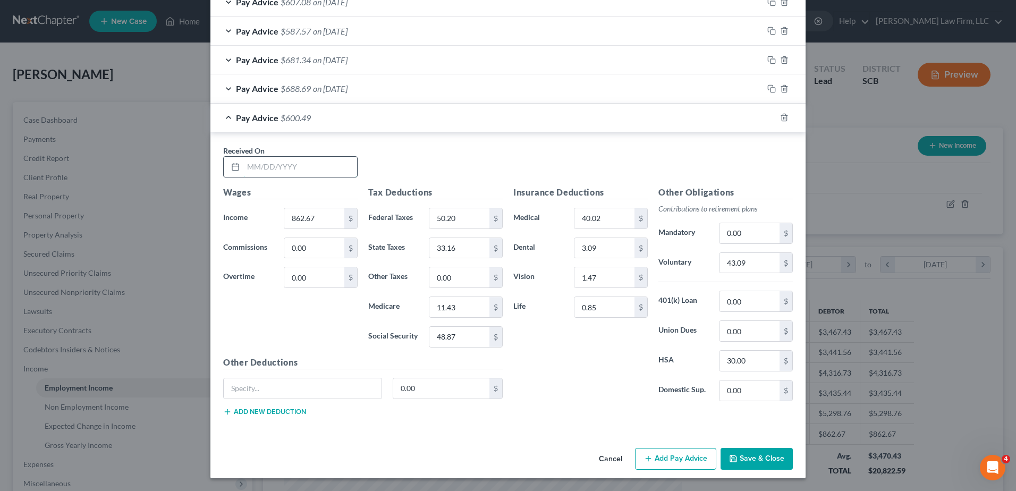
click at [249, 169] on input "text" at bounding box center [300, 167] width 114 height 20
click at [769, 117] on icon "button" at bounding box center [772, 117] width 9 height 9
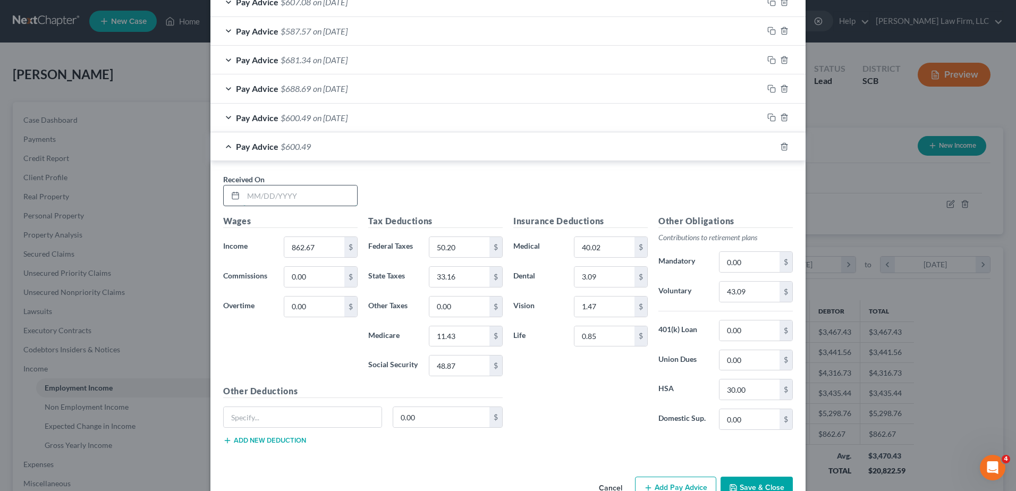
click at [300, 195] on input "text" at bounding box center [300, 196] width 114 height 20
click at [768, 147] on icon "button" at bounding box center [772, 146] width 9 height 9
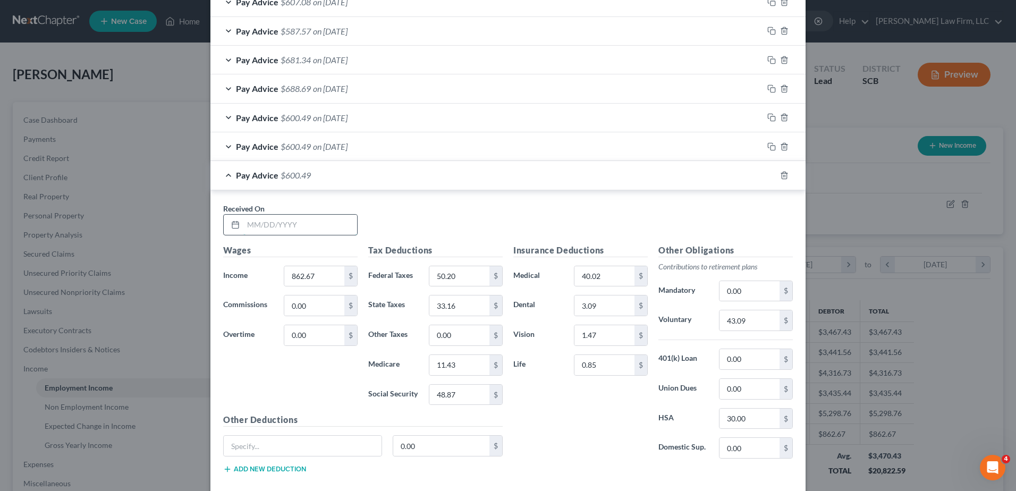
click at [299, 220] on input "text" at bounding box center [300, 225] width 114 height 20
click at [693, 178] on div "Pay Advice $600.49 on [DATE]" at bounding box center [486, 175] width 553 height 28
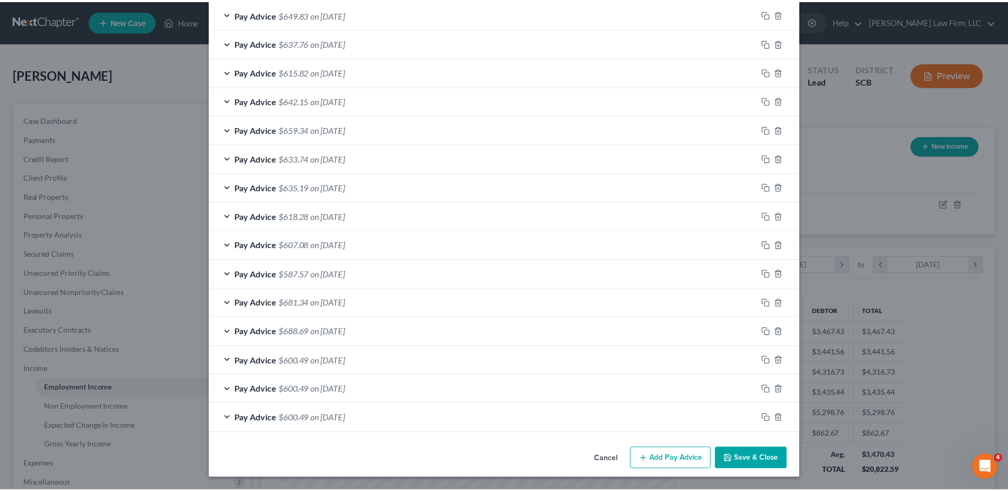
scroll to position [677, 0]
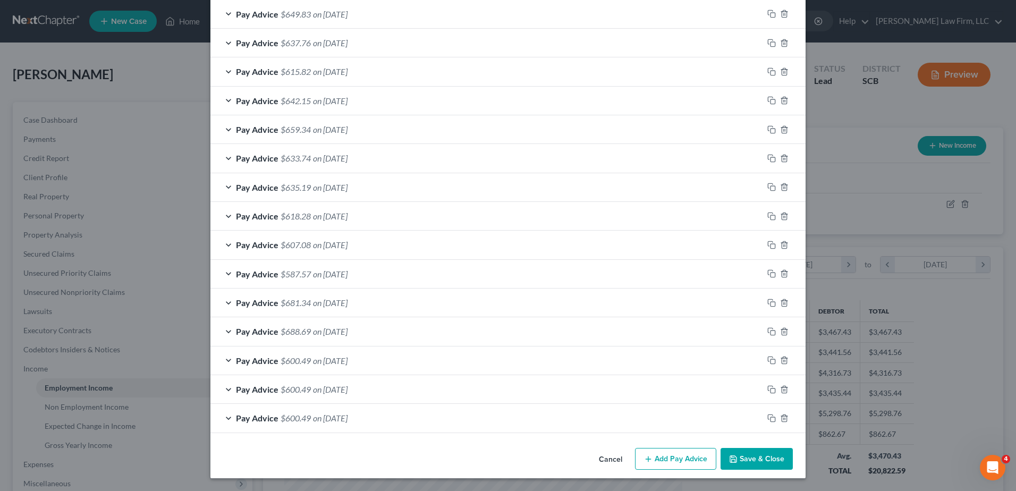
click at [742, 457] on button "Save & Close" at bounding box center [757, 459] width 72 height 22
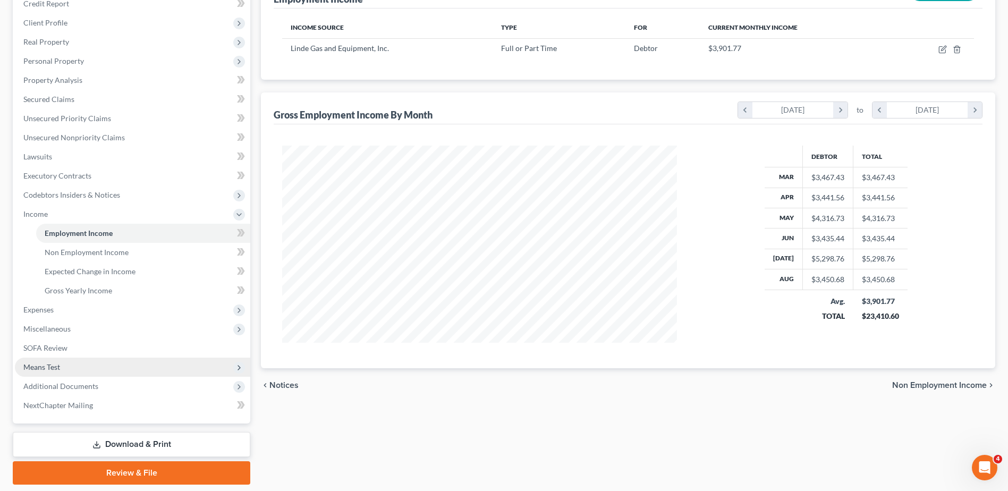
scroll to position [159, 0]
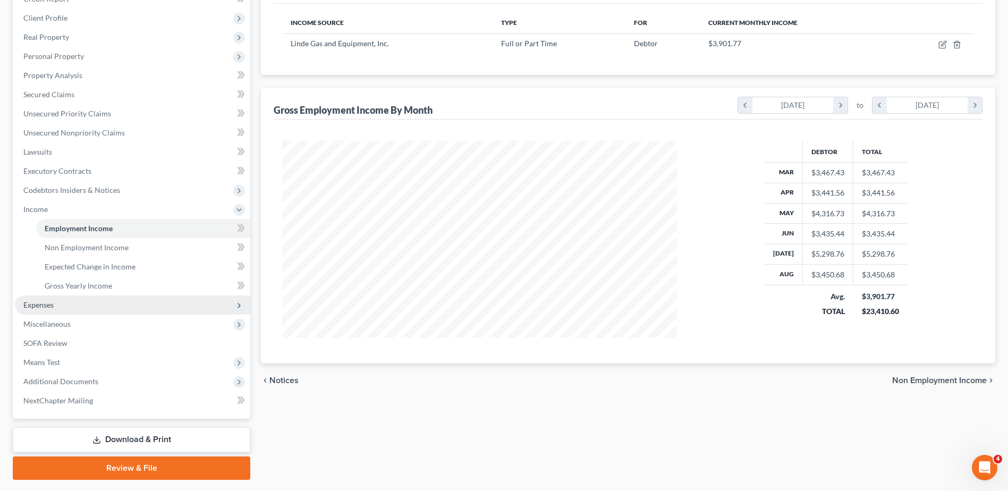
click at [61, 300] on span "Expenses" at bounding box center [132, 305] width 235 height 19
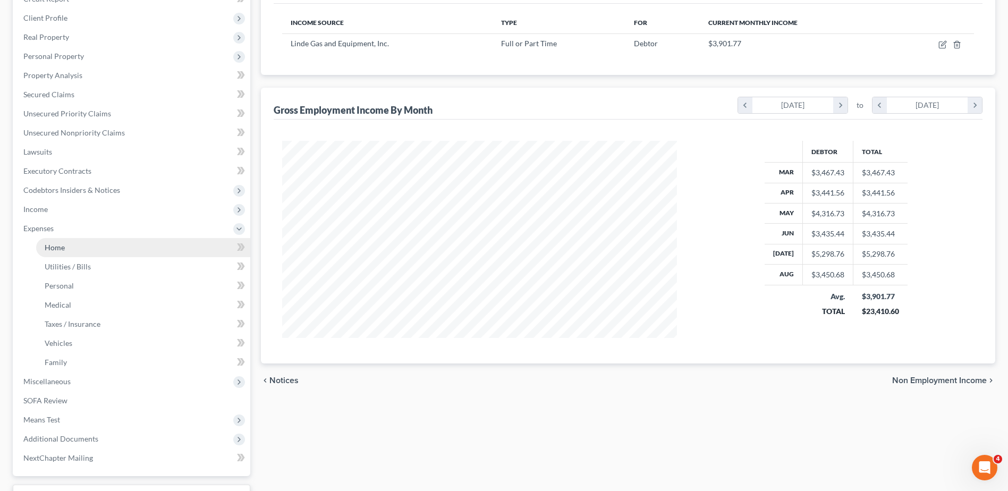
click at [68, 252] on link "Home" at bounding box center [143, 247] width 214 height 19
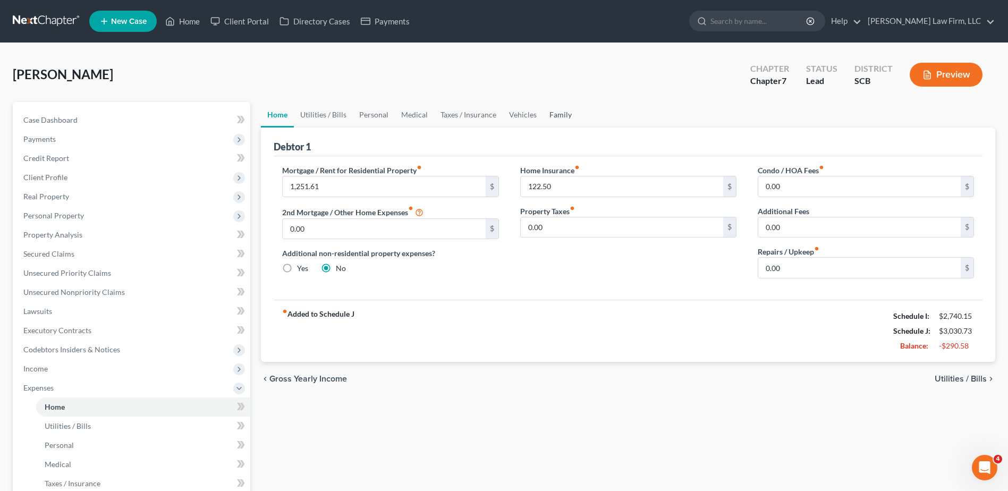
click at [559, 118] on link "Family" at bounding box center [560, 115] width 35 height 26
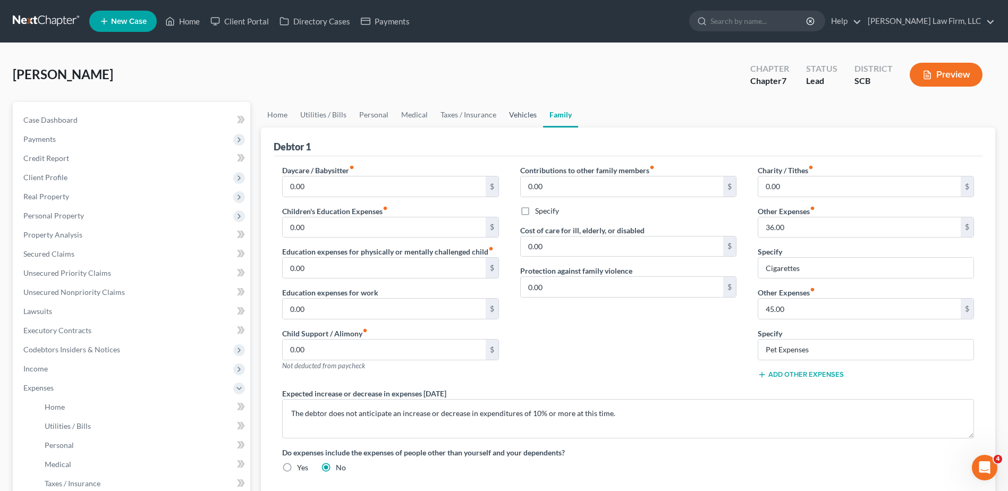
click at [525, 113] on link "Vehicles" at bounding box center [523, 115] width 40 height 26
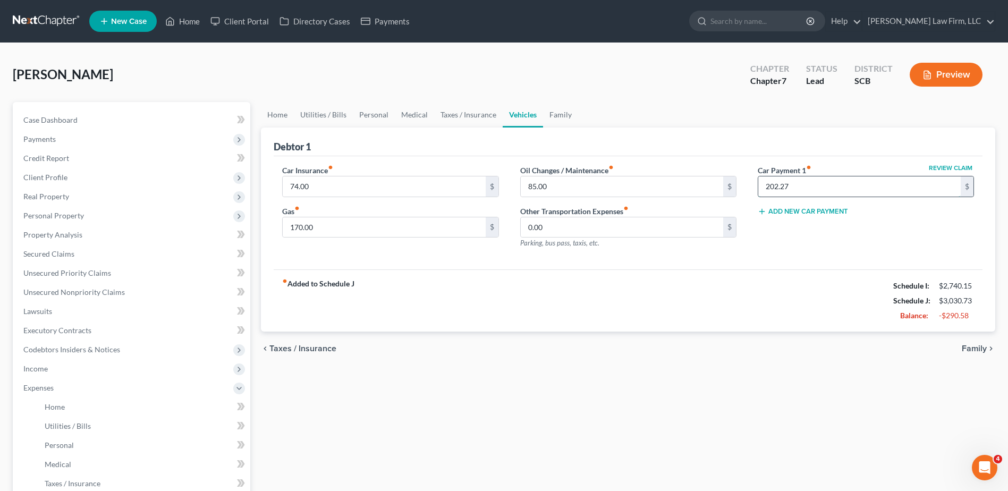
click at [804, 188] on input "202.27" at bounding box center [860, 186] width 203 height 20
click at [735, 149] on div "Debtor 1" at bounding box center [628, 142] width 709 height 29
click at [556, 193] on input "85.00" at bounding box center [622, 186] width 203 height 20
click at [452, 119] on link "Taxes / Insurance" at bounding box center [468, 115] width 69 height 26
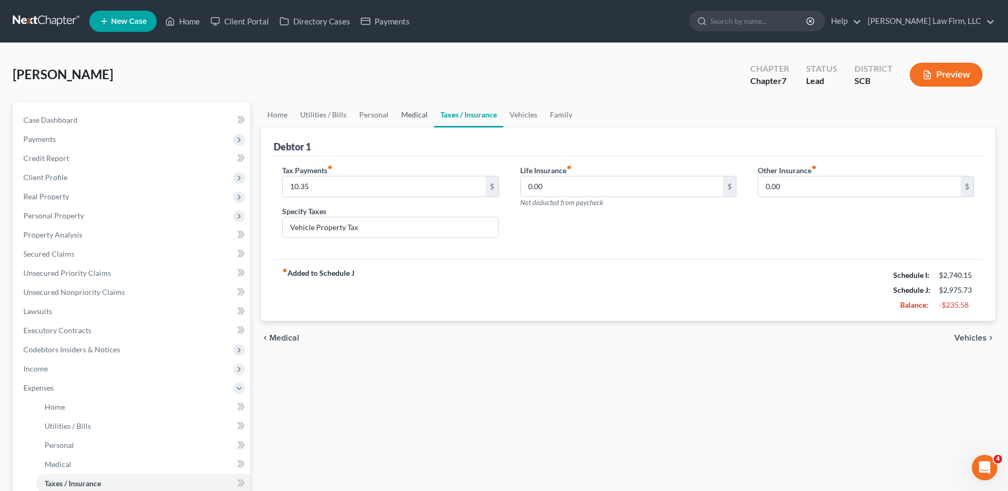
click at [416, 119] on link "Medical" at bounding box center [414, 115] width 39 height 26
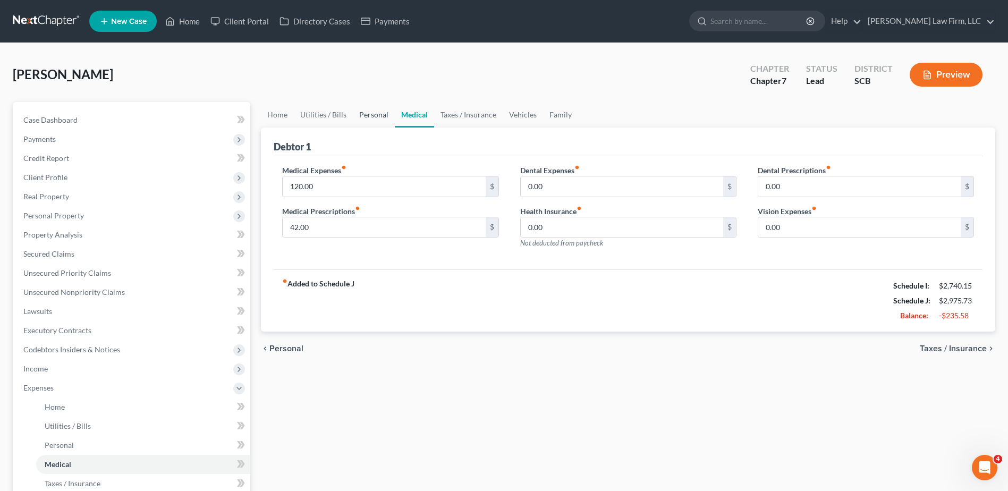
click at [380, 121] on link "Personal" at bounding box center [374, 115] width 42 height 26
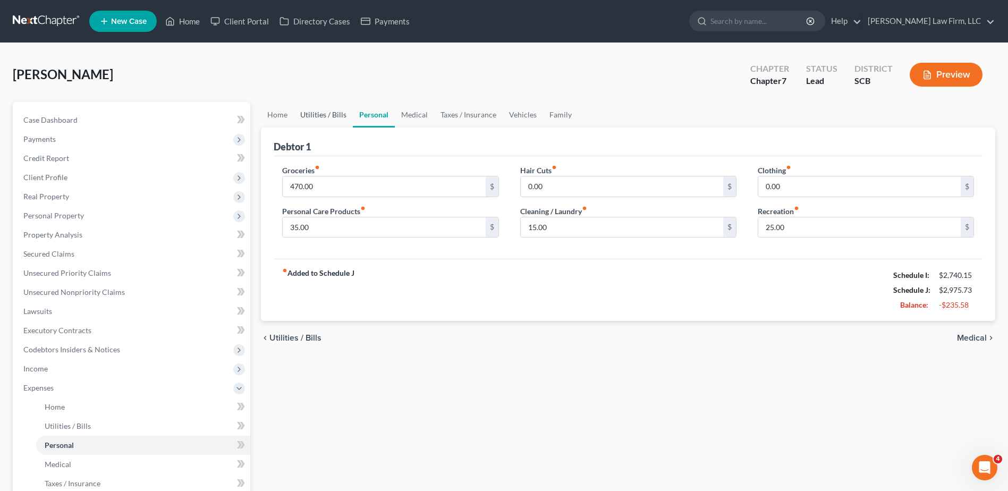
click at [323, 120] on link "Utilities / Bills" at bounding box center [323, 115] width 59 height 26
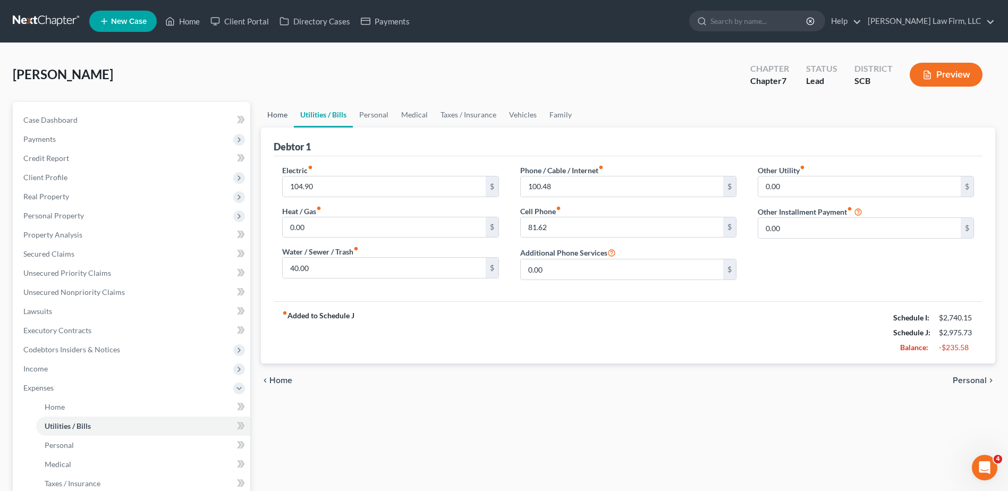
click at [281, 116] on link "Home" at bounding box center [277, 115] width 33 height 26
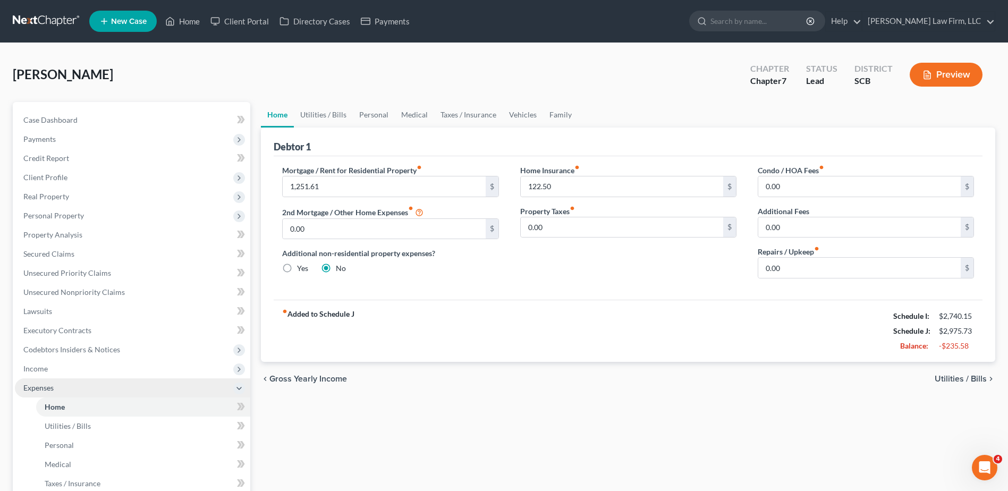
click at [138, 390] on span "Expenses" at bounding box center [132, 387] width 235 height 19
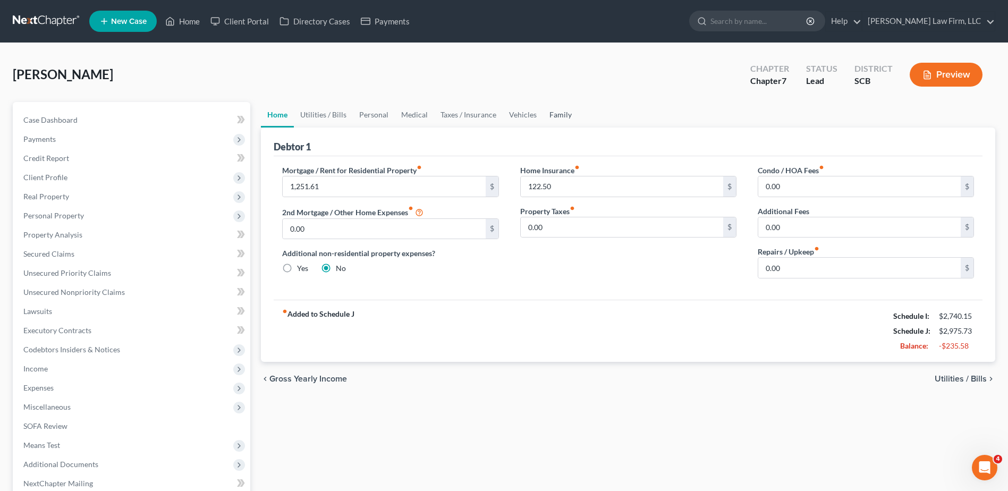
click at [547, 113] on link "Family" at bounding box center [560, 115] width 35 height 26
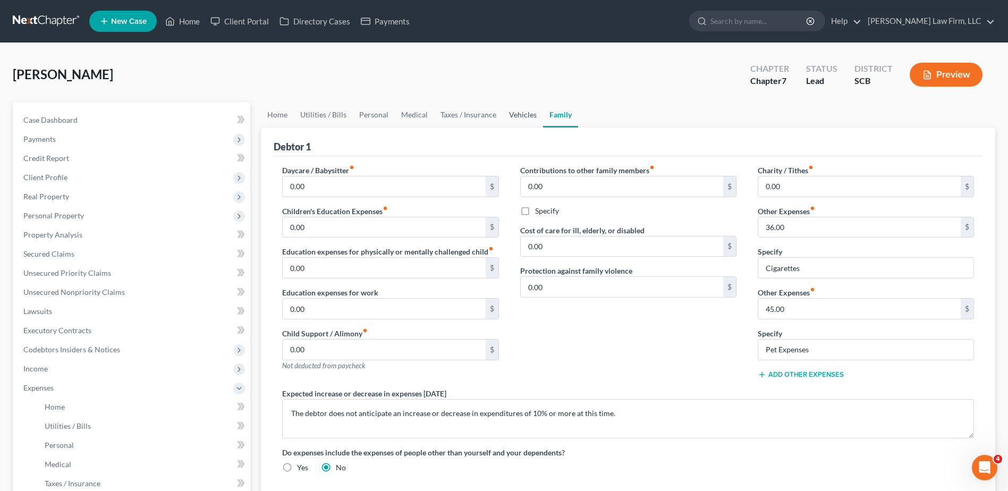
click at [527, 117] on link "Vehicles" at bounding box center [523, 115] width 40 height 26
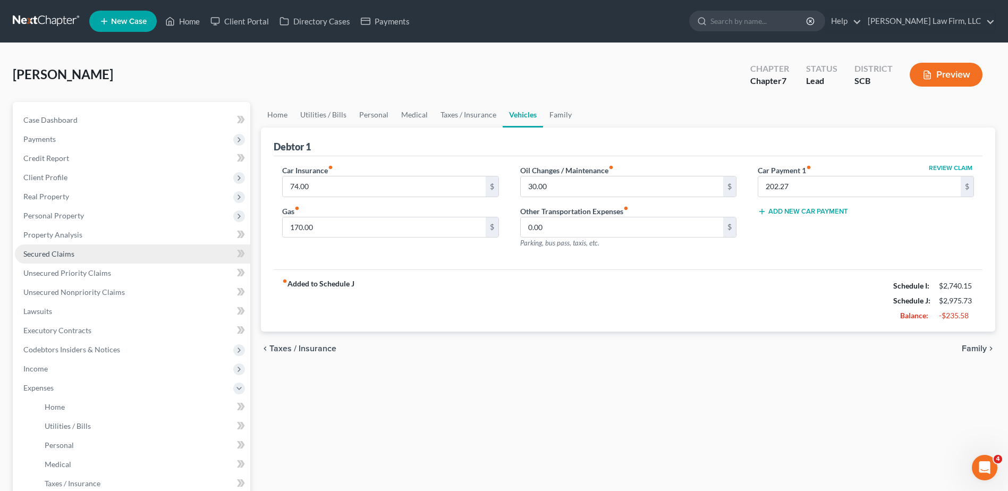
click at [102, 259] on link "Secured Claims" at bounding box center [132, 254] width 235 height 19
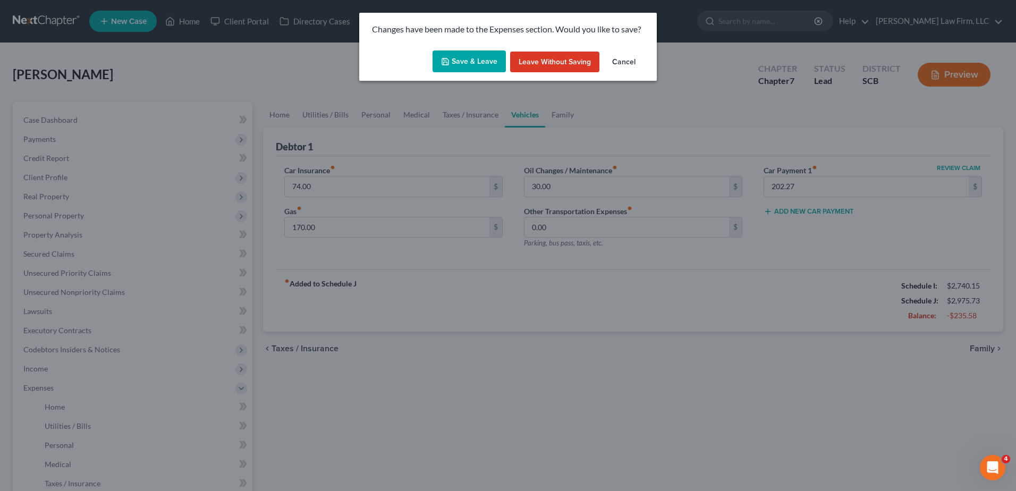
click at [477, 60] on button "Save & Leave" at bounding box center [469, 61] width 73 height 22
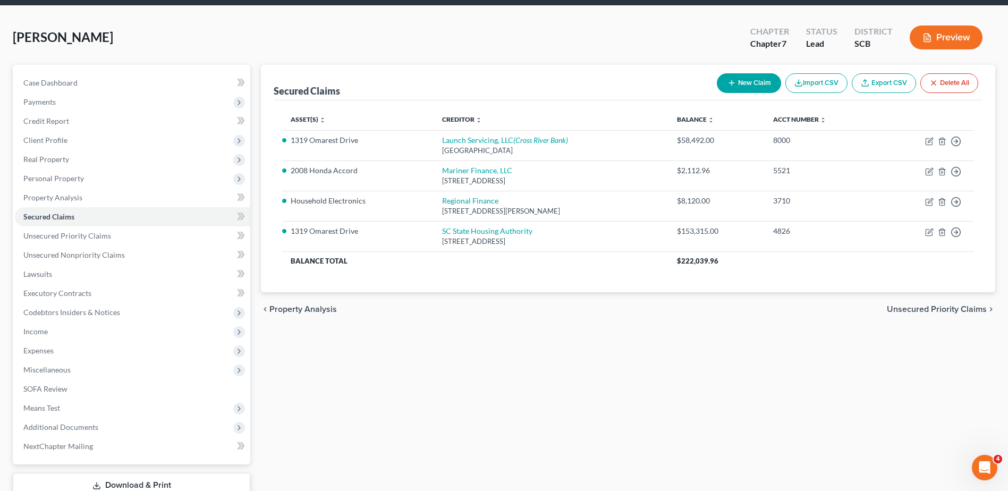
scroll to position [106, 0]
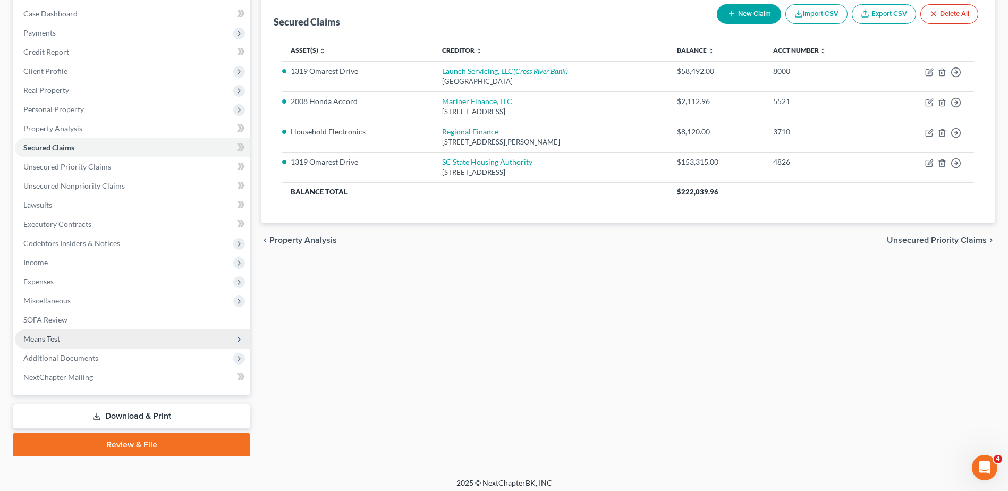
click at [69, 340] on span "Means Test" at bounding box center [132, 339] width 235 height 19
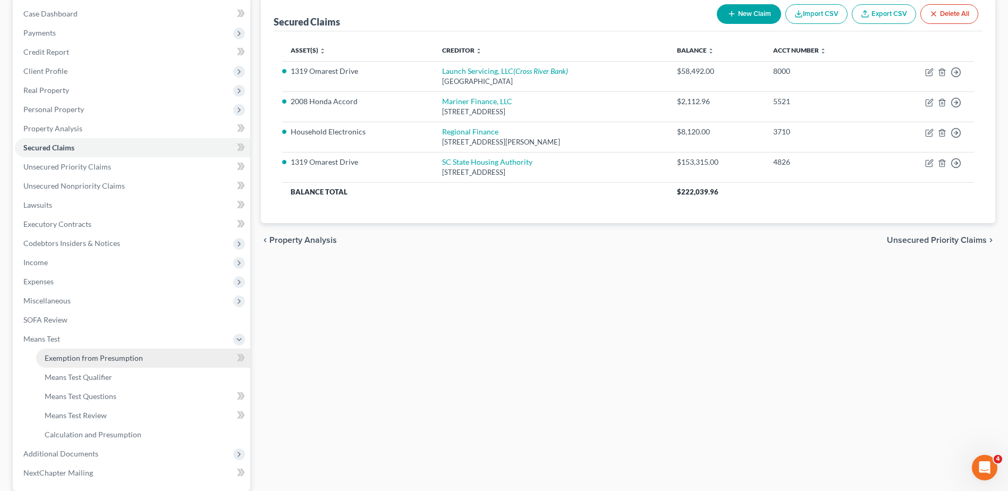
click at [72, 365] on link "Exemption from Presumption" at bounding box center [143, 358] width 214 height 19
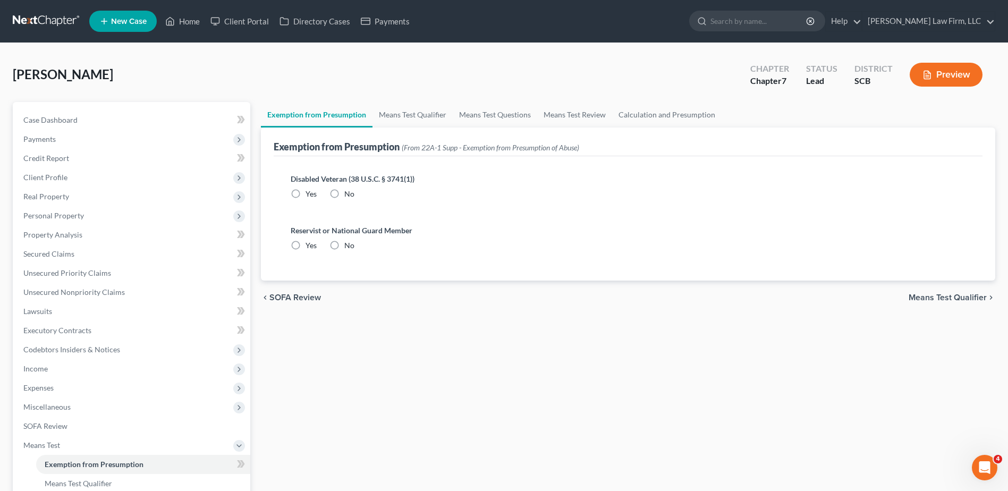
click at [344, 194] on label "No" at bounding box center [349, 194] width 10 height 11
click at [349, 194] on input "No" at bounding box center [352, 192] width 7 height 7
click at [344, 248] on label "No" at bounding box center [349, 245] width 10 height 11
click at [349, 247] on input "No" at bounding box center [352, 243] width 7 height 7
click at [414, 108] on link "Means Test Qualifier" at bounding box center [413, 115] width 80 height 26
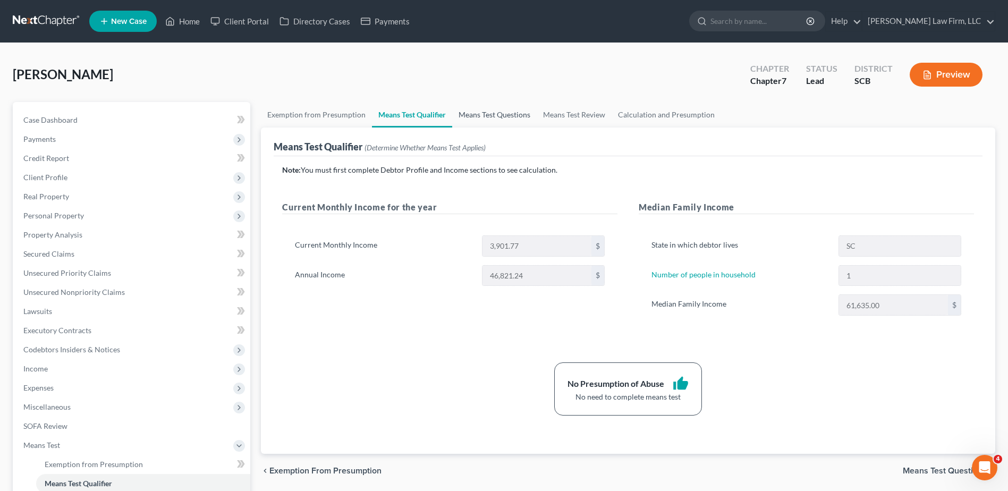
click at [496, 115] on link "Means Test Questions" at bounding box center [494, 115] width 85 height 26
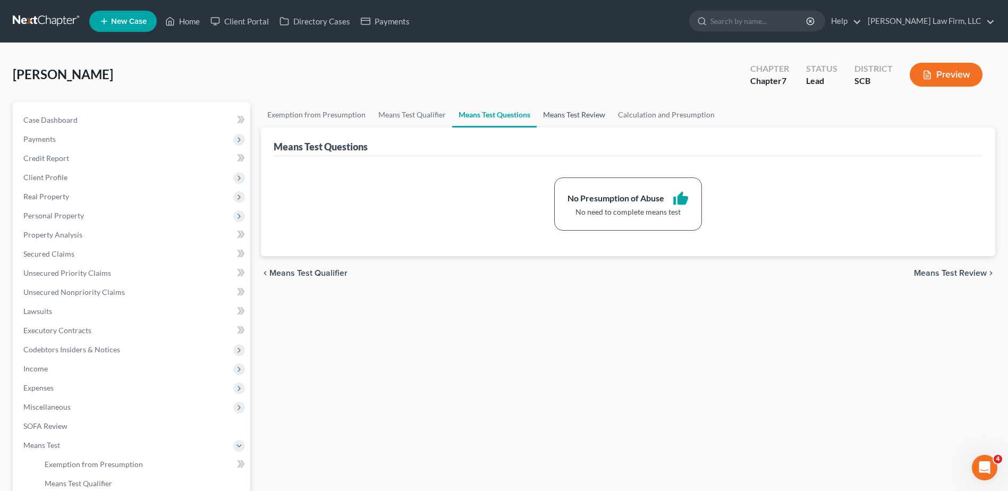
click at [560, 117] on link "Means Test Review" at bounding box center [574, 115] width 75 height 26
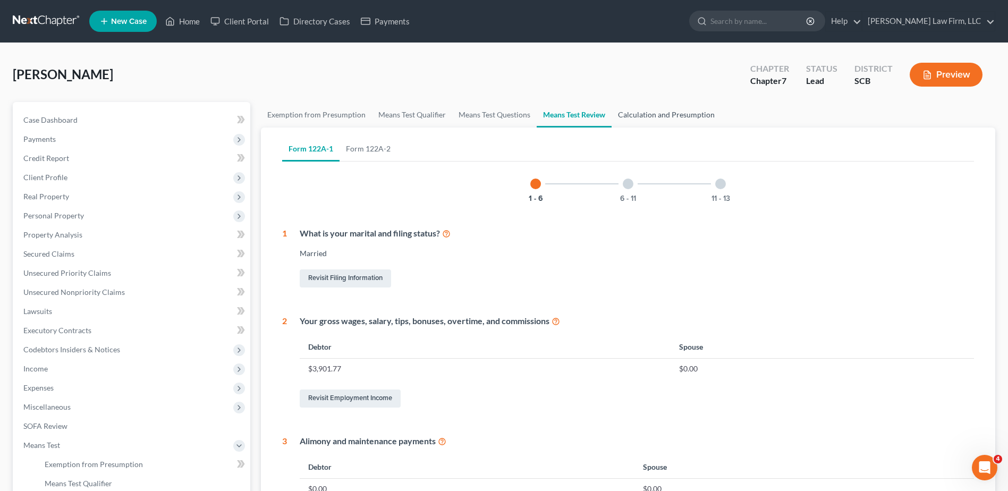
click at [673, 112] on link "Calculation and Presumption" at bounding box center [666, 115] width 109 height 26
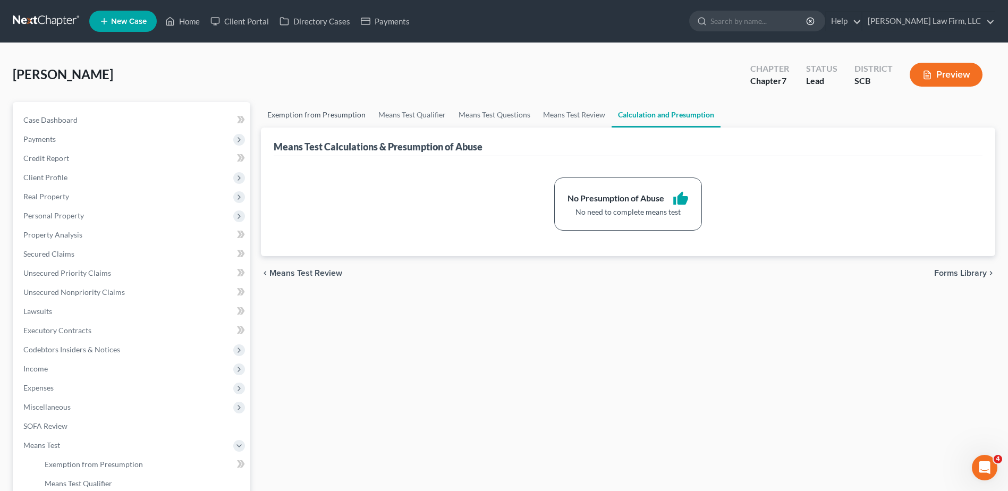
click at [343, 120] on link "Exemption from Presumption" at bounding box center [316, 115] width 111 height 26
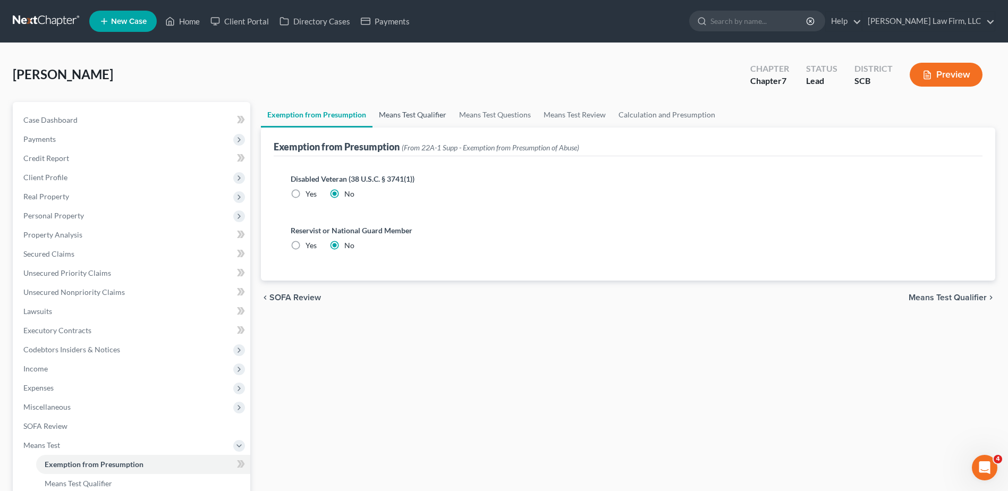
click at [416, 120] on link "Means Test Qualifier" at bounding box center [413, 115] width 80 height 26
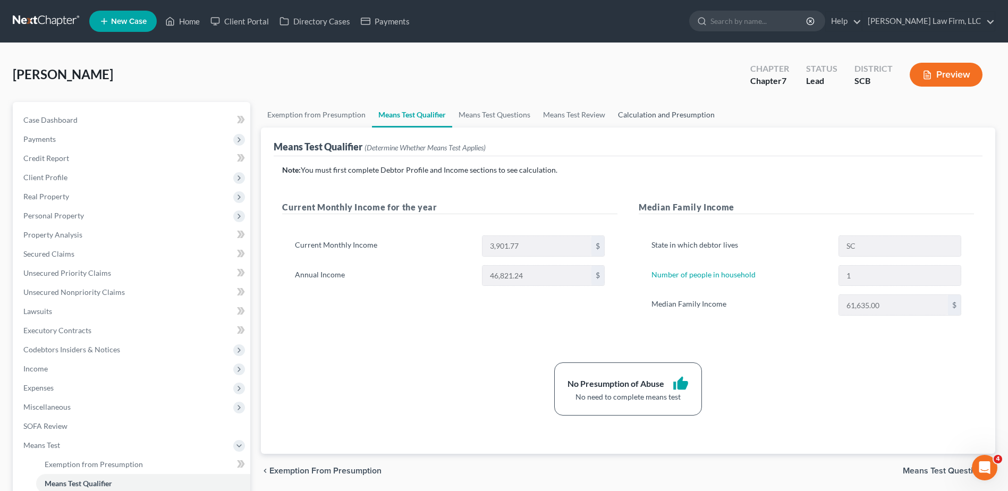
click at [657, 116] on link "Calculation and Presumption" at bounding box center [666, 115] width 109 height 26
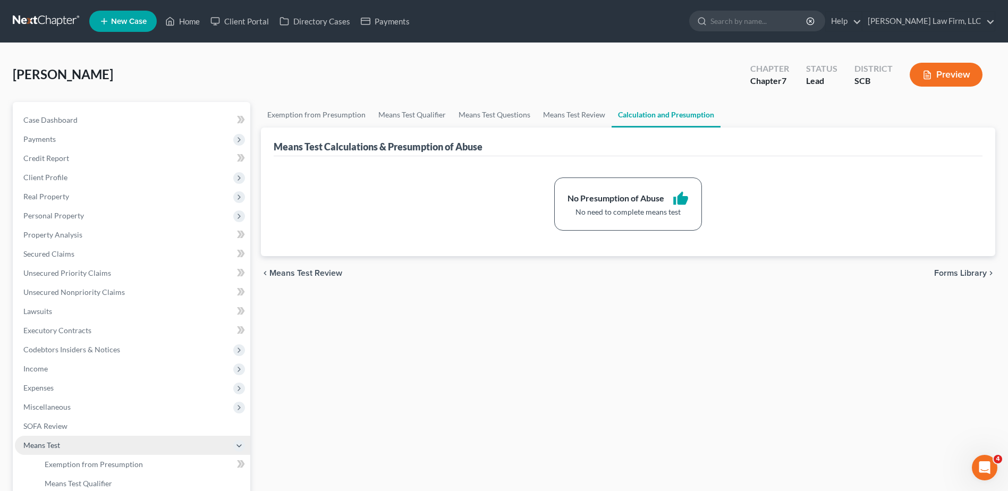
click at [240, 443] on icon at bounding box center [239, 446] width 9 height 9
click at [100, 364] on span "Income" at bounding box center [132, 368] width 235 height 19
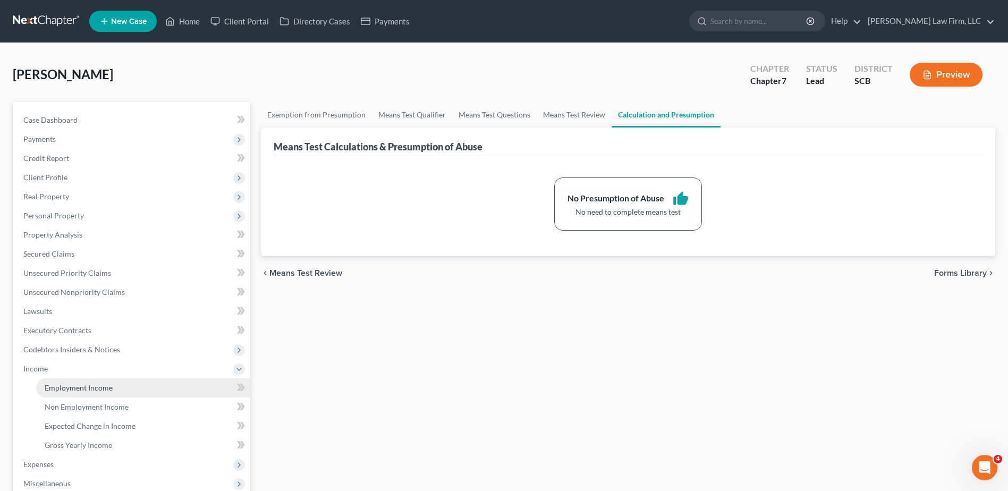
click at [99, 390] on span "Employment Income" at bounding box center [79, 387] width 68 height 9
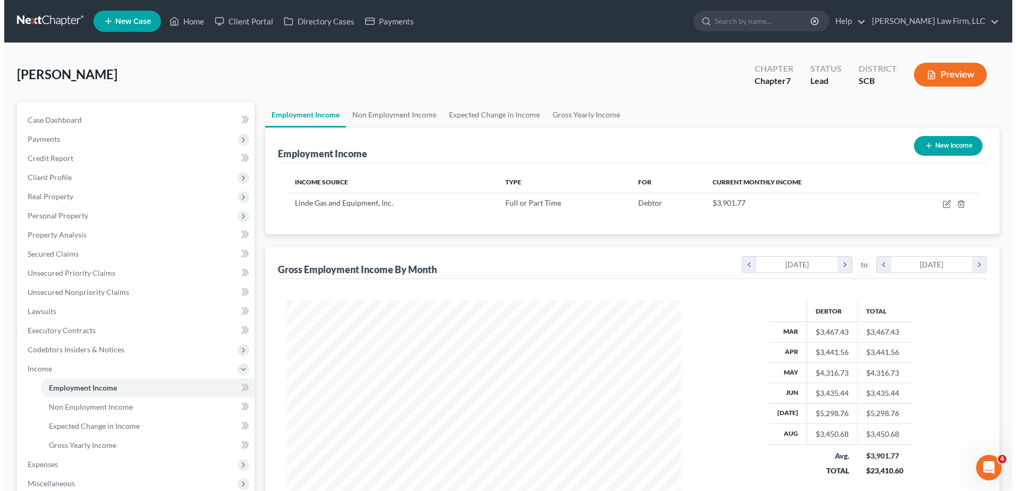
scroll to position [197, 416]
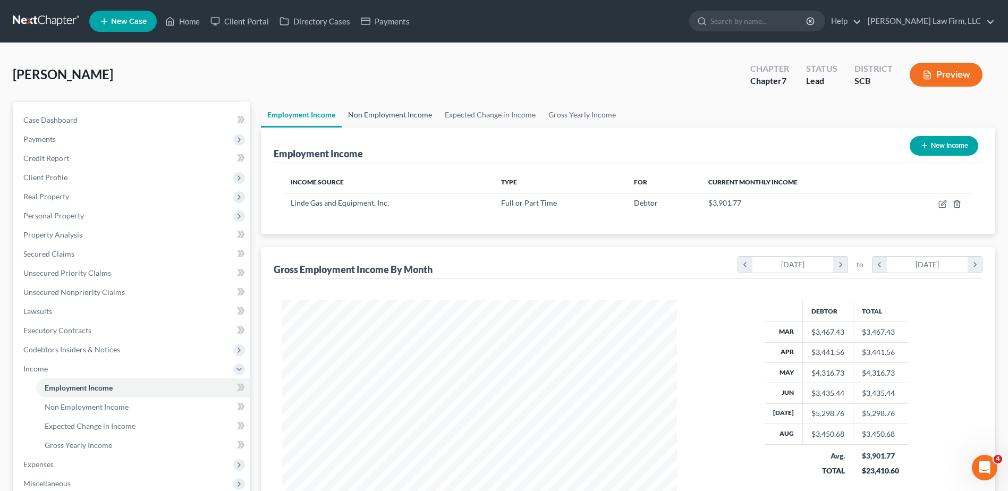
click at [387, 117] on link "Non Employment Income" at bounding box center [390, 115] width 97 height 26
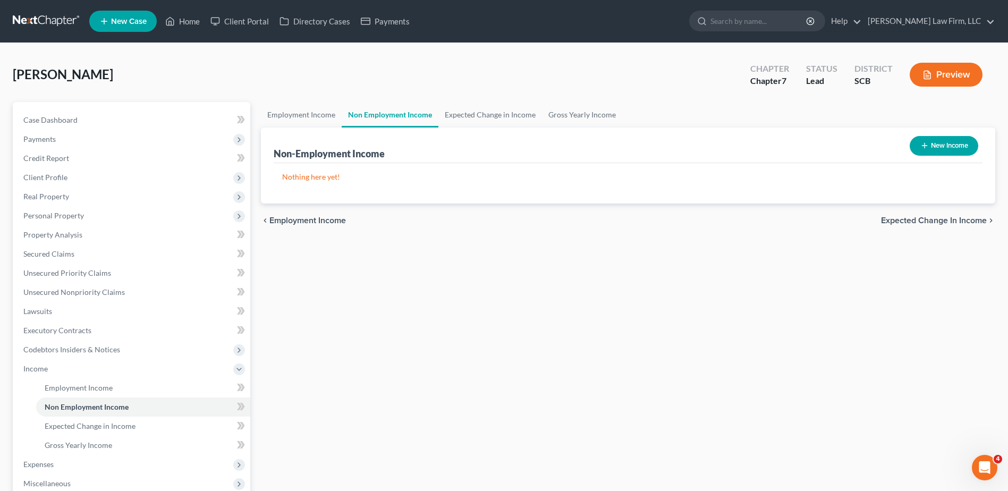
click at [947, 145] on button "New Income" at bounding box center [944, 146] width 69 height 20
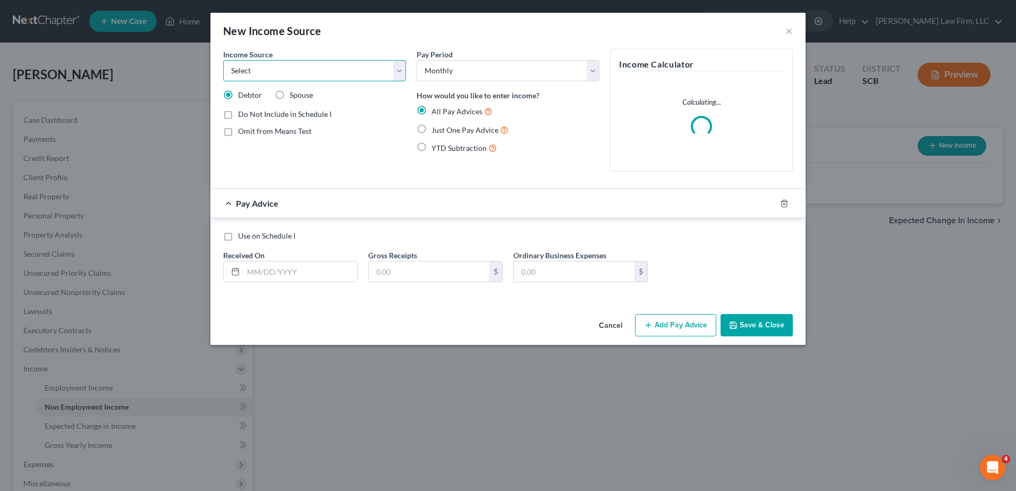
click at [315, 75] on select "Select Unemployment Disability (from employer) Pension Retirement Social Securi…" at bounding box center [314, 70] width 183 height 21
click at [223, 60] on select "Select Unemployment Disability (from employer) Pension Retirement Social Securi…" at bounding box center [314, 70] width 183 height 21
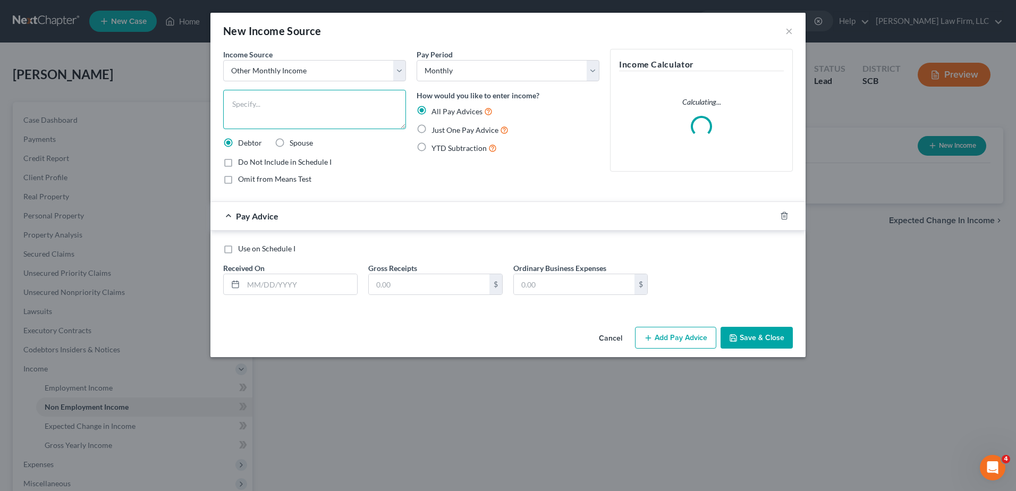
click at [272, 100] on textarea at bounding box center [314, 109] width 183 height 39
click at [240, 112] on textarea "Net Bonus from Employer" at bounding box center [314, 109] width 183 height 39
click at [334, 252] on div "Use on Schedule I" at bounding box center [508, 248] width 570 height 11
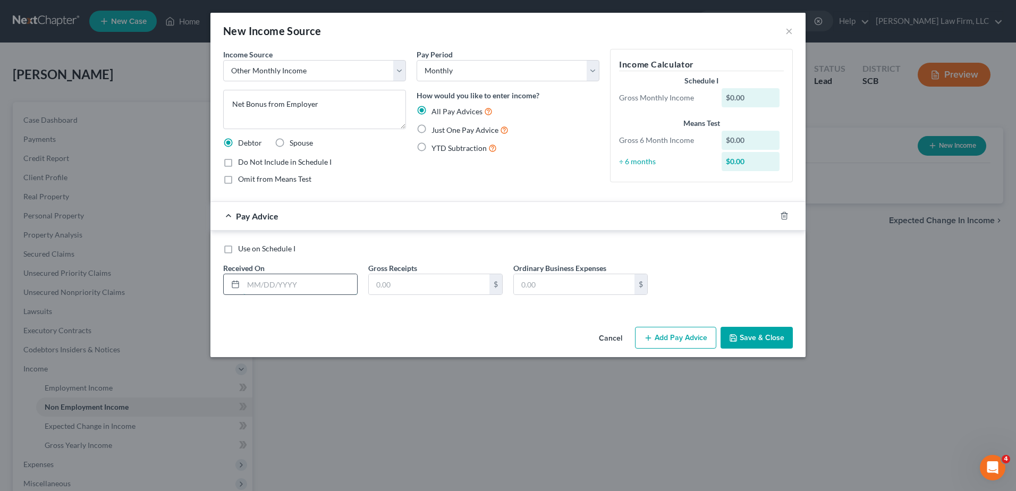
click at [281, 282] on input "text" at bounding box center [300, 284] width 114 height 20
click at [315, 288] on input "03/" at bounding box center [300, 284] width 114 height 20
click at [441, 281] on input "text" at bounding box center [429, 284] width 121 height 20
click at [604, 284] on input "text" at bounding box center [574, 284] width 121 height 20
click at [346, 105] on textarea "Net Bonus from Employer" at bounding box center [314, 109] width 183 height 39
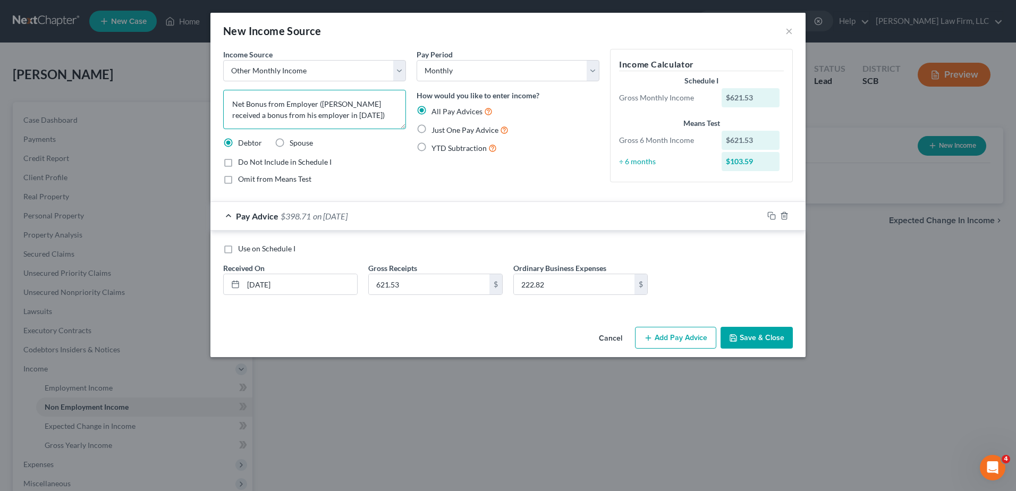
click at [360, 115] on textarea "Net Bonus from Employer ([PERSON_NAME] received a bonus from his employer in [D…" at bounding box center [314, 109] width 183 height 39
click at [433, 279] on input "621.53" at bounding box center [429, 284] width 121 height 20
click at [606, 215] on div "Pay Advice $33.22 on [DATE]" at bounding box center [486, 216] width 553 height 28
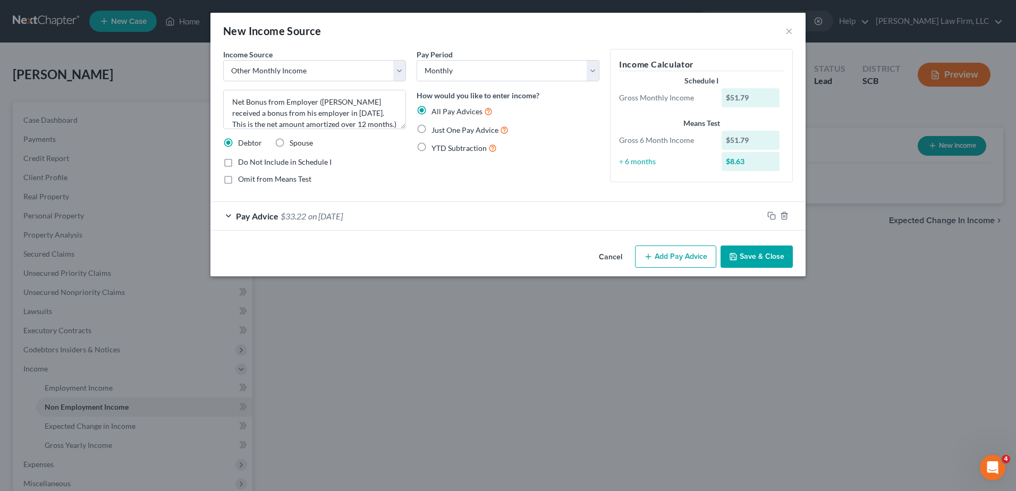
click at [746, 256] on button "Save & Close" at bounding box center [757, 257] width 72 height 22
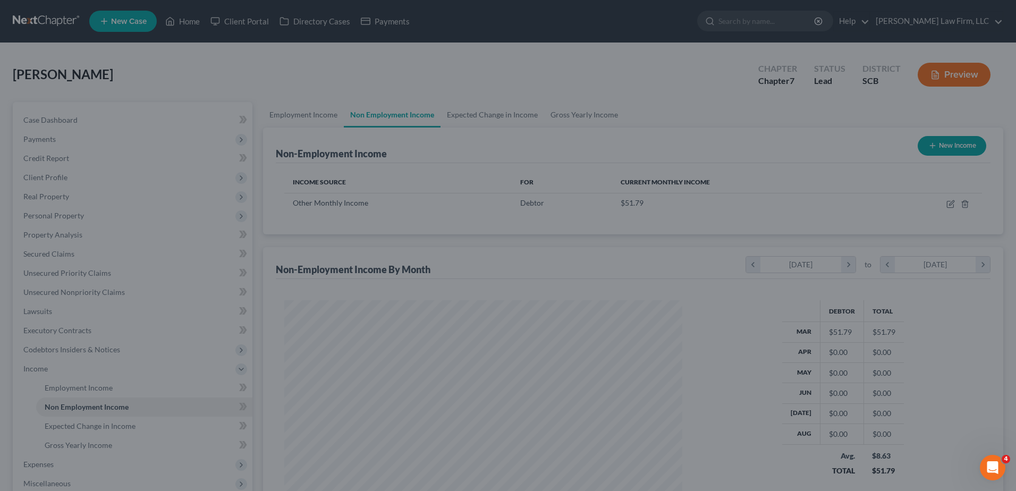
scroll to position [197, 416]
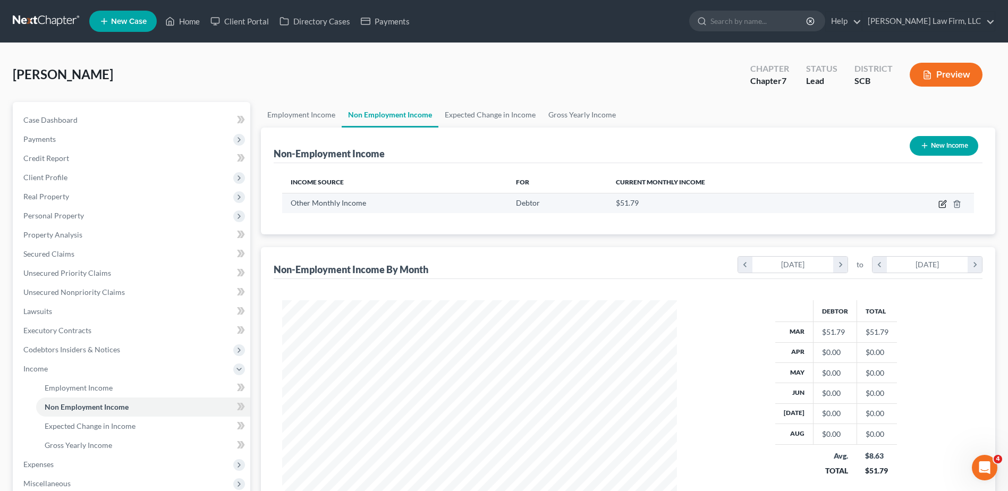
click at [940, 203] on icon "button" at bounding box center [942, 204] width 6 height 6
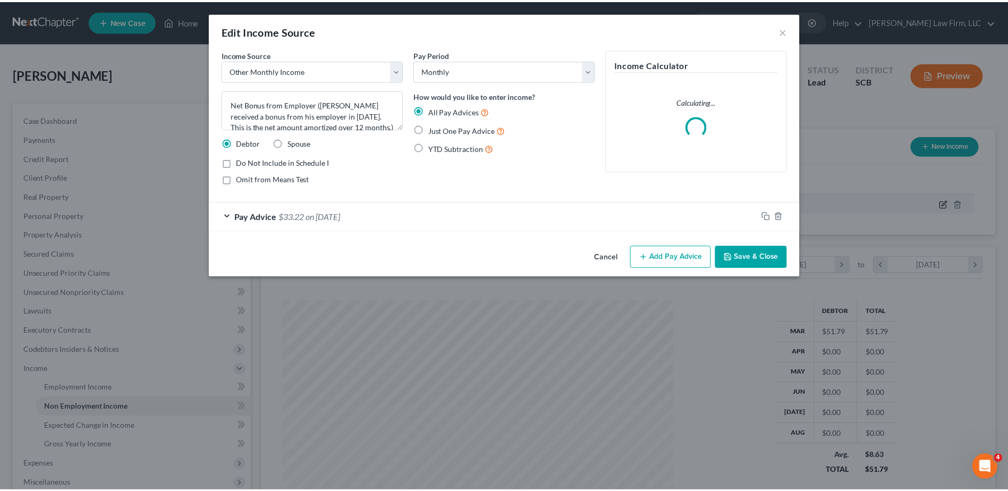
scroll to position [199, 420]
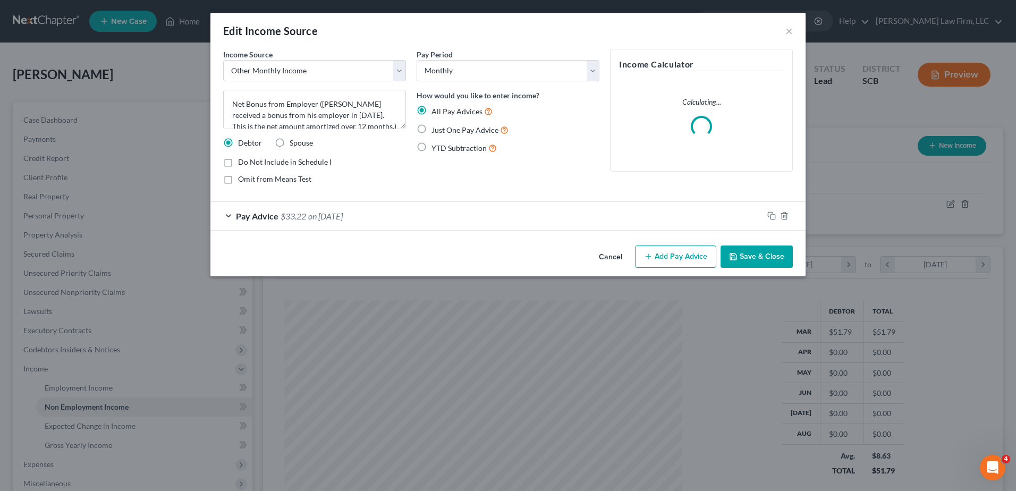
click at [441, 131] on span "Just One Pay Advice" at bounding box center [465, 129] width 67 height 9
click at [441, 131] on input "Just One Pay Advice" at bounding box center [439, 127] width 7 height 7
click at [434, 226] on div "Pay Advice $33.22" at bounding box center [493, 216] width 566 height 28
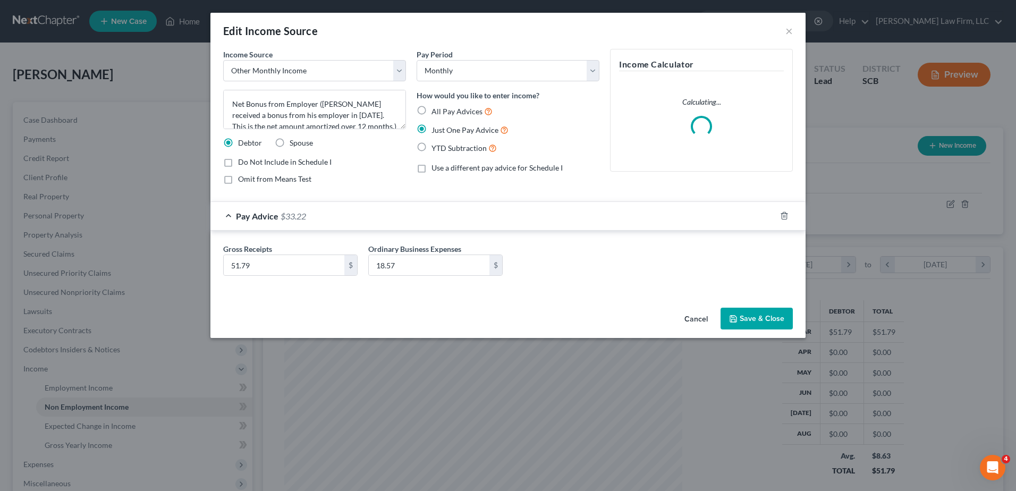
click at [437, 221] on div "Pay Advice $33.22" at bounding box center [493, 216] width 566 height 28
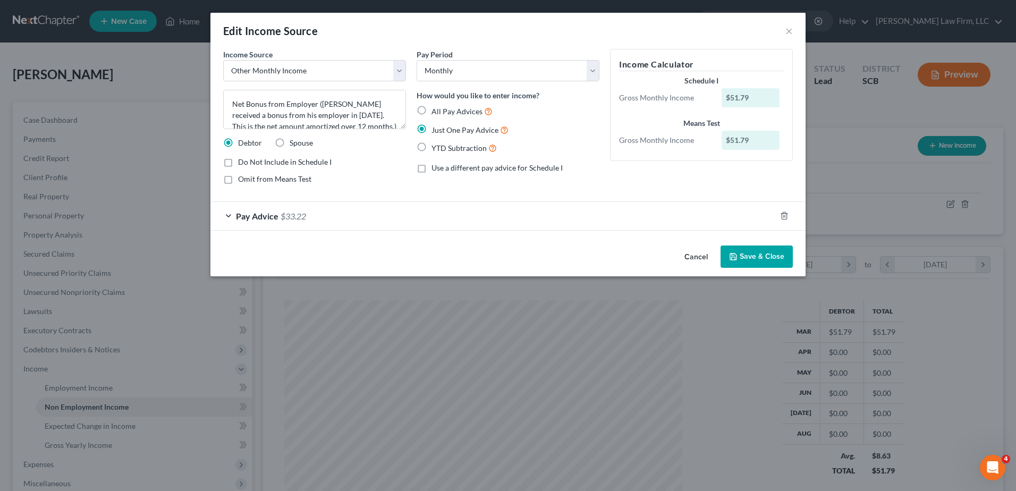
click at [780, 253] on button "Save & Close" at bounding box center [757, 257] width 72 height 22
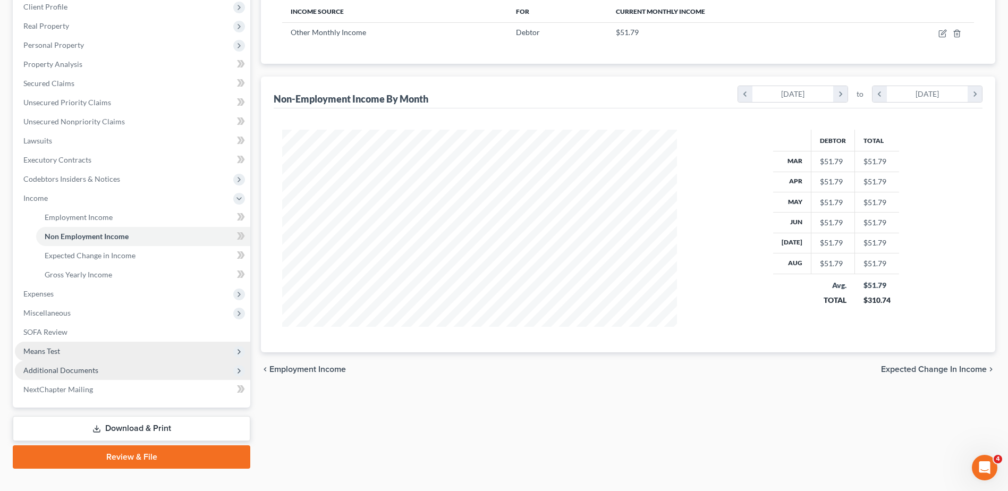
scroll to position [189, 0]
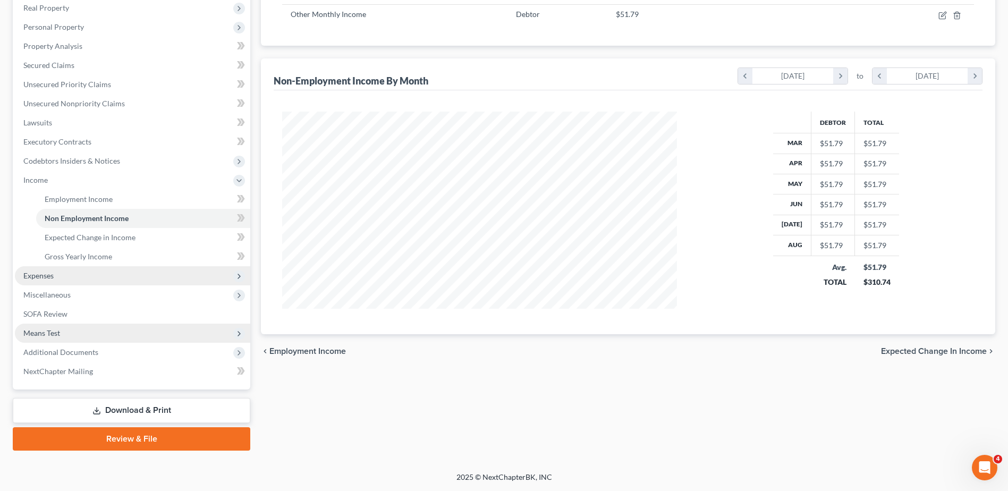
click at [65, 278] on span "Expenses" at bounding box center [132, 275] width 235 height 19
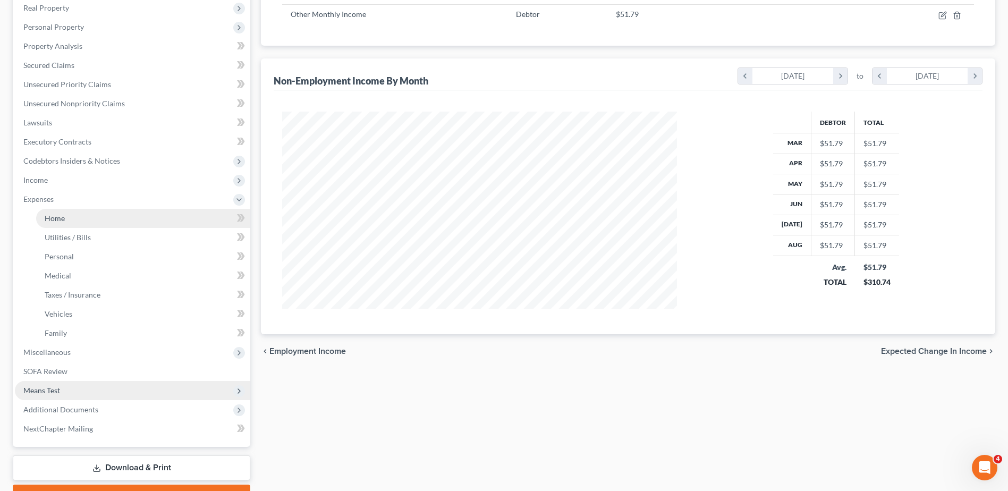
click at [55, 220] on span "Home" at bounding box center [55, 218] width 20 height 9
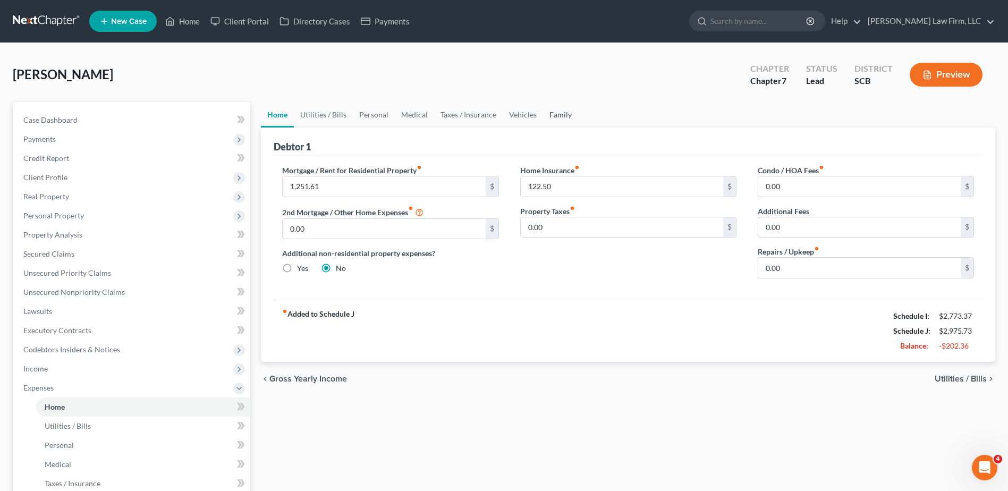
click at [555, 117] on link "Family" at bounding box center [560, 115] width 35 height 26
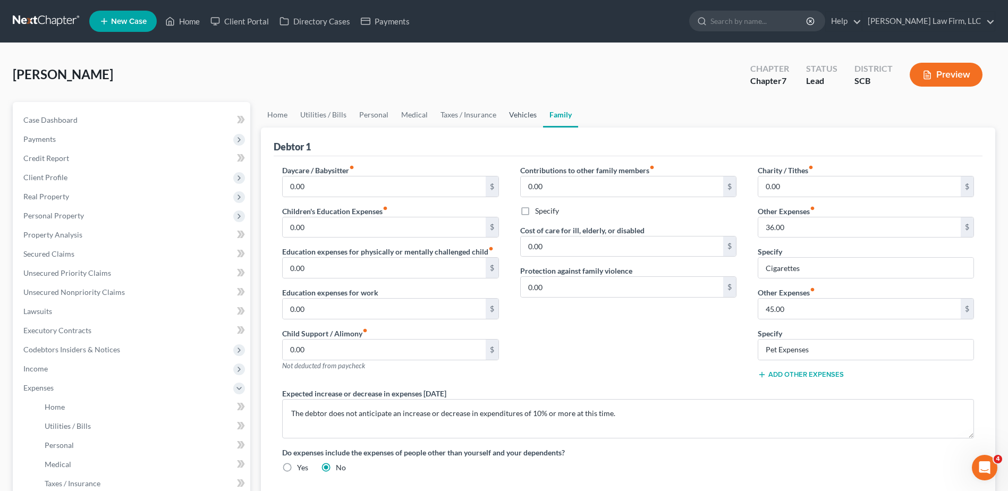
click at [530, 117] on link "Vehicles" at bounding box center [523, 115] width 40 height 26
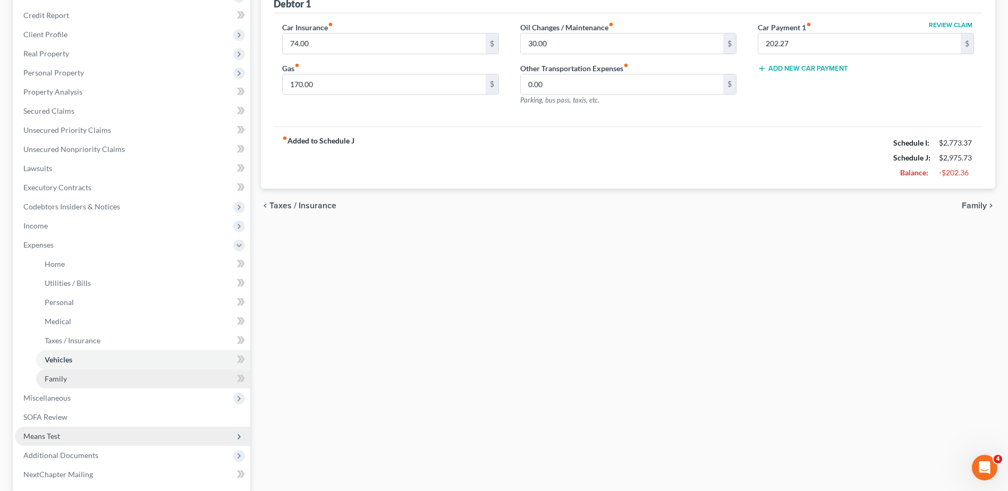
scroll to position [213, 0]
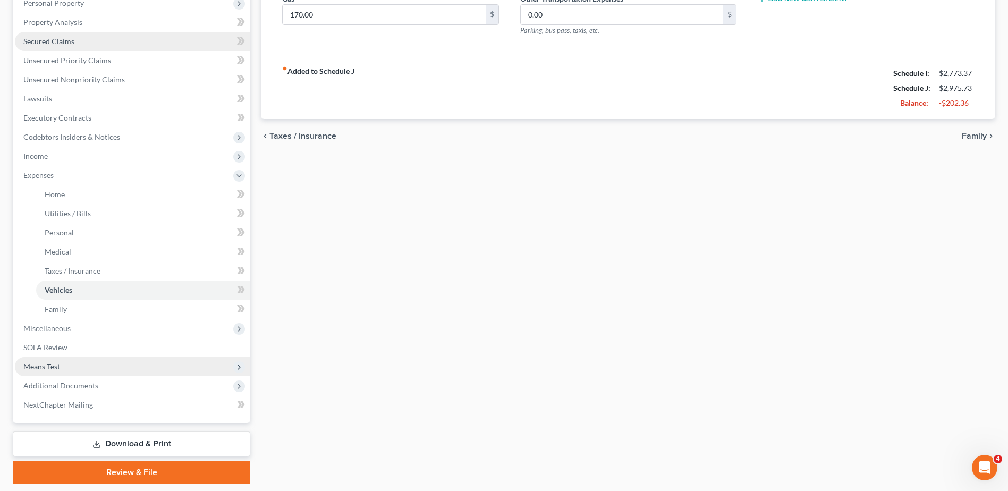
click at [115, 43] on link "Secured Claims" at bounding box center [132, 41] width 235 height 19
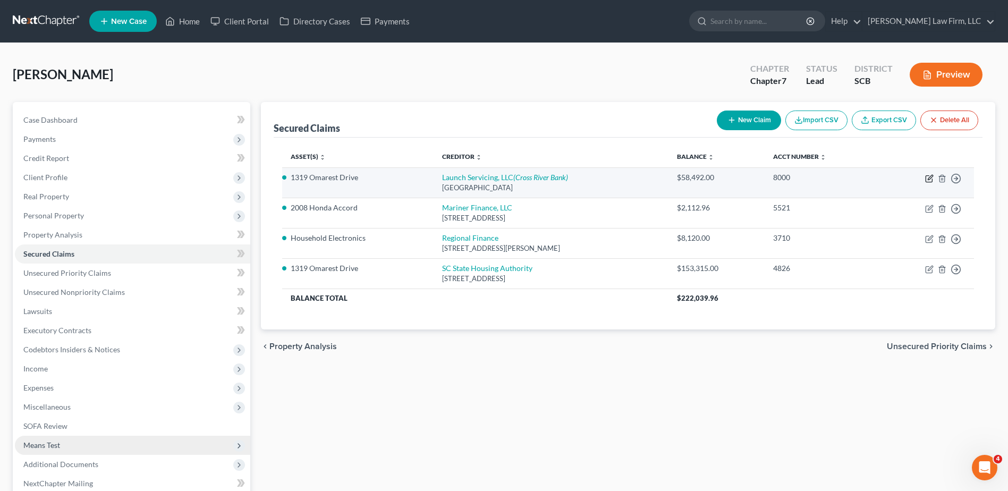
click at [931, 180] on icon "button" at bounding box center [929, 178] width 9 height 9
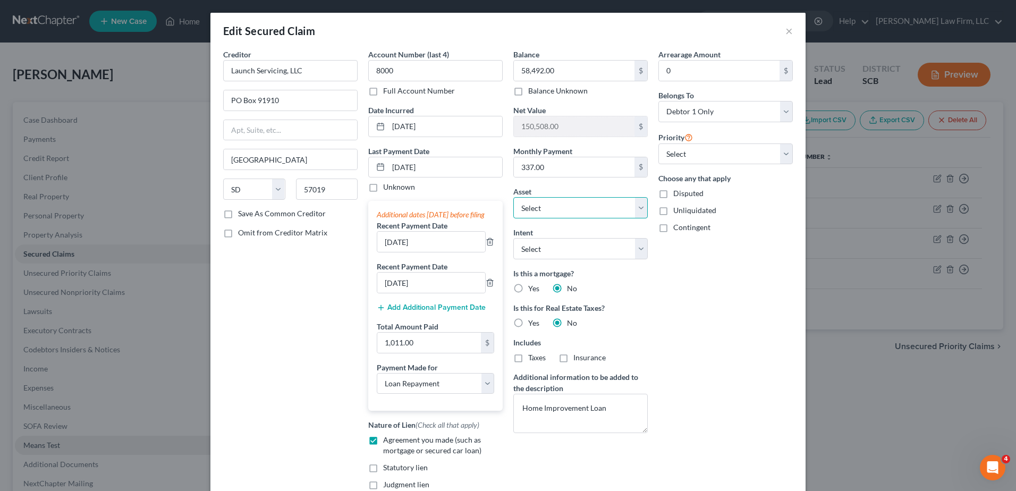
click at [637, 210] on select "Select Other Multiple Assets [US_STATE] State Credit Union Acct: #XXXX (Savings…" at bounding box center [580, 207] width 134 height 21
click at [513, 197] on select "Select Other Multiple Assets [US_STATE] State Credit Union Acct: #XXXX (Savings…" at bounding box center [580, 207] width 134 height 21
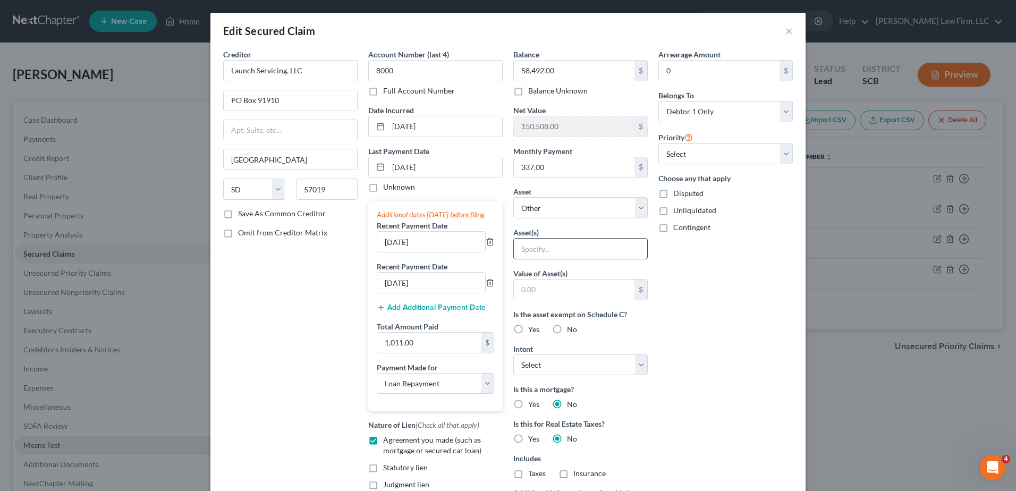
click at [596, 249] on input "text" at bounding box center [580, 249] width 133 height 20
click at [634, 205] on select "Select Other Multiple Assets [US_STATE] State Credit Union Acct: #XXXX (Savings…" at bounding box center [580, 207] width 134 height 21
click at [513, 197] on select "Select Other Multiple Assets [US_STATE] State Credit Union Acct: #XXXX (Savings…" at bounding box center [580, 207] width 134 height 21
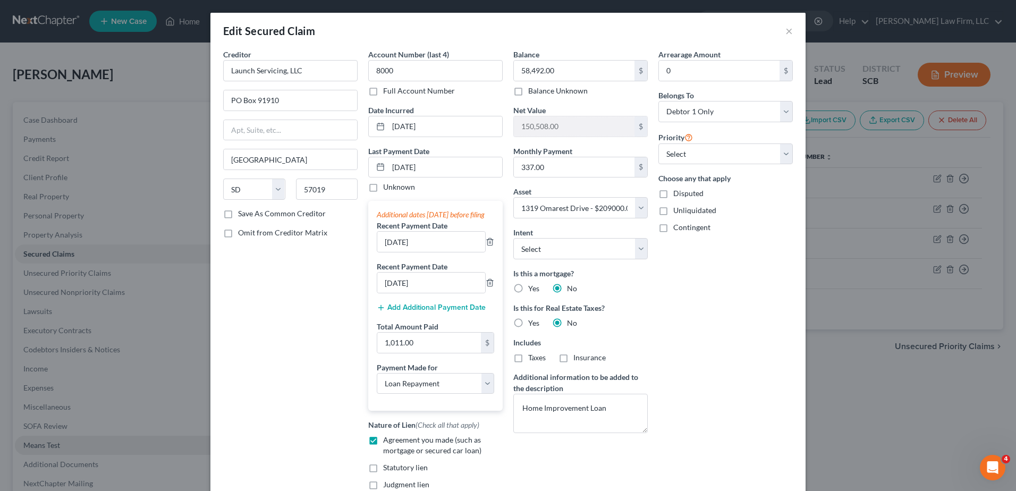
click at [665, 318] on div "Arrearage Amount 0 $ Belongs To * Select Debtor 1 Only Debtor 2 Only Debtor 1 A…" at bounding box center [725, 297] width 145 height 496
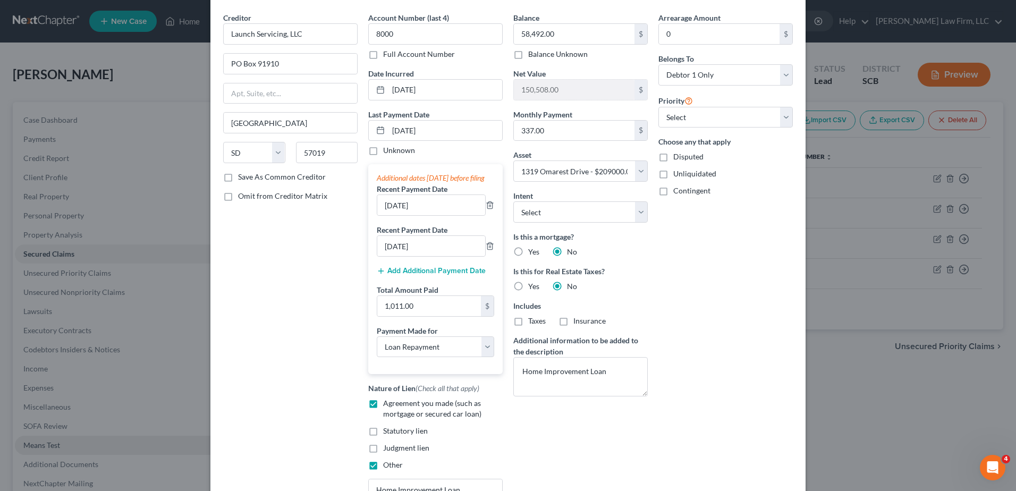
scroll to position [106, 0]
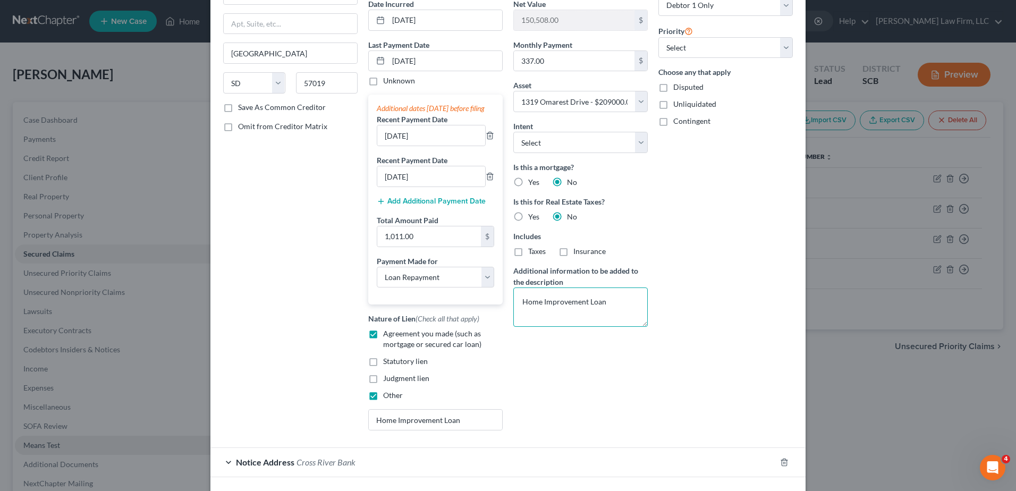
click at [616, 298] on textarea "Home Improvement Loan" at bounding box center [580, 307] width 134 height 39
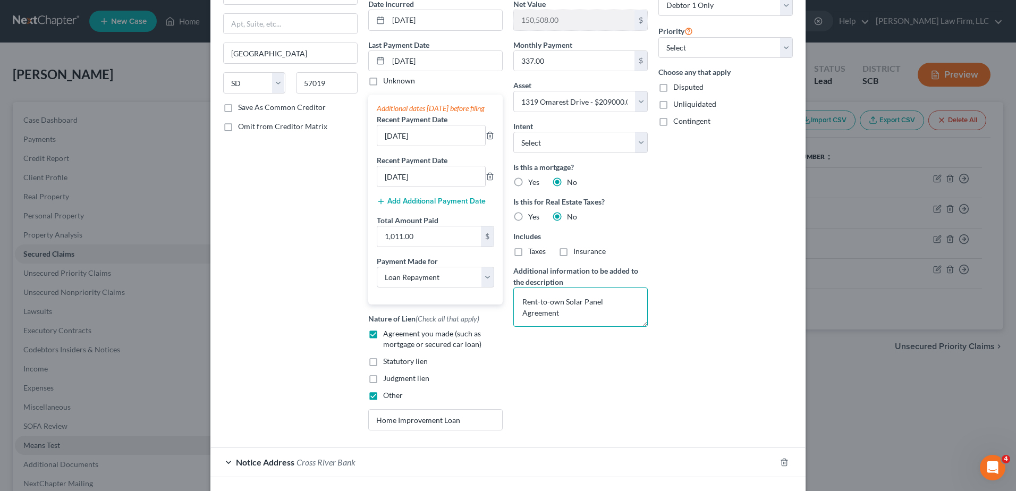
drag, startPoint x: 569, startPoint y: 311, endPoint x: 516, endPoint y: 299, distance: 54.5
click at [516, 299] on textarea "Rent-to-own Solar Panel Agreement" at bounding box center [580, 307] width 134 height 39
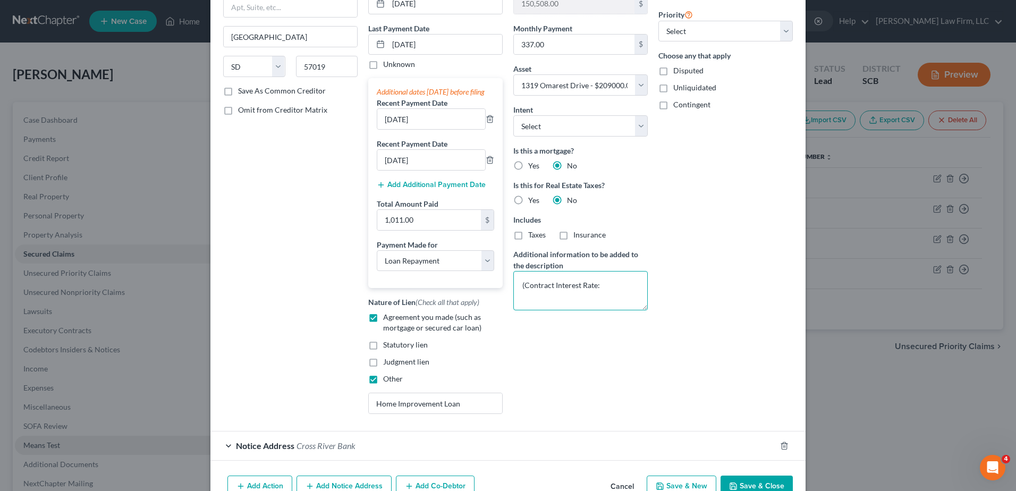
scroll to position [32, 0]
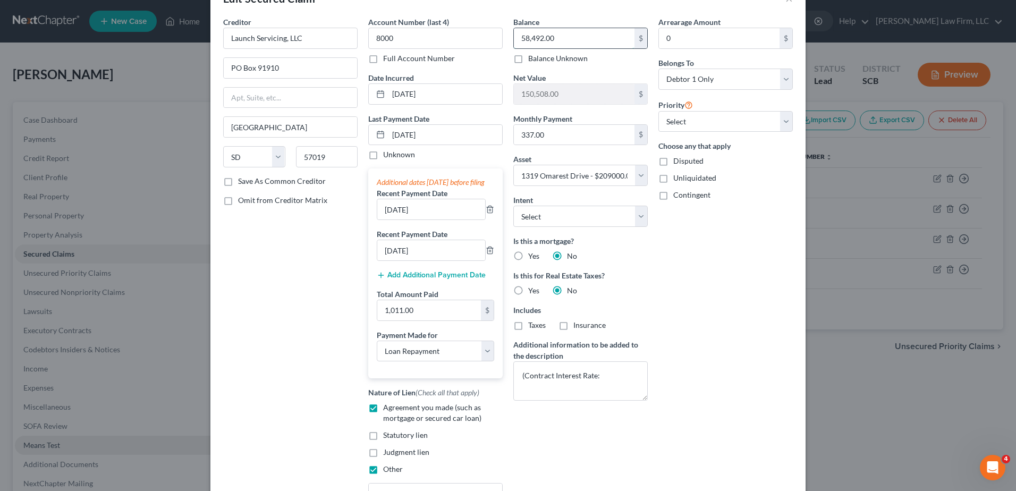
click at [590, 40] on input "58,492.00" at bounding box center [574, 38] width 121 height 20
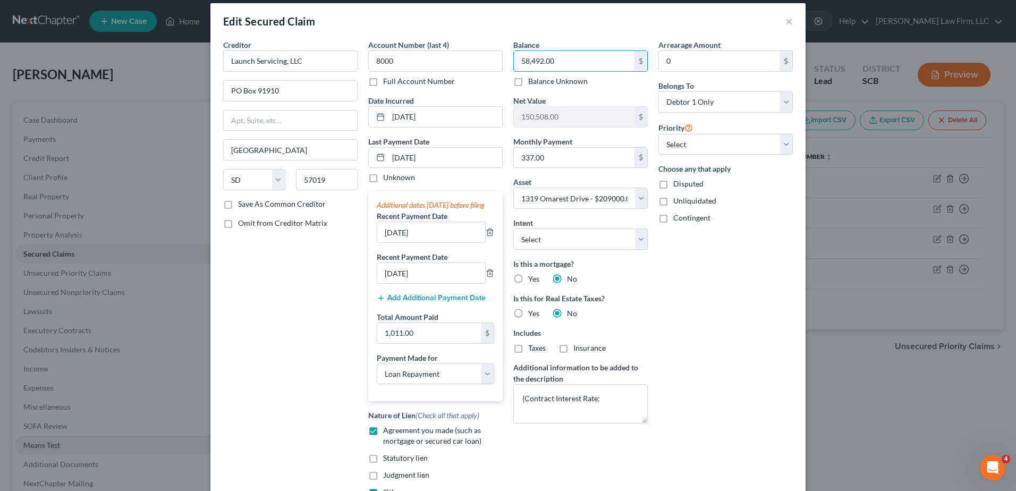
scroll to position [0, 0]
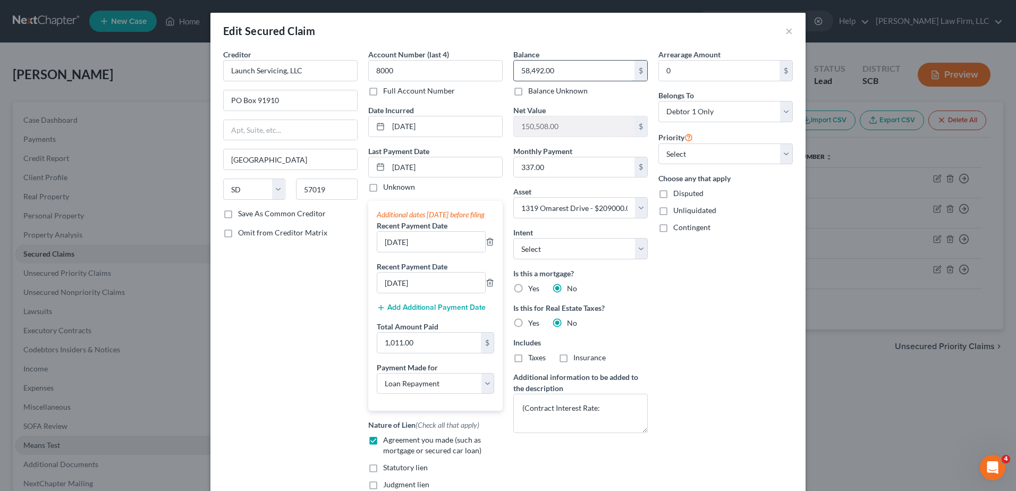
click at [562, 68] on input "58,492.00" at bounding box center [574, 71] width 121 height 20
click at [610, 410] on textarea "(Contract Interest Rate:" at bounding box center [580, 413] width 134 height 39
click at [632, 255] on select "Select Surrender Redeem Reaffirm Avoid Other" at bounding box center [580, 248] width 134 height 21
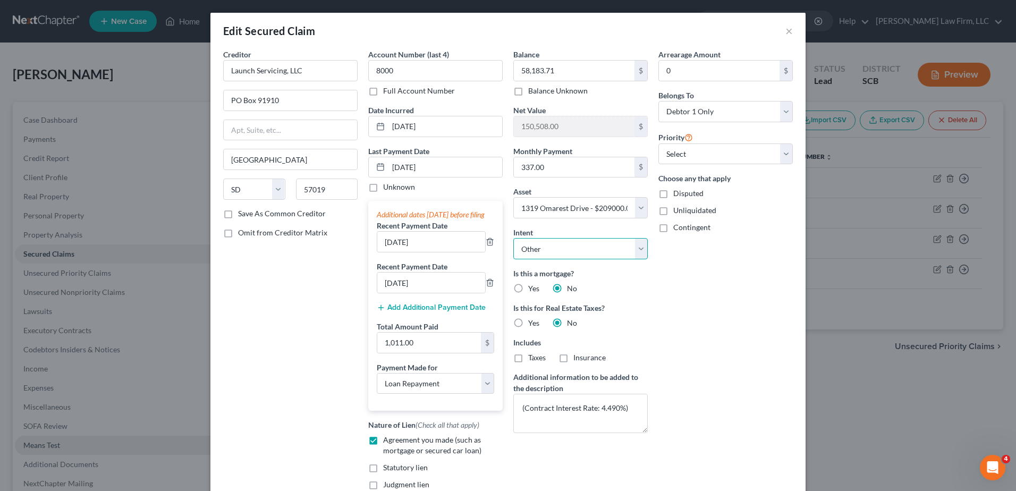
click at [513, 238] on select "Select Surrender Redeem Reaffirm Avoid Other" at bounding box center [580, 248] width 134 height 21
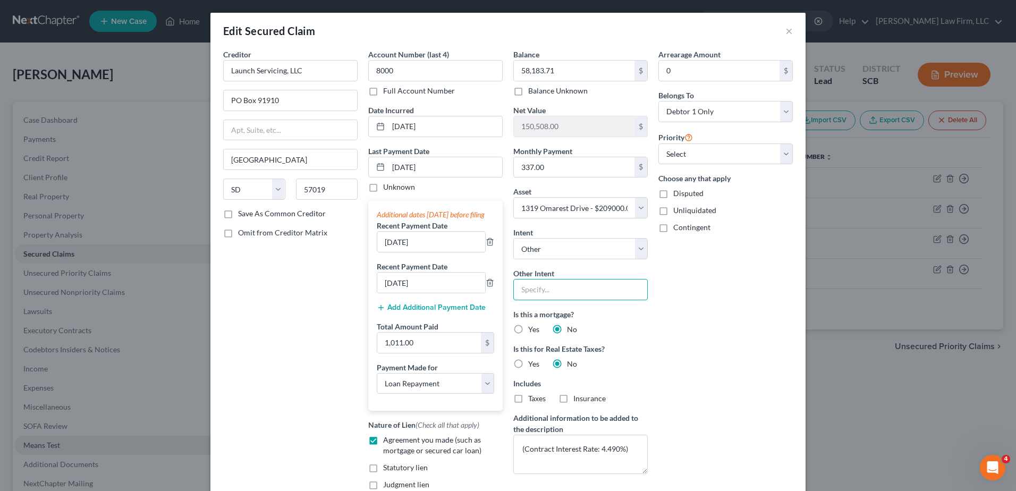
click at [578, 296] on input "text" at bounding box center [580, 289] width 134 height 21
click at [617, 291] on input "Debtor will retain and continue to make payments." at bounding box center [580, 289] width 134 height 21
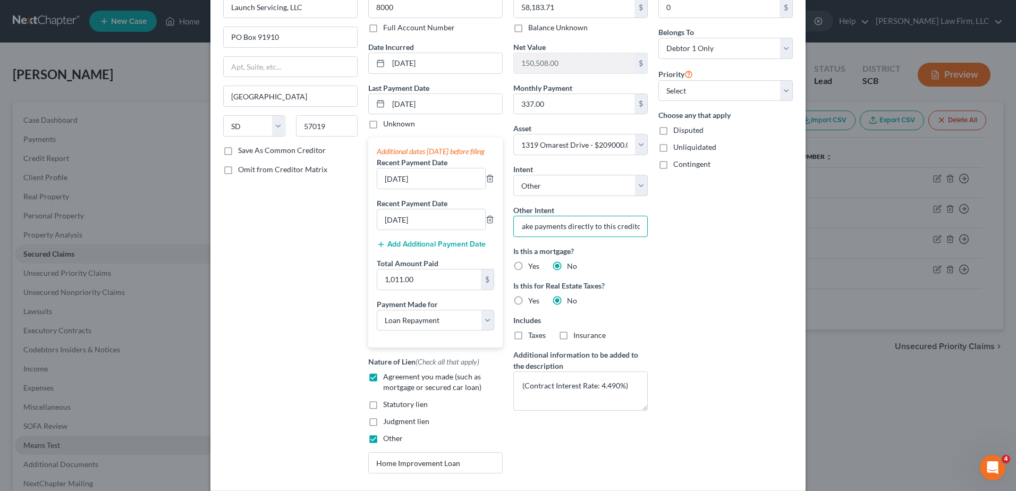
scroll to position [192, 0]
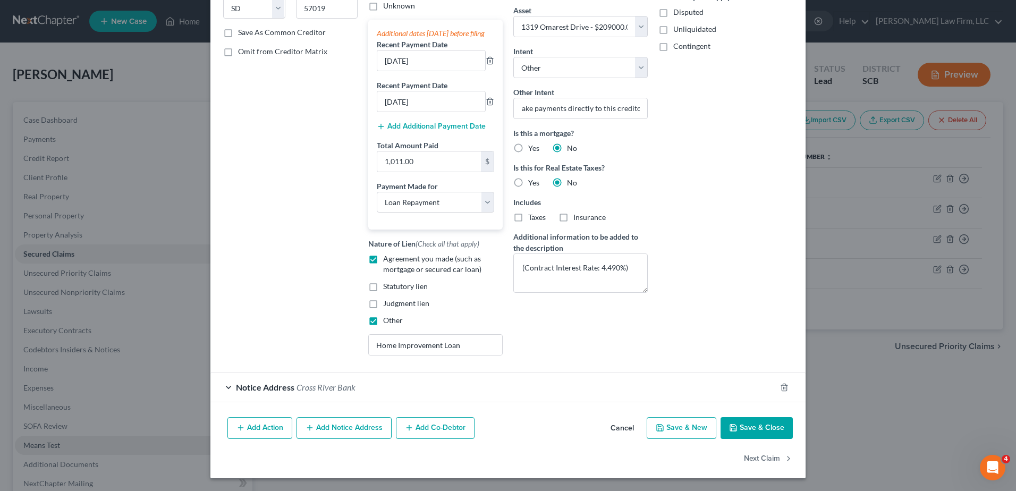
click at [733, 422] on button "Save & Close" at bounding box center [757, 428] width 72 height 22
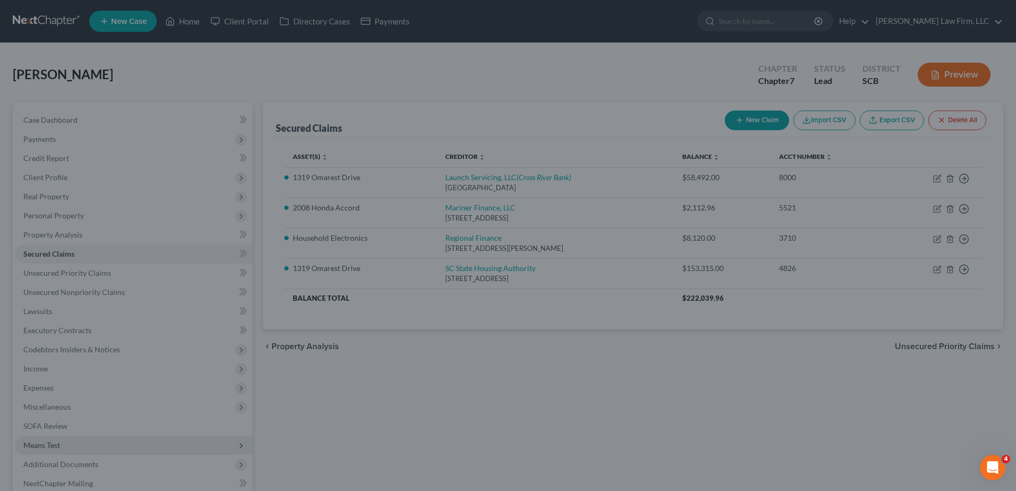
scroll to position [0, 0]
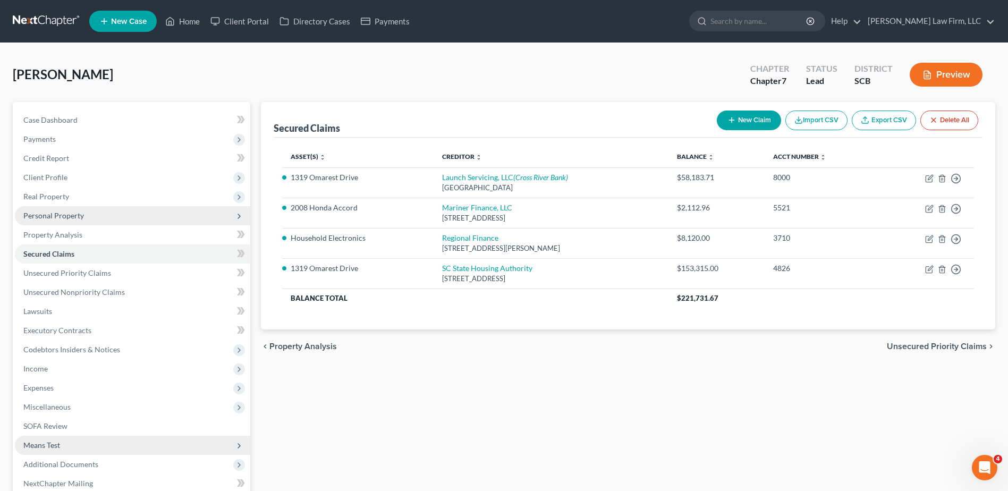
click at [67, 214] on span "Personal Property" at bounding box center [53, 215] width 61 height 9
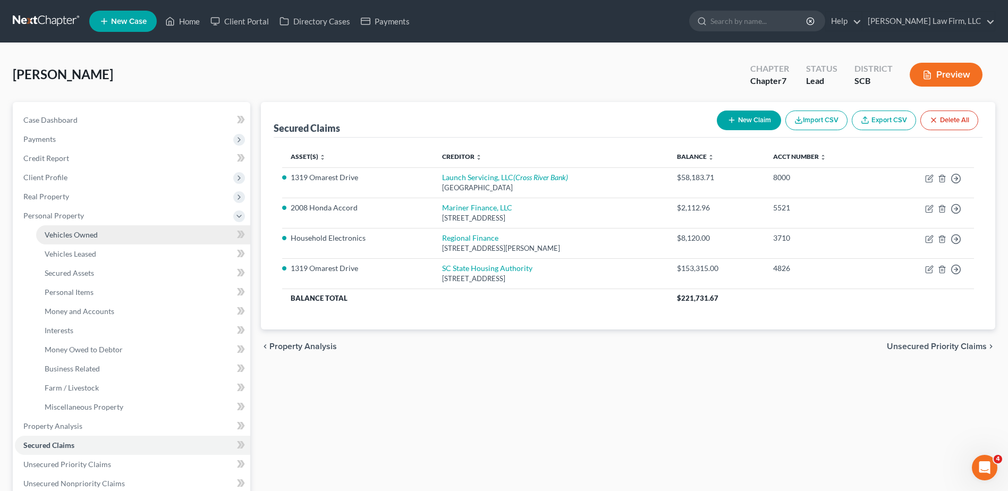
click at [87, 235] on span "Vehicles Owned" at bounding box center [71, 234] width 53 height 9
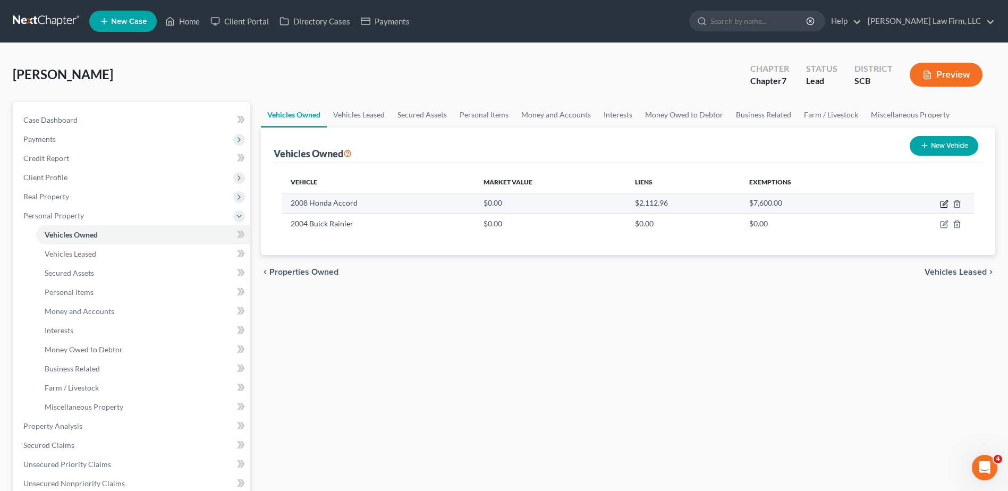
click at [945, 203] on icon "button" at bounding box center [945, 202] width 5 height 5
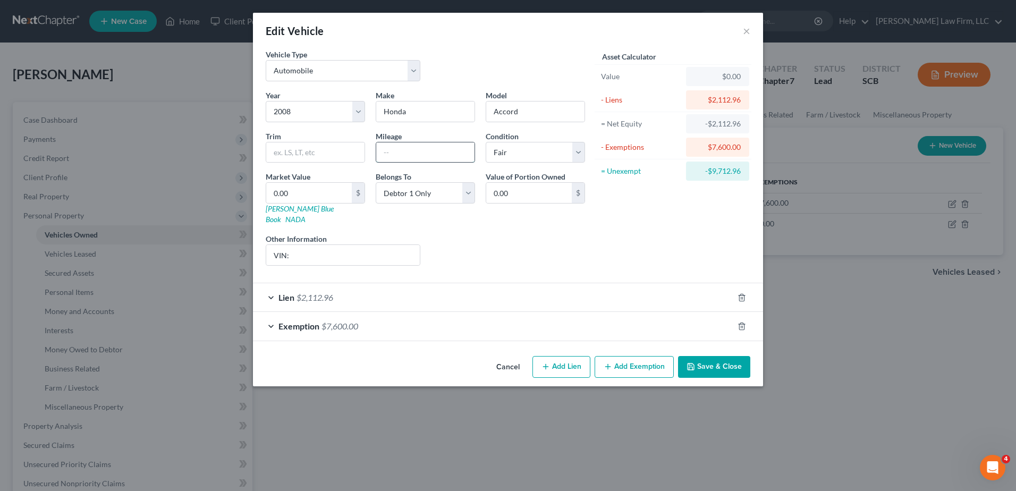
click at [392, 155] on input "text" at bounding box center [425, 152] width 98 height 20
click at [325, 246] on input "VIN:" at bounding box center [343, 255] width 154 height 20
click at [308, 154] on input "text" at bounding box center [315, 152] width 98 height 20
drag, startPoint x: 533, startPoint y: 269, endPoint x: 524, endPoint y: 269, distance: 9.1
click at [533, 269] on form "Vehicle Type Select Automobile Truck Trailer Watercraft Aircraft Motor Home Atv…" at bounding box center [508, 195] width 485 height 292
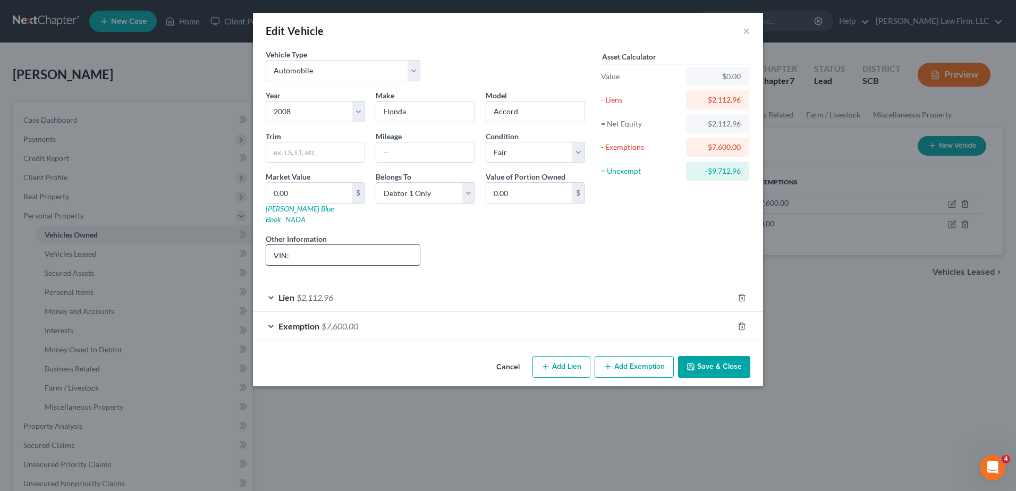
click at [376, 246] on input "VIN:" at bounding box center [343, 255] width 154 height 20
drag, startPoint x: 370, startPoint y: 245, endPoint x: 290, endPoint y: 242, distance: 79.8
click at [290, 245] on input "VIN: [US_VEHICLE_IDENTIFICATION_NUMBER]" at bounding box center [343, 255] width 154 height 20
click at [399, 245] on input "VIN: [US_VEHICLE_IDENTIFICATION_NUMBER]" at bounding box center [343, 255] width 154 height 20
click at [338, 188] on input "0.00" at bounding box center [309, 193] width 86 height 20
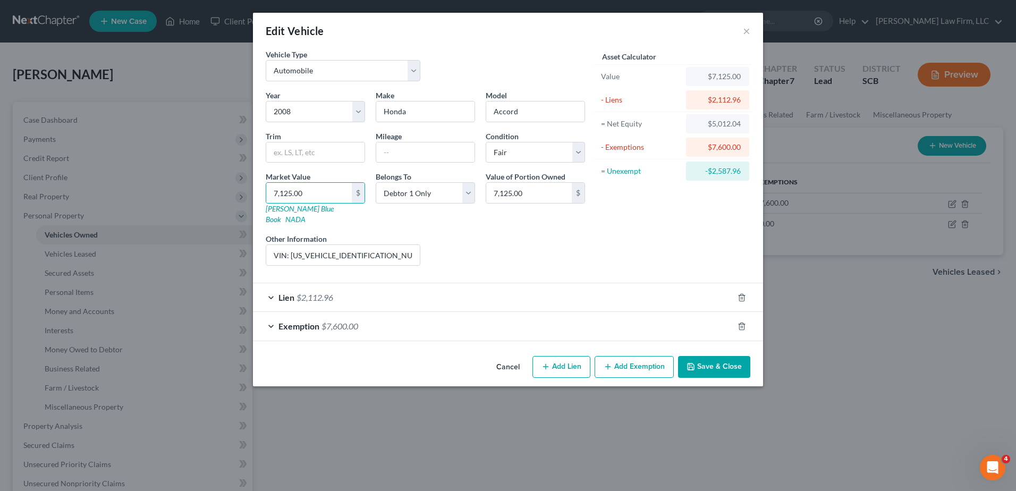
click at [729, 357] on button "Save & Close" at bounding box center [714, 367] width 72 height 22
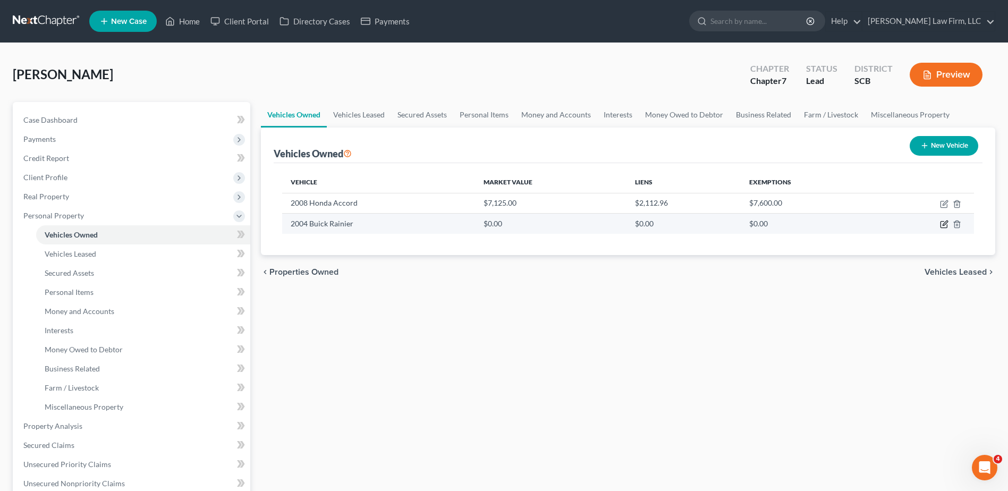
click at [945, 224] on icon "button" at bounding box center [945, 223] width 5 height 5
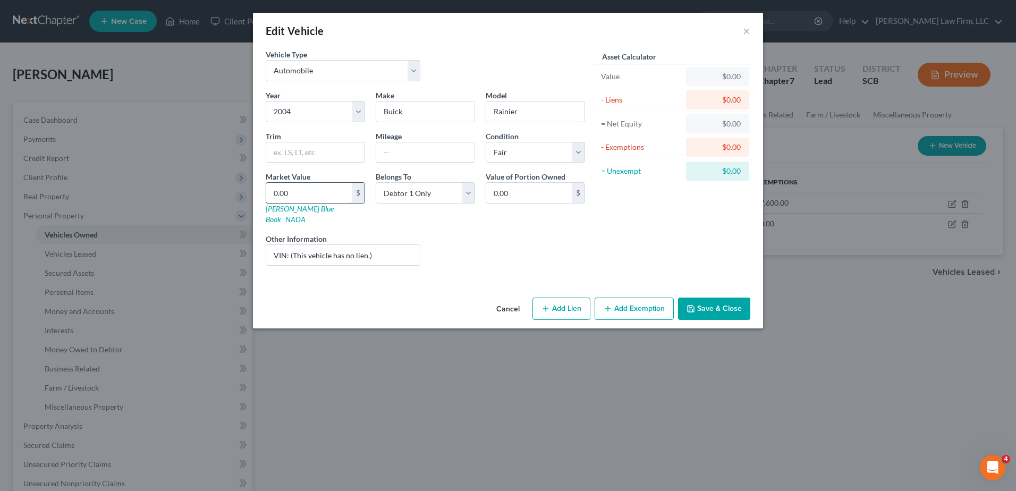
click at [318, 197] on input "0.00" at bounding box center [309, 193] width 86 height 20
click at [290, 245] on input "VIN: (This vehicle has no lien.)" at bounding box center [343, 255] width 154 height 20
drag, startPoint x: 290, startPoint y: 245, endPoint x: 316, endPoint y: 248, distance: 26.8
click at [290, 245] on input "VIN: (This vehicle has no lien.)" at bounding box center [343, 255] width 154 height 20
click at [713, 298] on button "Save & Close" at bounding box center [714, 309] width 72 height 22
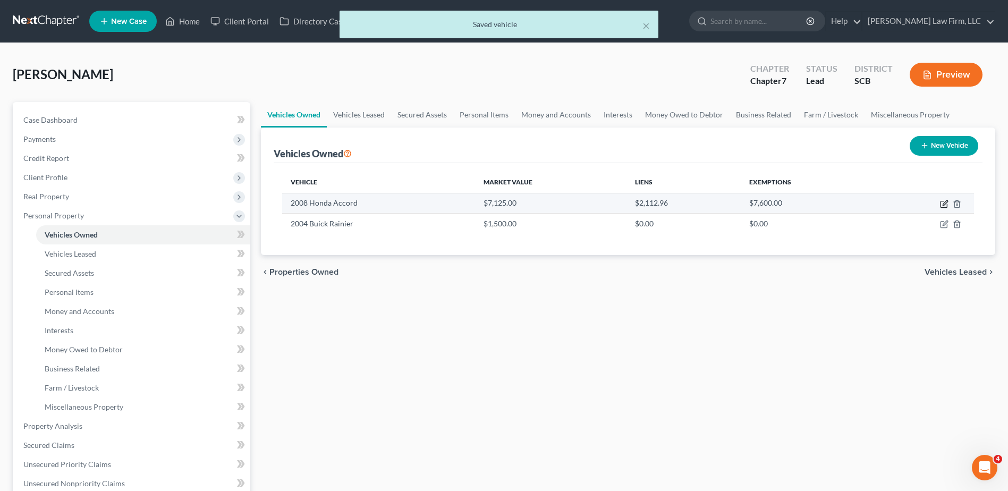
click at [945, 203] on icon "button" at bounding box center [945, 202] width 5 height 5
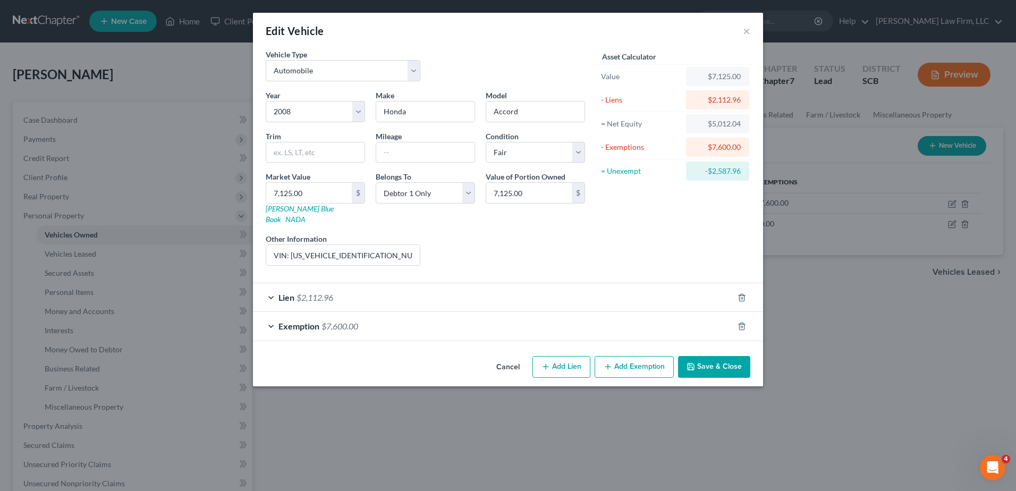
click at [685, 322] on div "Exemption $7,600.00" at bounding box center [493, 326] width 481 height 28
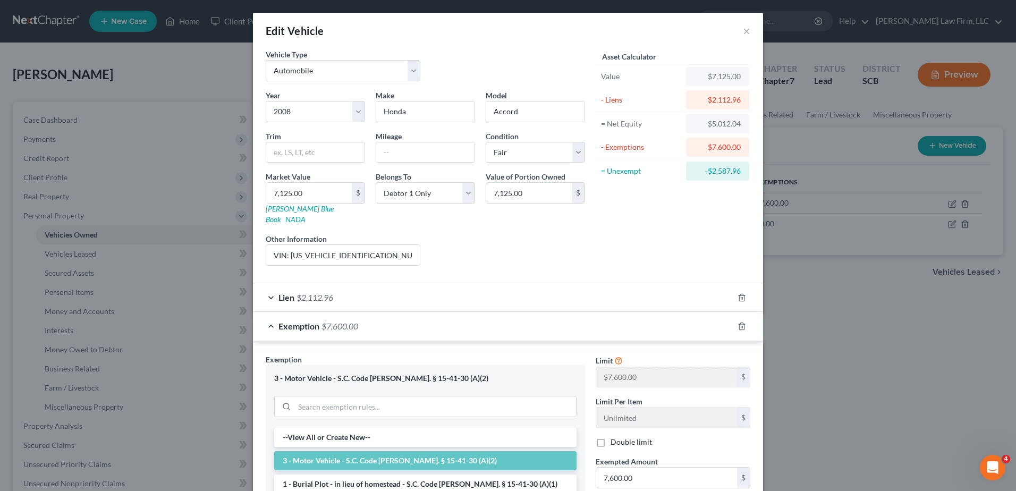
scroll to position [53, 0]
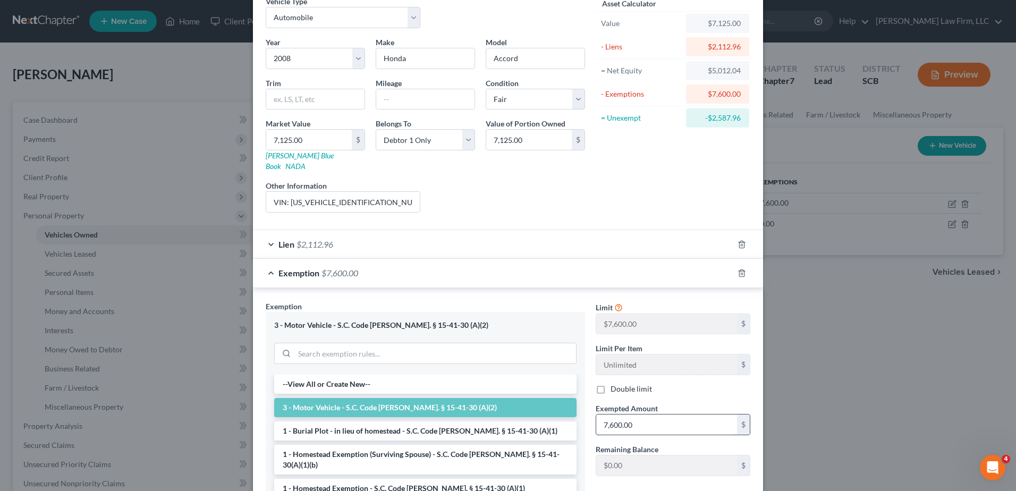
click at [638, 416] on input "7,600.00" at bounding box center [666, 425] width 141 height 20
click at [560, 269] on div "Exemption $5,012.04" at bounding box center [493, 273] width 481 height 28
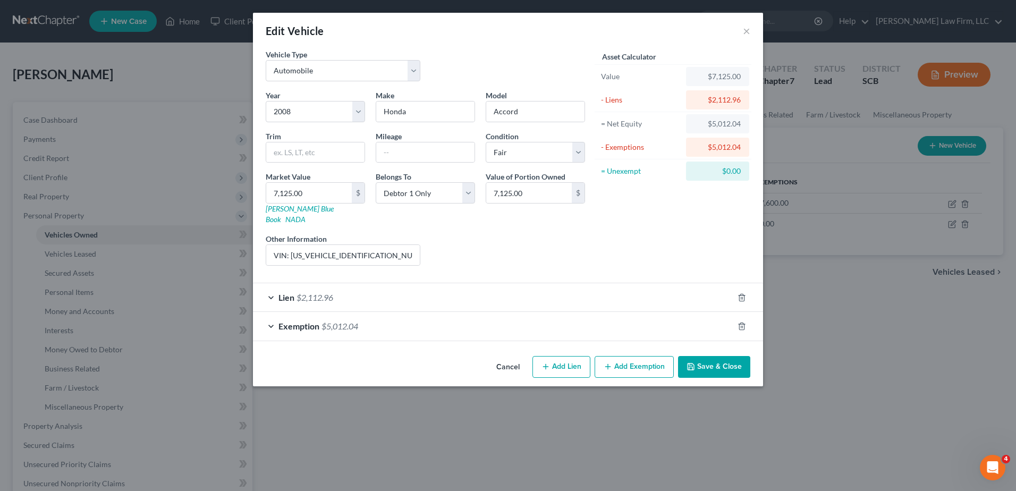
scroll to position [0, 0]
click at [691, 321] on div "Exemption $5,012.04" at bounding box center [493, 326] width 481 height 28
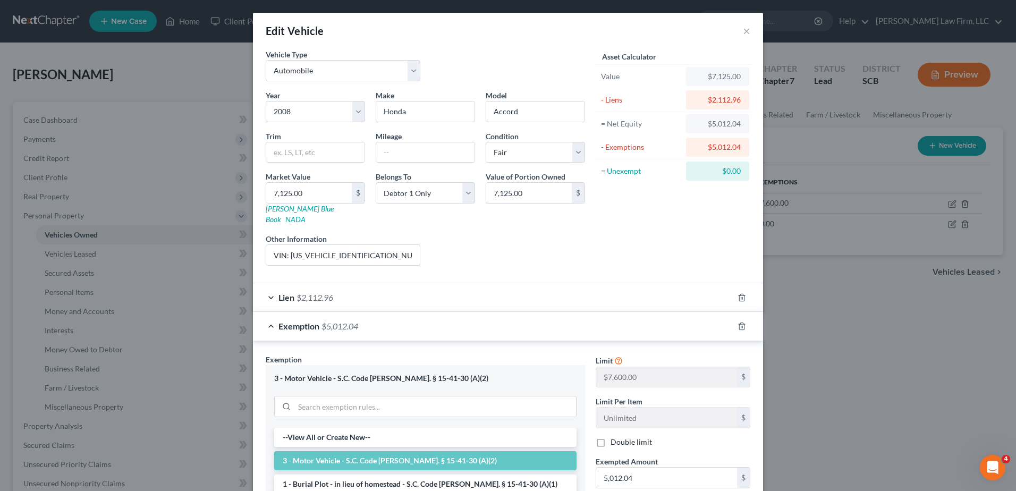
scroll to position [106, 0]
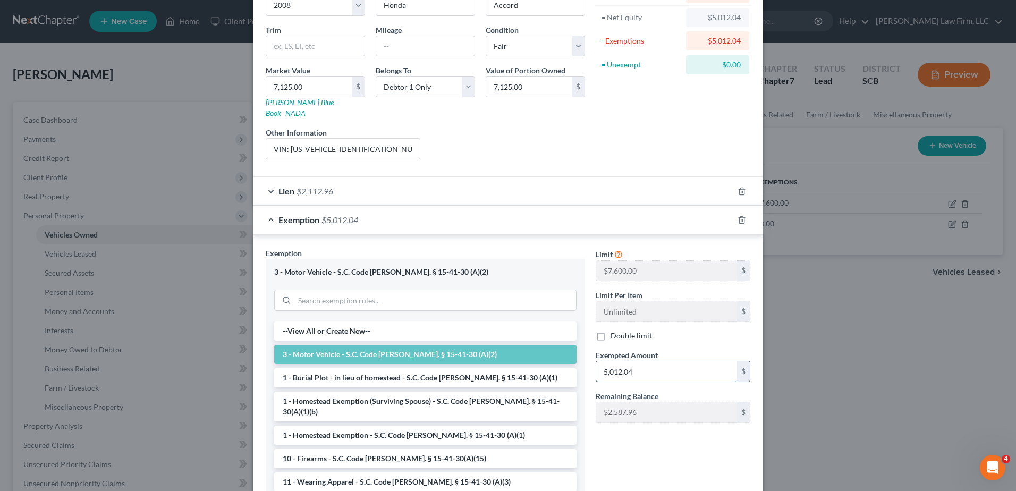
click at [643, 361] on input "5,012.04" at bounding box center [666, 371] width 141 height 20
click at [569, 218] on div "Exemption $6,000.00" at bounding box center [493, 220] width 481 height 28
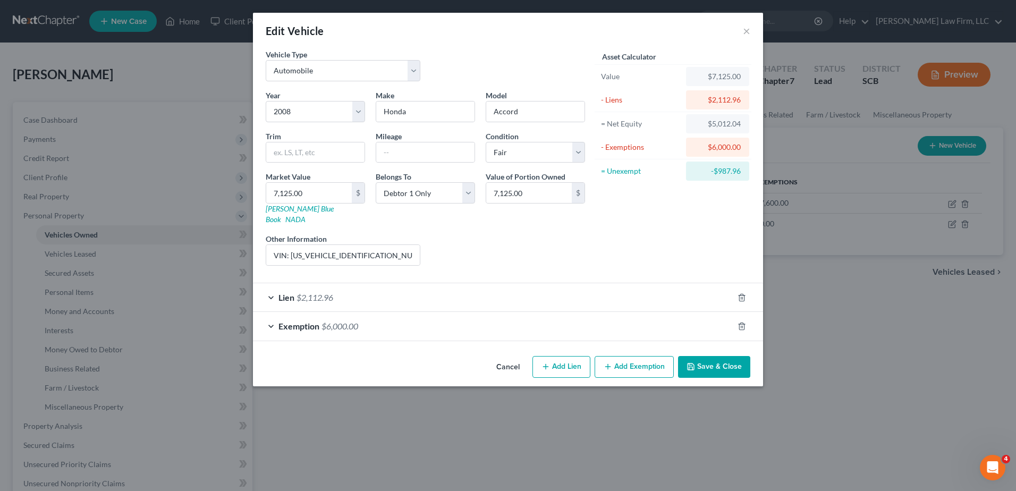
scroll to position [0, 0]
click at [713, 356] on button "Save & Close" at bounding box center [714, 367] width 72 height 22
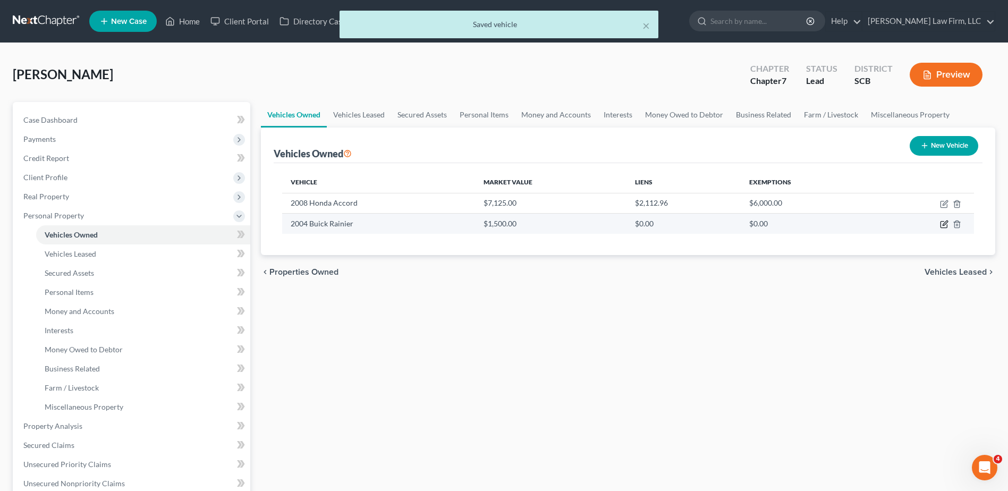
click at [945, 223] on icon "button" at bounding box center [944, 224] width 9 height 9
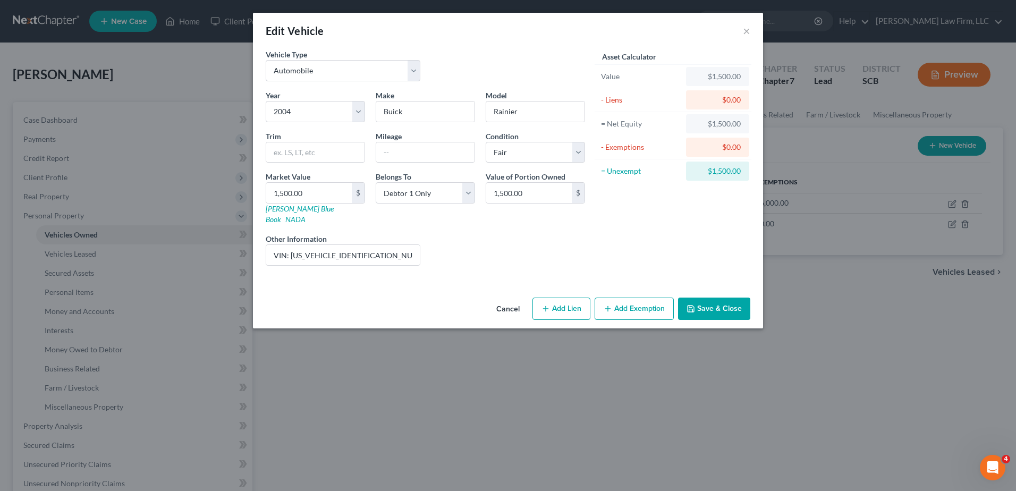
click at [642, 304] on button "Add Exemption" at bounding box center [634, 309] width 79 height 22
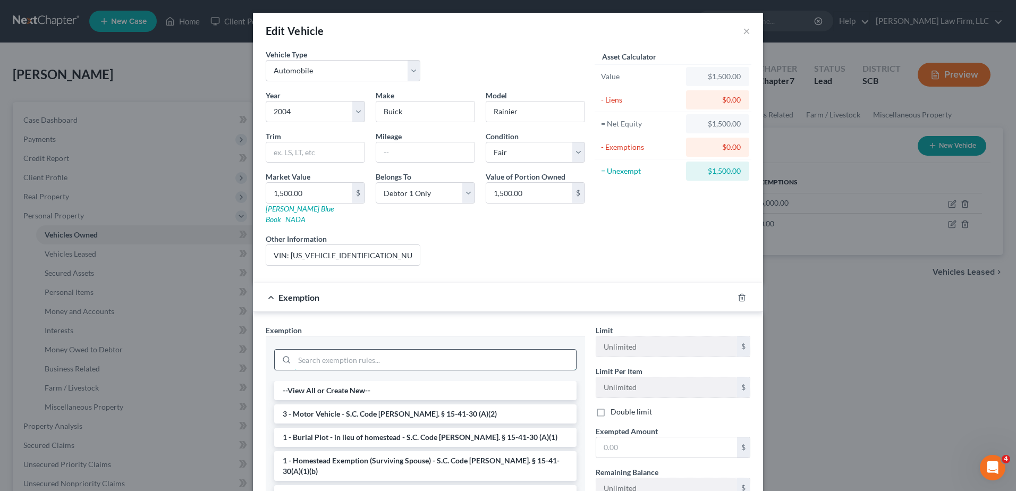
click at [349, 355] on input "search" at bounding box center [435, 360] width 282 height 20
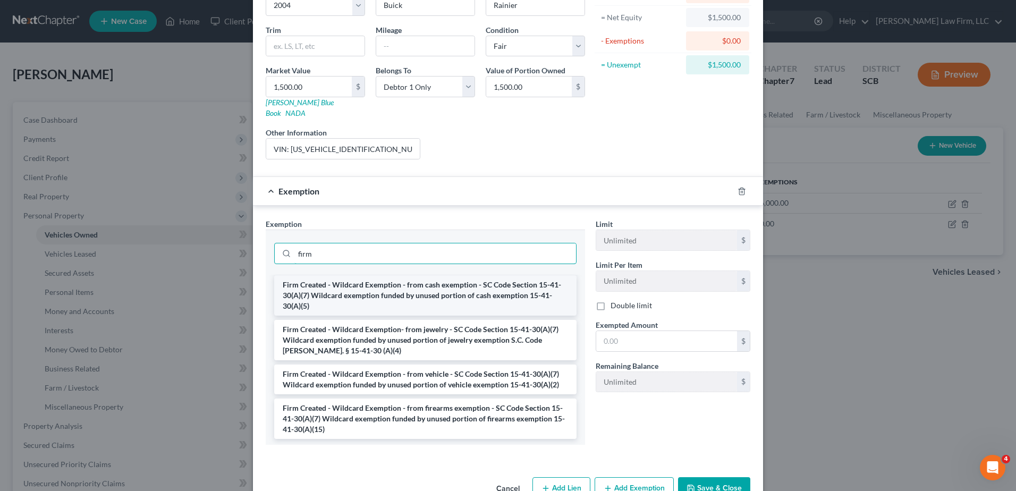
scroll to position [91, 0]
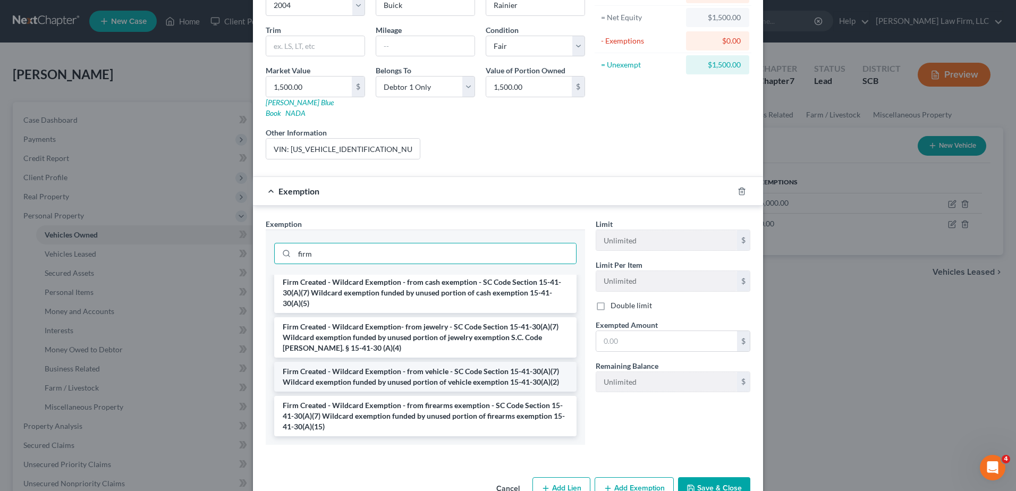
click at [513, 369] on li "Firm Created - Wildcard Exemption - from vehicle - SC Code Section 15-41-30(A)(…" at bounding box center [425, 377] width 302 height 30
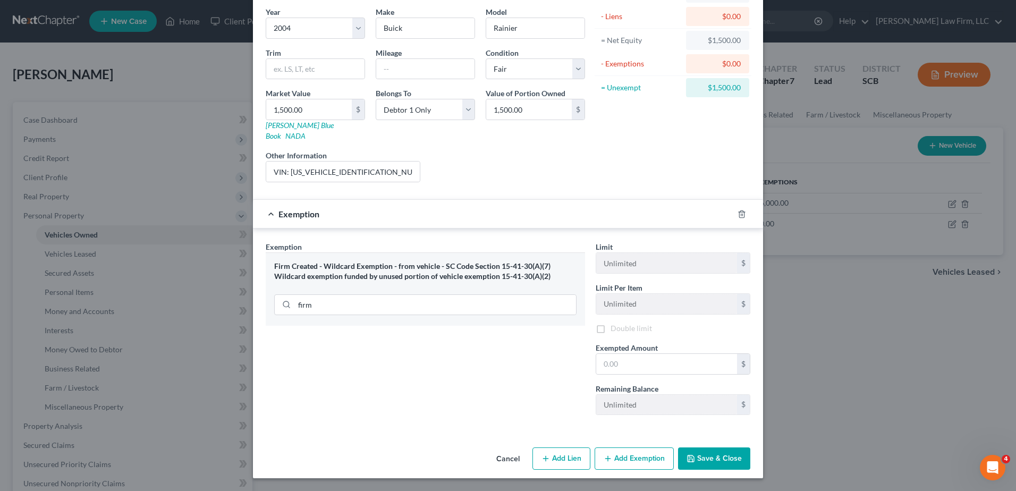
scroll to position [74, 0]
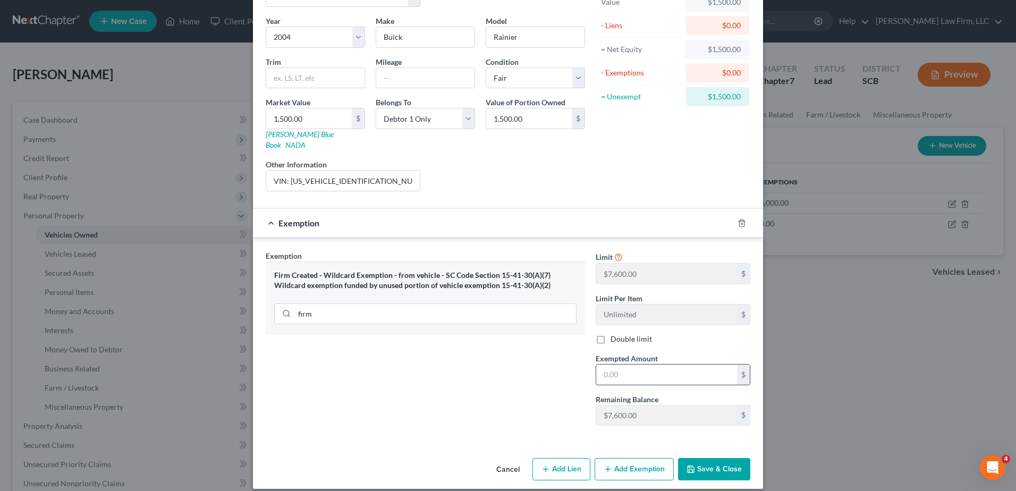
click at [660, 366] on input "text" at bounding box center [666, 375] width 141 height 20
click at [509, 215] on div "Exemption $1,600.00" at bounding box center [493, 223] width 481 height 28
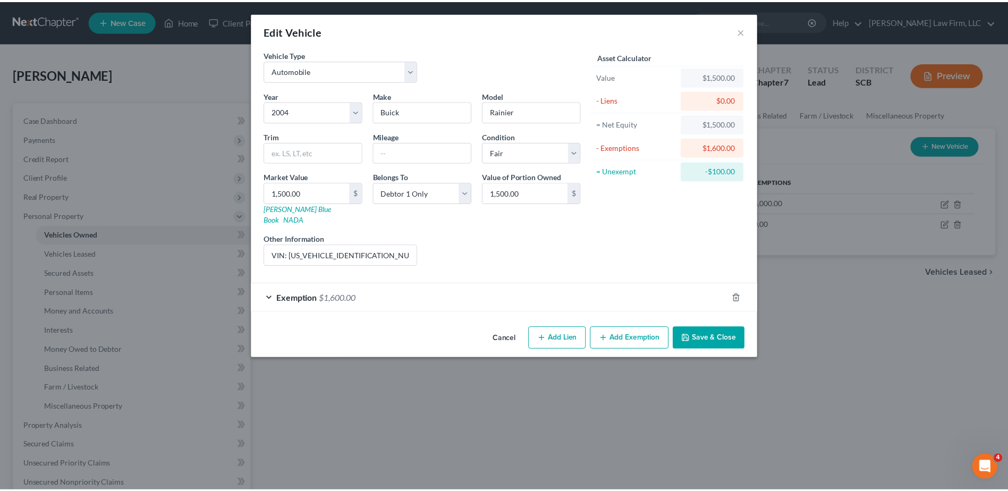
scroll to position [0, 0]
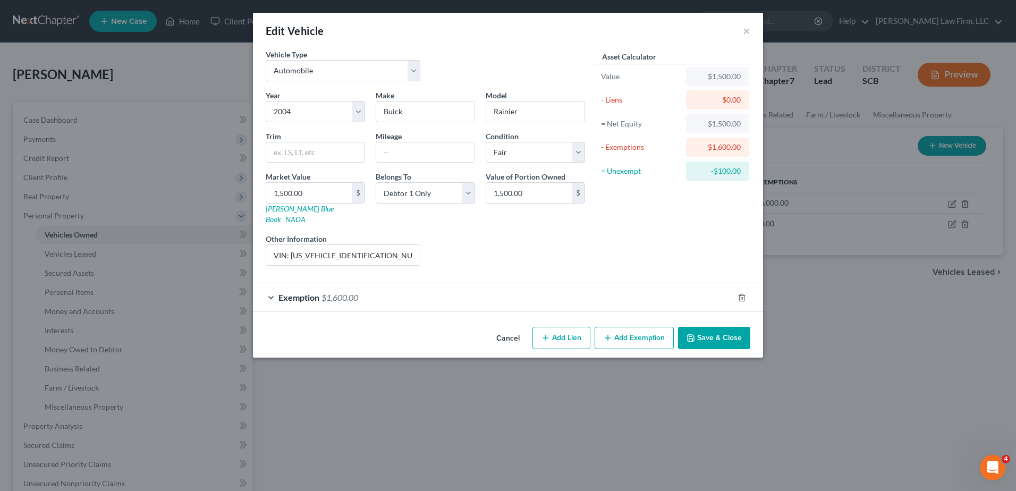
click at [487, 283] on div "Exemption $1,600.00" at bounding box center [493, 297] width 481 height 28
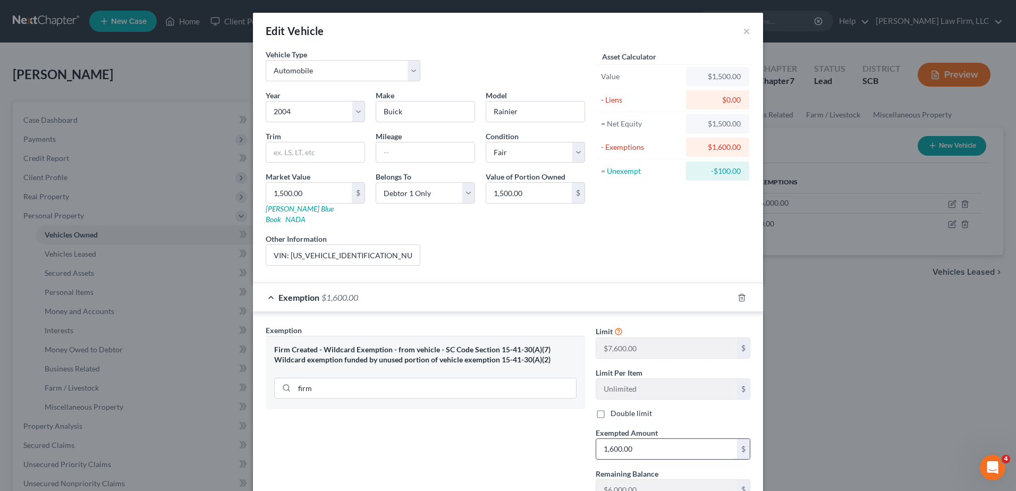
click at [630, 439] on input "1,600.00" at bounding box center [666, 449] width 141 height 20
click at [538, 293] on div "Exemption $1,500.00" at bounding box center [493, 297] width 481 height 28
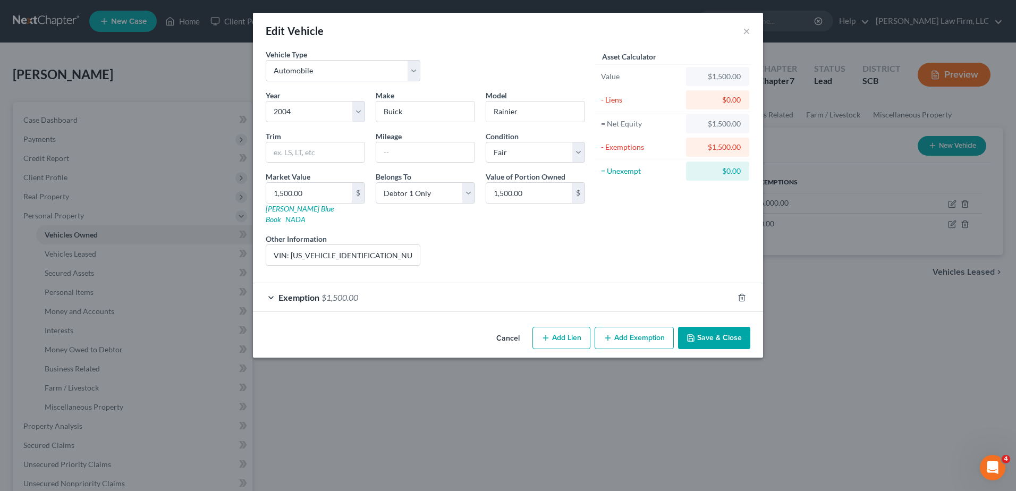
click at [694, 335] on icon "button" at bounding box center [691, 338] width 6 height 6
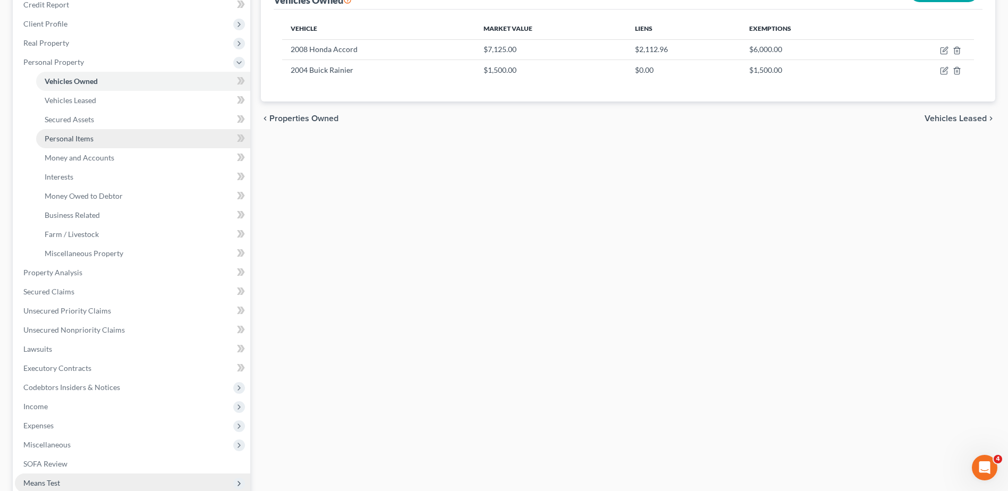
scroll to position [159, 0]
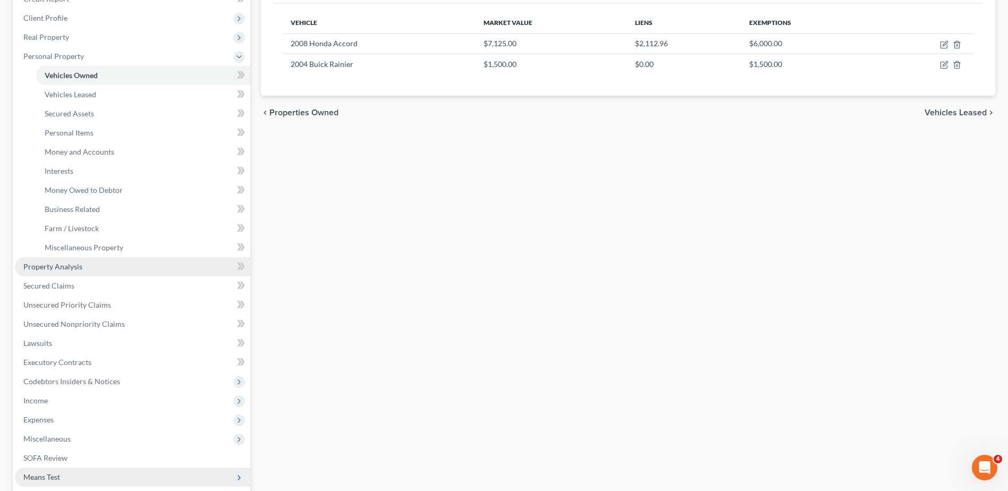
click at [172, 269] on link "Property Analysis" at bounding box center [132, 266] width 235 height 19
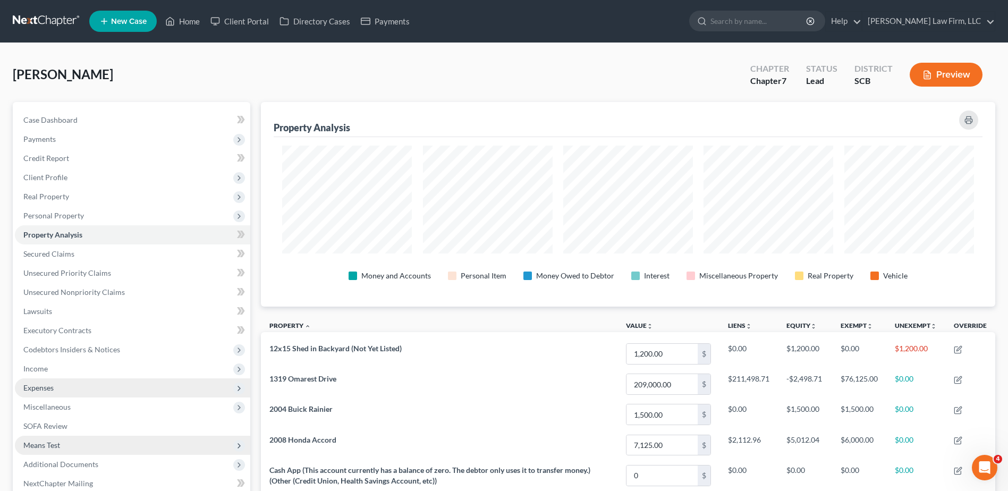
click at [130, 385] on span "Expenses" at bounding box center [132, 387] width 235 height 19
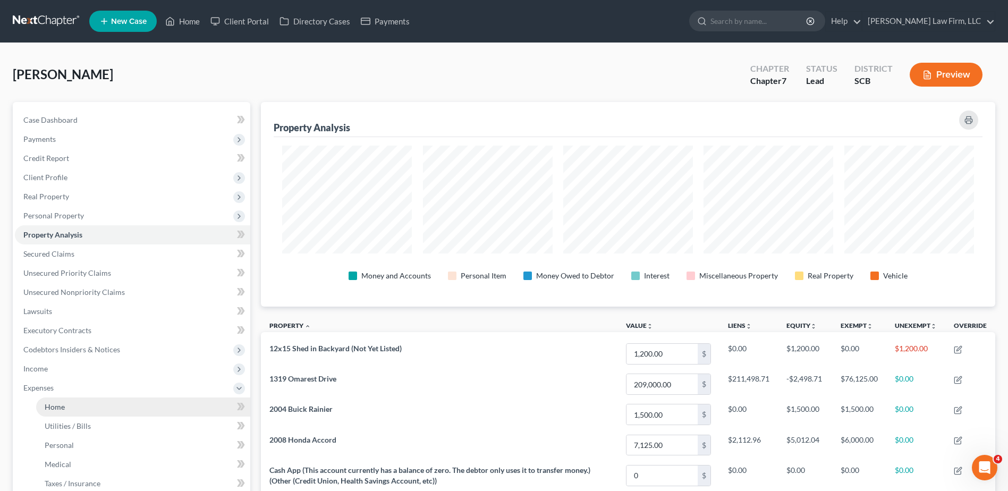
click at [119, 401] on link "Home" at bounding box center [143, 407] width 214 height 19
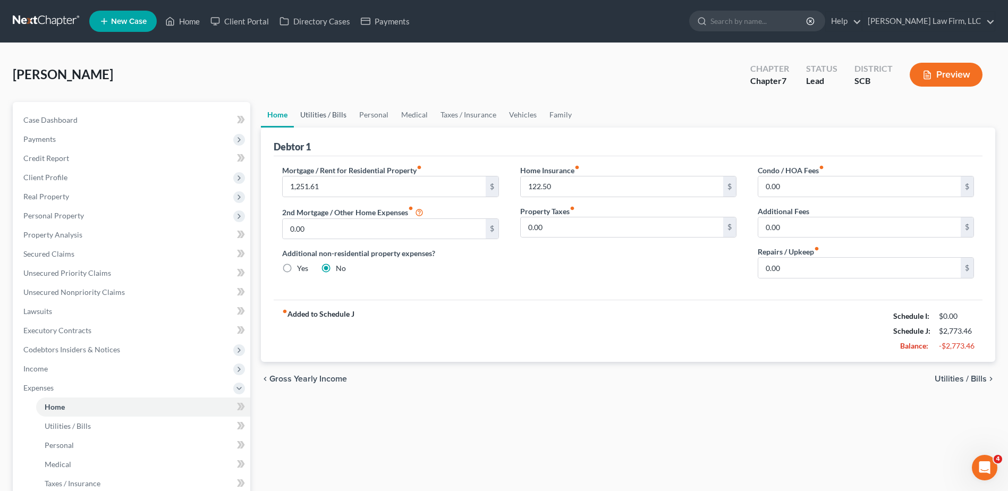
click at [315, 115] on link "Utilities / Bills" at bounding box center [323, 115] width 59 height 26
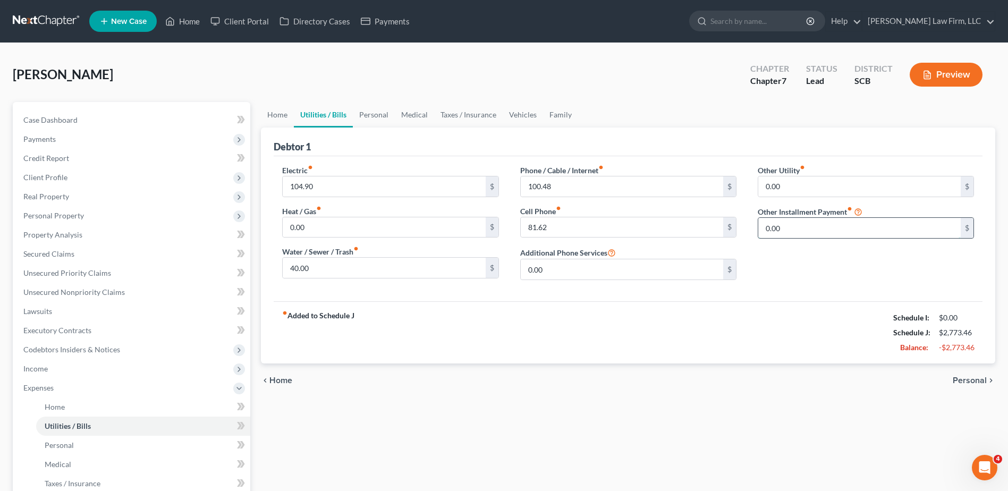
click at [864, 233] on input "0.00" at bounding box center [860, 228] width 203 height 20
drag, startPoint x: 898, startPoint y: 272, endPoint x: 895, endPoint y: 264, distance: 8.8
click at [898, 271] on div "Other Utility fiber_manual_record 0.00 $ Other Installment Payment fiber_manual…" at bounding box center [866, 227] width 238 height 124
click at [894, 260] on input "text" at bounding box center [866, 258] width 215 height 20
click at [836, 262] on input "Solar Panel Rent-to-own Agreement" at bounding box center [866, 258] width 215 height 20
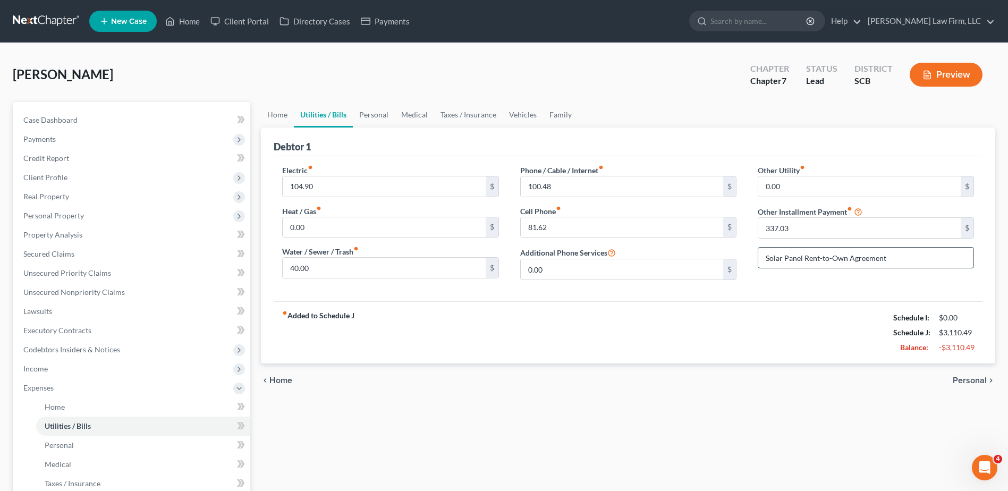
click at [899, 262] on input "Solar Panel Rent-to-Own Agreement" at bounding box center [866, 258] width 215 height 20
click at [266, 112] on link "Home" at bounding box center [277, 115] width 33 height 26
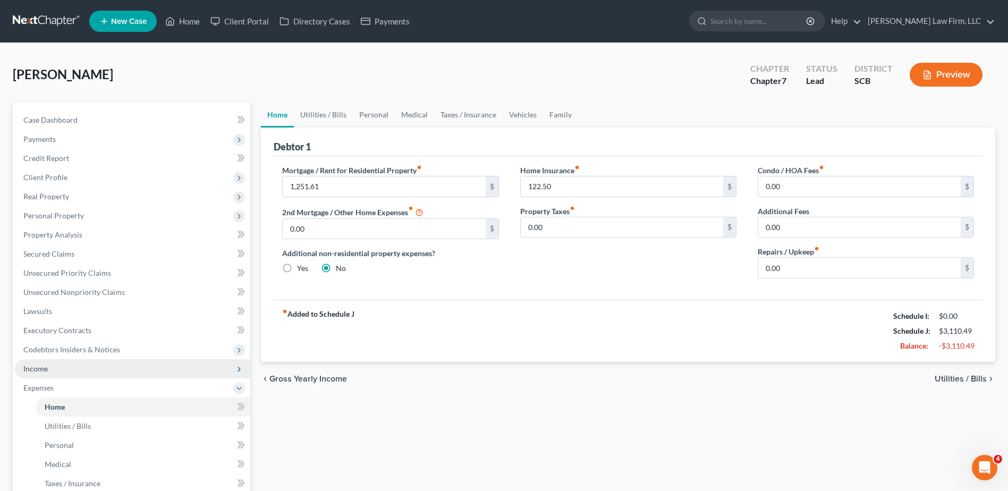
click at [43, 371] on span "Income" at bounding box center [35, 368] width 24 height 9
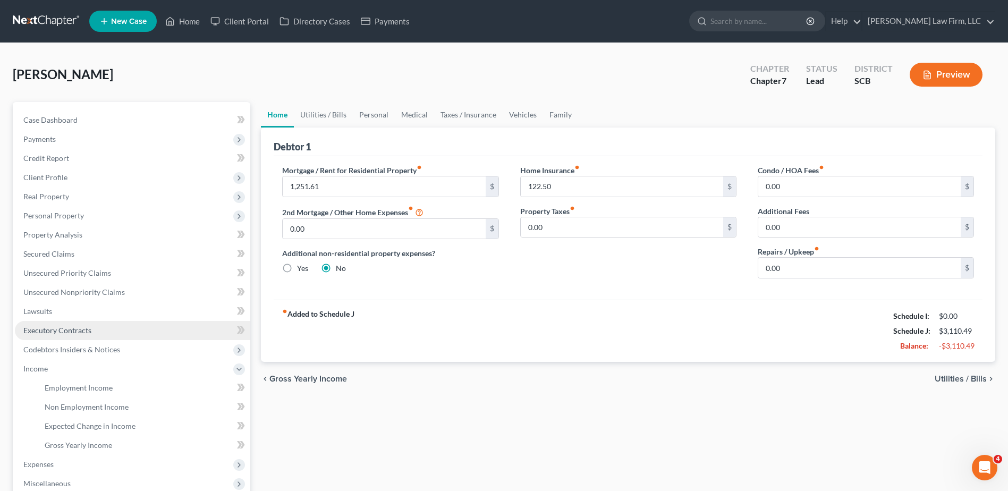
click at [62, 328] on span "Executory Contracts" at bounding box center [57, 330] width 68 height 9
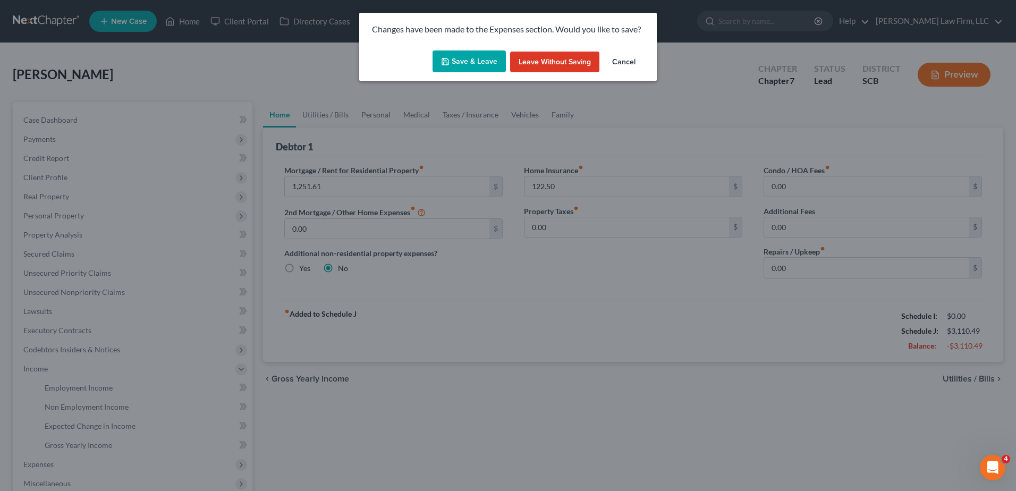
click at [456, 58] on button "Save & Leave" at bounding box center [469, 61] width 73 height 22
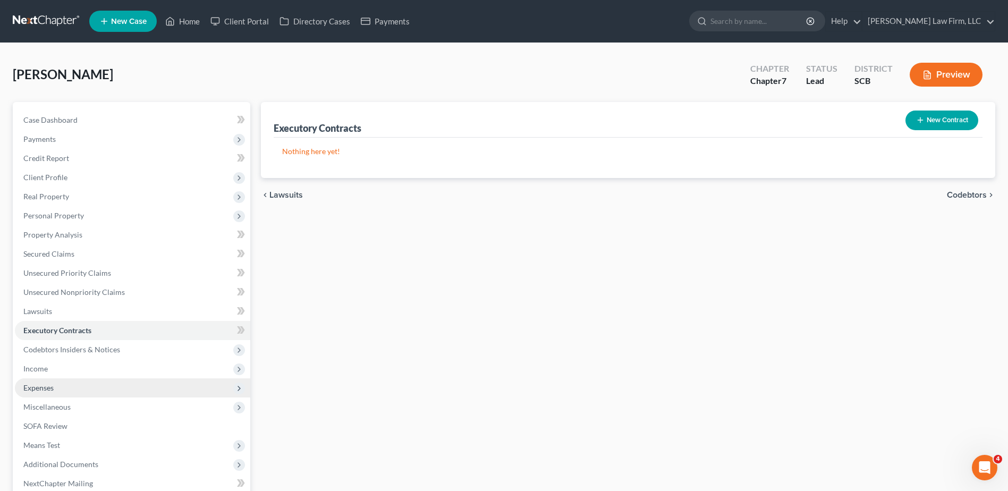
click at [101, 386] on span "Expenses" at bounding box center [132, 387] width 235 height 19
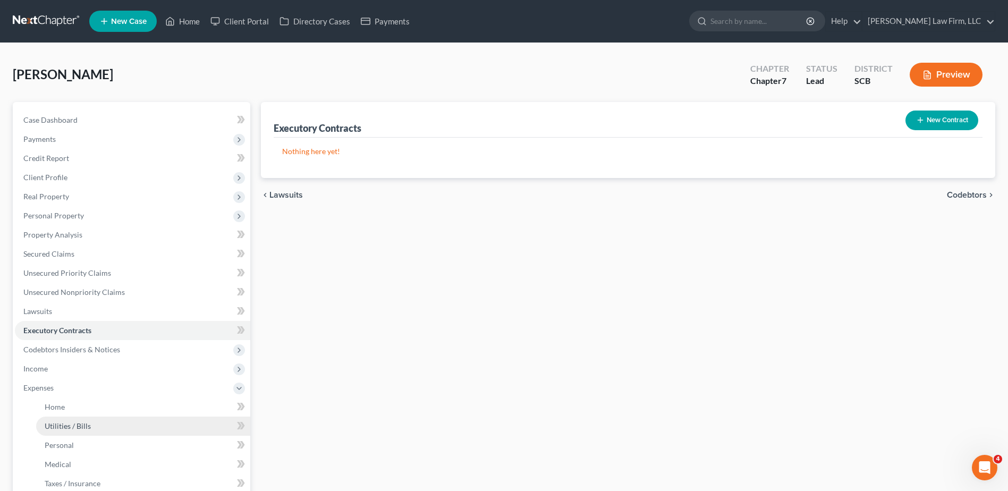
click at [93, 422] on link "Utilities / Bills" at bounding box center [143, 426] width 214 height 19
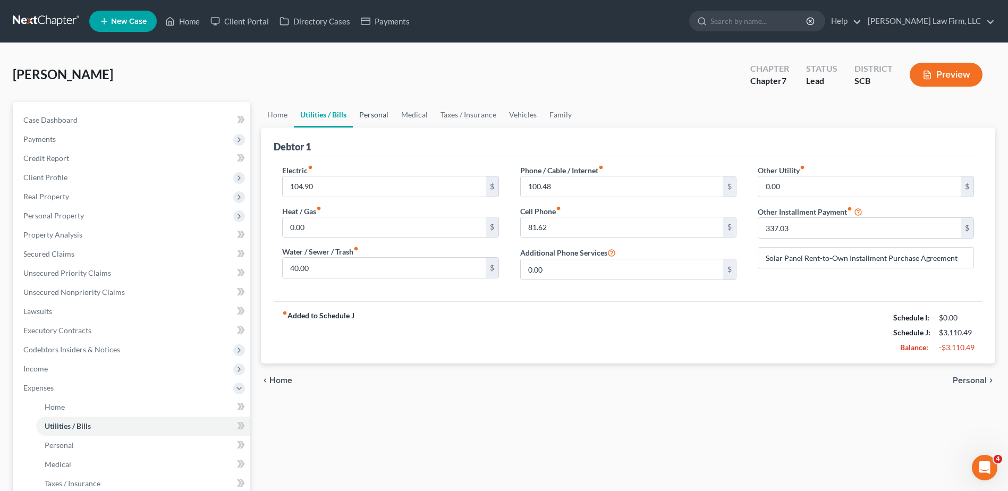
click at [375, 114] on link "Personal" at bounding box center [374, 115] width 42 height 26
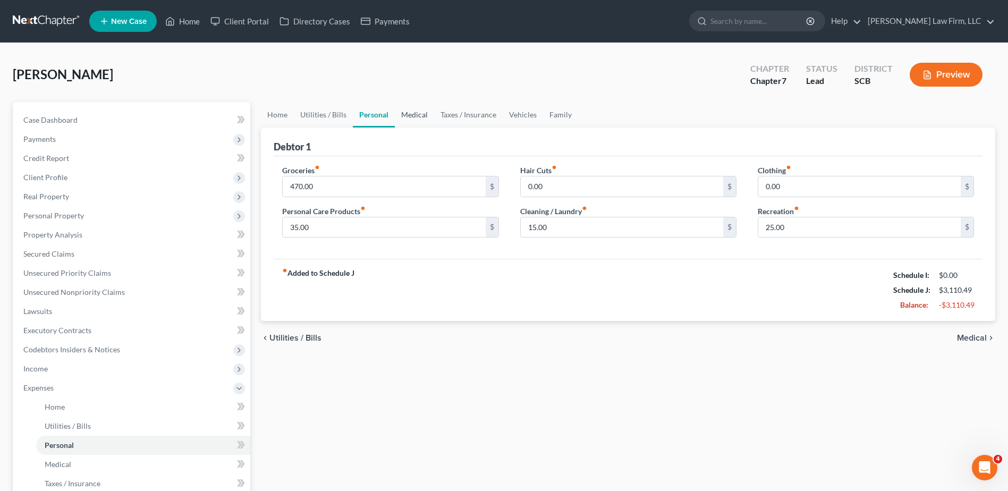
click at [401, 114] on link "Medical" at bounding box center [414, 115] width 39 height 26
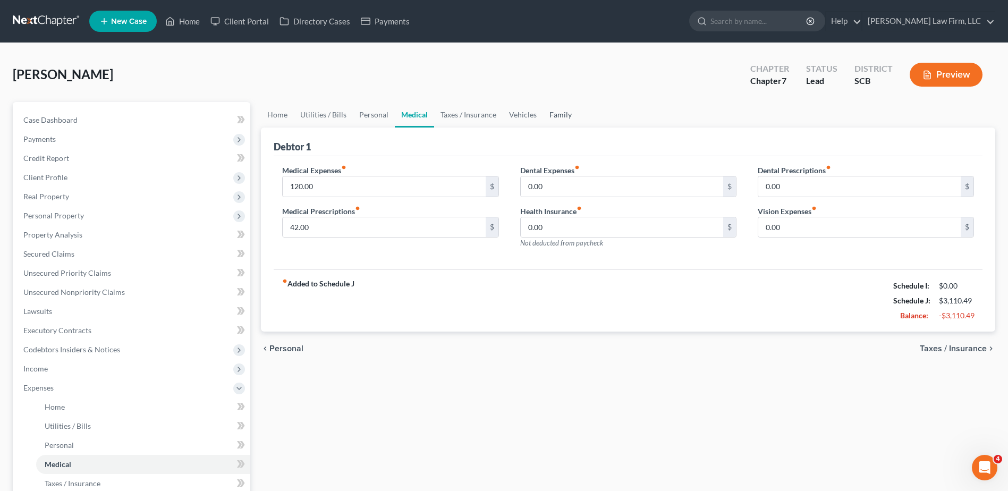
click at [559, 111] on link "Family" at bounding box center [560, 115] width 35 height 26
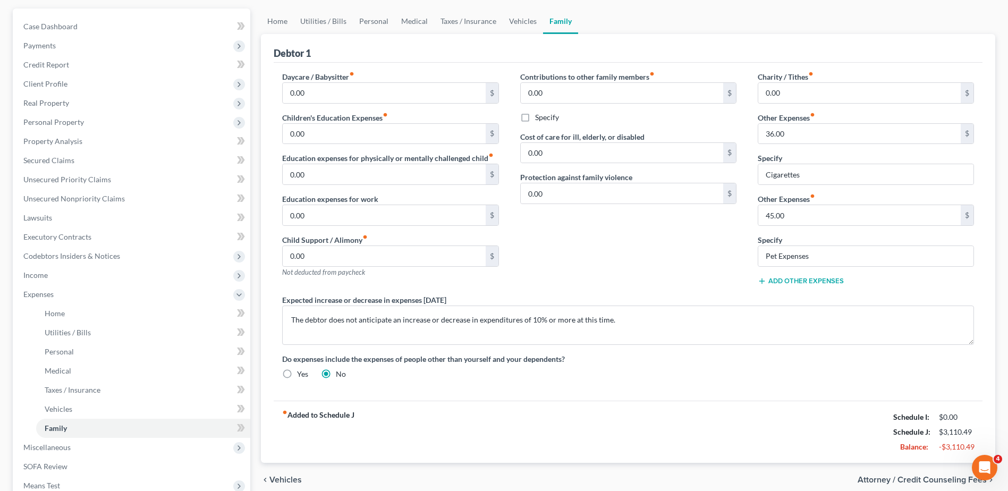
scroll to position [246, 0]
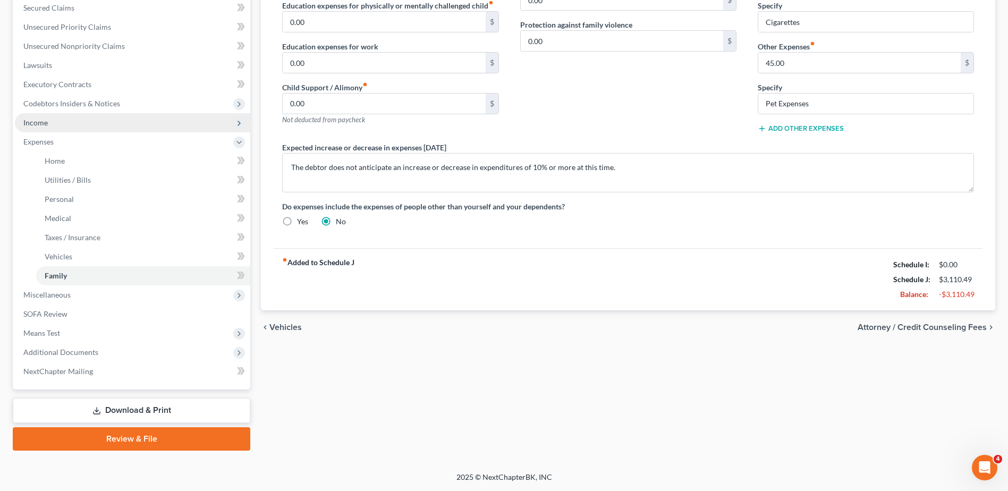
click at [61, 127] on span "Income" at bounding box center [132, 122] width 235 height 19
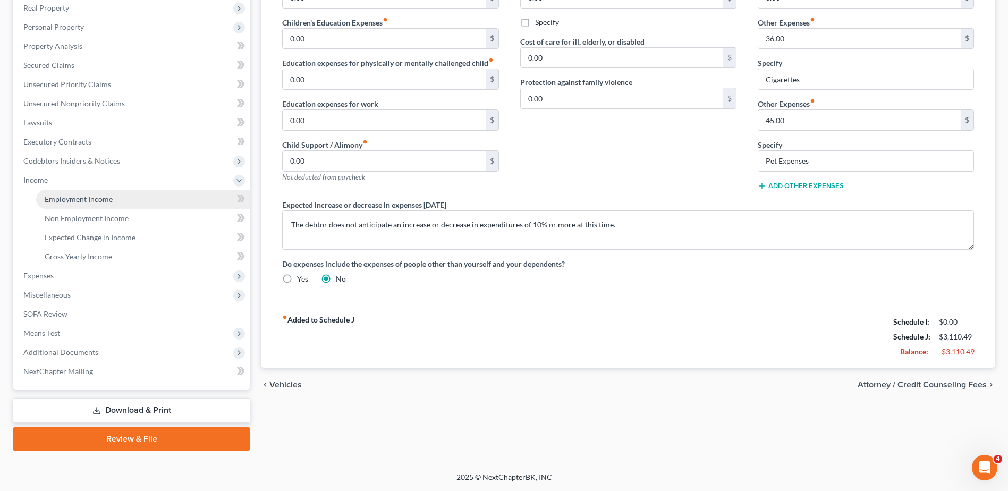
click at [71, 205] on link "Employment Income" at bounding box center [143, 199] width 214 height 19
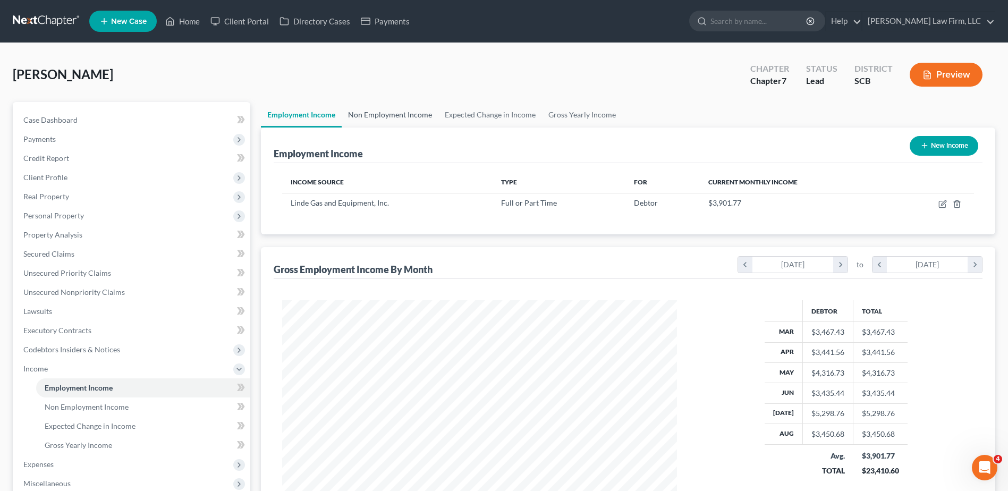
scroll to position [197, 416]
click at [399, 117] on link "Non Employment Income" at bounding box center [390, 115] width 97 height 26
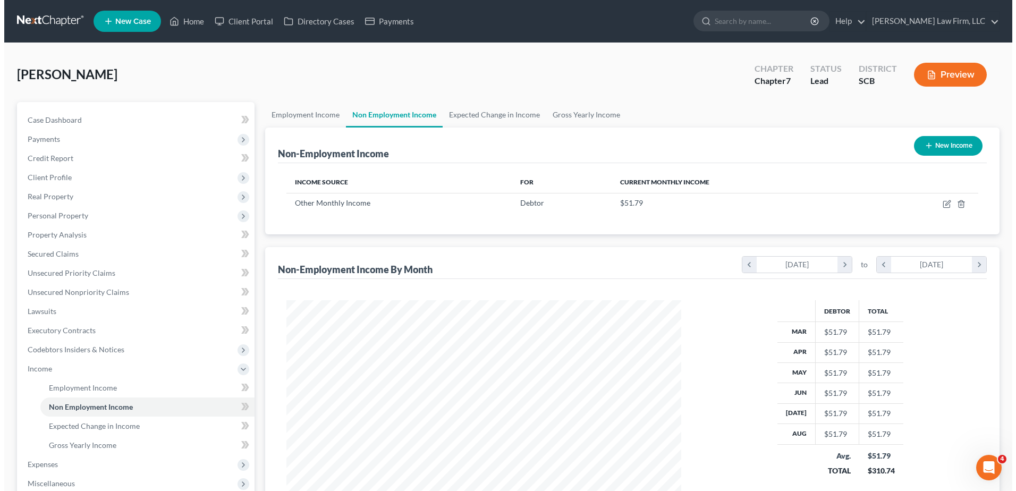
scroll to position [197, 416]
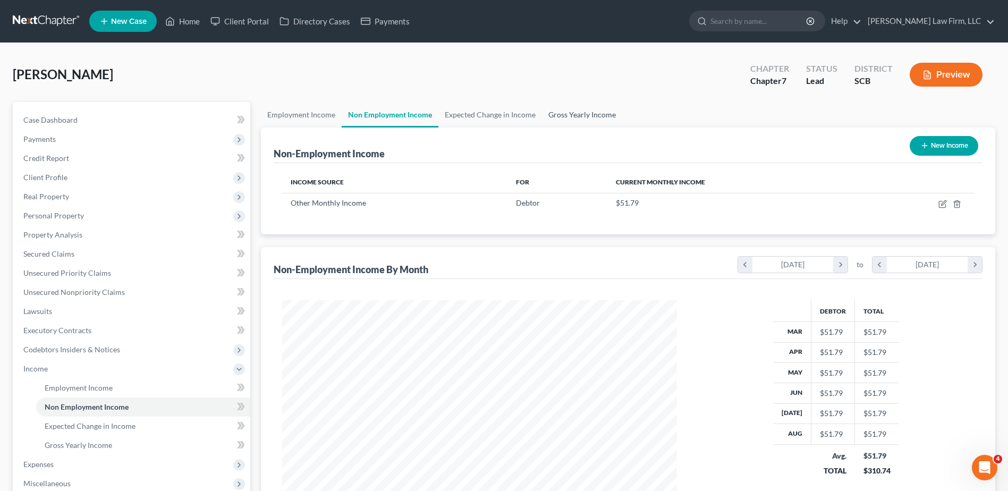
click at [570, 112] on link "Gross Yearly Income" at bounding box center [582, 115] width 80 height 26
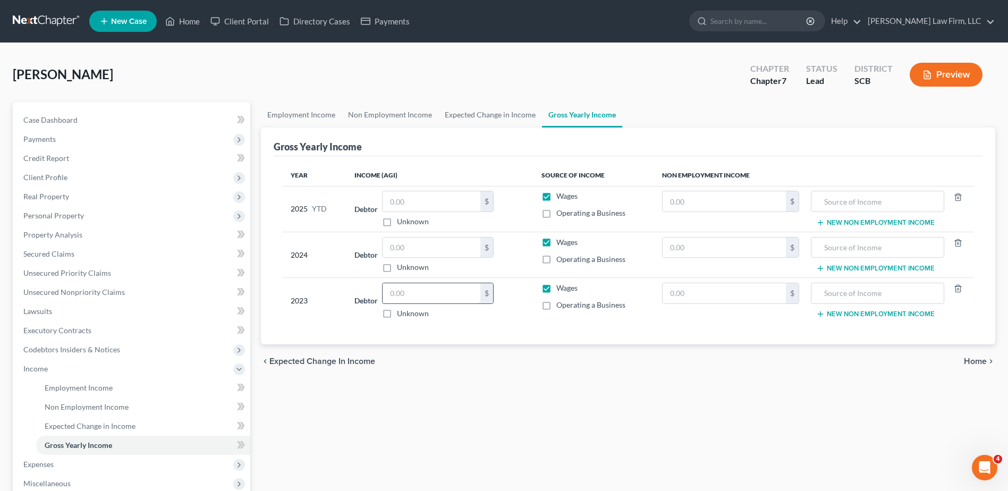
click at [440, 302] on input "text" at bounding box center [432, 293] width 98 height 20
click at [427, 244] on input "text" at bounding box center [432, 248] width 98 height 20
click at [449, 246] on input "text" at bounding box center [432, 248] width 98 height 20
click at [417, 198] on input "text" at bounding box center [432, 201] width 98 height 20
click at [425, 205] on input "text" at bounding box center [432, 201] width 98 height 20
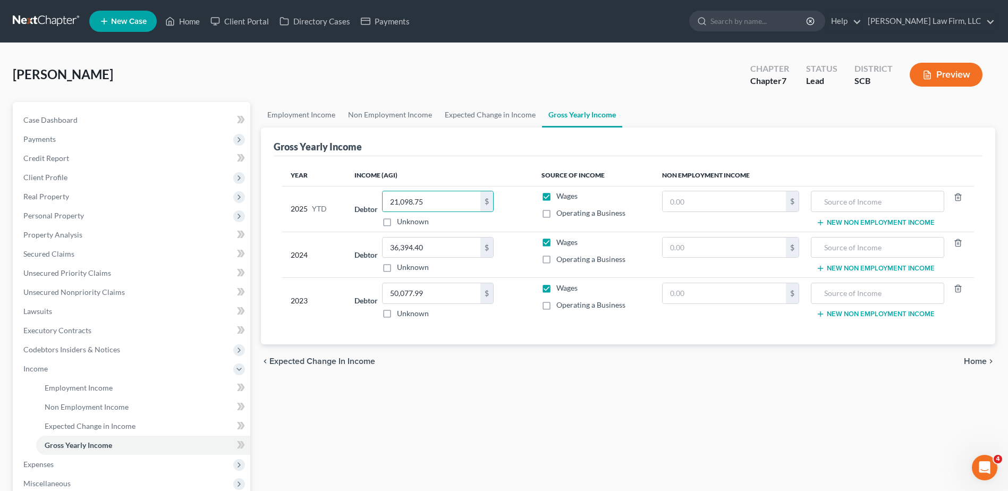
click at [430, 145] on div "Gross Yearly Income" at bounding box center [628, 142] width 709 height 29
click at [77, 352] on span "Codebtors Insiders & Notices" at bounding box center [71, 349] width 97 height 9
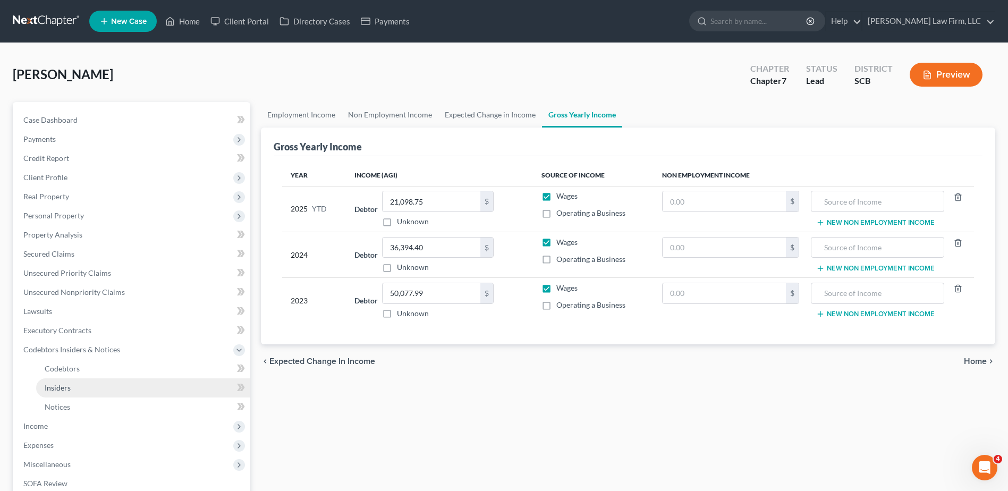
click at [65, 394] on link "Insiders" at bounding box center [143, 387] width 214 height 19
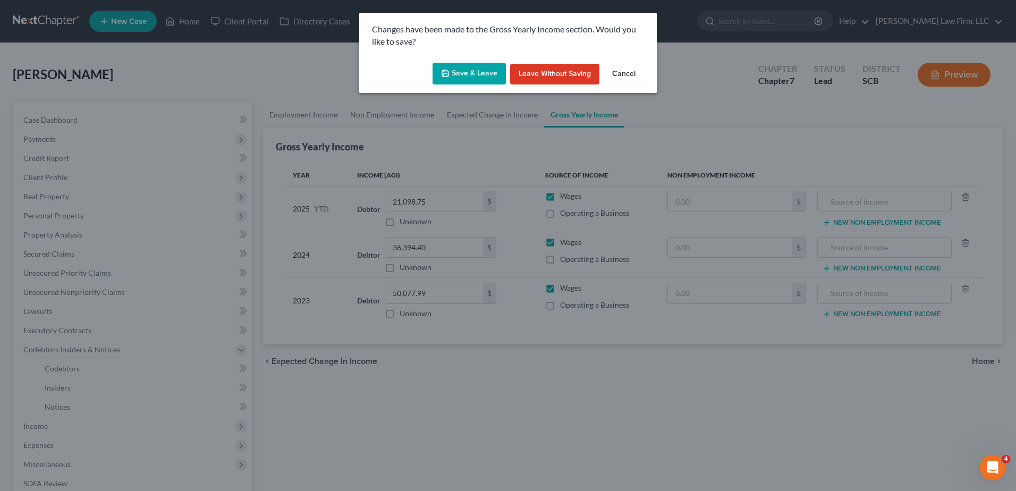
click at [469, 77] on button "Save & Leave" at bounding box center [469, 74] width 73 height 22
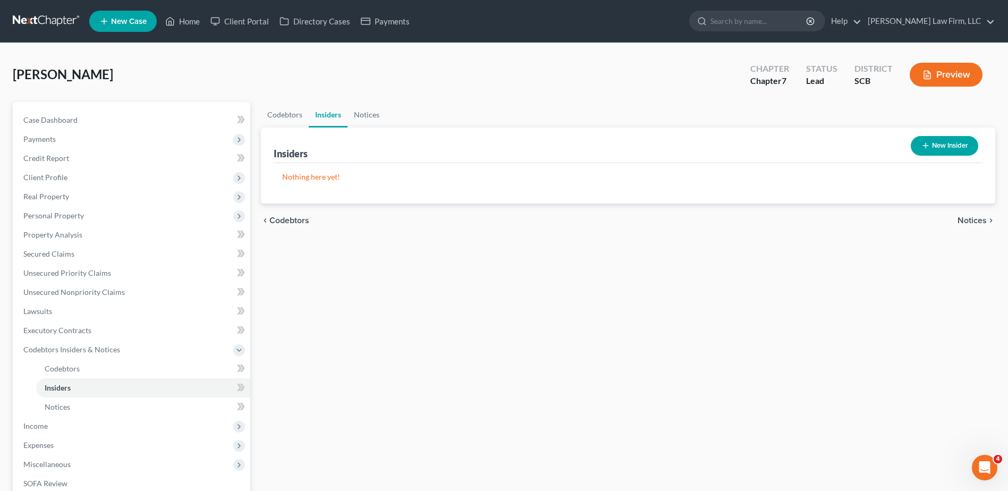
click at [950, 143] on button "New Insider" at bounding box center [945, 146] width 68 height 20
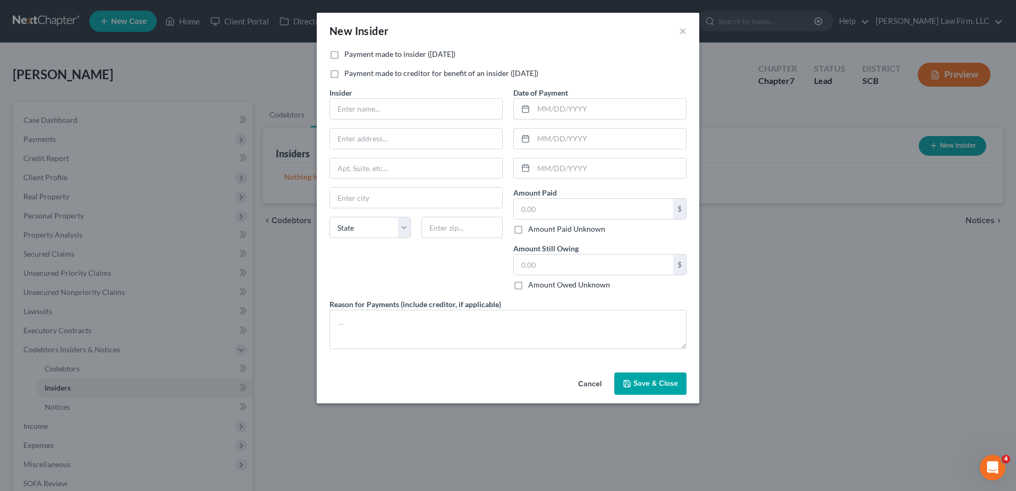
click at [369, 52] on label "Payment made to insider ([DATE])" at bounding box center [399, 54] width 111 height 11
click at [356, 52] on input "Payment made to insider ([DATE])" at bounding box center [352, 52] width 7 height 7
click at [369, 108] on input "text" at bounding box center [416, 109] width 172 height 20
click at [510, 325] on textarea at bounding box center [508, 329] width 357 height 39
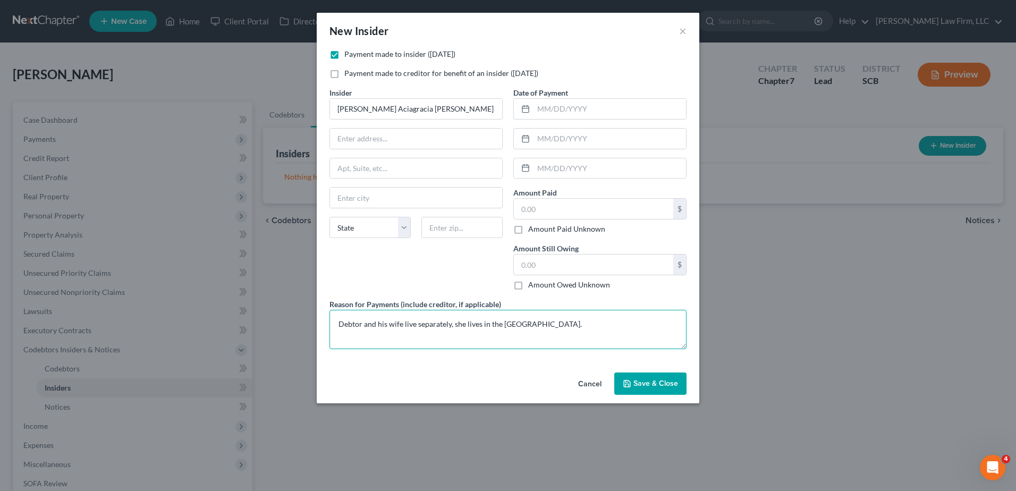
click at [593, 327] on textarea "Debtor and his wife live separately, she lives in the [GEOGRAPHIC_DATA]." at bounding box center [508, 329] width 357 height 39
drag, startPoint x: 574, startPoint y: 324, endPoint x: 336, endPoint y: 325, distance: 237.1
click at [336, 325] on textarea "Debtor and his wife live separately, she lives in the [GEOGRAPHIC_DATA]." at bounding box center [508, 329] width 357 height 39
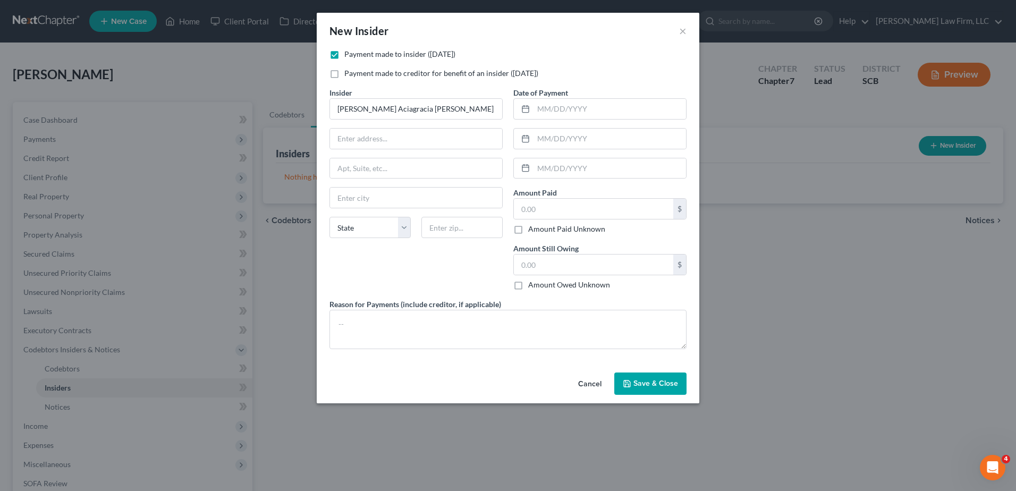
click at [591, 386] on button "Cancel" at bounding box center [590, 384] width 40 height 21
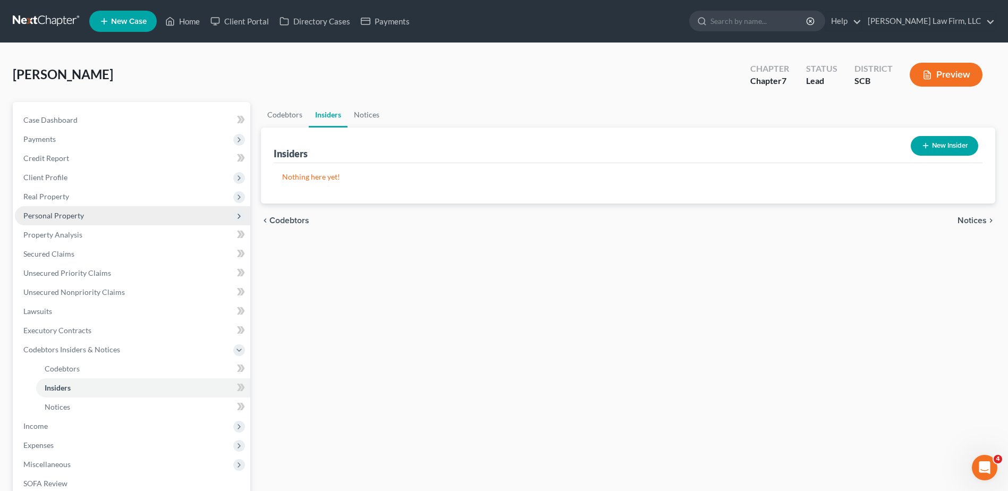
click at [70, 216] on span "Personal Property" at bounding box center [53, 215] width 61 height 9
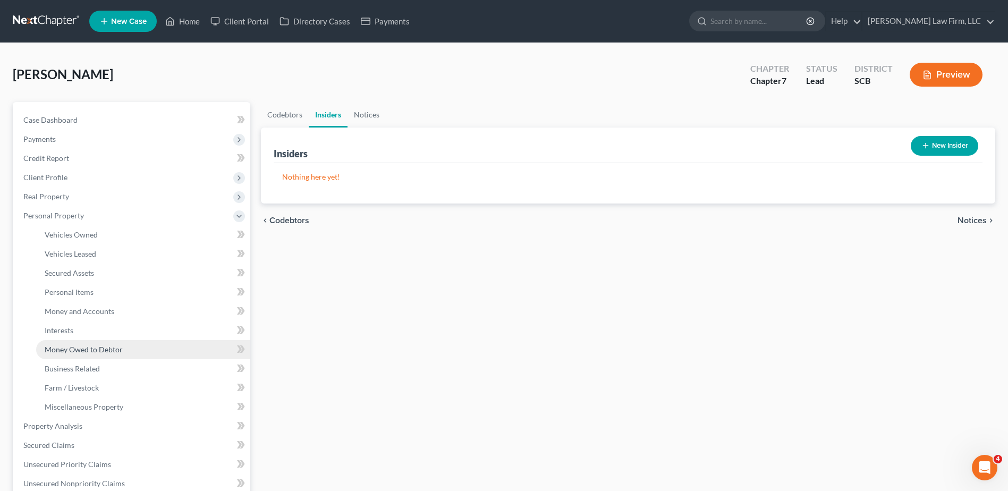
click at [87, 346] on span "Money Owed to Debtor" at bounding box center [84, 349] width 78 height 9
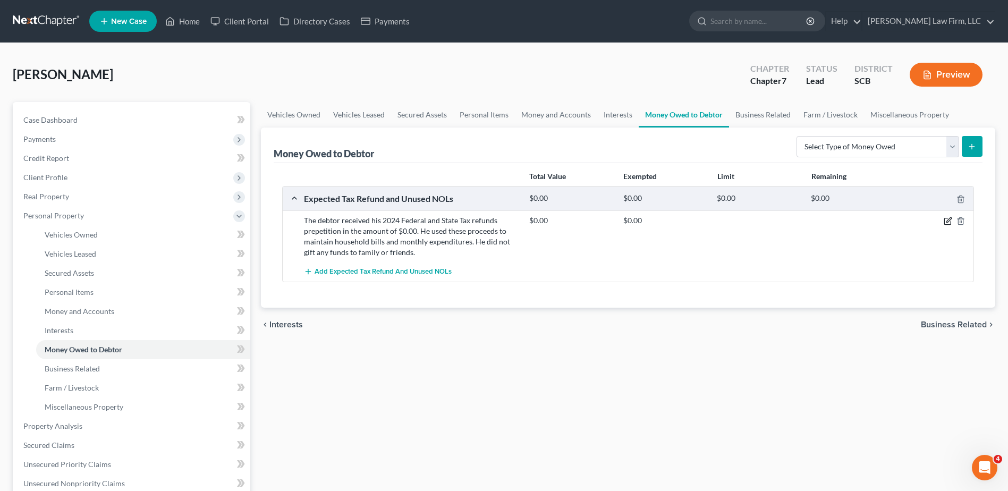
click at [949, 223] on icon "button" at bounding box center [948, 221] width 9 height 9
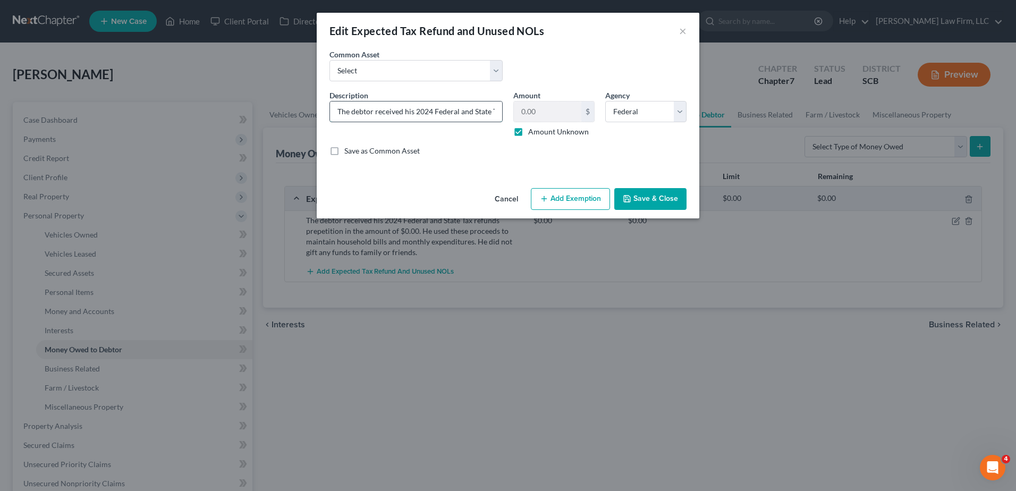
click at [480, 108] on input "The debtor received his 2024 Federal and State Tax refunds prepetition in the a…" at bounding box center [416, 112] width 172 height 20
click at [528, 130] on label "Amount Unknown" at bounding box center [558, 132] width 61 height 11
click at [533, 130] on input "Amount Unknown" at bounding box center [536, 130] width 7 height 7
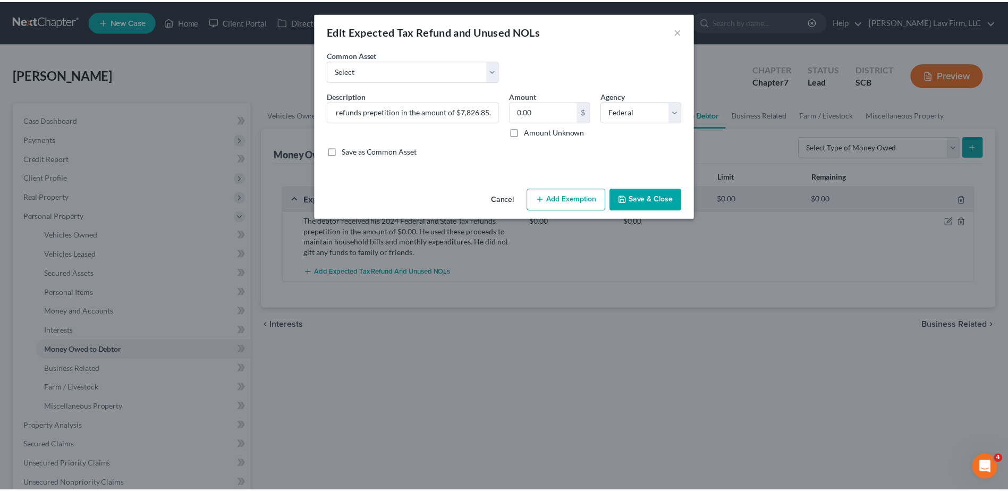
scroll to position [0, 0]
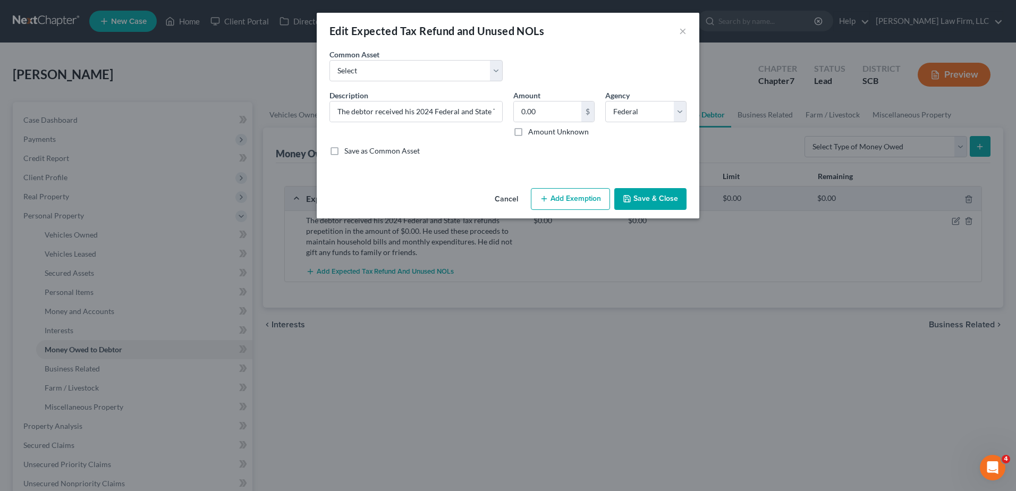
click at [642, 197] on button "Save & Close" at bounding box center [650, 199] width 72 height 22
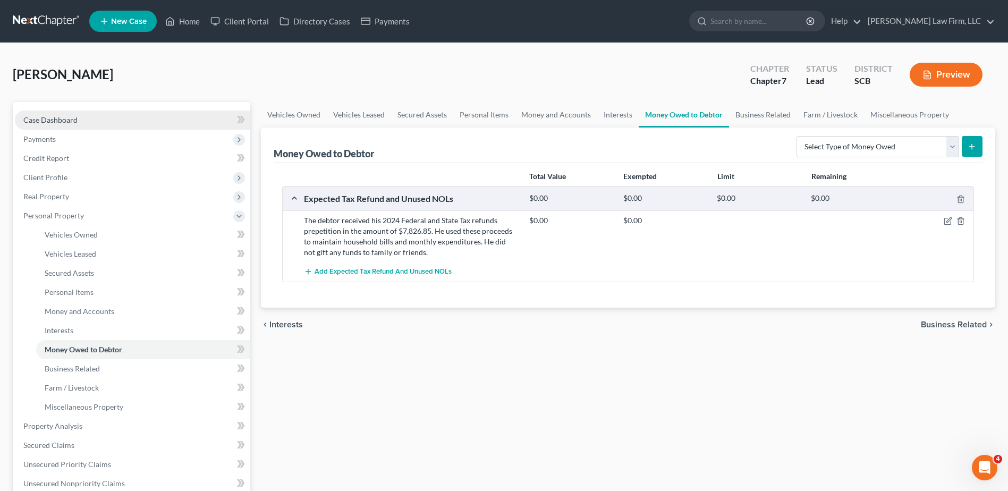
click at [72, 121] on span "Case Dashboard" at bounding box center [50, 119] width 54 height 9
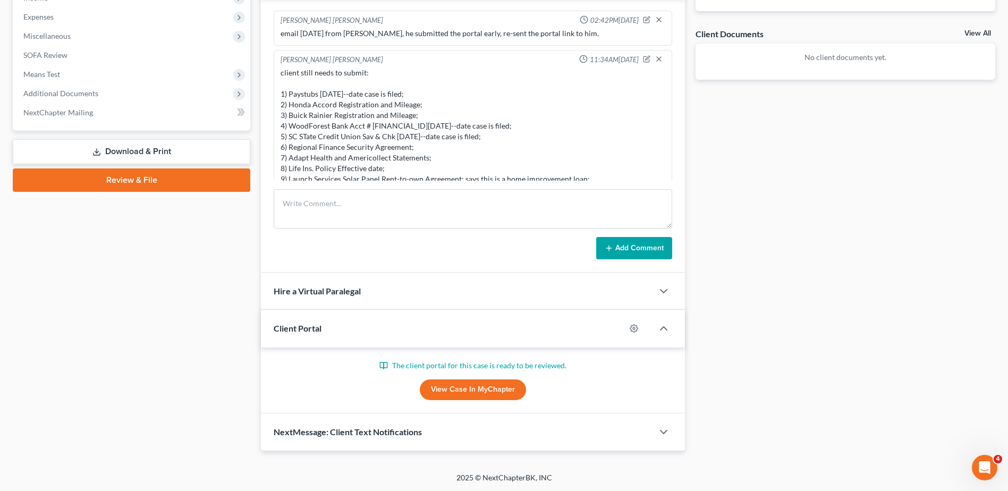
scroll to position [43, 0]
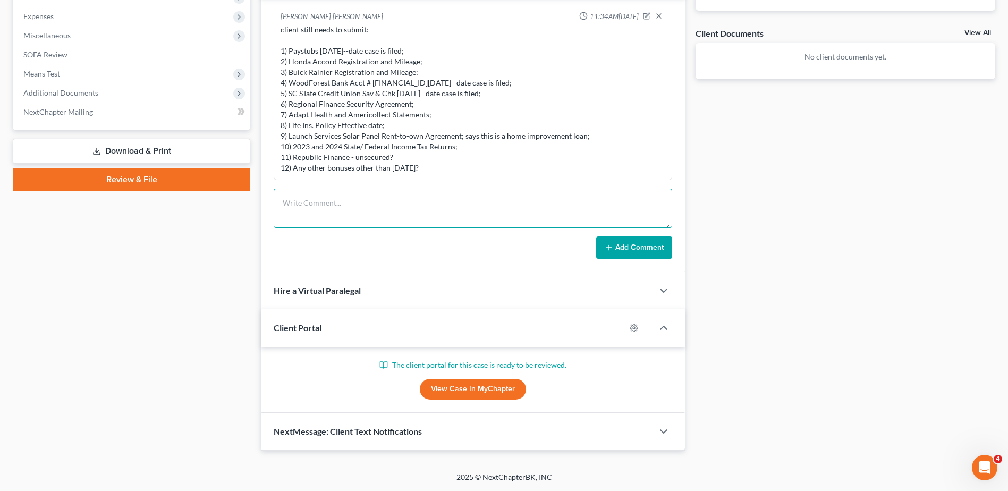
click at [404, 213] on textarea at bounding box center [473, 208] width 399 height 39
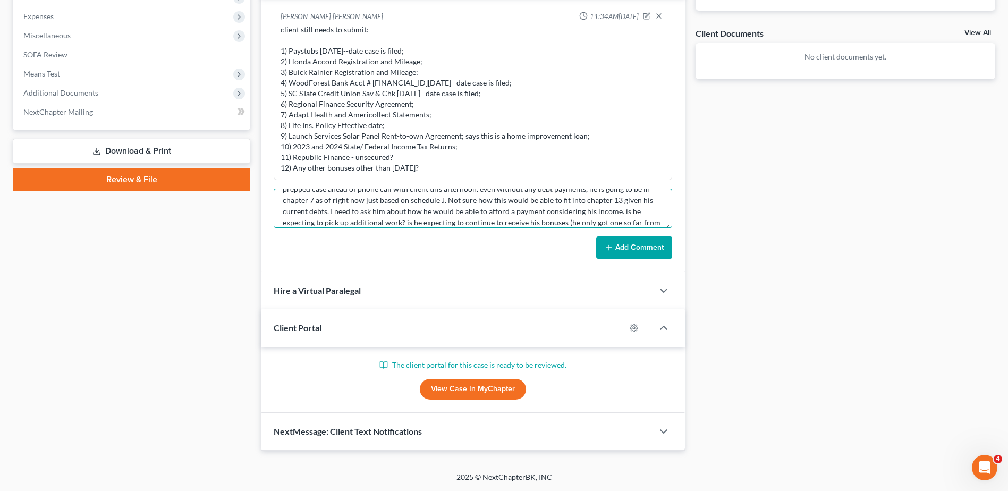
scroll to position [25, 0]
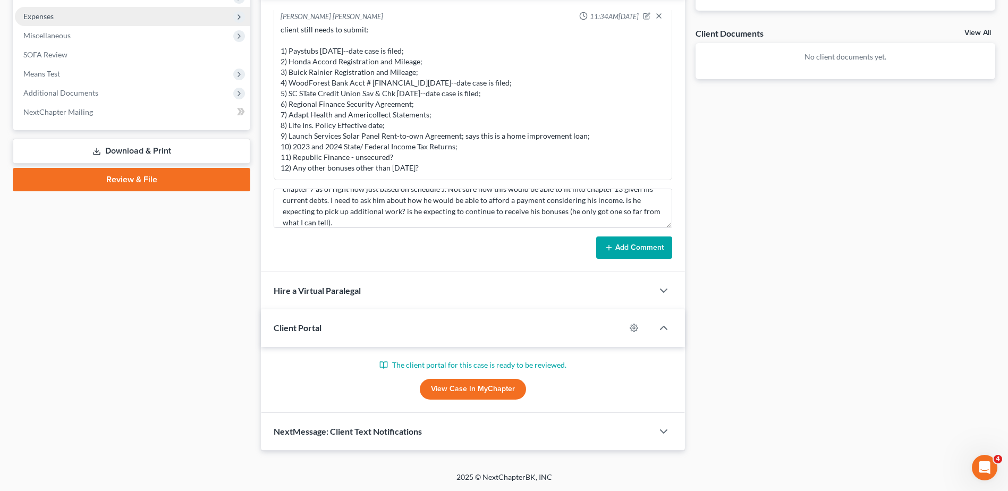
click at [57, 19] on span "Expenses" at bounding box center [132, 16] width 235 height 19
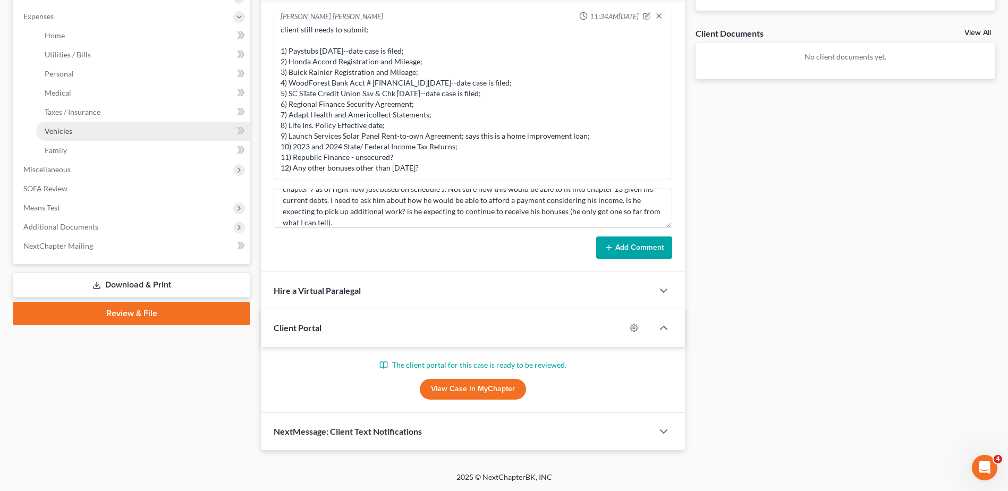
click at [63, 134] on span "Vehicles" at bounding box center [59, 131] width 28 height 9
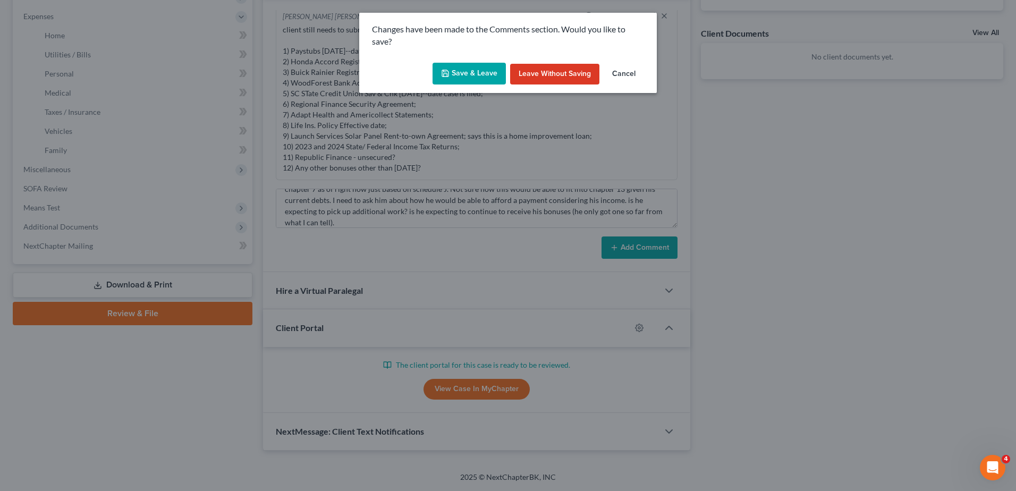
click at [481, 68] on button "Save & Leave" at bounding box center [469, 74] width 73 height 22
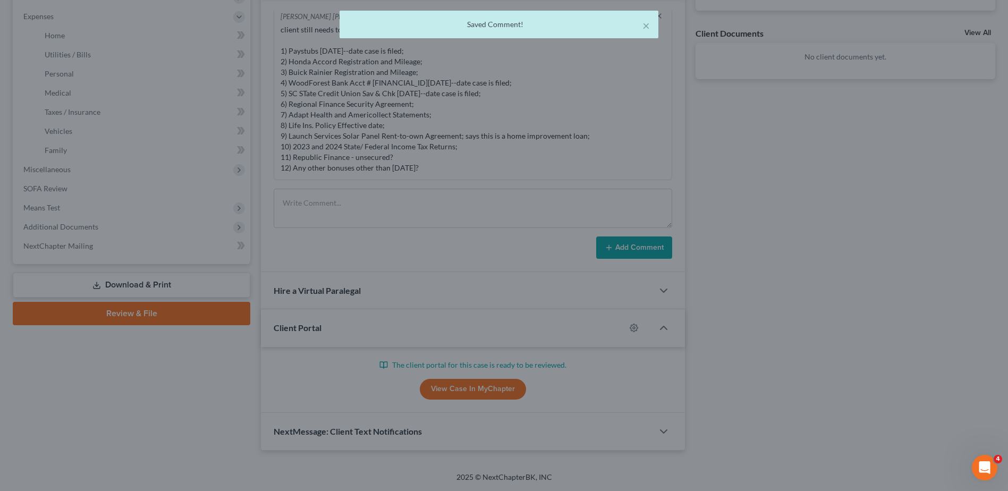
scroll to position [0, 0]
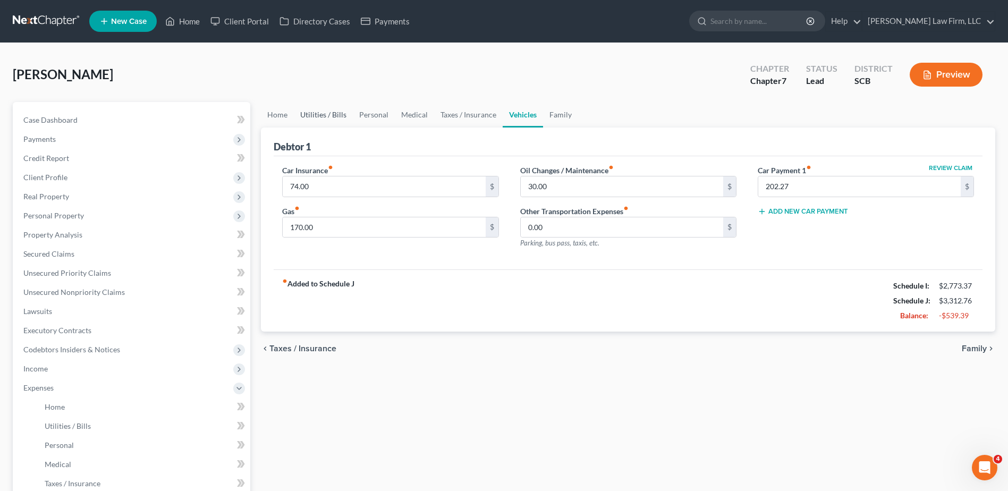
click at [316, 111] on link "Utilities / Bills" at bounding box center [323, 115] width 59 height 26
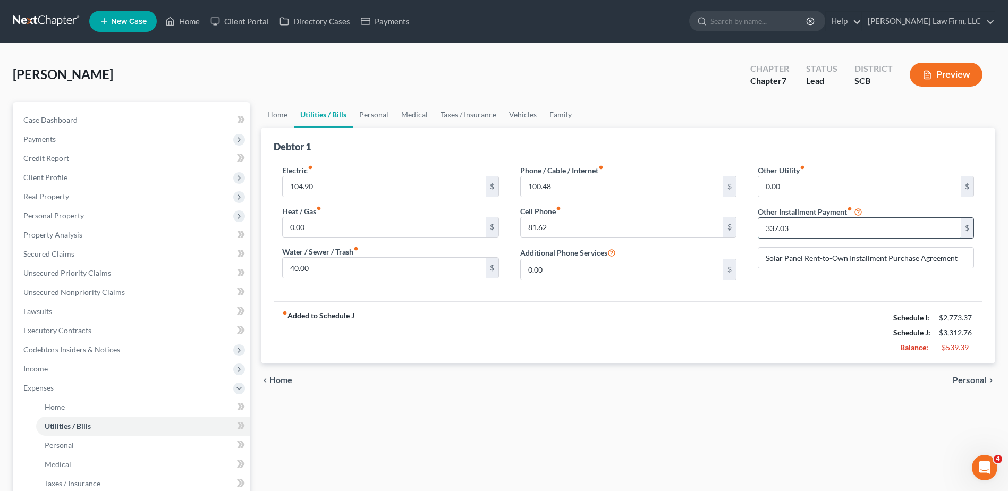
click at [812, 229] on input "337.03" at bounding box center [860, 228] width 203 height 20
click at [523, 111] on link "Vehicles" at bounding box center [523, 115] width 40 height 26
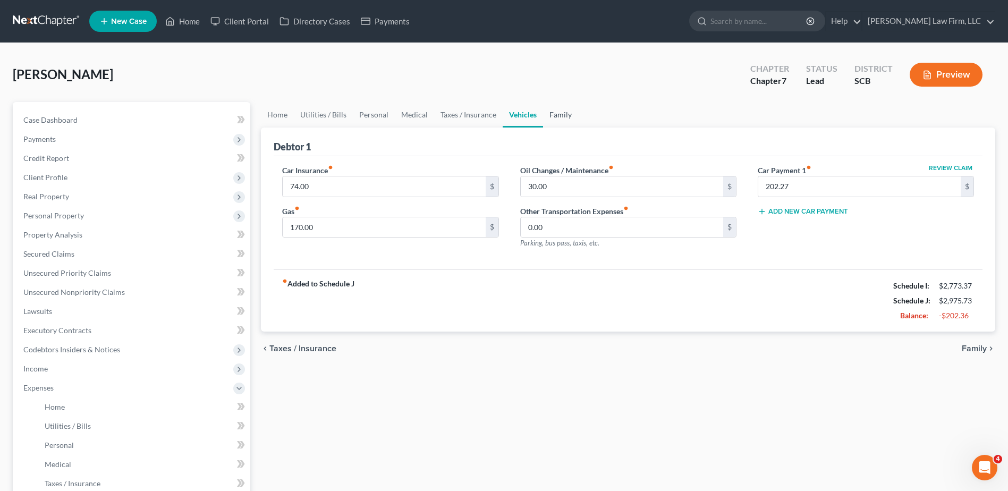
click at [551, 114] on link "Family" at bounding box center [560, 115] width 35 height 26
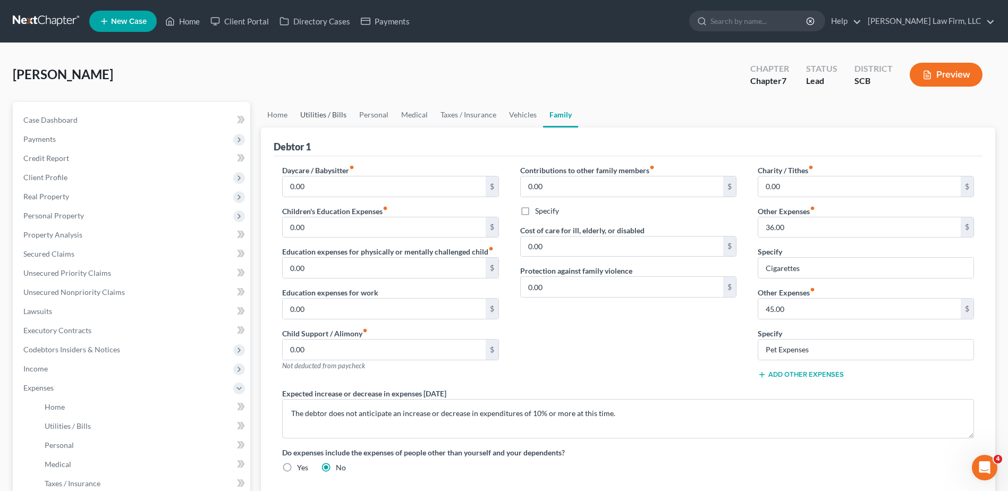
click at [317, 113] on link "Utilities / Bills" at bounding box center [323, 115] width 59 height 26
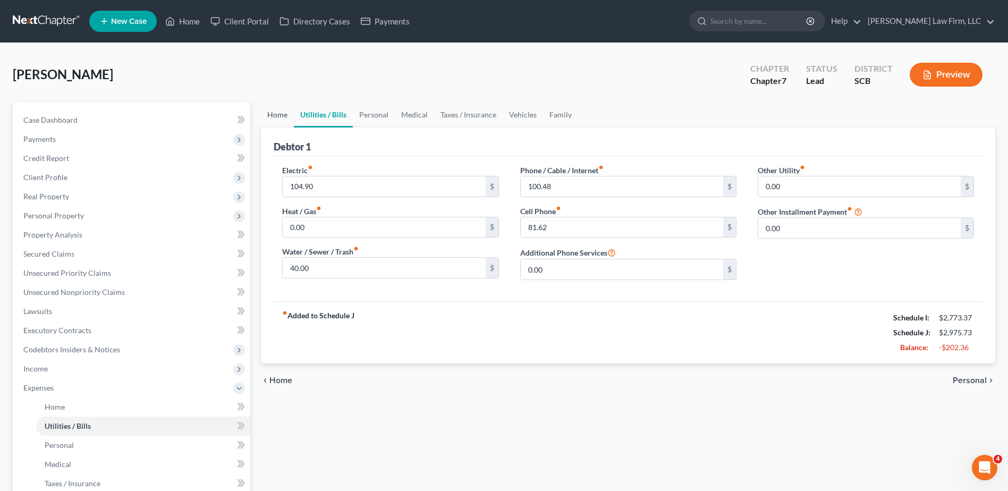
click at [273, 115] on link "Home" at bounding box center [277, 115] width 33 height 26
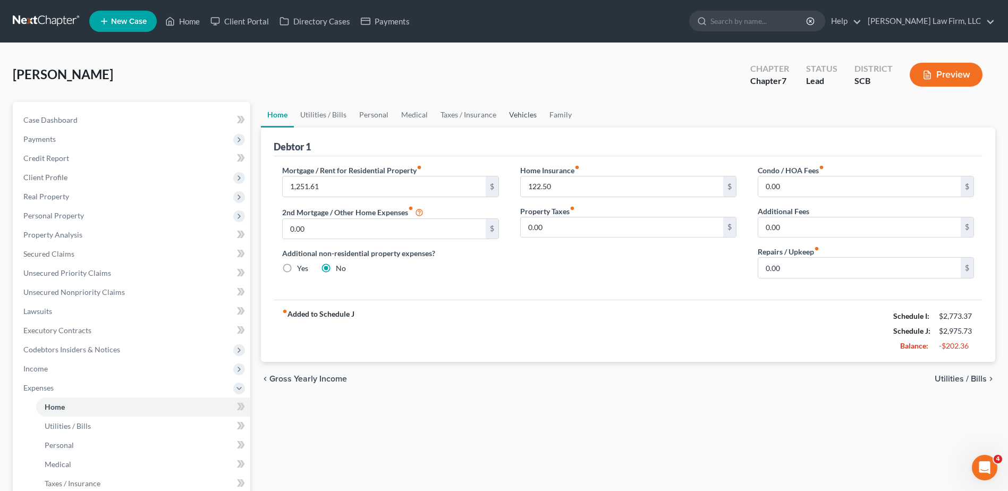
click at [518, 118] on link "Vehicles" at bounding box center [523, 115] width 40 height 26
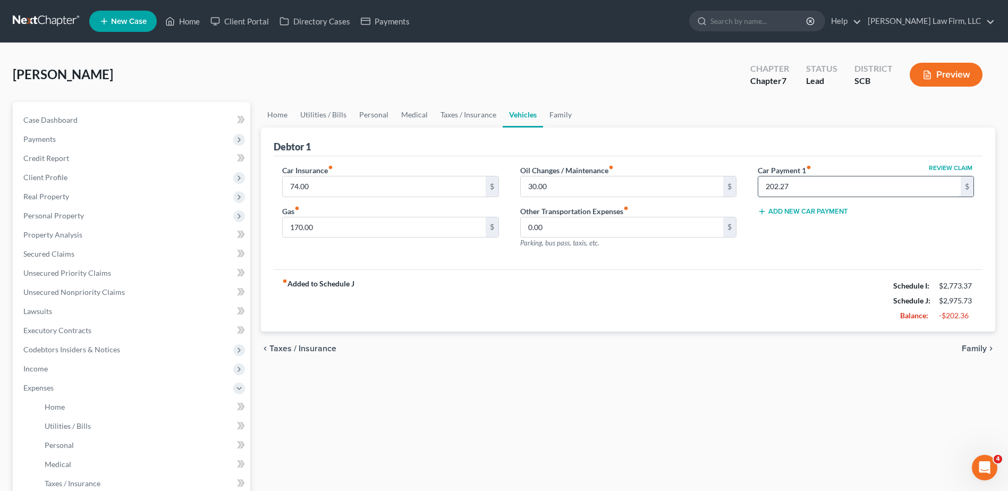
click at [809, 192] on input "202.27" at bounding box center [860, 186] width 203 height 20
click at [326, 109] on link "Utilities / Bills" at bounding box center [323, 115] width 59 height 26
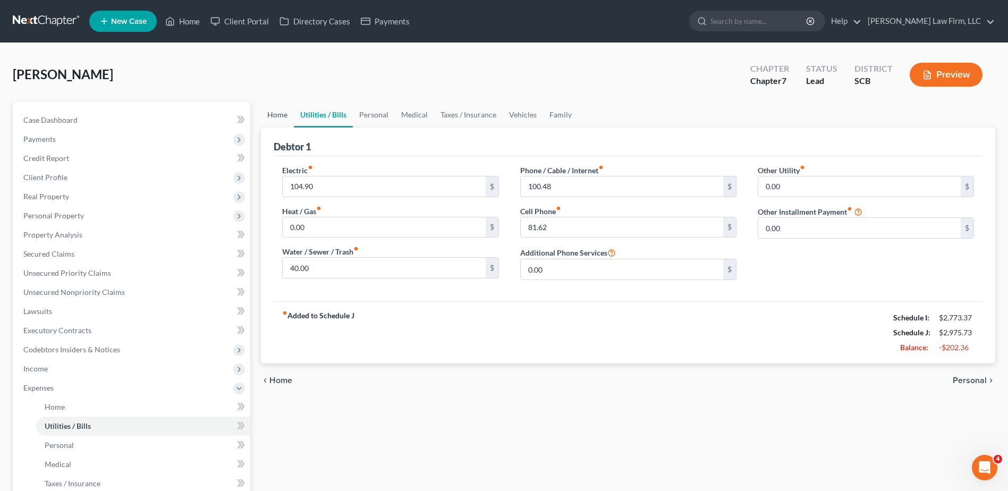
click at [274, 112] on link "Home" at bounding box center [277, 115] width 33 height 26
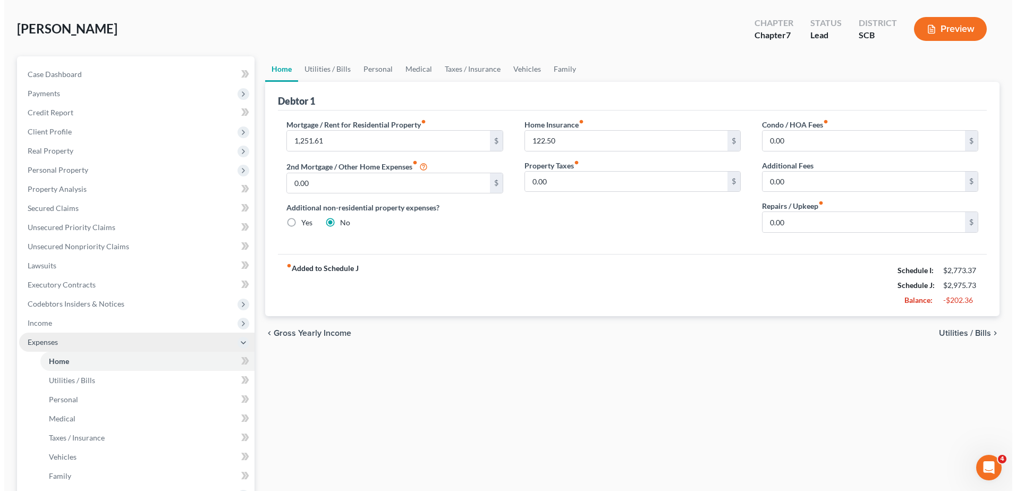
scroll to position [159, 0]
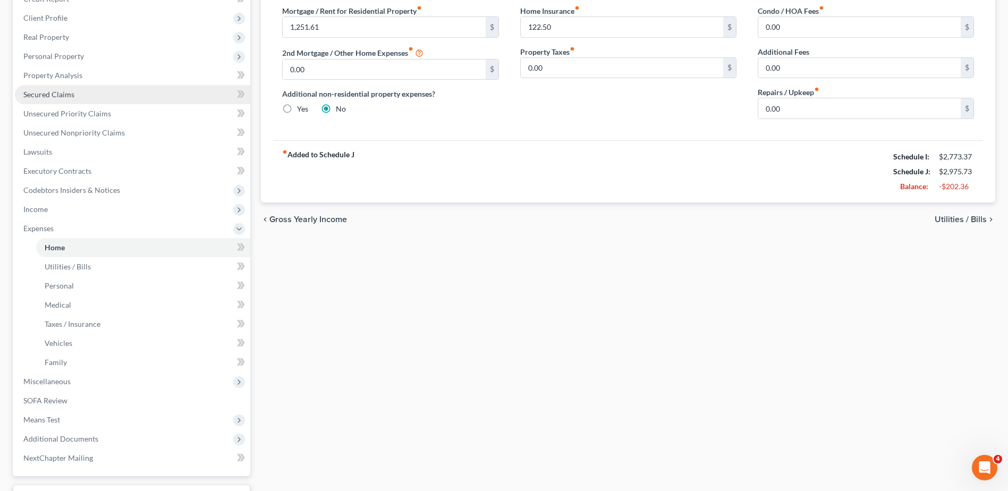
click at [80, 94] on link "Secured Claims" at bounding box center [132, 94] width 235 height 19
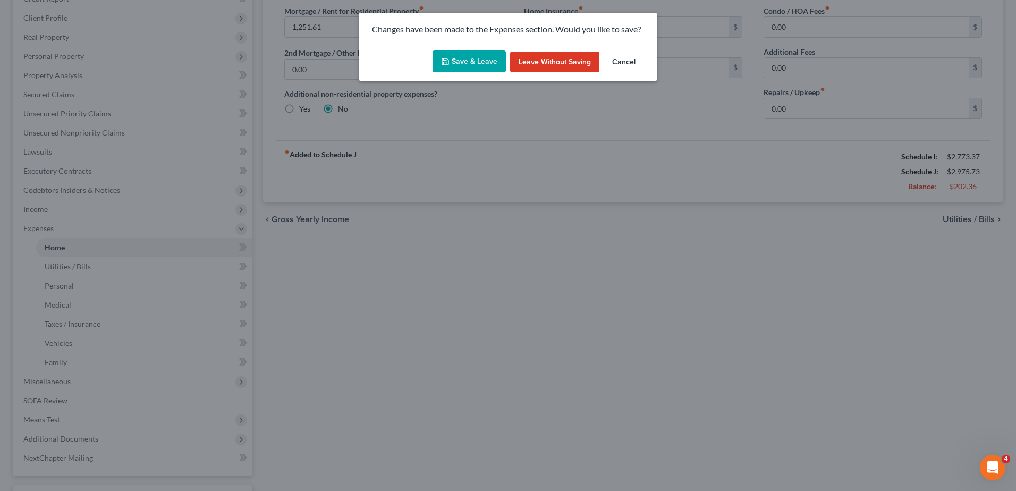
click at [494, 60] on button "Save & Leave" at bounding box center [469, 61] width 73 height 22
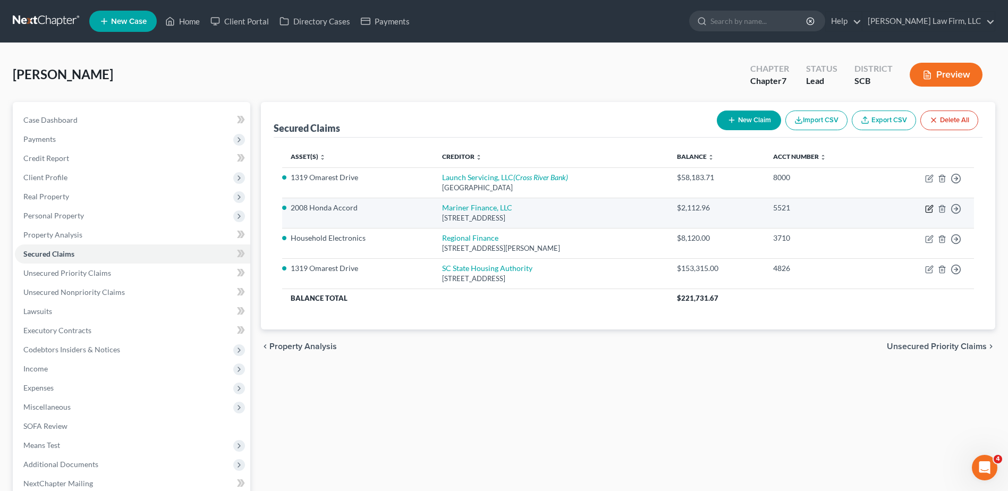
click at [931, 209] on icon "button" at bounding box center [929, 209] width 9 height 9
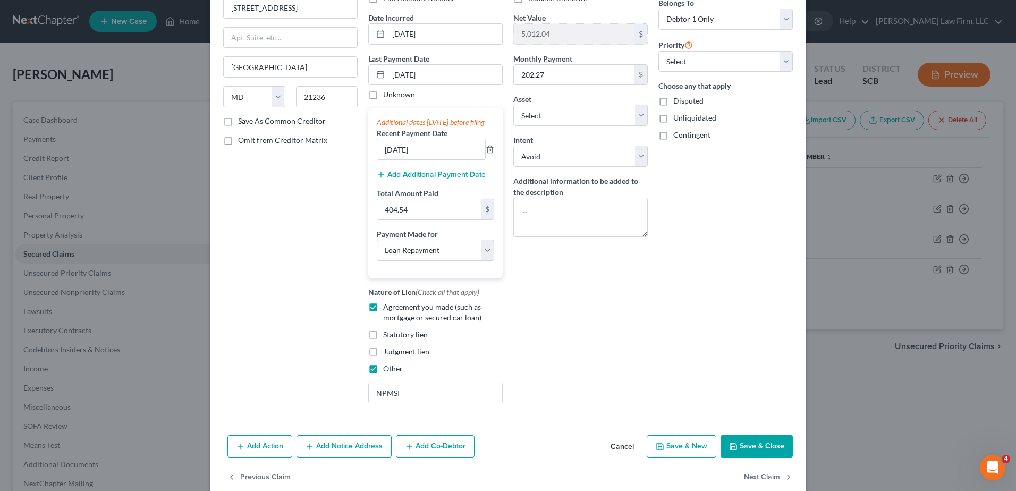
scroll to position [106, 0]
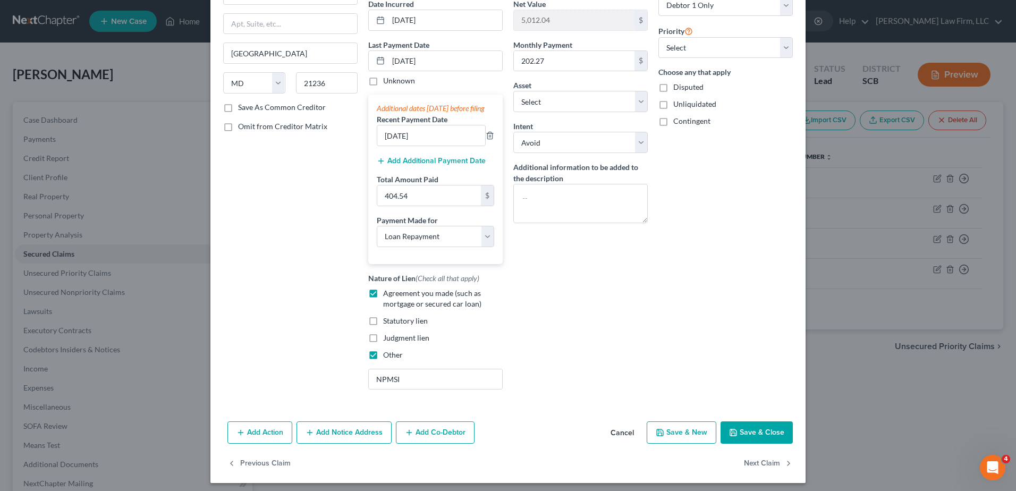
click at [759, 444] on button "Save & Close" at bounding box center [757, 433] width 72 height 22
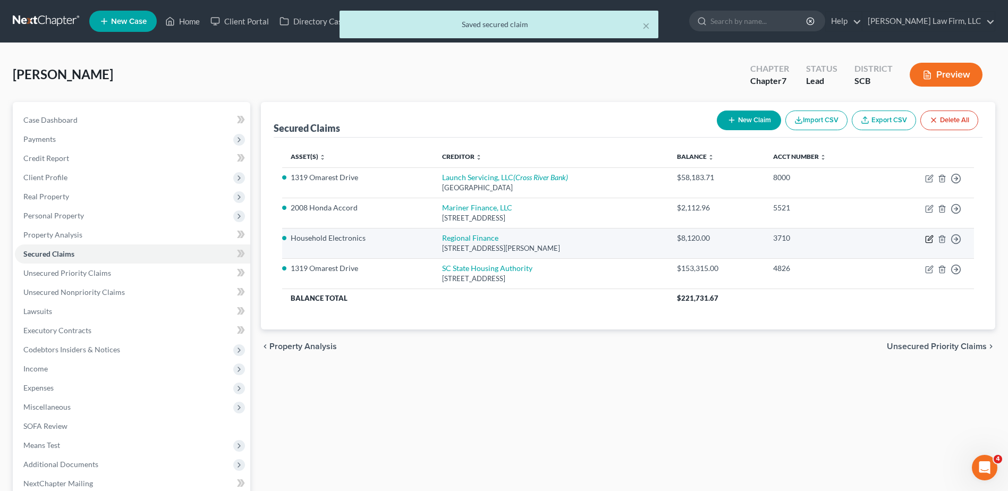
click at [929, 238] on icon "button" at bounding box center [929, 239] width 9 height 9
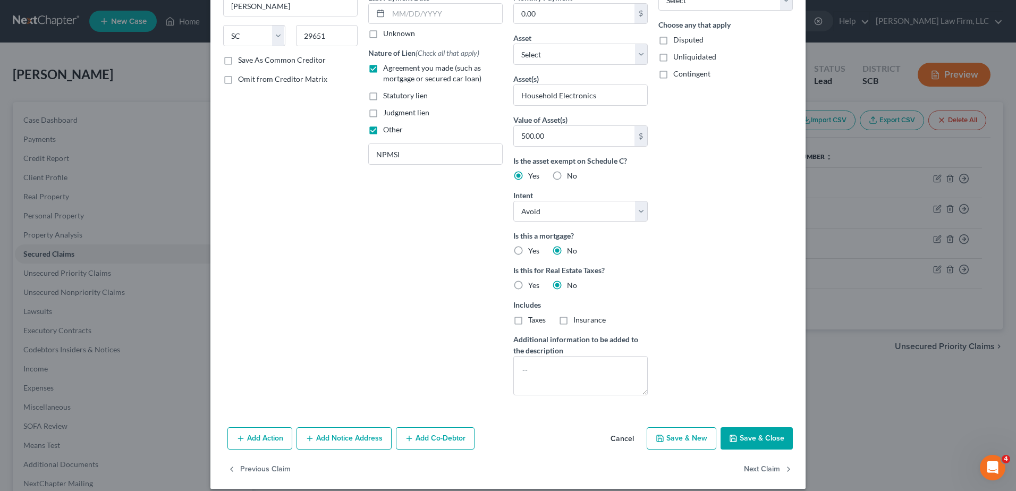
scroll to position [164, 0]
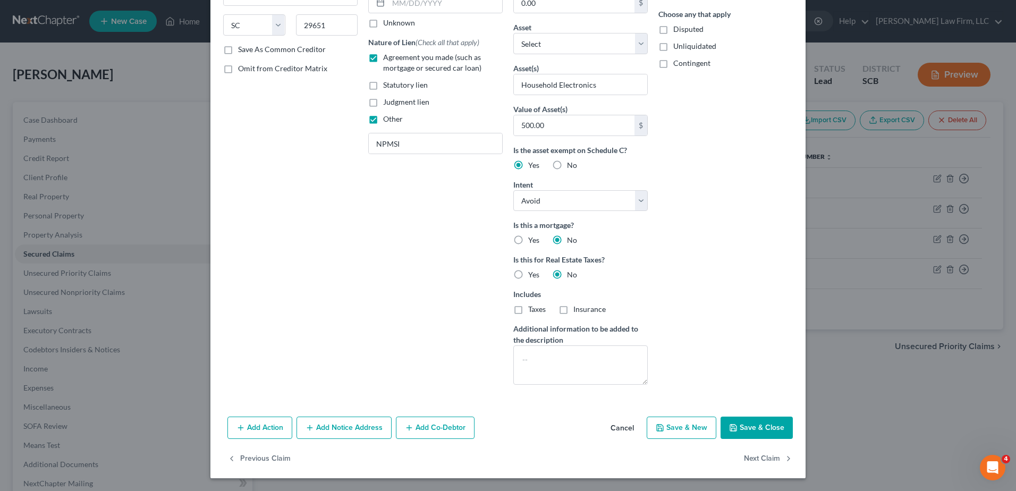
click at [760, 431] on button "Save & Close" at bounding box center [757, 428] width 72 height 22
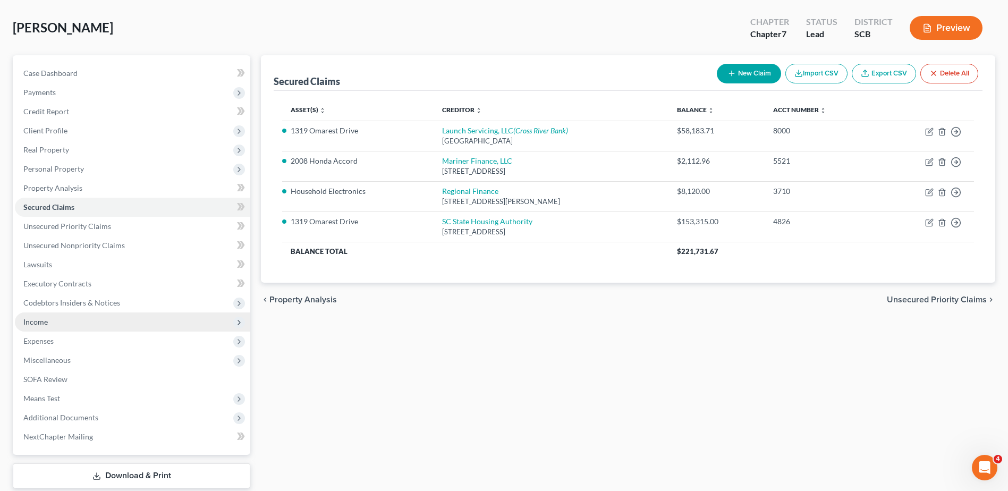
scroll to position [106, 0]
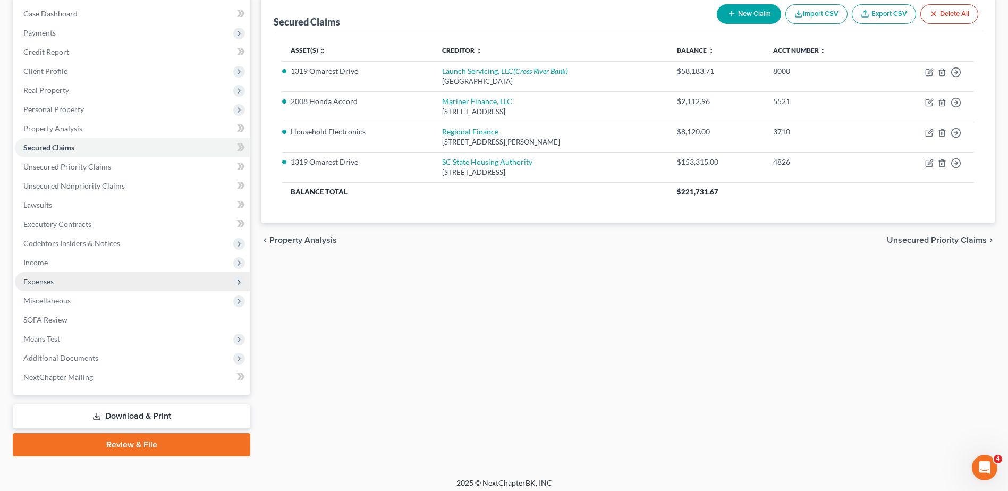
click at [112, 283] on span "Expenses" at bounding box center [132, 281] width 235 height 19
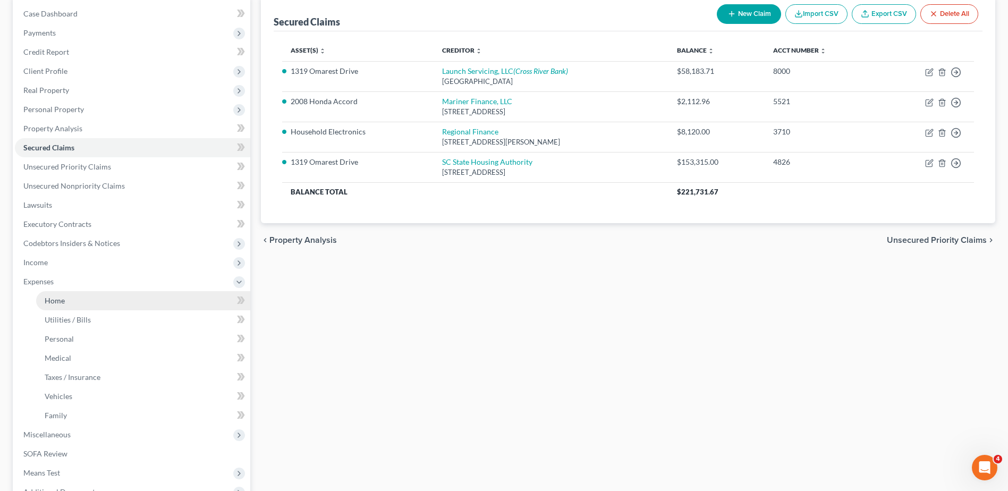
click at [97, 298] on link "Home" at bounding box center [143, 300] width 214 height 19
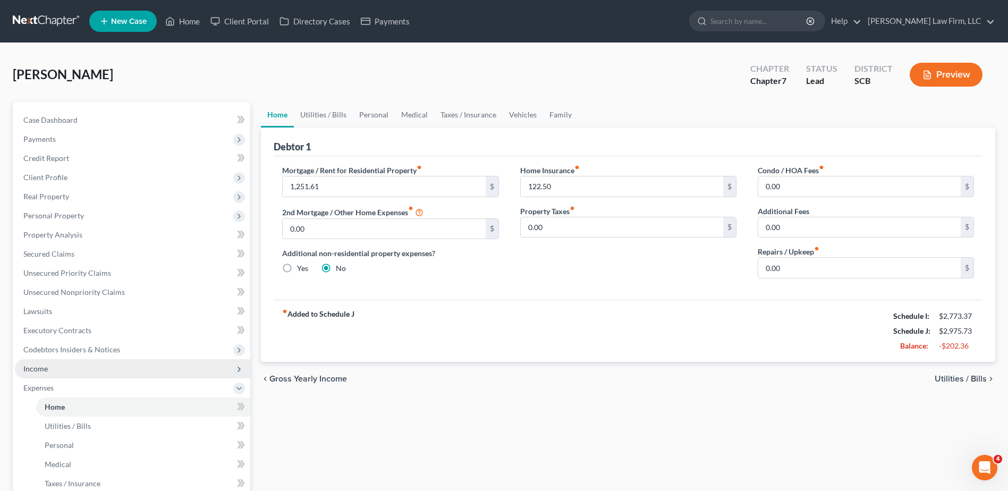
click at [79, 373] on span "Income" at bounding box center [132, 368] width 235 height 19
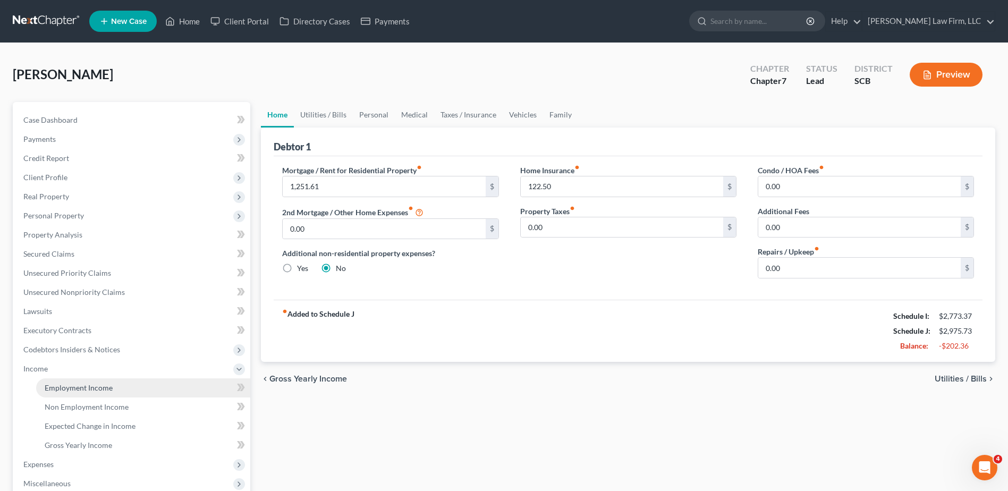
click at [76, 384] on span "Employment Income" at bounding box center [79, 387] width 68 height 9
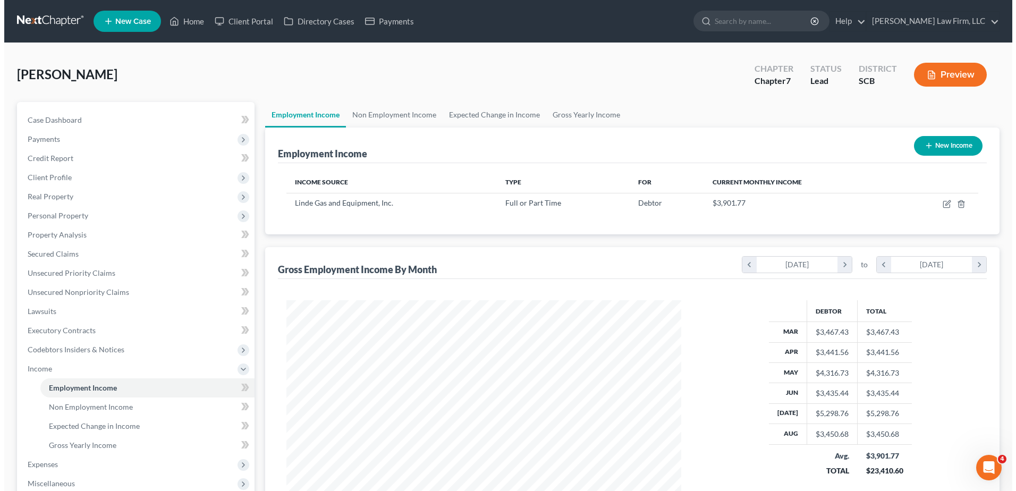
scroll to position [197, 416]
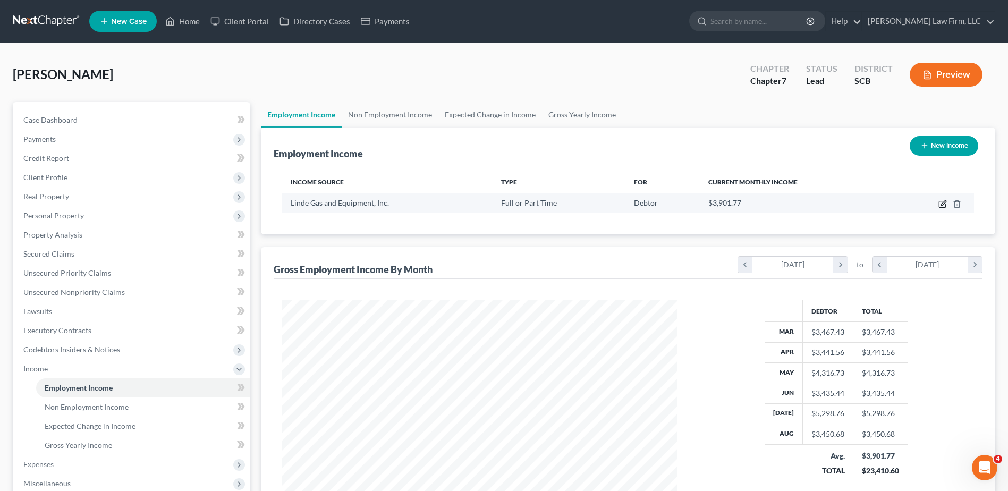
click at [943, 203] on icon "button" at bounding box center [943, 202] width 5 height 5
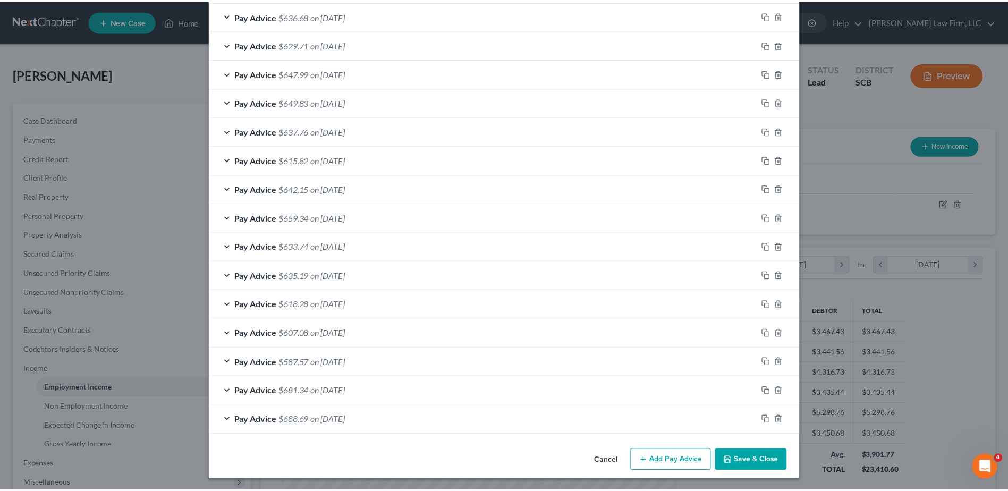
scroll to position [677, 0]
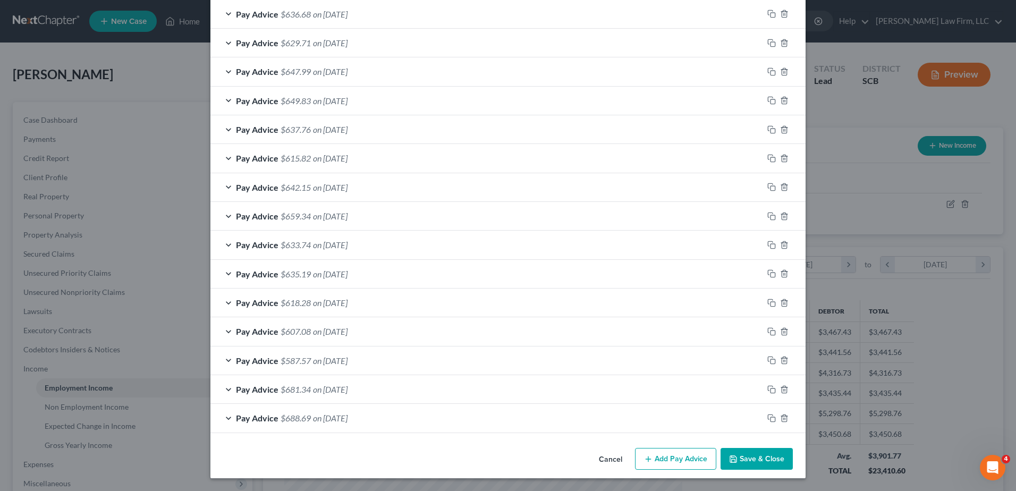
click at [749, 455] on button "Save & Close" at bounding box center [757, 459] width 72 height 22
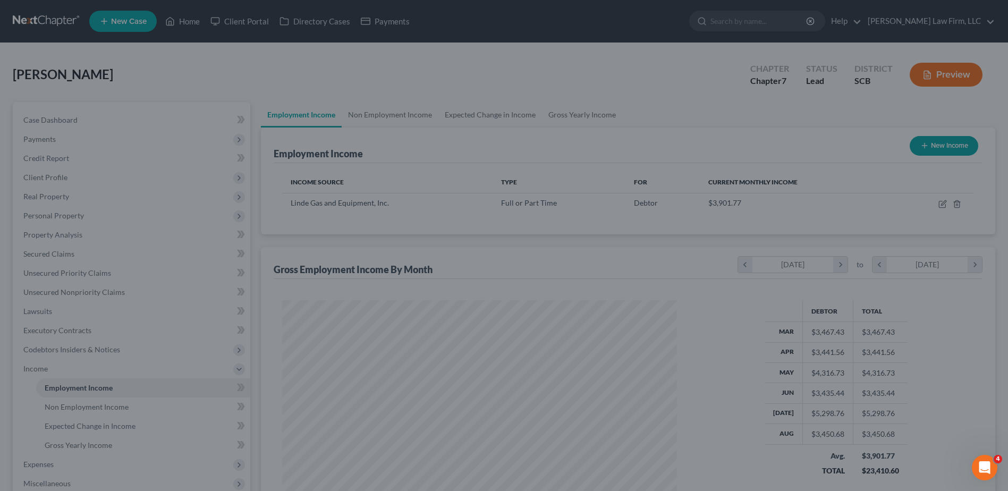
scroll to position [531343, 531124]
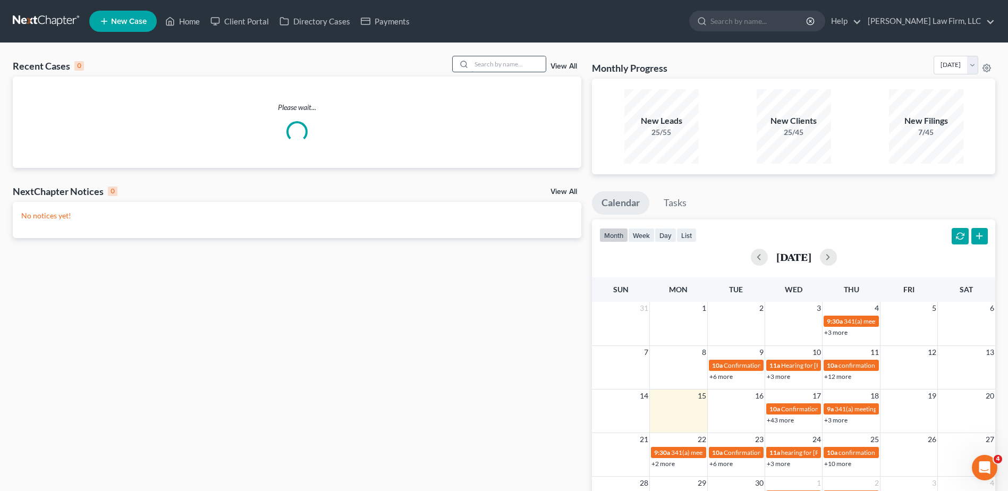
click at [485, 63] on input "search" at bounding box center [508, 63] width 74 height 15
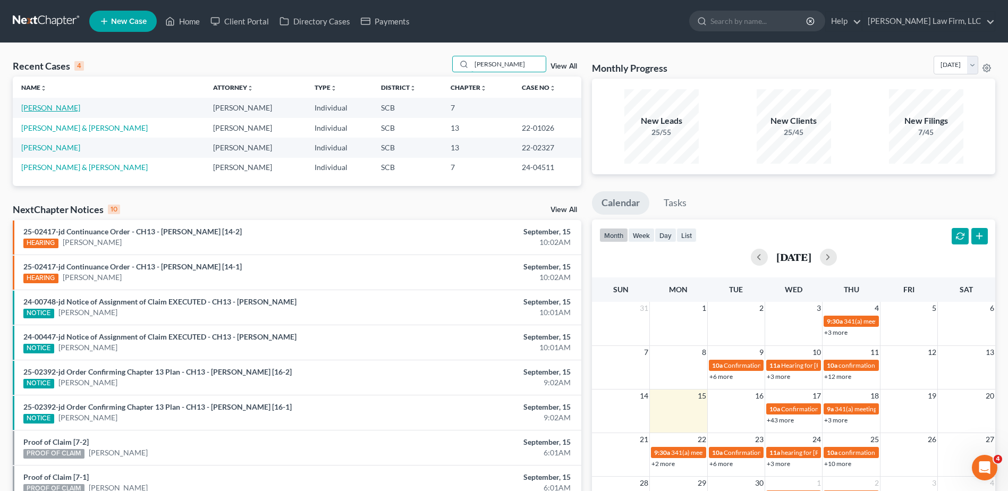
type input "harvey"
click at [54, 108] on link "[PERSON_NAME]" at bounding box center [50, 107] width 59 height 9
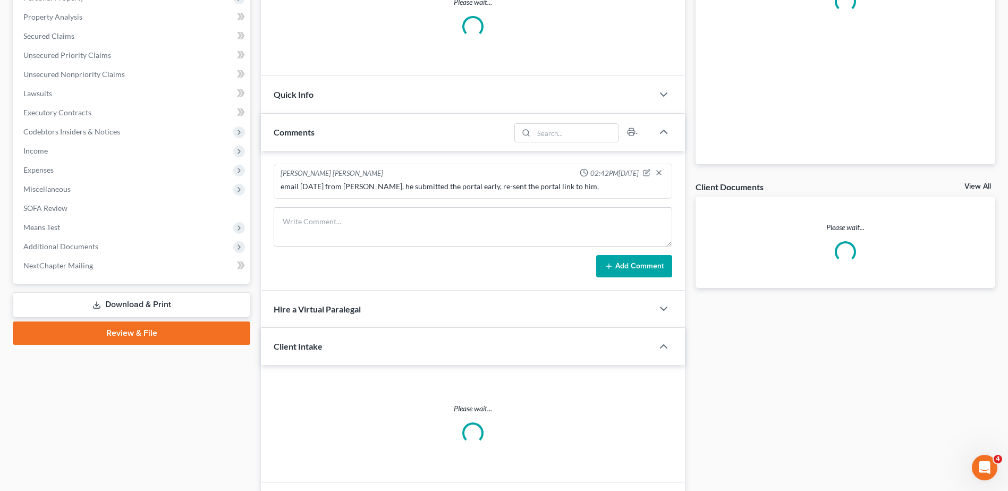
scroll to position [218, 0]
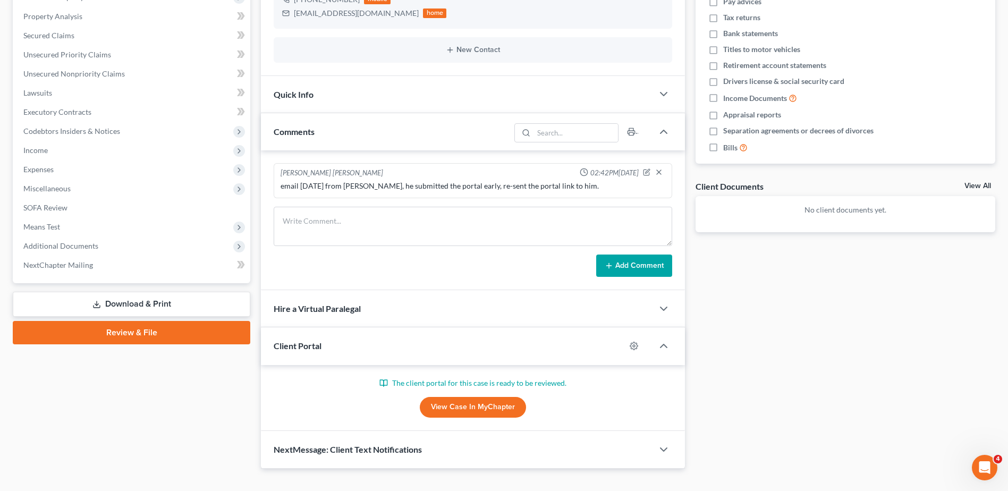
click at [445, 406] on link "View Case in MyChapter" at bounding box center [473, 407] width 106 height 21
click at [760, 287] on div "Docs Tasks Events Timer 0% Completed Nothing here yet! Recorded mortgages and d…" at bounding box center [845, 176] width 310 height 585
click at [545, 222] on textarea at bounding box center [473, 226] width 399 height 39
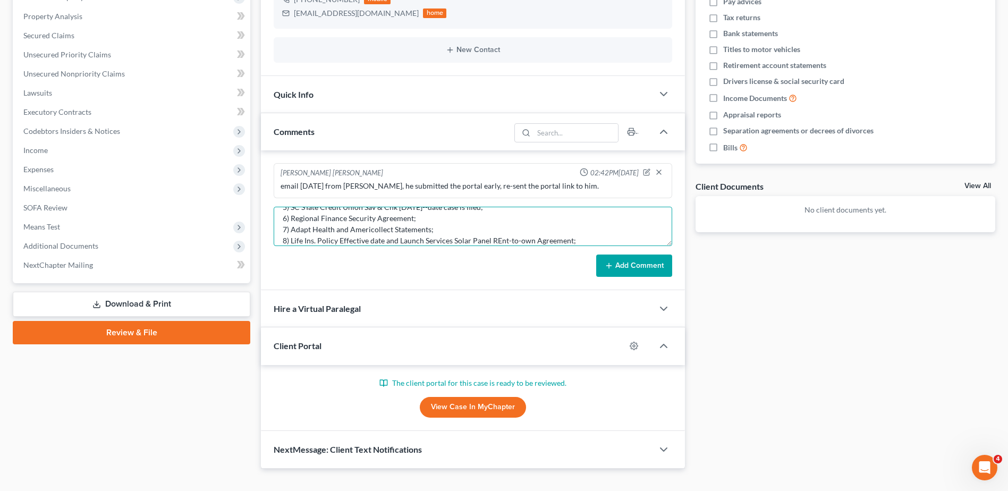
scroll to position [92, 0]
click at [397, 232] on textarea "client still needs to submit: 1) Paystubs 08.07.25--date case is filed; 2) Hond…" at bounding box center [473, 226] width 399 height 39
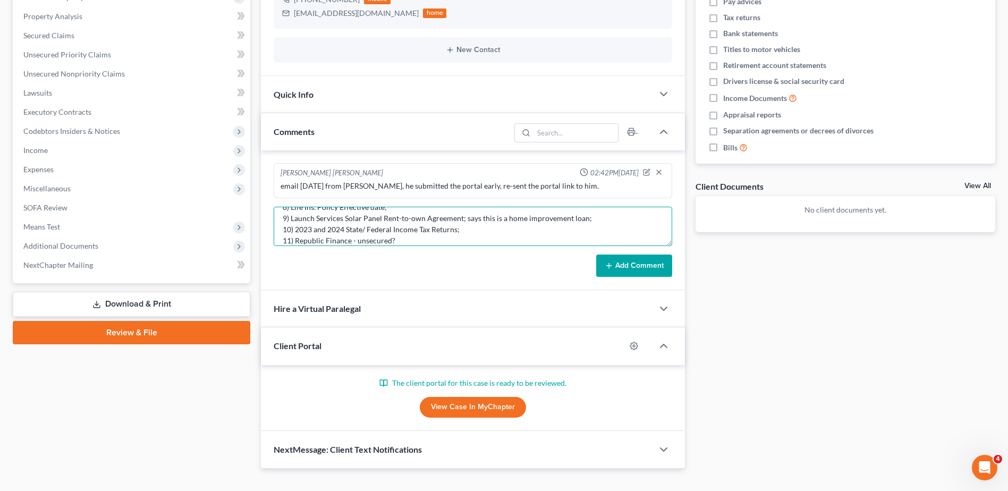
click at [412, 240] on textarea "client still needs to submit: 1) Paystubs 08.07.25--date case is filed; 2) Hond…" at bounding box center [473, 226] width 399 height 39
click at [424, 243] on textarea "client still needs to submit: 1) Paystubs 08.07.25--date case is filed; 2) Hond…" at bounding box center [473, 226] width 399 height 39
type textarea "client still needs to submit: 1) Paystubs [DATE]--date case is filed; 2) Honda …"
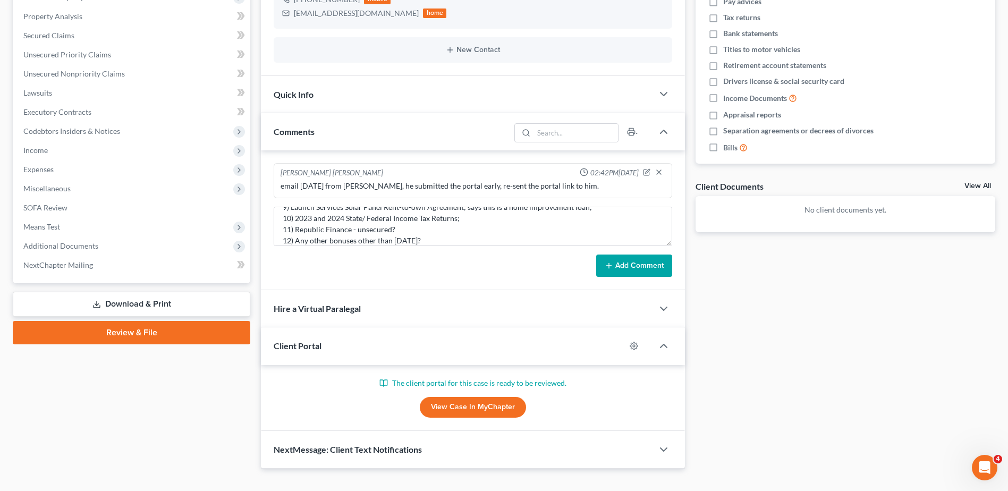
click at [646, 265] on button "Add Comment" at bounding box center [634, 266] width 76 height 22
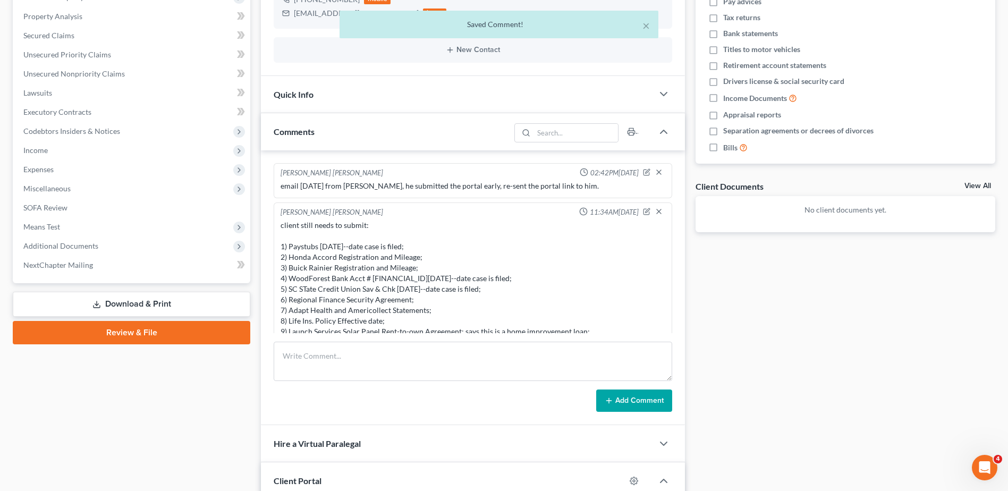
scroll to position [43, 0]
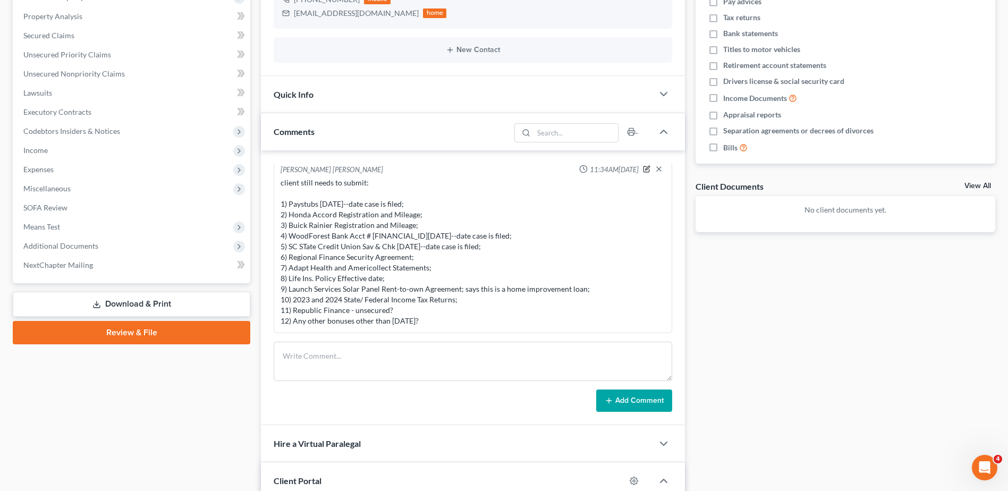
click at [644, 171] on icon "button" at bounding box center [647, 170] width 6 height 6
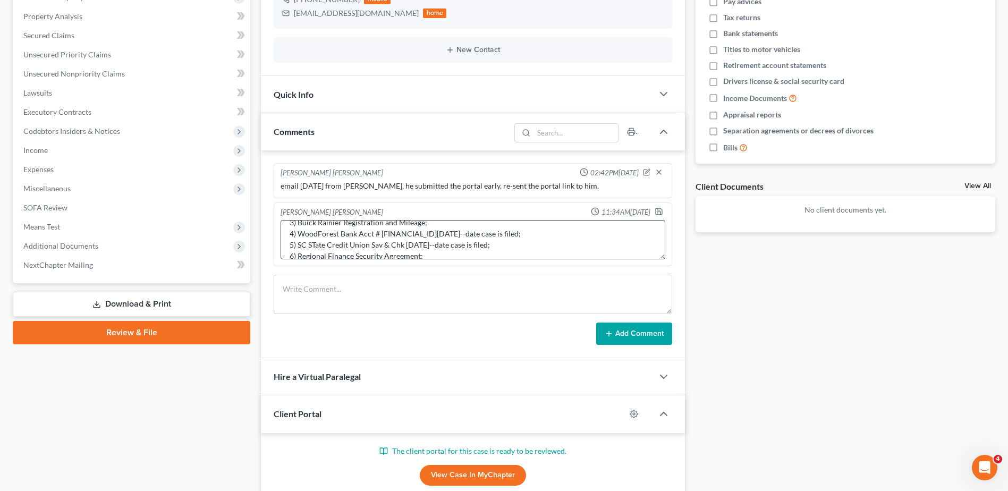
scroll to position [134, 0]
click at [478, 247] on textarea "client still needs to submit: 1) Paystubs [DATE]--date case is filed; 2) Honda …" at bounding box center [473, 239] width 385 height 39
type textarea "client still needs to submit: 1) Paystubs 08.07.25--date case is filed; 2) Hond…"
